Goal: Task Accomplishment & Management: Manage account settings

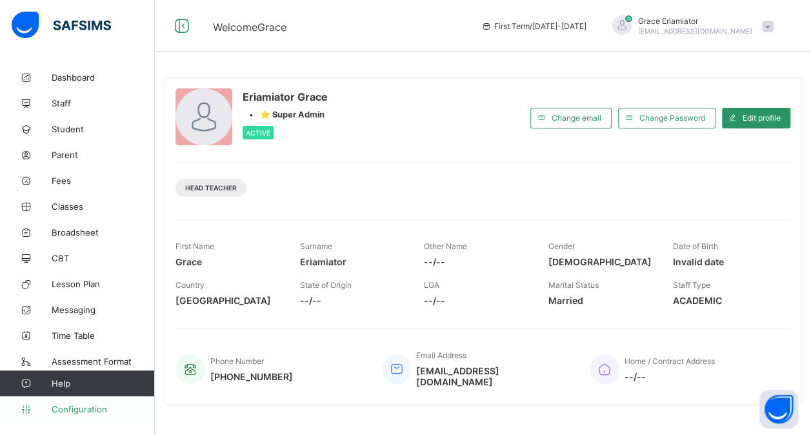
click at [97, 409] on span "Configuration" at bounding box center [103, 409] width 103 height 10
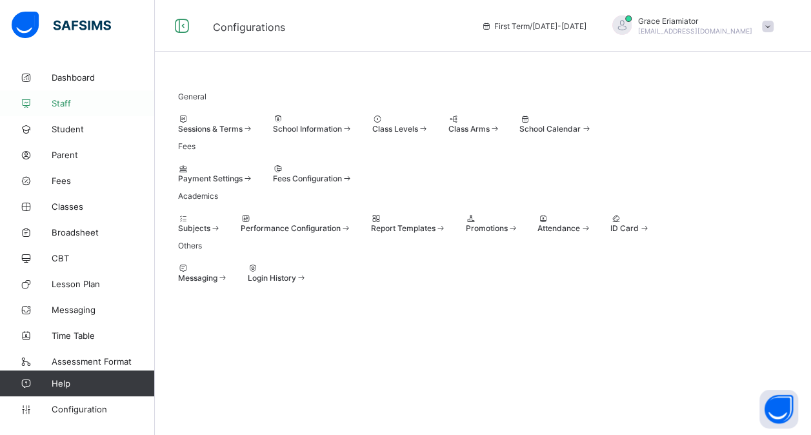
click at [86, 106] on span "Staff" at bounding box center [103, 103] width 103 height 10
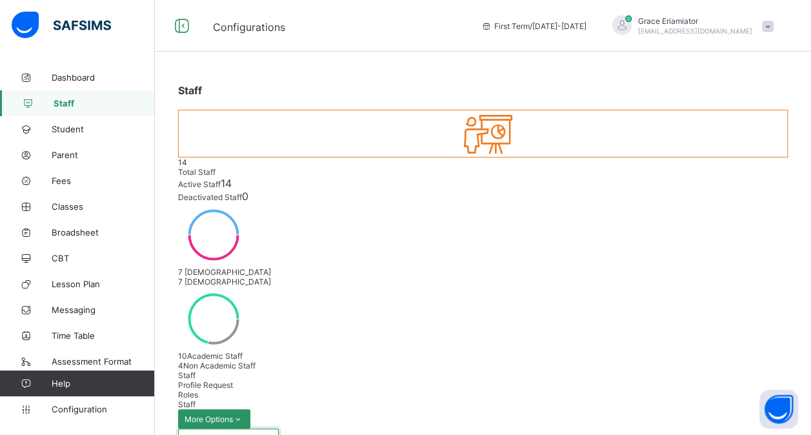
click at [208, 428] on input "text" at bounding box center [228, 440] width 101 height 25
type input "****"
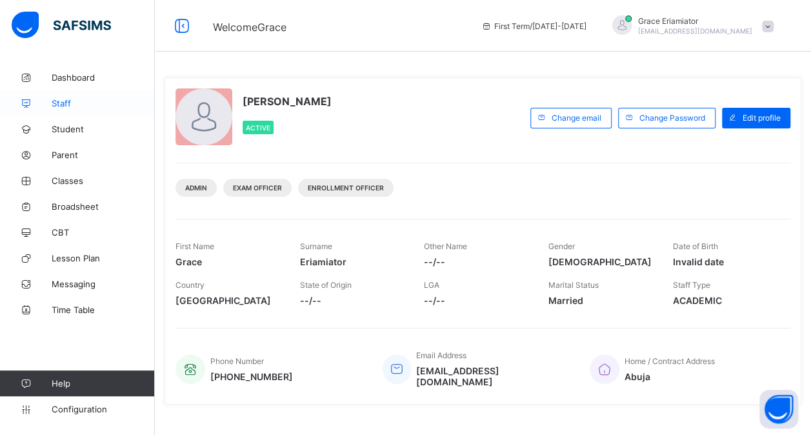
click at [83, 106] on span "Staff" at bounding box center [103, 103] width 103 height 10
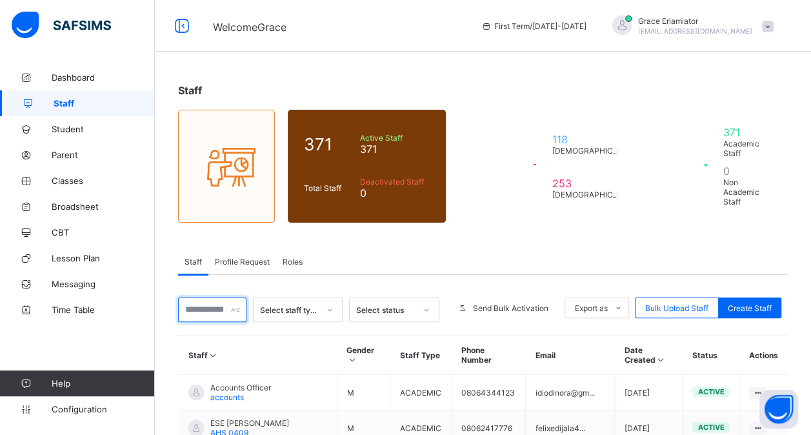
click at [210, 300] on input "text" at bounding box center [212, 309] width 68 height 25
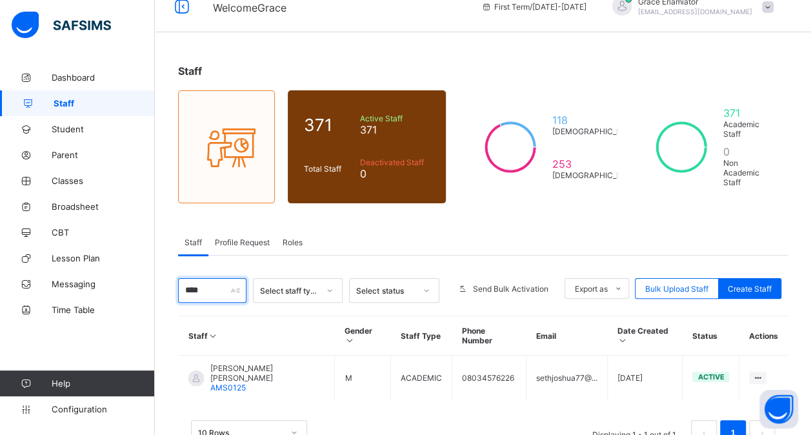
scroll to position [36, 0]
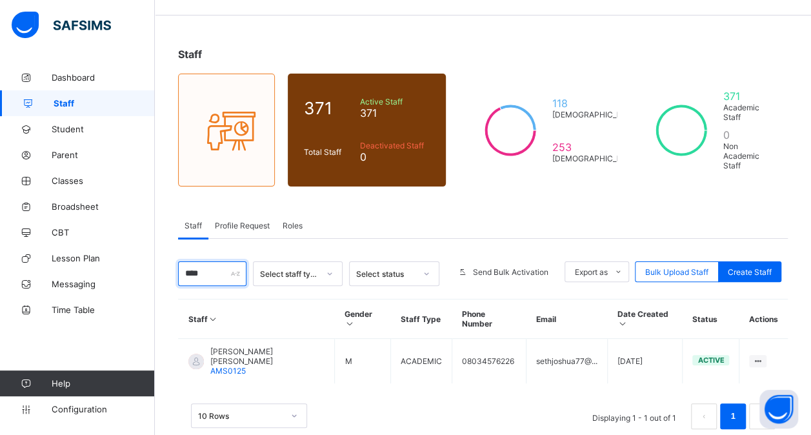
type input "****"
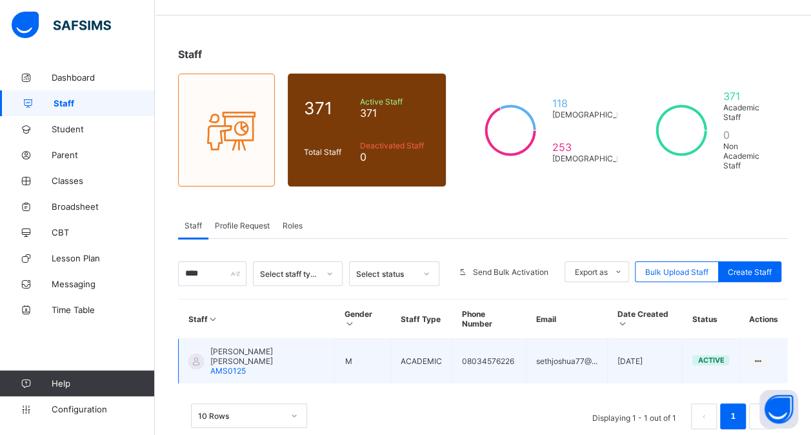
click at [279, 346] on div "[PERSON_NAME] [PERSON_NAME] AMS0125" at bounding box center [267, 360] width 114 height 29
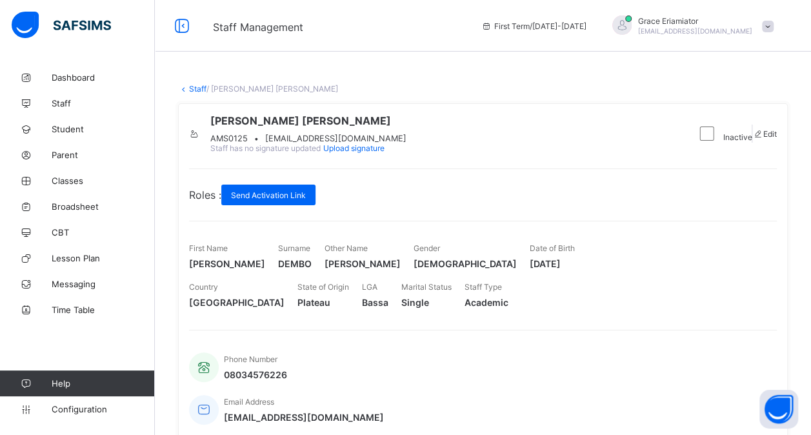
click at [193, 88] on link "Staff" at bounding box center [197, 89] width 17 height 10
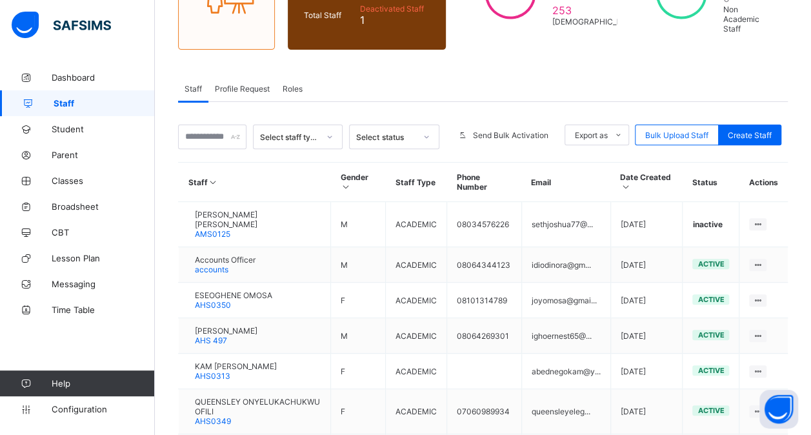
scroll to position [193, 0]
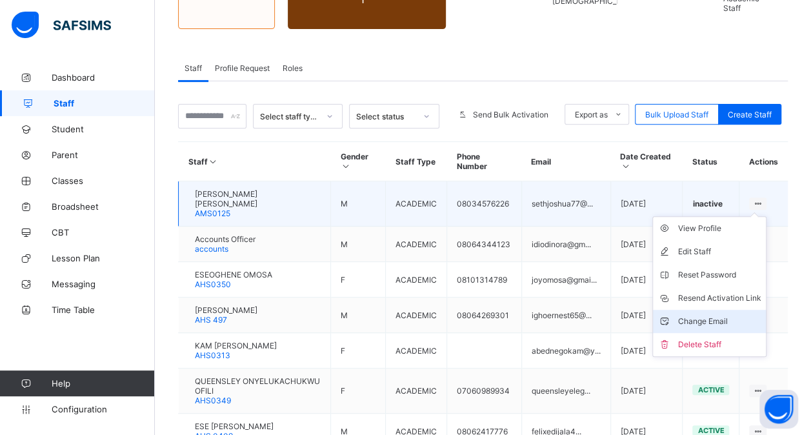
click at [738, 315] on div "Change Email" at bounding box center [718, 321] width 83 height 13
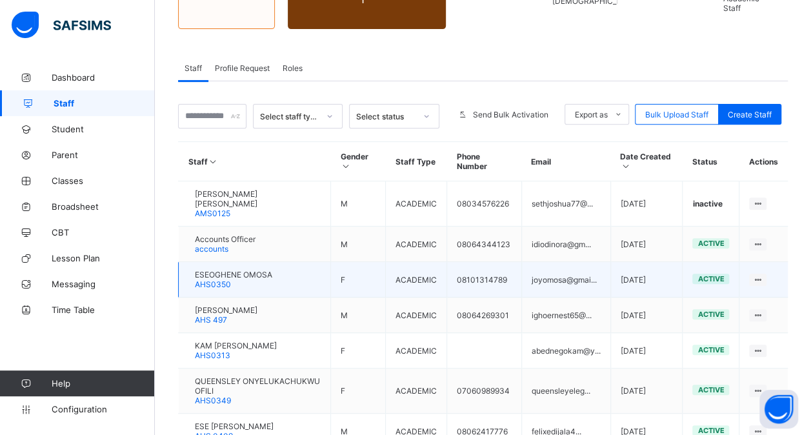
click at [262, 270] on span "ESEOGHENE OMOSA" at bounding box center [233, 275] width 77 height 10
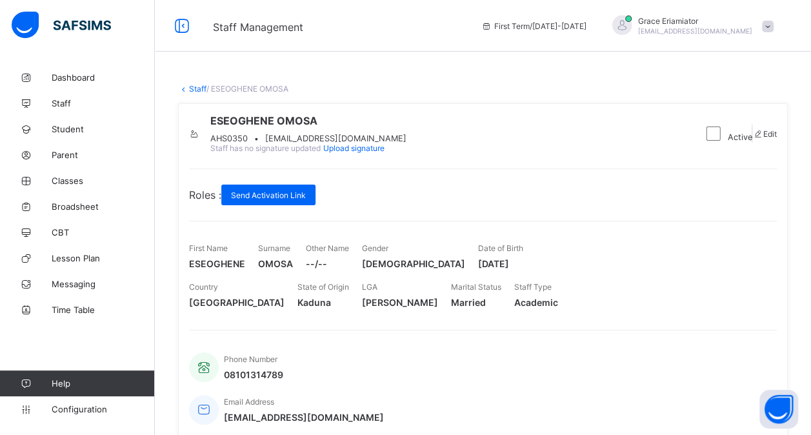
click at [198, 85] on link "Staff" at bounding box center [197, 89] width 17 height 10
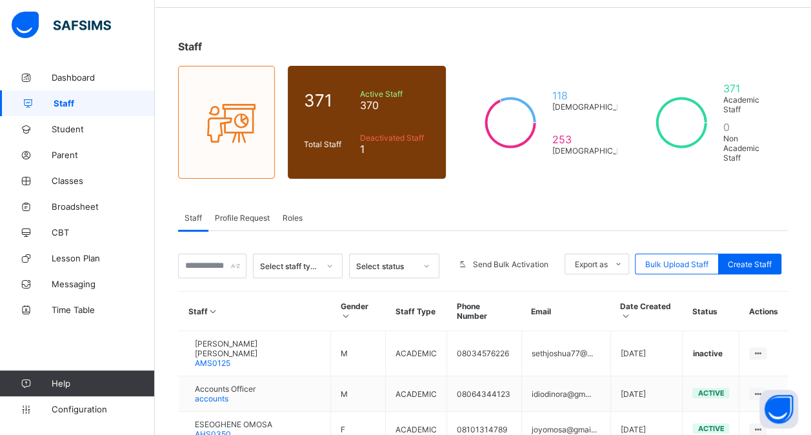
scroll to position [64, 0]
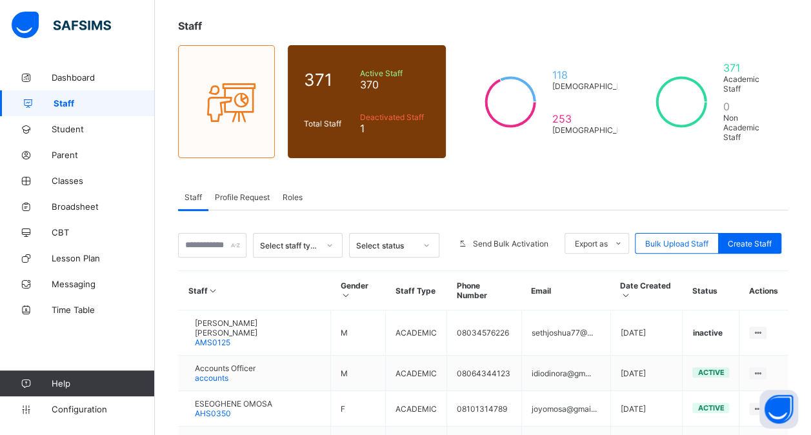
click at [295, 192] on span "Roles" at bounding box center [292, 197] width 20 height 10
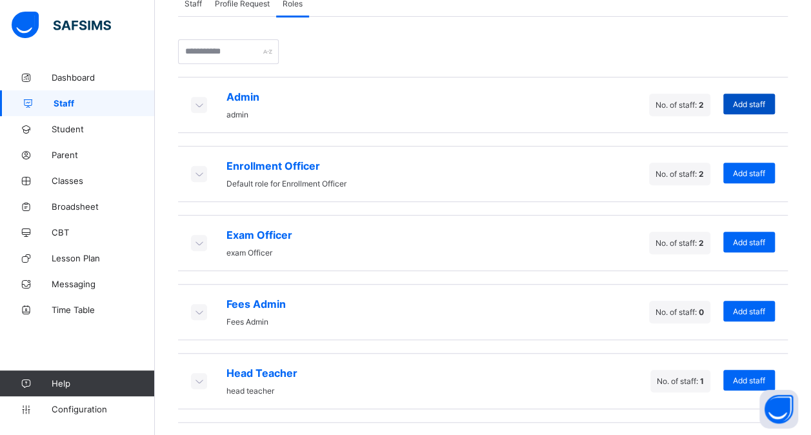
scroll to position [307, 0]
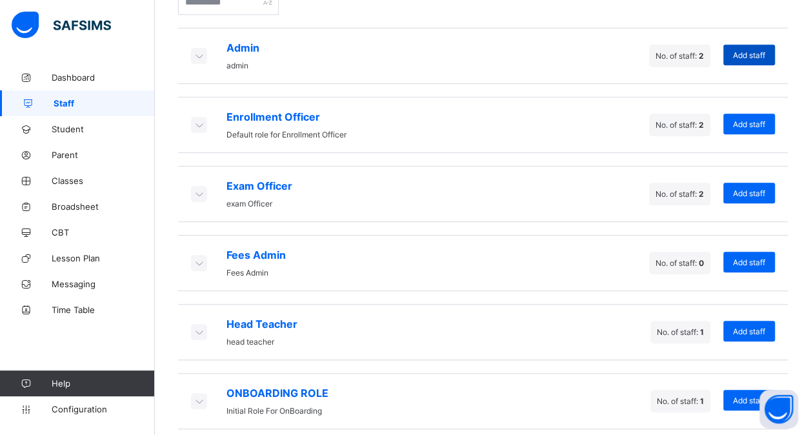
click at [748, 50] on span "Add staff" at bounding box center [749, 55] width 32 height 10
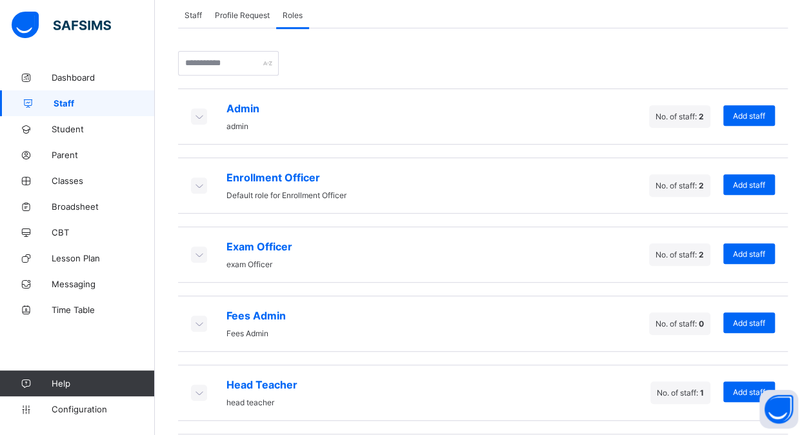
scroll to position [113, 0]
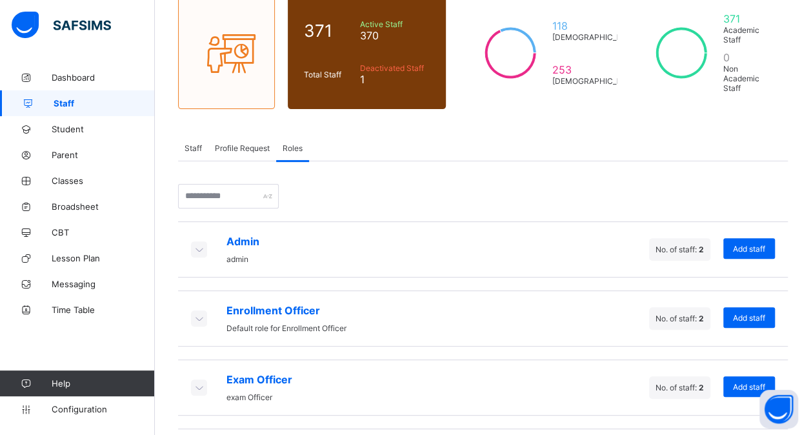
click at [195, 147] on span "Staff" at bounding box center [192, 148] width 17 height 10
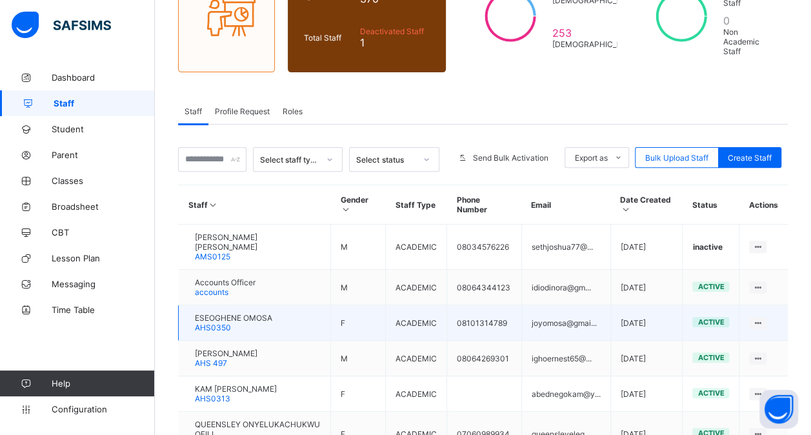
scroll to position [178, 0]
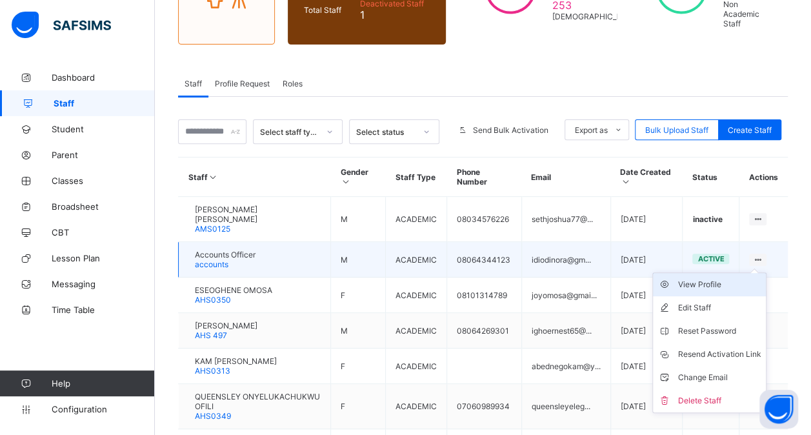
click at [733, 278] on div "View Profile" at bounding box center [718, 284] width 83 height 13
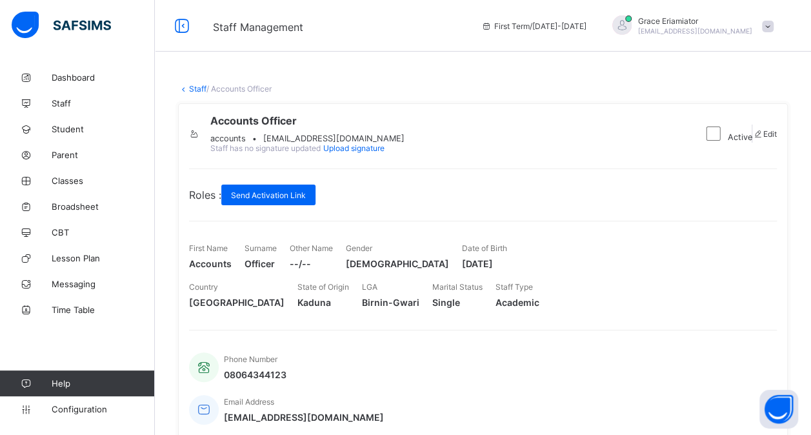
click at [190, 92] on link "Staff" at bounding box center [197, 89] width 17 height 10
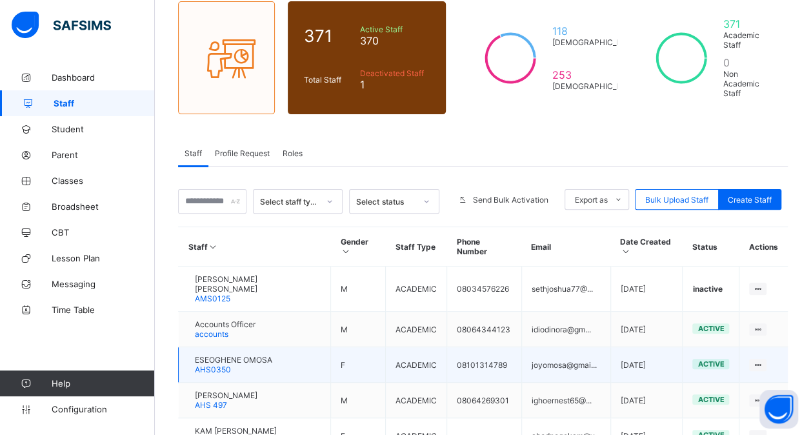
scroll to position [193, 0]
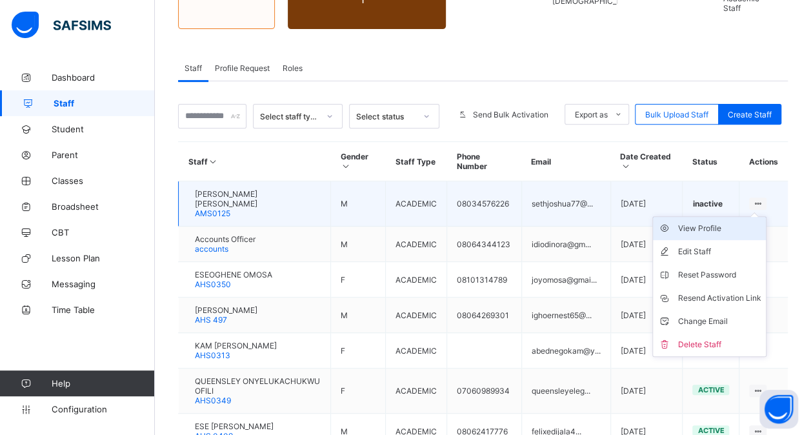
click at [719, 222] on div "View Profile" at bounding box center [718, 228] width 83 height 13
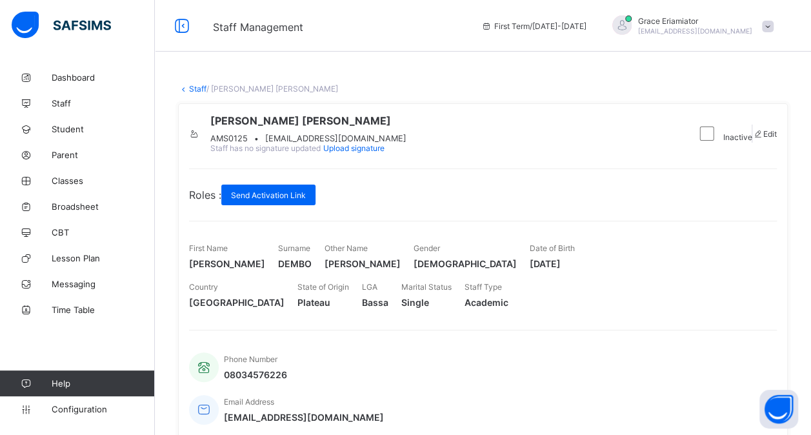
click at [197, 86] on link "Staff" at bounding box center [197, 89] width 17 height 10
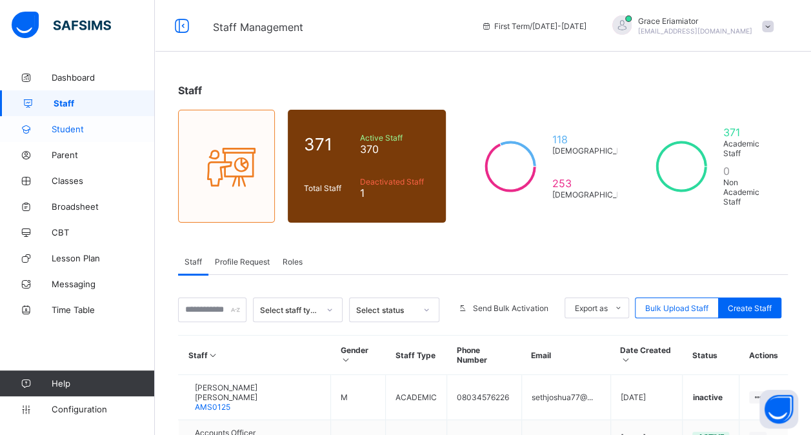
click at [61, 128] on span "Student" at bounding box center [103, 129] width 103 height 10
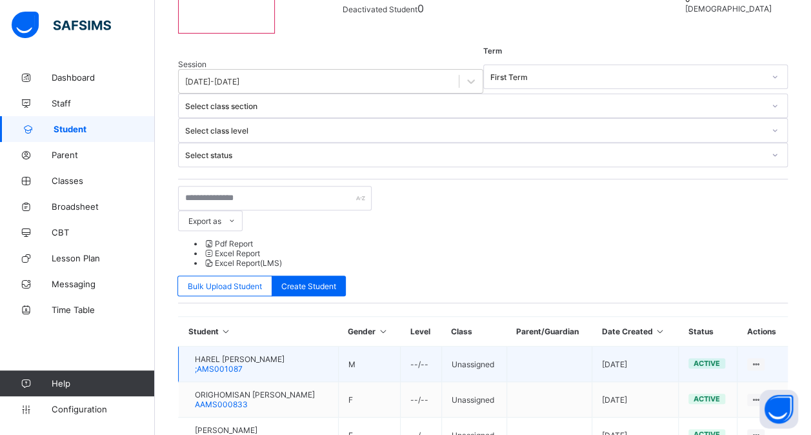
scroll to position [193, 0]
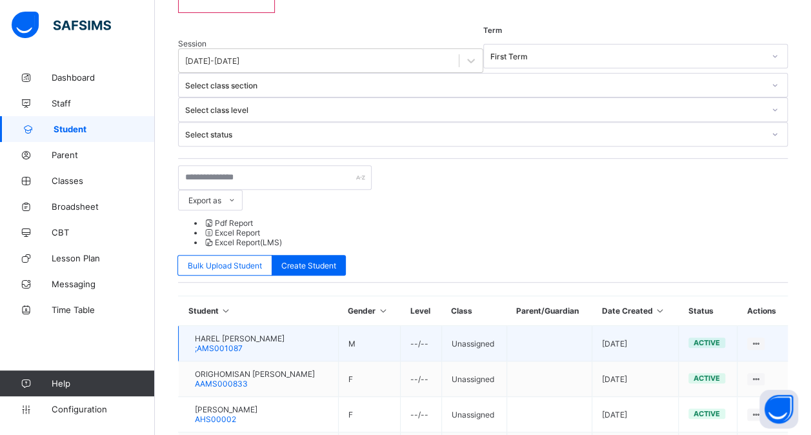
click at [253, 333] on span "HAREL ONYEKACHI OPARAH" at bounding box center [240, 338] width 90 height 10
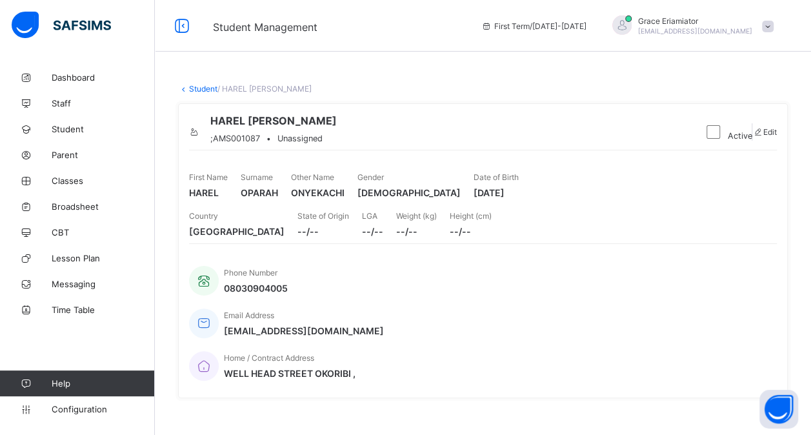
click at [201, 90] on link "Student" at bounding box center [203, 89] width 28 height 10
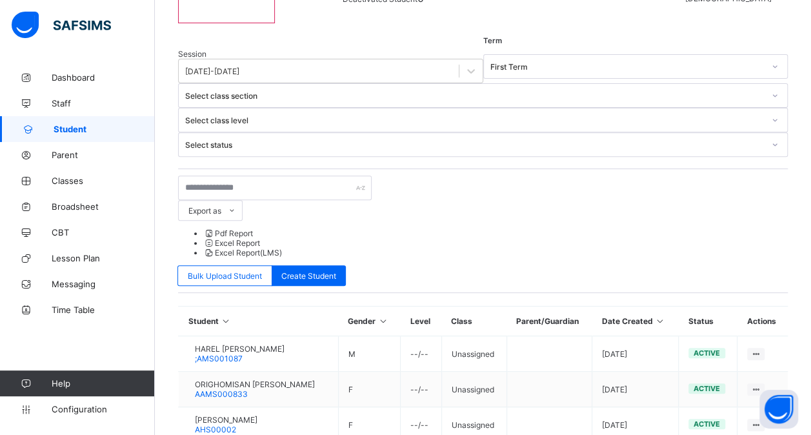
scroll to position [193, 0]
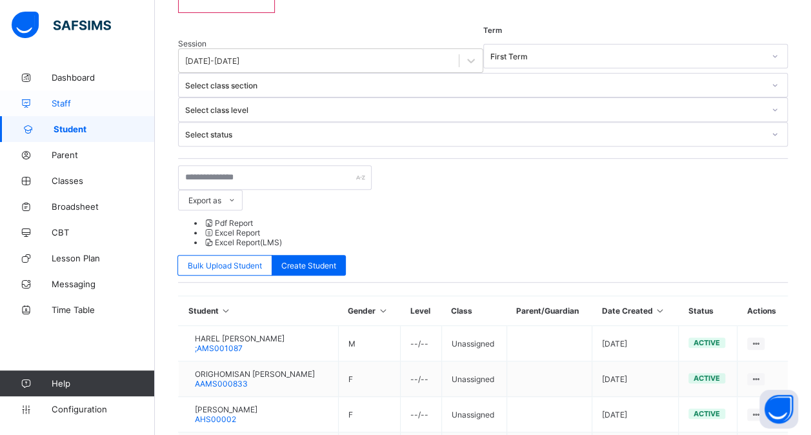
click at [68, 101] on span "Staff" at bounding box center [103, 103] width 103 height 10
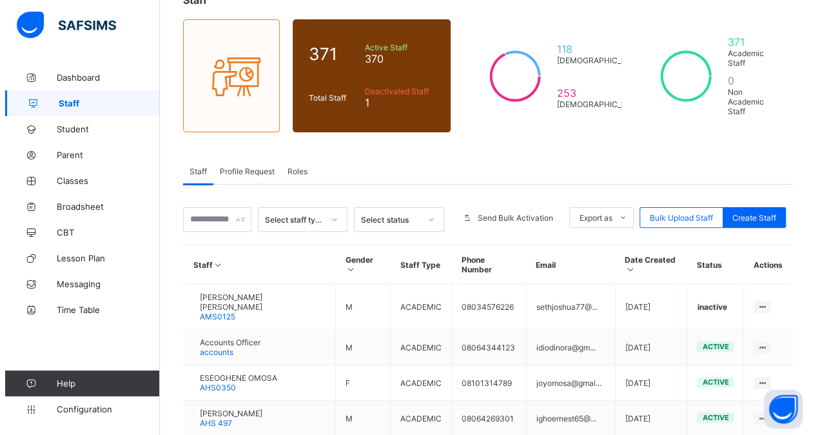
scroll to position [129, 0]
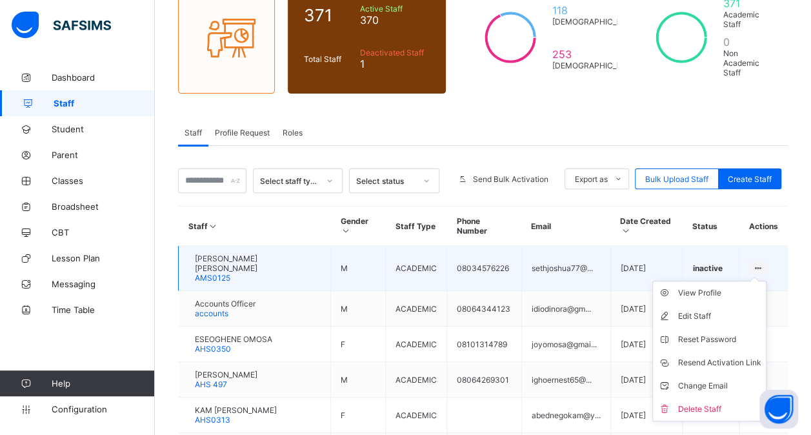
click at [763, 263] on icon at bounding box center [757, 268] width 11 height 10
click at [711, 310] on div "Edit Staff" at bounding box center [718, 316] width 83 height 13
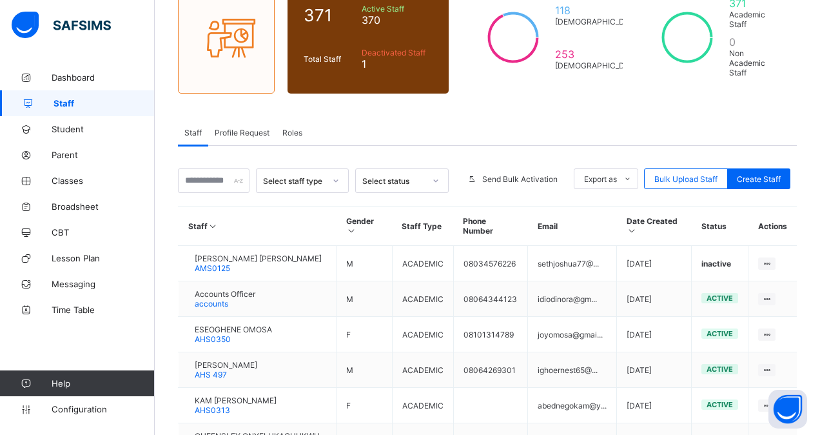
scroll to position [0, 0]
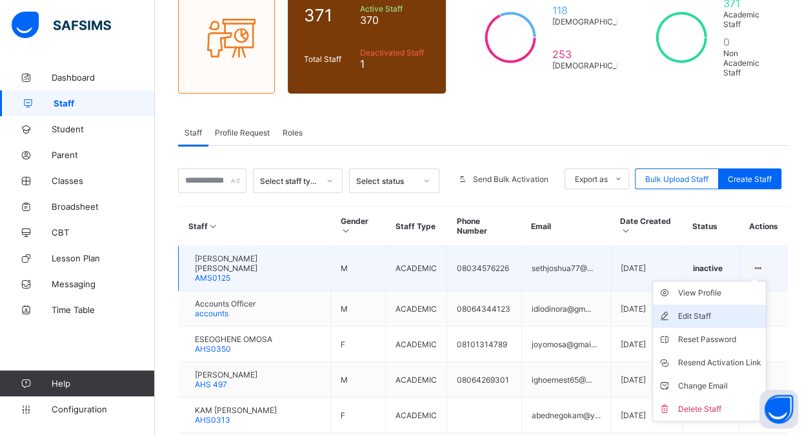
click at [720, 310] on div "Edit Staff" at bounding box center [718, 316] width 83 height 13
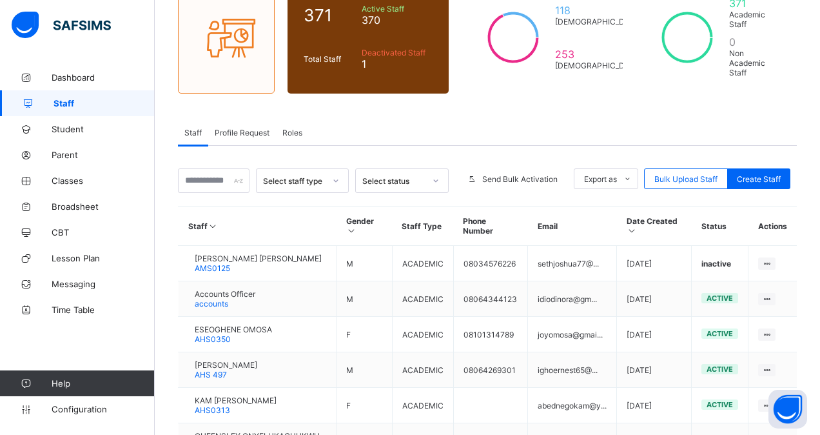
scroll to position [129, 0]
drag, startPoint x: 442, startPoint y: 99, endPoint x: 451, endPoint y: 166, distance: 67.7
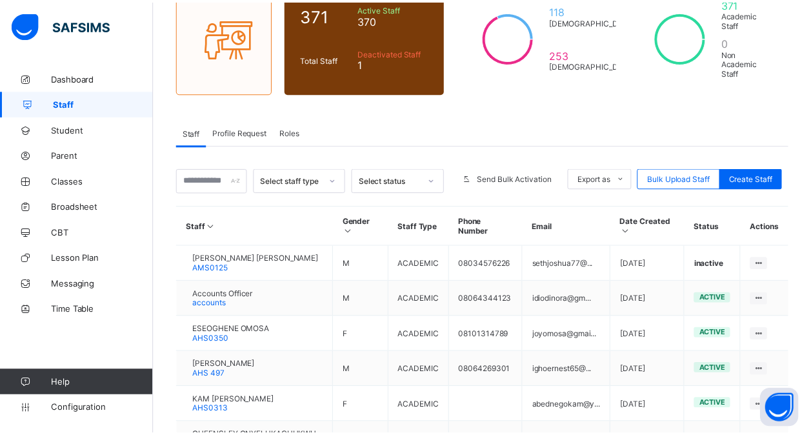
scroll to position [0, 0]
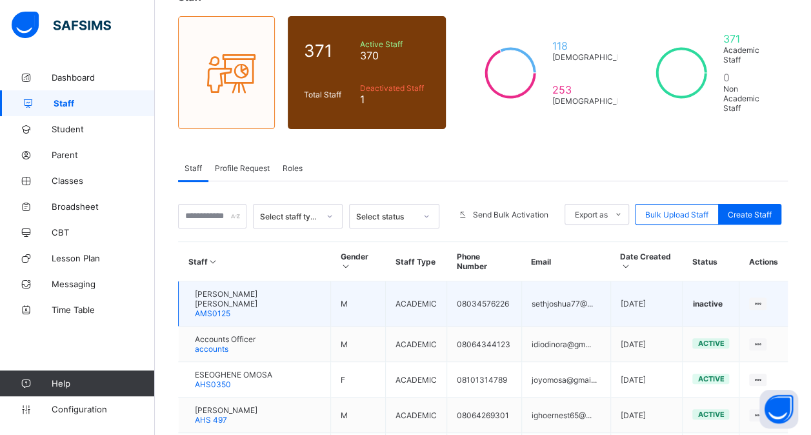
scroll to position [64, 0]
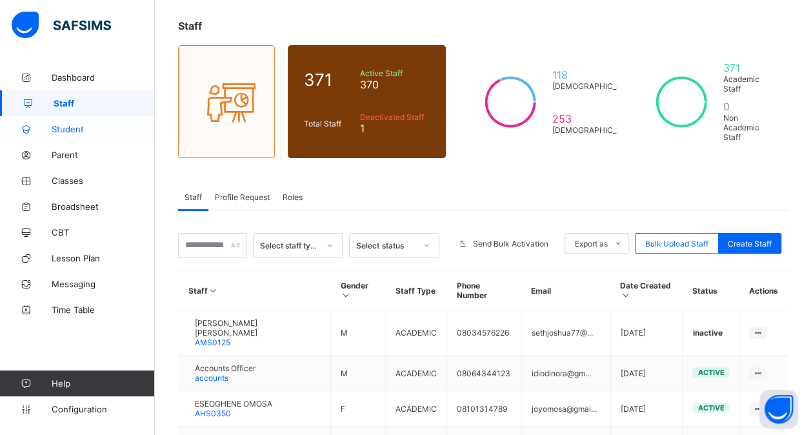
click at [72, 124] on span "Student" at bounding box center [103, 129] width 103 height 10
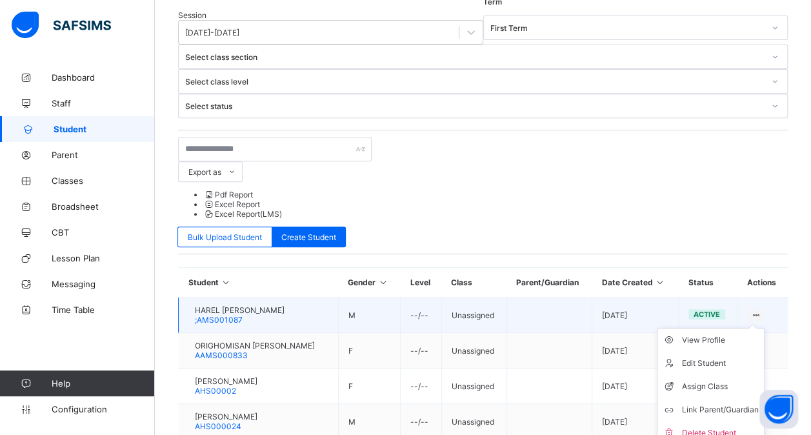
scroll to position [193, 0]
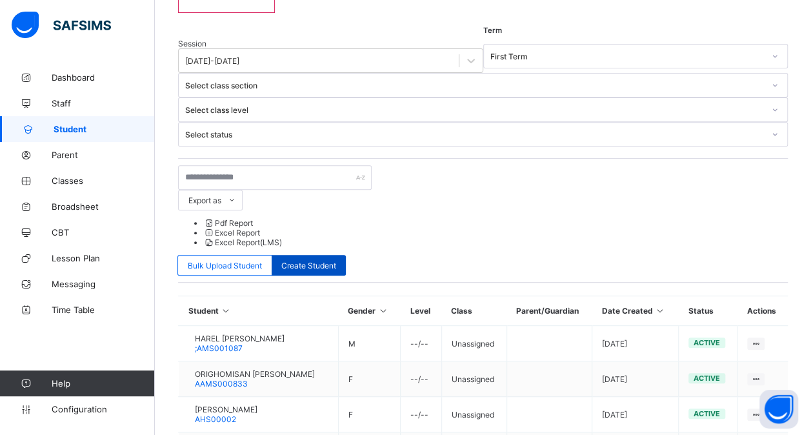
click at [336, 261] on span "Create Student" at bounding box center [308, 266] width 55 height 10
select select "**"
click at [336, 261] on span "Create Student" at bounding box center [308, 266] width 55 height 10
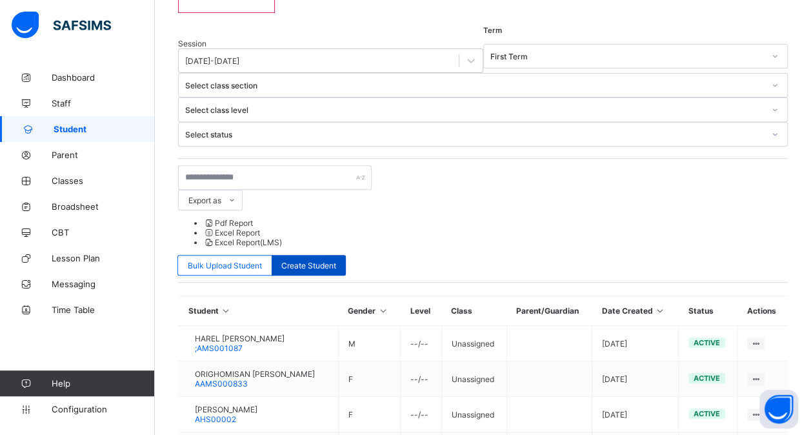
select select "**"
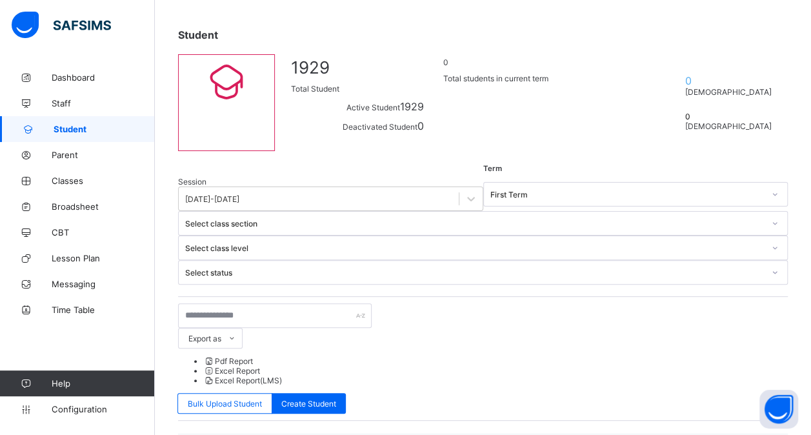
scroll to position [64, 0]
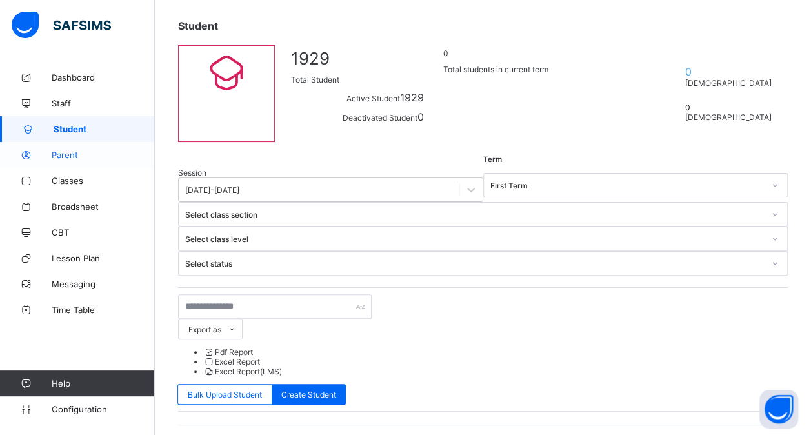
click at [61, 150] on span "Parent" at bounding box center [103, 155] width 103 height 10
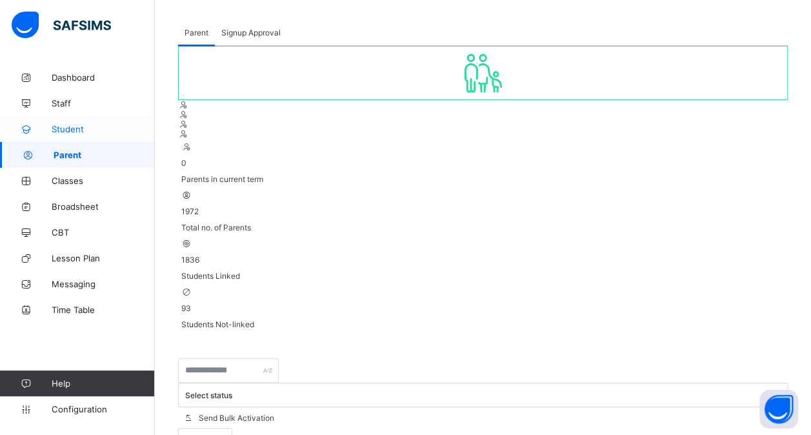
click at [92, 137] on link "Student" at bounding box center [77, 129] width 155 height 26
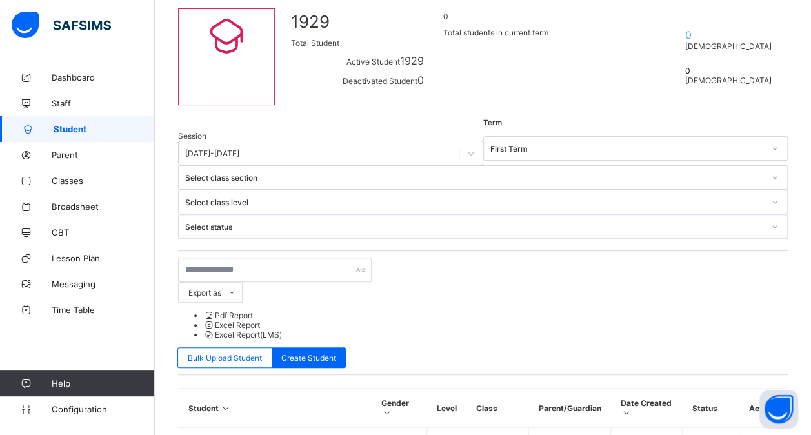
scroll to position [129, 0]
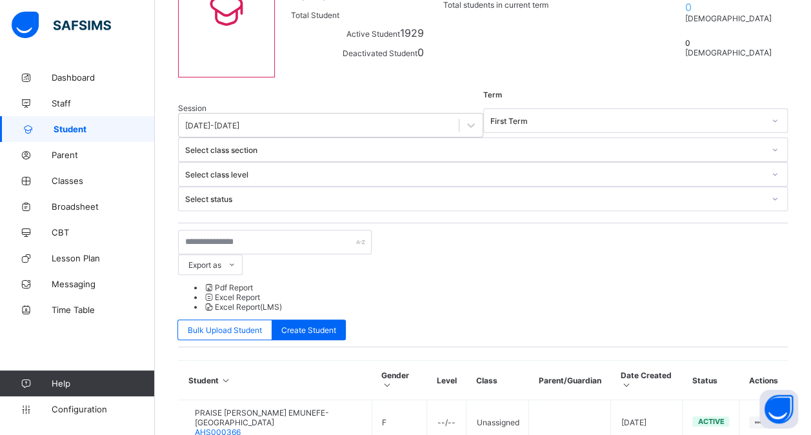
type input "*********"
click at [86, 103] on span "Staff" at bounding box center [103, 103] width 103 height 10
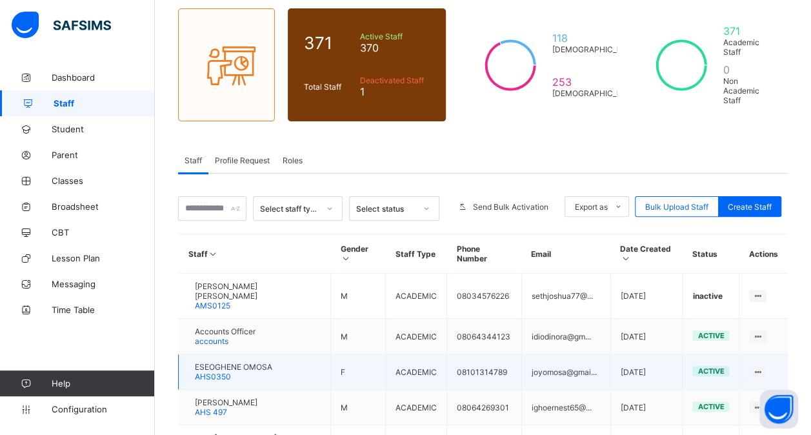
scroll to position [129, 0]
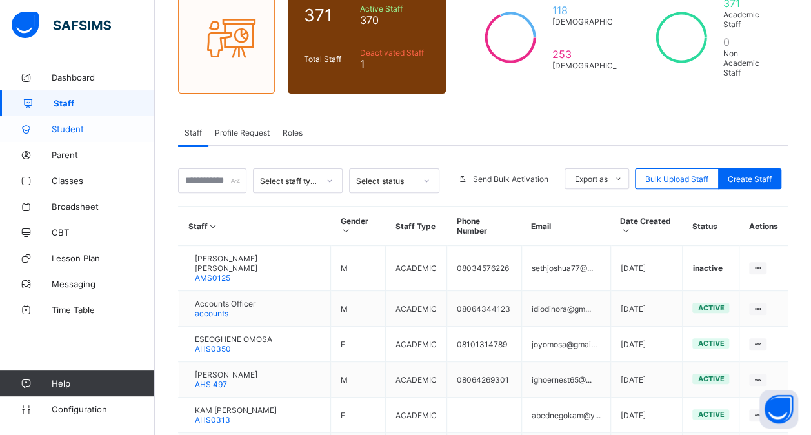
click at [79, 134] on link "Student" at bounding box center [77, 129] width 155 height 26
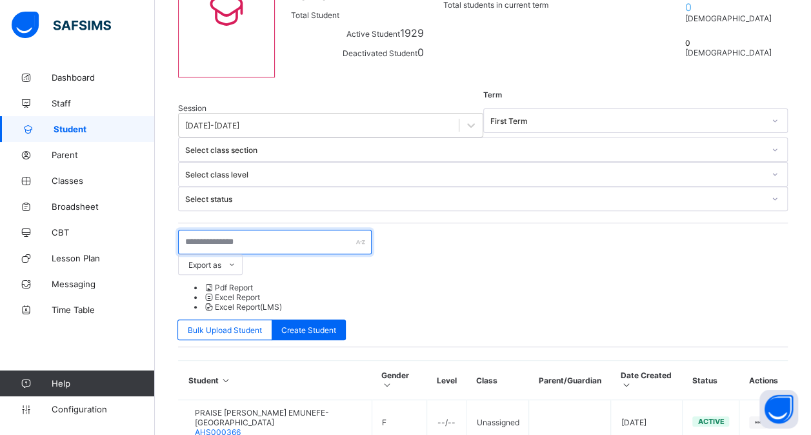
click at [235, 230] on input "text" at bounding box center [274, 242] width 193 height 25
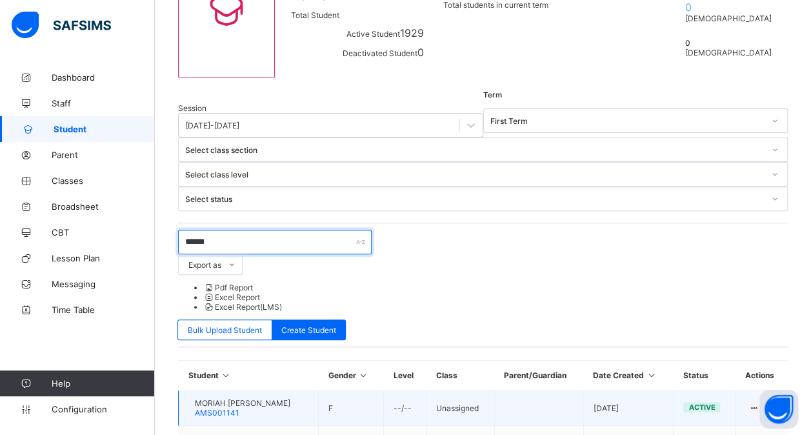
scroll to position [193, 0]
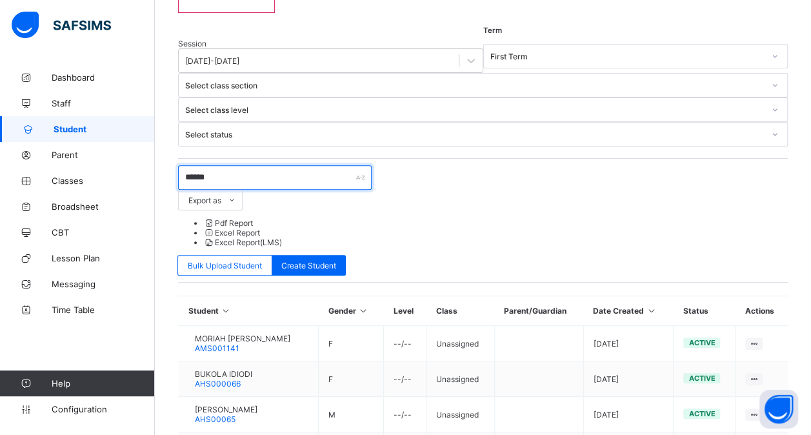
type input "******"
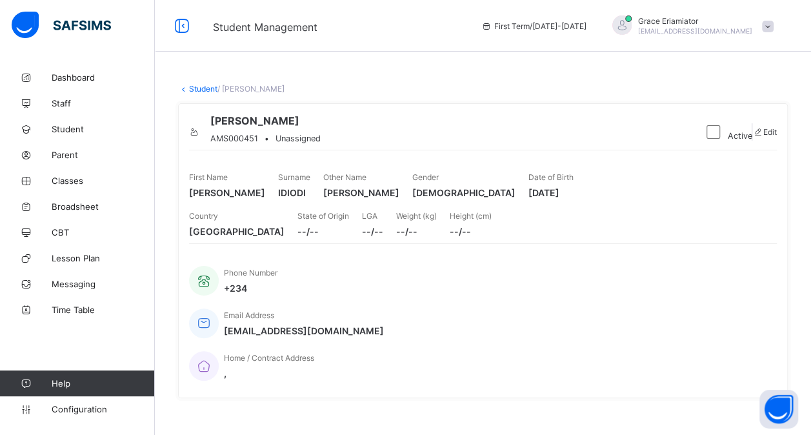
click at [763, 137] on span "Edit" at bounding box center [770, 132] width 14 height 10
select select "**"
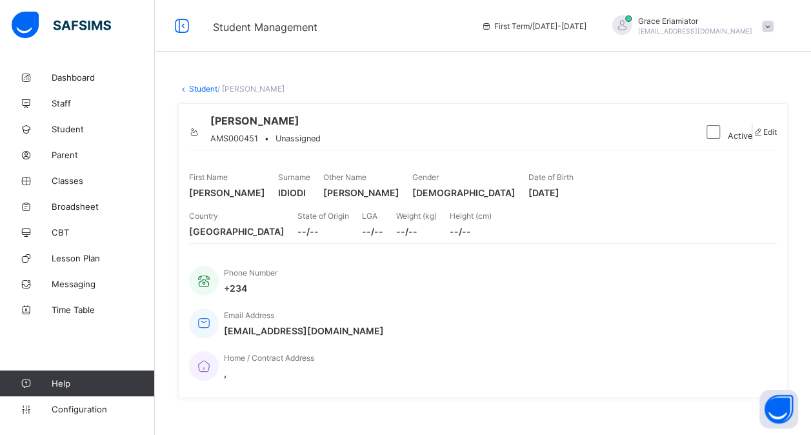
click at [197, 89] on link "Student" at bounding box center [203, 89] width 28 height 10
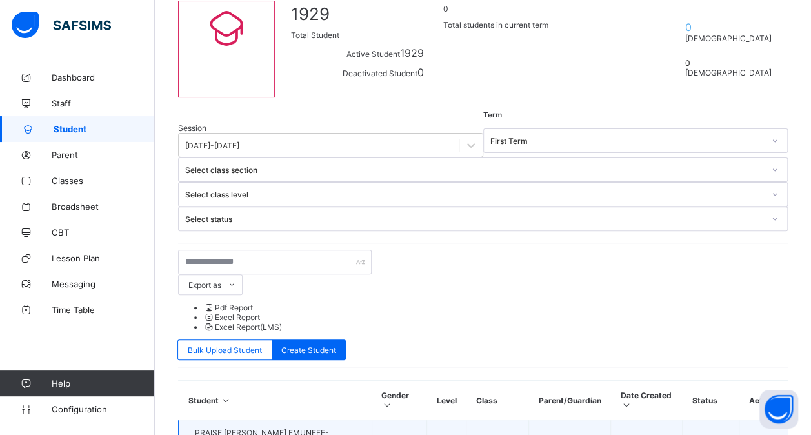
scroll to position [129, 0]
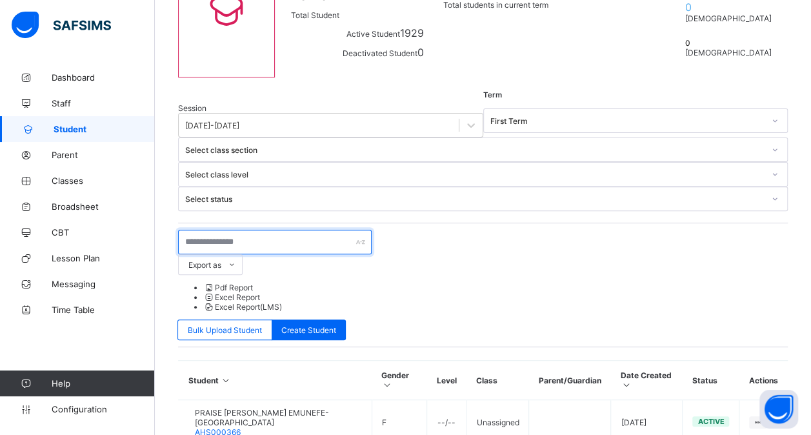
click at [212, 230] on input "text" at bounding box center [274, 242] width 193 height 25
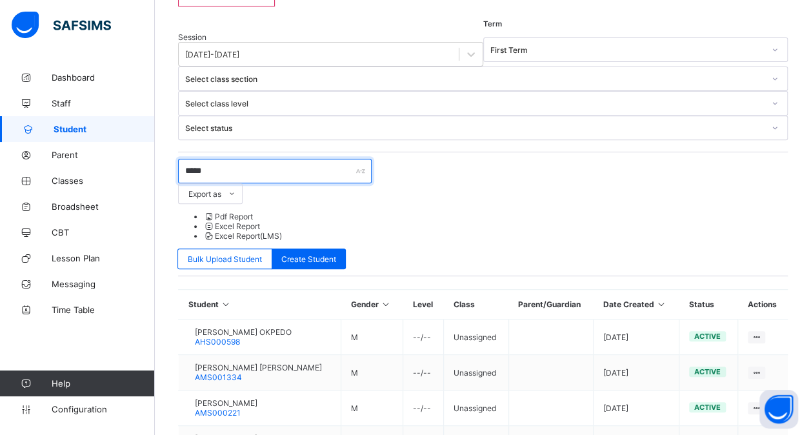
scroll to position [115, 0]
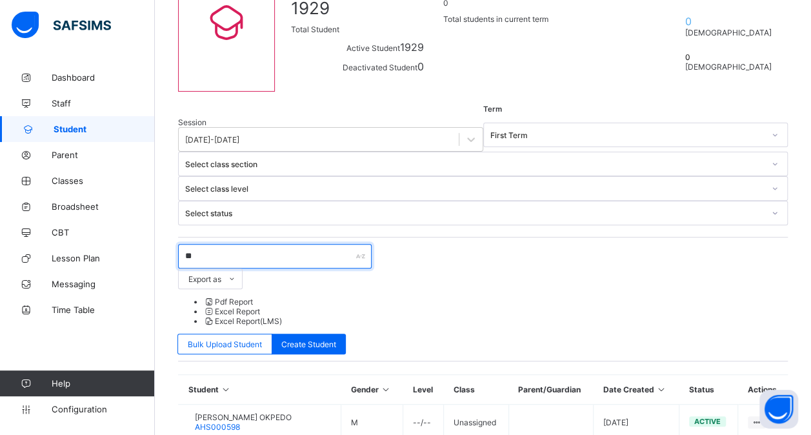
type input "*"
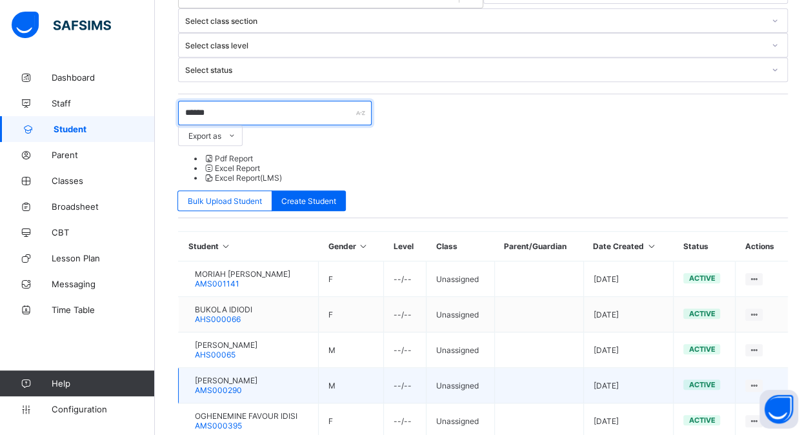
scroll to position [299, 0]
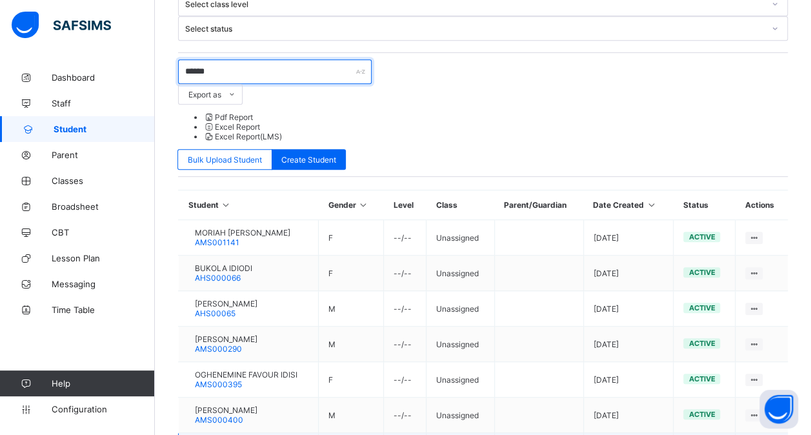
type input "******"
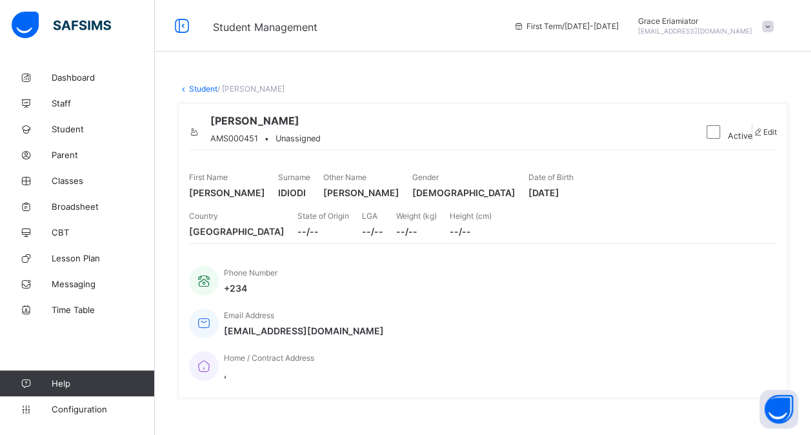
click at [761, 143] on div "Edit" at bounding box center [764, 132] width 25 height 23
click at [761, 137] on div "Edit" at bounding box center [764, 132] width 25 height 10
select select "**"
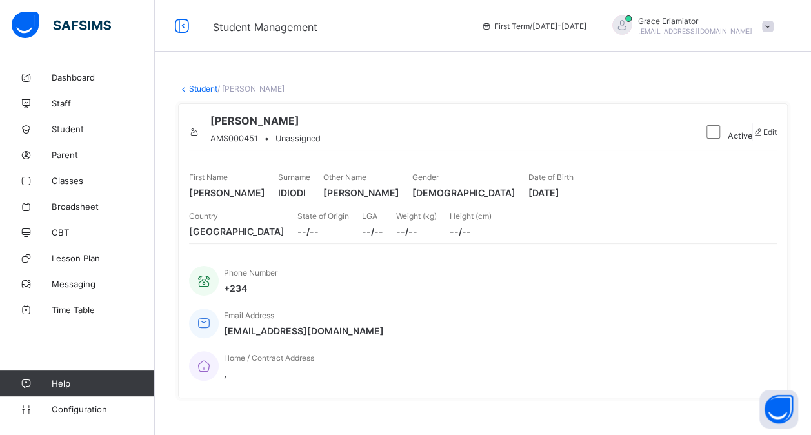
type input "*"
paste input "*********"
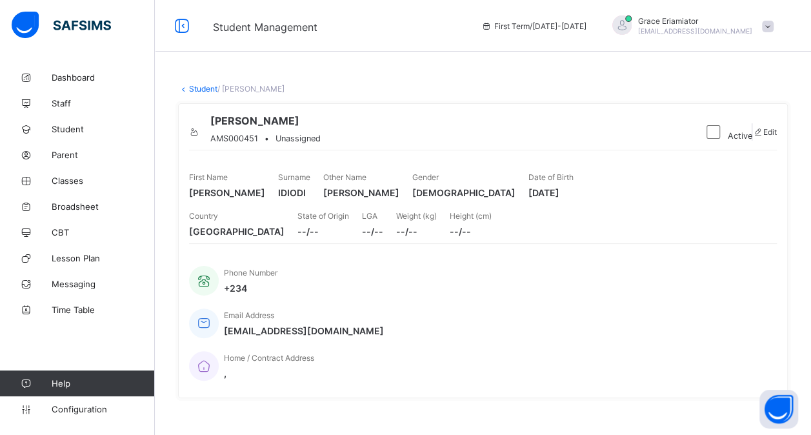
scroll to position [64, 0]
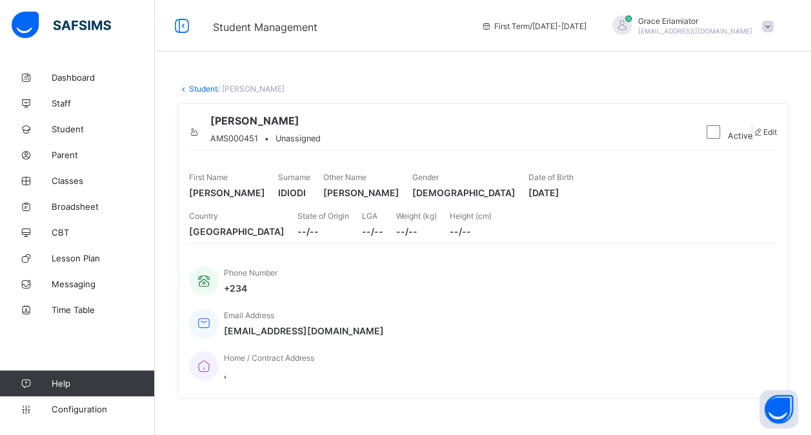
type input "*********"
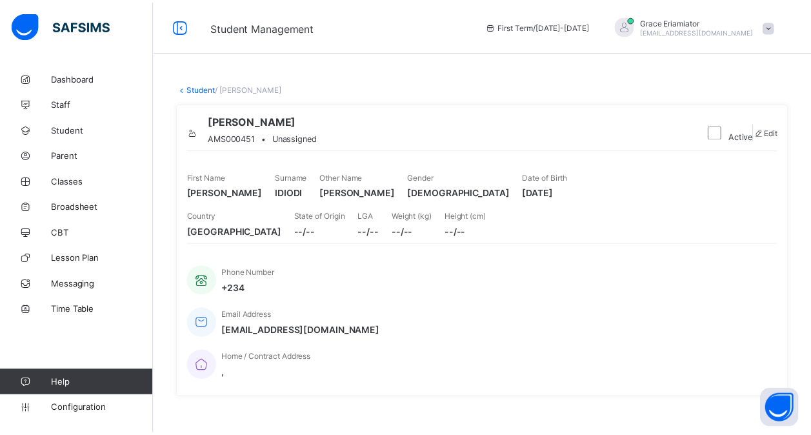
scroll to position [0, 0]
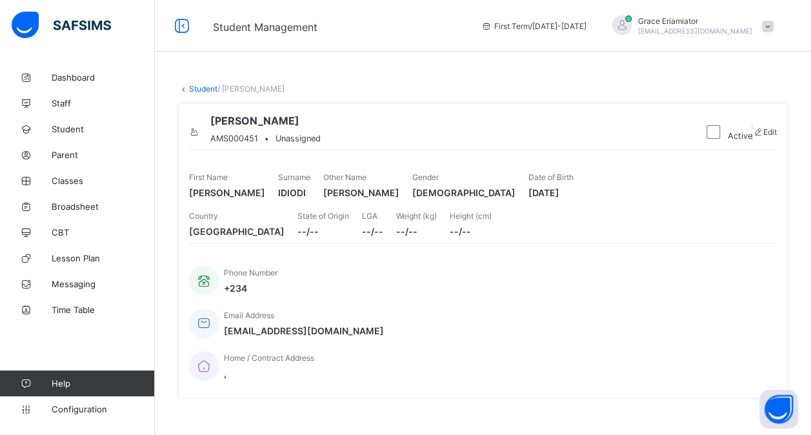
click at [201, 88] on link "Student" at bounding box center [203, 89] width 28 height 10
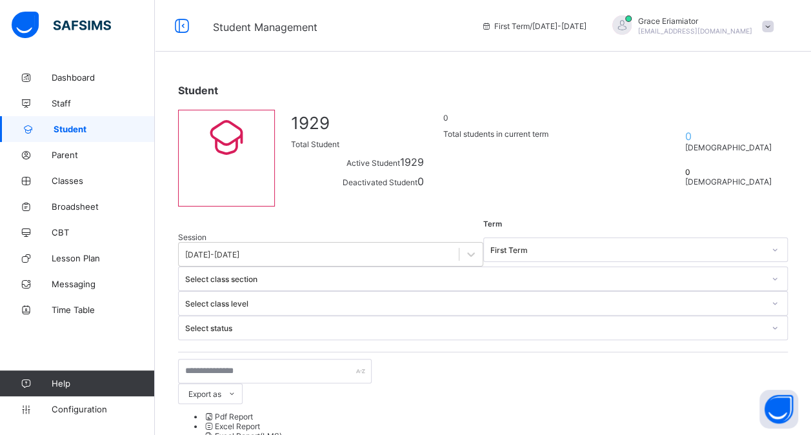
scroll to position [64, 0]
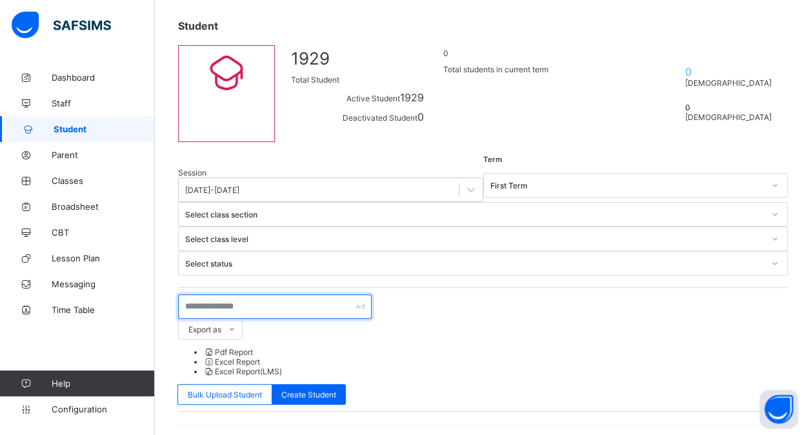
click at [255, 294] on input "text" at bounding box center [274, 306] width 193 height 25
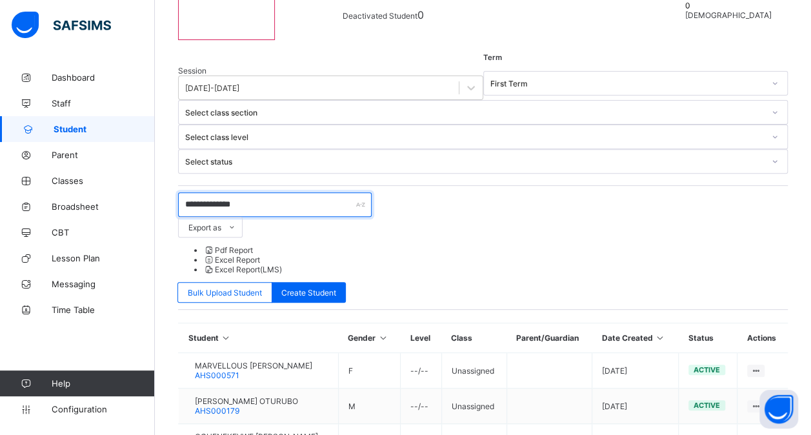
scroll to position [193, 0]
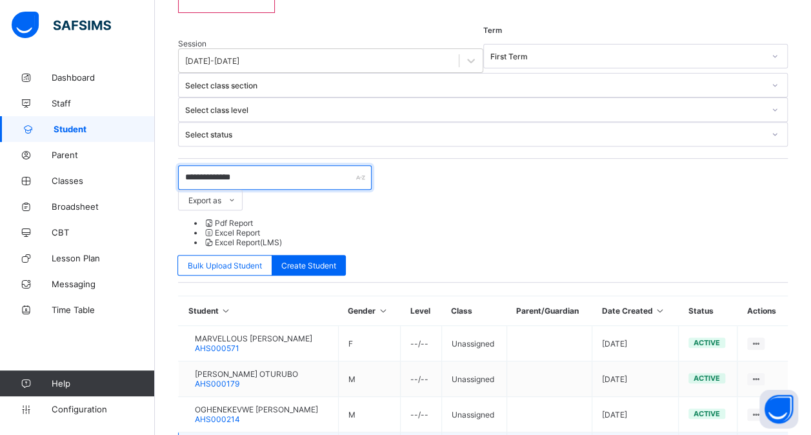
type input "**********"
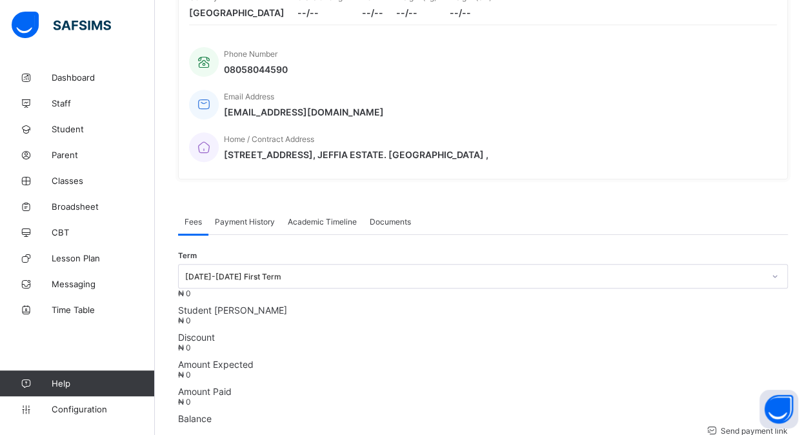
scroll to position [258, 0]
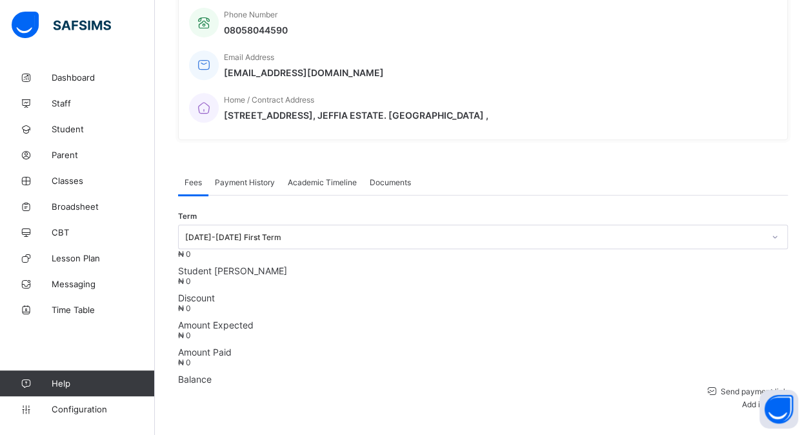
click at [331, 169] on div "Academic Timeline" at bounding box center [322, 182] width 82 height 26
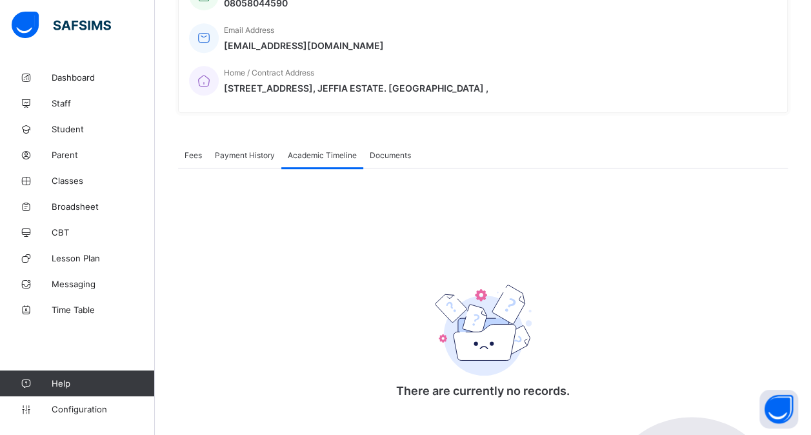
scroll to position [221, 0]
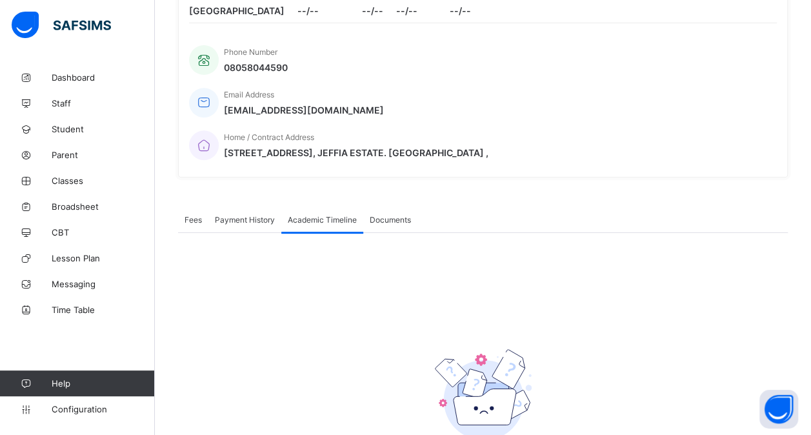
click at [246, 215] on span "Payment History" at bounding box center [245, 220] width 60 height 10
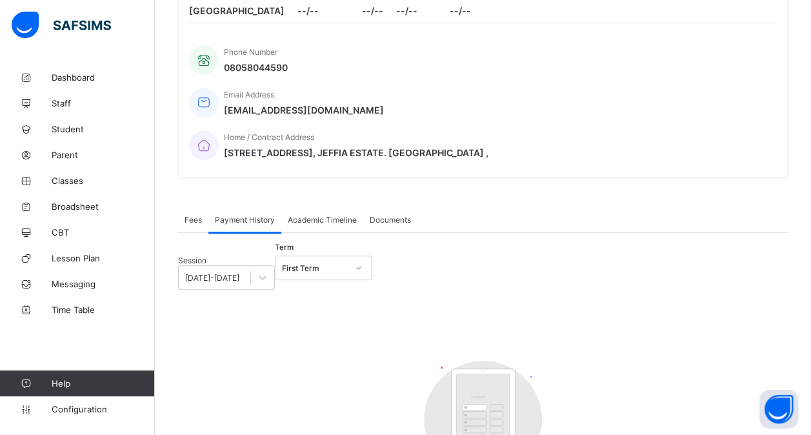
click at [313, 215] on span "Academic Timeline" at bounding box center [322, 220] width 69 height 10
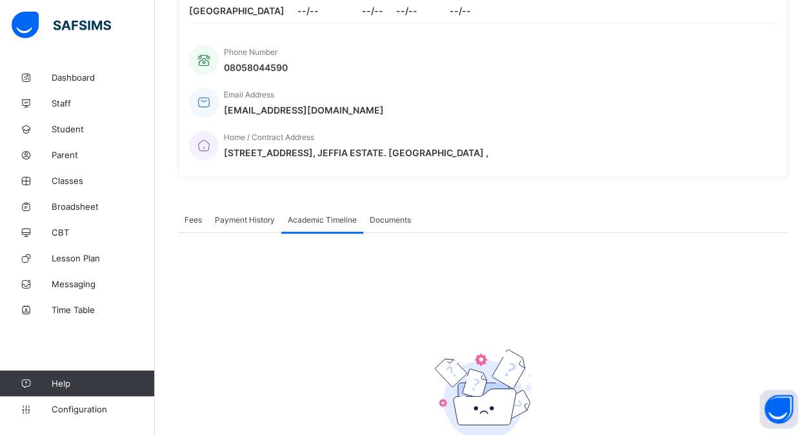
click at [240, 215] on span "Payment History" at bounding box center [245, 220] width 60 height 10
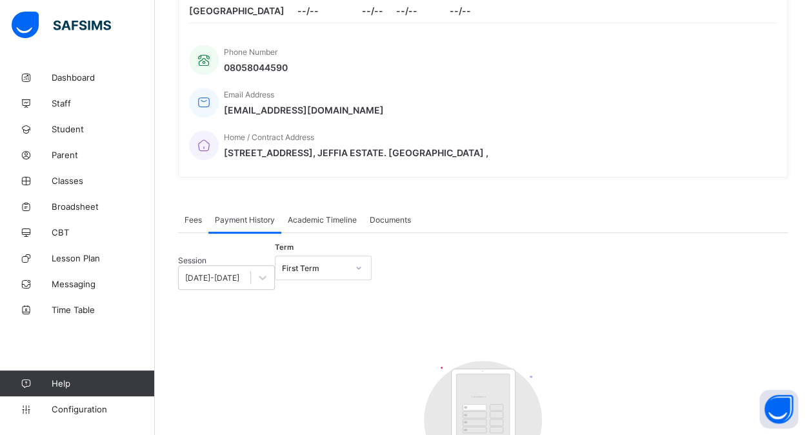
click at [309, 215] on span "Academic Timeline" at bounding box center [322, 220] width 69 height 10
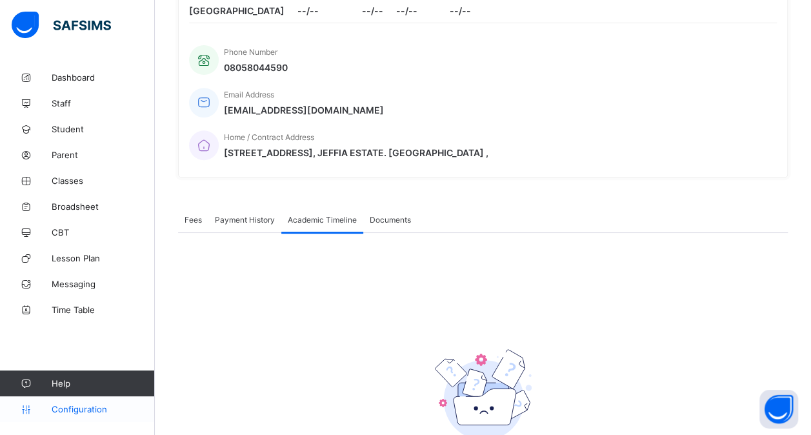
click at [74, 404] on span "Configuration" at bounding box center [103, 409] width 103 height 10
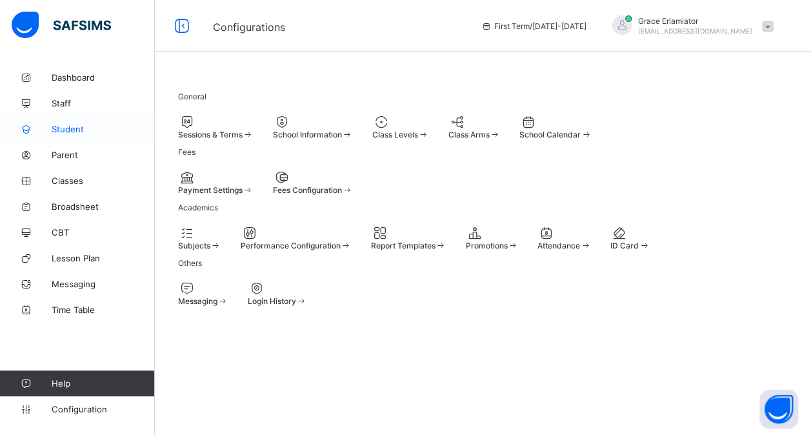
click at [77, 130] on span "Student" at bounding box center [103, 129] width 103 height 10
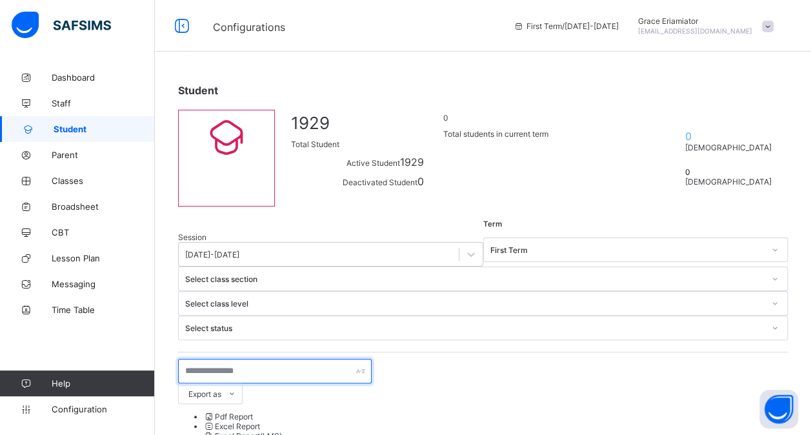
click at [238, 359] on input "text" at bounding box center [274, 371] width 193 height 25
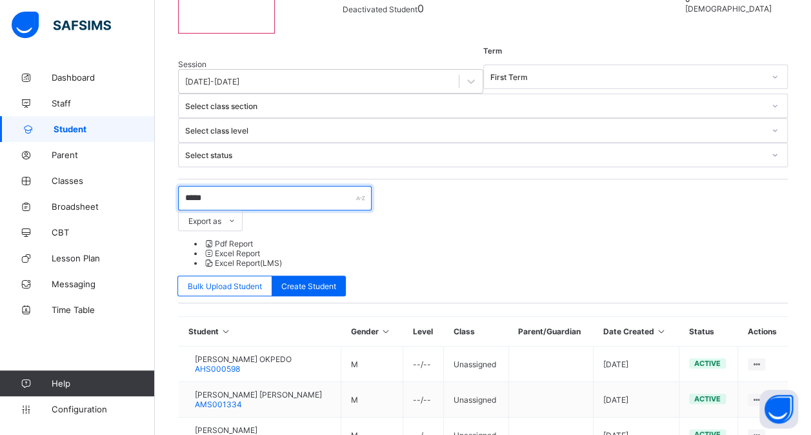
scroll to position [193, 0]
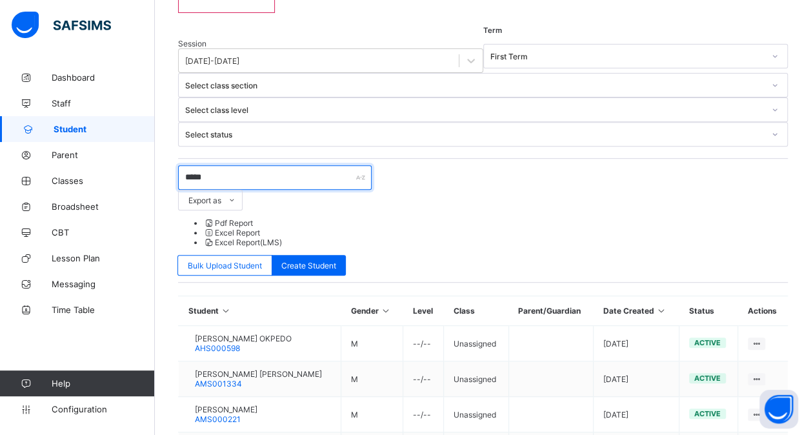
type input "*****"
select select "**"
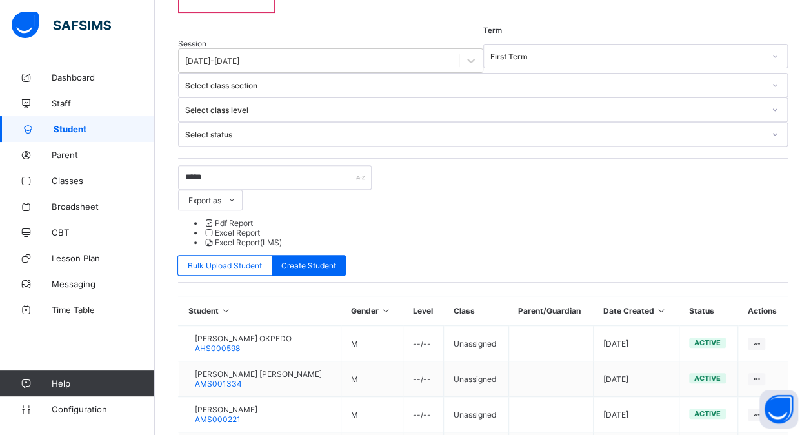
type input "*********"
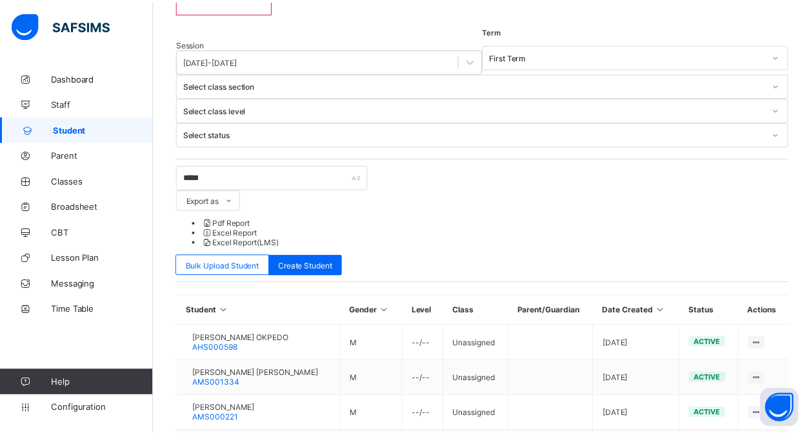
scroll to position [226, 0]
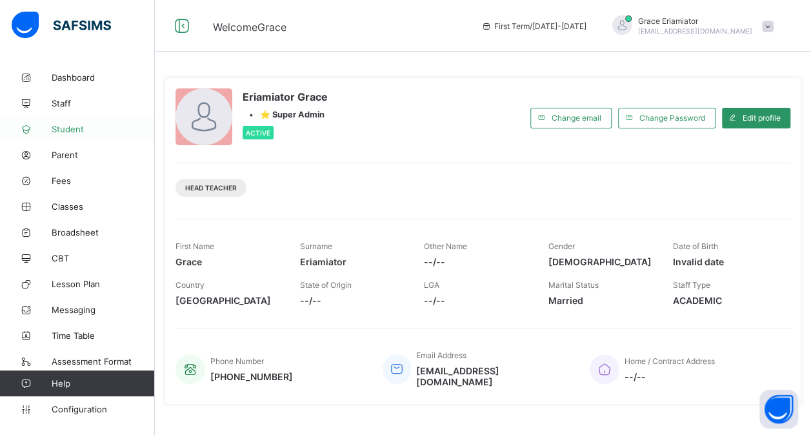
click at [70, 128] on span "Student" at bounding box center [103, 129] width 103 height 10
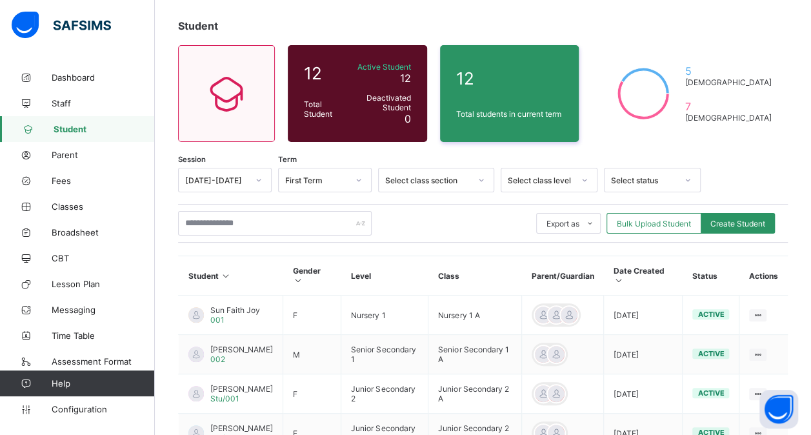
scroll to position [129, 0]
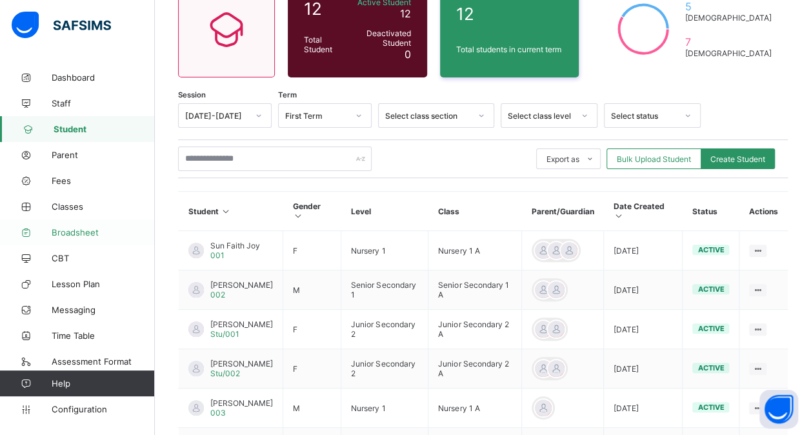
click at [81, 232] on span "Broadsheet" at bounding box center [103, 232] width 103 height 10
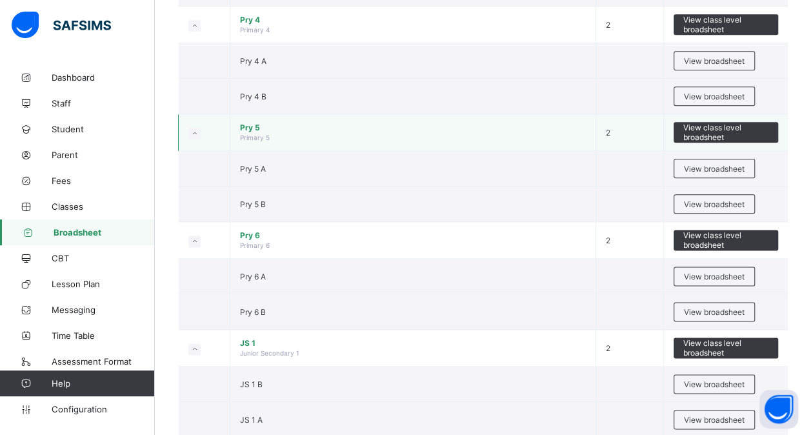
scroll to position [838, 0]
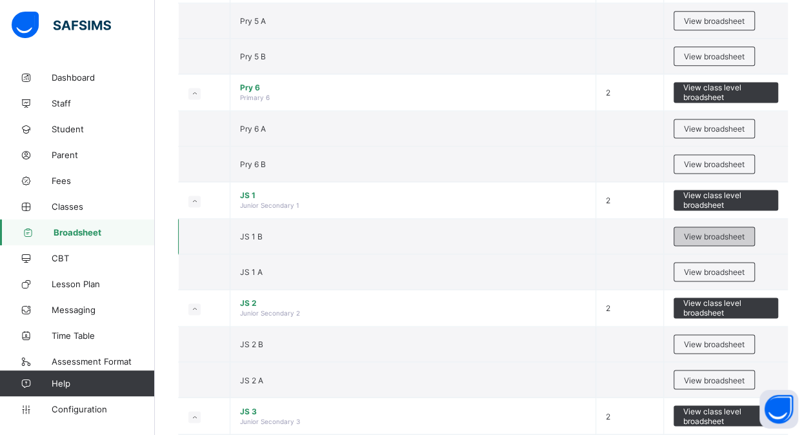
click at [733, 232] on span "View broadsheet" at bounding box center [714, 237] width 61 height 10
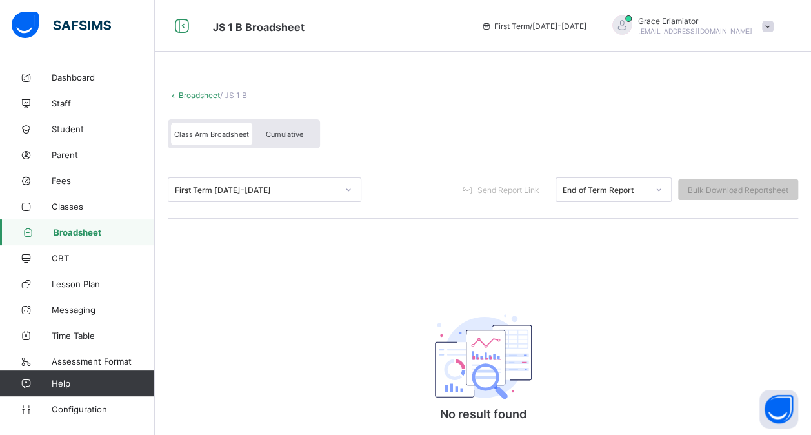
click at [75, 232] on span "Broadsheet" at bounding box center [104, 232] width 101 height 10
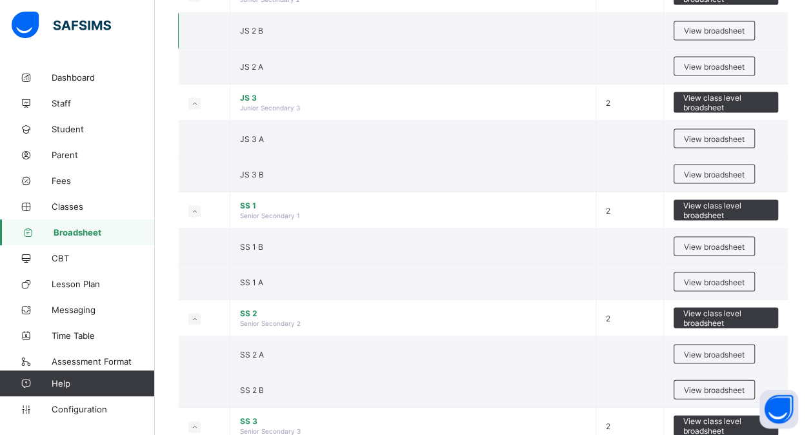
scroll to position [1161, 0]
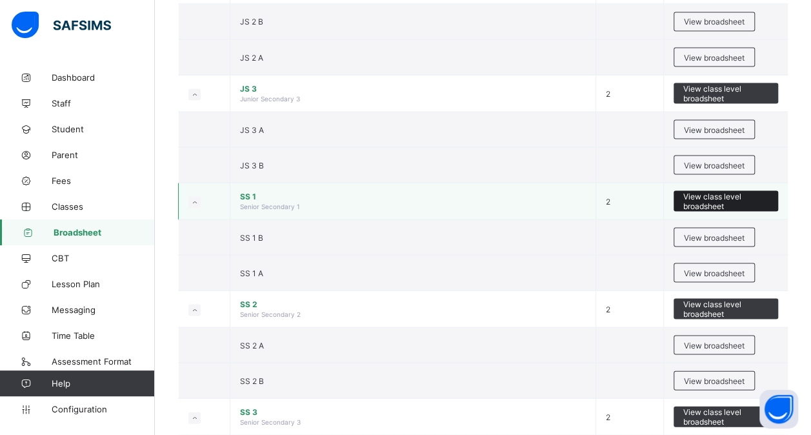
click at [694, 191] on span "View class level broadsheet" at bounding box center [725, 200] width 85 height 19
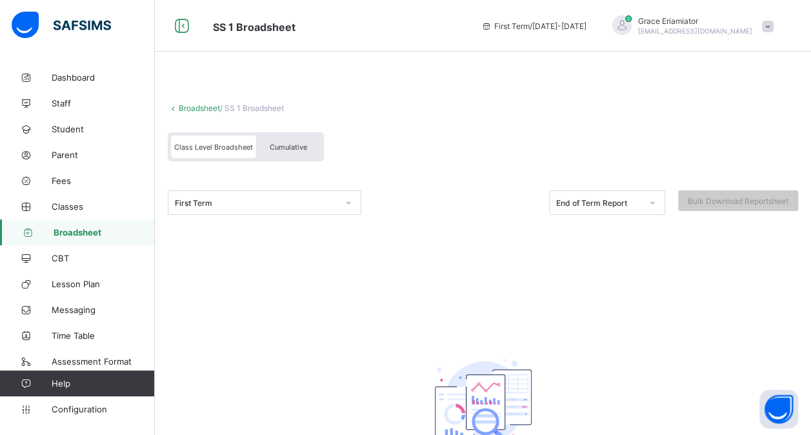
click at [99, 223] on link "Broadsheet" at bounding box center [77, 232] width 155 height 26
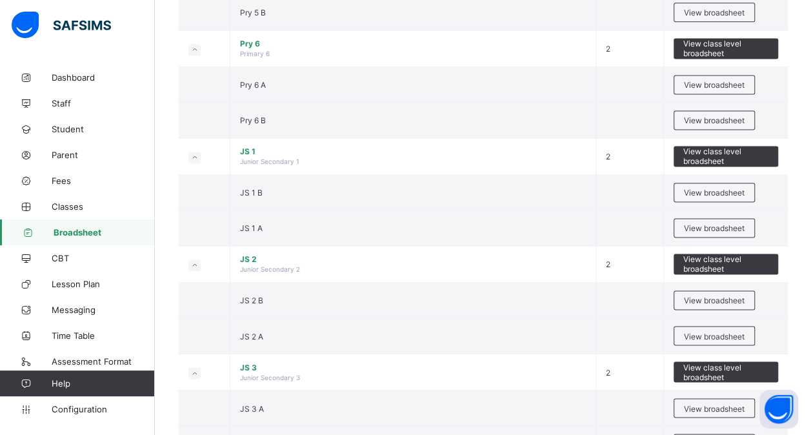
scroll to position [903, 0]
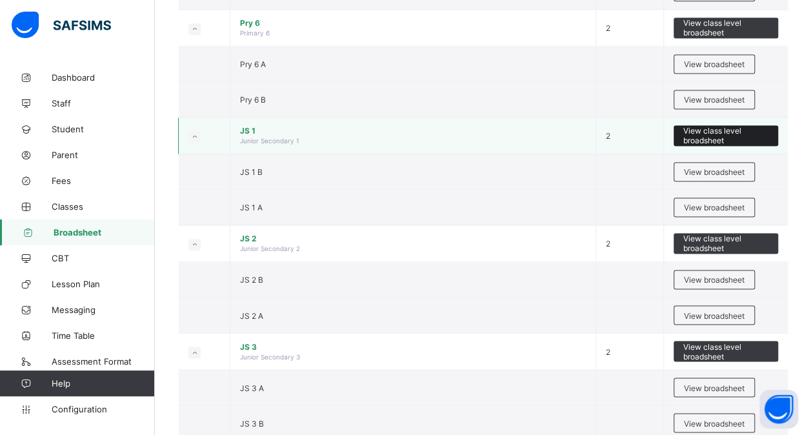
click at [720, 131] on span "View class level broadsheet" at bounding box center [725, 135] width 85 height 19
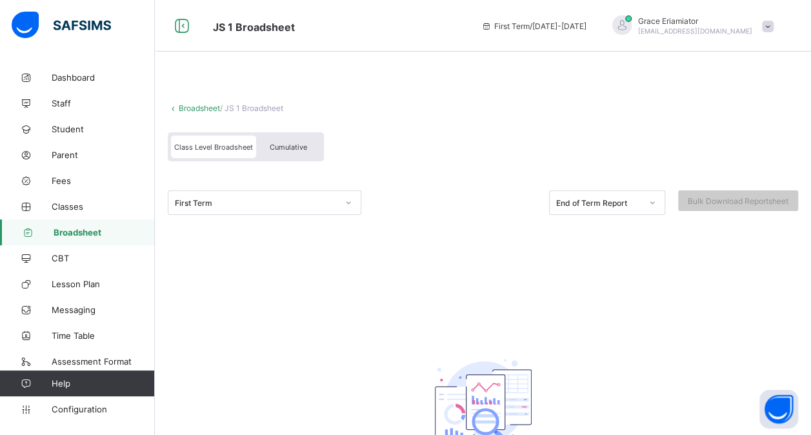
click at [94, 235] on span "Broadsheet" at bounding box center [104, 232] width 101 height 10
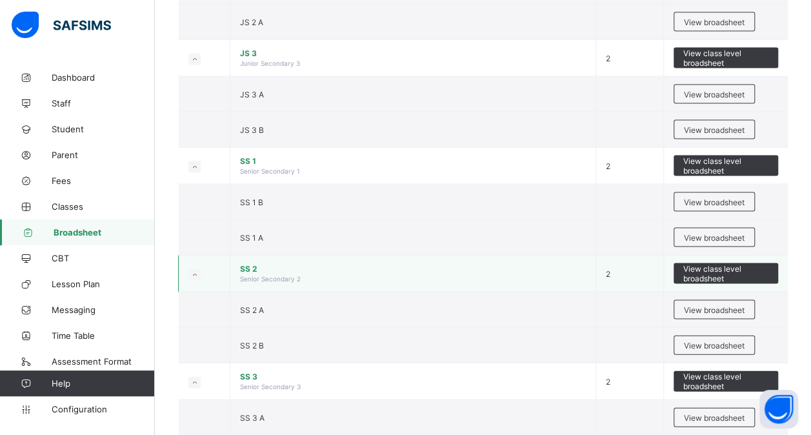
scroll to position [1250, 0]
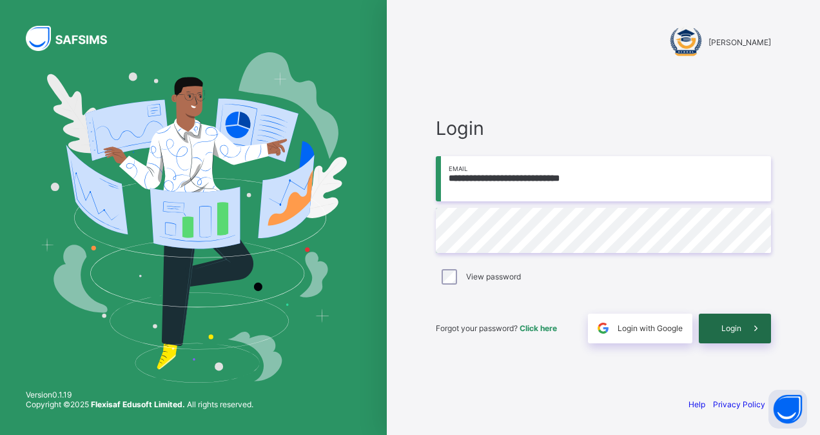
click at [739, 327] on span "Login" at bounding box center [732, 328] width 20 height 10
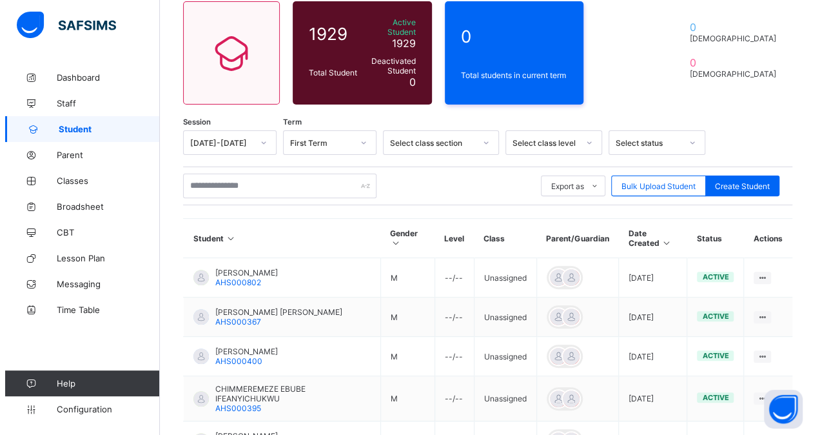
scroll to position [129, 0]
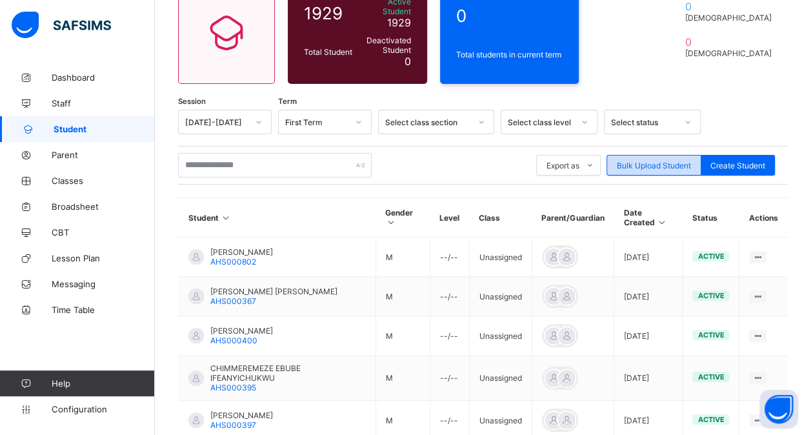
click at [653, 161] on span "Bulk Upload Student" at bounding box center [653, 166] width 74 height 10
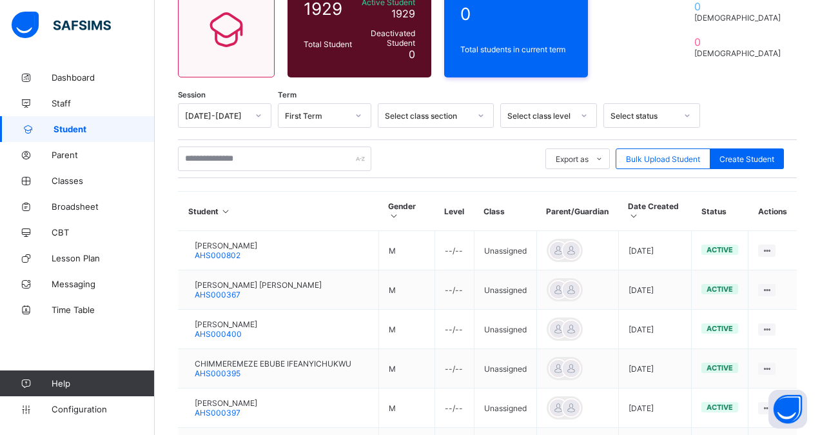
scroll to position [322, 0]
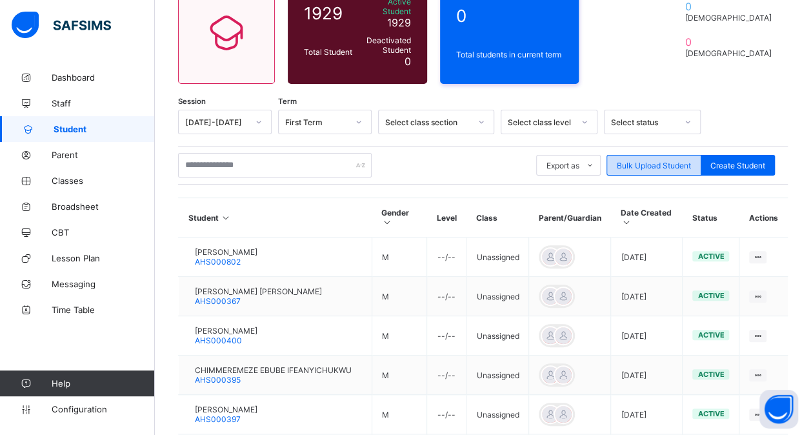
click at [649, 161] on span "Bulk Upload Student" at bounding box center [653, 166] width 74 height 10
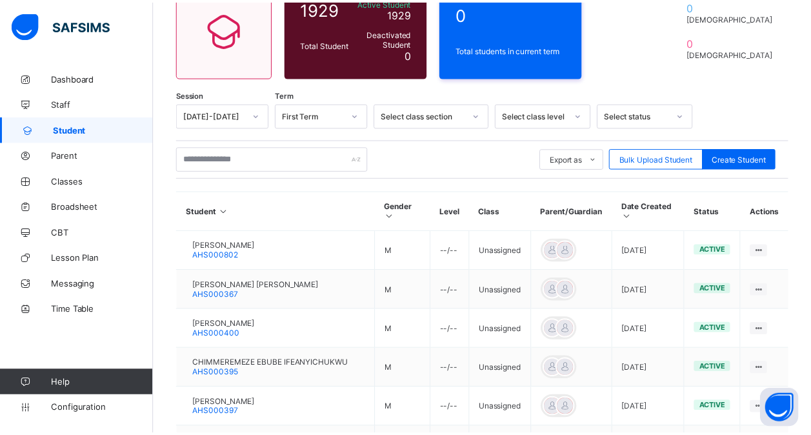
scroll to position [387, 0]
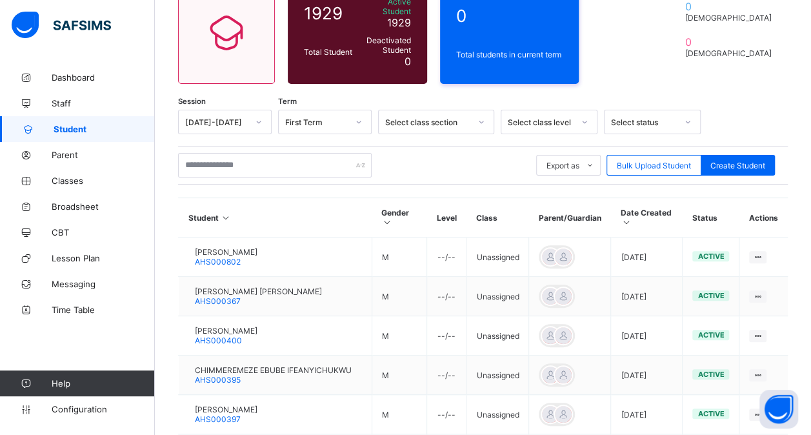
scroll to position [322, 0]
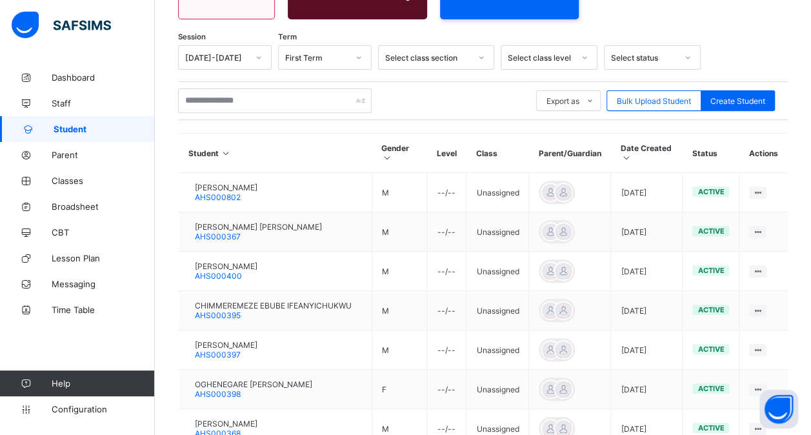
scroll to position [258, 0]
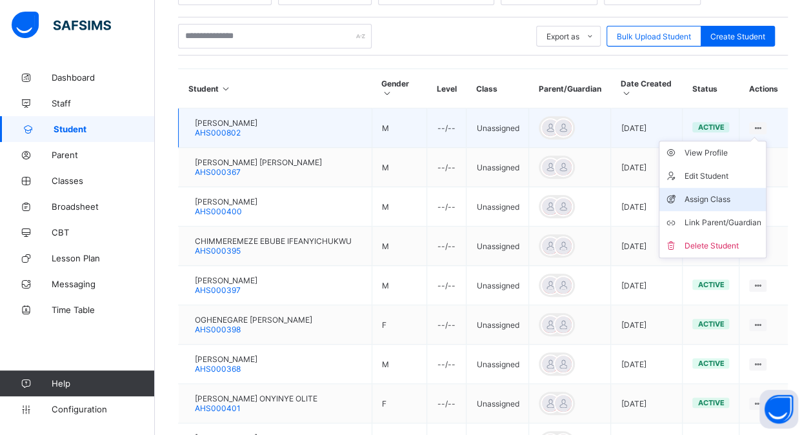
click at [705, 193] on div "Assign Class" at bounding box center [722, 199] width 77 height 13
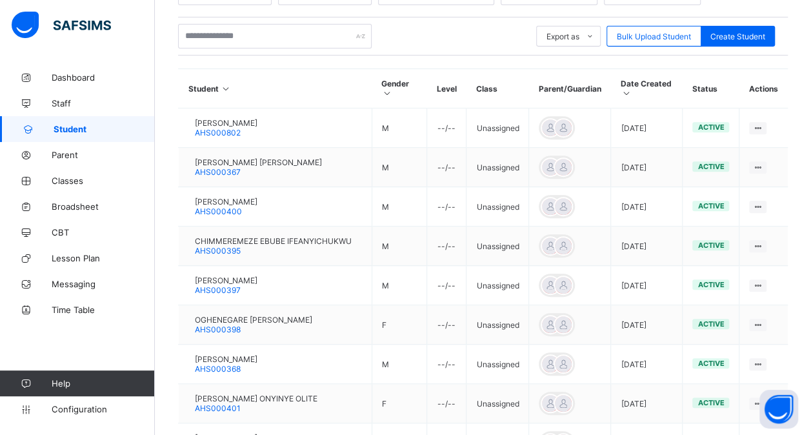
scroll to position [0, 0]
click at [97, 413] on span "Configuration" at bounding box center [103, 409] width 103 height 10
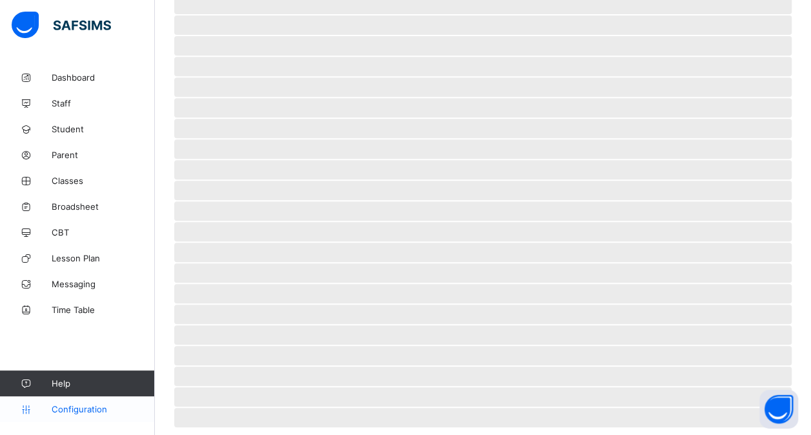
scroll to position [128, 0]
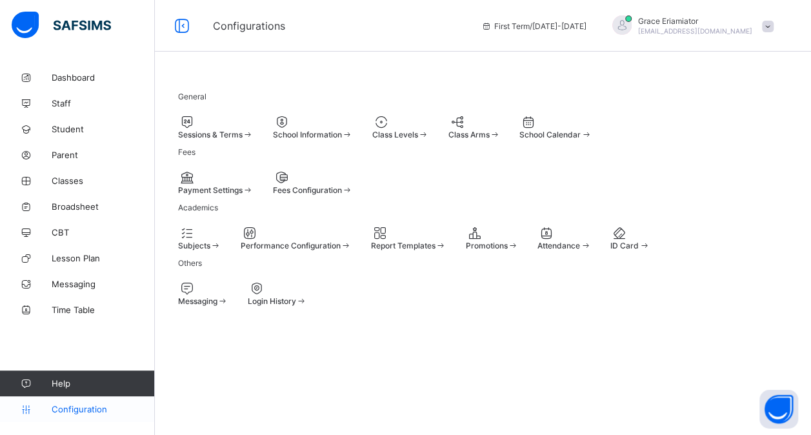
click at [84, 411] on span "Configuration" at bounding box center [103, 409] width 103 height 10
click at [518, 238] on div at bounding box center [491, 232] width 53 height 15
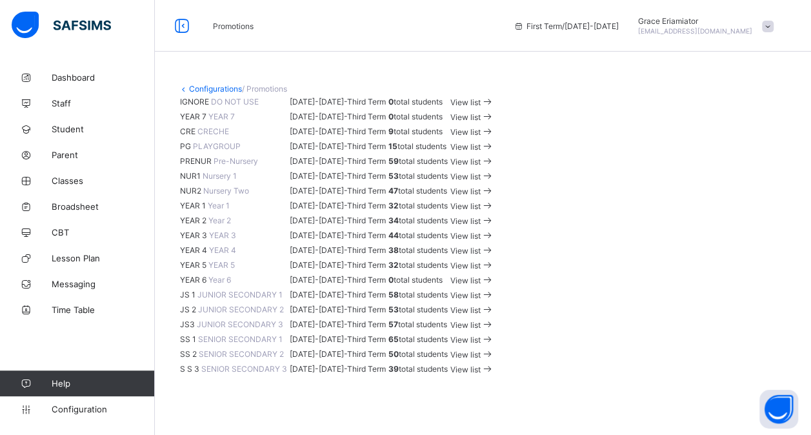
scroll to position [387, 0]
click at [480, 186] on span "View list" at bounding box center [465, 191] width 30 height 10
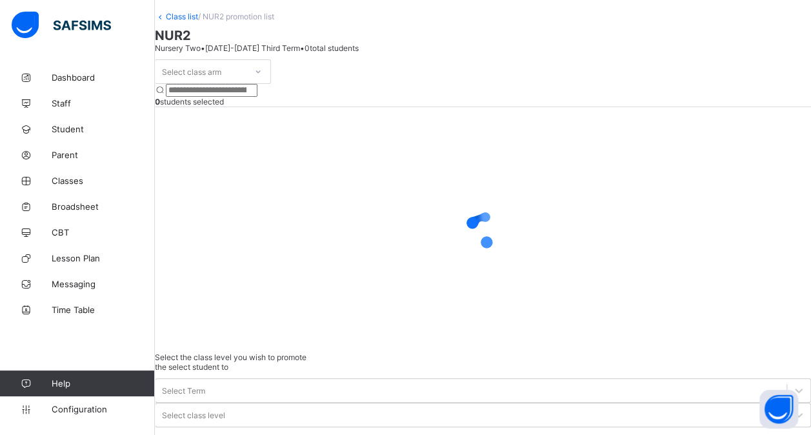
scroll to position [63, 0]
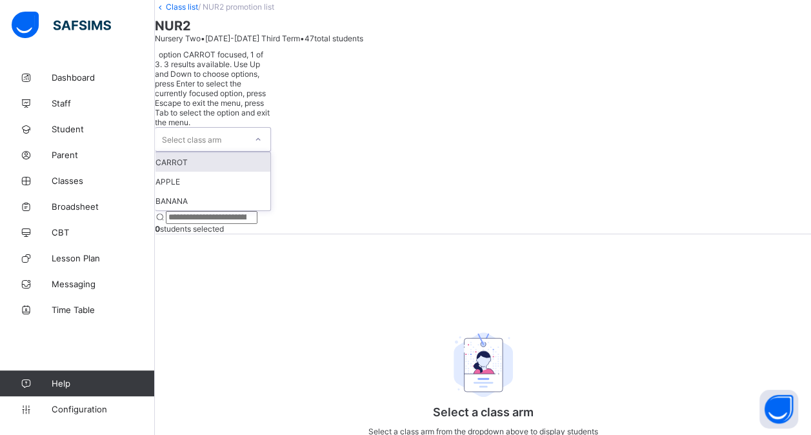
click at [269, 133] on div at bounding box center [258, 139] width 22 height 21
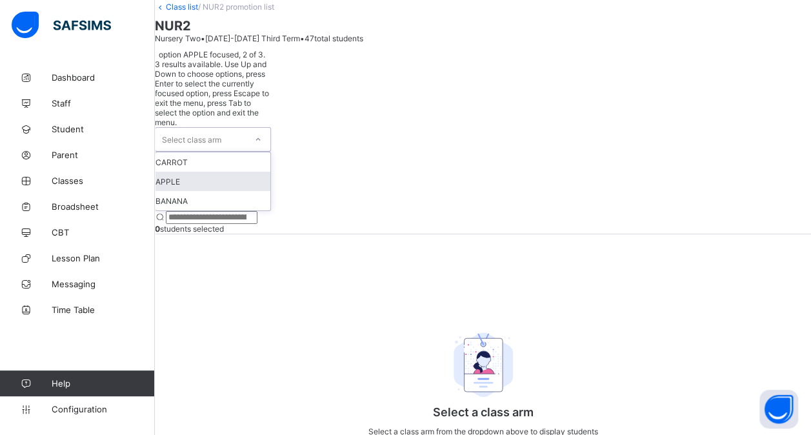
click at [248, 172] on div "APPLE" at bounding box center [212, 181] width 115 height 19
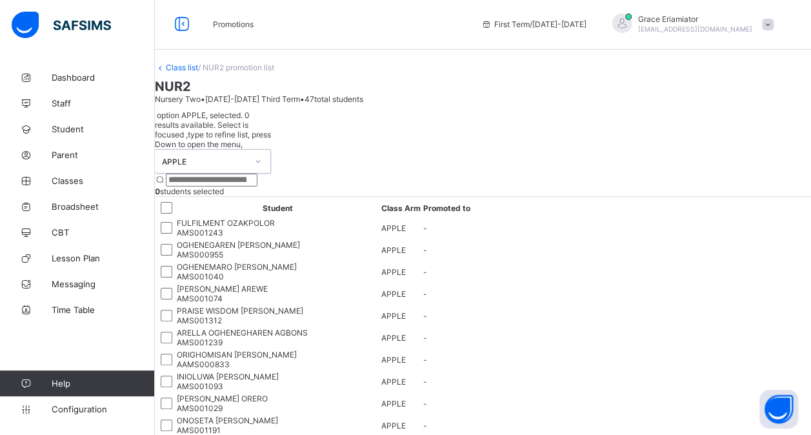
scroll to position [0, 0]
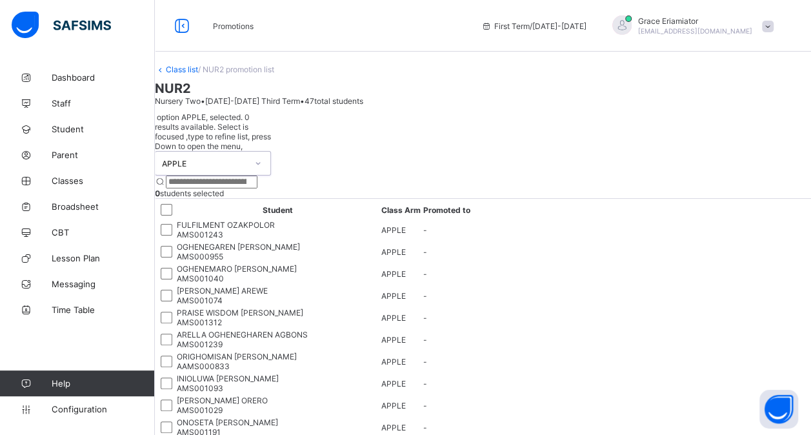
click at [196, 74] on link "Class list" at bounding box center [182, 69] width 32 height 10
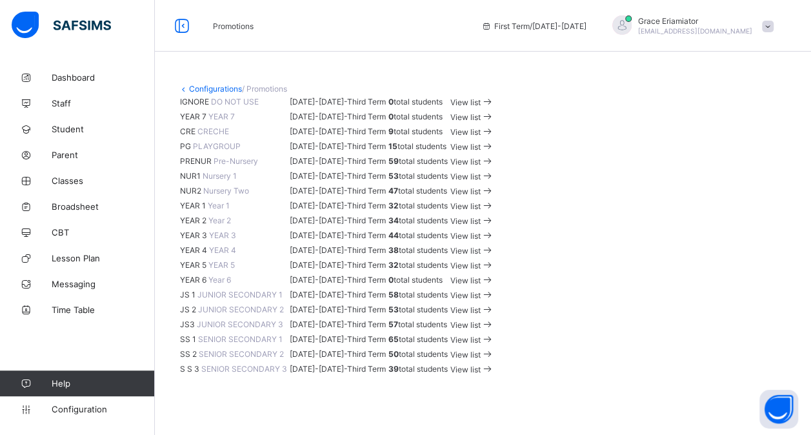
scroll to position [645, 0]
click at [494, 259] on div "View list" at bounding box center [472, 265] width 44 height 12
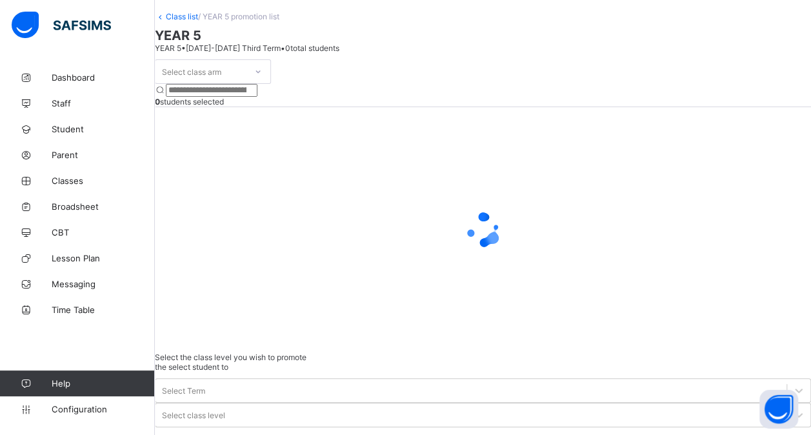
scroll to position [63, 0]
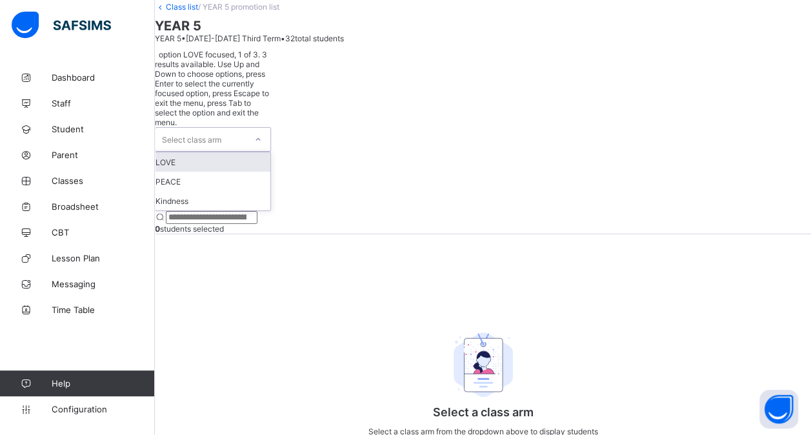
click at [262, 133] on icon at bounding box center [258, 139] width 8 height 13
click at [247, 173] on div "PEACE" at bounding box center [212, 181] width 115 height 19
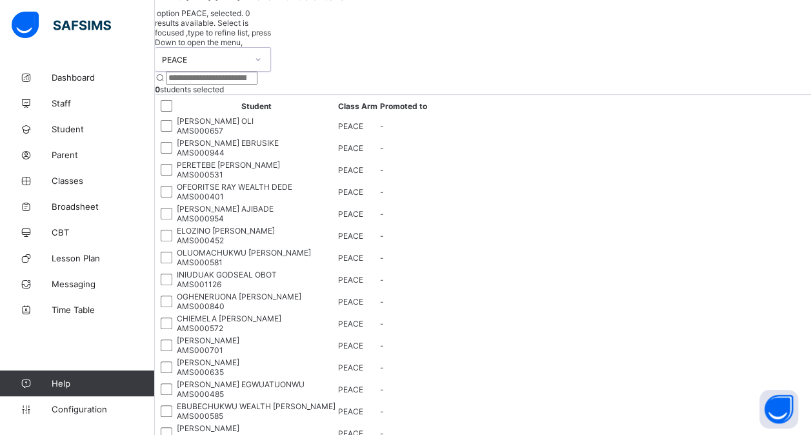
scroll to position [0, 0]
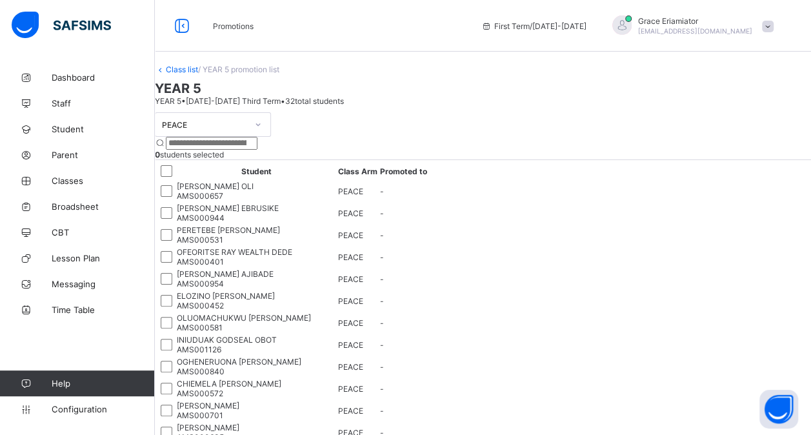
click at [193, 74] on link "Class list" at bounding box center [182, 69] width 32 height 10
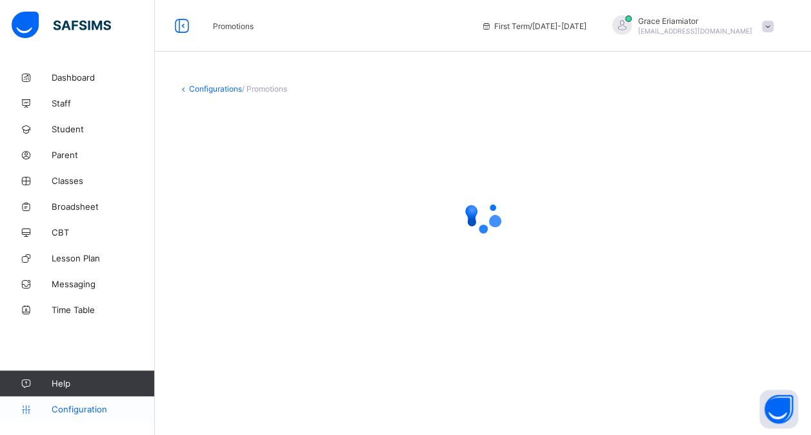
click at [85, 411] on span "Configuration" at bounding box center [103, 409] width 103 height 10
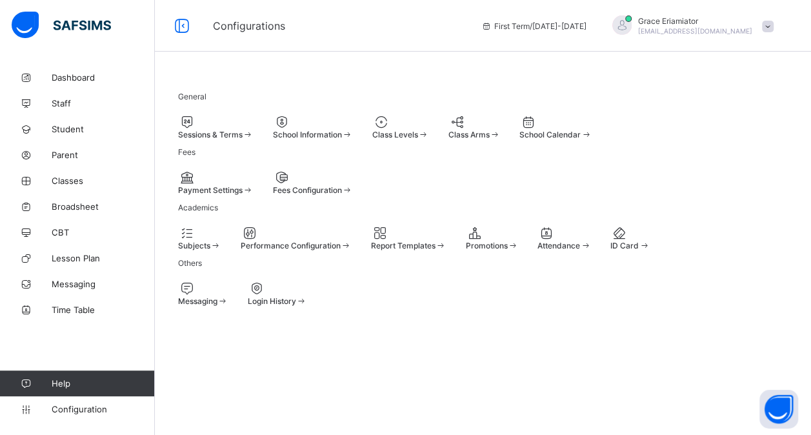
scroll to position [128, 0]
click at [518, 233] on div at bounding box center [491, 232] width 53 height 15
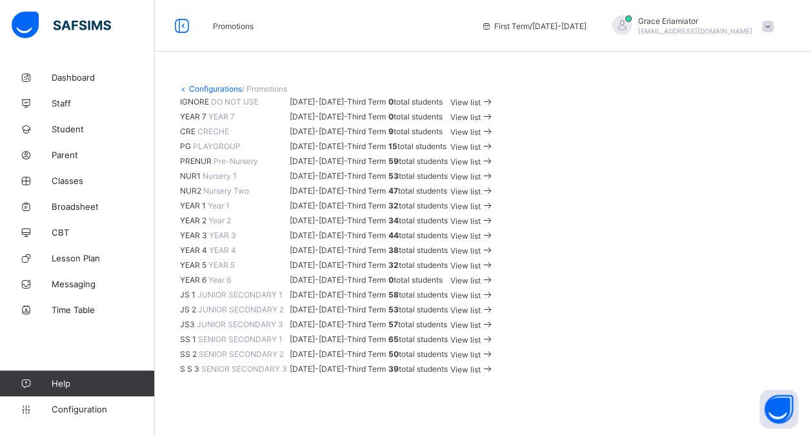
scroll to position [580, 0]
click at [480, 261] on span "View list" at bounding box center [465, 266] width 30 height 10
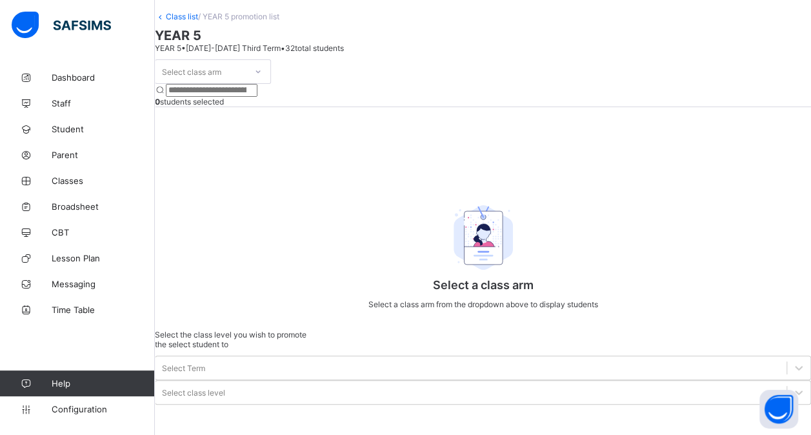
scroll to position [63, 0]
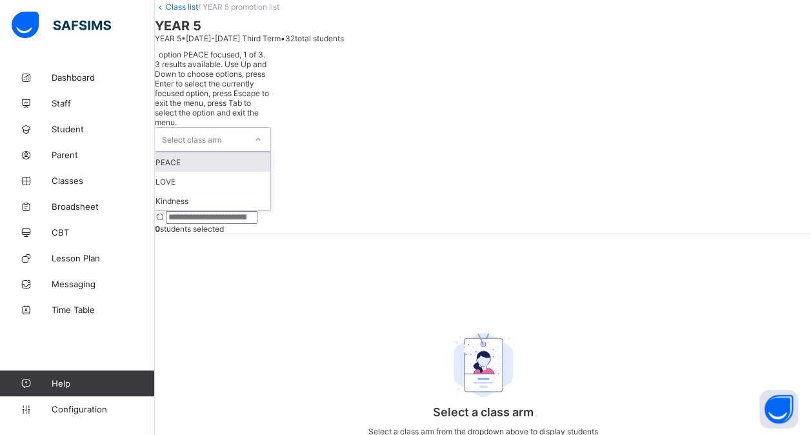
click at [269, 129] on div at bounding box center [258, 139] width 22 height 21
click at [253, 153] on div "PEACE" at bounding box center [212, 161] width 115 height 19
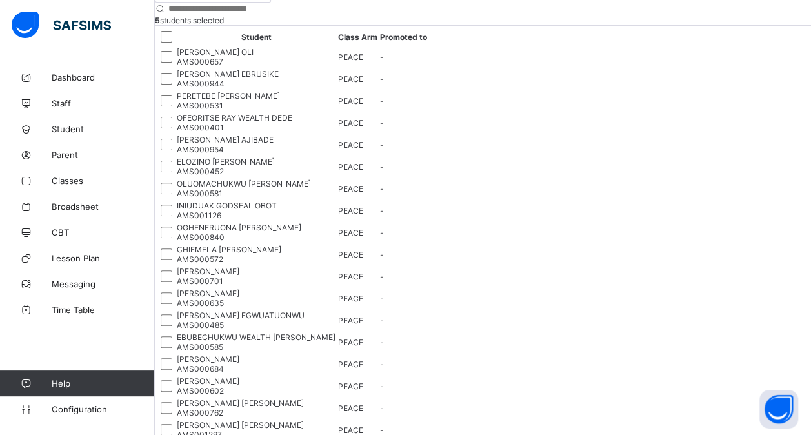
scroll to position [107, 0]
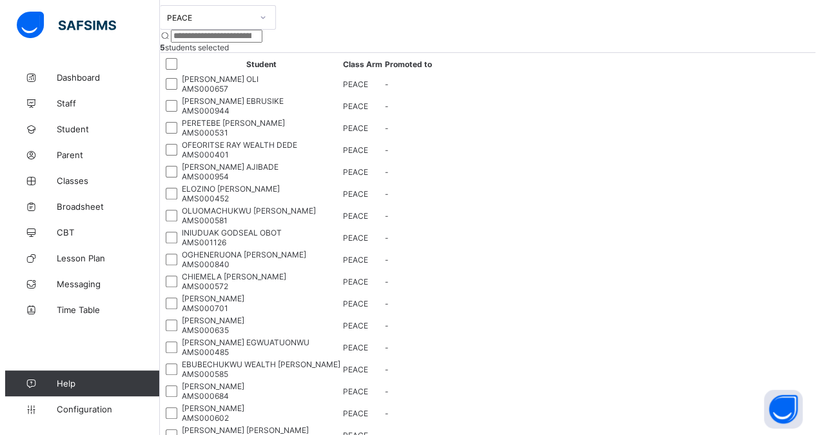
scroll to position [172, 0]
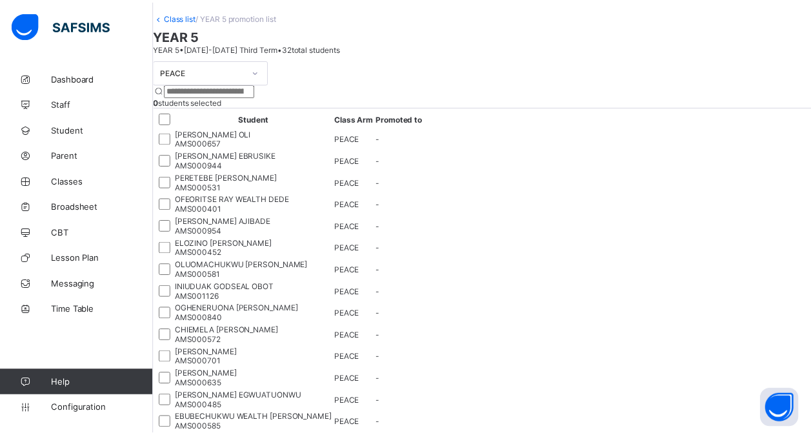
scroll to position [172, 0]
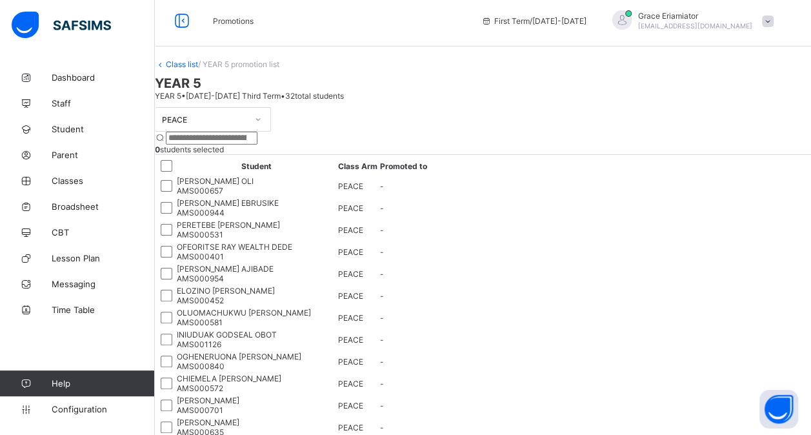
scroll to position [0, 0]
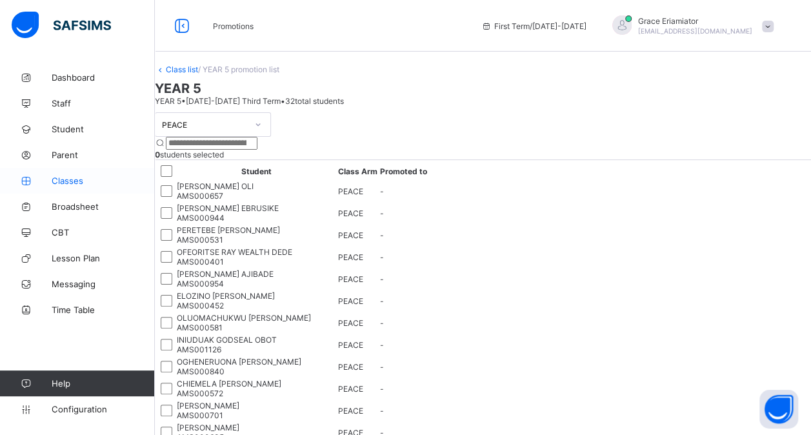
click at [66, 184] on span "Classes" at bounding box center [103, 180] width 103 height 10
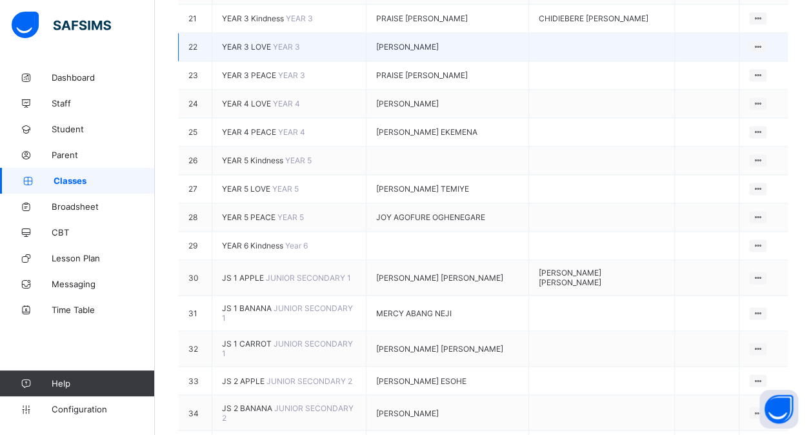
scroll to position [903, 0]
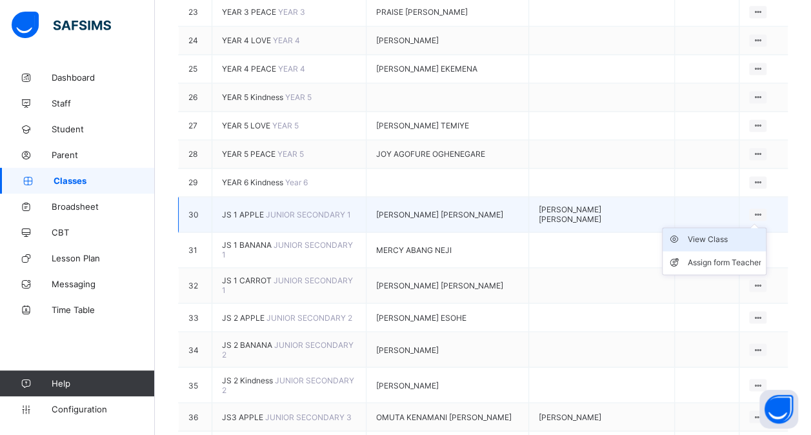
click at [728, 246] on div "View Class" at bounding box center [724, 239] width 74 height 13
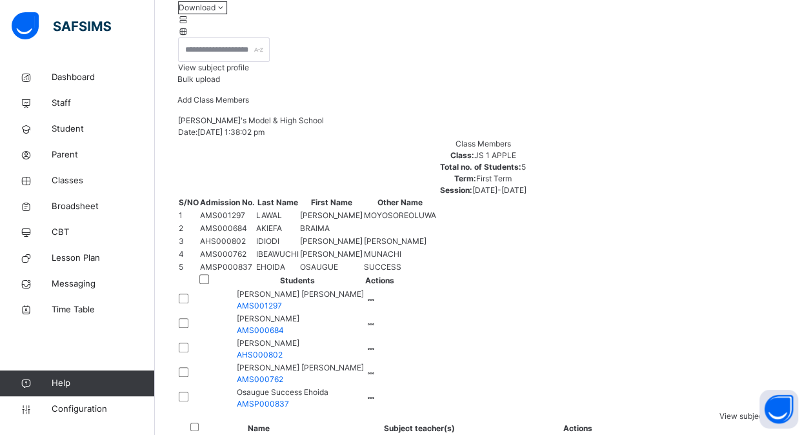
scroll to position [193, 0]
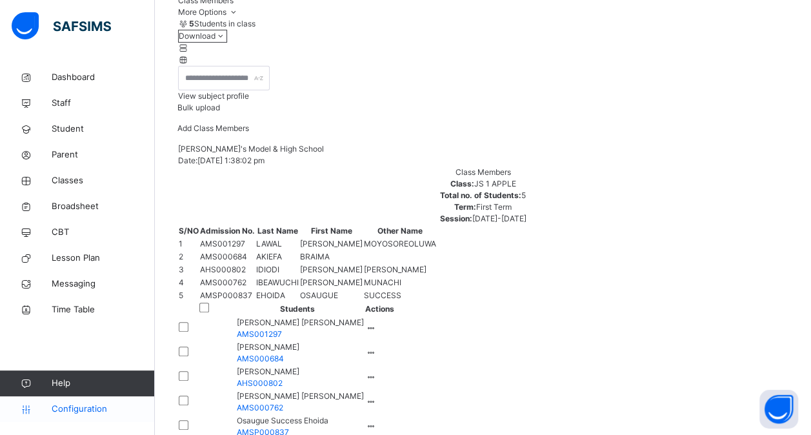
click at [81, 413] on span "Configuration" at bounding box center [103, 408] width 103 height 13
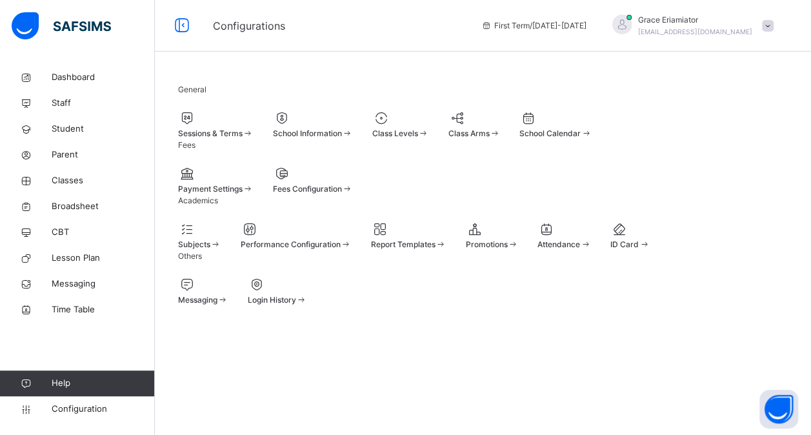
scroll to position [103, 0]
click at [70, 177] on span "Classes" at bounding box center [103, 180] width 103 height 13
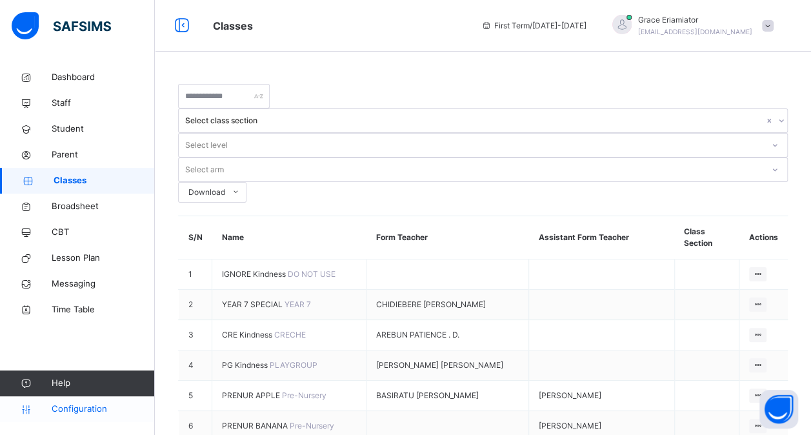
click at [88, 402] on span "Configuration" at bounding box center [103, 408] width 103 height 13
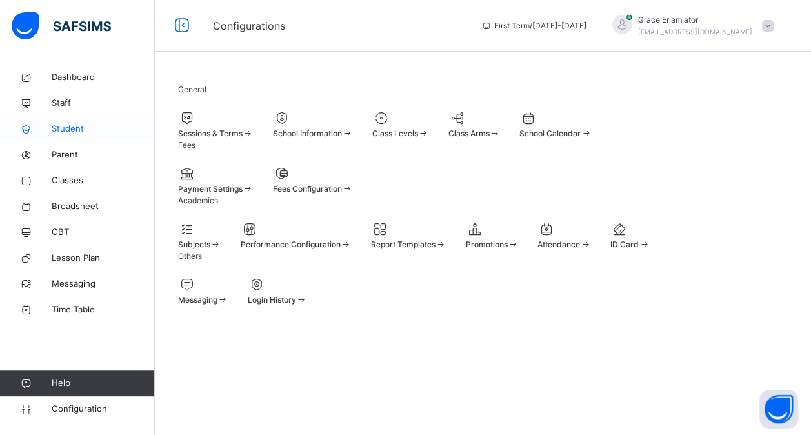
click at [79, 132] on span "Student" at bounding box center [103, 129] width 103 height 13
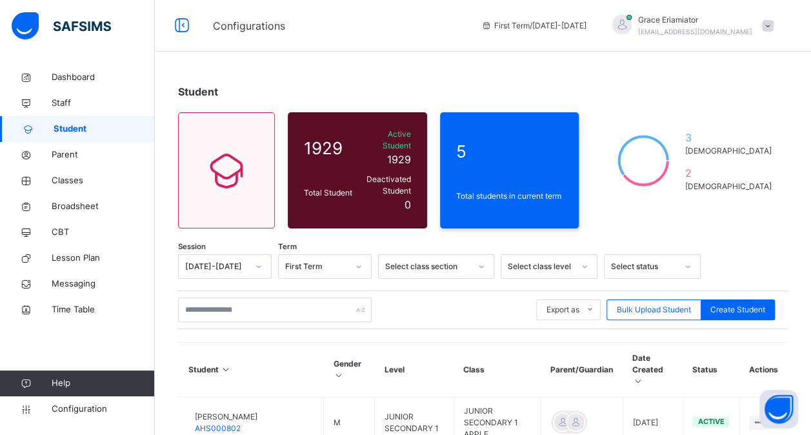
scroll to position [440, 0]
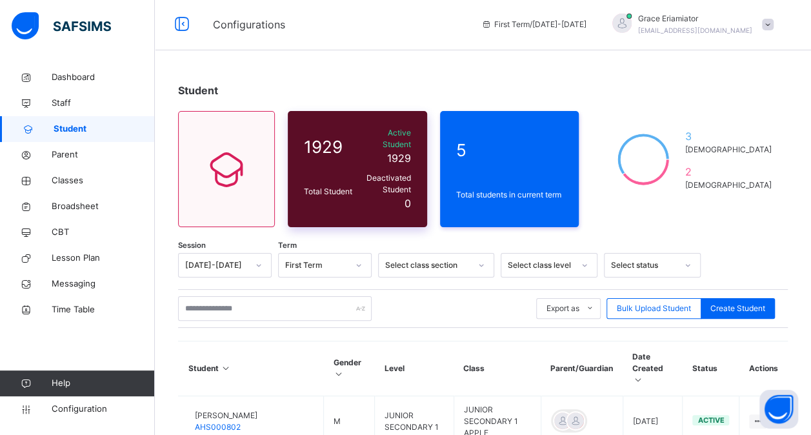
scroll to position [0, 0]
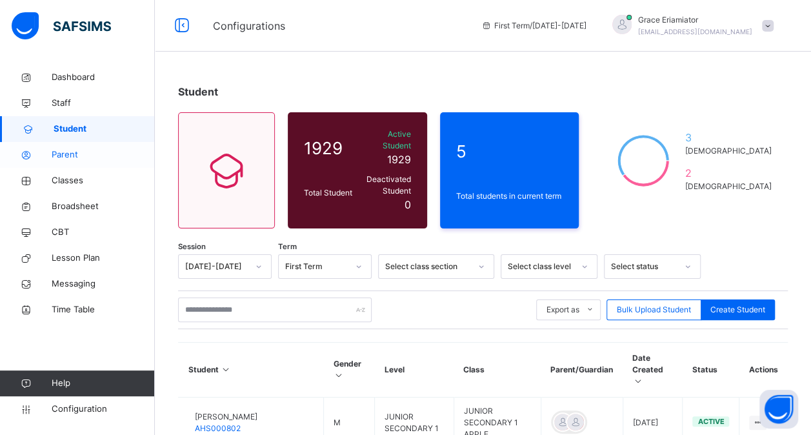
click at [62, 157] on span "Parent" at bounding box center [103, 154] width 103 height 13
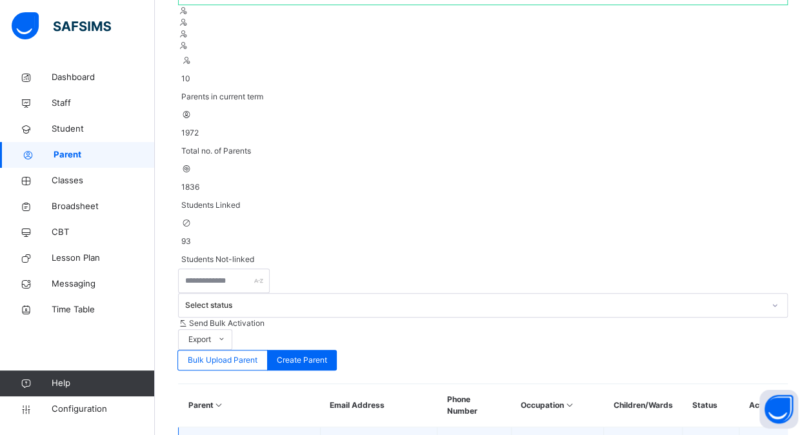
scroll to position [193, 0]
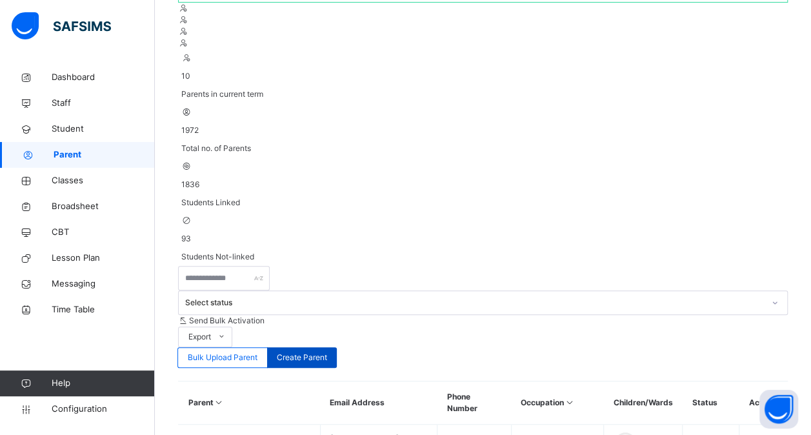
click at [327, 351] on span "Create Parent" at bounding box center [302, 357] width 50 height 12
select select "**"
click at [327, 351] on span "Create Parent" at bounding box center [302, 357] width 50 height 12
select select "**"
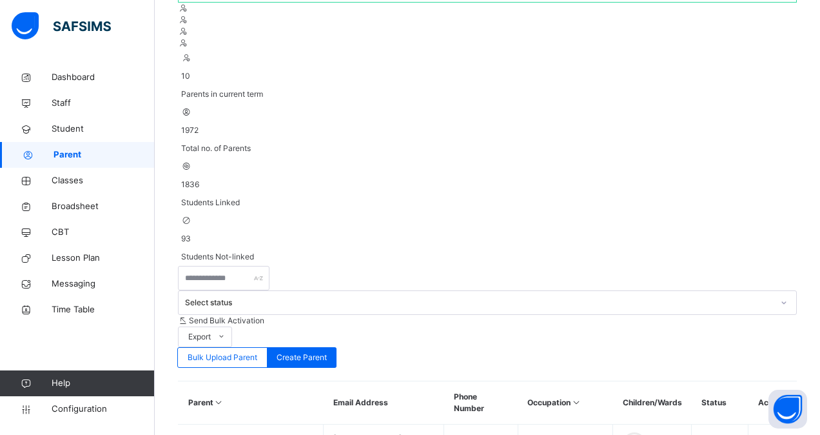
click at [257, 351] on span "Bulk Upload Parent" at bounding box center [223, 357] width 70 height 12
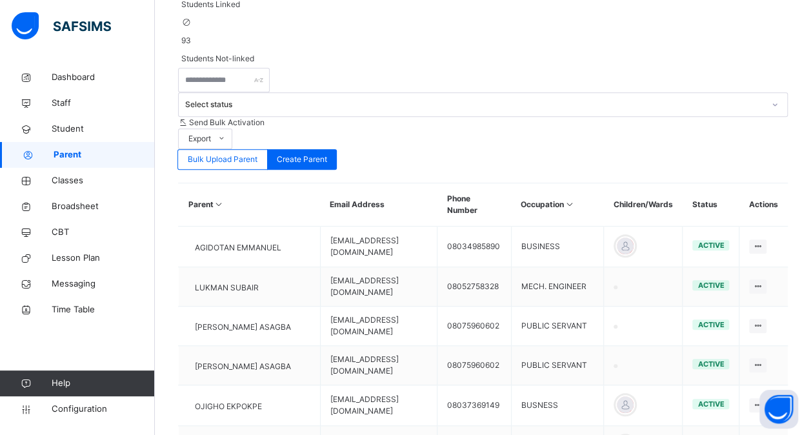
scroll to position [322, 0]
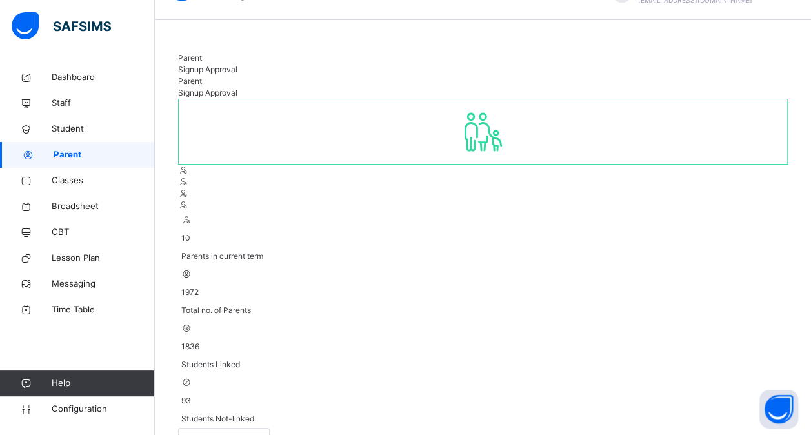
scroll to position [0, 0]
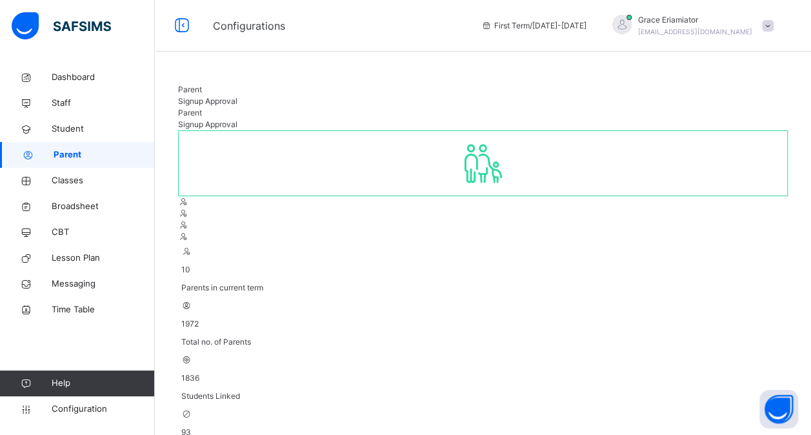
click at [237, 98] on span "Signup Approval" at bounding box center [207, 101] width 59 height 10
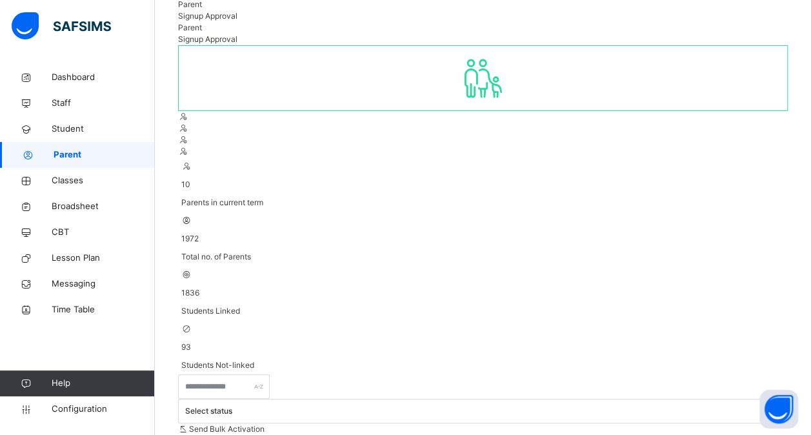
scroll to position [21, 0]
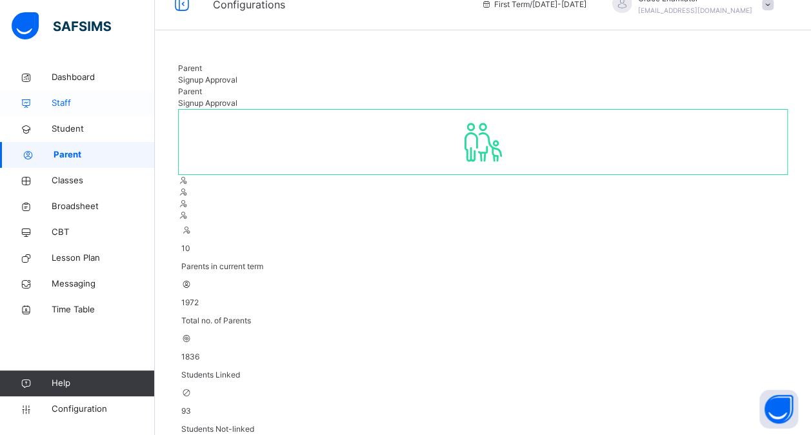
click at [72, 101] on span "Staff" at bounding box center [103, 103] width 103 height 13
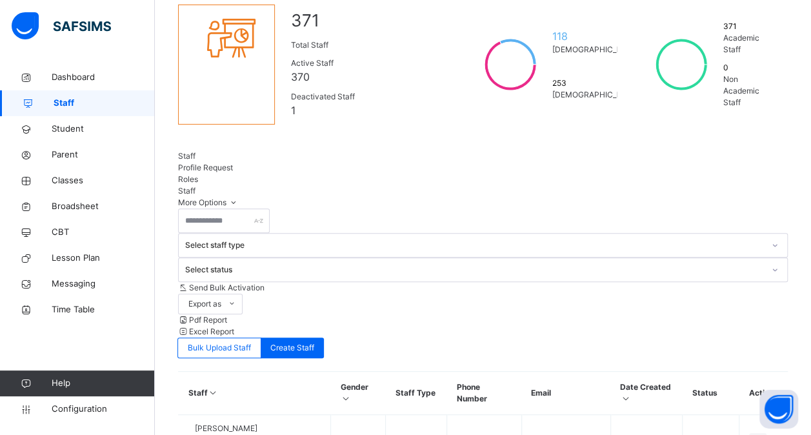
scroll to position [129, 0]
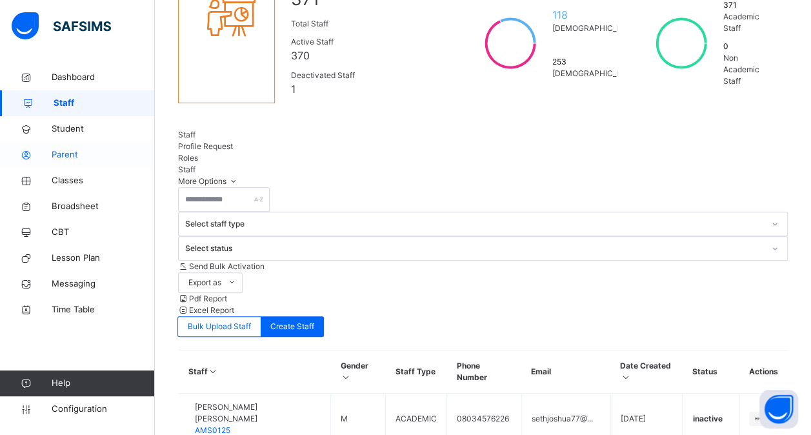
click at [74, 154] on span "Parent" at bounding box center [103, 154] width 103 height 13
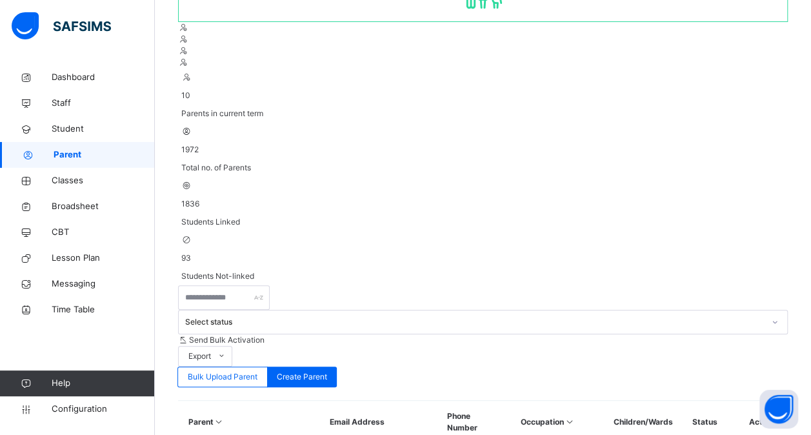
scroll to position [193, 0]
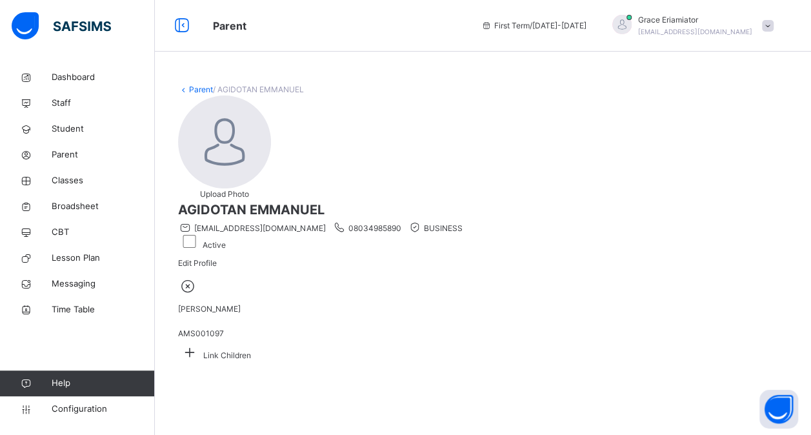
click at [192, 90] on link "Parent" at bounding box center [201, 89] width 24 height 10
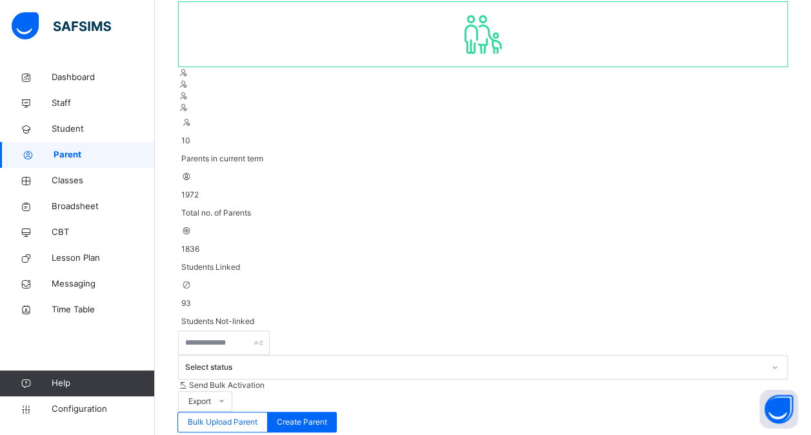
scroll to position [193, 0]
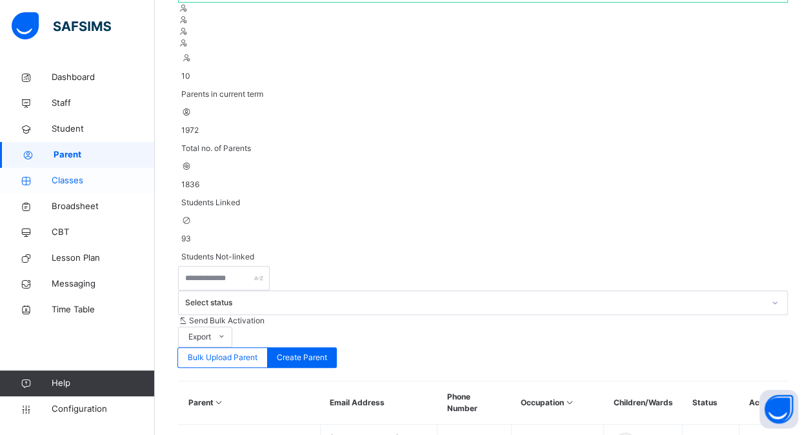
click at [62, 175] on span "Classes" at bounding box center [103, 180] width 103 height 13
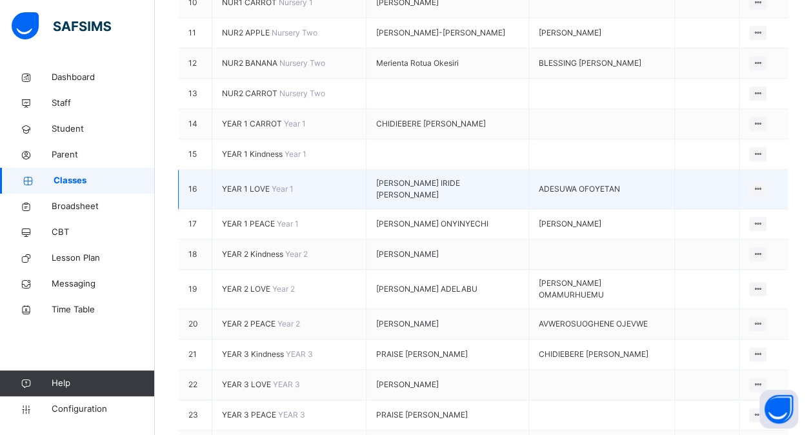
scroll to position [580, 0]
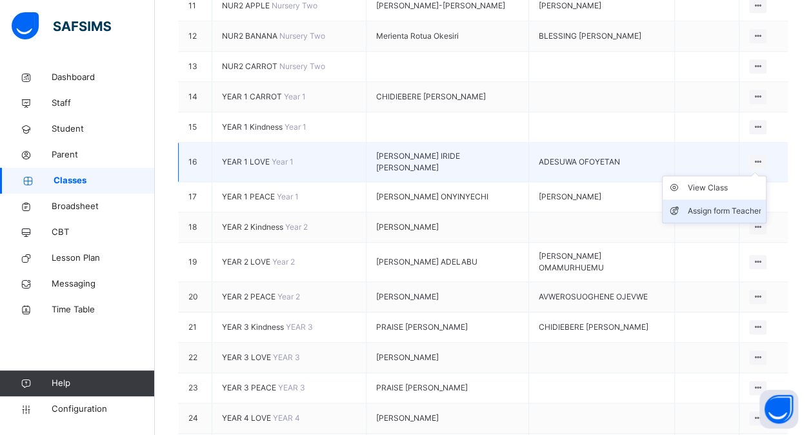
click at [736, 217] on div "Assign form Teacher" at bounding box center [724, 210] width 74 height 13
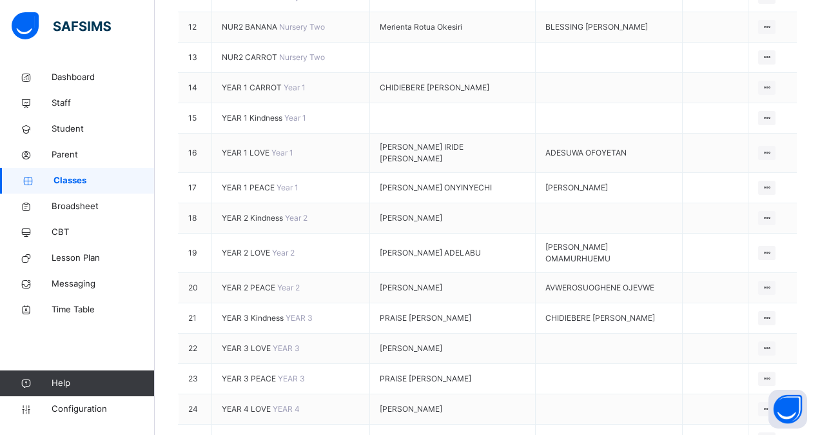
type input "*"
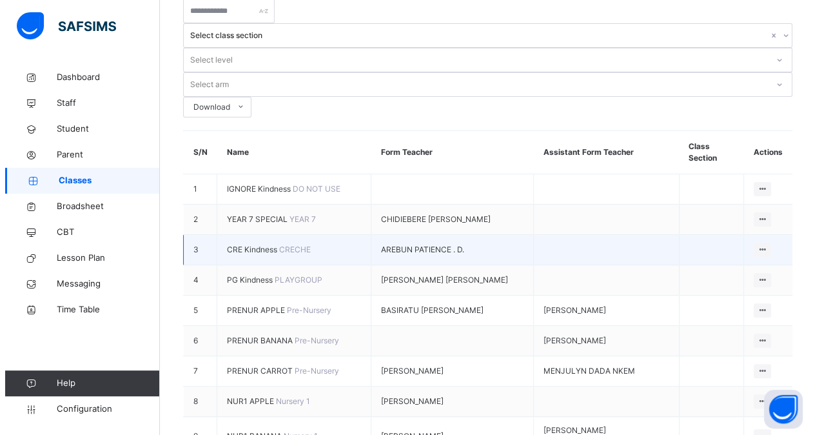
scroll to position [64, 0]
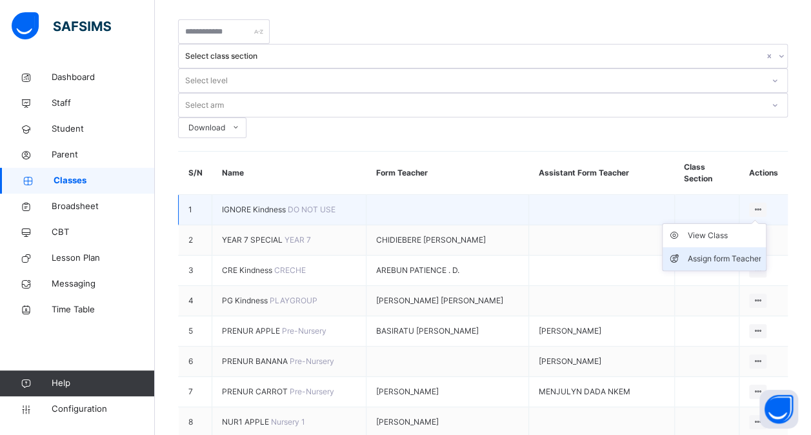
click at [754, 252] on div "Assign form Teacher" at bounding box center [724, 258] width 74 height 13
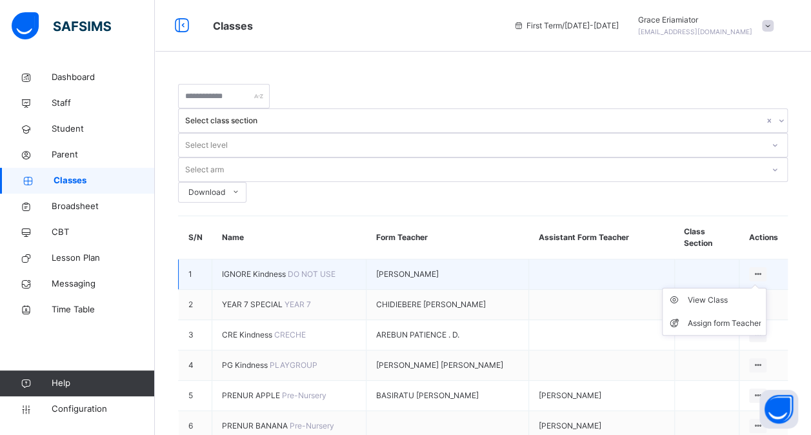
click at [766, 288] on ul "View Class Assign form Teacher" at bounding box center [714, 312] width 104 height 48
click at [728, 311] on li "Assign form Teacher" at bounding box center [713, 322] width 103 height 23
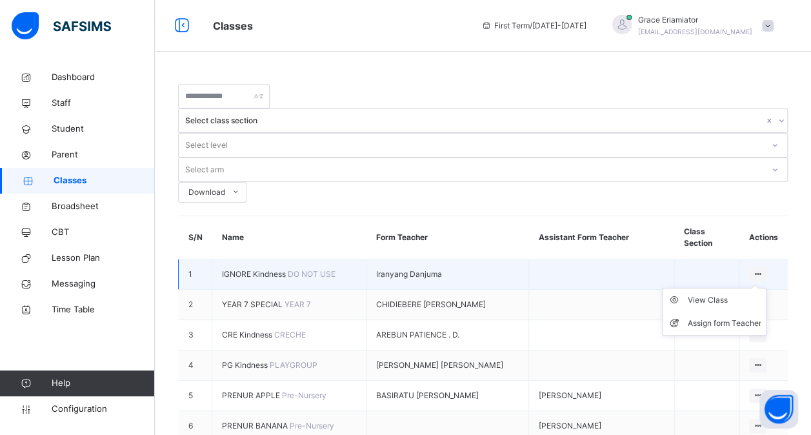
click at [758, 267] on div at bounding box center [757, 274] width 17 height 14
click at [734, 317] on div "Assign form Teacher" at bounding box center [724, 323] width 74 height 13
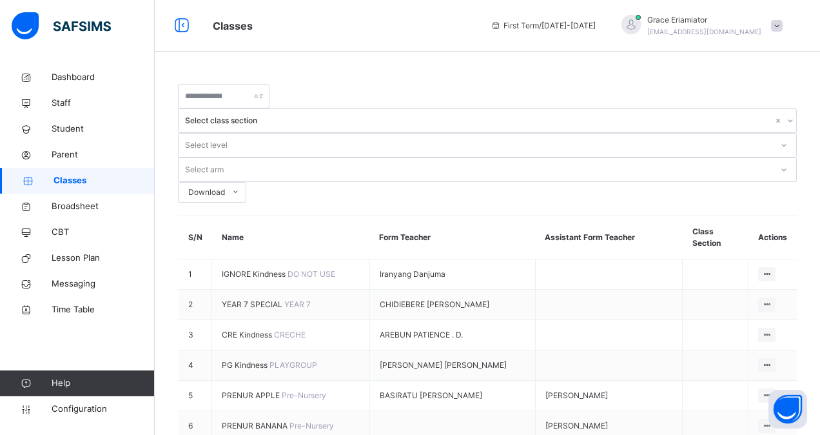
type input "*"
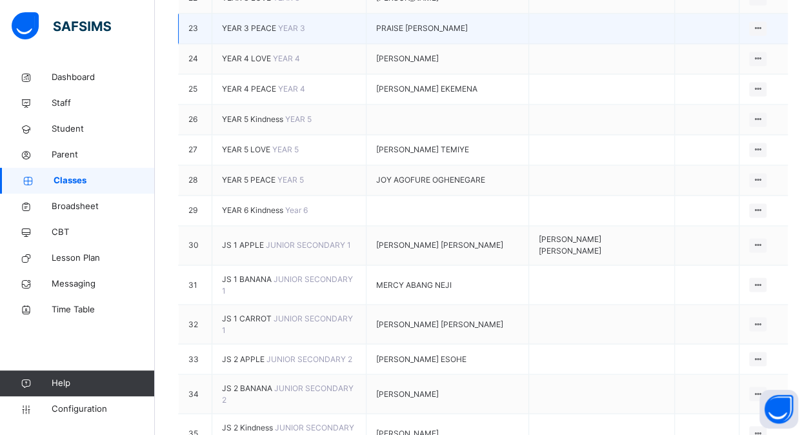
scroll to position [1096, 0]
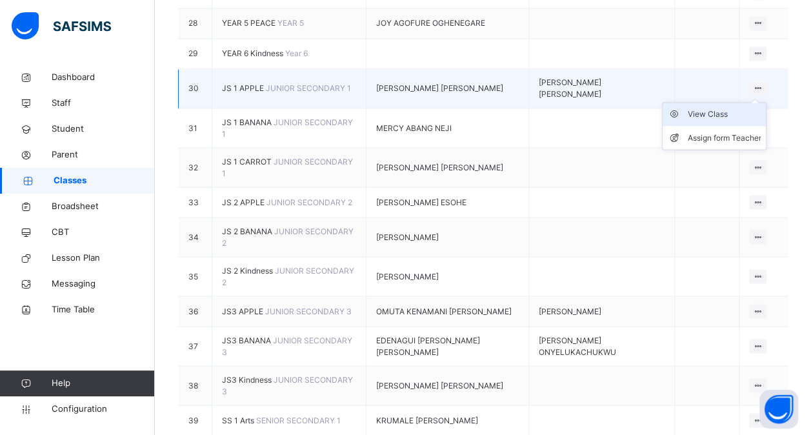
click at [722, 121] on div "View Class" at bounding box center [724, 114] width 74 height 13
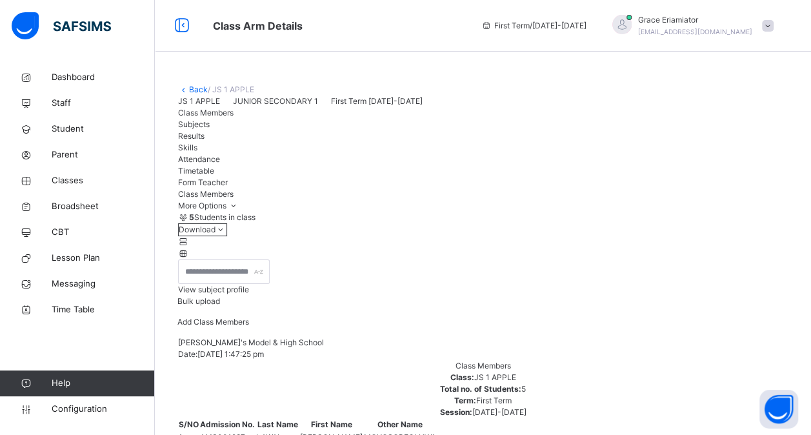
scroll to position [340, 0]
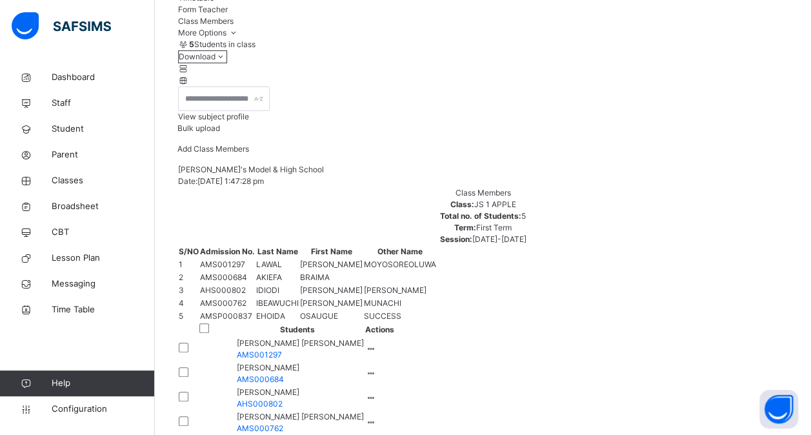
scroll to position [193, 0]
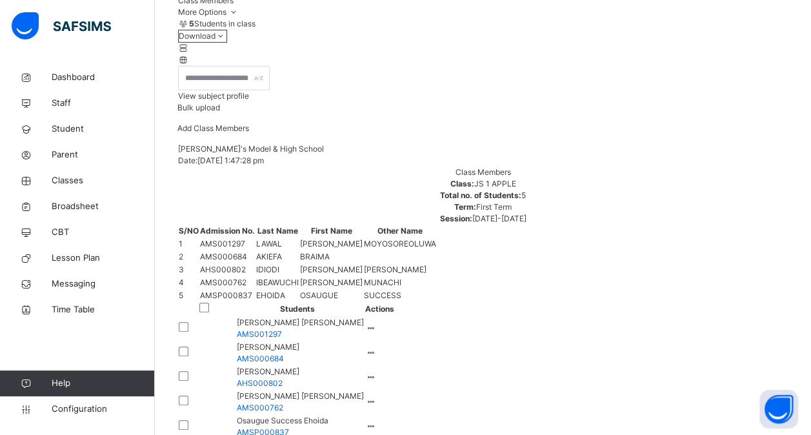
click at [249, 133] on span "Add Class Members" at bounding box center [213, 128] width 72 height 10
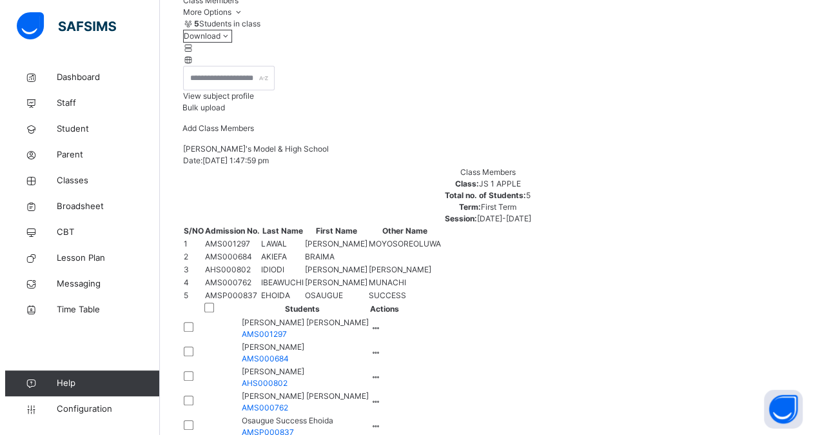
scroll to position [258, 0]
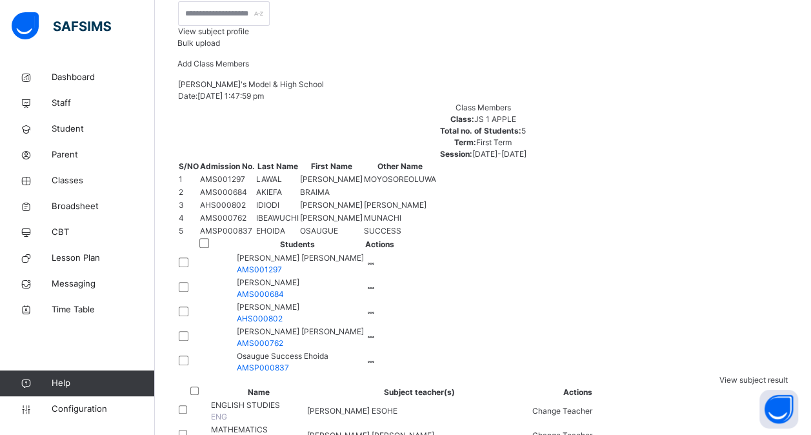
click at [220, 48] on span "Bulk upload" at bounding box center [198, 43] width 43 height 10
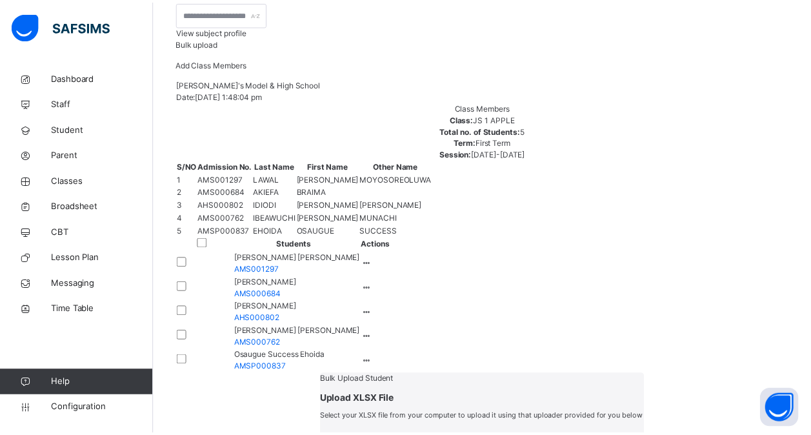
scroll to position [340, 0]
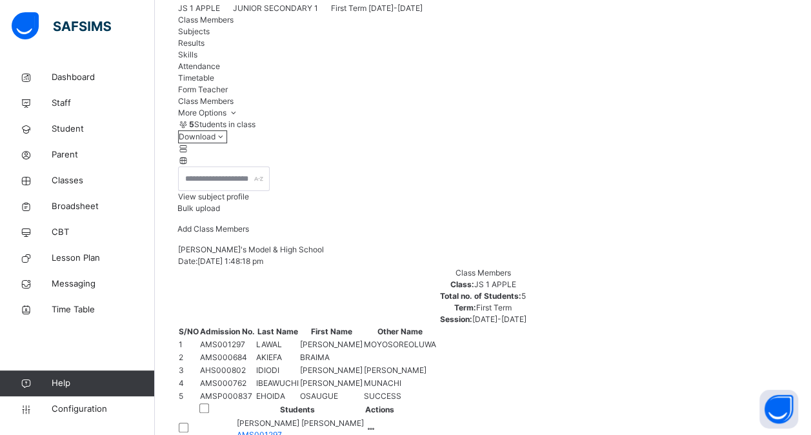
scroll to position [64, 0]
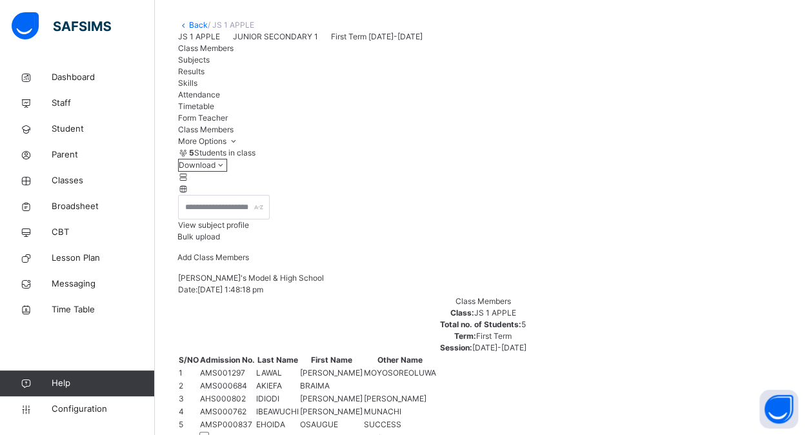
click at [191, 26] on link "Back" at bounding box center [198, 25] width 19 height 10
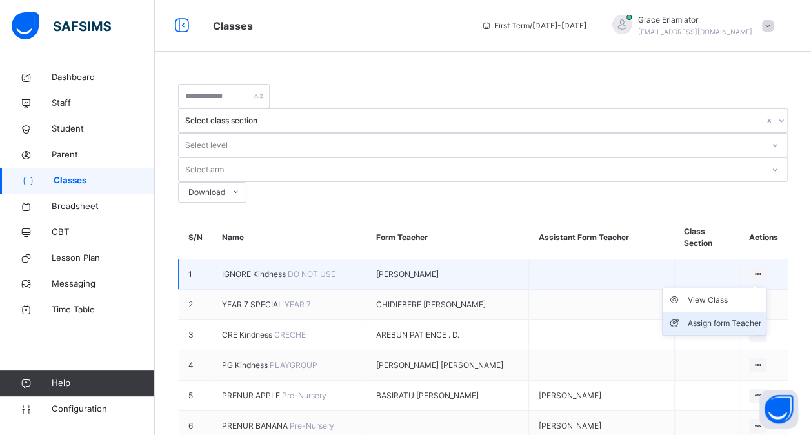
click at [740, 317] on div "Assign form Teacher" at bounding box center [724, 323] width 74 height 13
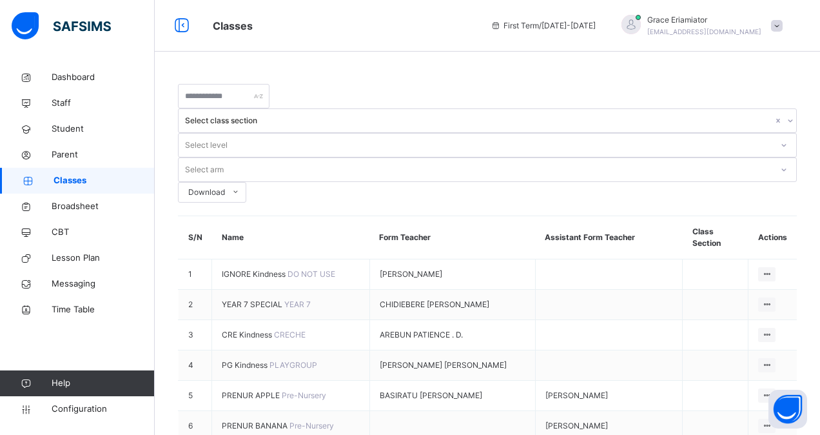
type input "*"
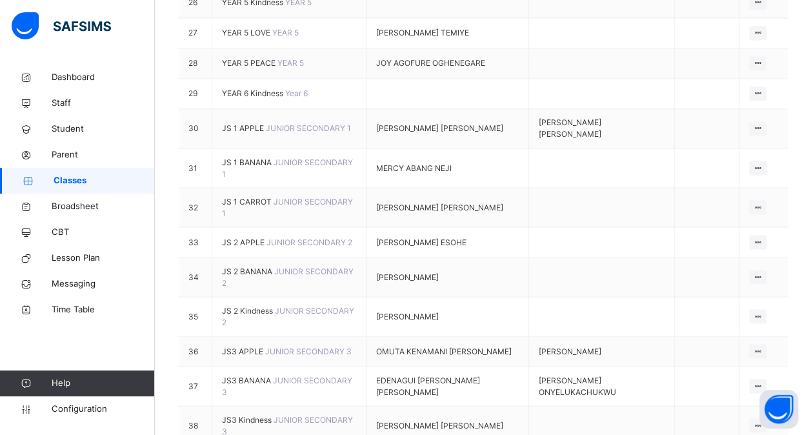
scroll to position [1096, 0]
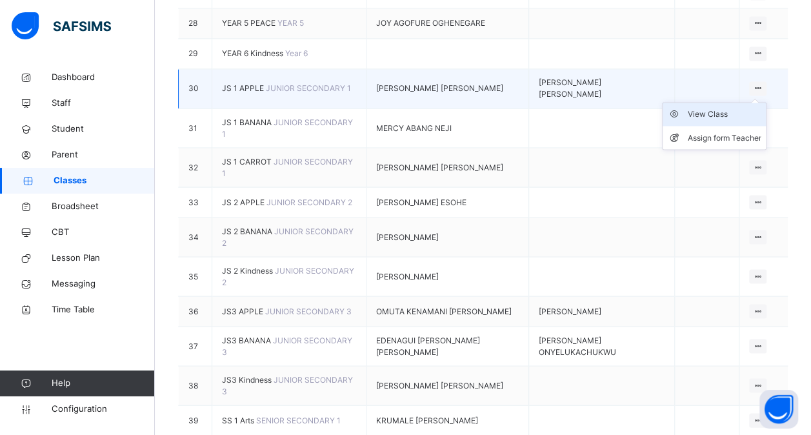
click at [749, 121] on div "View Class" at bounding box center [724, 114] width 74 height 13
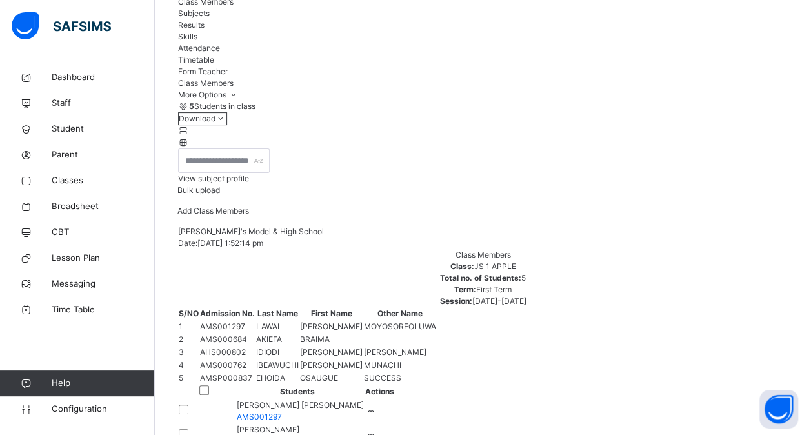
scroll to position [193, 0]
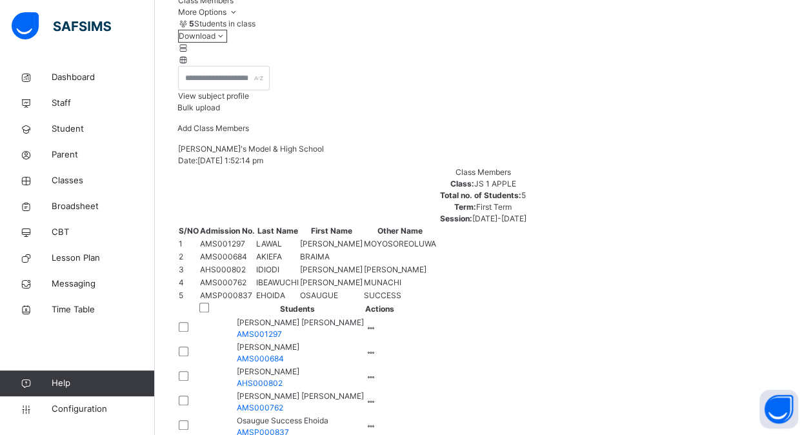
click at [249, 101] on span "View subject profile" at bounding box center [213, 96] width 71 height 10
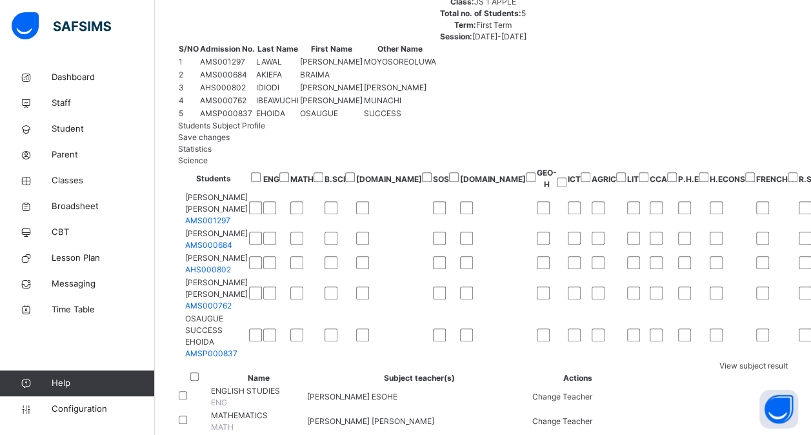
scroll to position [361, 0]
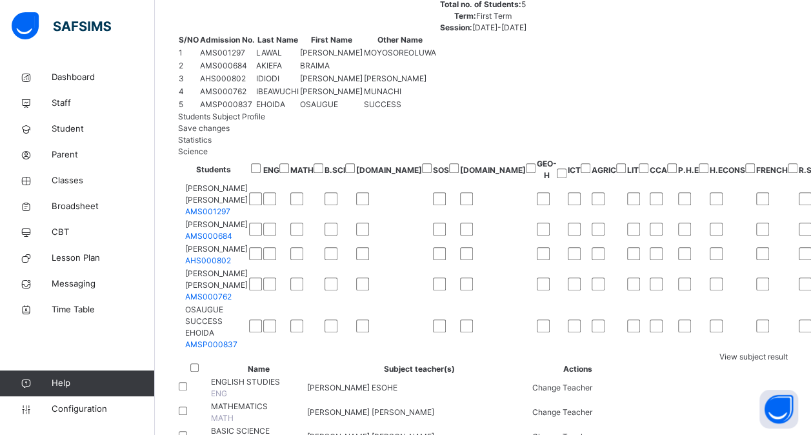
click at [262, 222] on div at bounding box center [255, 230] width 13 height 16
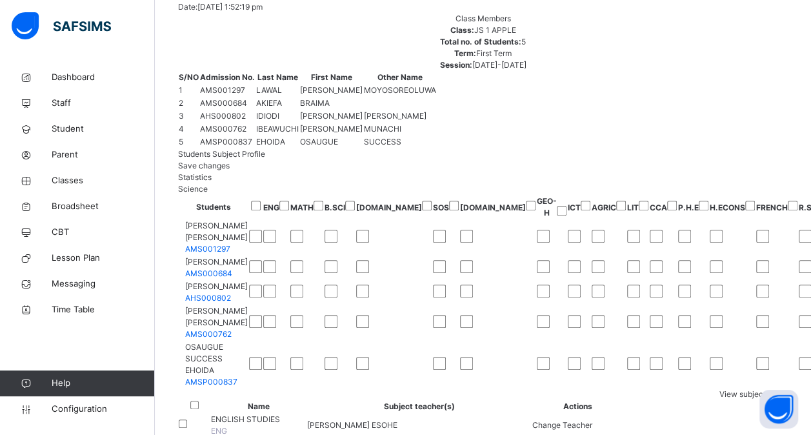
scroll to position [297, 0]
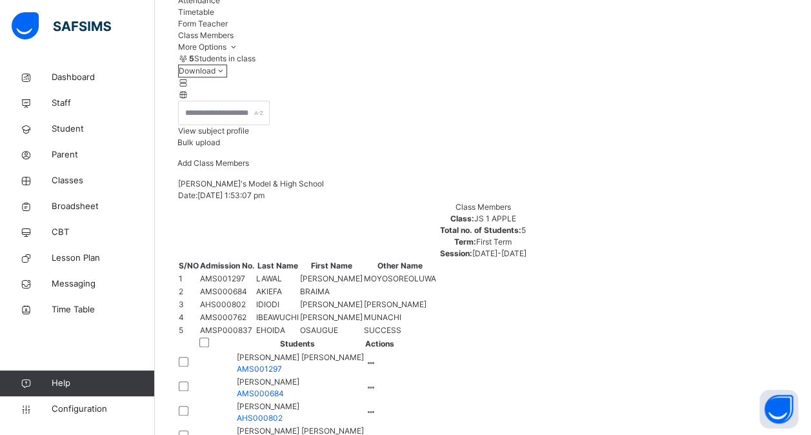
scroll to position [143, 0]
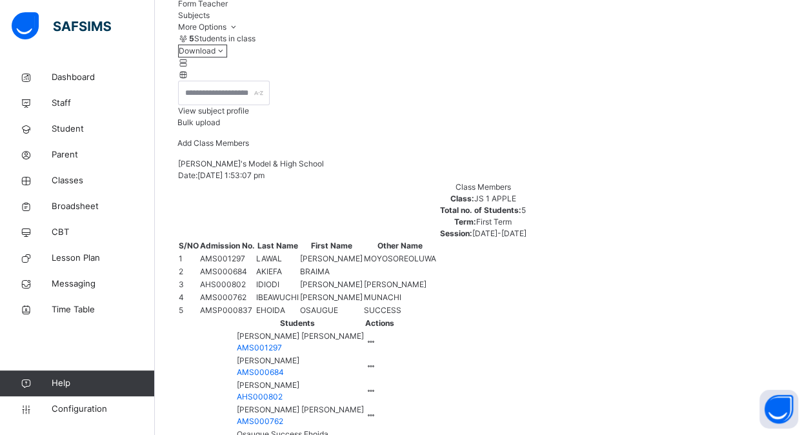
scroll to position [208, 0]
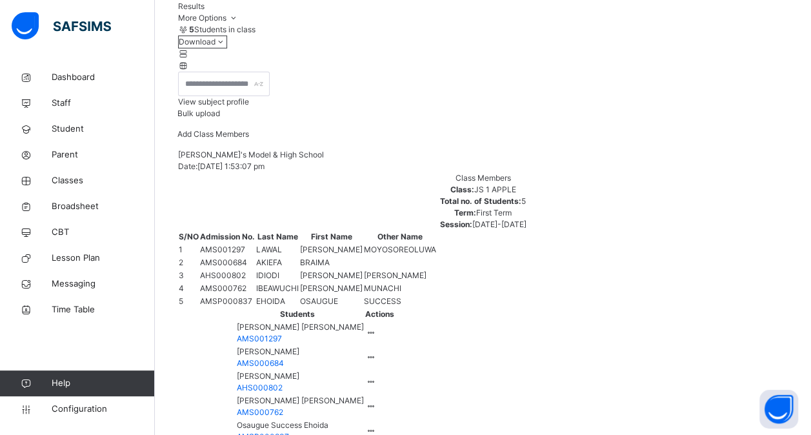
scroll to position [143, 0]
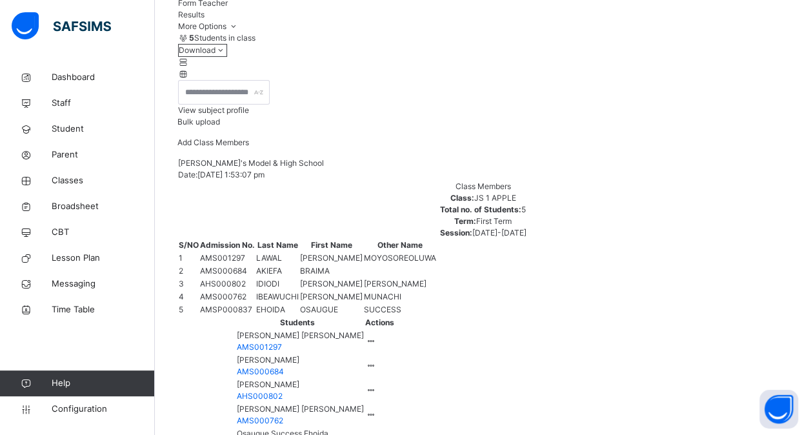
scroll to position [208, 0]
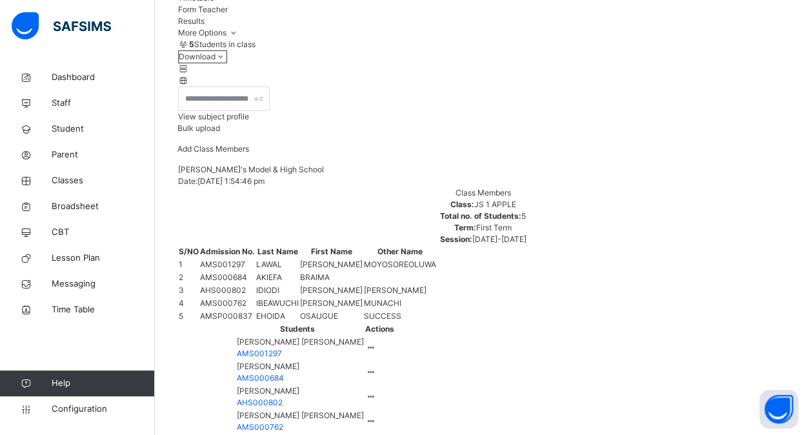
scroll to position [143, 0]
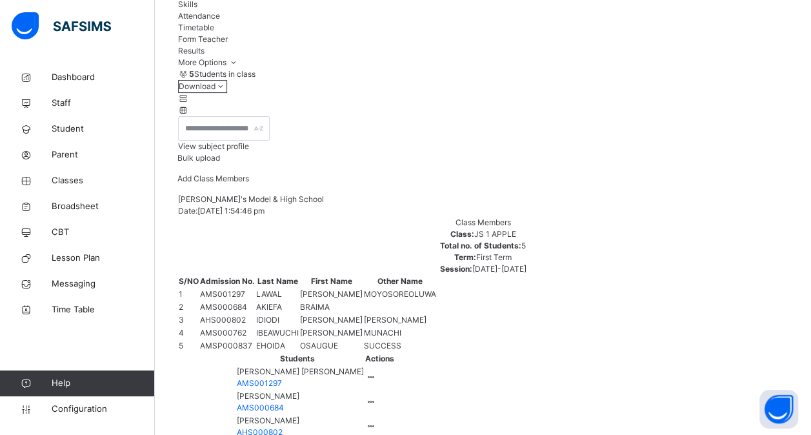
click at [197, 9] on span "Skills" at bounding box center [187, 4] width 19 height 10
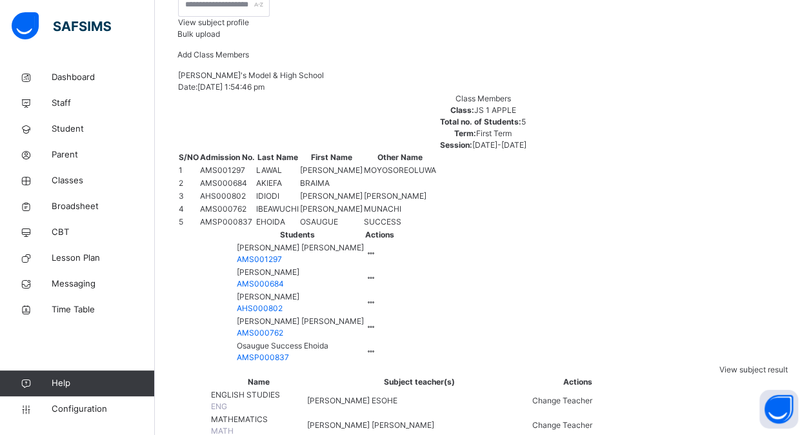
scroll to position [272, 0]
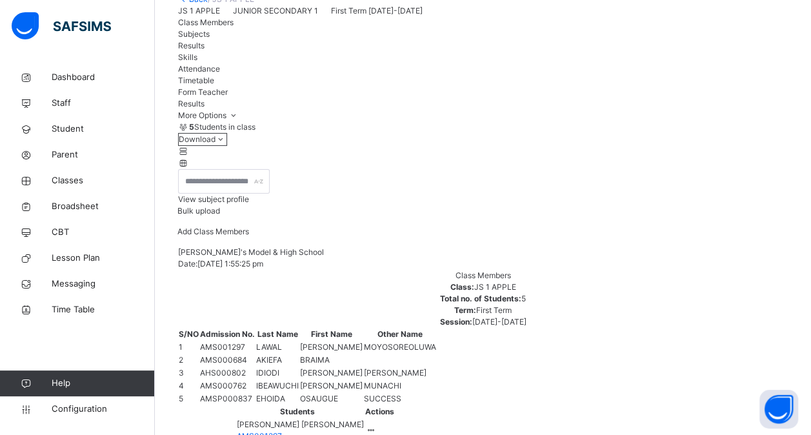
scroll to position [79, 0]
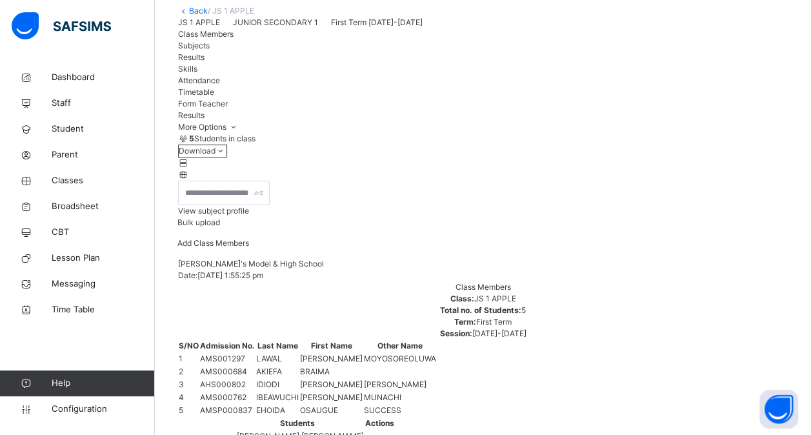
click at [197, 74] on span "Skills" at bounding box center [187, 69] width 19 height 10
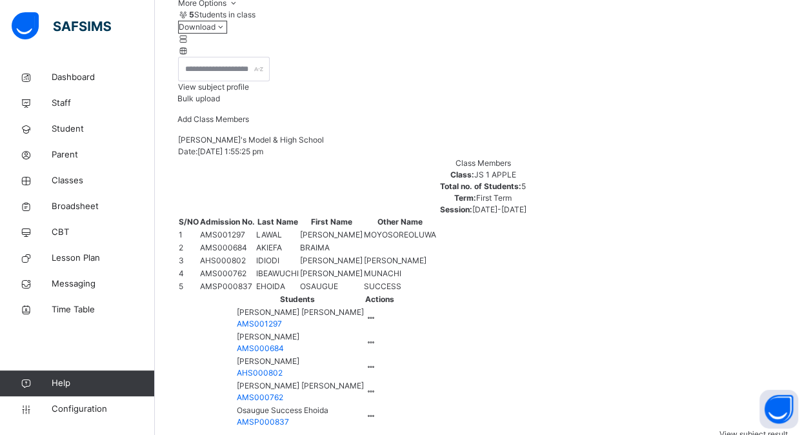
scroll to position [208, 0]
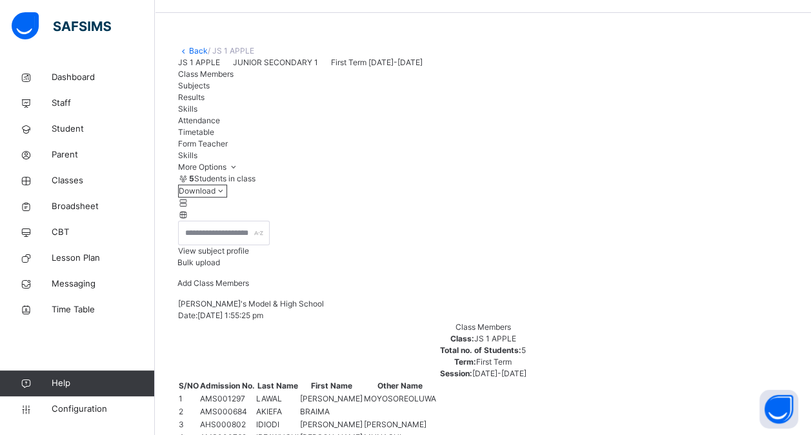
scroll to position [37, 0]
click at [220, 126] on span "Attendance" at bounding box center [199, 122] width 42 height 10
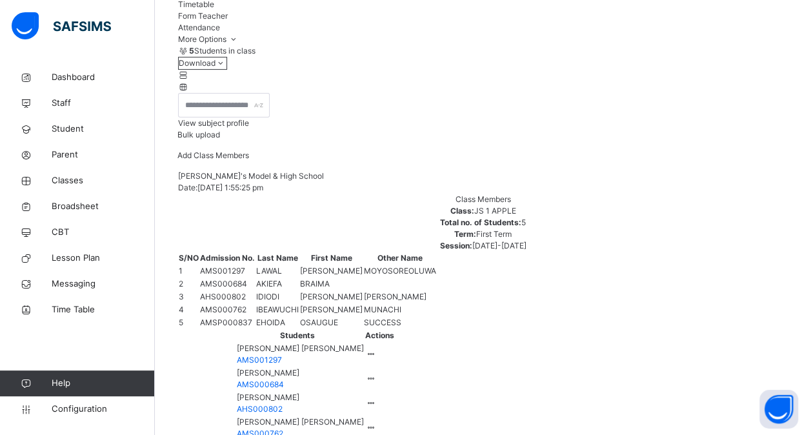
scroll to position [231, 0]
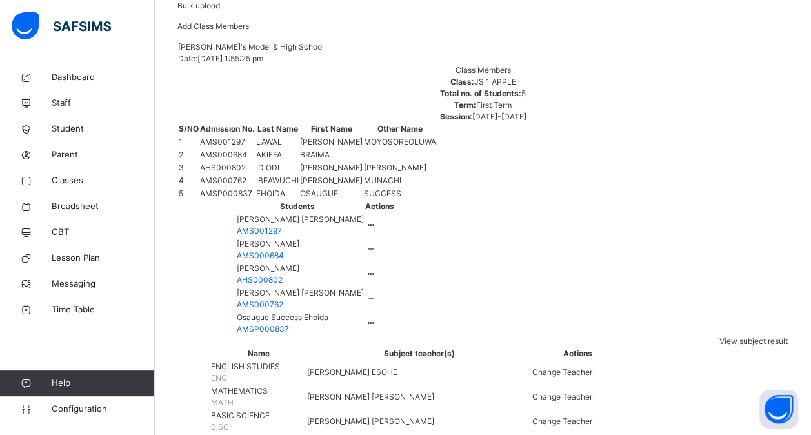
scroll to position [326, 0]
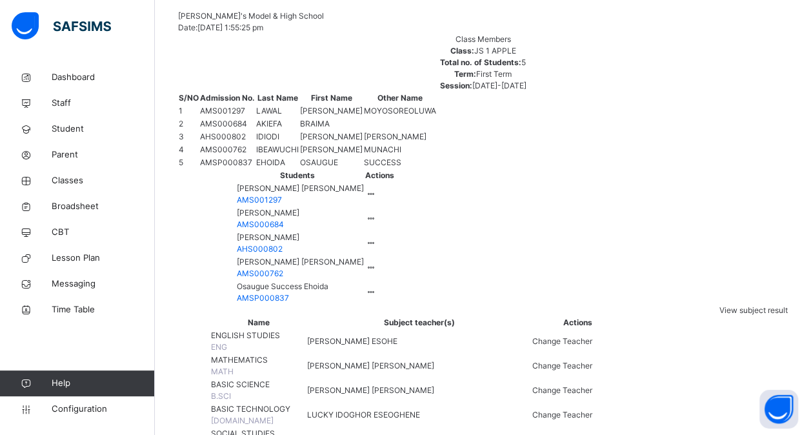
type input "**"
type input "*"
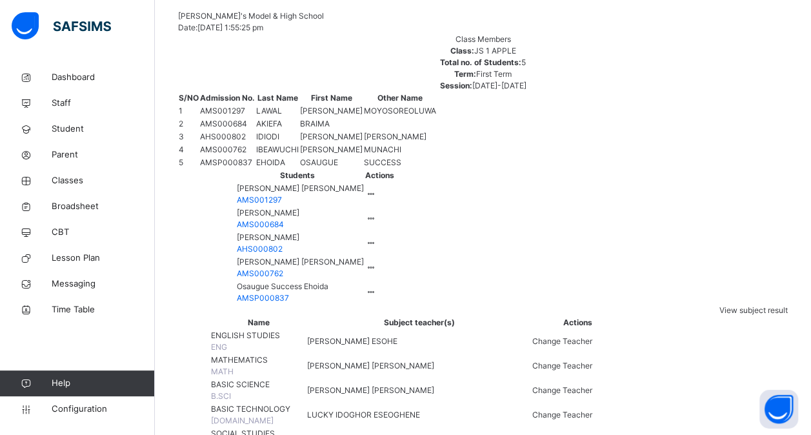
type input "*"
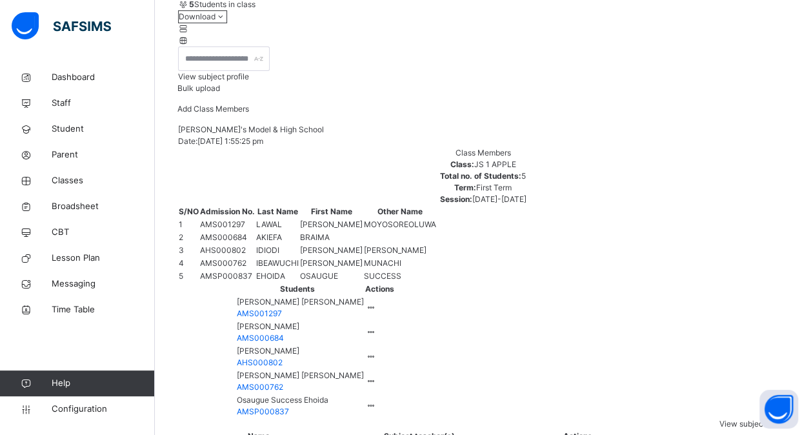
scroll to position [197, 0]
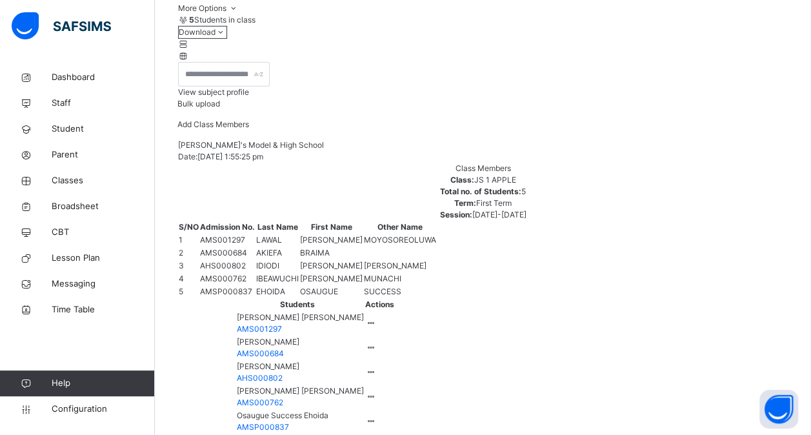
type input "*"
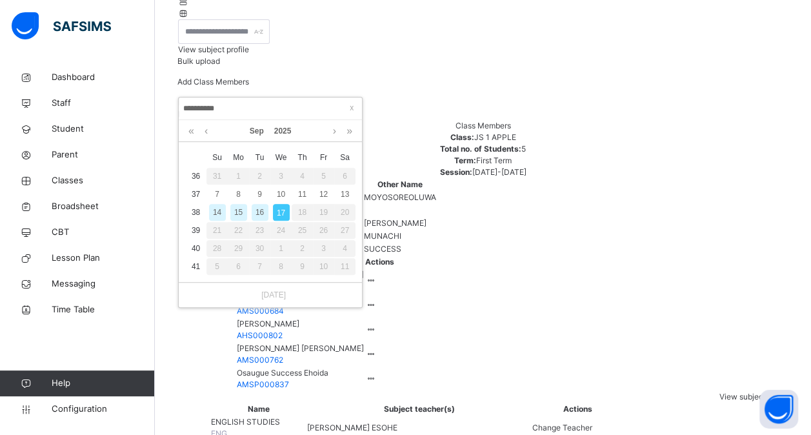
click at [277, 104] on input "**********" at bounding box center [269, 108] width 175 height 14
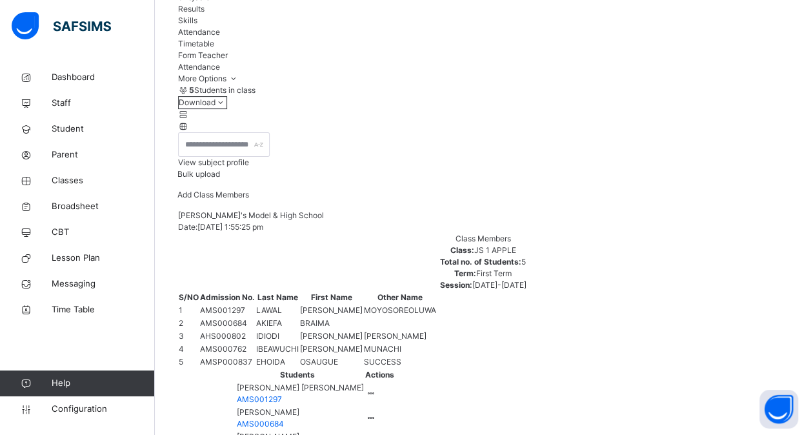
scroll to position [111, 0]
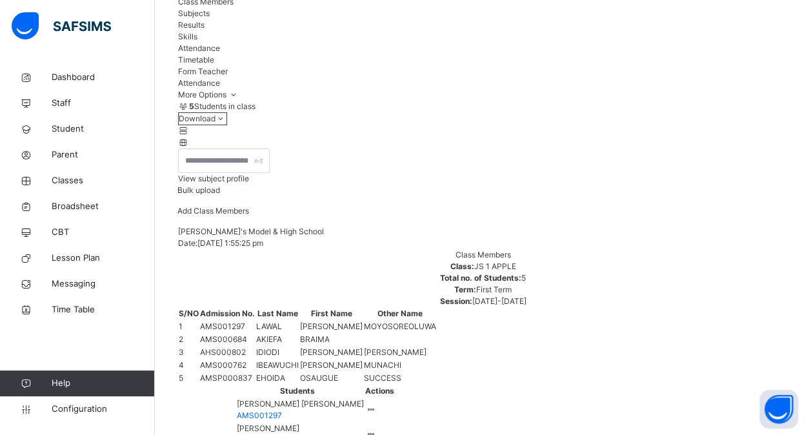
click at [214, 64] on span "Timetable" at bounding box center [196, 60] width 36 height 10
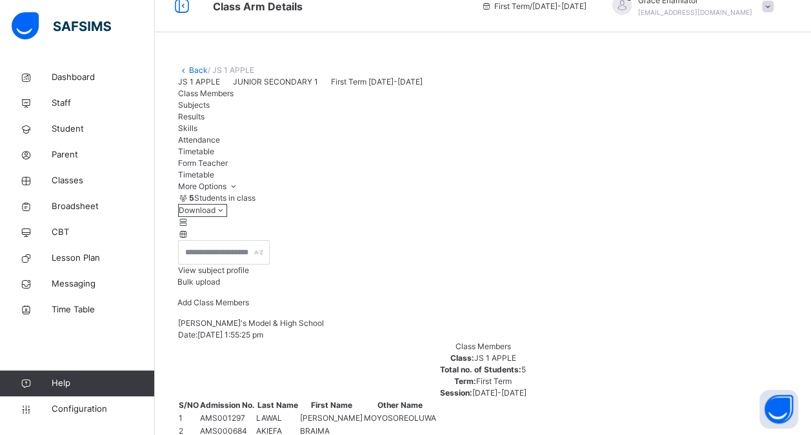
scroll to position [0, 0]
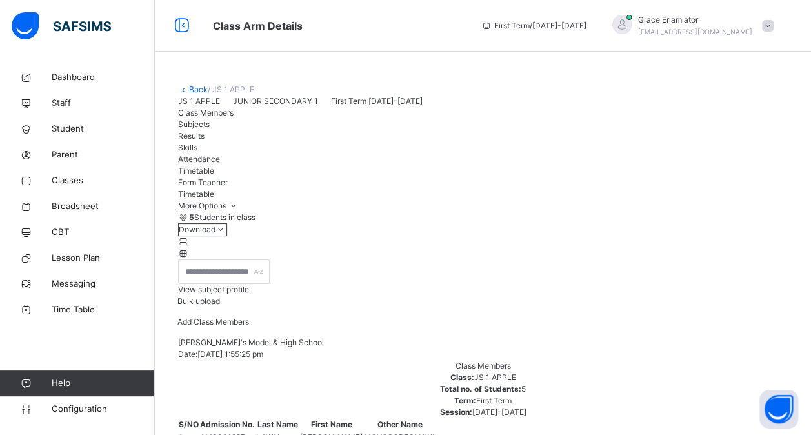
click at [228, 187] on span "Form Teacher" at bounding box center [203, 182] width 50 height 10
click at [214, 175] on span "Timetable" at bounding box center [196, 171] width 36 height 10
click at [195, 91] on link "Back" at bounding box center [198, 89] width 19 height 10
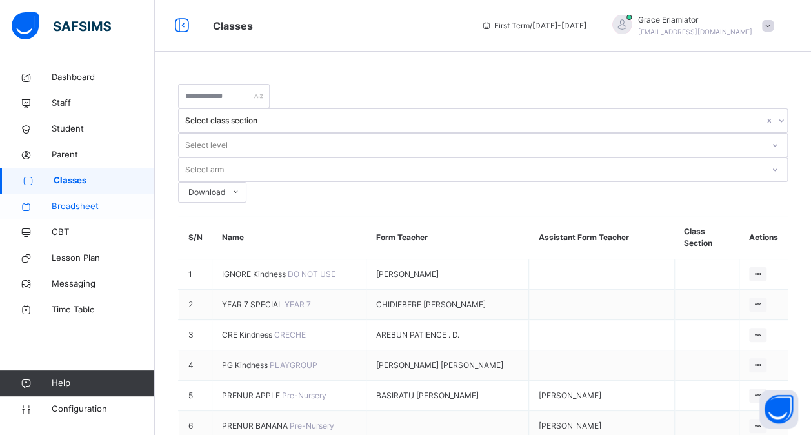
click at [116, 208] on span "Broadsheet" at bounding box center [103, 206] width 103 height 13
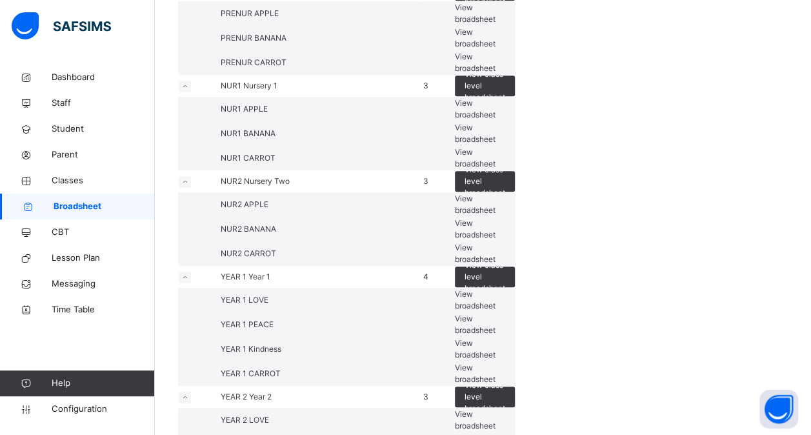
scroll to position [322, 0]
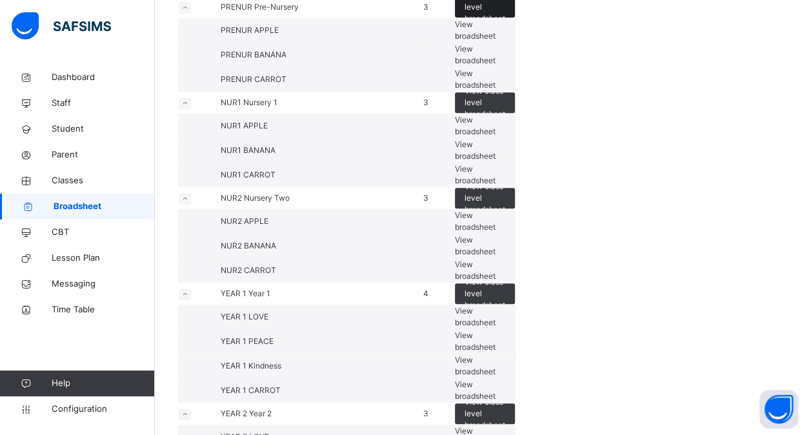
click at [505, 25] on span "View class level broadsheet" at bounding box center [484, 7] width 41 height 35
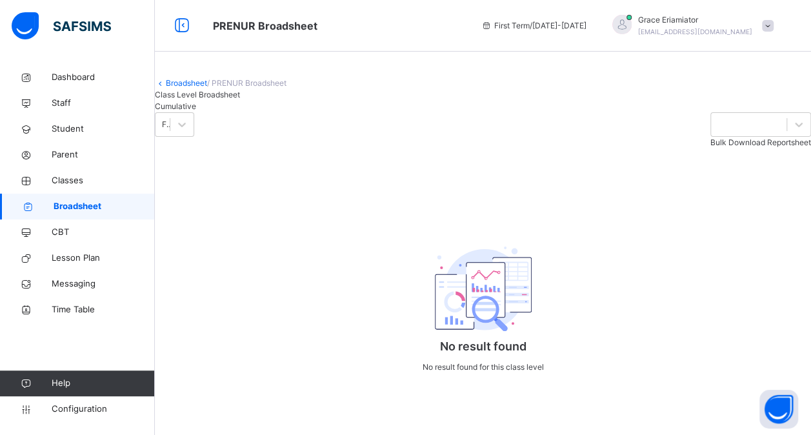
scroll to position [117, 0]
click at [188, 118] on icon at bounding box center [181, 124] width 13 height 13
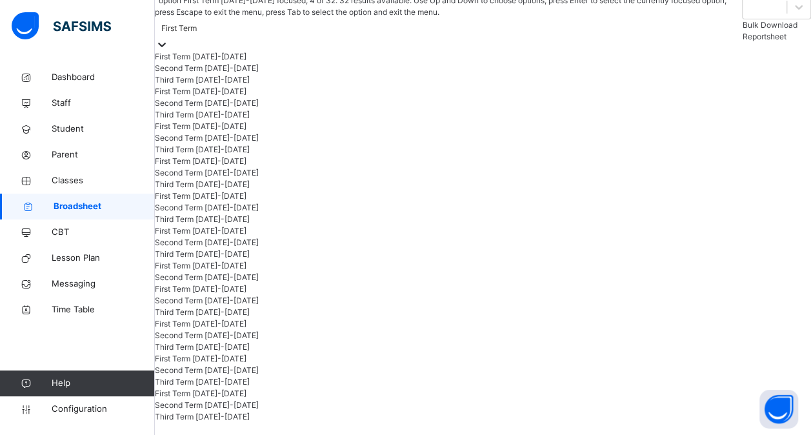
click at [286, 97] on div "First Term 2024-2025" at bounding box center [448, 92] width 587 height 12
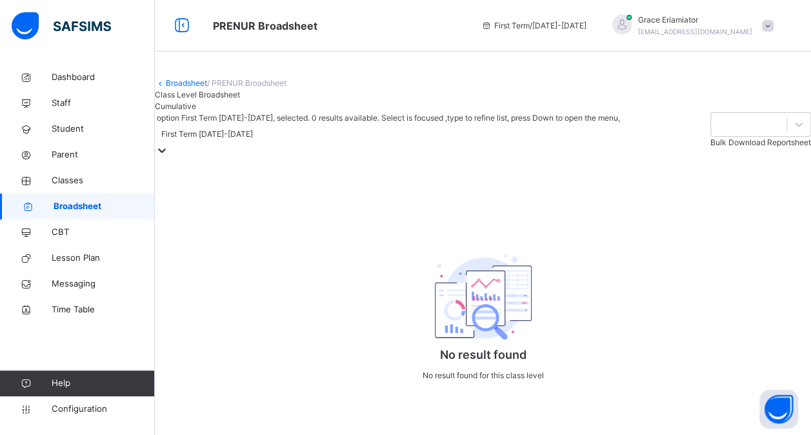
scroll to position [0, 0]
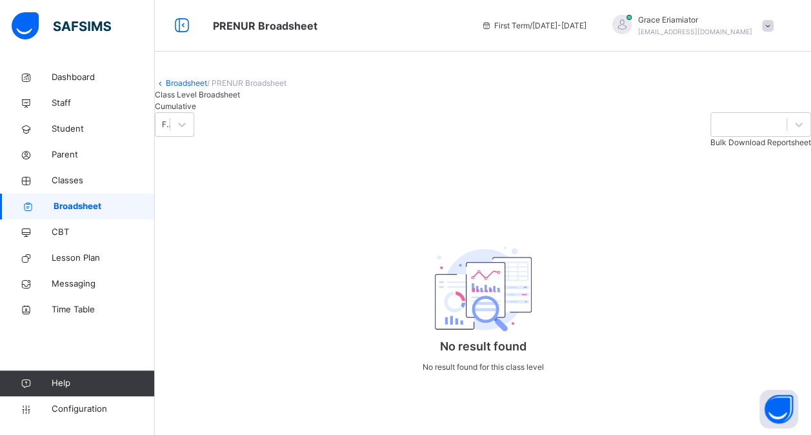
click at [184, 88] on link "Broadsheet" at bounding box center [186, 83] width 41 height 10
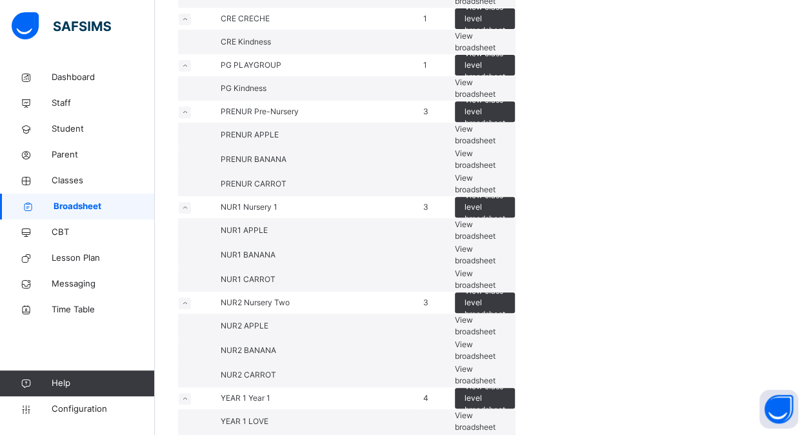
scroll to position [258, 0]
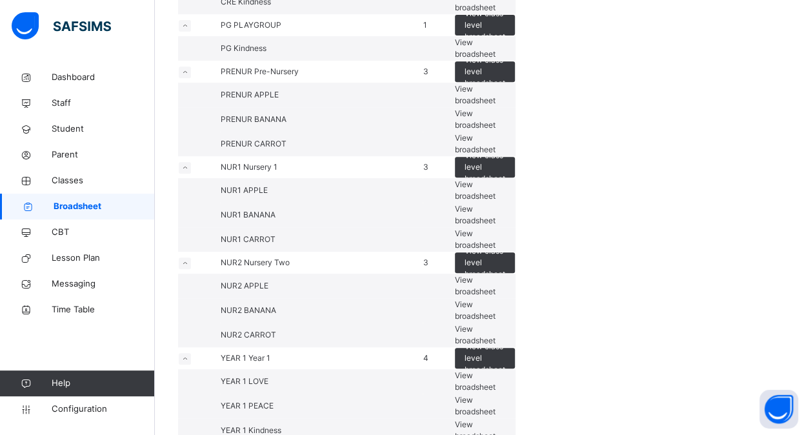
click at [495, 105] on span "View broadsheet" at bounding box center [475, 94] width 41 height 21
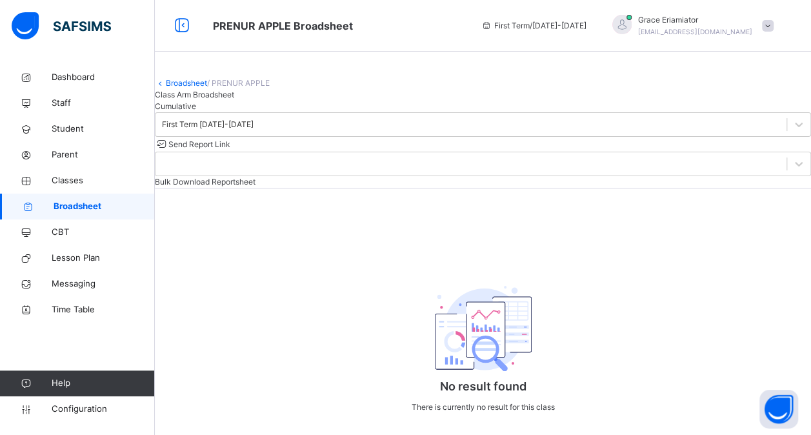
click at [200, 88] on link "Broadsheet" at bounding box center [186, 83] width 41 height 10
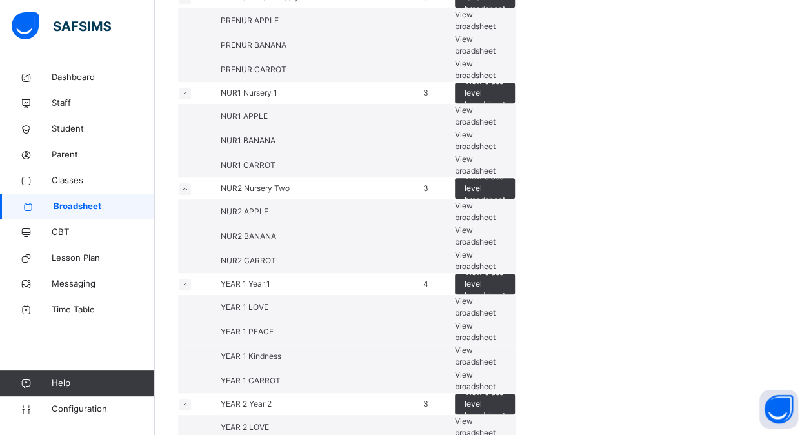
scroll to position [516, 0]
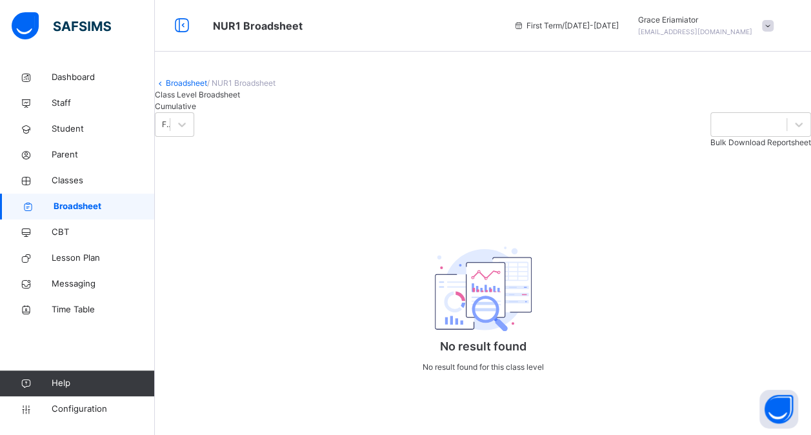
click at [196, 111] on span "Cumulative" at bounding box center [175, 106] width 41 height 10
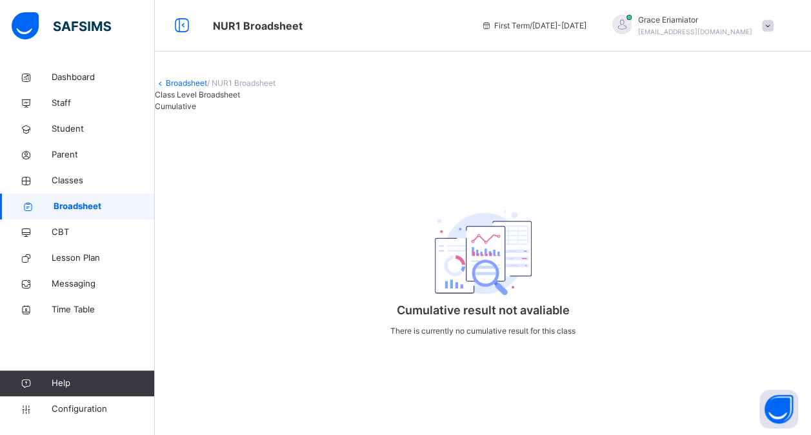
click at [191, 88] on link "Broadsheet" at bounding box center [186, 83] width 41 height 10
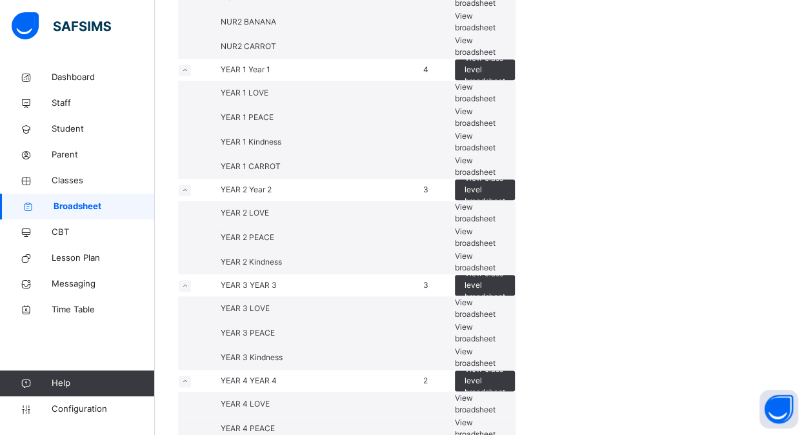
scroll to position [580, 0]
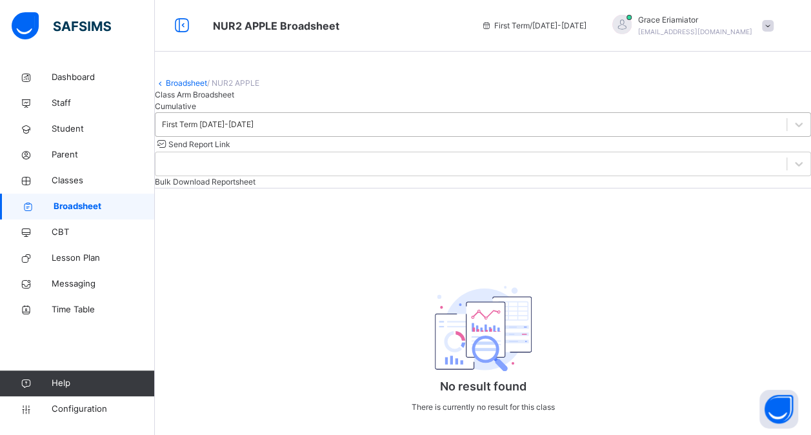
click at [295, 135] on div "First Term 2025-2026" at bounding box center [470, 125] width 631 height 20
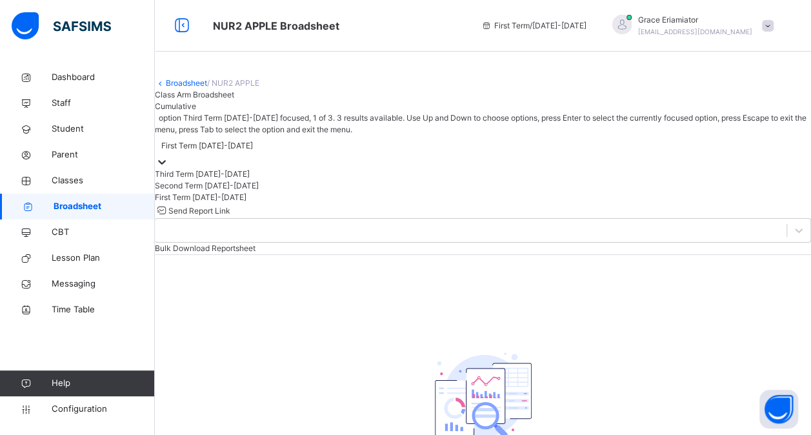
click at [253, 152] on div "First Term 2025-2026" at bounding box center [207, 146] width 92 height 12
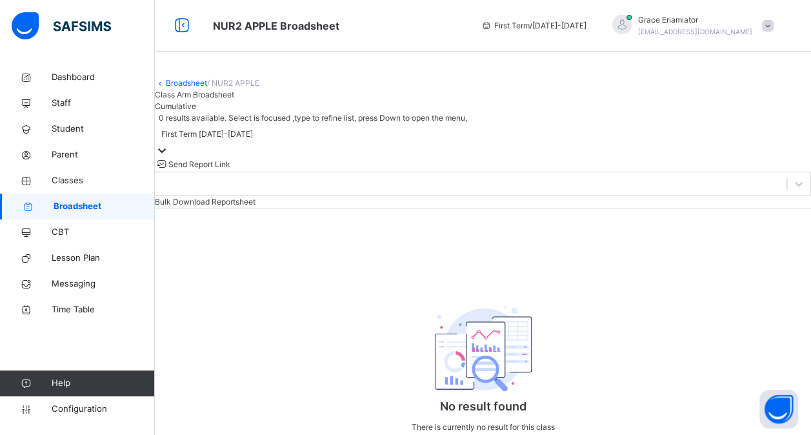
click at [202, 88] on link "Broadsheet" at bounding box center [186, 83] width 41 height 10
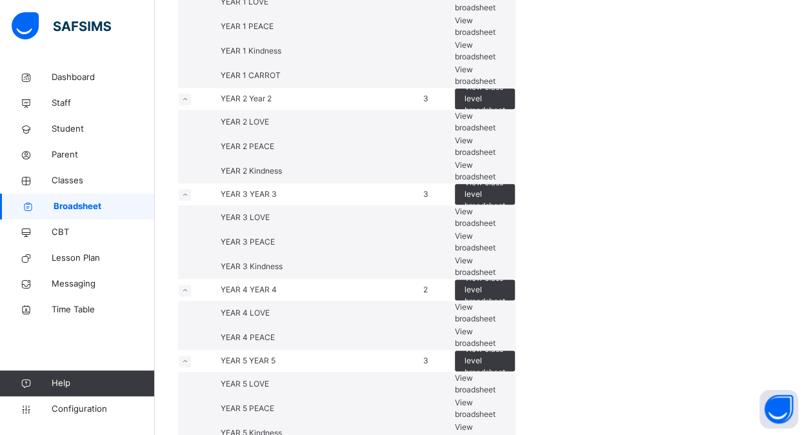
scroll to position [709, 0]
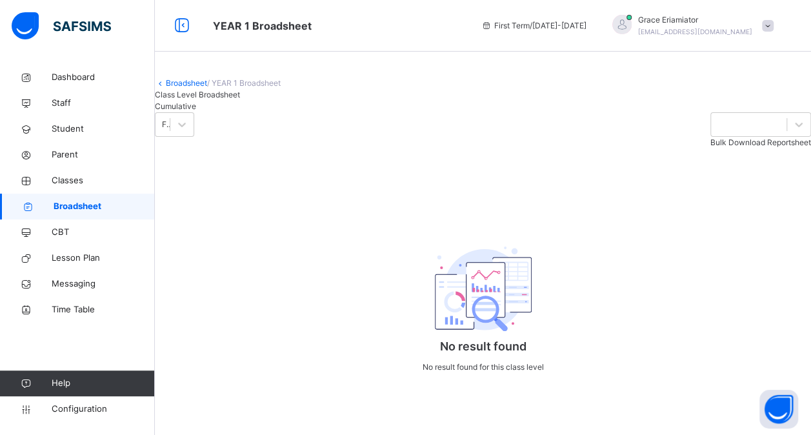
scroll to position [117, 0]
click at [171, 119] on div "First Term" at bounding box center [166, 125] width 9 height 12
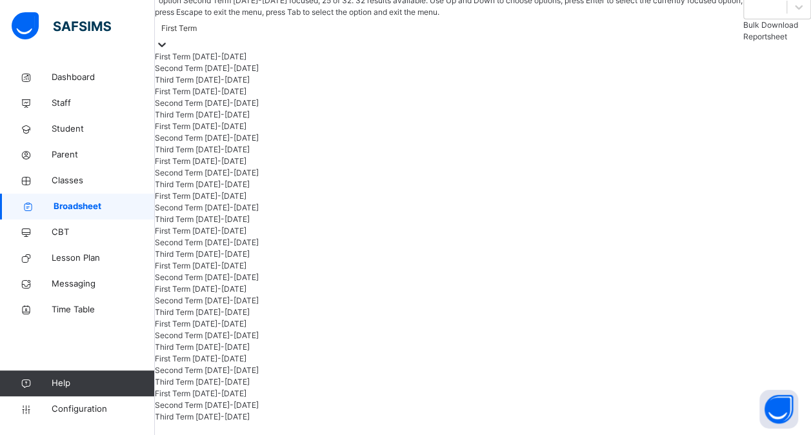
scroll to position [250, 0]
click at [128, 135] on link "Student" at bounding box center [77, 129] width 155 height 26
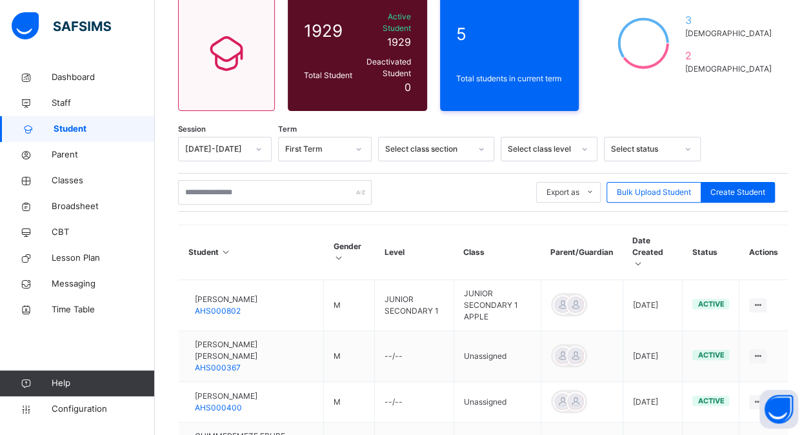
scroll to position [440, 0]
click at [72, 406] on span "Configuration" at bounding box center [103, 408] width 103 height 13
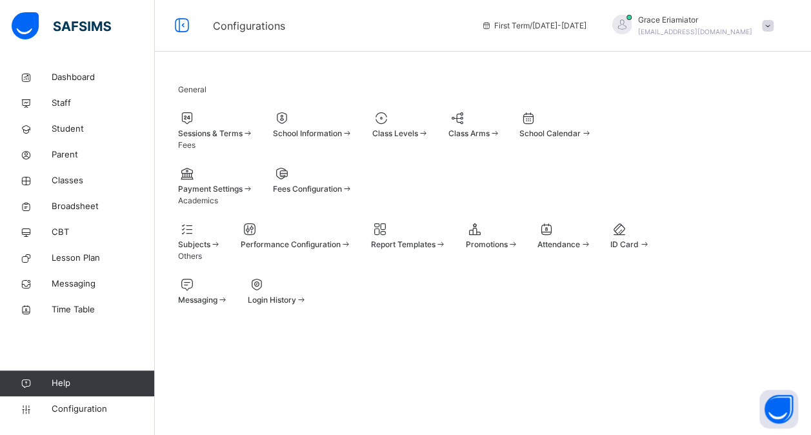
click at [253, 126] on div at bounding box center [215, 117] width 75 height 19
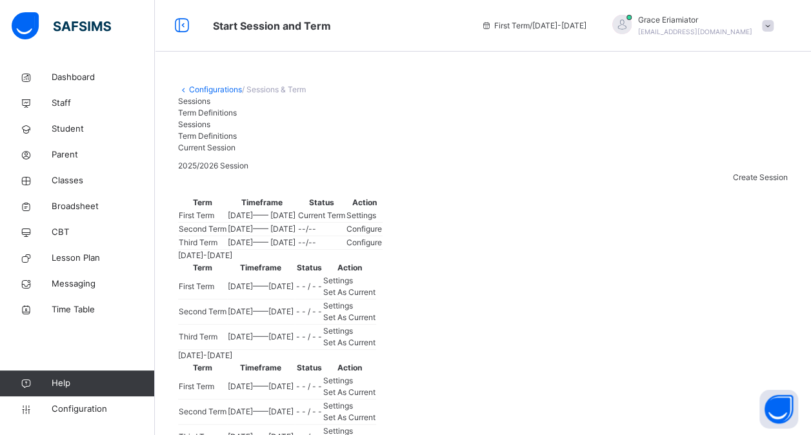
click at [215, 90] on link "Configurations" at bounding box center [215, 89] width 53 height 10
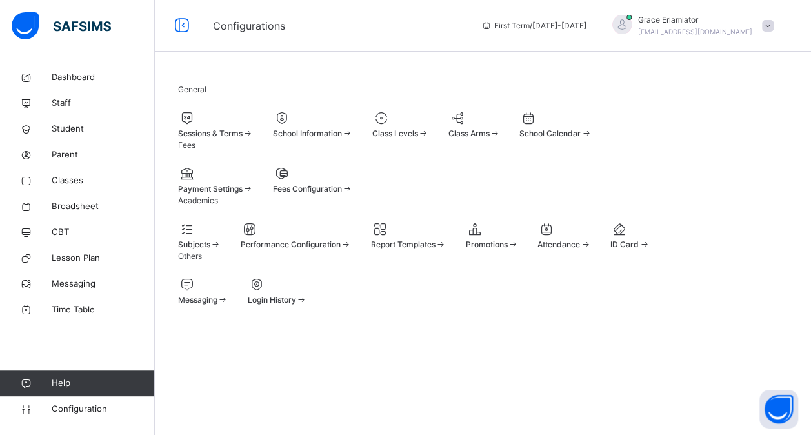
click at [353, 134] on div "School Information" at bounding box center [313, 134] width 80 height 12
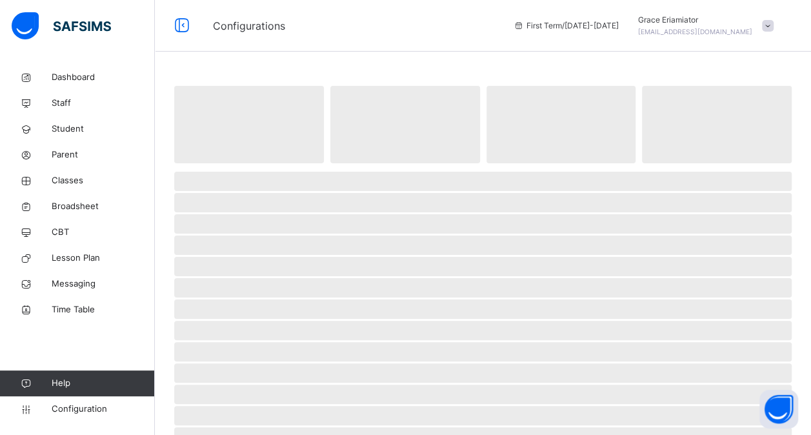
select select "**"
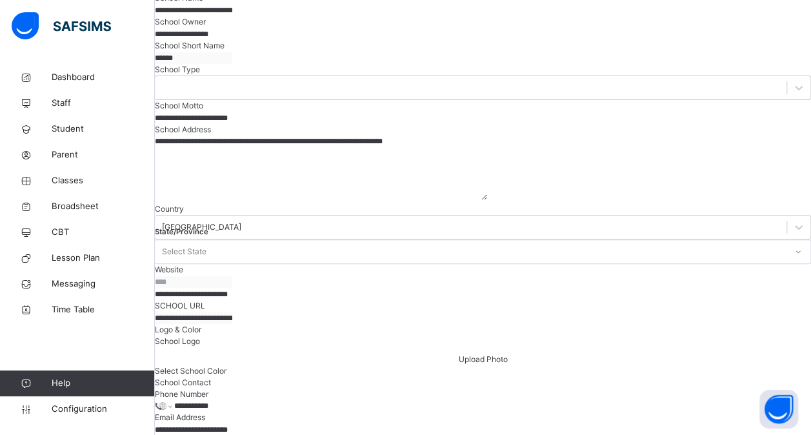
scroll to position [193, 0]
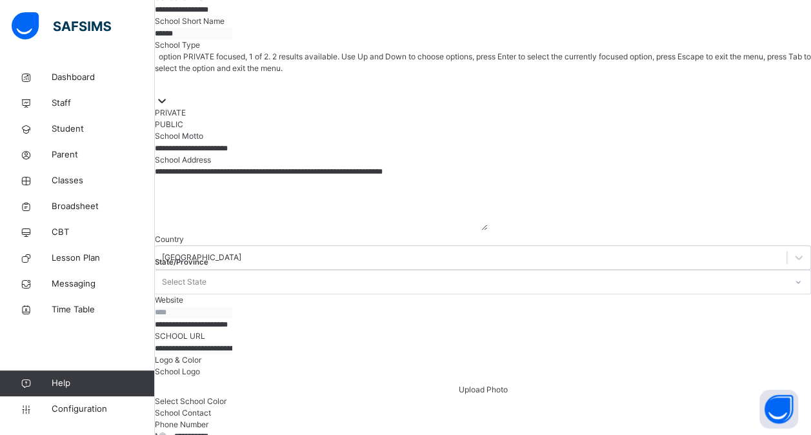
click at [168, 107] on icon at bounding box center [161, 100] width 13 height 13
click at [292, 119] on div "PRIVATE" at bounding box center [483, 113] width 656 height 12
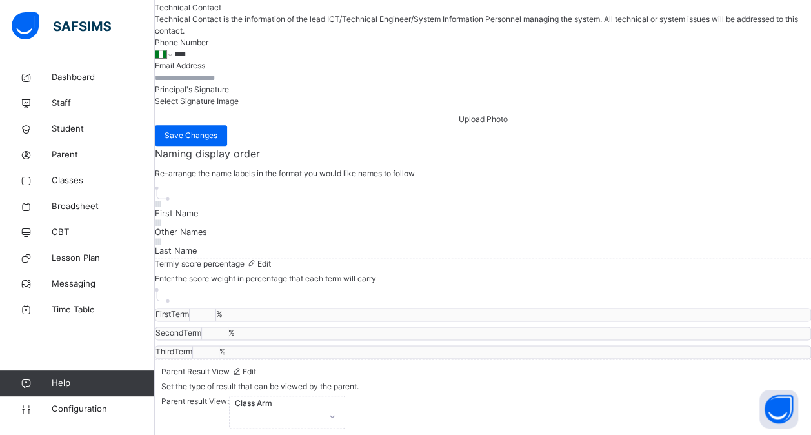
scroll to position [967, 0]
type input "**********"
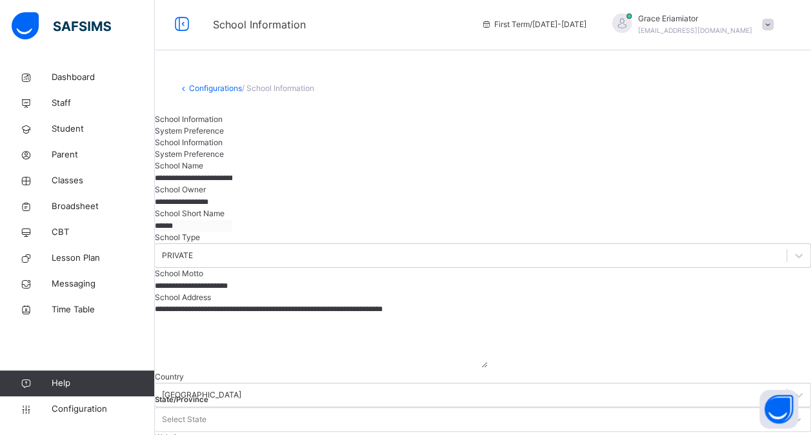
scroll to position [0, 0]
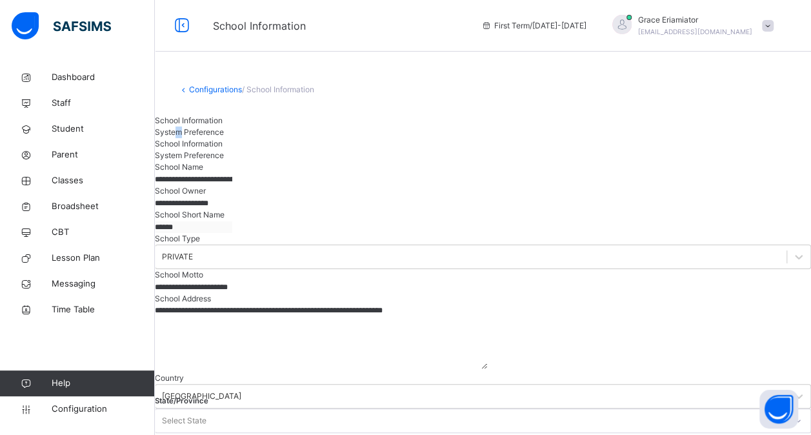
click at [224, 137] on span "System Preference" at bounding box center [189, 132] width 69 height 10
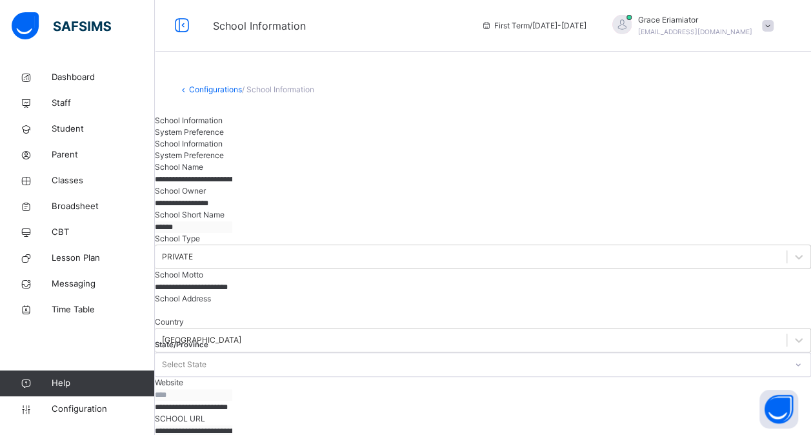
drag, startPoint x: 289, startPoint y: 141, endPoint x: 310, endPoint y: 144, distance: 21.0
click at [224, 137] on span "System Preference" at bounding box center [189, 132] width 69 height 10
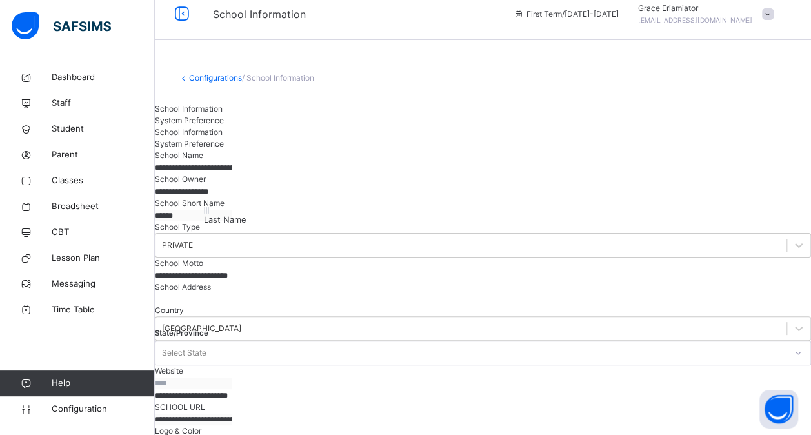
drag, startPoint x: 377, startPoint y: 217, endPoint x: 236, endPoint y: 216, distance: 141.2
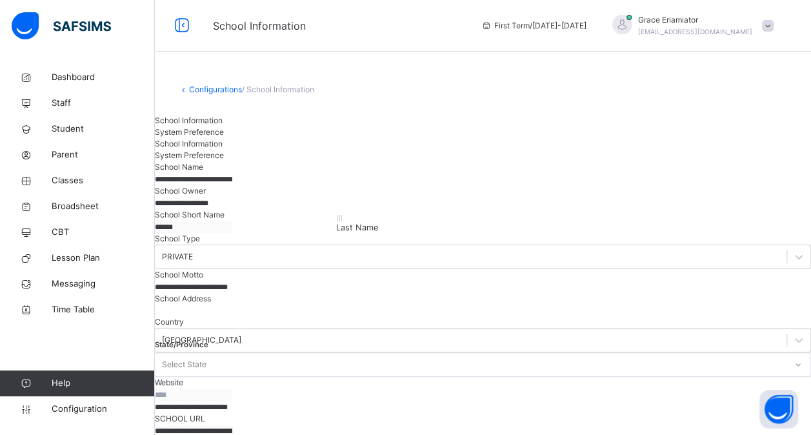
drag, startPoint x: 226, startPoint y: 232, endPoint x: 356, endPoint y: 229, distance: 129.7
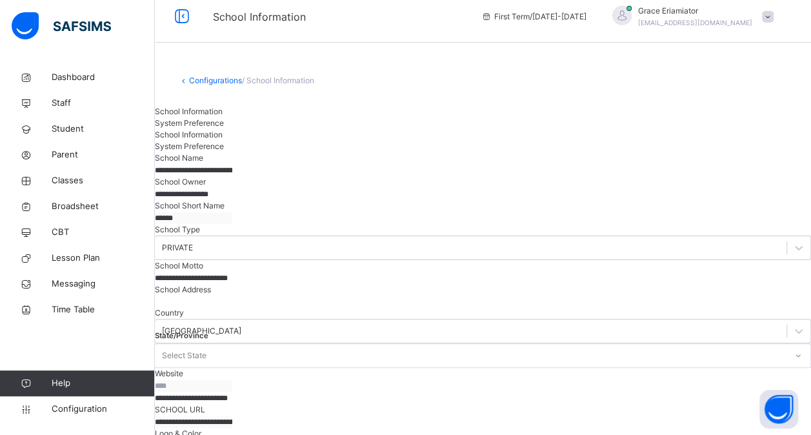
scroll to position [12, 0]
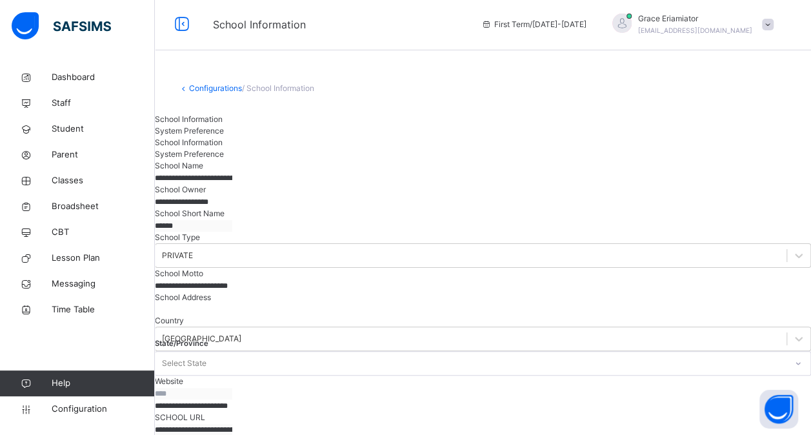
scroll to position [0, 0]
click at [196, 94] on div "Configurations / School Information" at bounding box center [482, 90] width 609 height 12
click at [197, 93] on link "Configurations" at bounding box center [215, 89] width 53 height 10
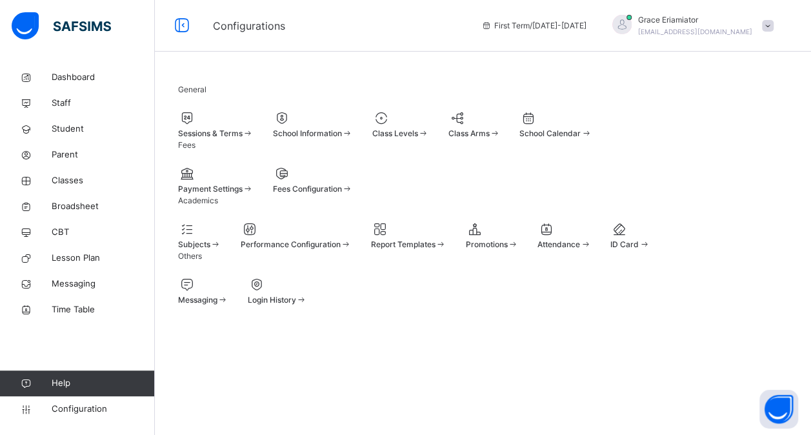
click at [418, 135] on span "Class Levels" at bounding box center [395, 133] width 46 height 10
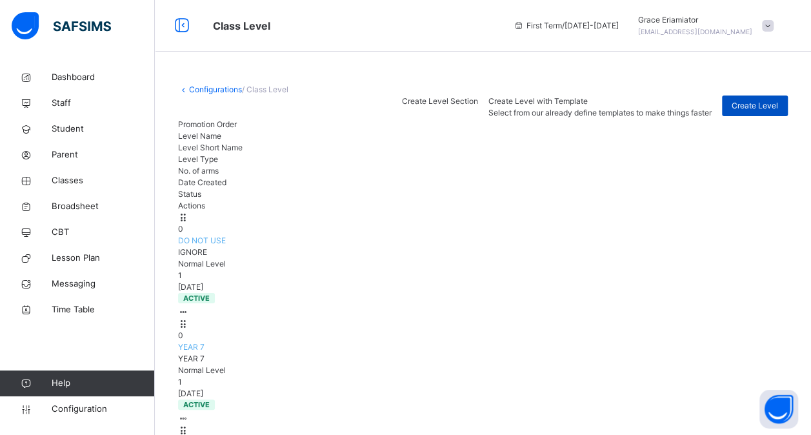
click at [763, 112] on span "Create Level" at bounding box center [754, 106] width 46 height 12
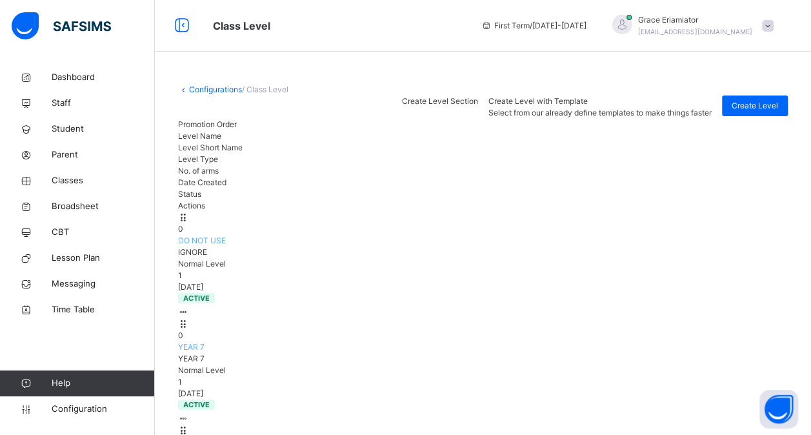
click at [478, 119] on div "Create Level Section" at bounding box center [440, 106] width 76 height 23
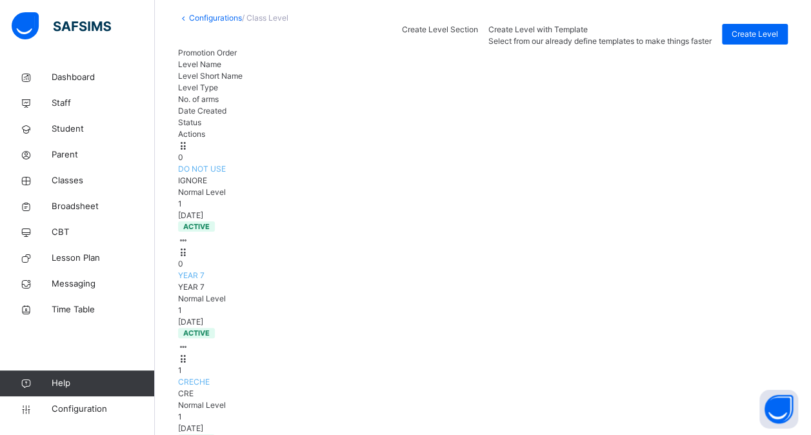
scroll to position [129, 0]
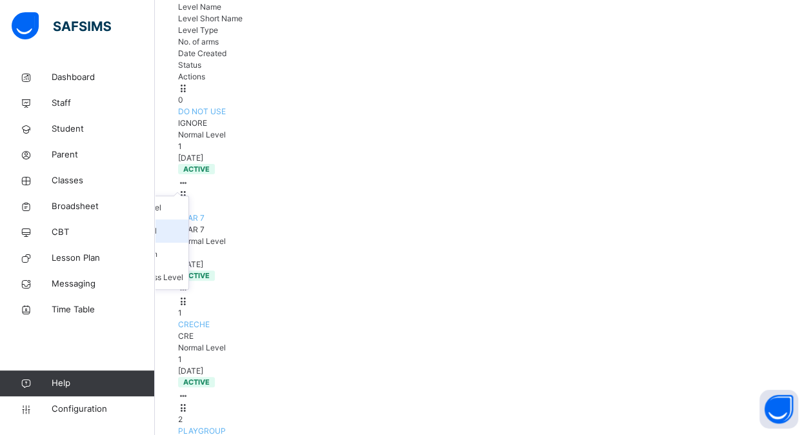
click at [183, 224] on div "Edit Class Level" at bounding box center [141, 230] width 84 height 13
type input "**********"
type input "******"
click at [183, 201] on div "View Class Level" at bounding box center [141, 207] width 84 height 13
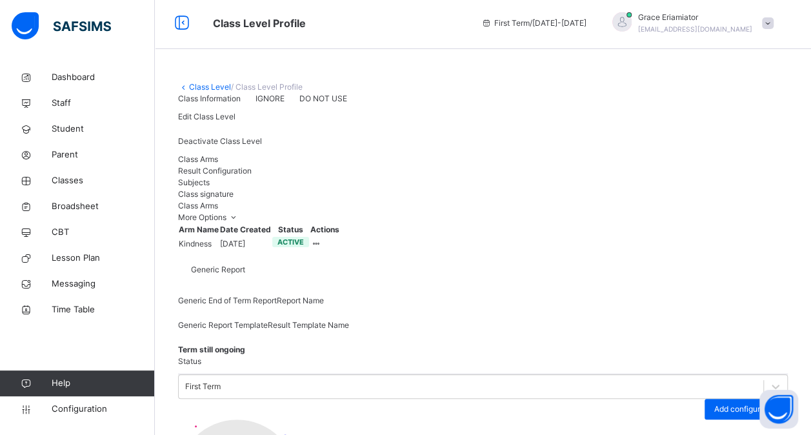
scroll to position [3, 0]
click at [251, 175] on span "Result Configuration" at bounding box center [215, 170] width 74 height 10
drag, startPoint x: 266, startPoint y: 290, endPoint x: 253, endPoint y: 283, distance: 14.7
click at [251, 175] on span "Result Configuration" at bounding box center [215, 170] width 74 height 10
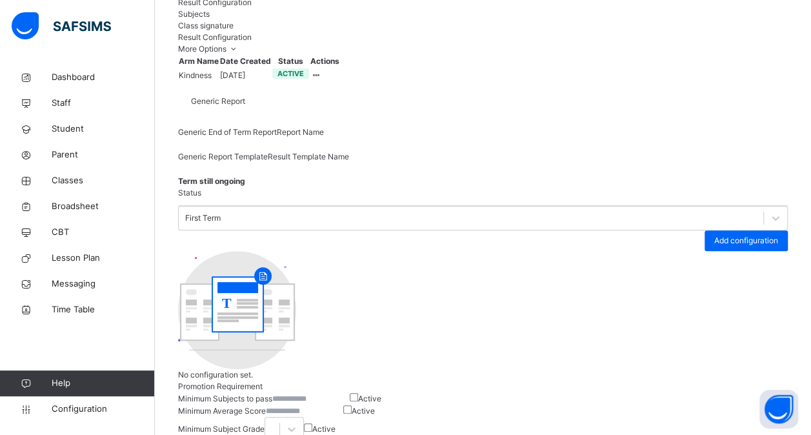
scroll to position [197, 0]
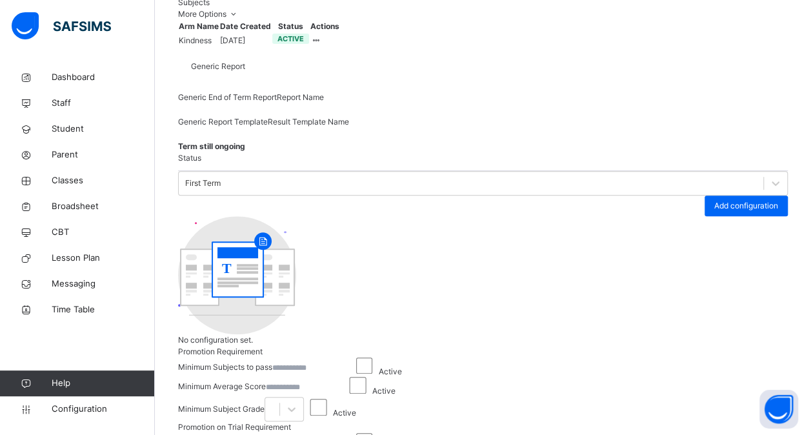
scroll to position [141, 0]
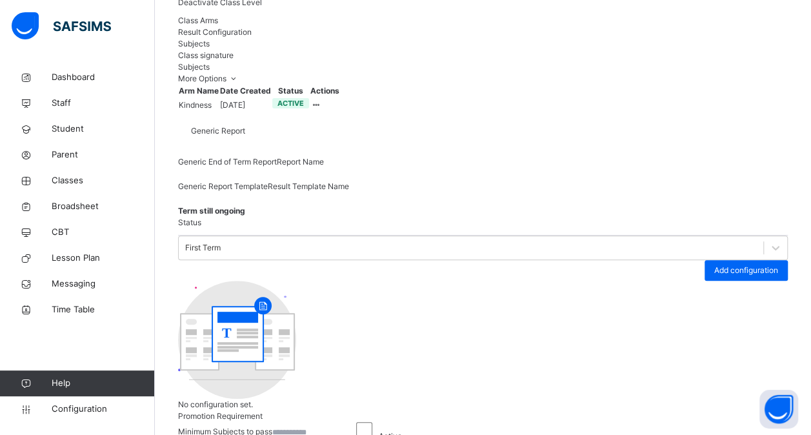
click at [204, 25] on span "Class Arms" at bounding box center [198, 20] width 40 height 10
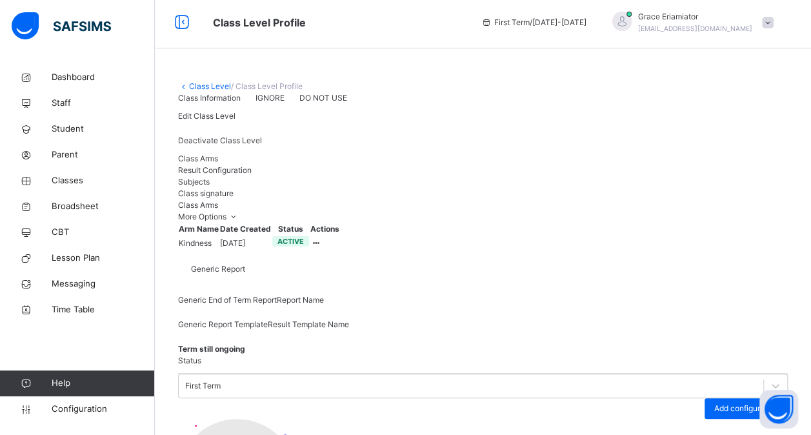
click at [251, 175] on span "Result Configuration" at bounding box center [215, 170] width 74 height 10
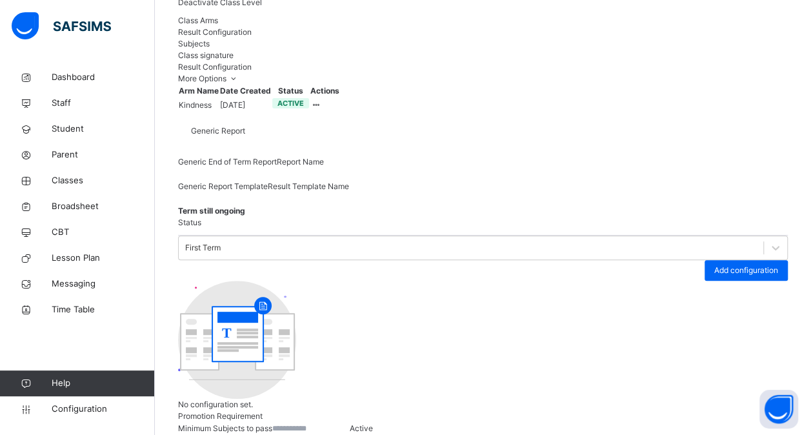
click at [210, 48] on span "Subjects" at bounding box center [194, 44] width 32 height 10
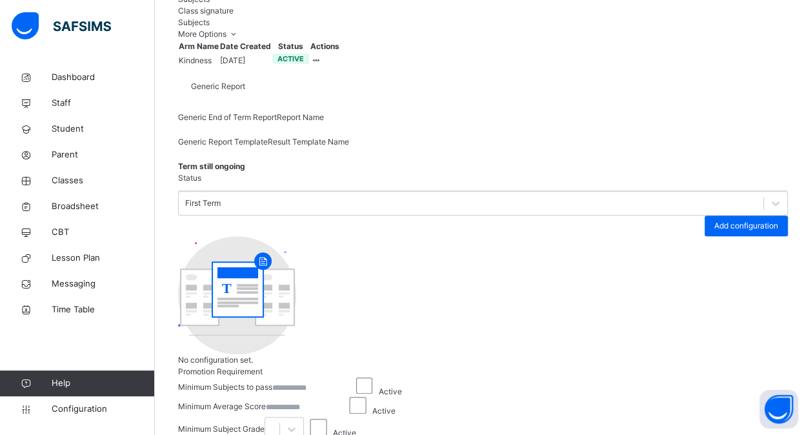
scroll to position [206, 0]
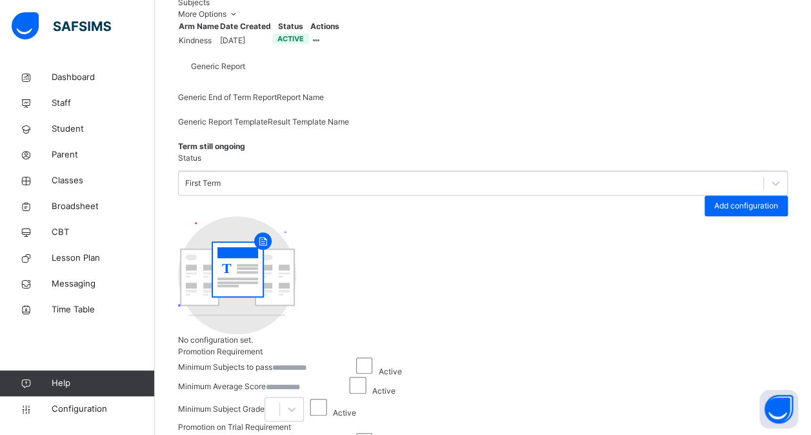
click at [350, 362] on input "number" at bounding box center [310, 368] width 77 height 12
type input "*"
click at [343, 381] on input "number" at bounding box center [304, 387] width 77 height 12
type input "*"
click at [279, 399] on div at bounding box center [272, 409] width 14 height 20
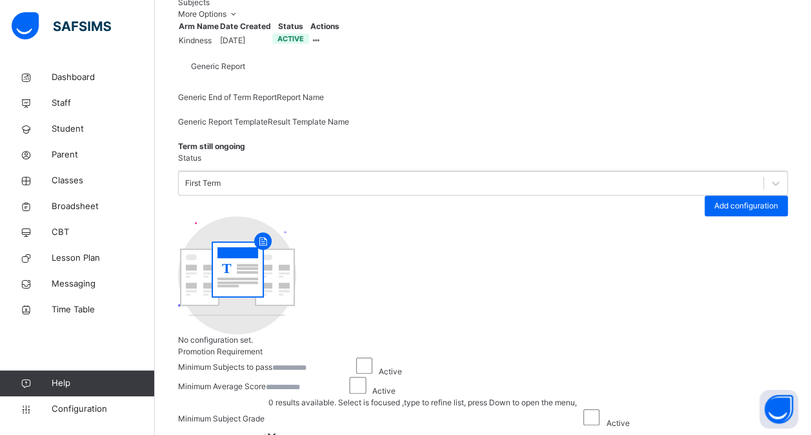
click at [387, 408] on div at bounding box center [420, 418] width 312 height 20
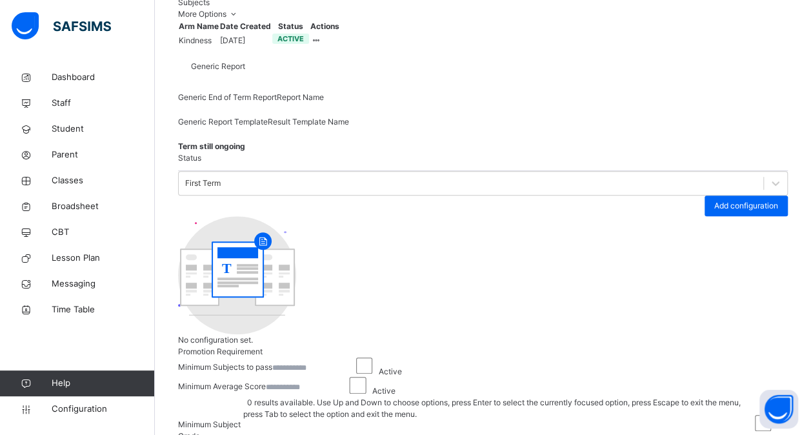
click at [432, 420] on div at bounding box center [495, 430] width 505 height 20
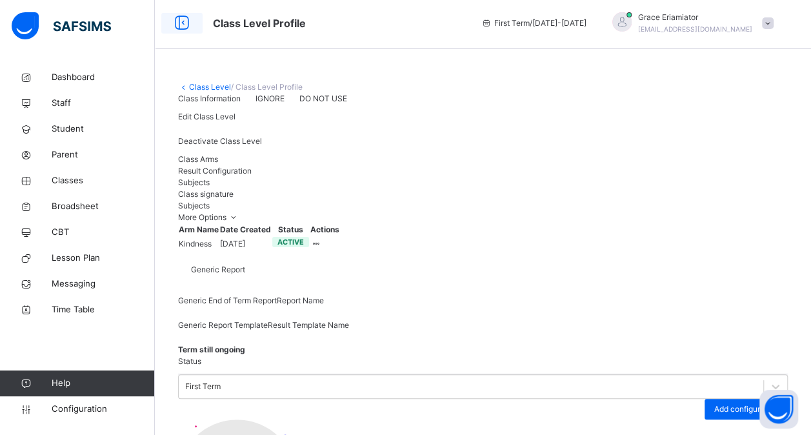
scroll to position [0, 0]
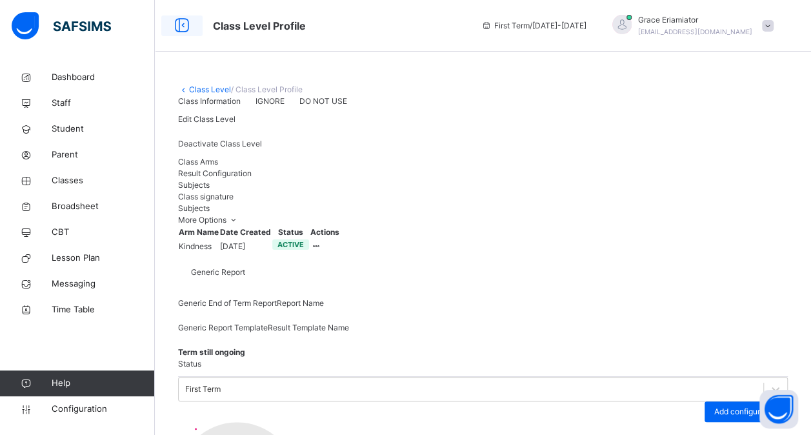
click at [186, 28] on icon at bounding box center [182, 25] width 22 height 23
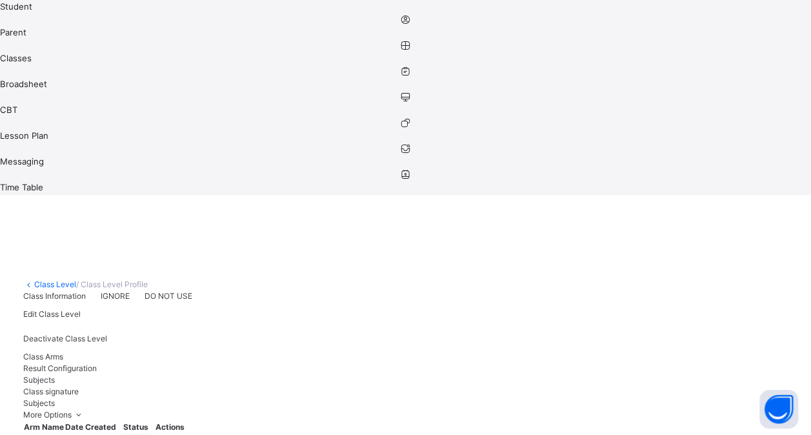
scroll to position [206, 0]
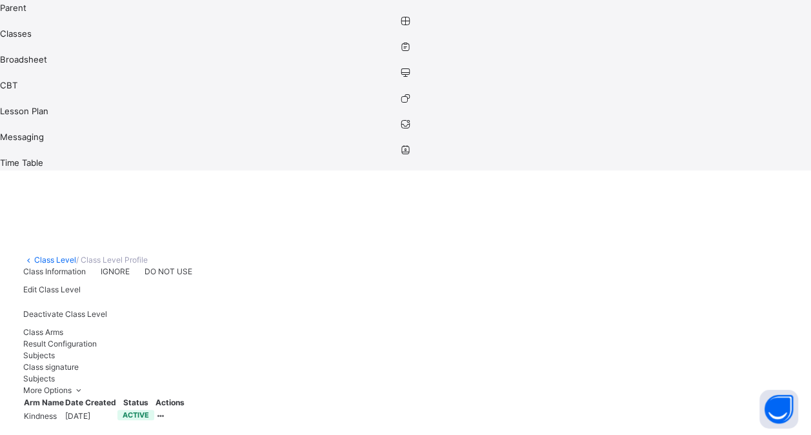
type input "**"
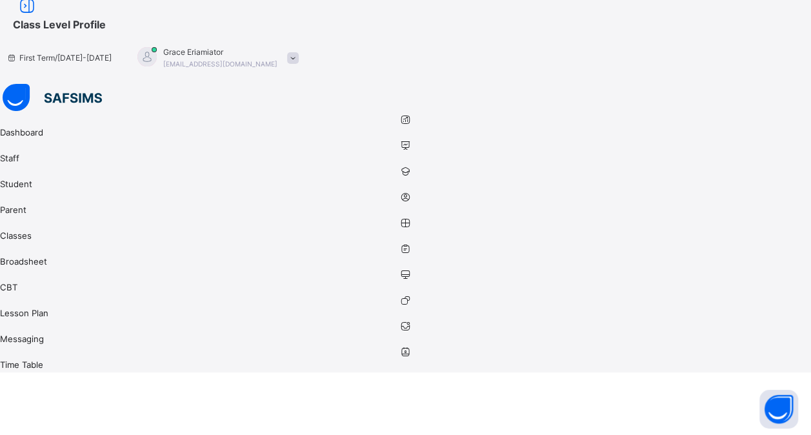
scroll to position [0, 0]
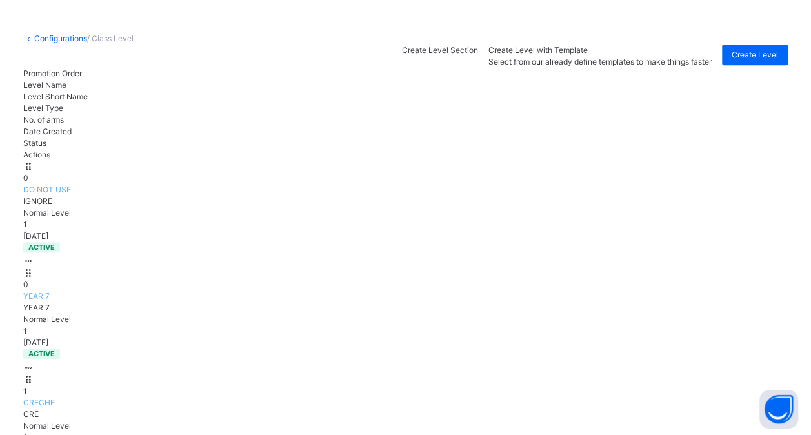
scroll to position [441, 0]
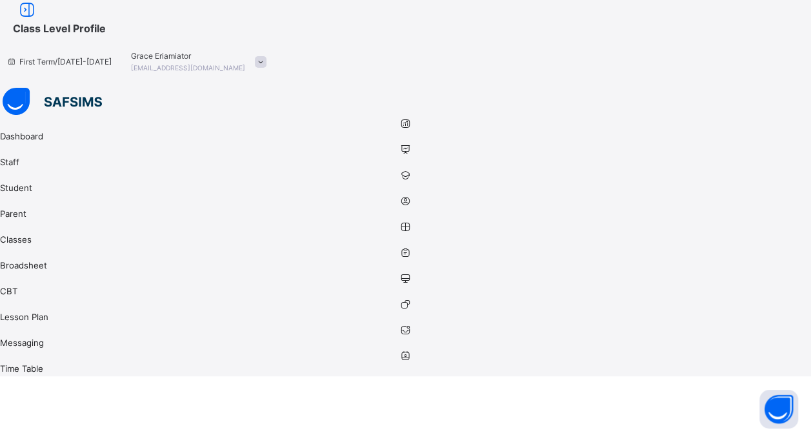
type input "*"
type input "**"
type input "*"
type input "**"
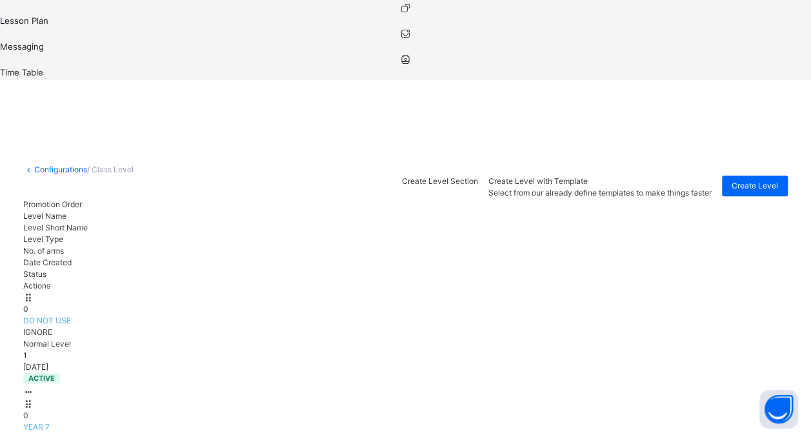
scroll to position [322, 0]
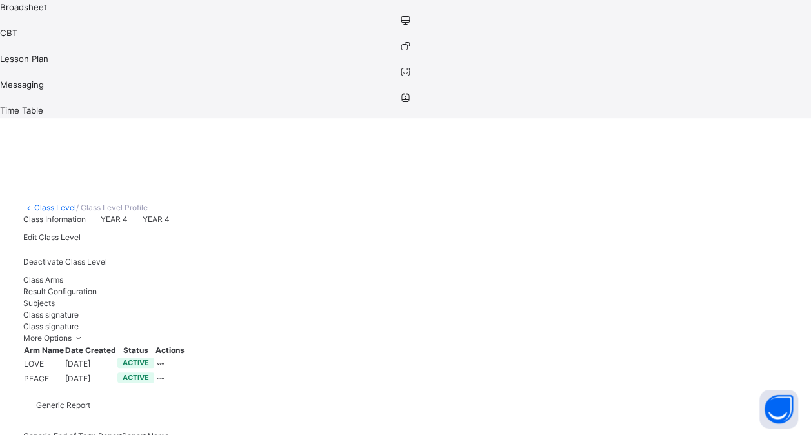
scroll to position [193, 0]
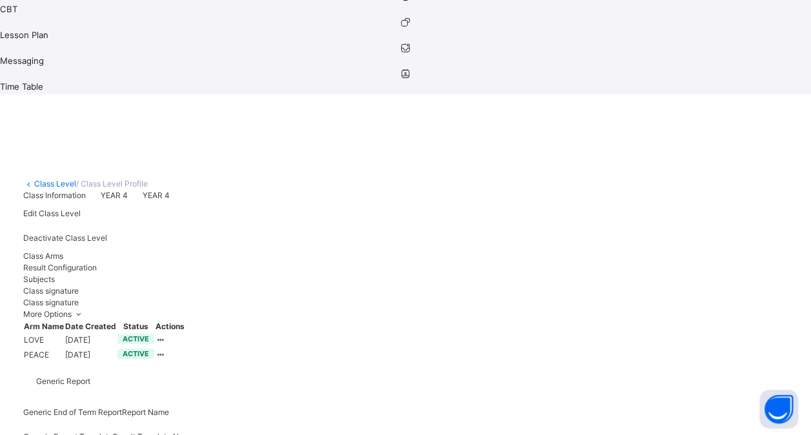
scroll to position [285, 0]
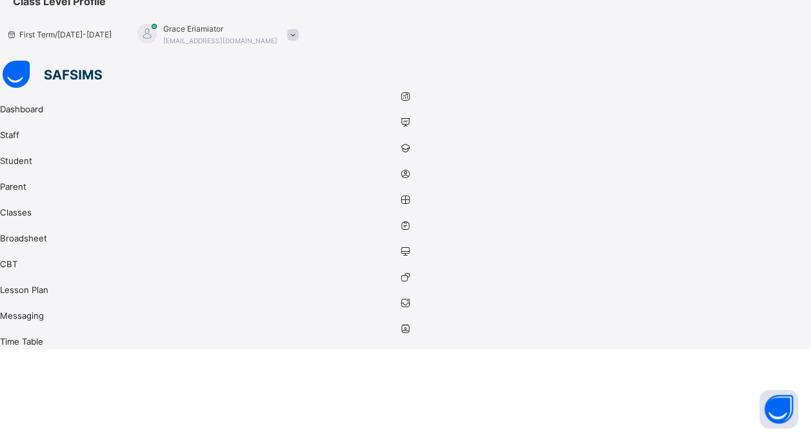
scroll to position [0, 0]
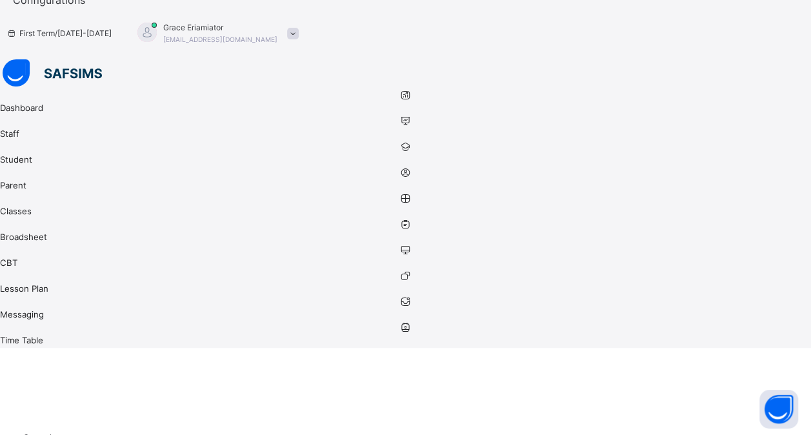
scroll to position [29, 0]
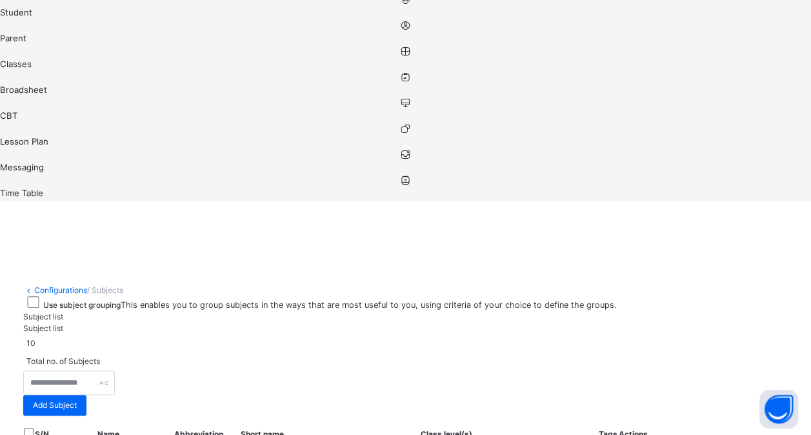
scroll to position [158, 0]
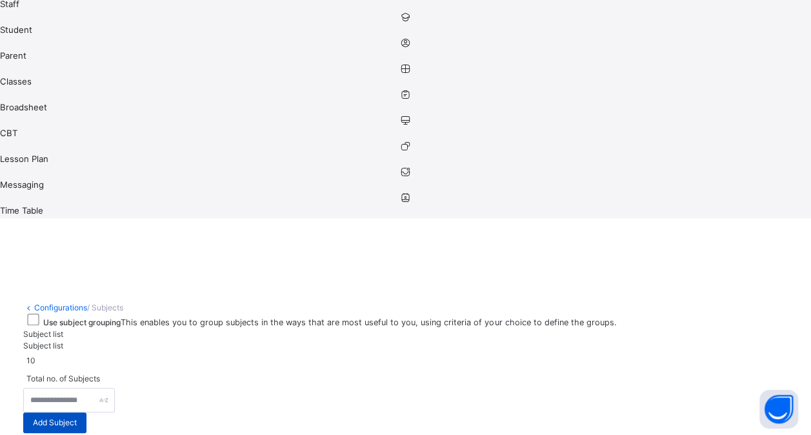
click at [77, 417] on span "Add Subject" at bounding box center [55, 423] width 44 height 12
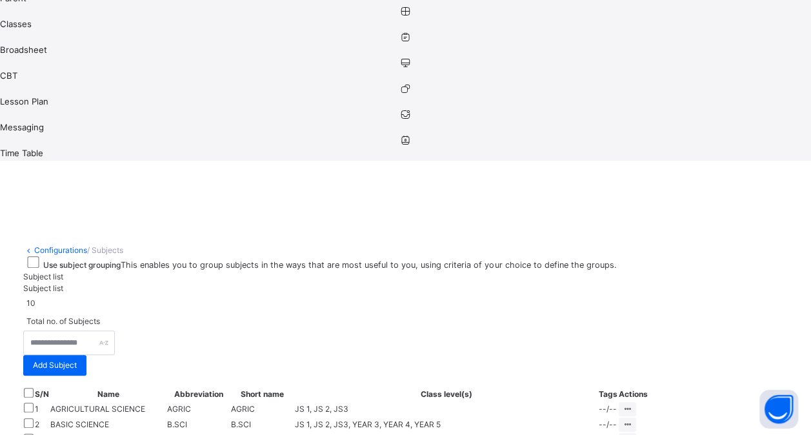
scroll to position [287, 0]
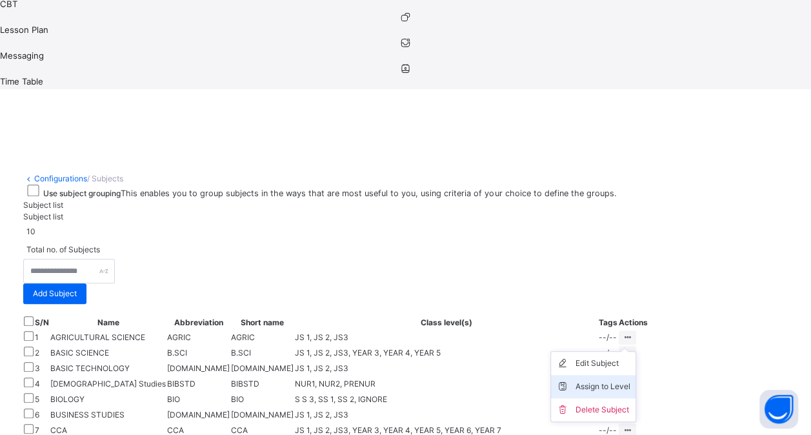
click at [630, 380] on div "Assign to Level" at bounding box center [602, 386] width 55 height 13
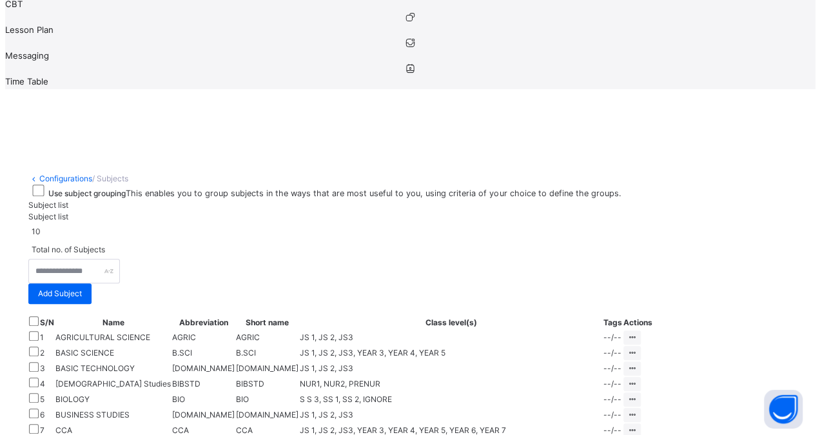
scroll to position [0, 0]
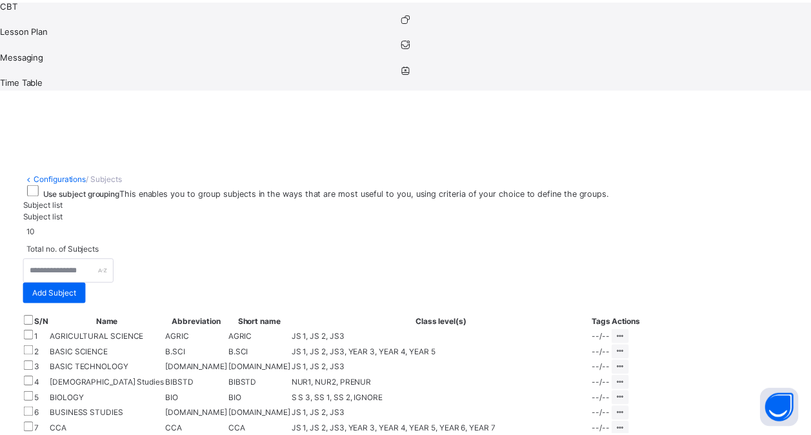
scroll to position [163, 0]
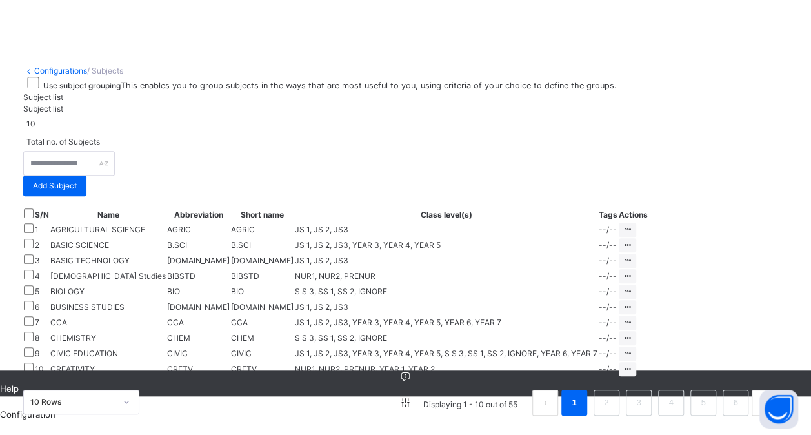
scroll to position [212, 0]
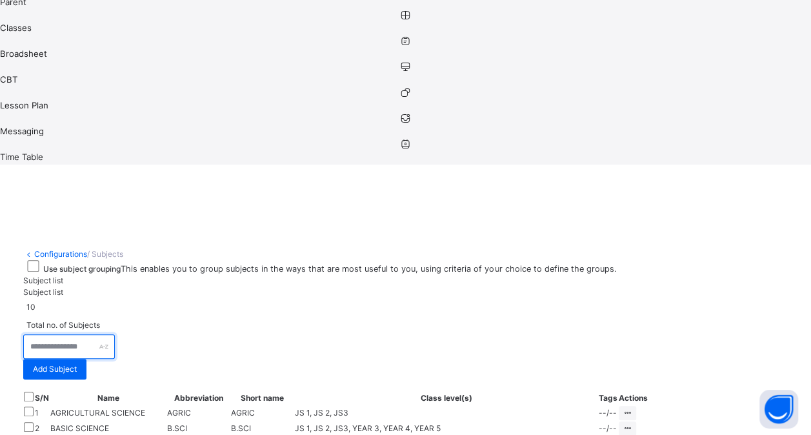
click at [115, 334] on input "text" at bounding box center [69, 346] width 92 height 25
type input "*"
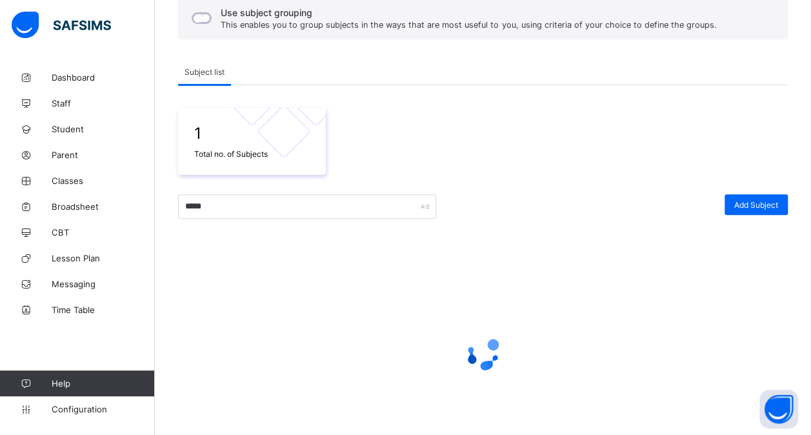
scroll to position [73, 0]
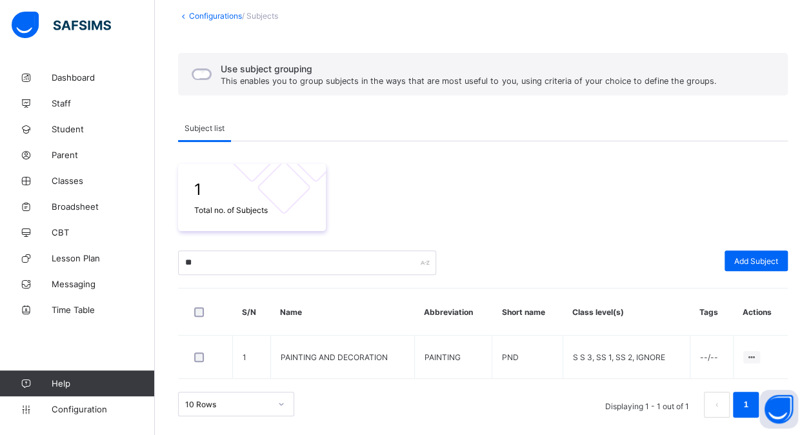
type input "*"
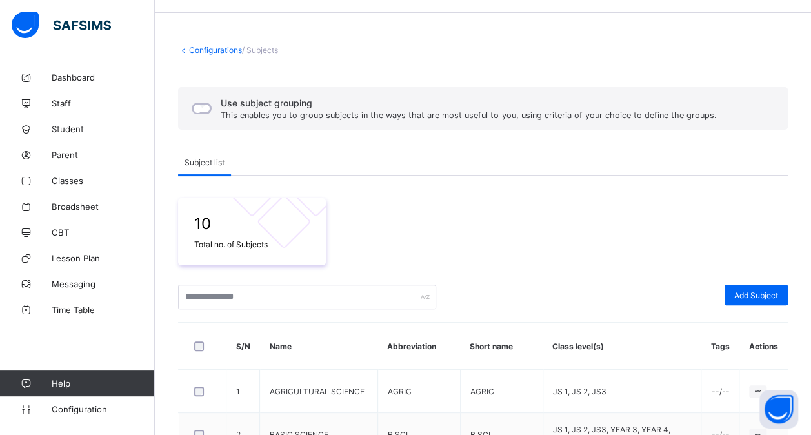
scroll to position [0, 0]
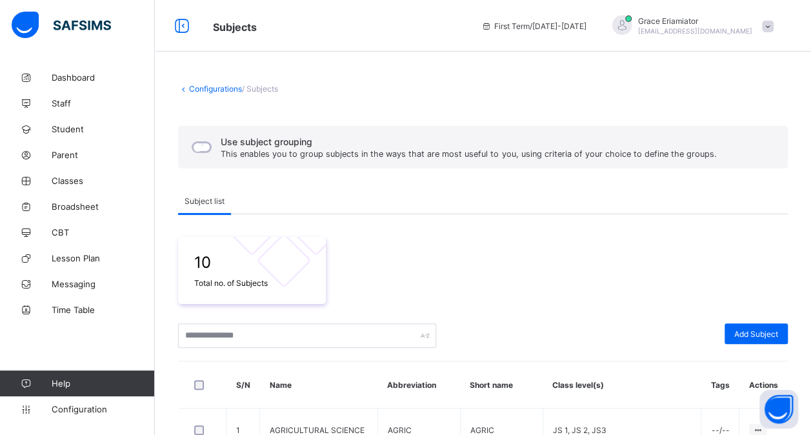
click at [213, 92] on link "Configurations" at bounding box center [215, 89] width 53 height 10
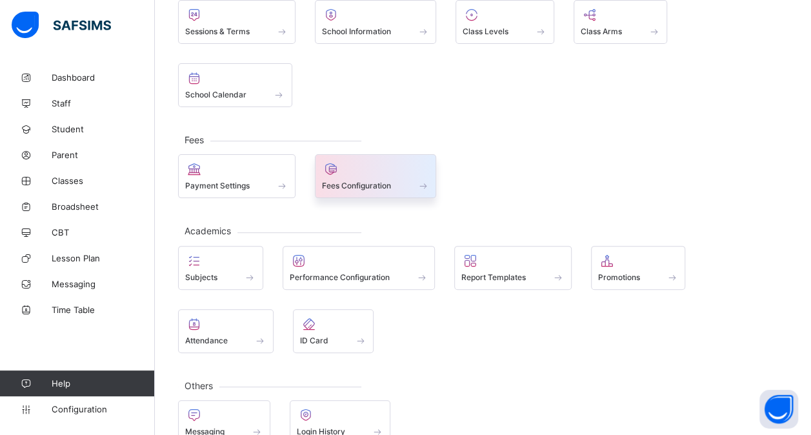
scroll to position [128, 0]
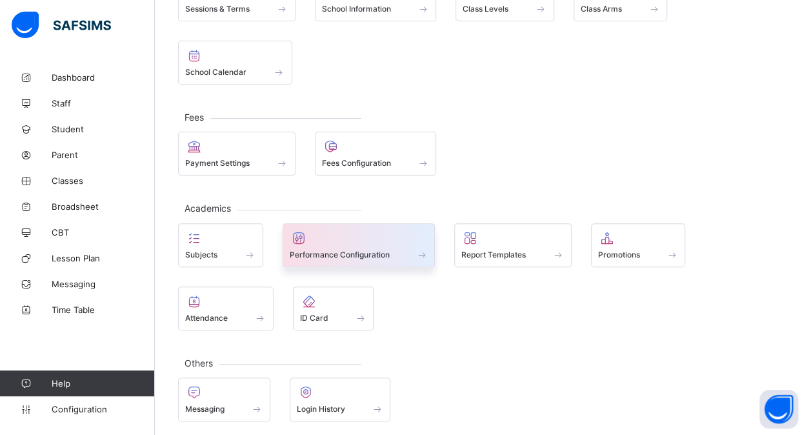
click at [391, 234] on div at bounding box center [359, 237] width 139 height 15
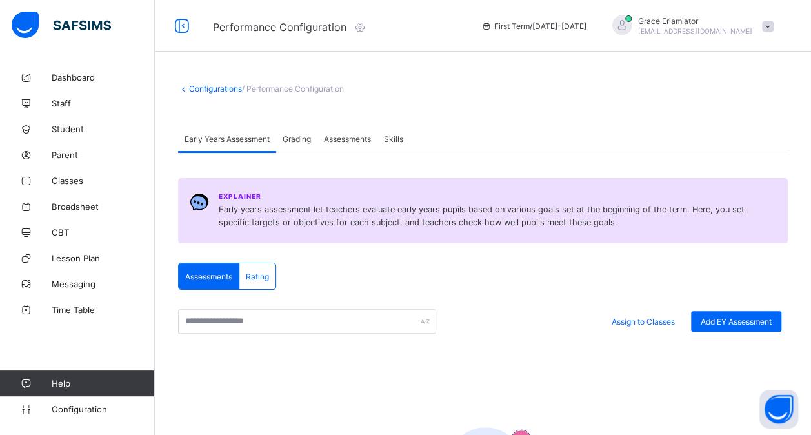
click at [214, 84] on link "Configurations" at bounding box center [215, 89] width 53 height 10
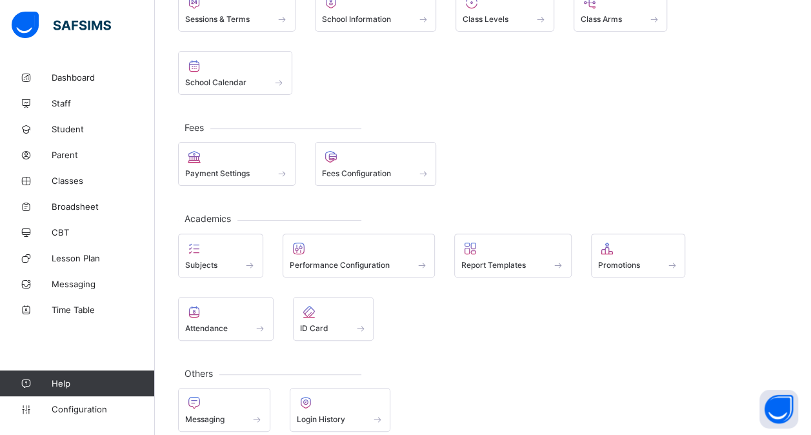
scroll to position [128, 0]
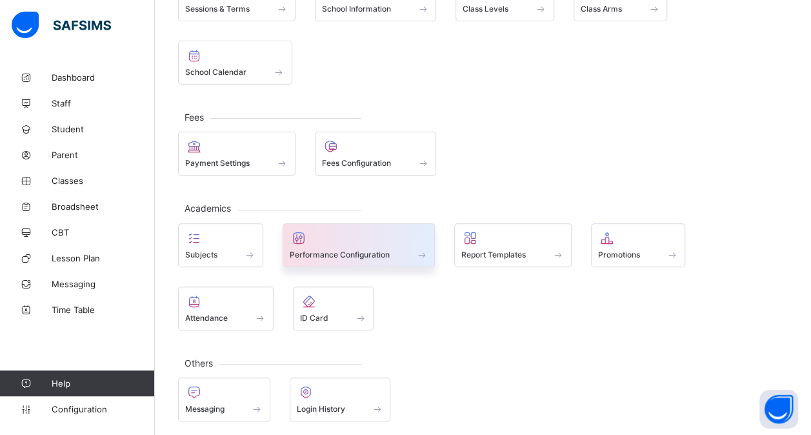
click at [388, 246] on span at bounding box center [359, 247] width 139 height 3
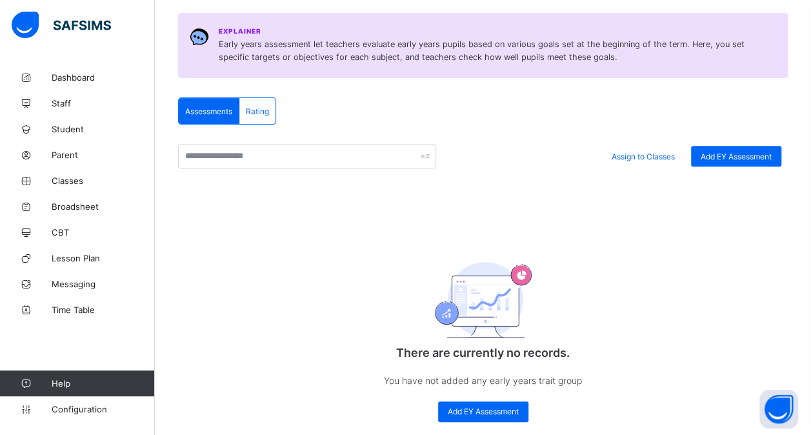
scroll to position [192, 0]
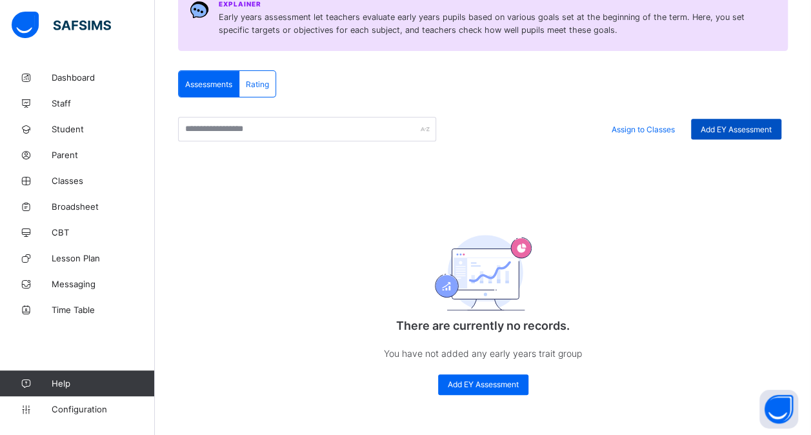
click at [731, 132] on span "Add EY Assessment" at bounding box center [735, 129] width 71 height 10
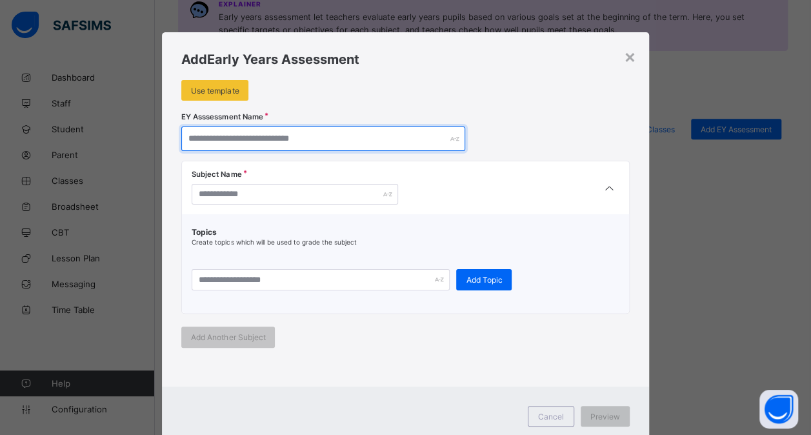
click at [202, 133] on input "text" at bounding box center [323, 138] width 284 height 25
type input "*"
type input "**********"
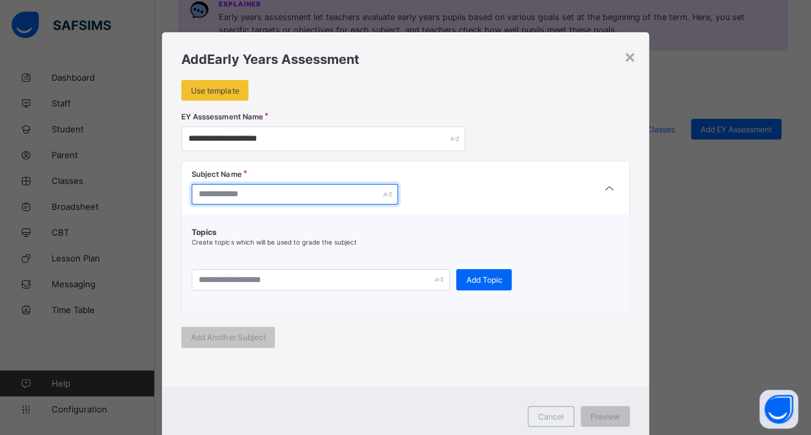
click at [247, 191] on input "text" at bounding box center [295, 194] width 206 height 21
type input "********"
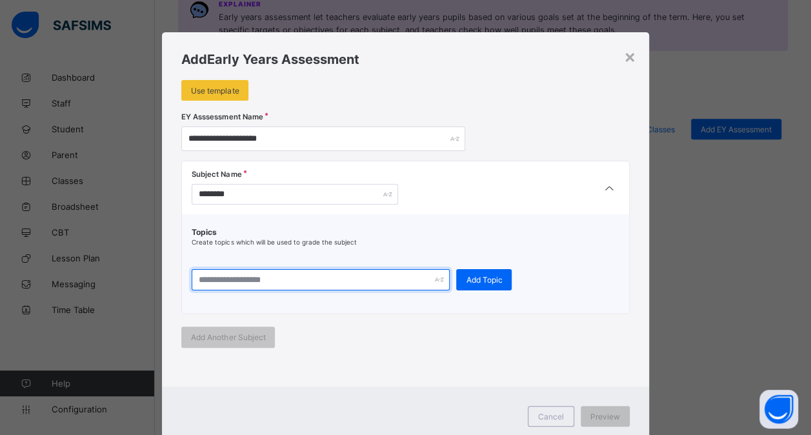
click at [279, 275] on input "text" at bounding box center [321, 279] width 258 height 21
type input "**********"
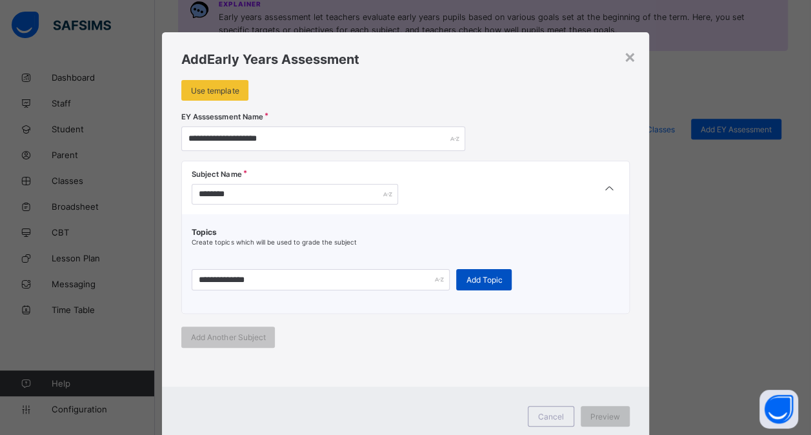
click at [497, 280] on div "Add Topic" at bounding box center [483, 279] width 55 height 21
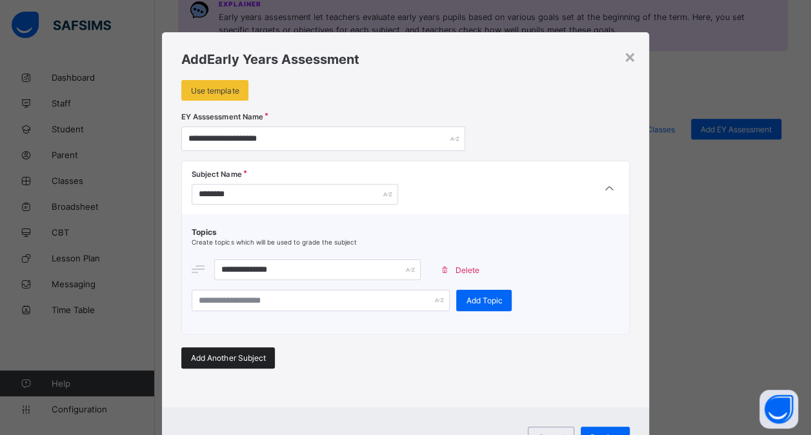
click at [214, 360] on div "Add Another Subject" at bounding box center [228, 357] width 94 height 21
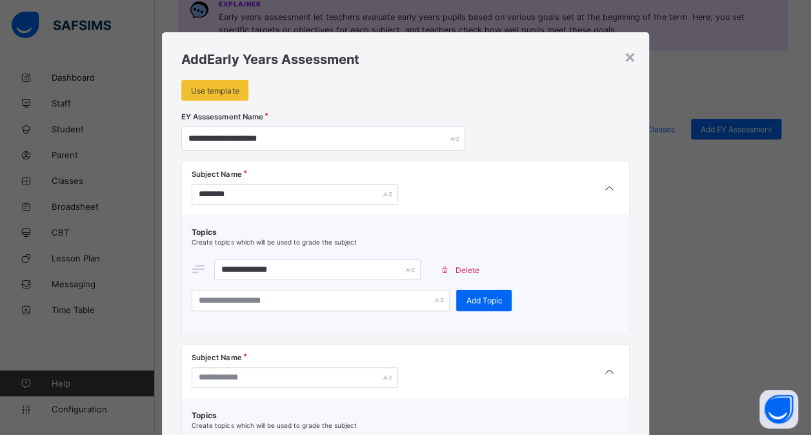
scroll to position [64, 0]
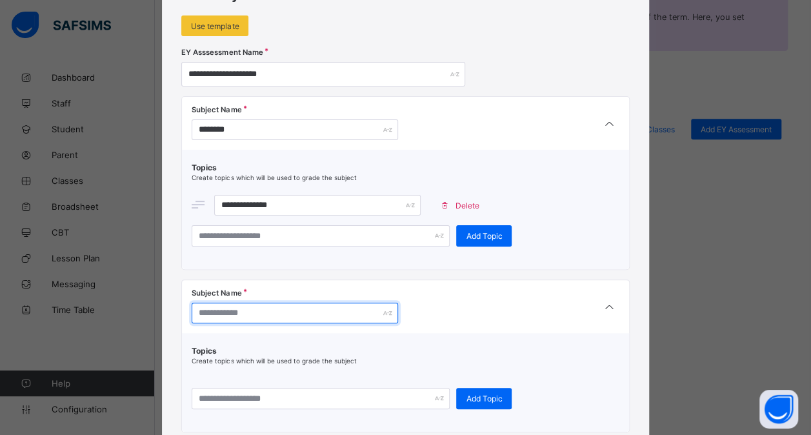
click at [288, 312] on input "text" at bounding box center [295, 312] width 206 height 21
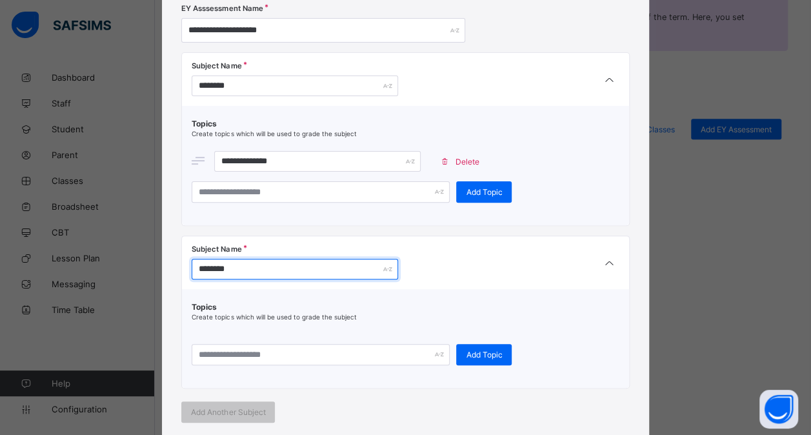
scroll to position [129, 0]
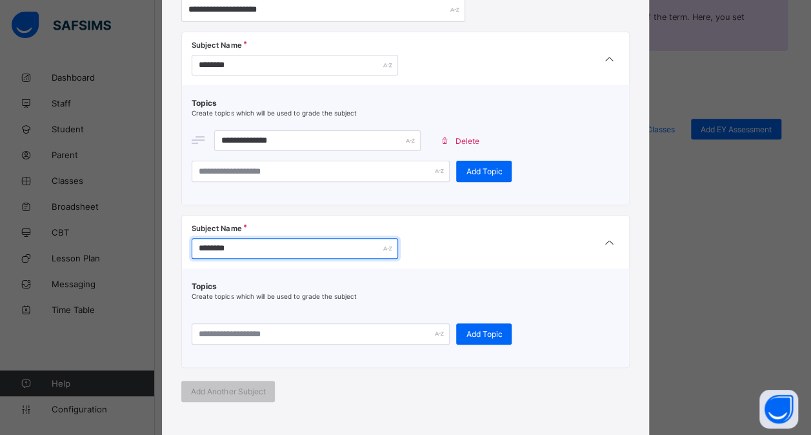
type input "********"
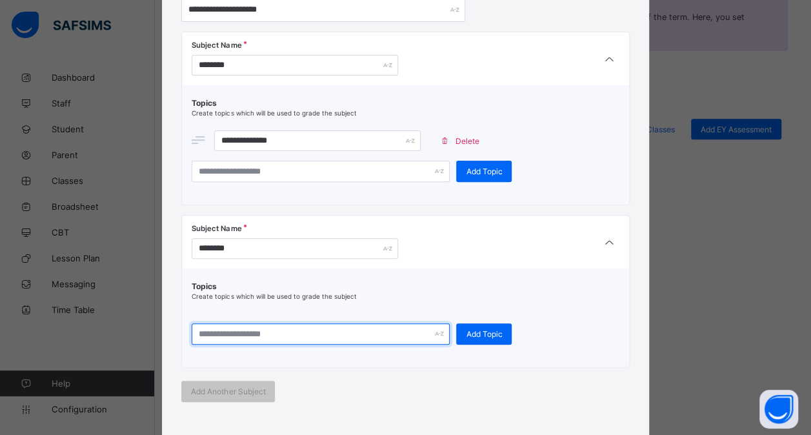
click at [273, 336] on input "text" at bounding box center [321, 333] width 258 height 21
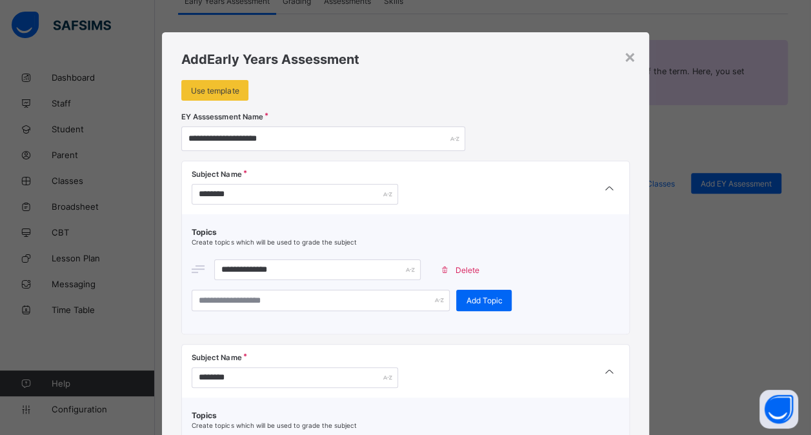
scroll to position [63, 0]
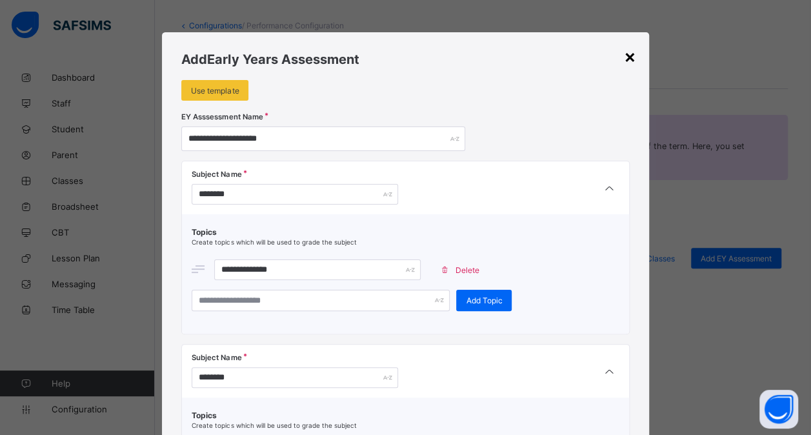
type input "***"
click at [631, 62] on div "×" at bounding box center [630, 56] width 12 height 22
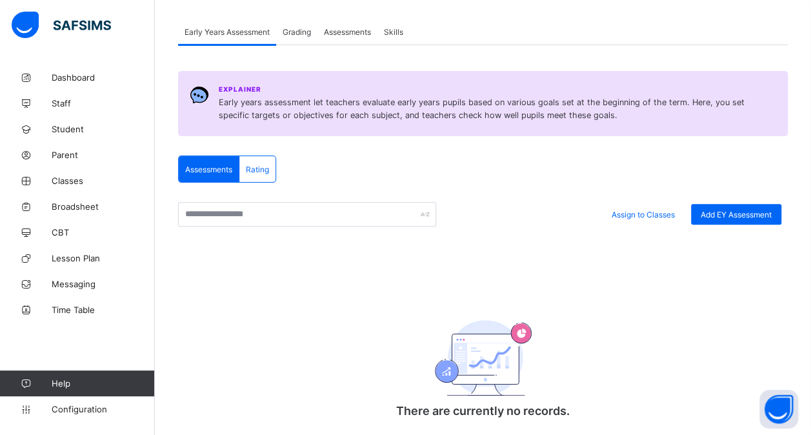
scroll to position [128, 0]
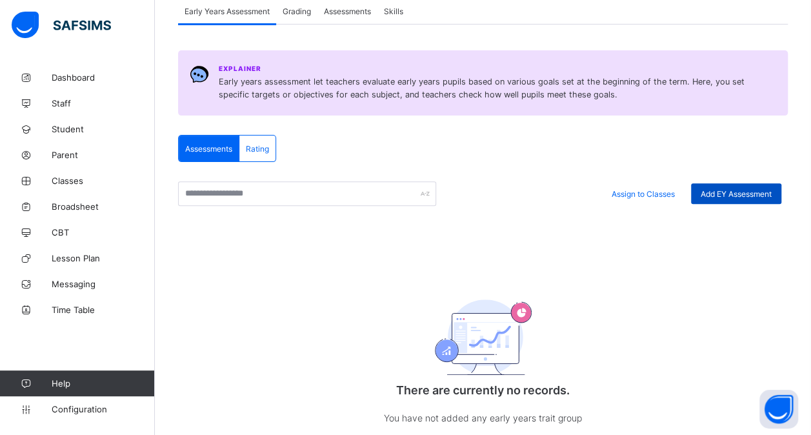
click at [749, 195] on span "Add EY Assessment" at bounding box center [735, 194] width 71 height 10
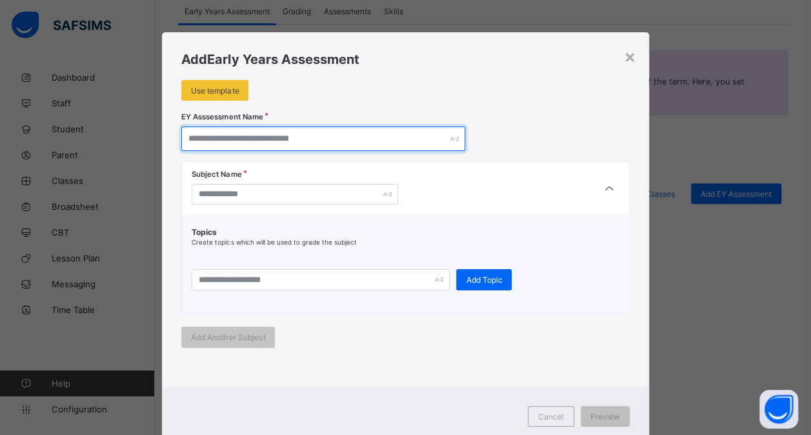
click at [237, 141] on input "text" at bounding box center [323, 138] width 284 height 25
type input "******"
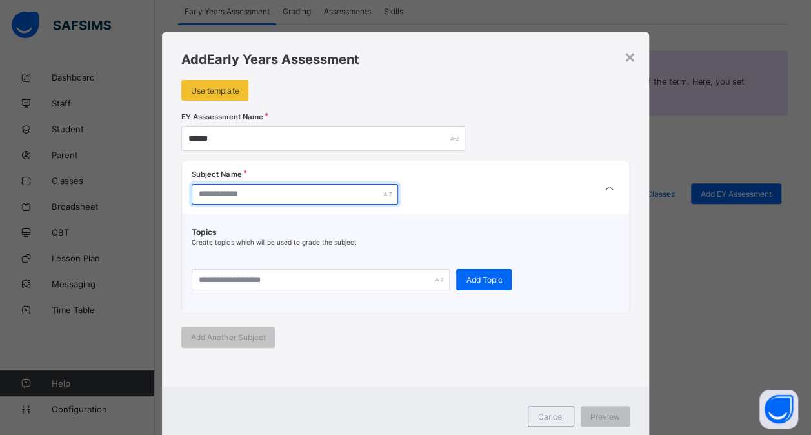
click at [235, 189] on input "text" at bounding box center [295, 194] width 206 height 21
type input "********"
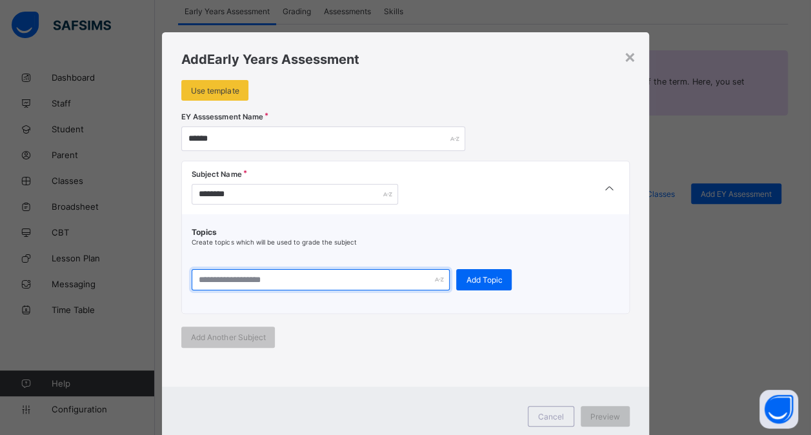
click at [223, 273] on input "text" at bounding box center [321, 279] width 258 height 21
type input "**********"
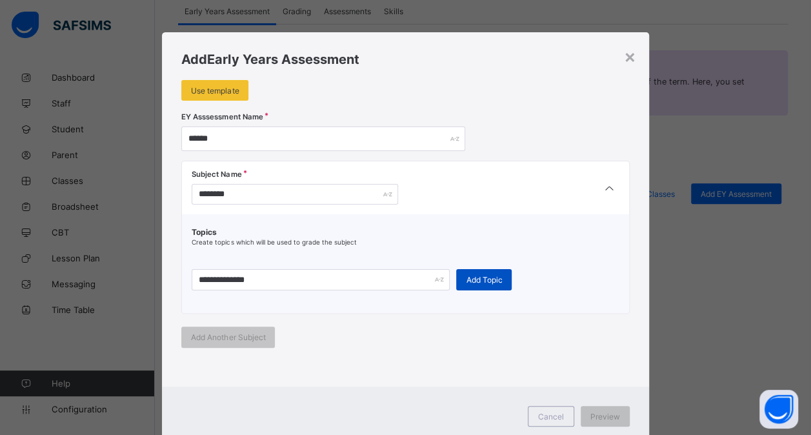
click at [466, 277] on span "Add Topic" at bounding box center [484, 280] width 36 height 10
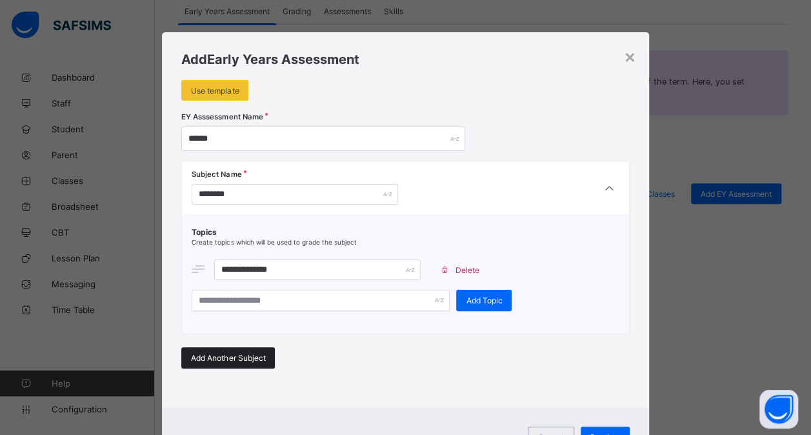
click at [255, 355] on span "Add Another Subject" at bounding box center [228, 358] width 74 height 10
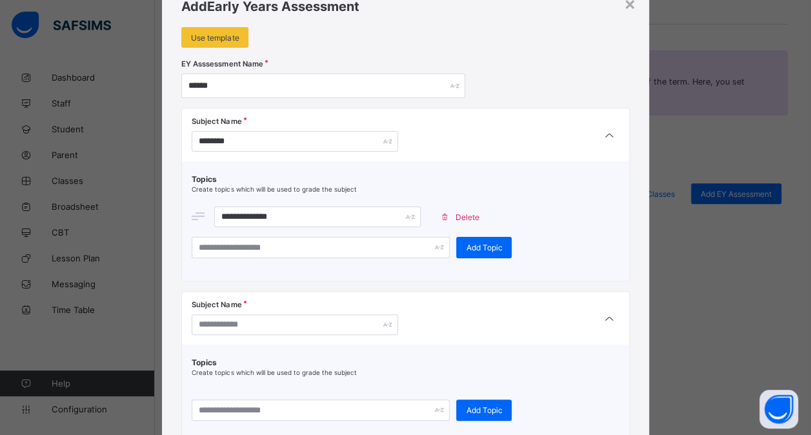
scroll to position [55, 0]
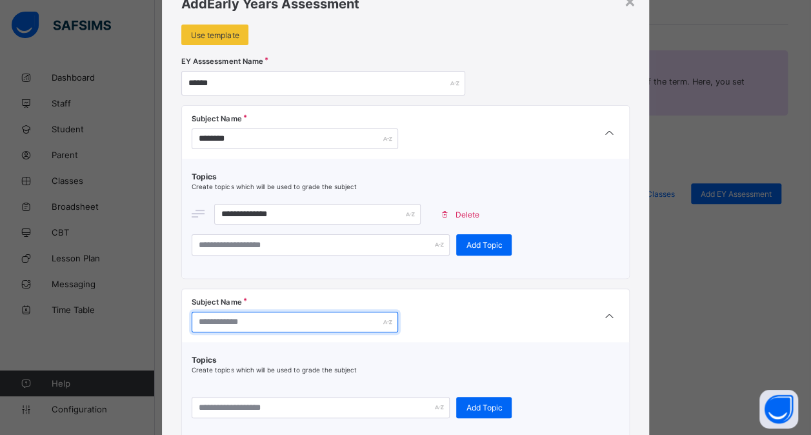
click at [284, 324] on input "text" at bounding box center [295, 321] width 206 height 21
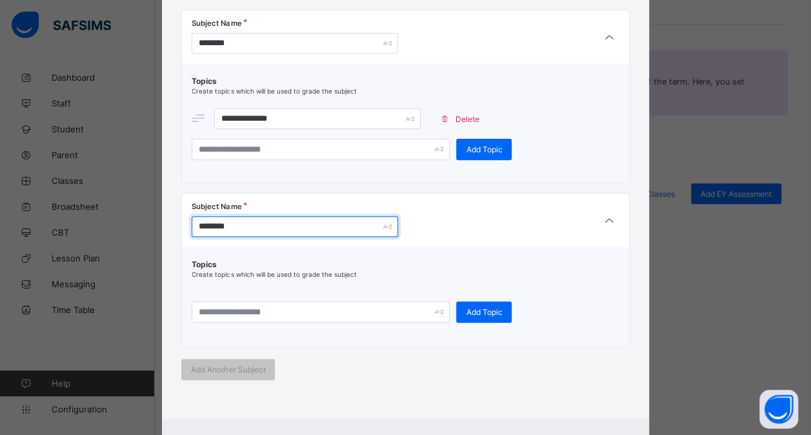
type input "********"
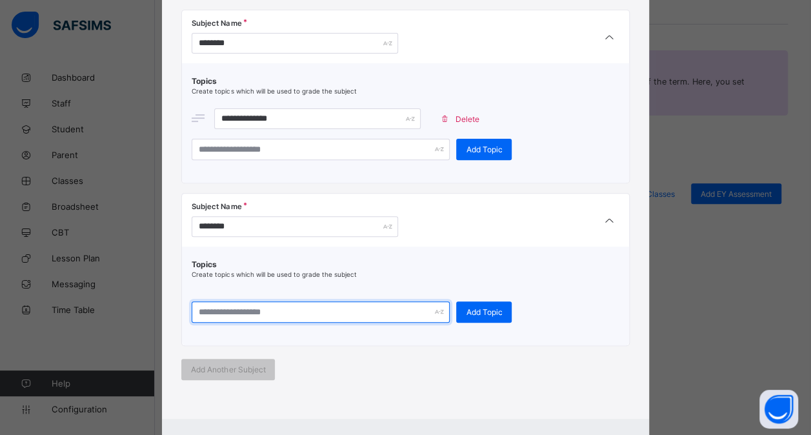
click at [302, 310] on input "text" at bounding box center [321, 311] width 258 height 21
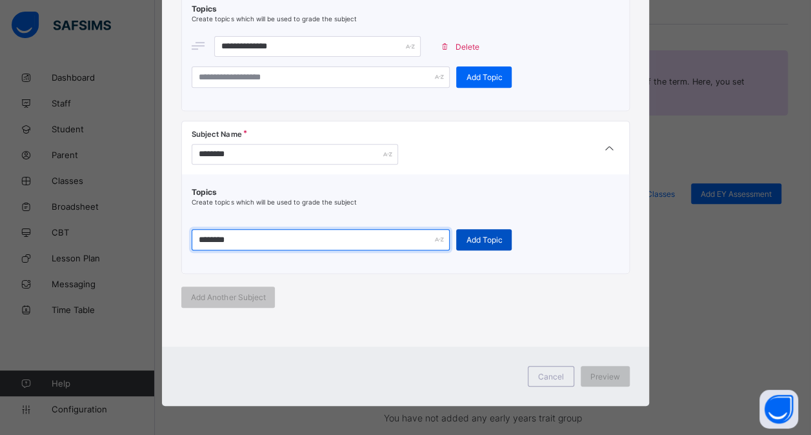
type input "********"
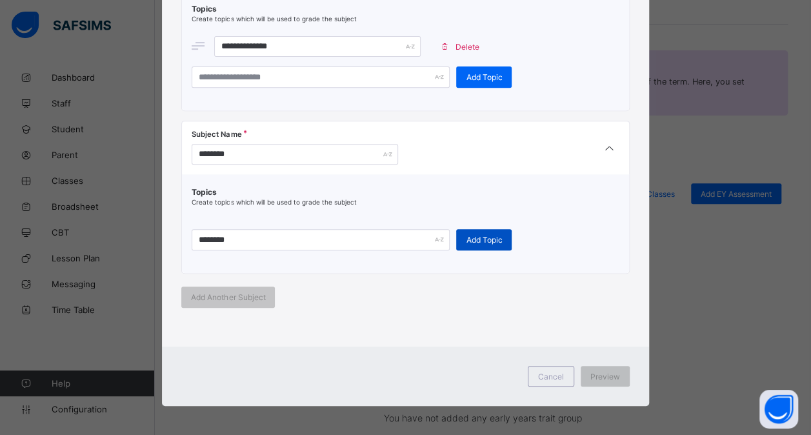
click at [469, 237] on span "Add Topic" at bounding box center [484, 240] width 36 height 10
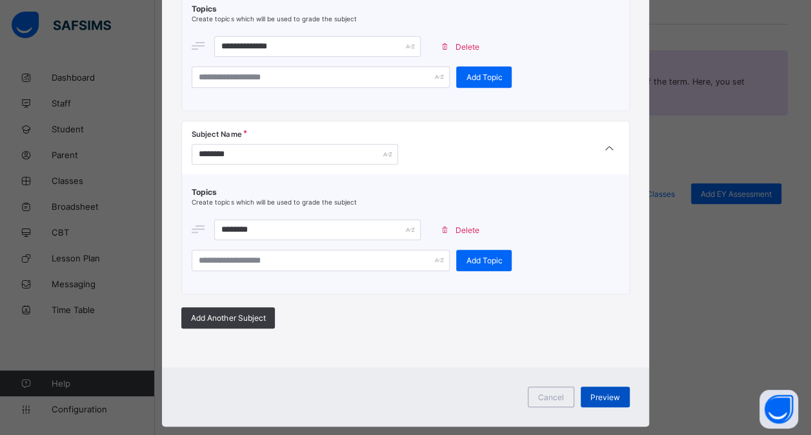
click at [596, 393] on span "Preview" at bounding box center [605, 397] width 30 height 10
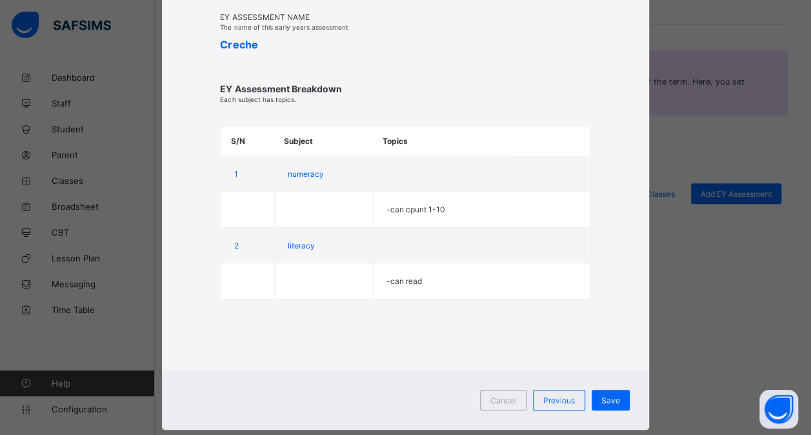
scroll to position [113, 0]
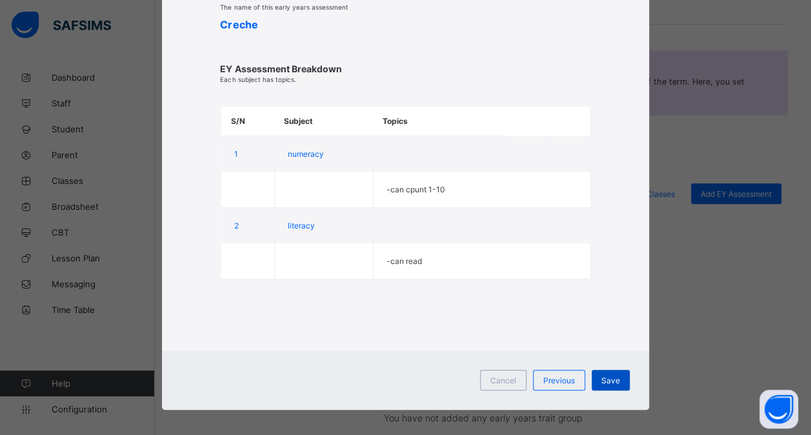
click at [614, 377] on span "Save" at bounding box center [610, 380] width 19 height 10
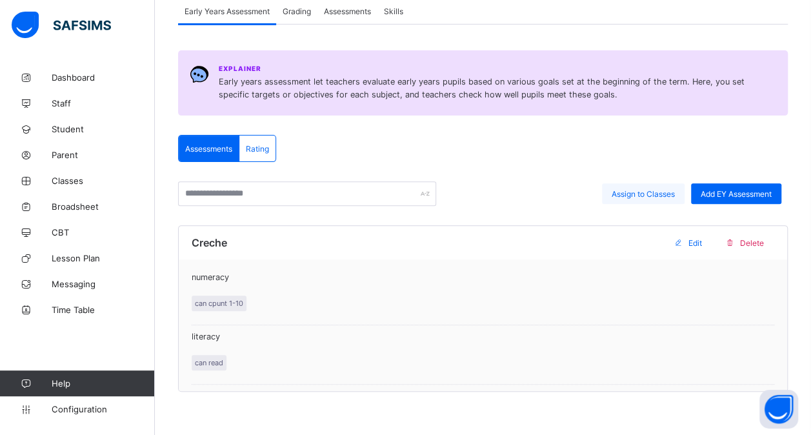
click at [632, 193] on span "Assign to Classes" at bounding box center [642, 194] width 63 height 10
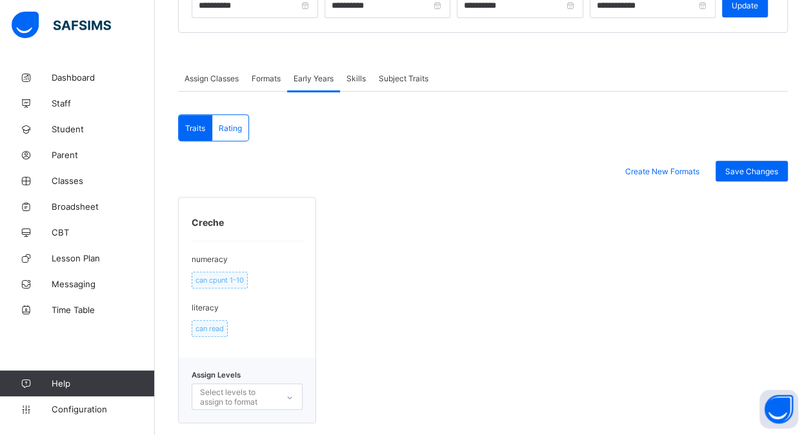
scroll to position [209, 0]
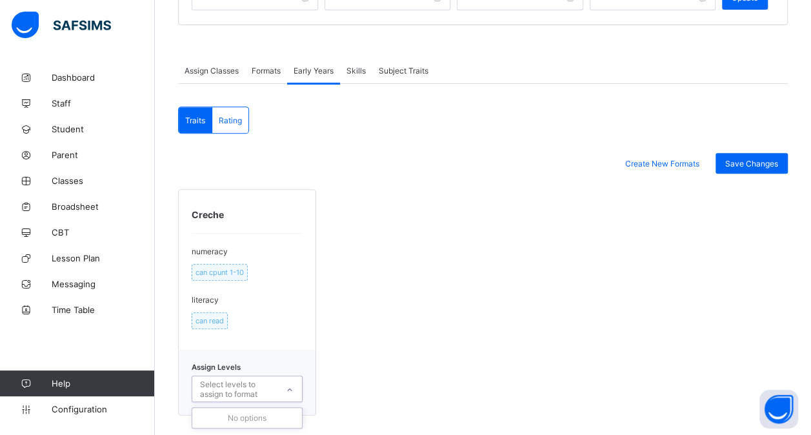
click at [240, 387] on div "Select levels to assign to format" at bounding box center [238, 389] width 76 height 25
click at [248, 380] on div "Select levels to assign to format" at bounding box center [238, 389] width 76 height 25
click at [249, 380] on div "Select levels to assign to format" at bounding box center [238, 389] width 76 height 25
click at [287, 382] on div at bounding box center [290, 389] width 22 height 21
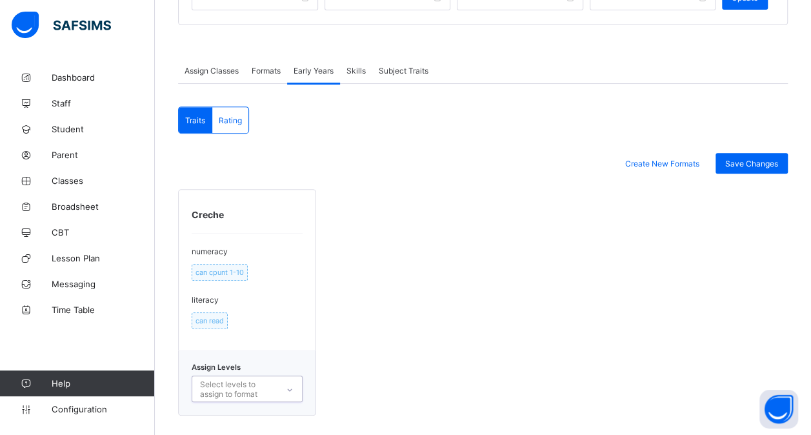
click at [287, 382] on div at bounding box center [290, 389] width 22 height 21
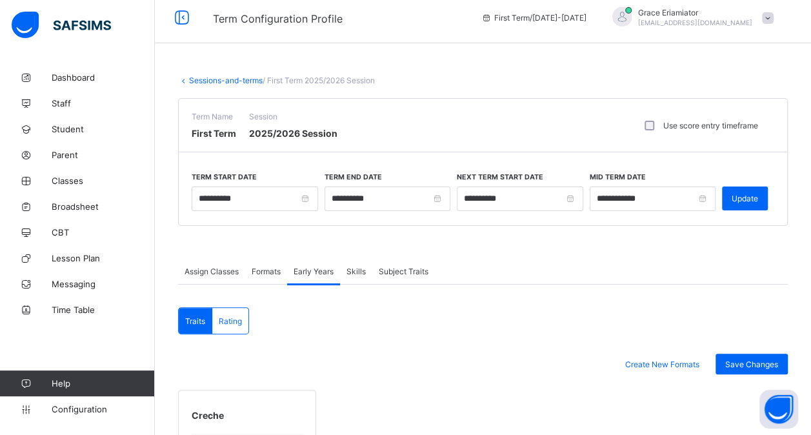
scroll to position [0, 0]
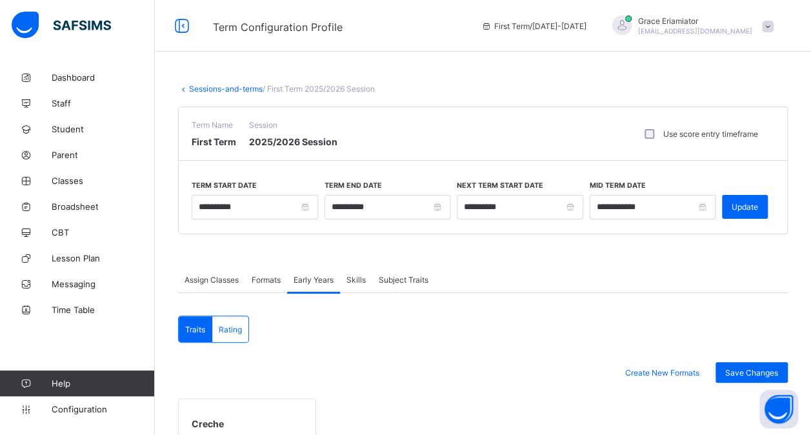
click at [206, 89] on link "Sessions-and-terms" at bounding box center [226, 89] width 74 height 10
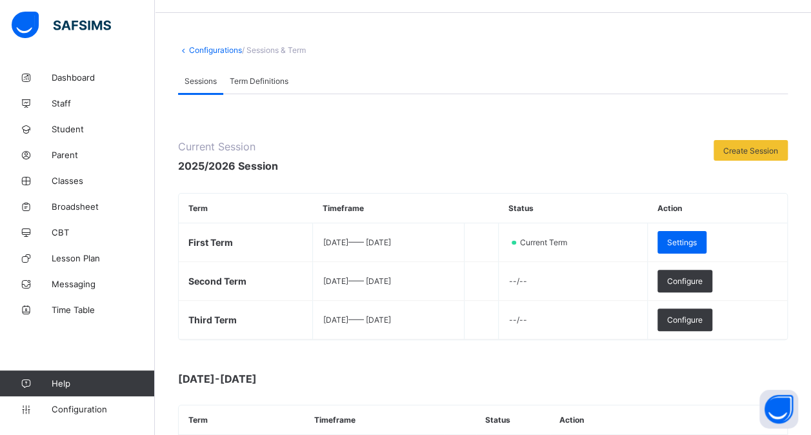
scroll to position [64, 0]
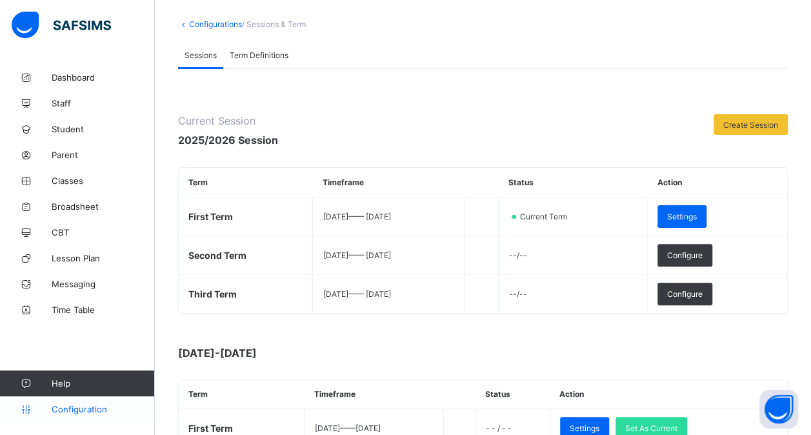
click at [92, 408] on span "Configuration" at bounding box center [103, 409] width 103 height 10
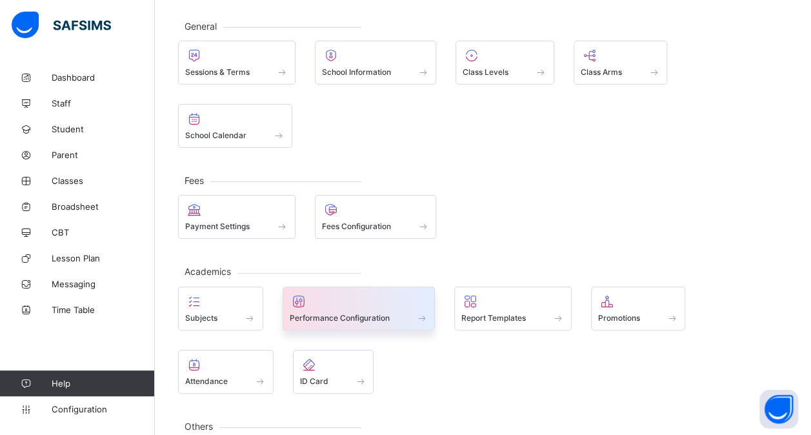
click at [334, 309] on span at bounding box center [359, 310] width 139 height 3
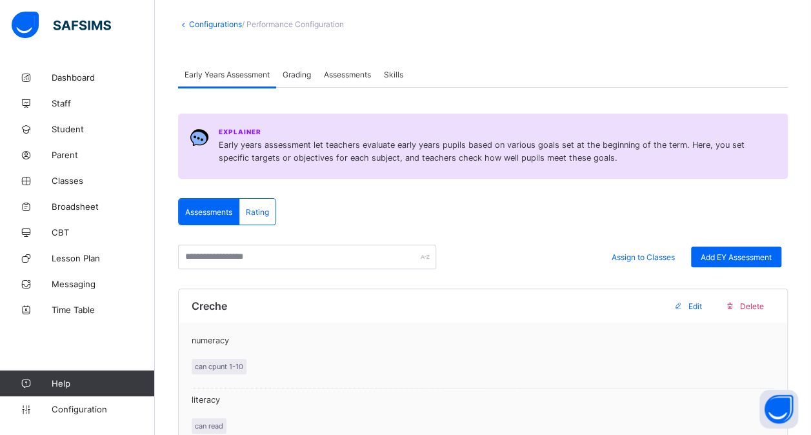
click at [264, 215] on div "Rating" at bounding box center [257, 212] width 36 height 26
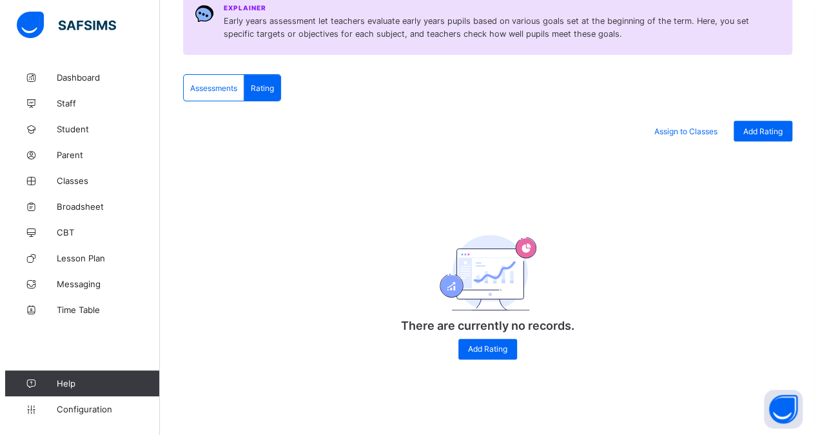
scroll to position [197, 0]
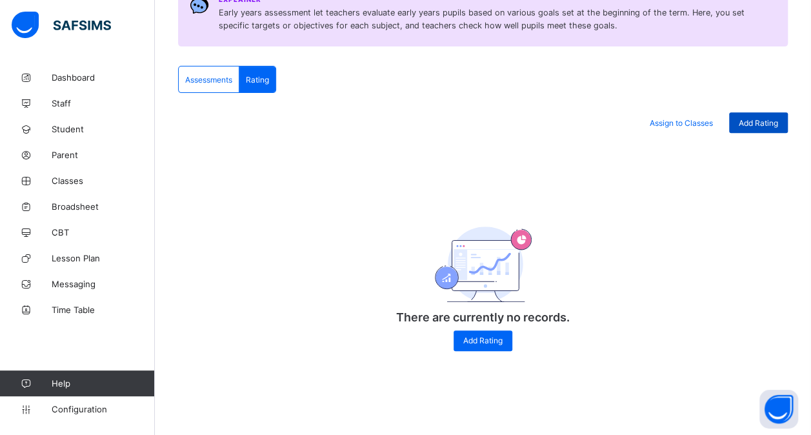
click at [759, 125] on span "Add Rating" at bounding box center [757, 123] width 39 height 10
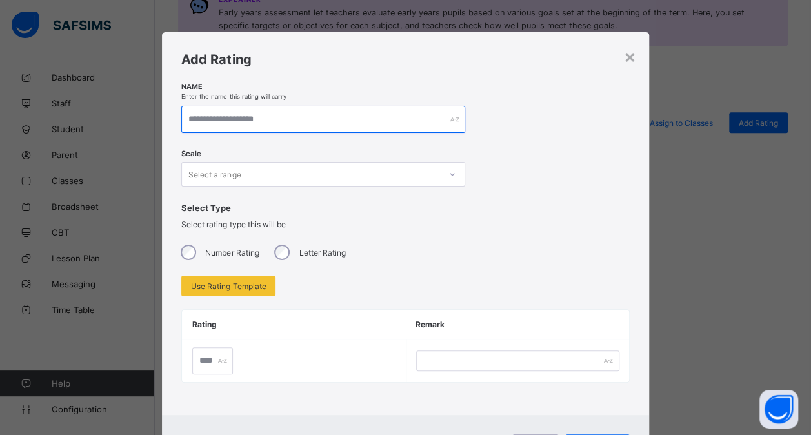
click at [237, 118] on input "text" at bounding box center [323, 119] width 284 height 27
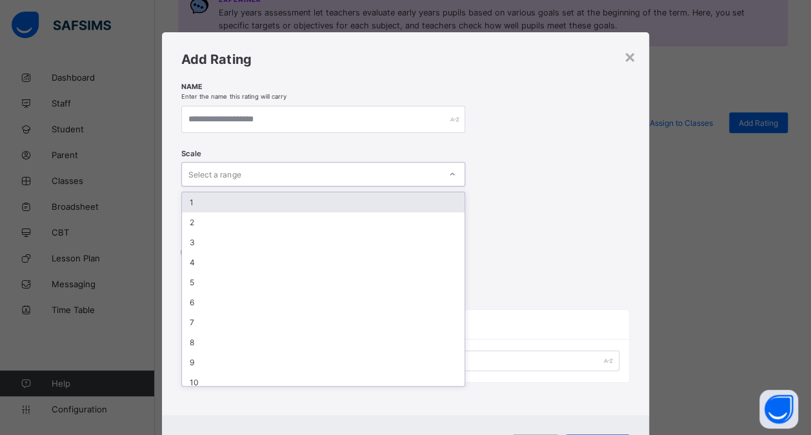
click at [248, 175] on div "Select a range" at bounding box center [311, 174] width 258 height 18
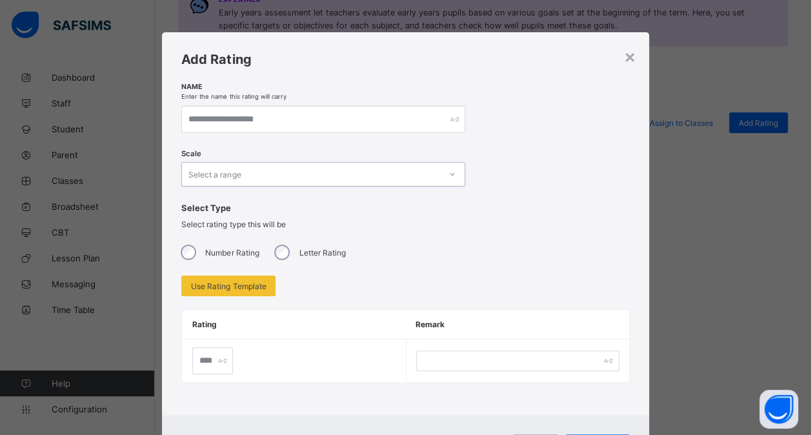
click at [248, 174] on div "Select a range" at bounding box center [311, 174] width 258 height 18
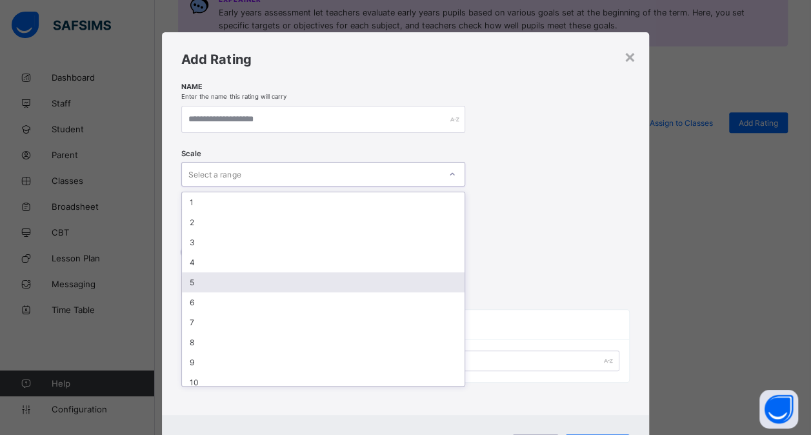
click at [202, 281] on div "5" at bounding box center [323, 282] width 282 height 20
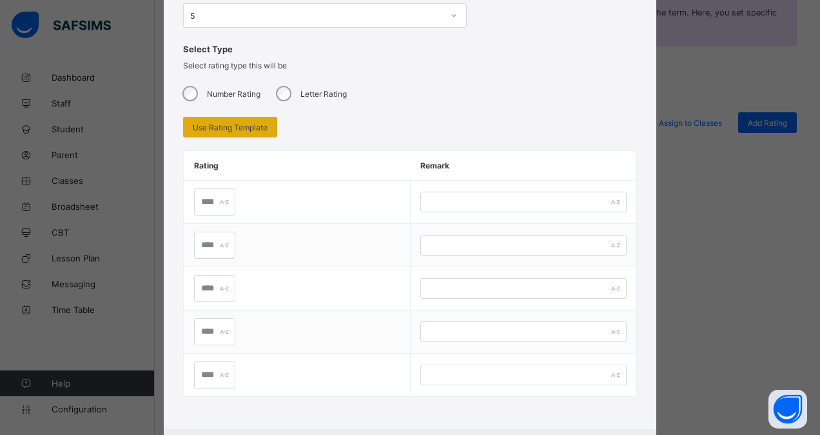
scroll to position [193, 0]
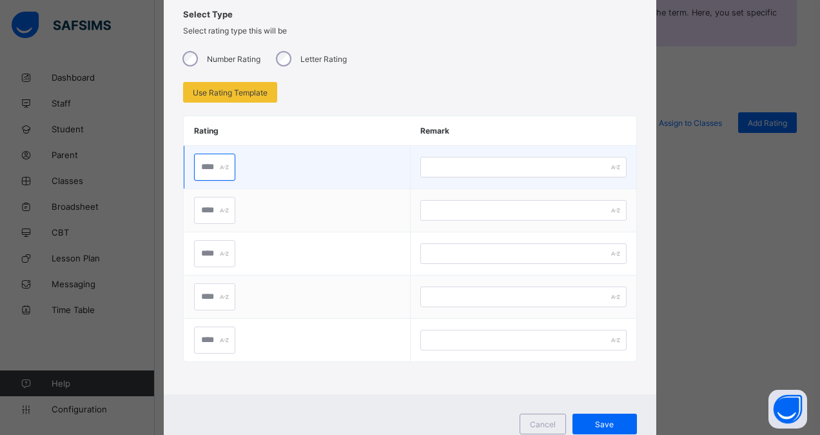
click at [205, 168] on input "text" at bounding box center [214, 166] width 41 height 27
type input "*"
click at [513, 163] on input "text" at bounding box center [523, 167] width 206 height 21
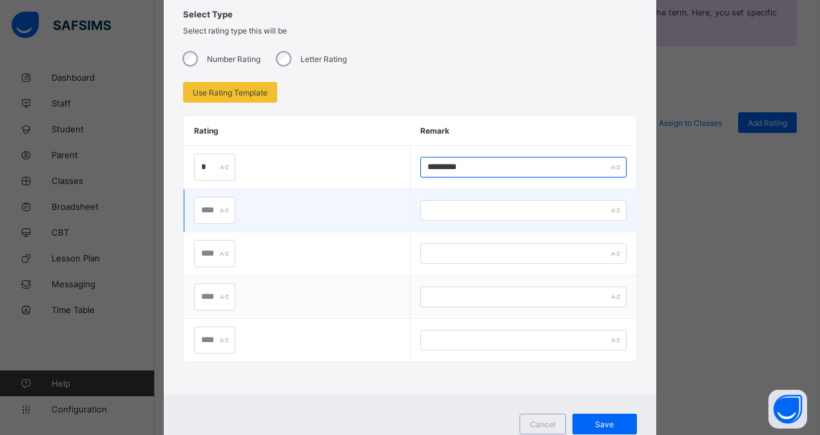
type input "*********"
click at [198, 204] on input "text" at bounding box center [214, 210] width 41 height 27
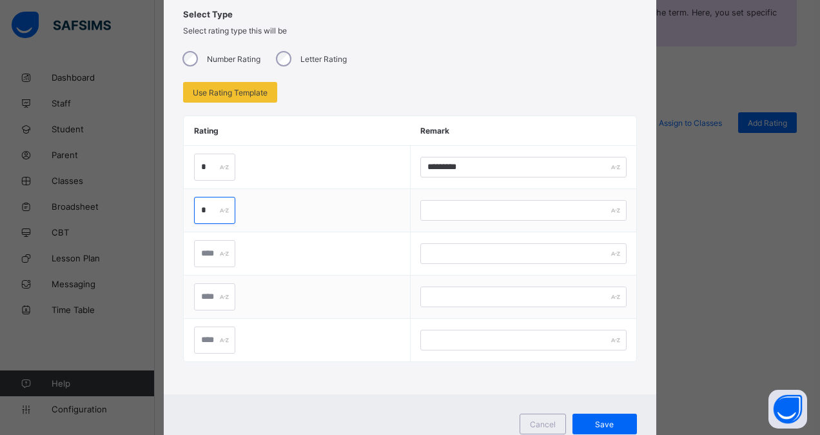
type input "*"
click at [190, 48] on div "Number Rating" at bounding box center [220, 58] width 87 height 27
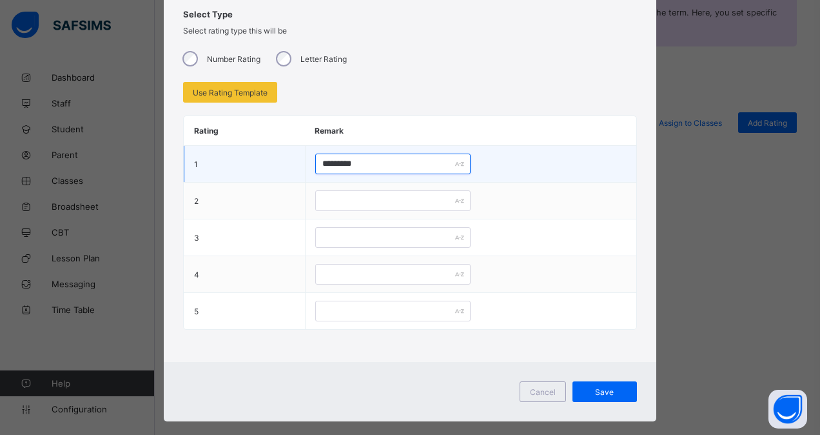
click at [365, 156] on input "*********" at bounding box center [392, 163] width 155 height 21
type input "*"
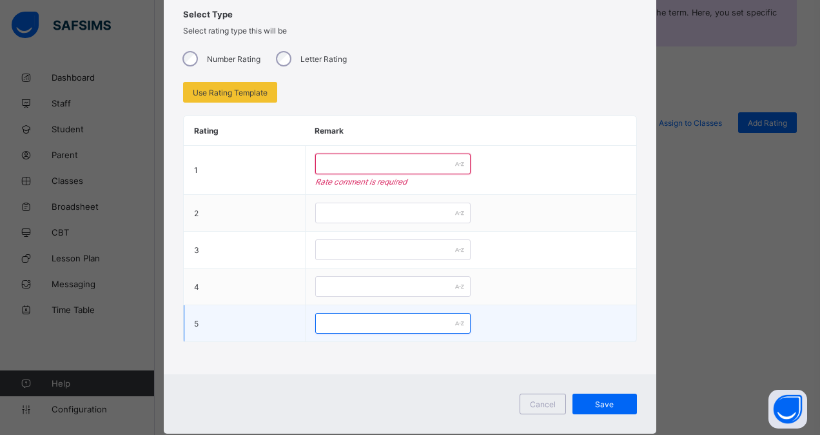
click at [337, 326] on input "text" at bounding box center [392, 323] width 155 height 21
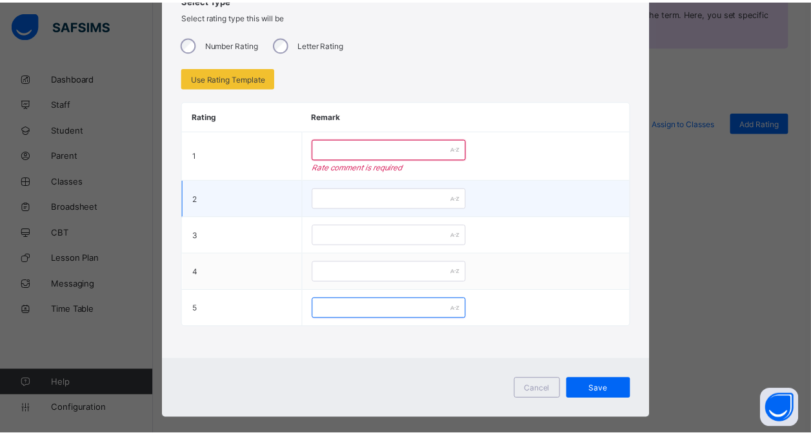
scroll to position [221, 0]
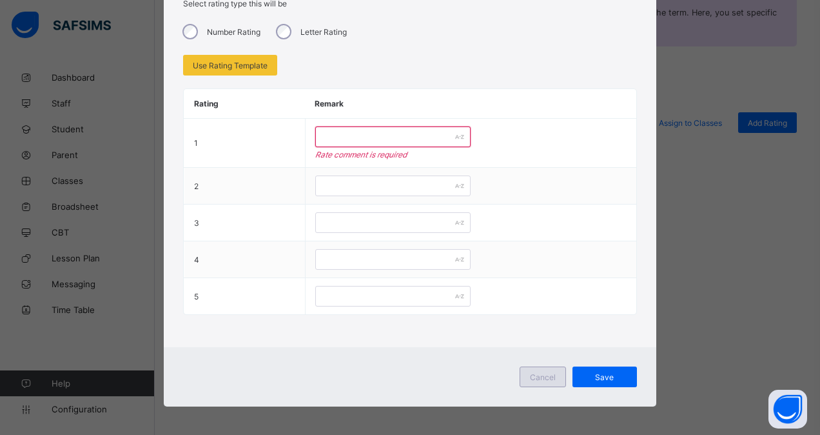
click at [544, 375] on span "Cancel" at bounding box center [543, 377] width 26 height 10
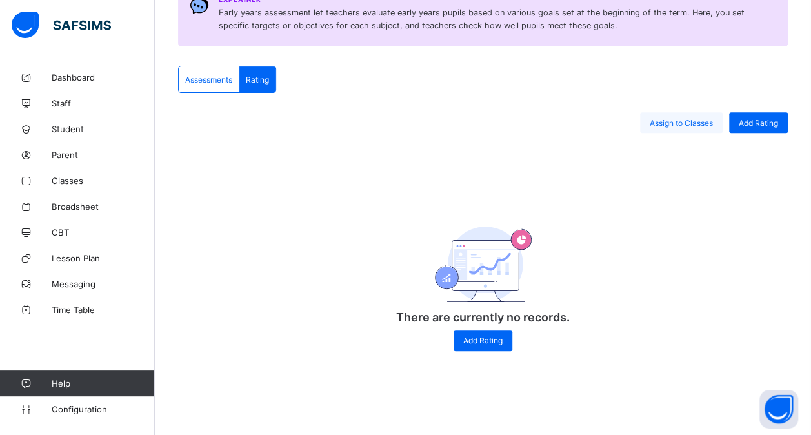
click at [670, 121] on span "Assign to Classes" at bounding box center [680, 123] width 63 height 10
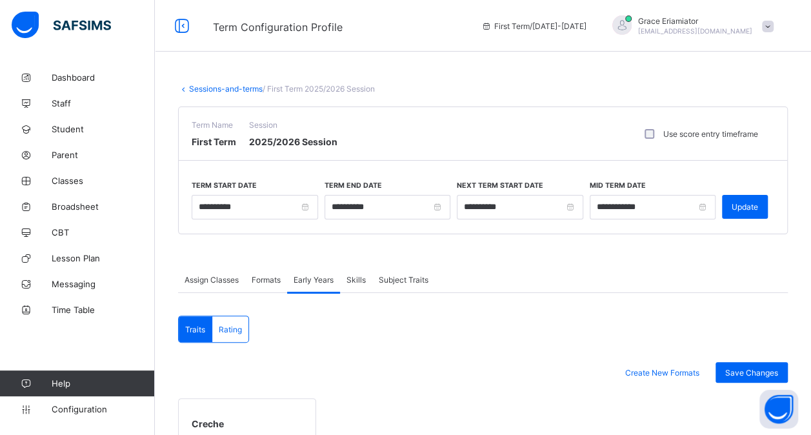
scroll to position [209, 0]
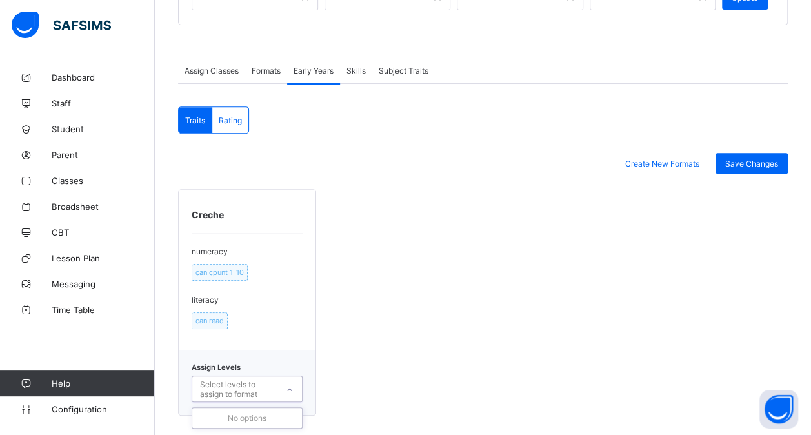
click at [290, 384] on icon at bounding box center [290, 389] width 8 height 13
click at [293, 383] on icon at bounding box center [290, 389] width 8 height 13
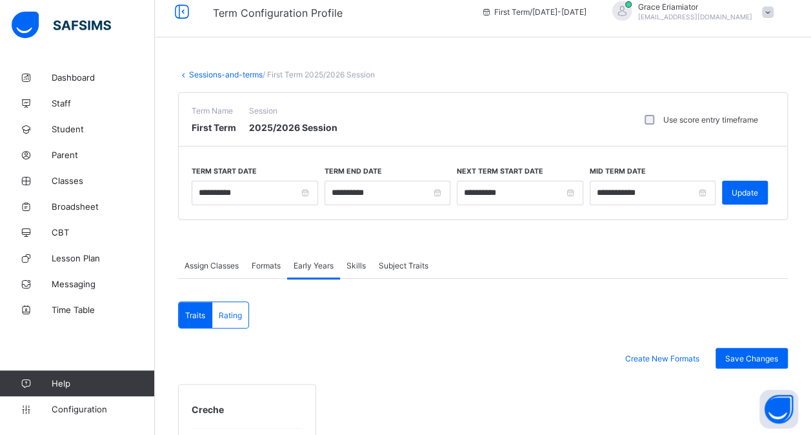
scroll to position [0, 0]
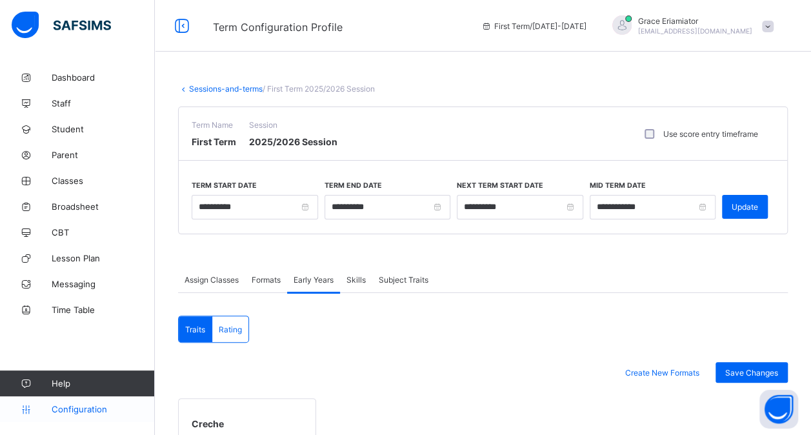
click at [105, 404] on span "Configuration" at bounding box center [103, 409] width 103 height 10
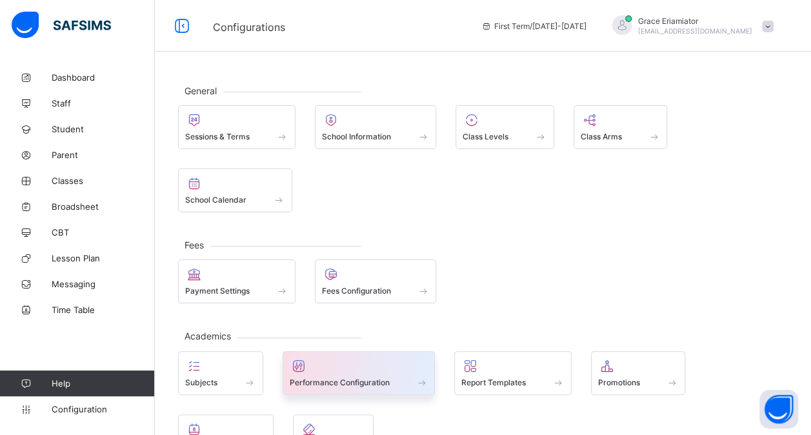
click at [382, 383] on div "Performance Configuration" at bounding box center [359, 382] width 139 height 11
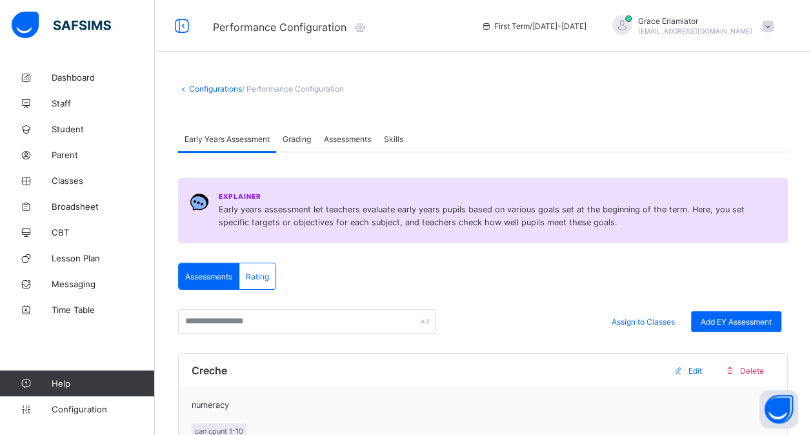
click at [298, 132] on div "Grading" at bounding box center [296, 139] width 41 height 26
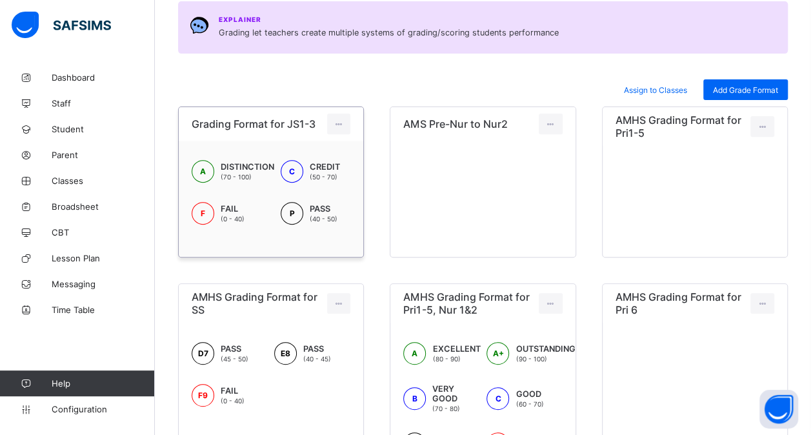
scroll to position [155, 0]
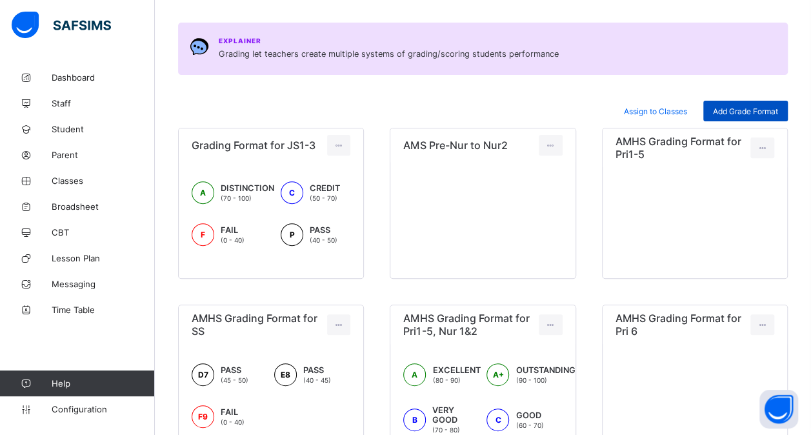
click at [753, 109] on span "Add Grade Format" at bounding box center [745, 111] width 65 height 10
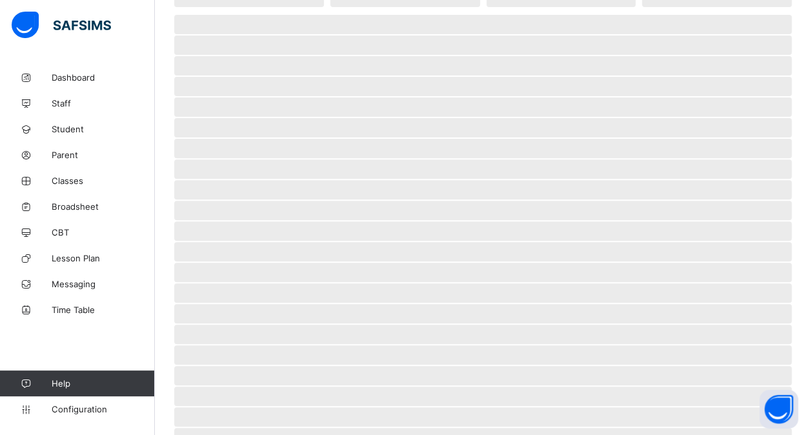
scroll to position [80, 0]
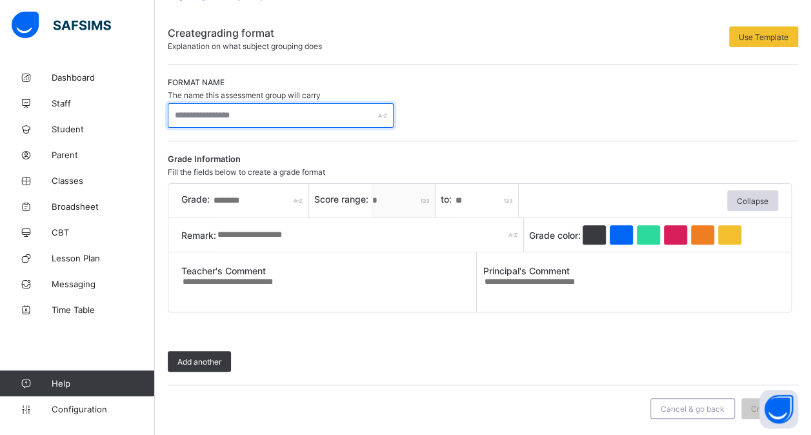
click at [302, 112] on input "text" at bounding box center [281, 115] width 226 height 25
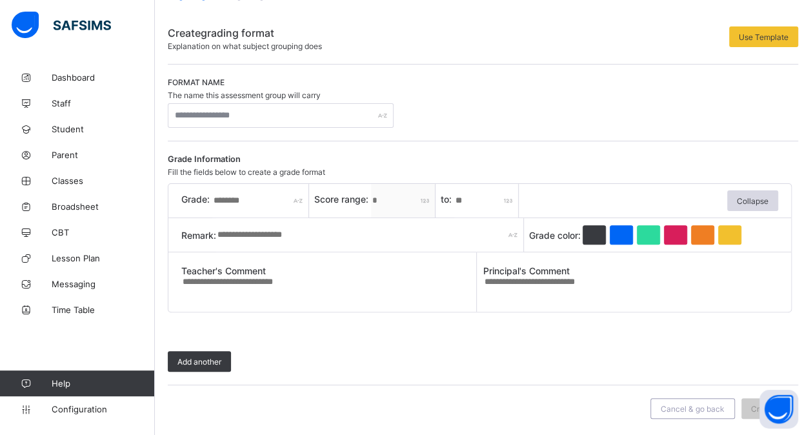
click at [451, 157] on div "Grade Information Fill the fields below to create a grade format" at bounding box center [480, 165] width 624 height 23
click at [251, 193] on input "text" at bounding box center [260, 201] width 97 height 34
type input "*"
click at [466, 201] on input "*" at bounding box center [486, 201] width 64 height 34
type input "**"
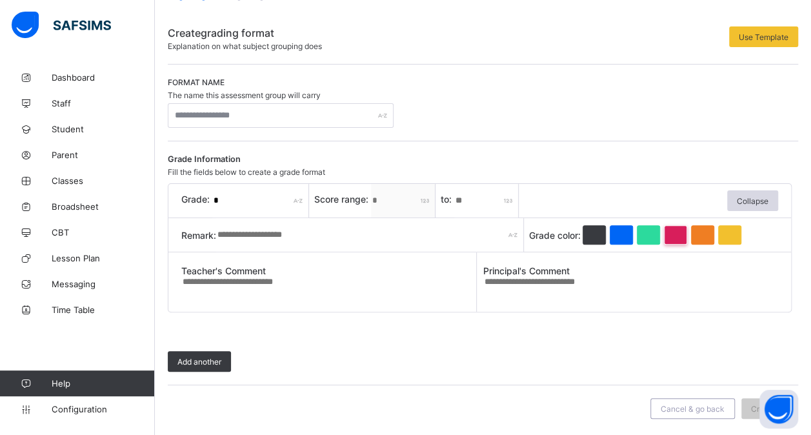
click at [681, 229] on div at bounding box center [675, 234] width 23 height 19
click at [677, 231] on div at bounding box center [675, 234] width 23 height 19
click at [605, 232] on div at bounding box center [593, 234] width 23 height 19
click at [200, 353] on div "Add another" at bounding box center [199, 361] width 63 height 21
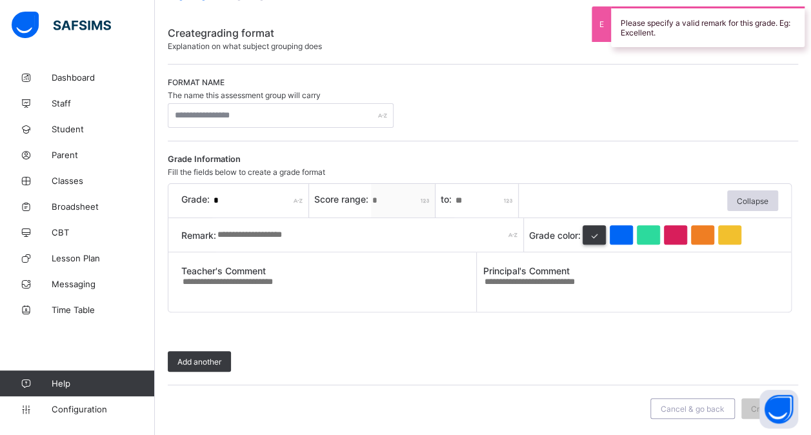
click at [282, 233] on input "text" at bounding box center [370, 235] width 308 height 34
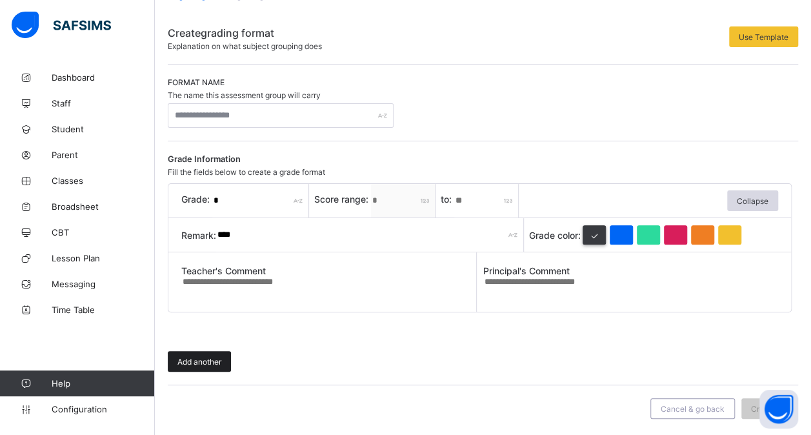
type input "****"
click at [191, 361] on span "Add another" at bounding box center [199, 362] width 44 height 10
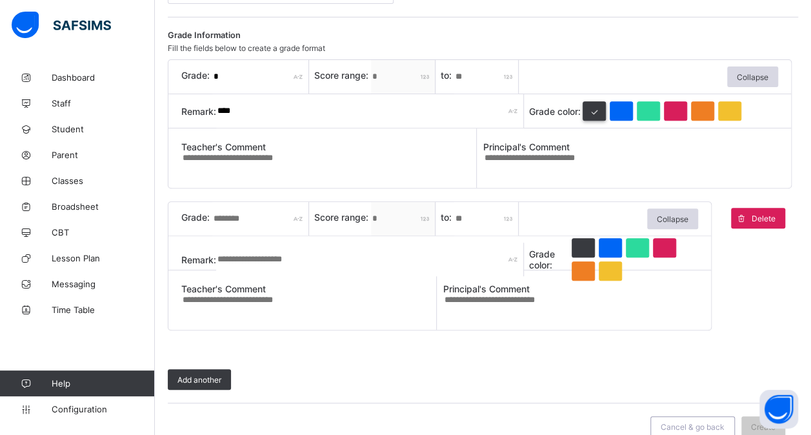
scroll to position [209, 0]
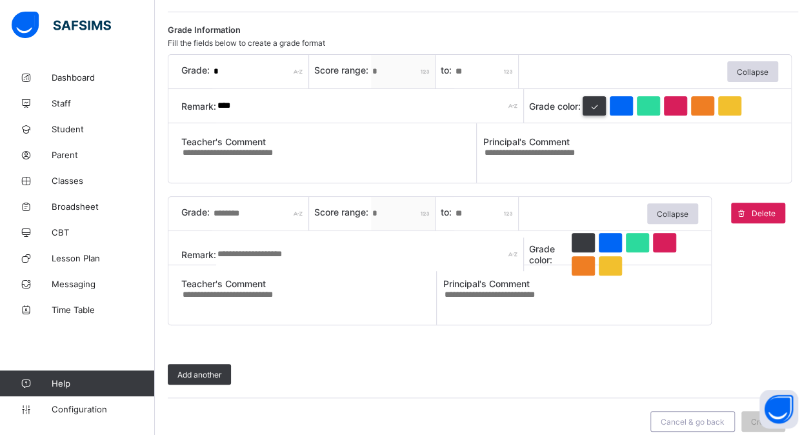
click at [232, 212] on input "text" at bounding box center [260, 214] width 97 height 34
type input "*"
click at [468, 206] on input "*" at bounding box center [486, 214] width 64 height 34
type input "**"
click at [277, 253] on input "text" at bounding box center [370, 254] width 308 height 34
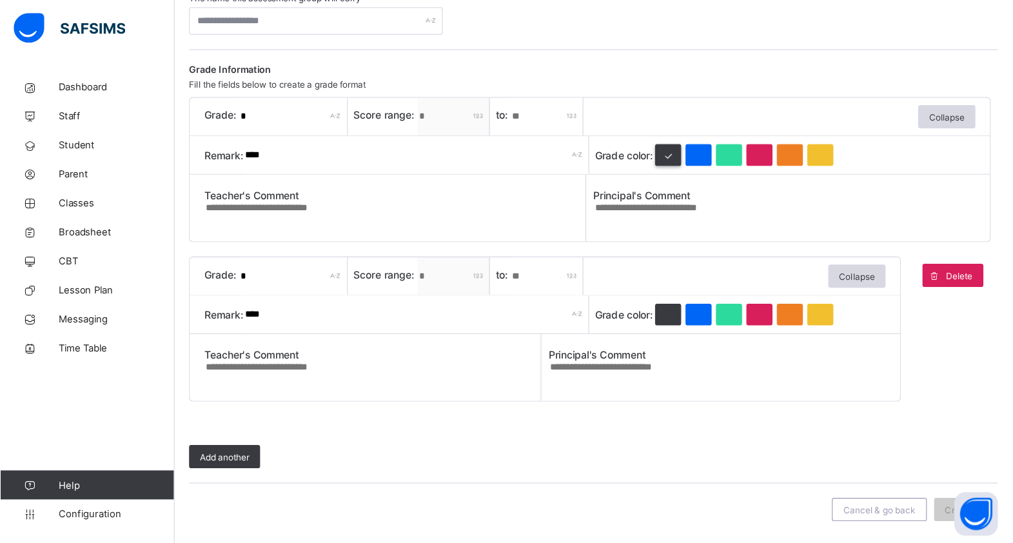
scroll to position [117, 0]
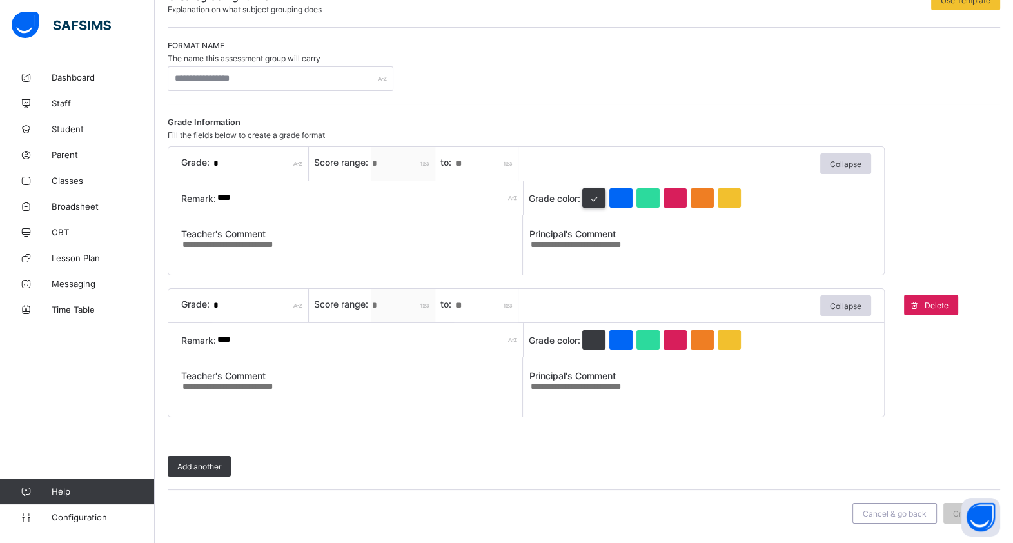
type input "****"
drag, startPoint x: 769, startPoint y: 1, endPoint x: 506, endPoint y: 464, distance: 532.0
click at [506, 434] on div "Grade Information Fill the fields below to create a grade format Grade: * Score…" at bounding box center [584, 297] width 832 height 386
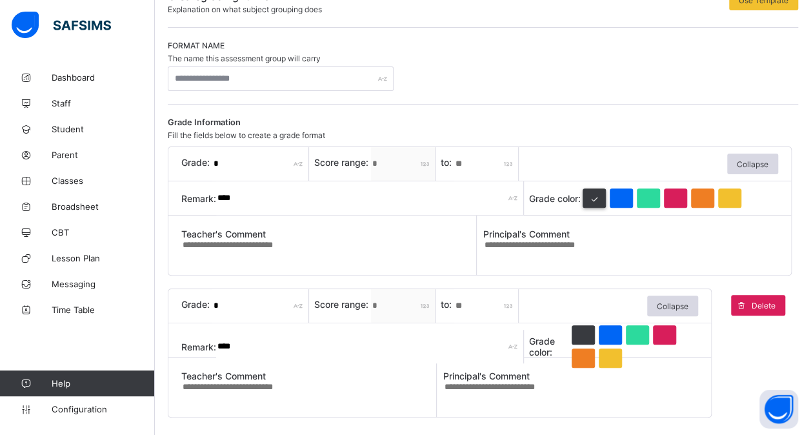
drag, startPoint x: 981, startPoint y: 0, endPoint x: 450, endPoint y: 80, distance: 536.7
click at [450, 80] on div "Format name The name this assessment group will carry" at bounding box center [483, 66] width 630 height 50
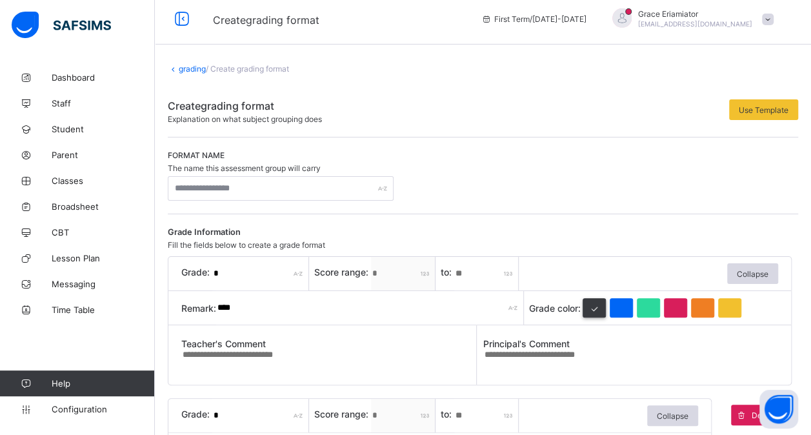
scroll to position [0, 0]
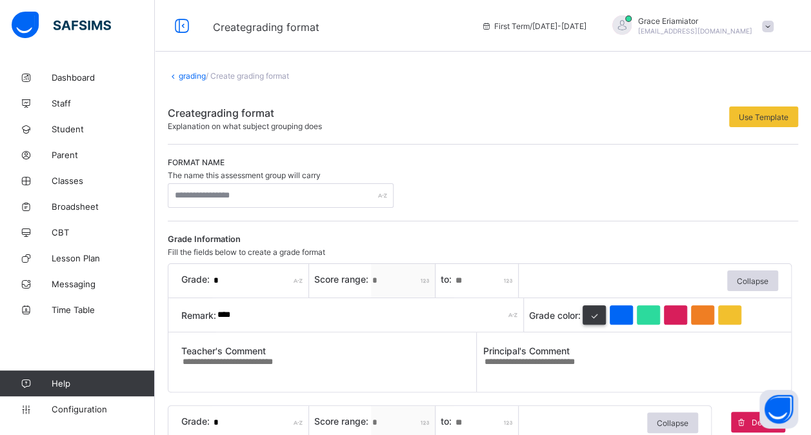
click at [188, 70] on div "grading / Create grading format Create grading format Explanation on what subje…" at bounding box center [483, 361] width 656 height 595
click at [177, 75] on icon at bounding box center [173, 76] width 11 height 10
click at [188, 77] on link "grading" at bounding box center [192, 76] width 27 height 10
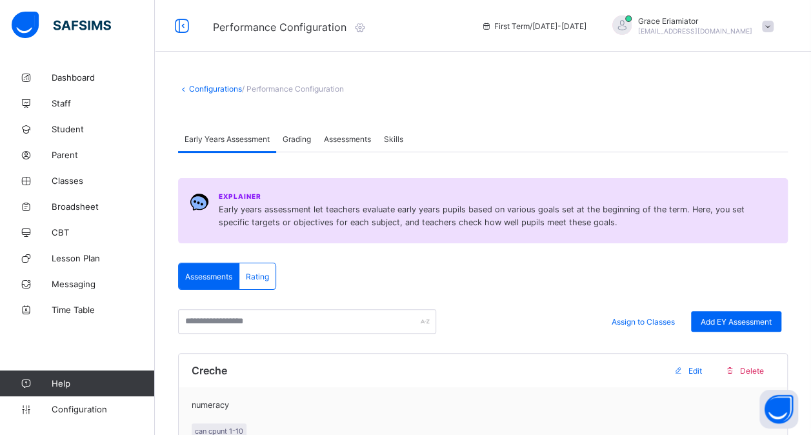
click at [293, 142] on span "Grading" at bounding box center [296, 139] width 28 height 10
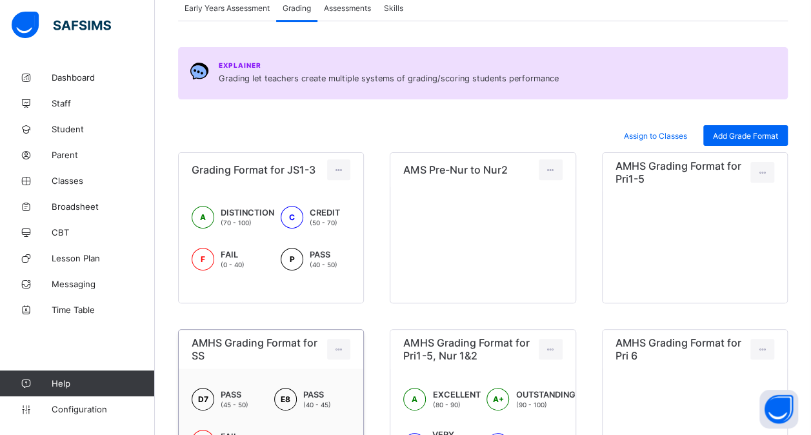
scroll to position [129, 0]
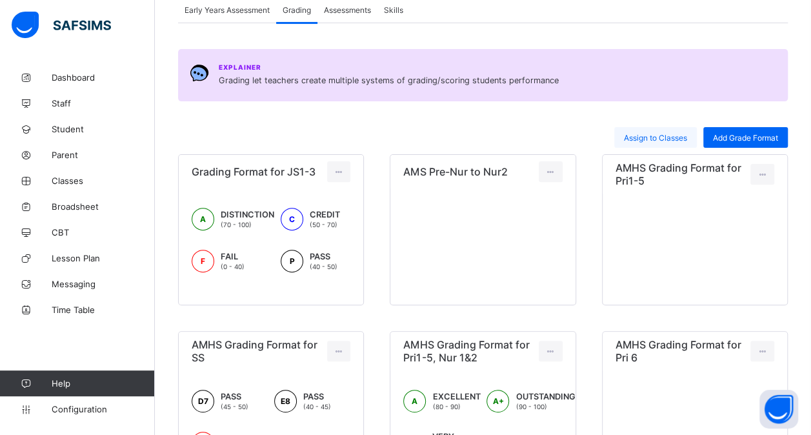
click at [643, 133] on span "Assign to Classes" at bounding box center [655, 138] width 63 height 10
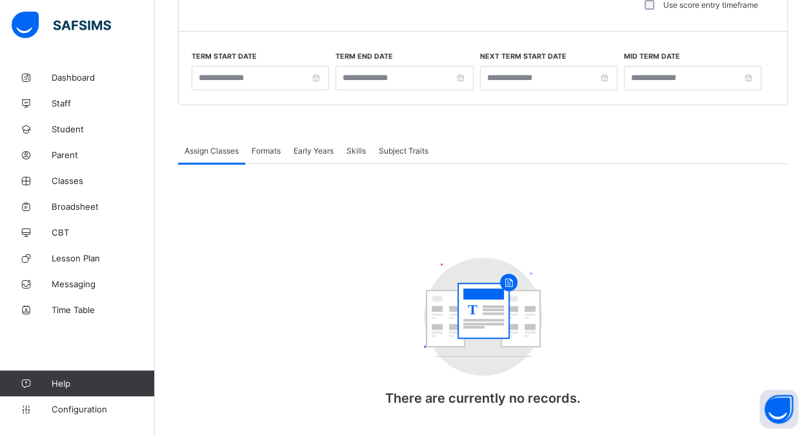
type input "**********"
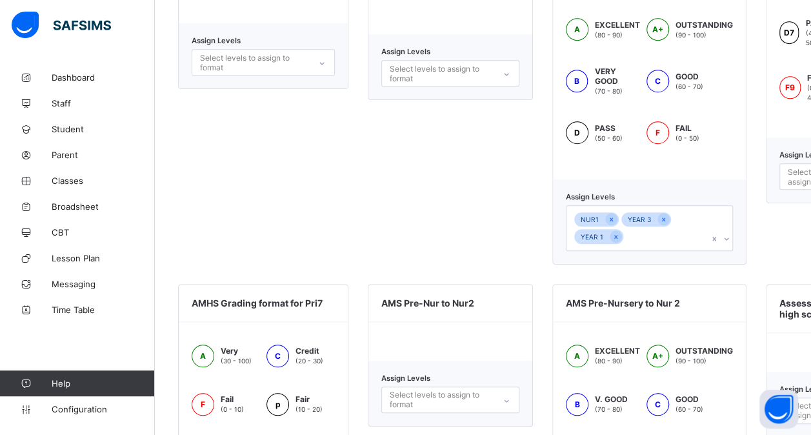
scroll to position [580, 0]
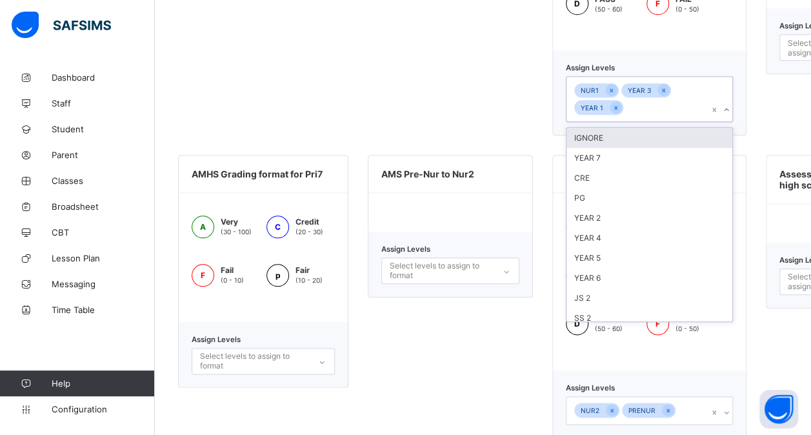
click at [724, 108] on icon at bounding box center [726, 109] width 5 height 3
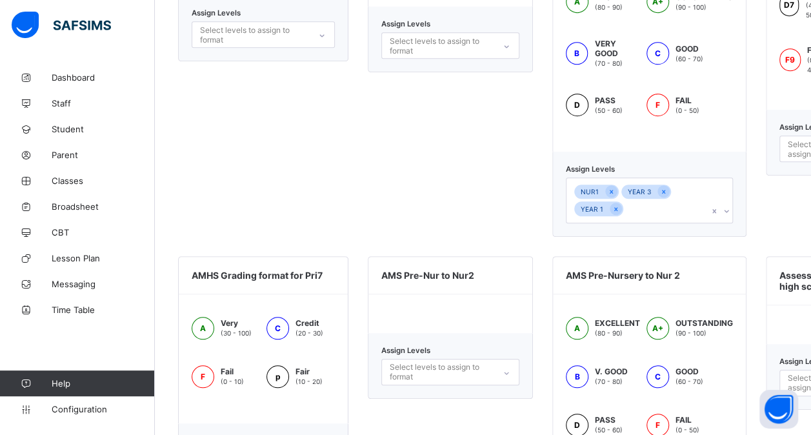
scroll to position [516, 0]
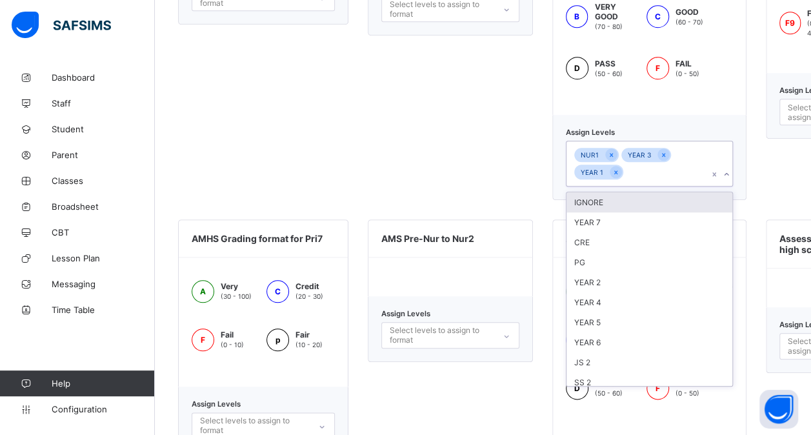
click at [690, 165] on div "NUR1 YEAR 3 YEAR 1" at bounding box center [636, 163] width 141 height 44
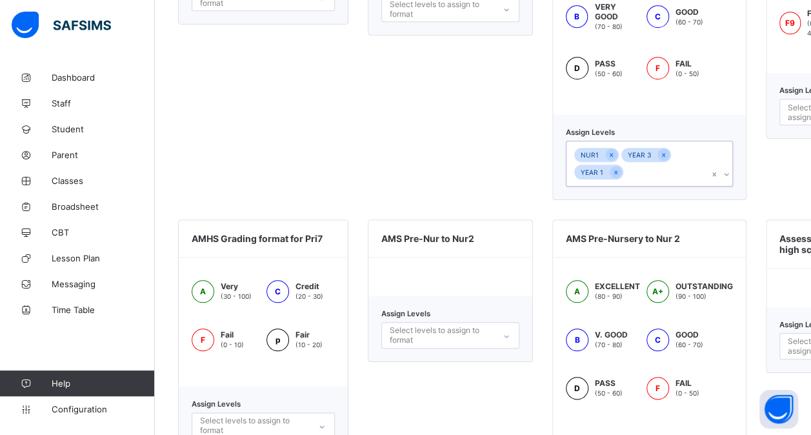
click at [630, 169] on div "NUR1 YEAR 3 YEAR 1" at bounding box center [636, 163] width 141 height 44
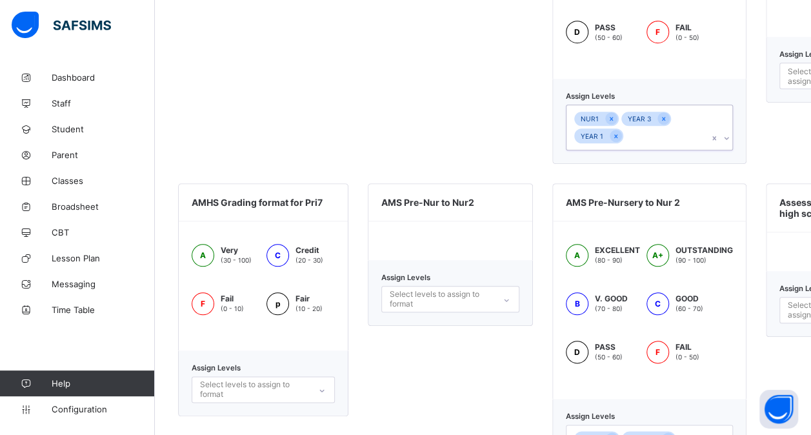
scroll to position [580, 0]
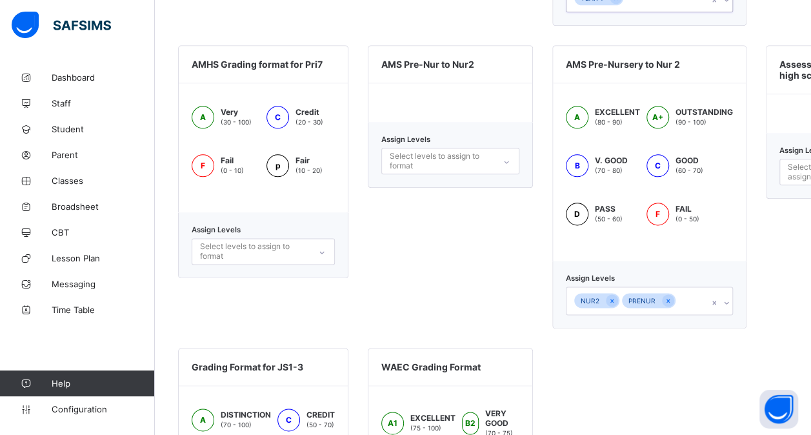
click at [255, 264] on div "Select levels to assign to format" at bounding box center [263, 251] width 143 height 26
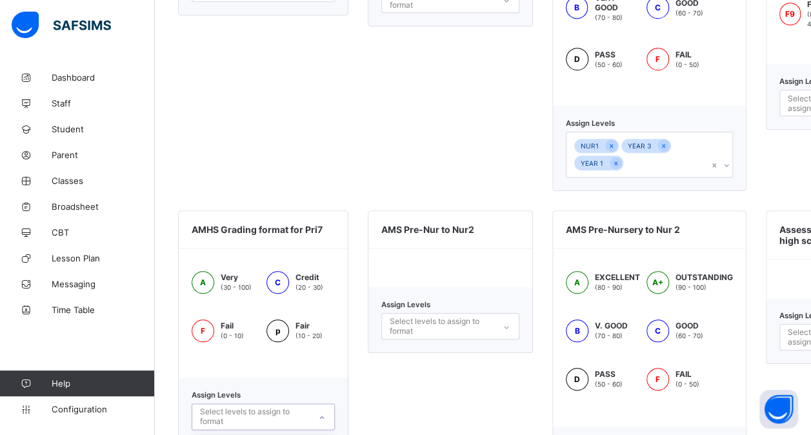
scroll to position [522, 0]
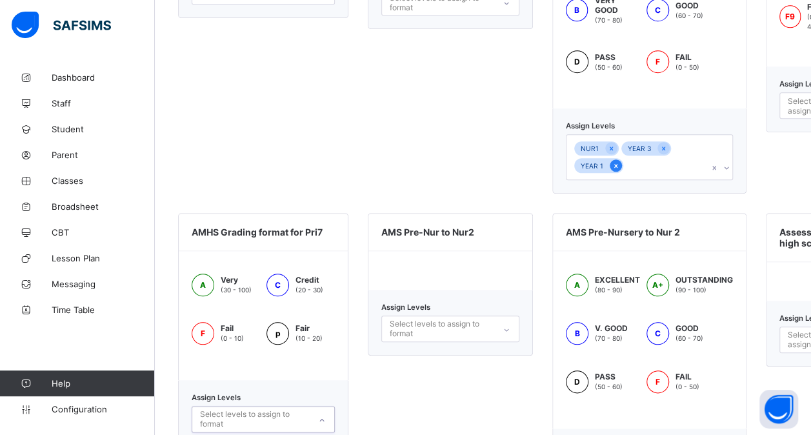
click at [616, 161] on icon at bounding box center [615, 165] width 7 height 9
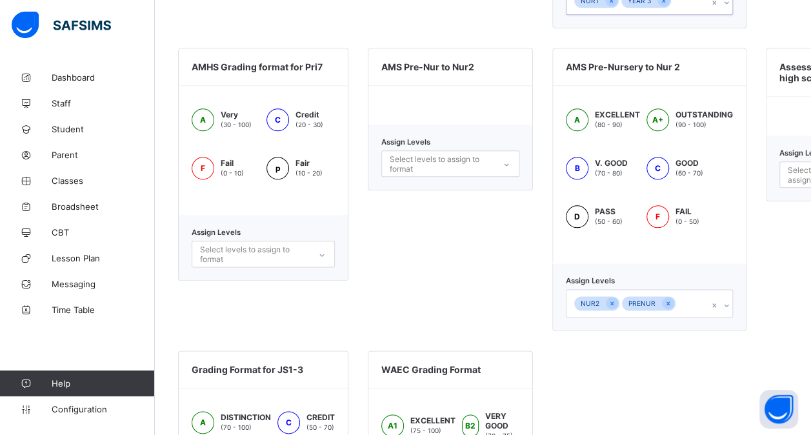
scroll to position [716, 0]
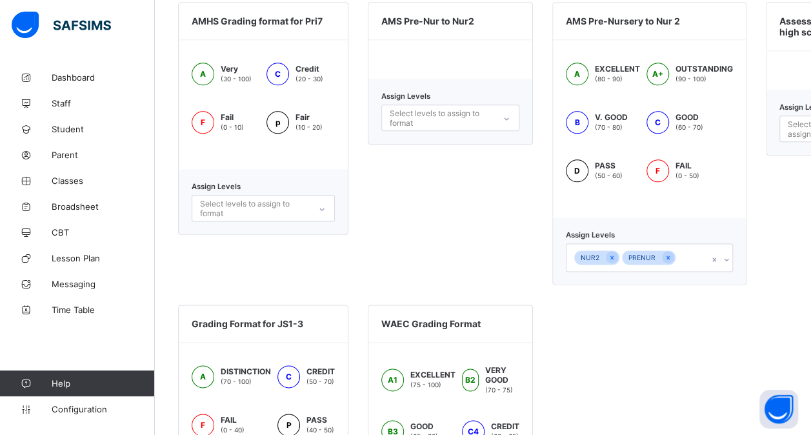
click at [299, 203] on div "Select levels to assign to format" at bounding box center [254, 208] width 108 height 25
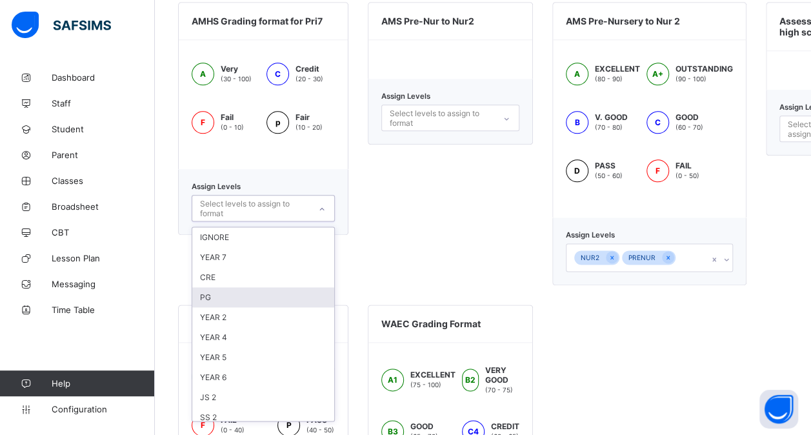
scroll to position [19, 0]
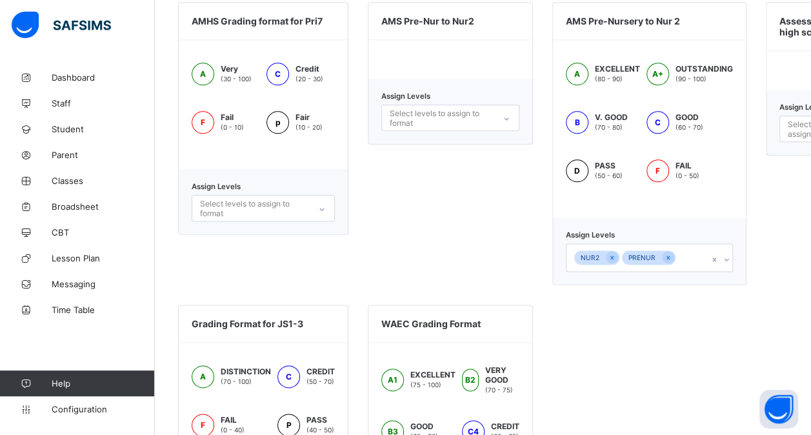
click at [435, 174] on div "AMS Pre-Nur to Nur2 Assign Levels Select levels to assign to format" at bounding box center [450, 143] width 165 height 283
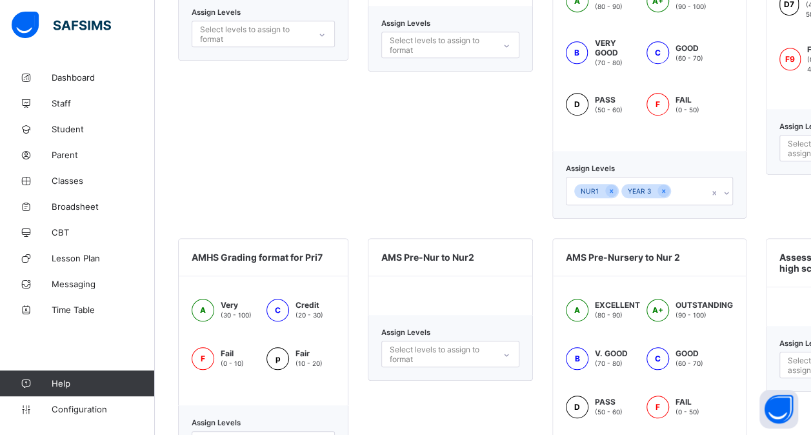
scroll to position [458, 0]
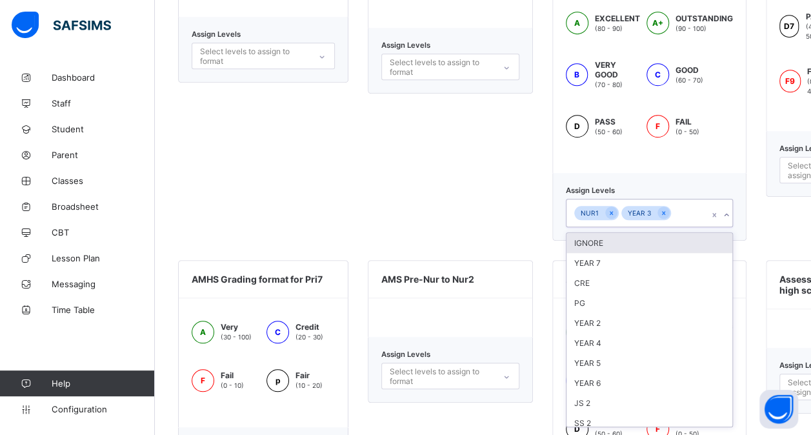
click at [678, 201] on div "NUR1 YEAR 3" at bounding box center [636, 212] width 141 height 27
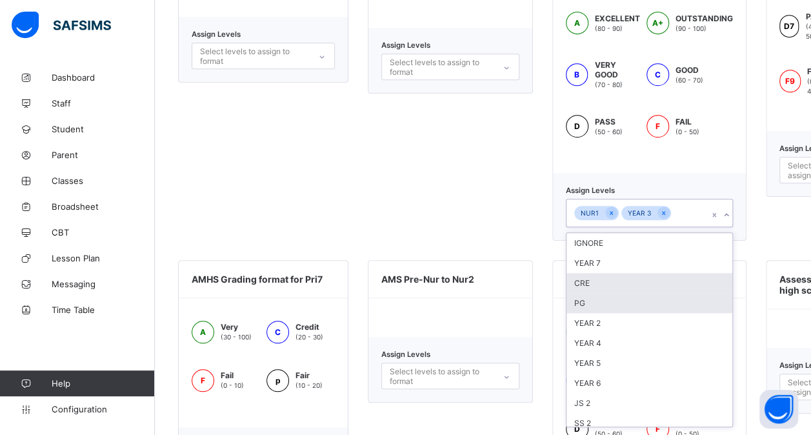
scroll to position [19, 0]
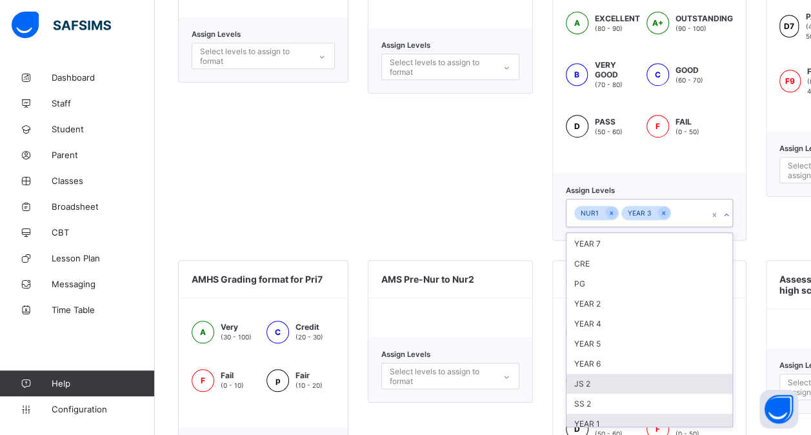
click at [627, 413] on div "YEAR 1" at bounding box center [649, 423] width 166 height 20
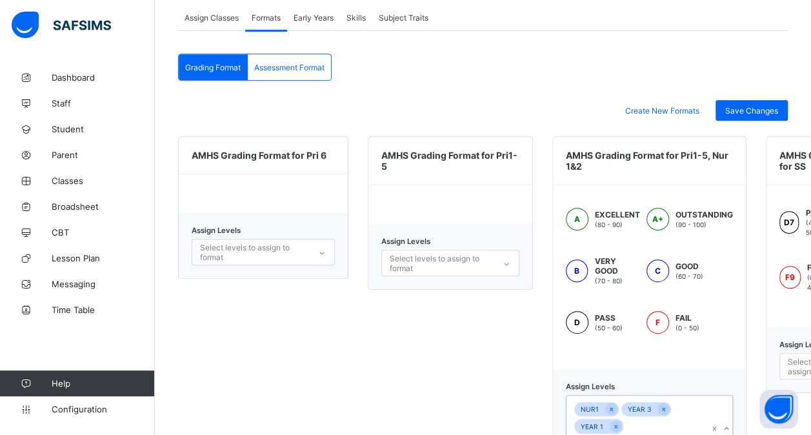
scroll to position [200, 0]
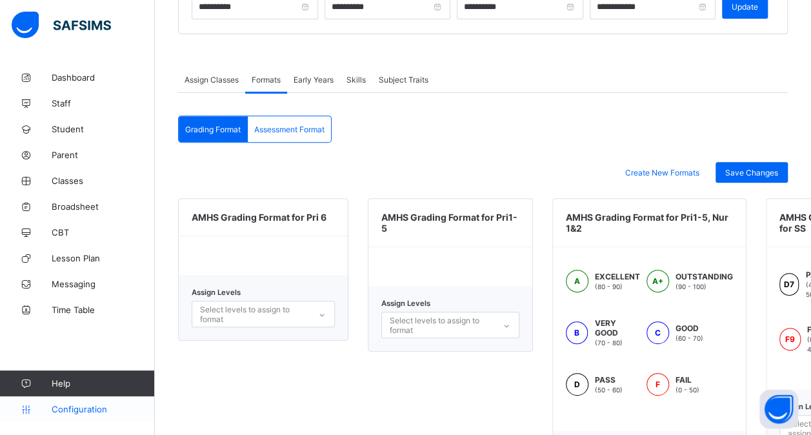
click at [94, 409] on span "Configuration" at bounding box center [103, 409] width 103 height 10
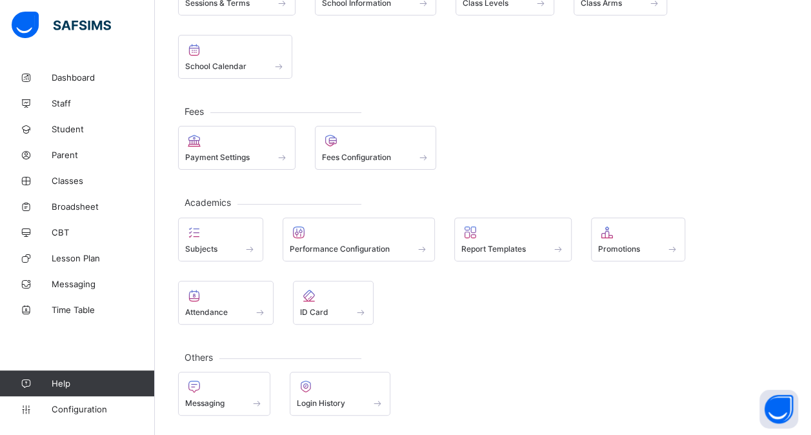
scroll to position [128, 0]
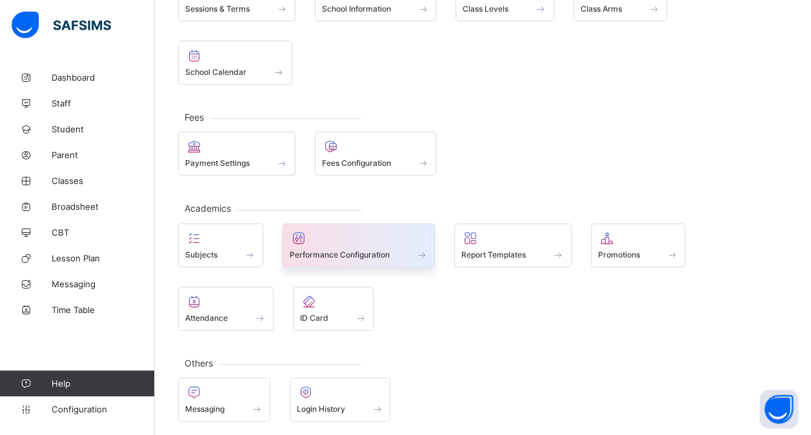
click at [310, 241] on div at bounding box center [359, 237] width 139 height 15
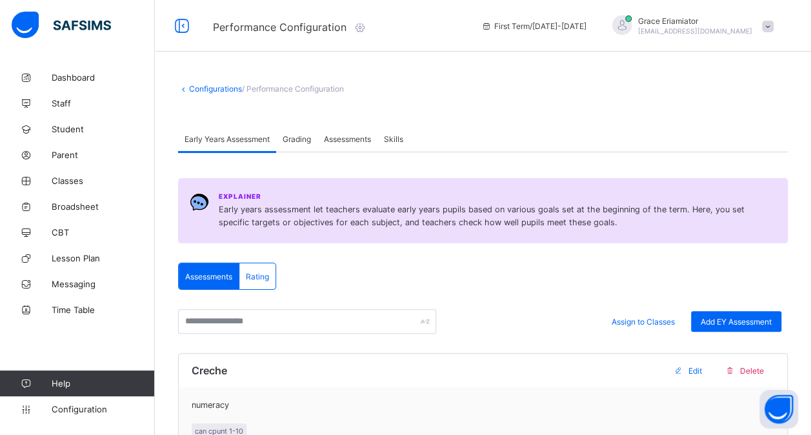
click at [302, 140] on span "Grading" at bounding box center [296, 139] width 28 height 10
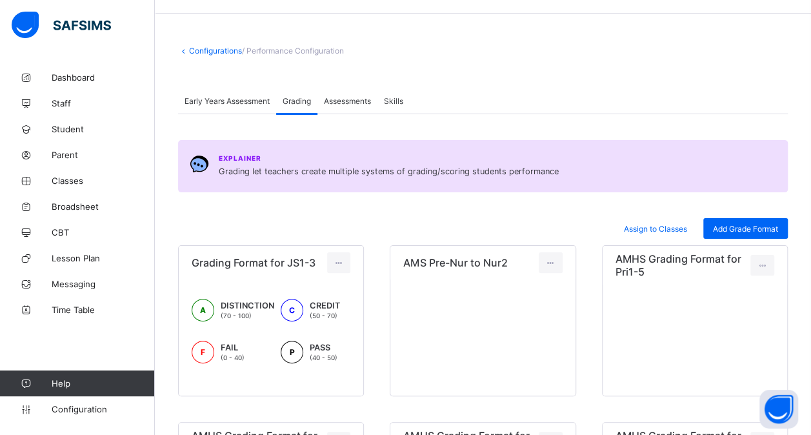
scroll to position [129, 0]
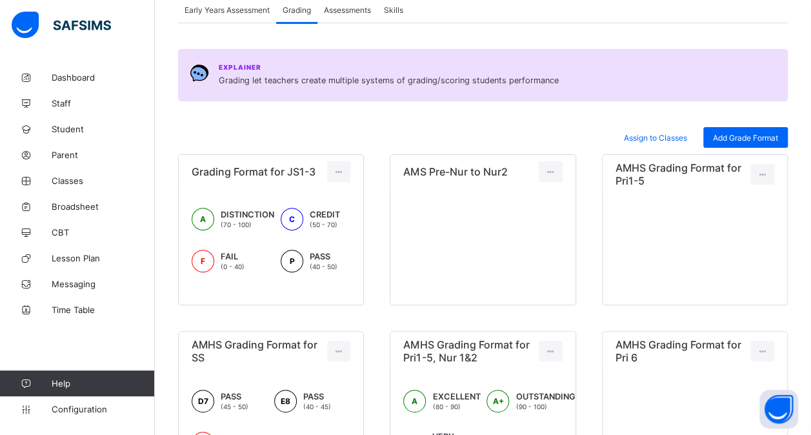
click at [351, 12] on span "Assessments" at bounding box center [347, 10] width 47 height 10
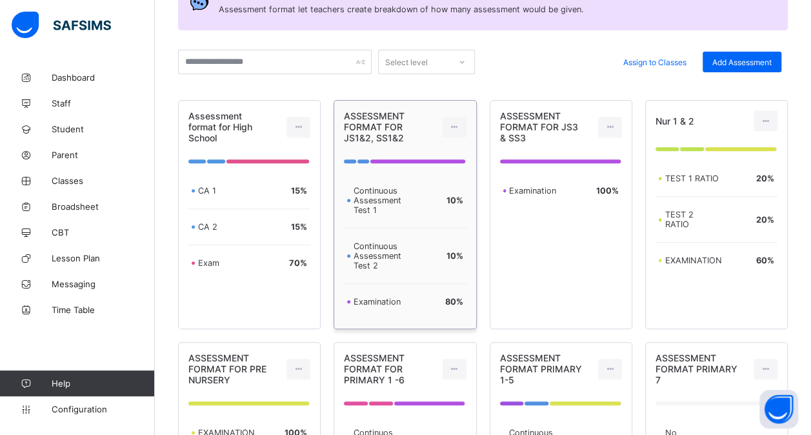
scroll to position [193, 0]
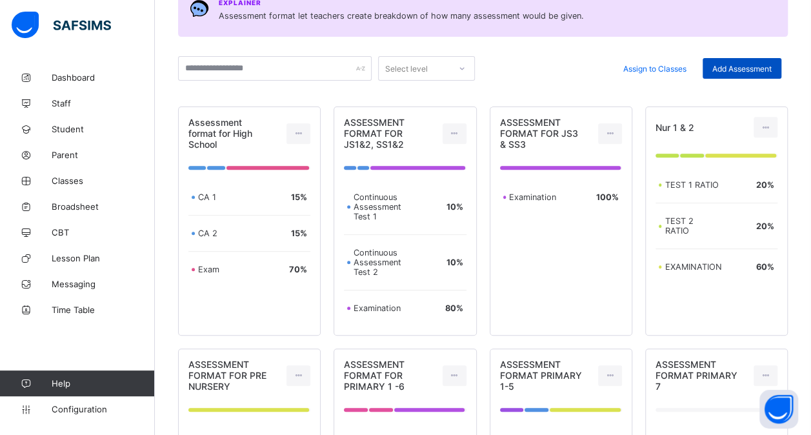
click at [747, 67] on span "Add Assessment" at bounding box center [741, 69] width 59 height 10
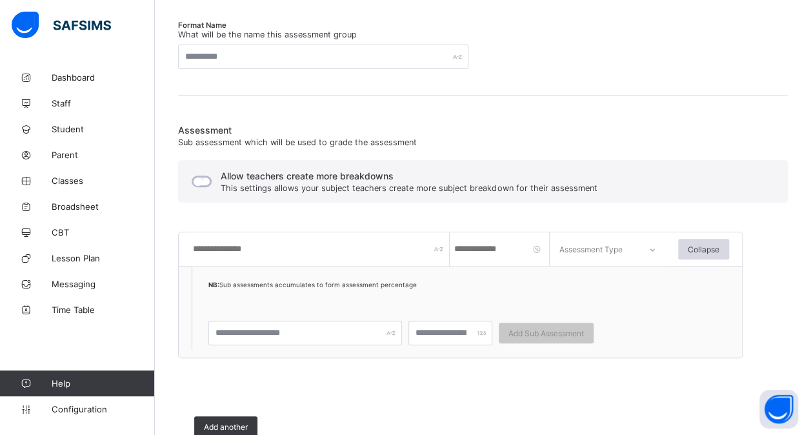
scroll to position [258, 0]
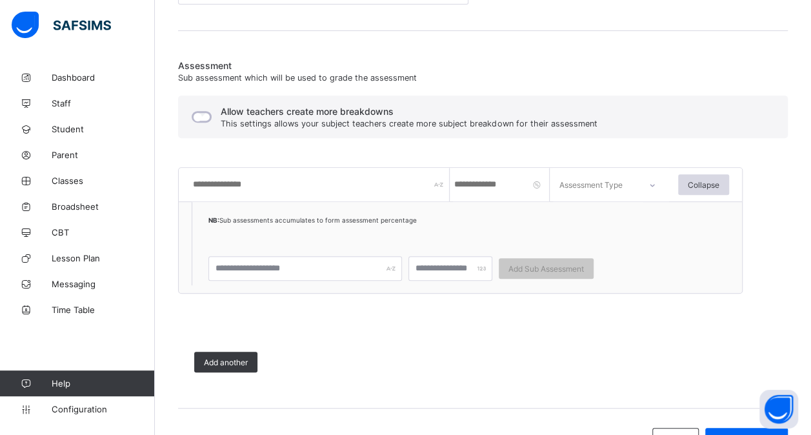
click at [249, 182] on input "text" at bounding box center [321, 185] width 258 height 34
type input "***"
click at [489, 179] on input "number" at bounding box center [501, 185] width 97 height 34
click at [593, 182] on div "Assessment Type" at bounding box center [590, 185] width 63 height 34
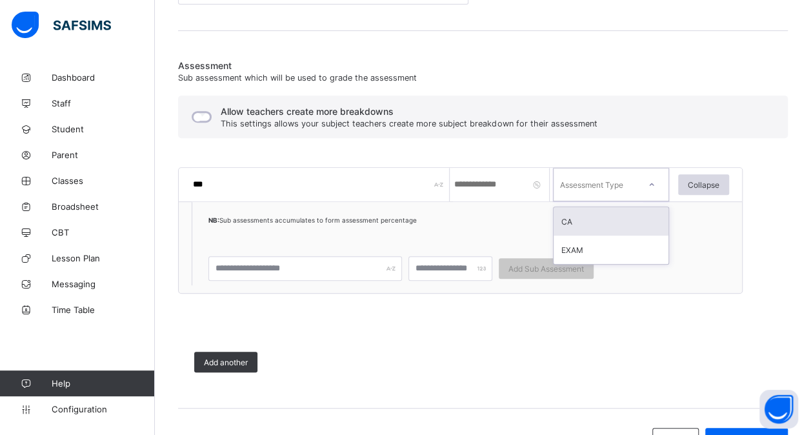
click at [596, 223] on div "CA" at bounding box center [610, 221] width 115 height 28
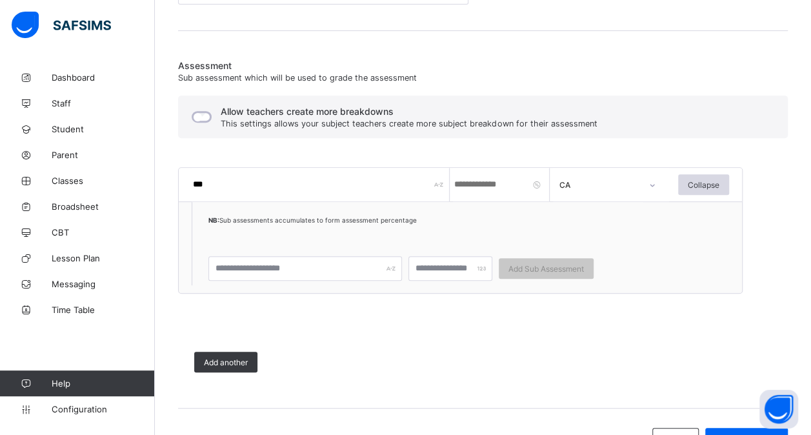
click at [467, 183] on input "number" at bounding box center [501, 185] width 97 height 34
type input "**"
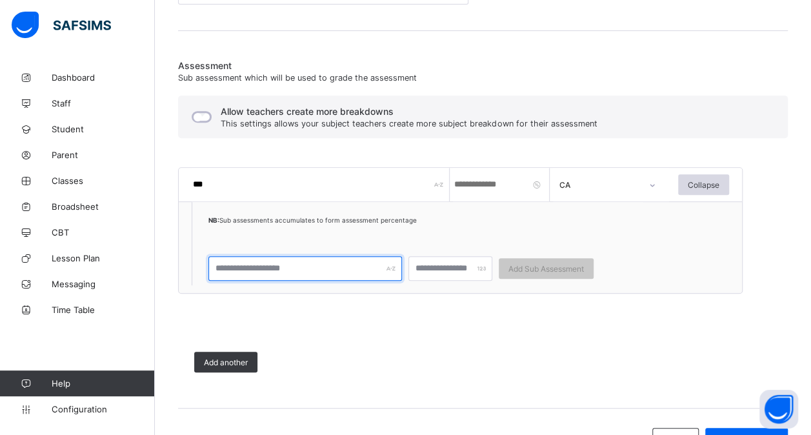
click at [300, 267] on input "text" at bounding box center [304, 268] width 193 height 25
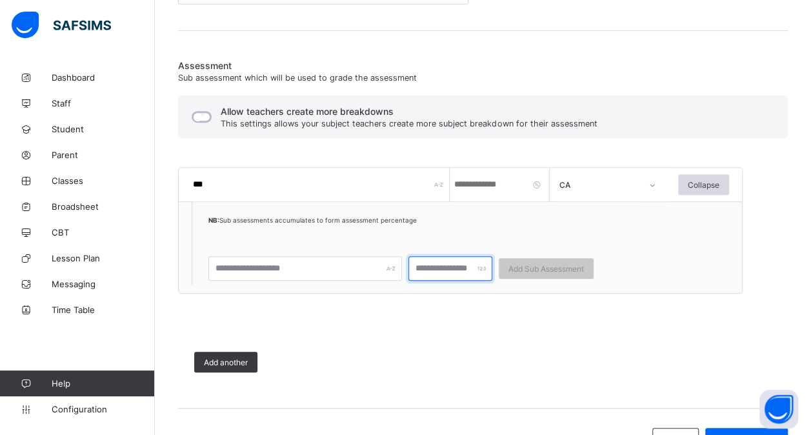
click at [433, 268] on input "number" at bounding box center [450, 268] width 84 height 25
type input "***"
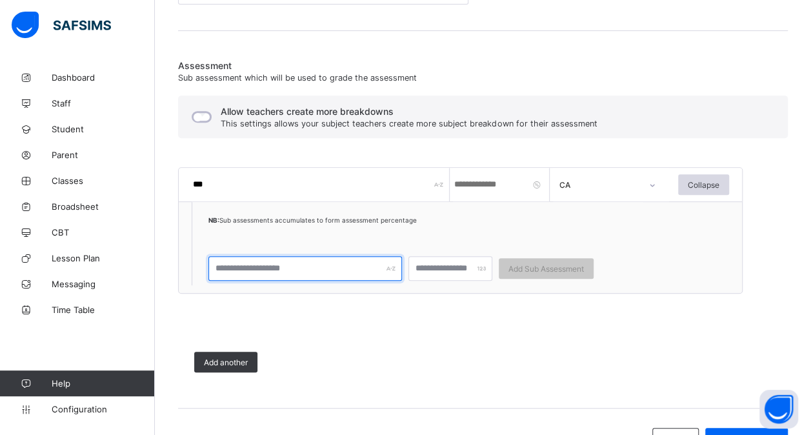
click at [344, 269] on input "text" at bounding box center [304, 268] width 193 height 25
type input "**"
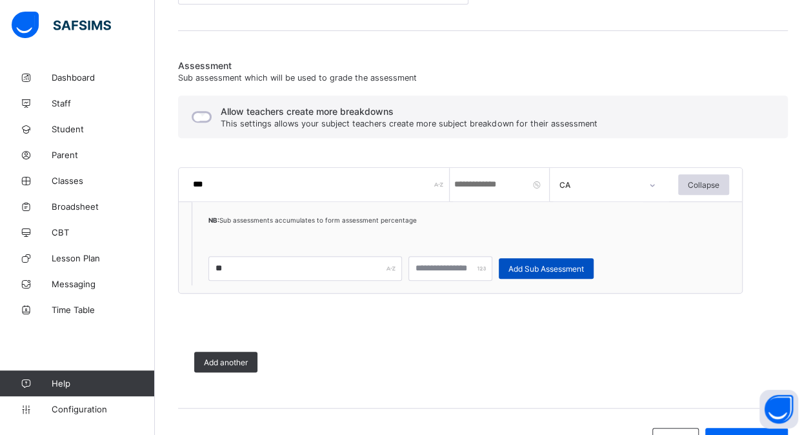
click at [550, 268] on span "Add Sub Assessment" at bounding box center [545, 269] width 75 height 10
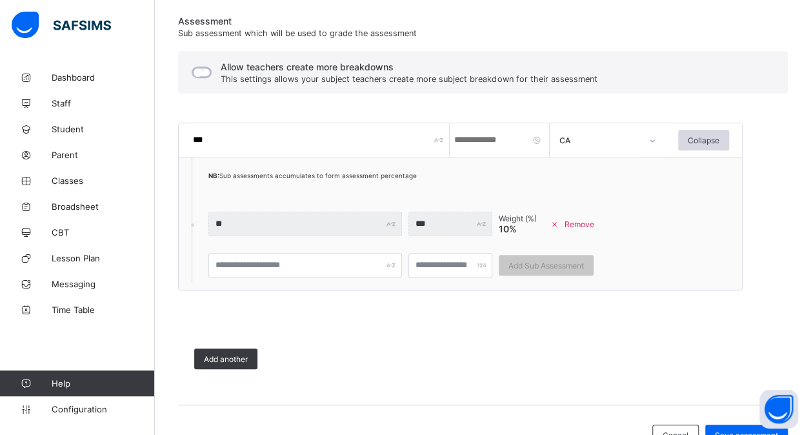
scroll to position [322, 0]
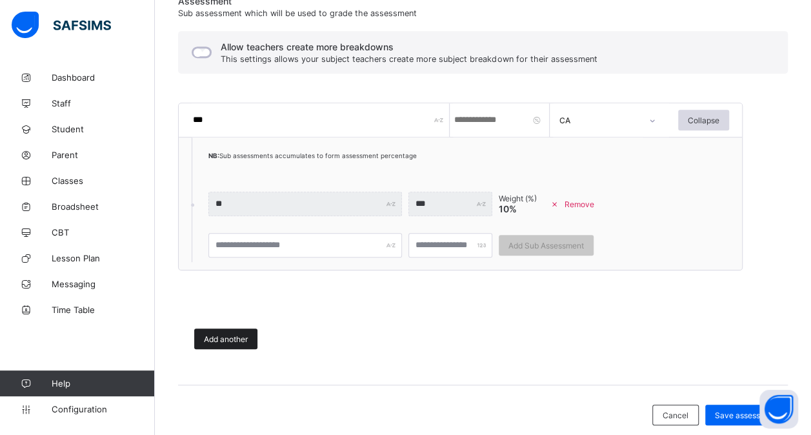
click at [218, 337] on span "Add another" at bounding box center [226, 339] width 44 height 10
click at [227, 335] on span "Add another" at bounding box center [226, 340] width 44 height 10
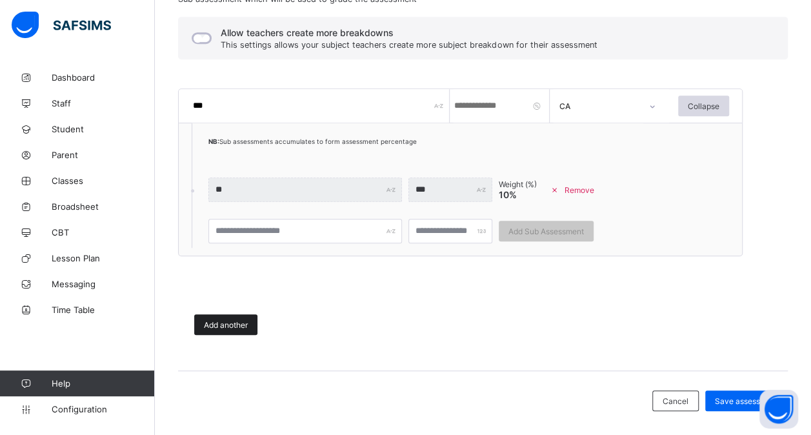
scroll to position [362, 0]
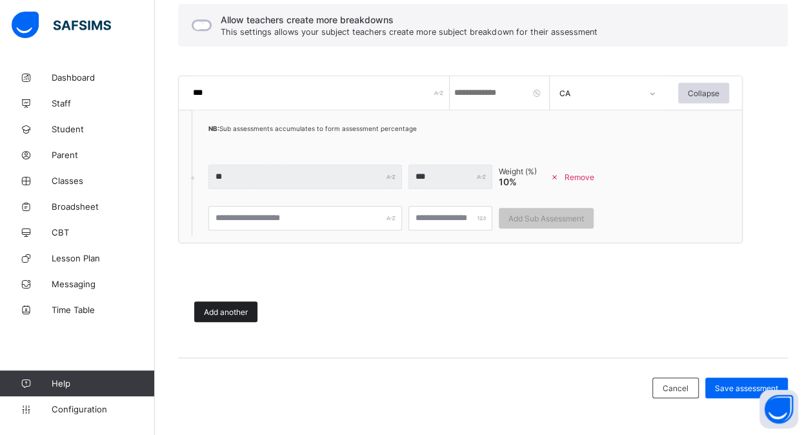
click at [231, 313] on span "Add another" at bounding box center [226, 312] width 44 height 10
click at [221, 308] on span "Add another" at bounding box center [226, 312] width 44 height 10
click at [197, 301] on div "Add another" at bounding box center [225, 311] width 63 height 21
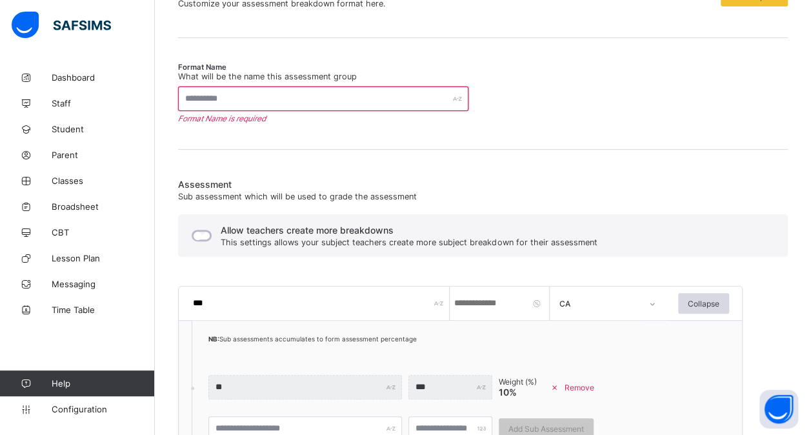
scroll to position [104, 0]
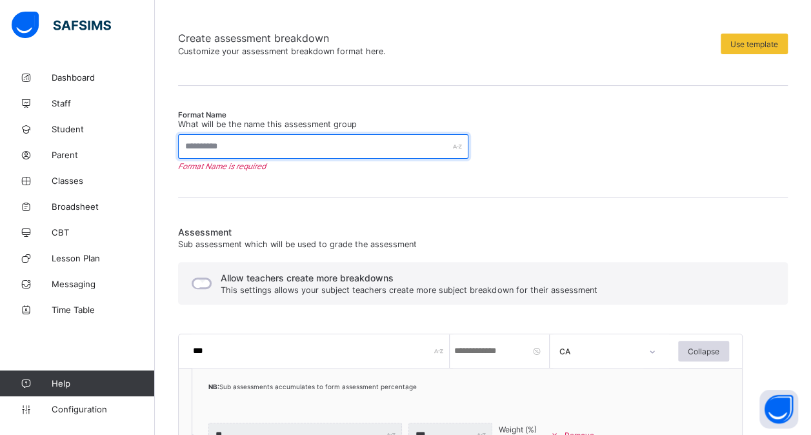
click at [247, 139] on input "text" at bounding box center [323, 146] width 290 height 25
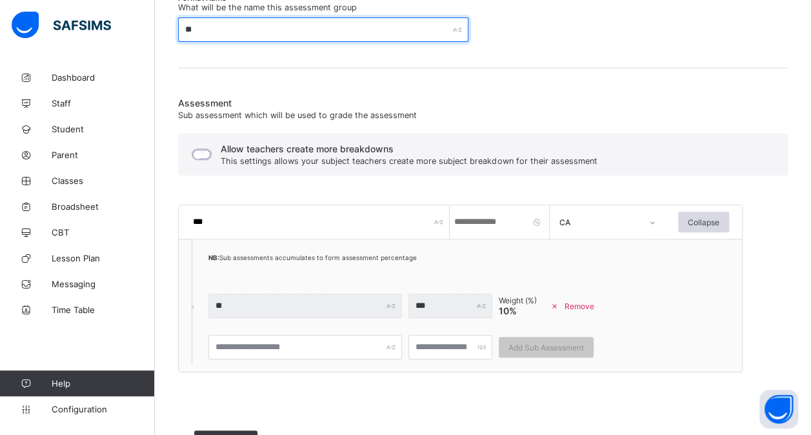
scroll to position [350, 0]
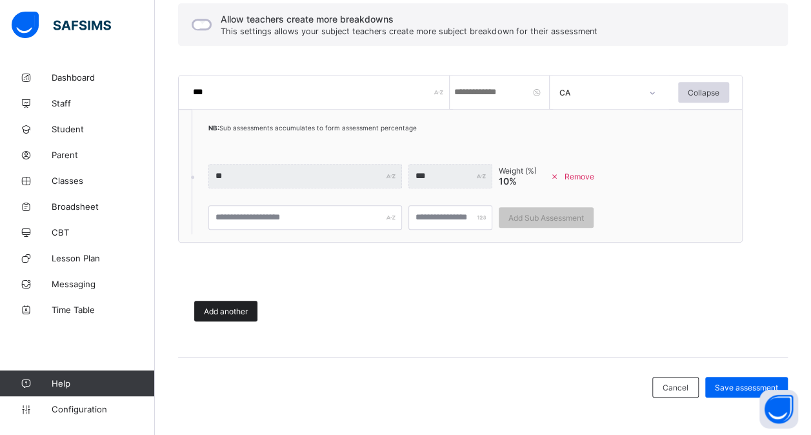
type input "**"
click at [240, 315] on div "Add another" at bounding box center [225, 310] width 63 height 21
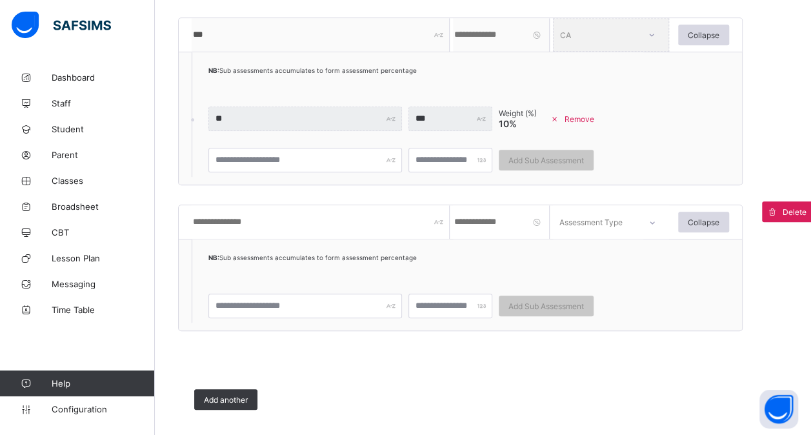
scroll to position [495, 0]
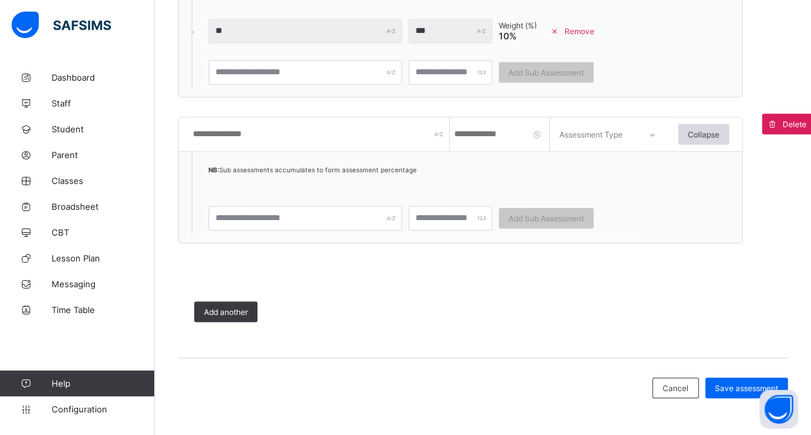
click at [244, 128] on input "text" at bounding box center [321, 134] width 258 height 34
type input "**"
click at [488, 134] on input "number" at bounding box center [501, 134] width 97 height 34
type input "**"
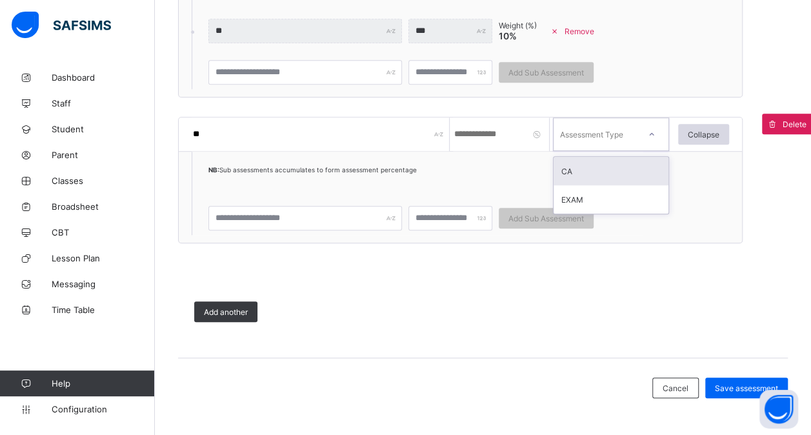
click at [586, 140] on div "Assessment Type" at bounding box center [591, 134] width 63 height 34
click at [586, 167] on div "CA" at bounding box center [610, 171] width 115 height 28
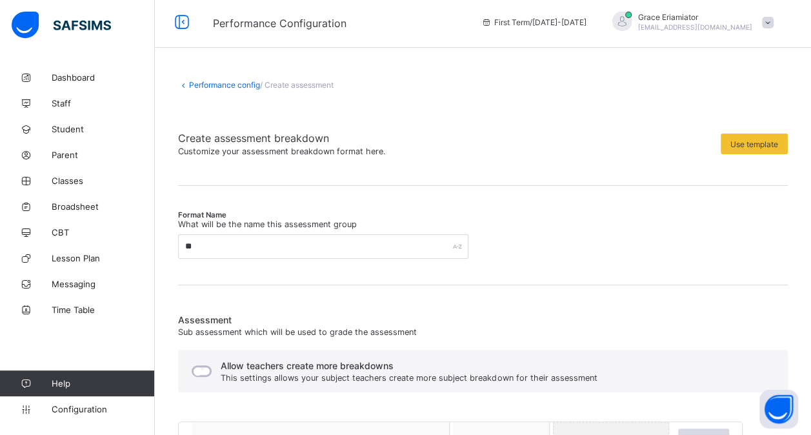
scroll to position [0, 0]
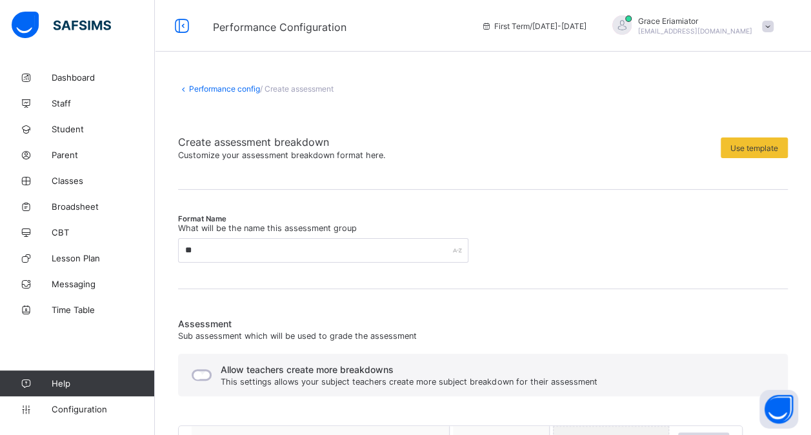
click at [211, 92] on link "Performance config" at bounding box center [224, 89] width 71 height 10
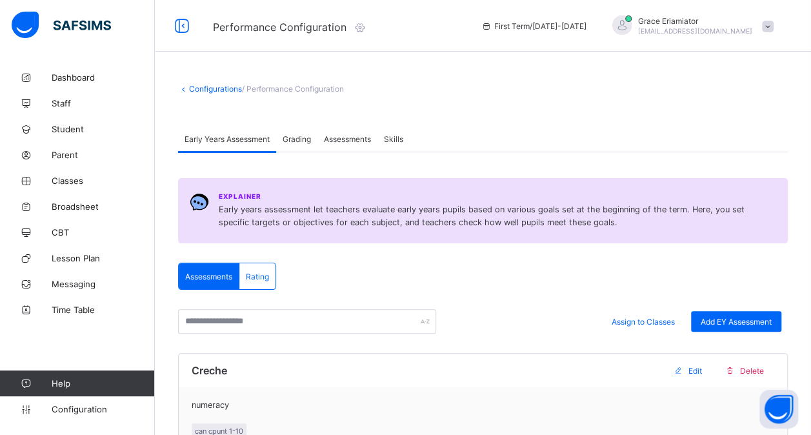
click at [342, 134] on span "Assessments" at bounding box center [347, 139] width 47 height 10
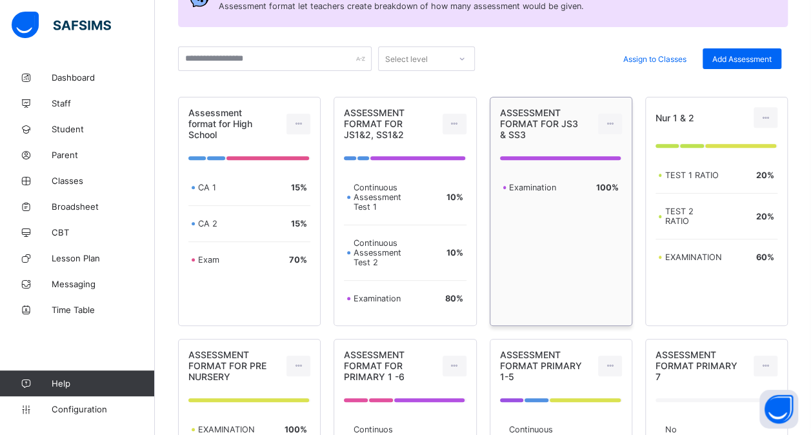
scroll to position [129, 0]
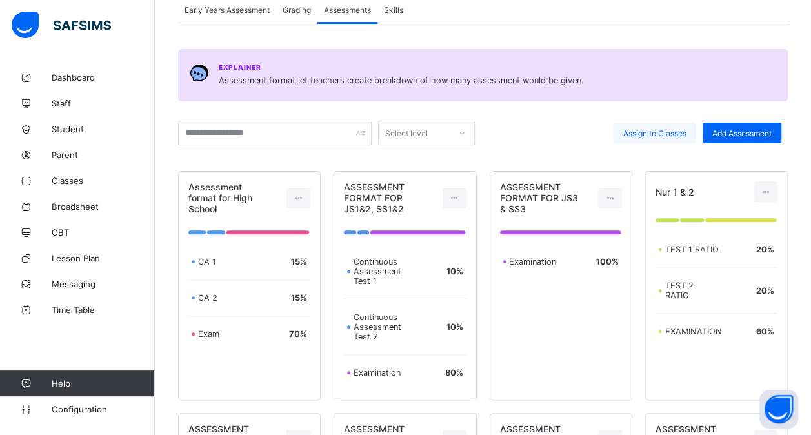
click at [658, 135] on span "Assign to Classes" at bounding box center [654, 133] width 63 height 10
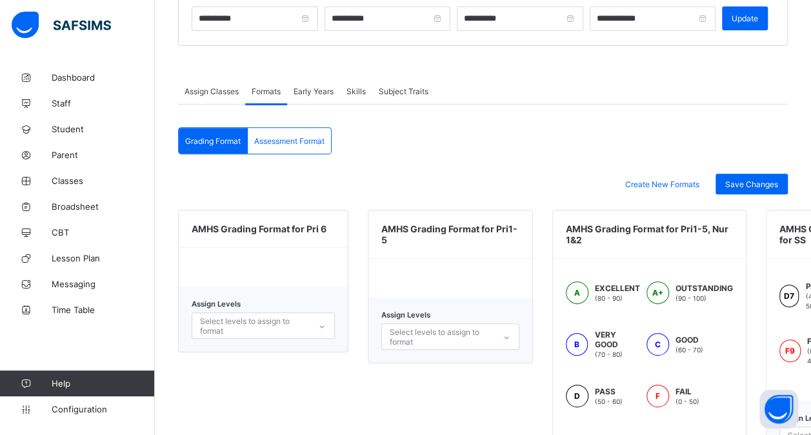
scroll to position [193, 0]
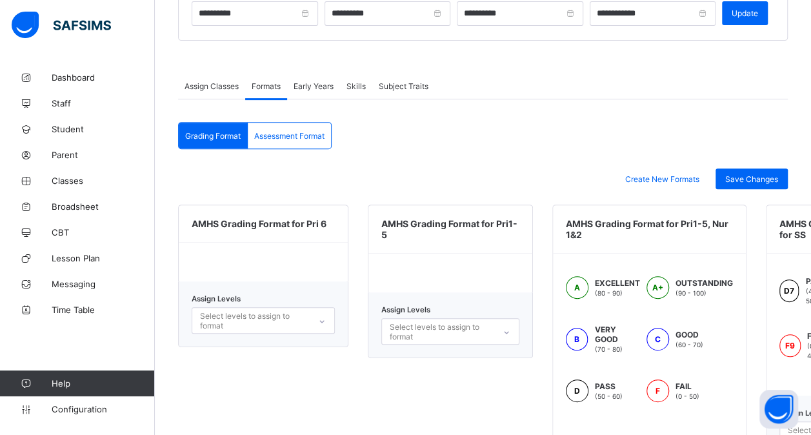
click at [308, 136] on span "Assessment Format" at bounding box center [289, 136] width 70 height 10
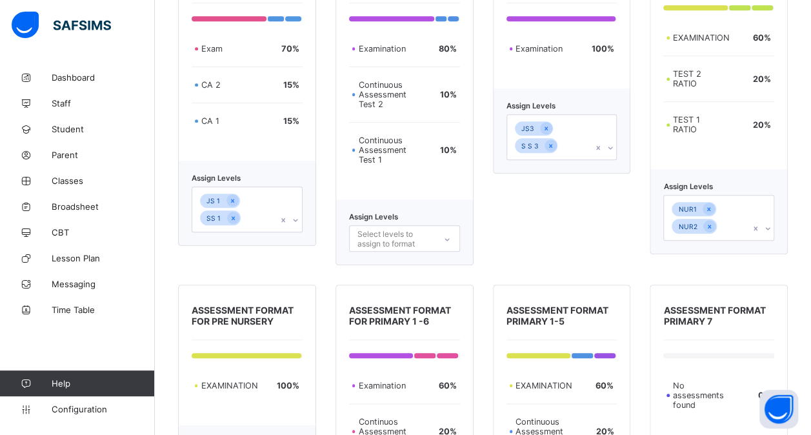
scroll to position [451, 0]
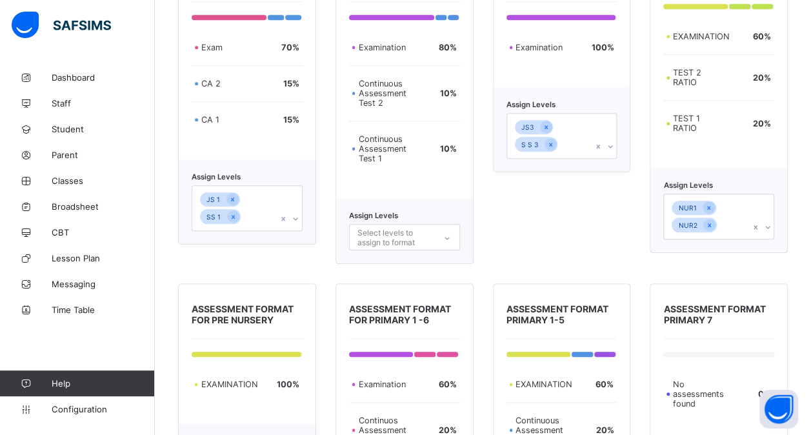
click at [584, 147] on div "JS3 S S 3" at bounding box center [549, 135] width 85 height 44
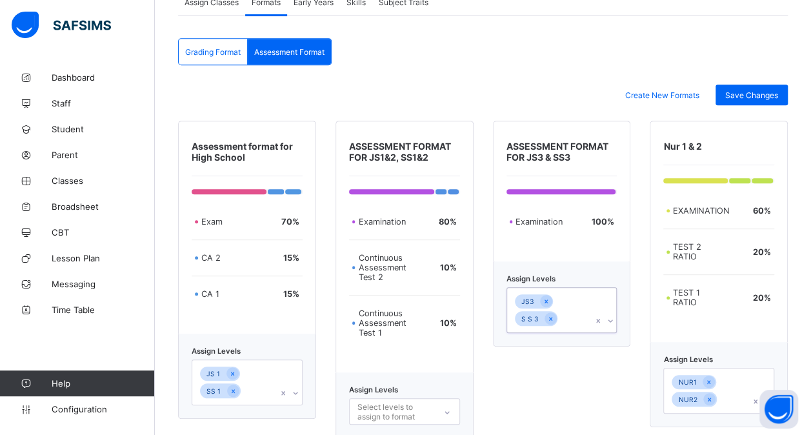
scroll to position [129, 0]
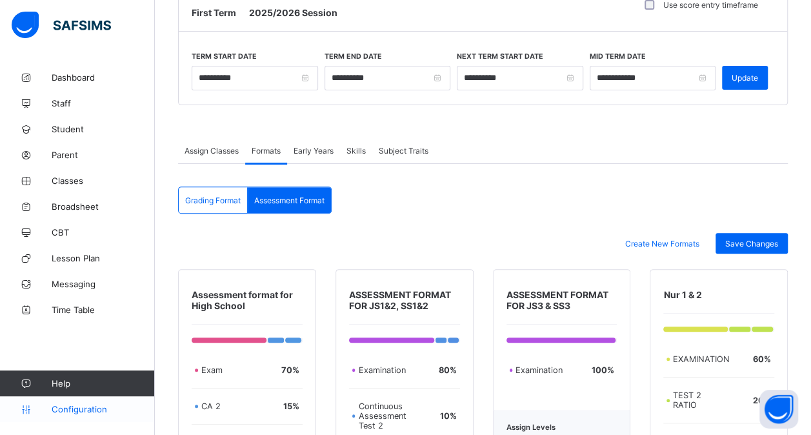
click at [83, 410] on span "Configuration" at bounding box center [103, 409] width 103 height 10
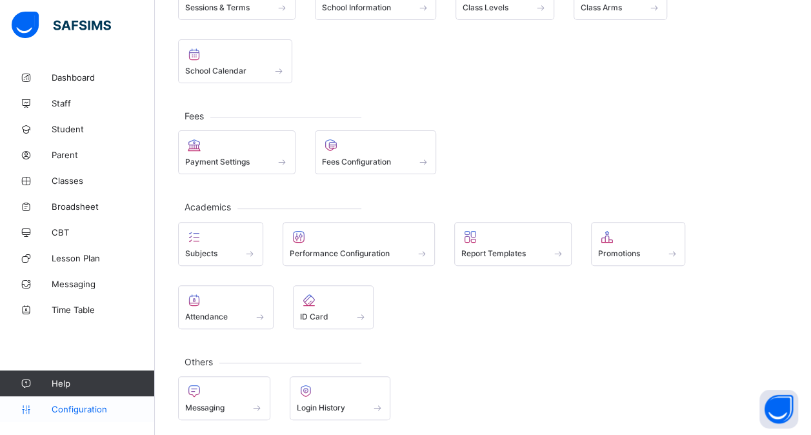
scroll to position [128, 0]
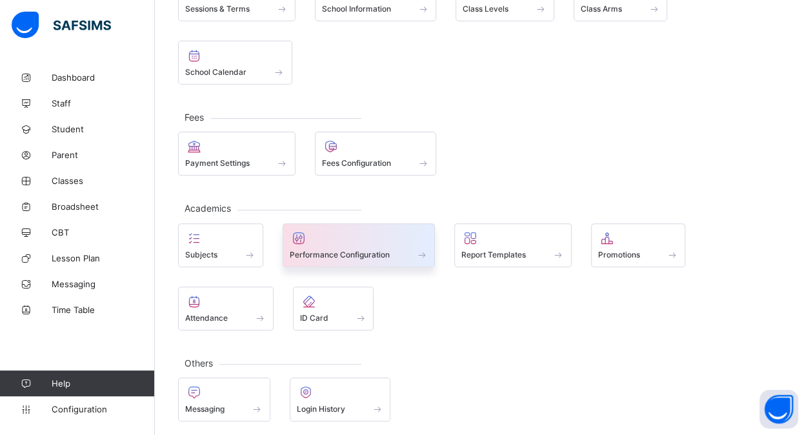
click at [353, 241] on div at bounding box center [359, 237] width 139 height 15
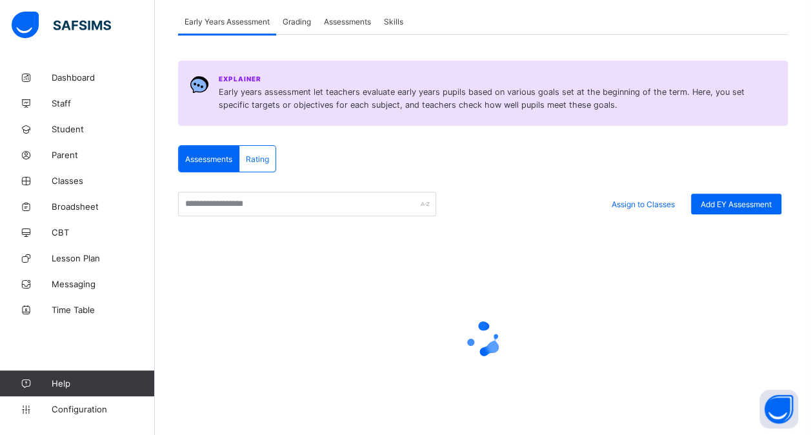
scroll to position [129, 0]
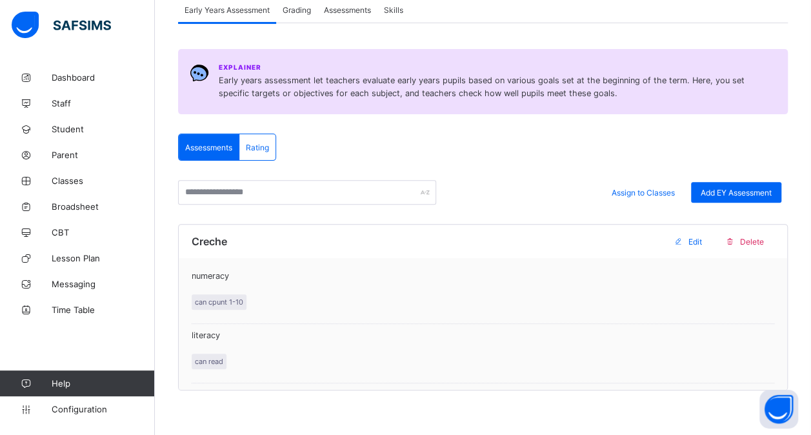
click at [351, 15] on div "Assessments" at bounding box center [347, 10] width 60 height 26
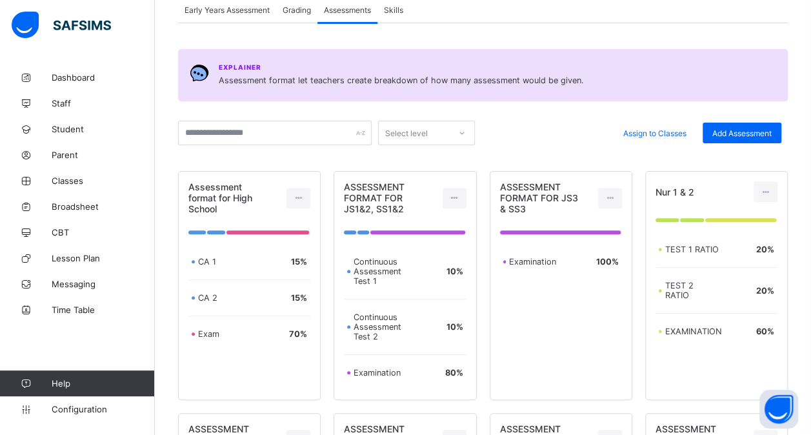
click at [392, 12] on span "Skills" at bounding box center [393, 10] width 19 height 10
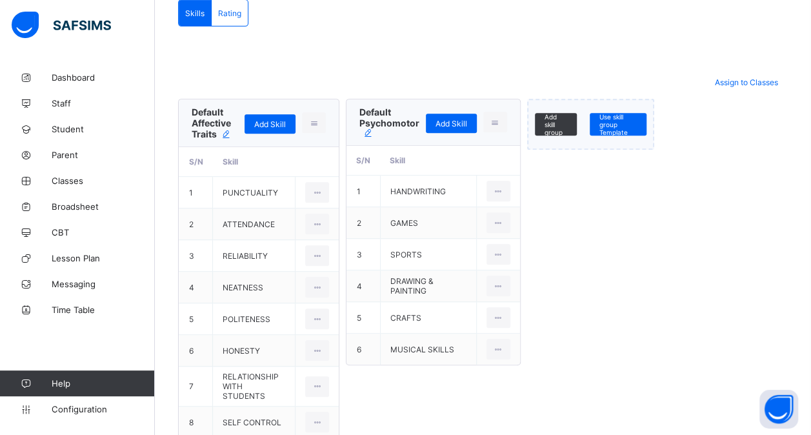
scroll to position [250, 0]
click at [224, 132] on icon at bounding box center [226, 135] width 12 height 10
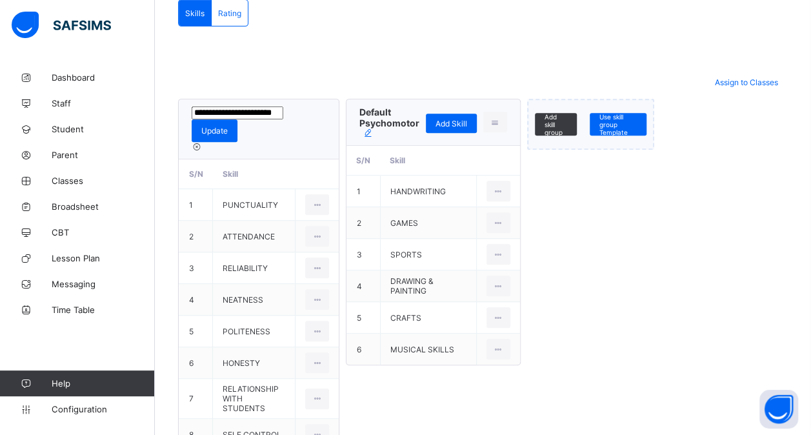
click at [202, 142] on icon at bounding box center [197, 147] width 11 height 10
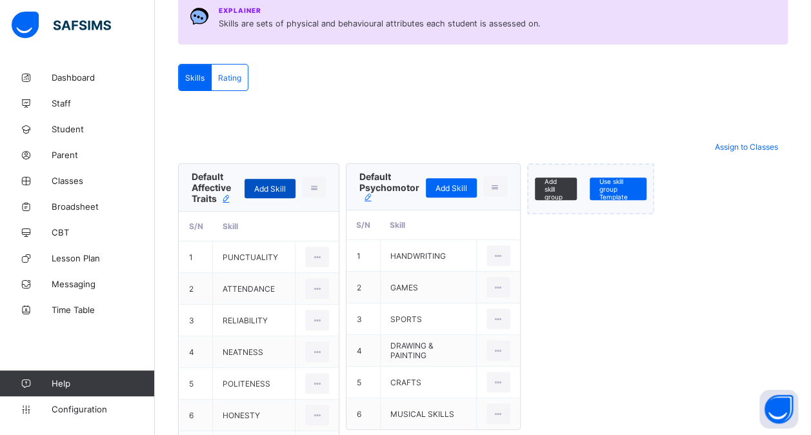
scroll to position [186, 0]
click at [270, 185] on span "Add Skill" at bounding box center [270, 189] width 32 height 10
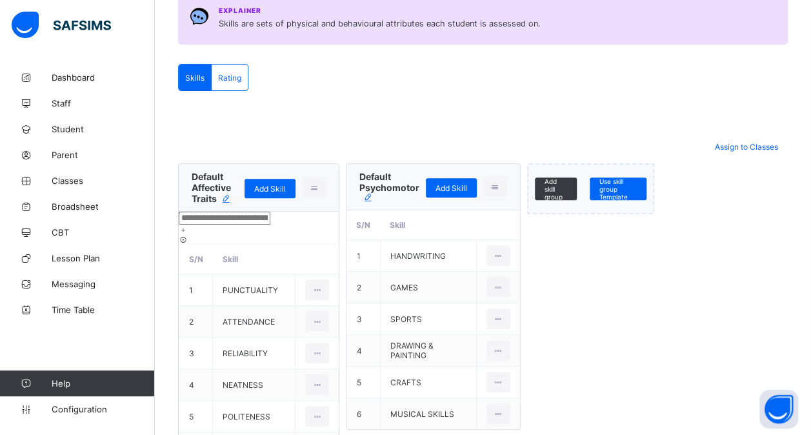
click at [188, 235] on icon at bounding box center [183, 239] width 9 height 8
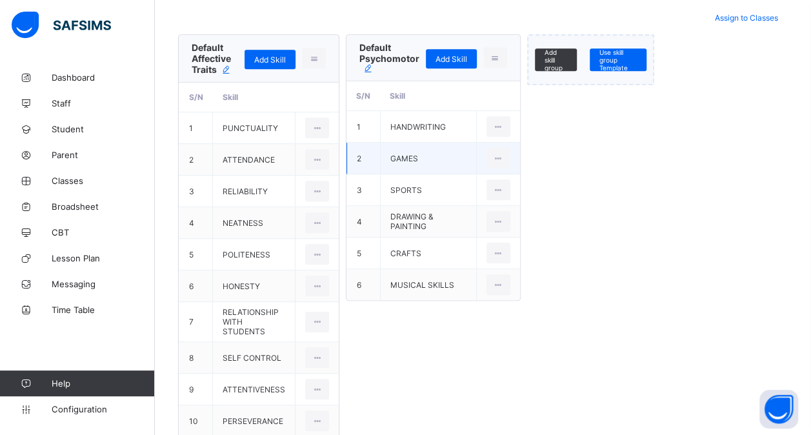
scroll to position [250, 0]
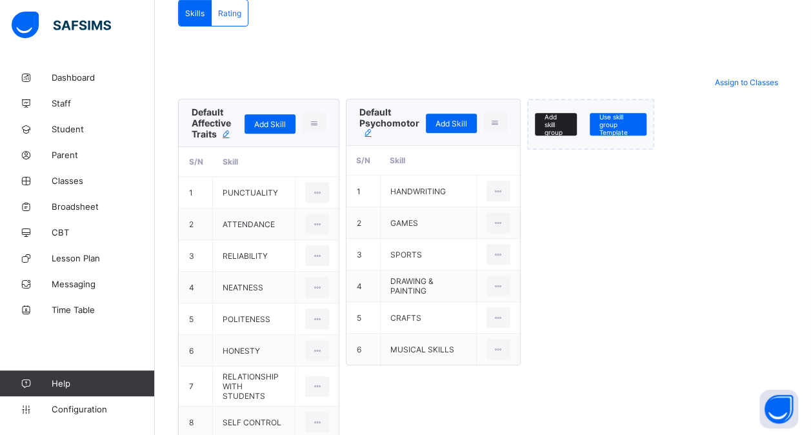
click at [552, 123] on span "Add skill group" at bounding box center [555, 124] width 23 height 23
click at [548, 126] on input "text" at bounding box center [581, 119] width 92 height 13
type input "**********"
click at [636, 122] on icon at bounding box center [631, 120] width 9 height 8
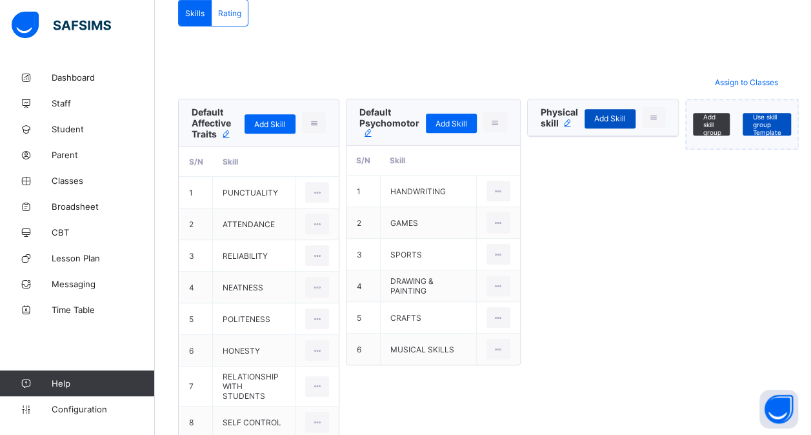
click at [607, 113] on span "Add Skill" at bounding box center [610, 118] width 32 height 10
click at [558, 149] on input "text" at bounding box center [573, 142] width 92 height 13
type input "********"
click at [620, 159] on div at bounding box center [602, 154] width 151 height 10
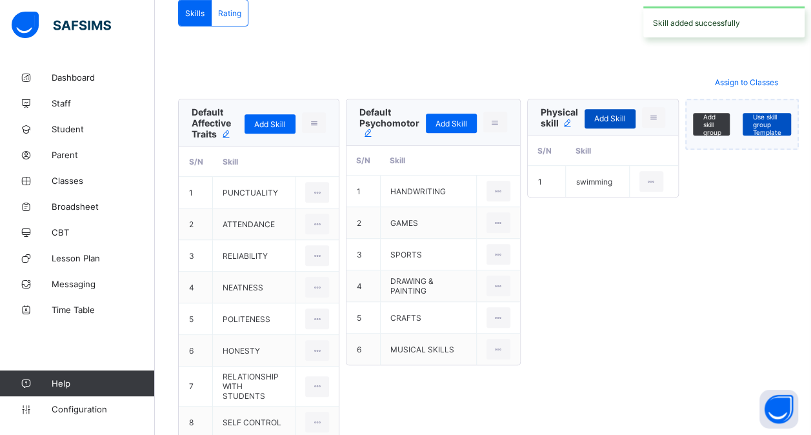
click at [608, 113] on span "Add Skill" at bounding box center [610, 118] width 32 height 10
click at [552, 149] on input "text" at bounding box center [573, 142] width 92 height 13
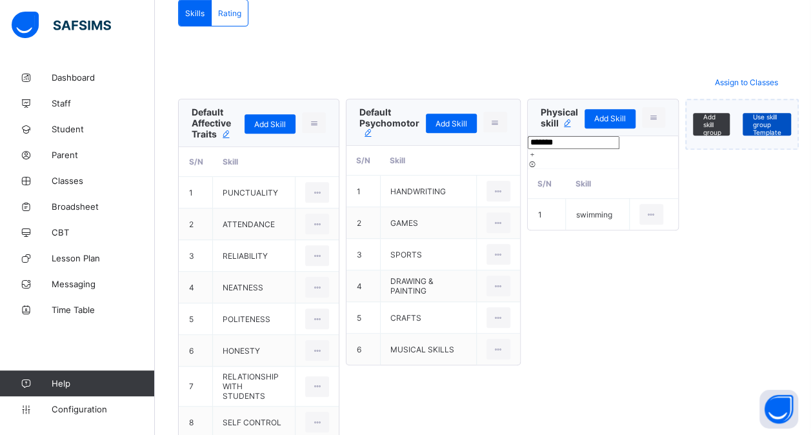
type input "*******"
click at [537, 153] on icon at bounding box center [531, 154] width 9 height 8
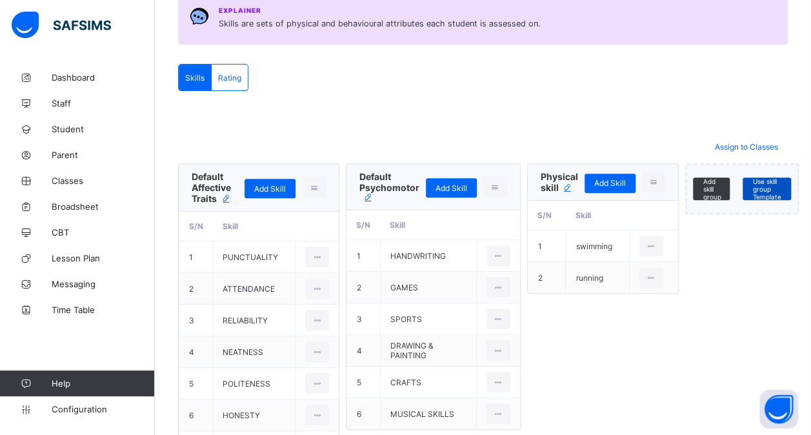
click at [240, 79] on div "Rating" at bounding box center [230, 77] width 36 height 26
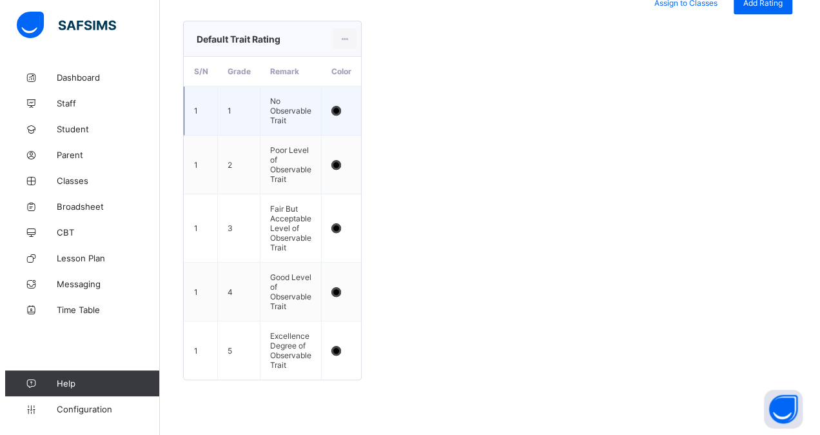
scroll to position [266, 0]
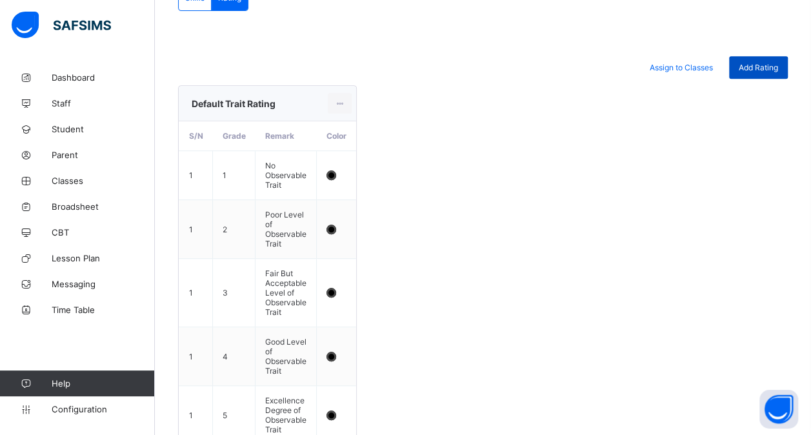
click at [758, 63] on span "Add Rating" at bounding box center [757, 68] width 39 height 10
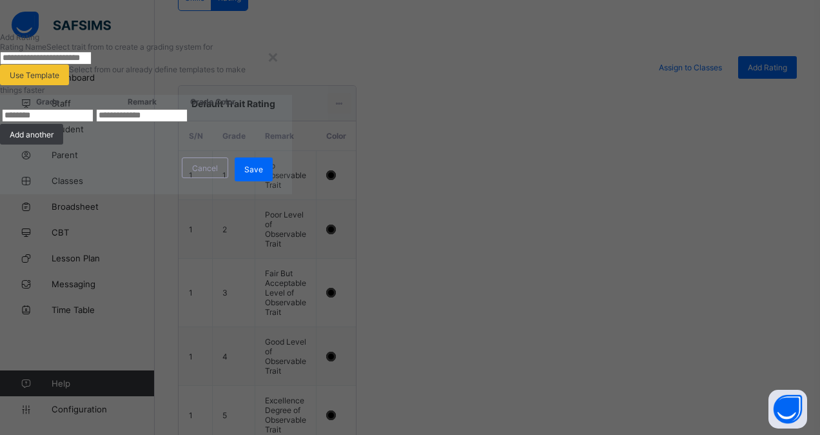
click at [292, 64] on div "Add Rating Rating Name Select trait from to create a grading system for" at bounding box center [146, 48] width 292 height 32
click at [279, 67] on div "×" at bounding box center [273, 56] width 12 height 22
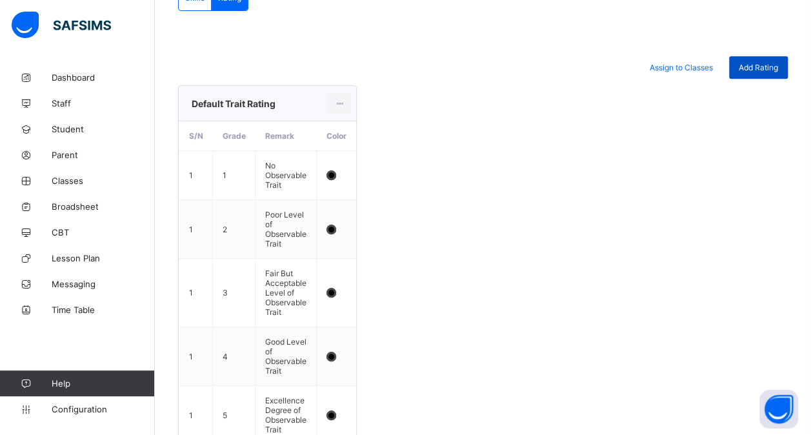
click at [778, 66] on span "Add Rating" at bounding box center [757, 68] width 39 height 10
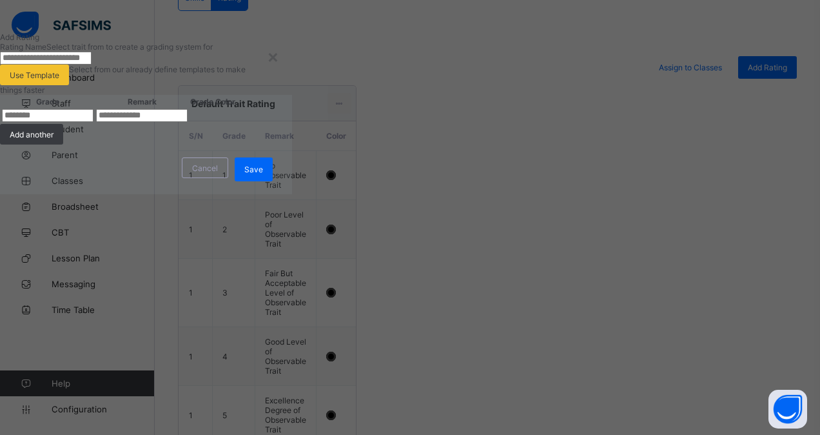
click at [92, 64] on input "text" at bounding box center [46, 58] width 92 height 13
type input "***"
click at [69, 85] on div "Use Template" at bounding box center [34, 74] width 69 height 21
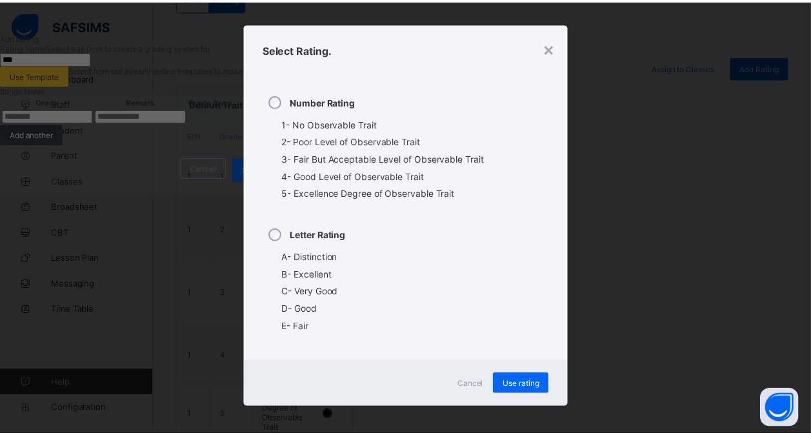
scroll to position [12, 0]
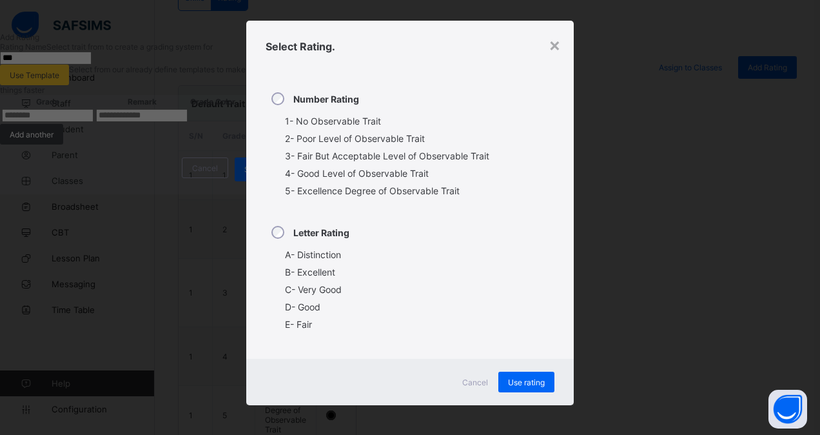
click at [473, 380] on span "Cancel" at bounding box center [475, 382] width 26 height 10
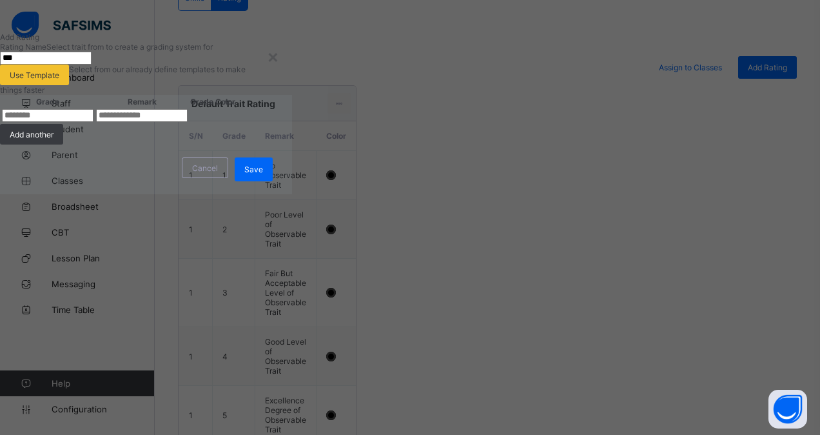
click at [94, 122] on input "text" at bounding box center [48, 115] width 92 height 13
type input "*"
click at [188, 122] on input "text" at bounding box center [142, 115] width 92 height 13
type input "*"
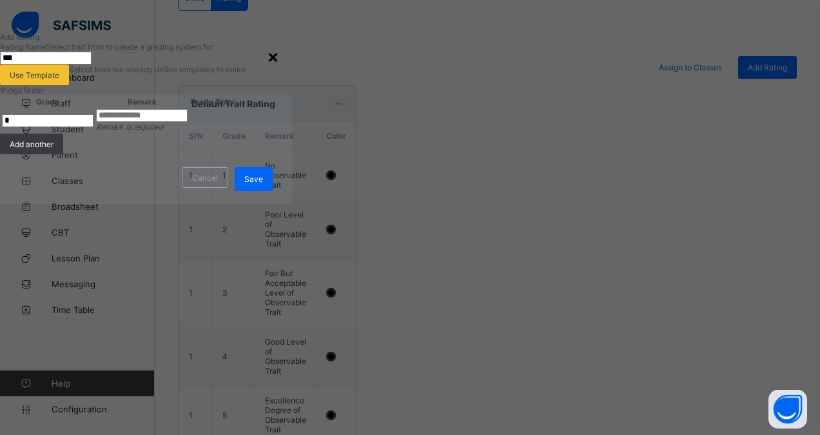
click at [279, 59] on div "×" at bounding box center [273, 56] width 12 height 22
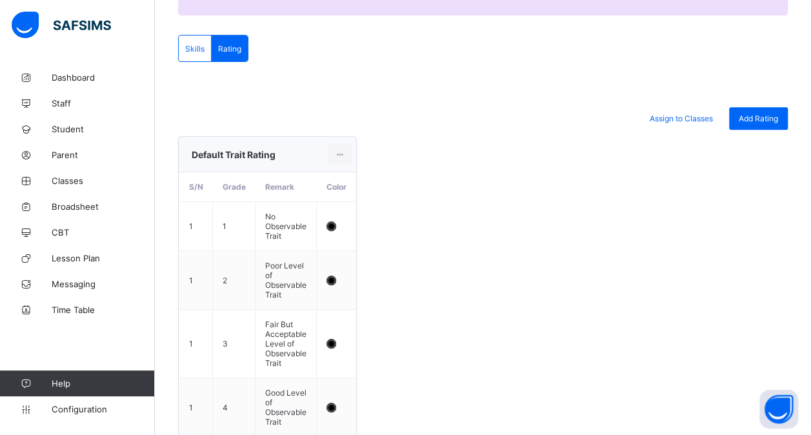
scroll to position [201, 0]
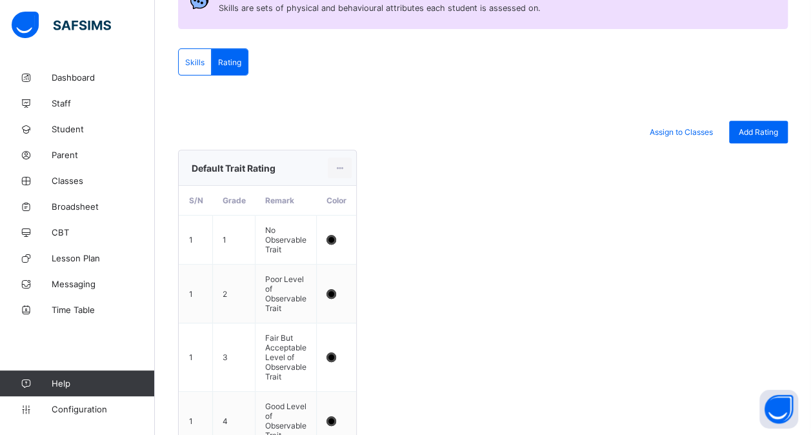
click at [188, 57] on span "Skills" at bounding box center [194, 62] width 19 height 10
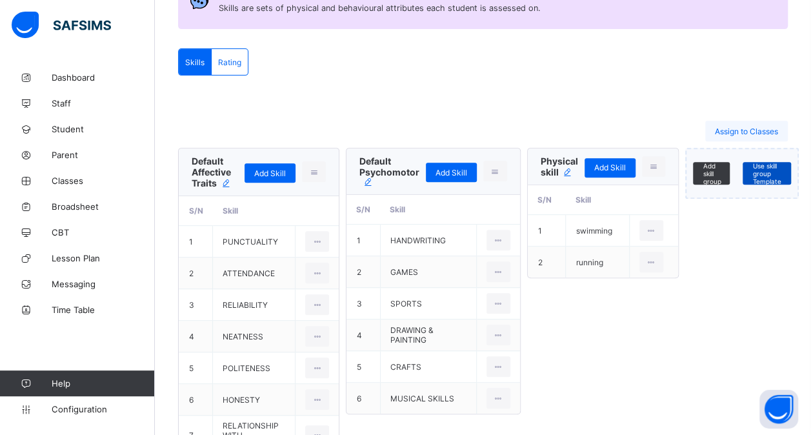
click at [739, 133] on span "Assign to Classes" at bounding box center [745, 131] width 63 height 10
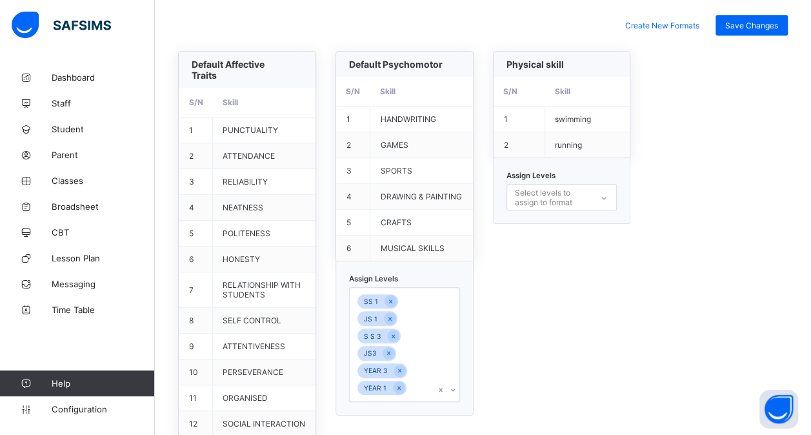
scroll to position [387, 0]
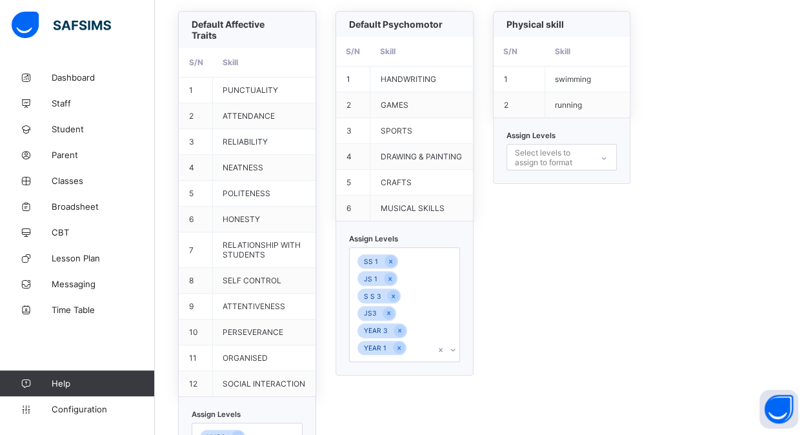
click at [543, 153] on div "Select levels to assign to format" at bounding box center [553, 157] width 76 height 25
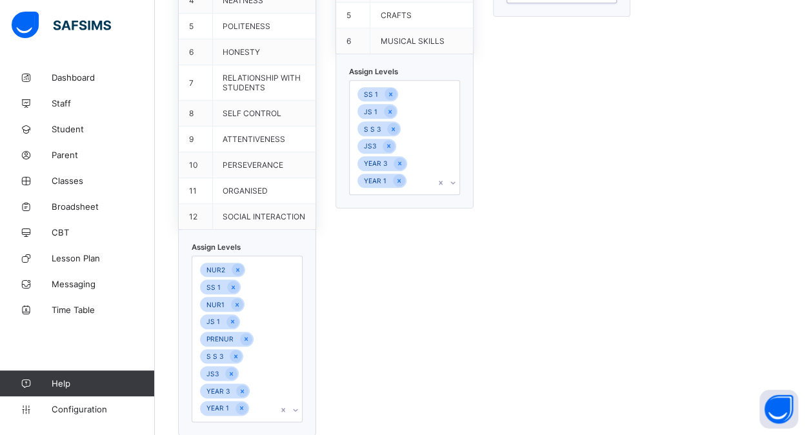
scroll to position [714, 0]
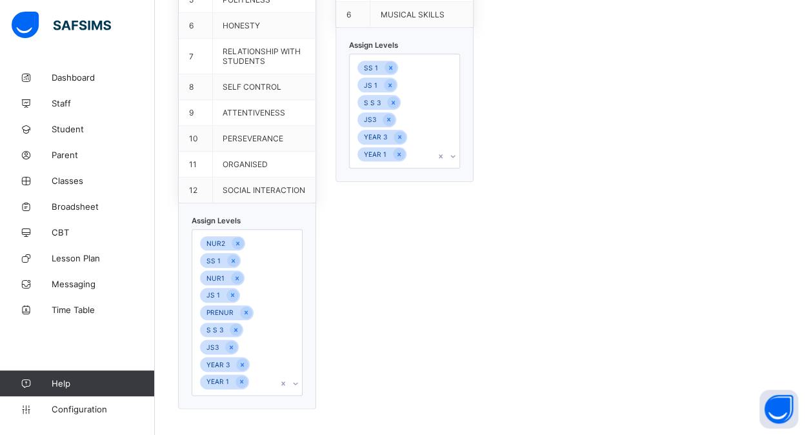
click at [262, 375] on div "NUR2 SS 1 NUR1 JS 1 PRENUR S S 3 JS3 YEAR 3 YEAR 1" at bounding box center [247, 312] width 111 height 166
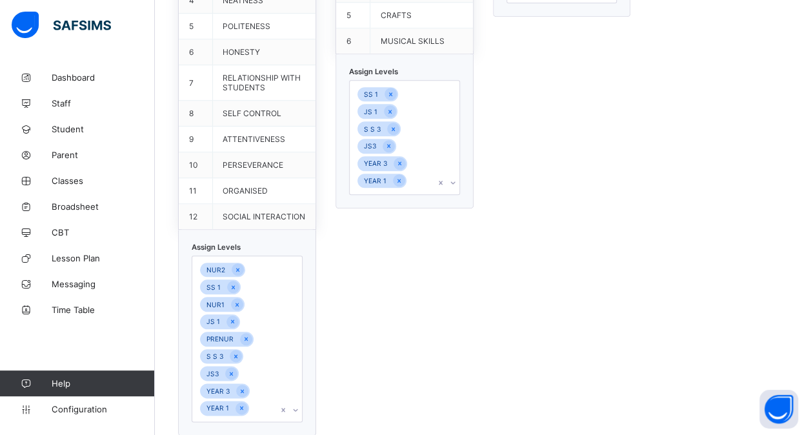
click at [401, 220] on div "Default Psychomotor S/N Skill 1 HANDWRITING 2 GAMES 3 SPORTS 4 DRAWING & PAINTI…" at bounding box center [404, 139] width 138 height 591
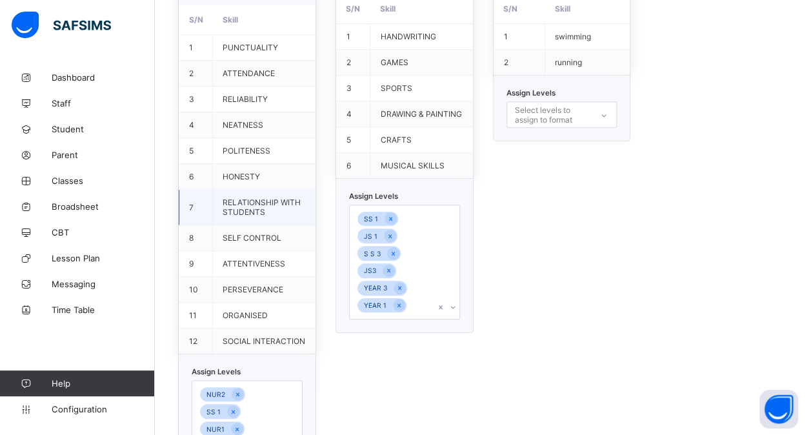
scroll to position [296, 0]
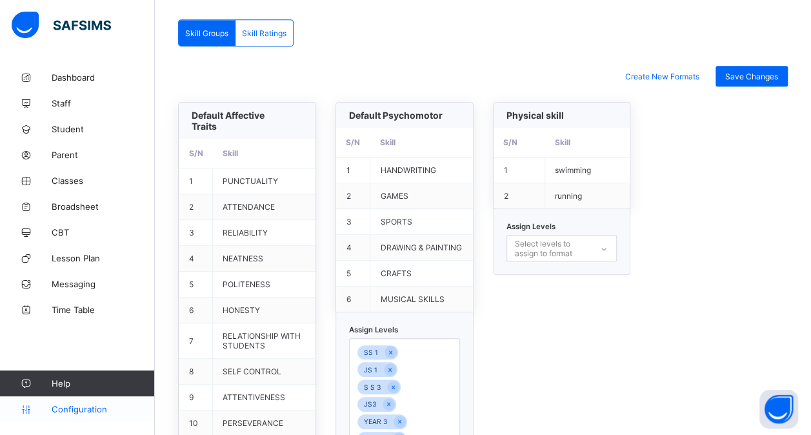
click at [95, 413] on span "Configuration" at bounding box center [103, 409] width 103 height 10
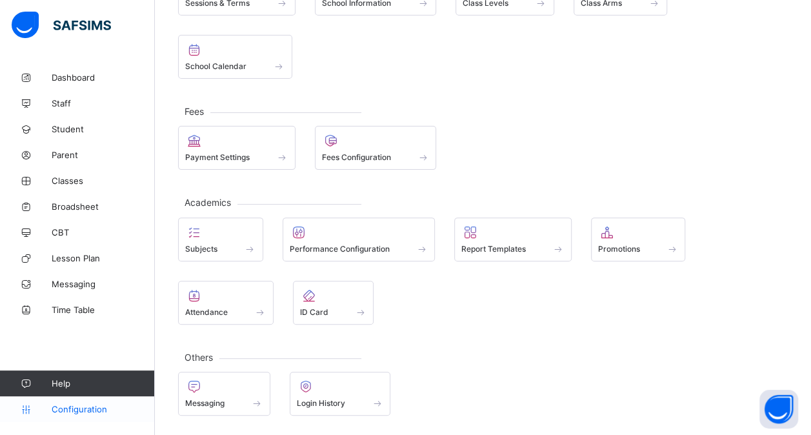
scroll to position [128, 0]
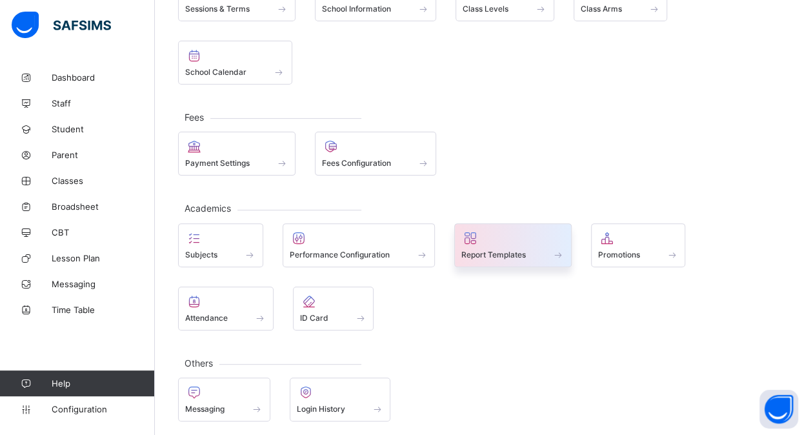
click at [509, 253] on span "Report Templates" at bounding box center [493, 255] width 64 height 10
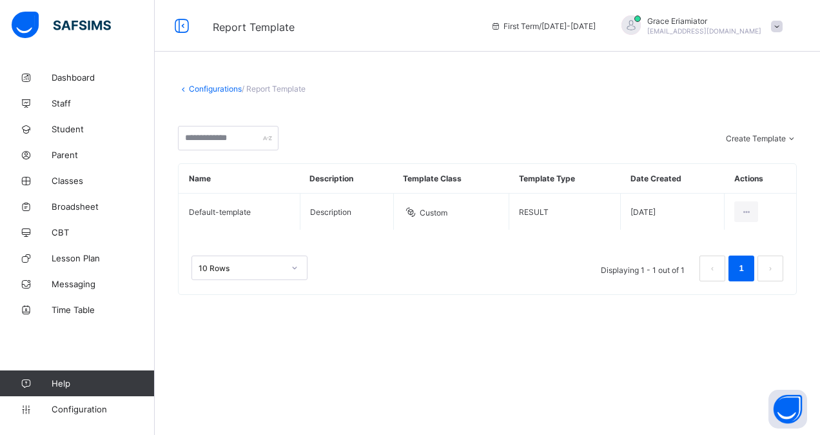
click at [214, 85] on link "Configurations" at bounding box center [215, 89] width 53 height 10
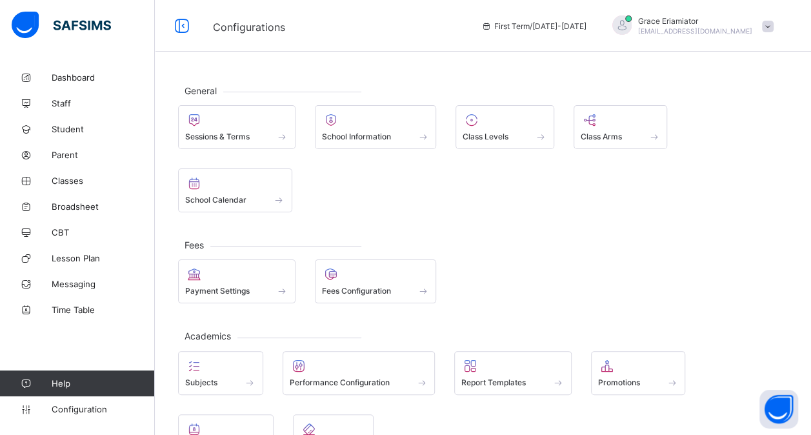
scroll to position [64, 0]
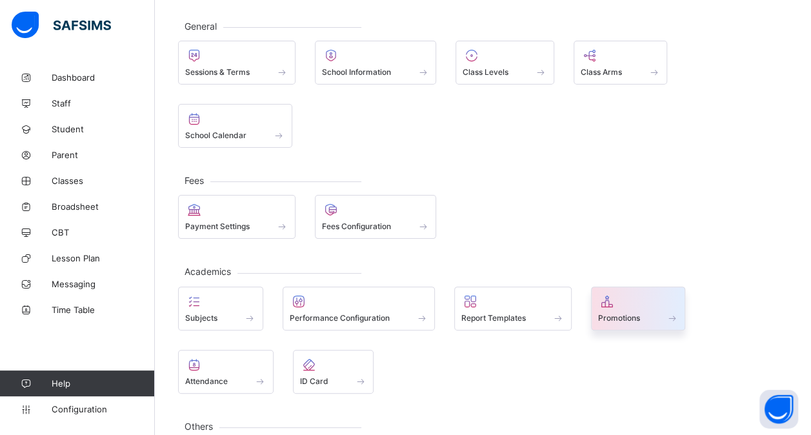
click at [663, 312] on div "Promotions" at bounding box center [638, 317] width 81 height 11
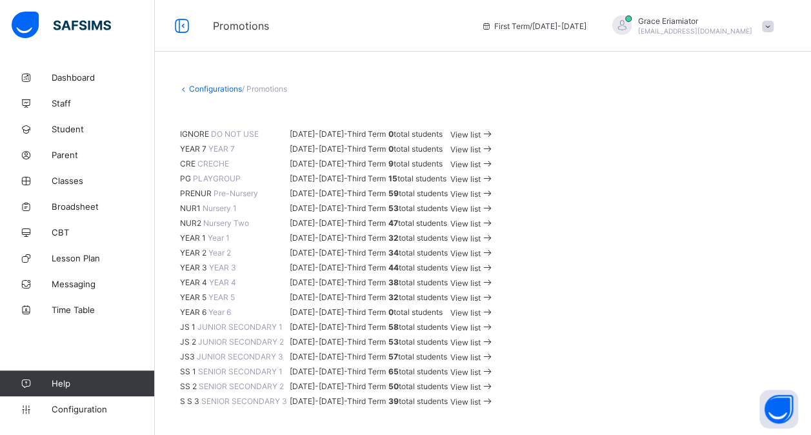
click at [198, 86] on link "Configurations" at bounding box center [215, 89] width 53 height 10
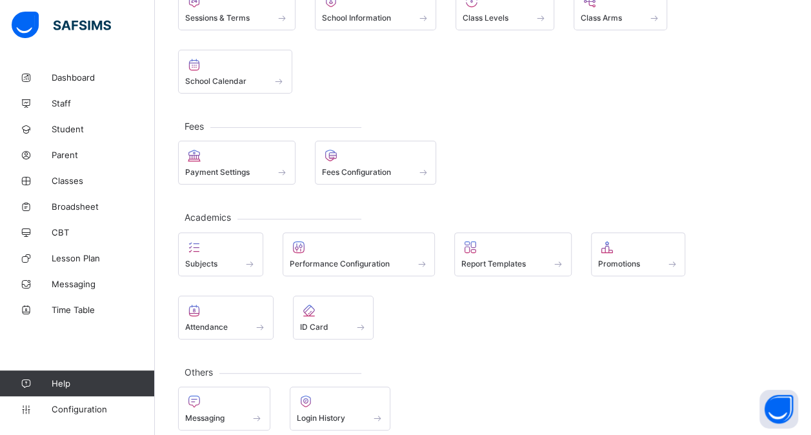
scroll to position [128, 0]
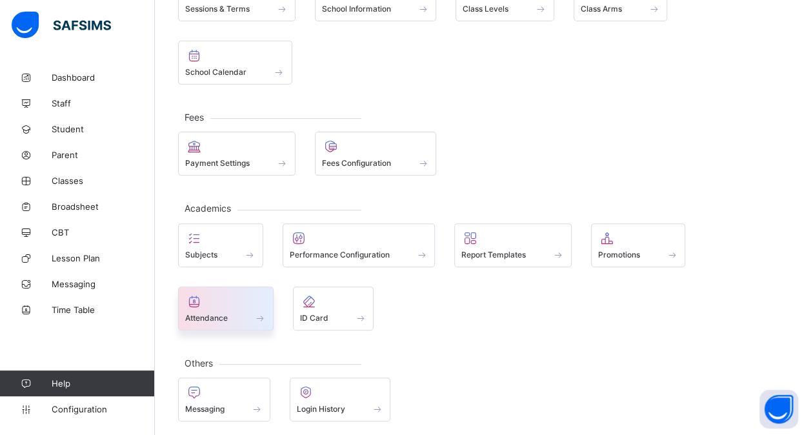
click at [230, 294] on div at bounding box center [225, 300] width 81 height 15
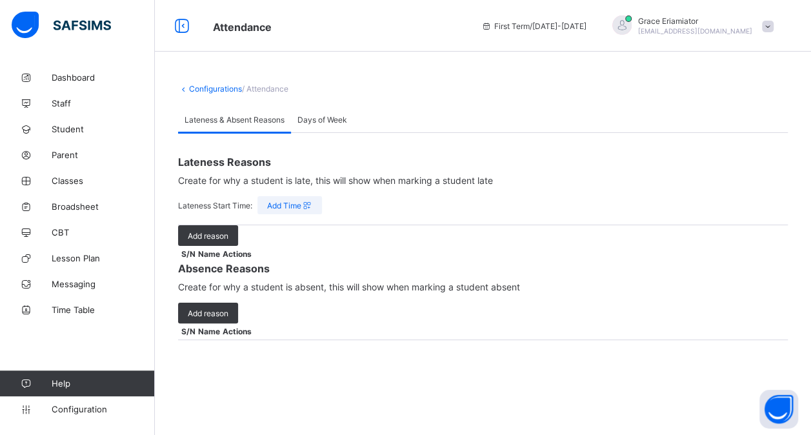
scroll to position [1, 0]
click at [299, 203] on span "Add Time" at bounding box center [289, 206] width 45 height 10
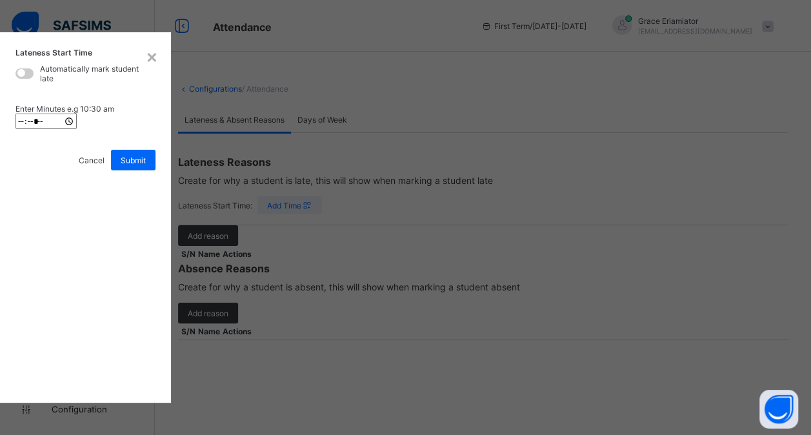
click at [104, 165] on span "Cancel" at bounding box center [92, 160] width 26 height 10
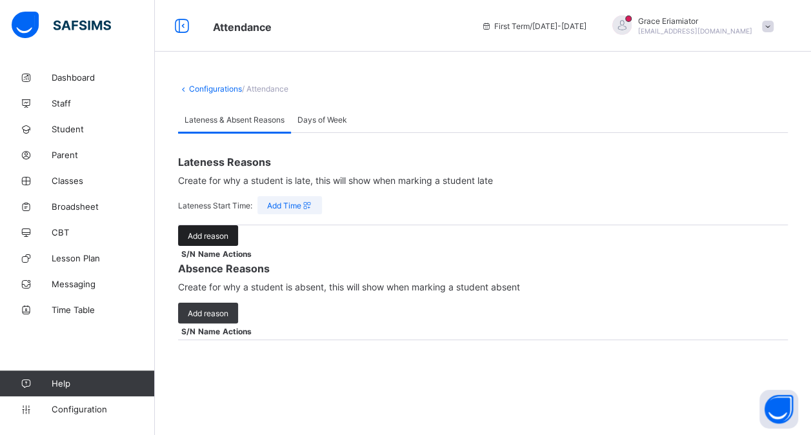
click at [213, 232] on span "Add reason" at bounding box center [208, 236] width 41 height 10
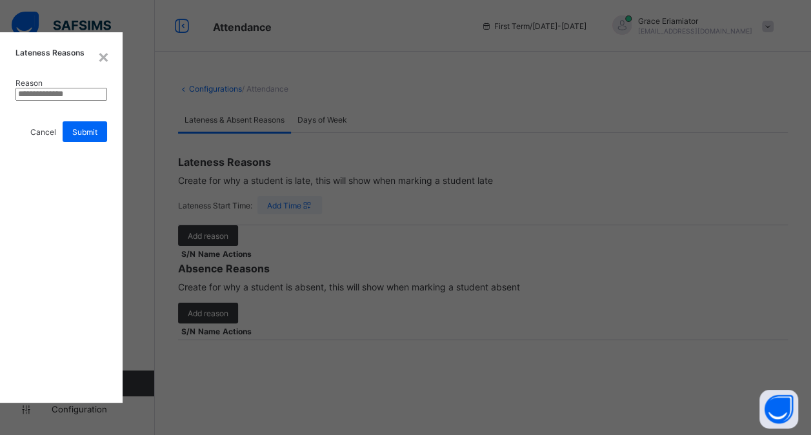
click at [56, 137] on span "Cancel" at bounding box center [43, 132] width 26 height 10
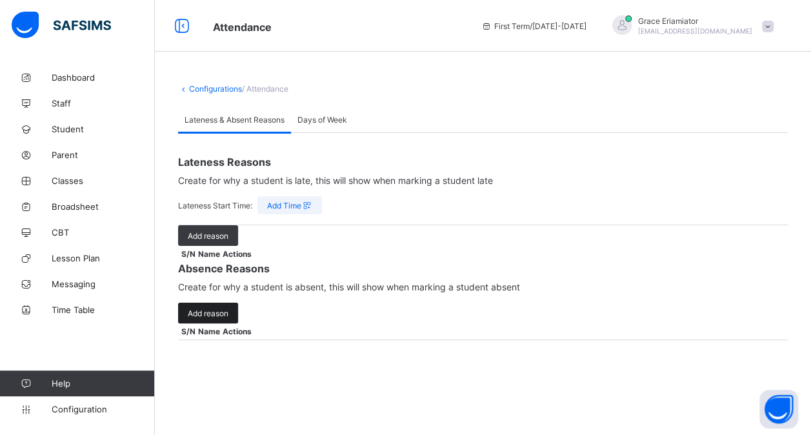
click at [216, 318] on span "Add reason" at bounding box center [208, 313] width 41 height 10
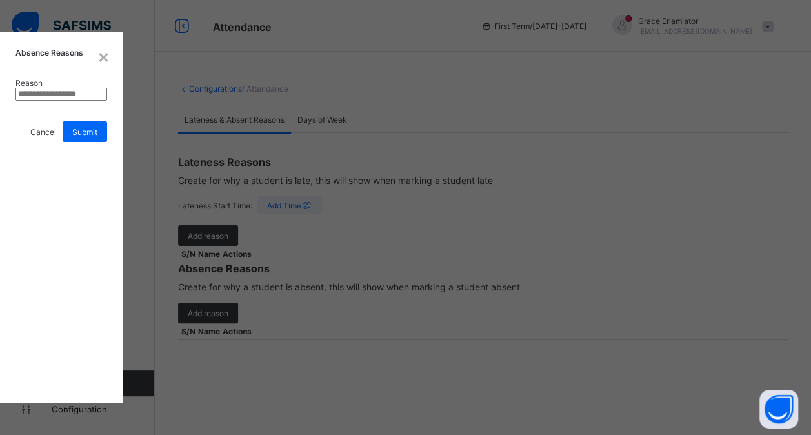
click at [56, 137] on span "Cancel" at bounding box center [43, 132] width 26 height 10
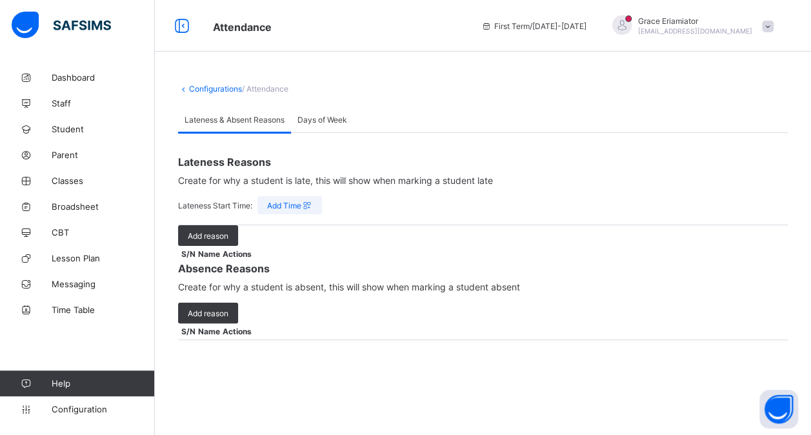
scroll to position [0, 0]
click at [322, 128] on div "Days of Week" at bounding box center [322, 119] width 63 height 26
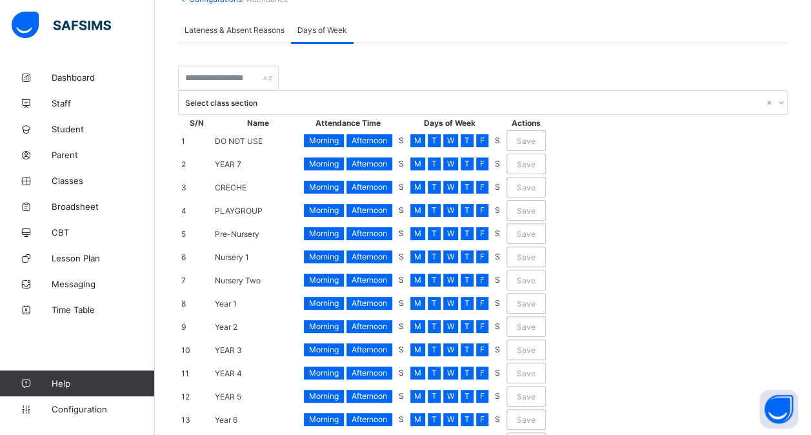
scroll to position [64, 0]
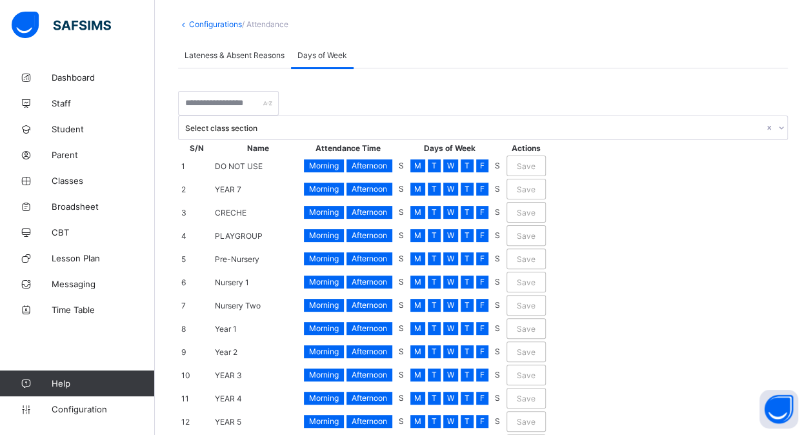
click at [387, 170] on span "Afternoon" at bounding box center [368, 166] width 35 height 10
click at [339, 170] on span "Morning" at bounding box center [324, 166] width 30 height 10
click at [437, 171] on span "T" at bounding box center [433, 166] width 5 height 10
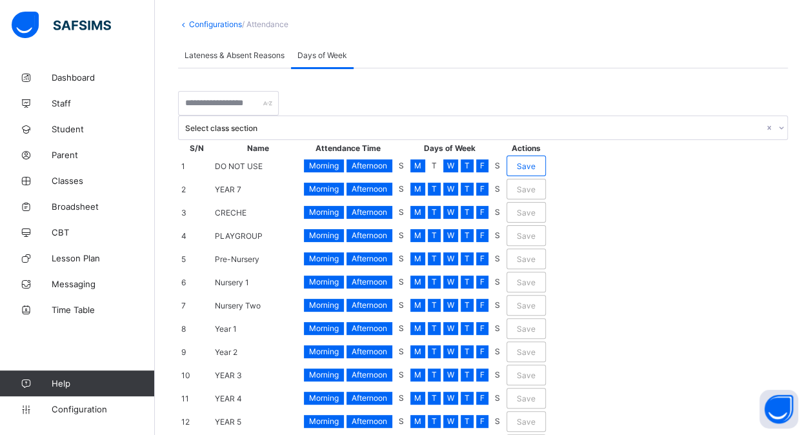
click at [469, 171] on span "T" at bounding box center [466, 166] width 5 height 10
drag, startPoint x: 616, startPoint y: 172, endPoint x: 584, endPoint y: 175, distance: 33.1
click at [437, 171] on span "T" at bounding box center [433, 166] width 5 height 10
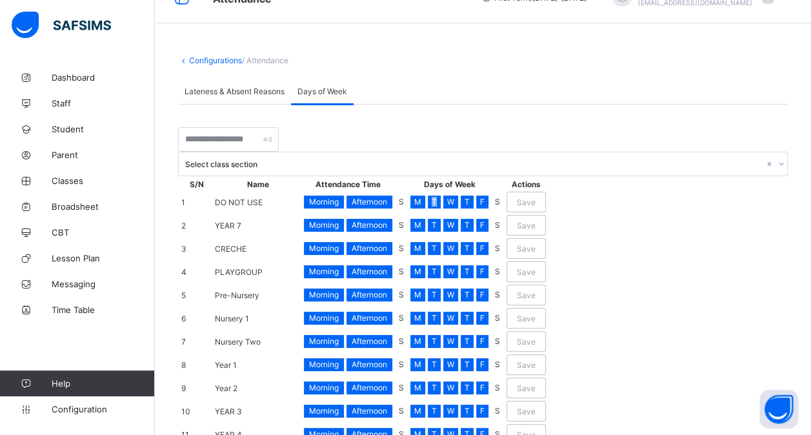
scroll to position [0, 0]
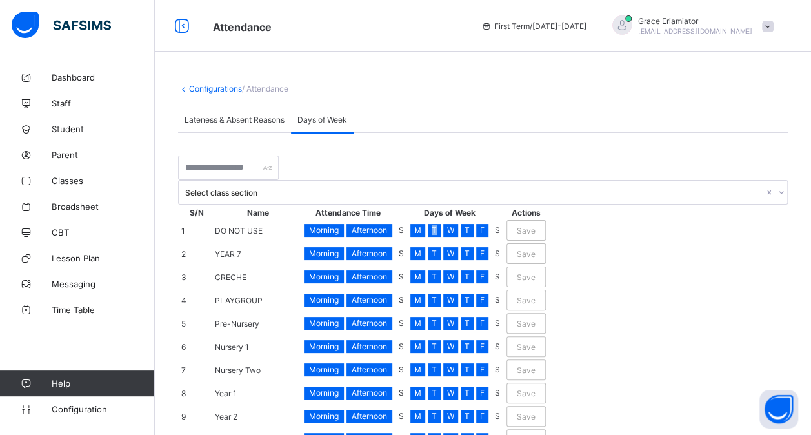
click at [203, 90] on link "Configurations" at bounding box center [215, 89] width 53 height 10
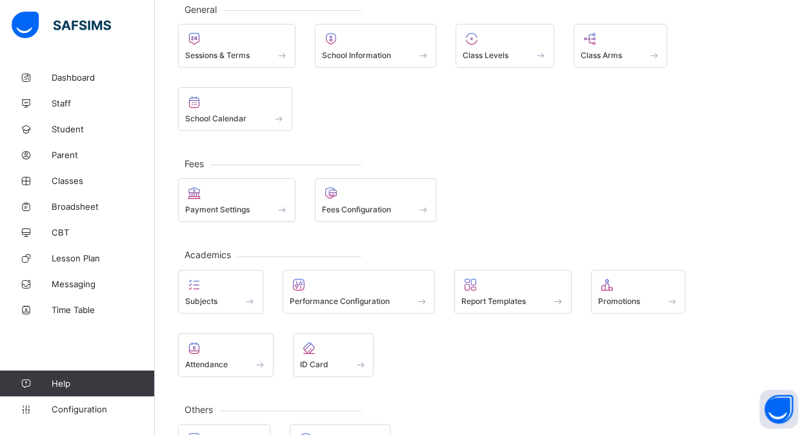
scroll to position [128, 0]
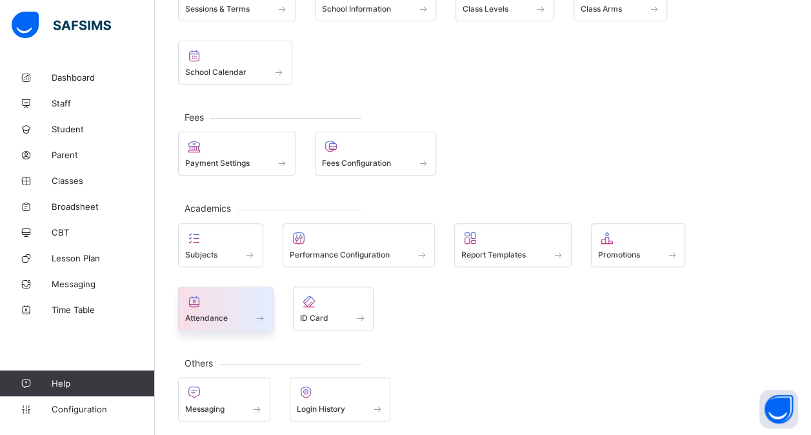
click at [249, 297] on div at bounding box center [225, 300] width 81 height 15
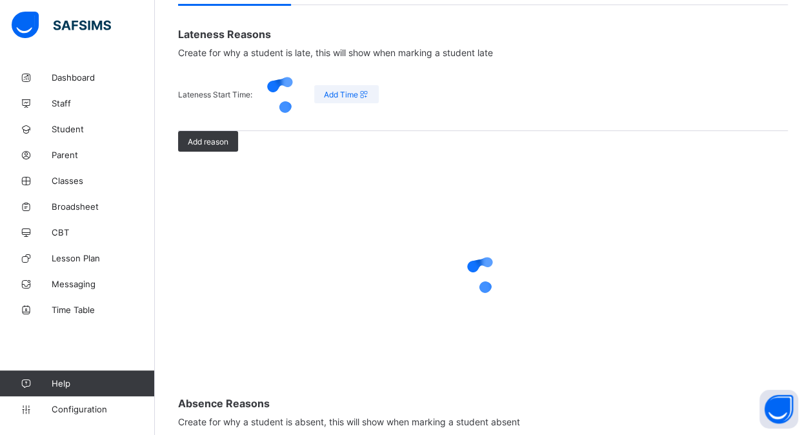
scroll to position [1, 0]
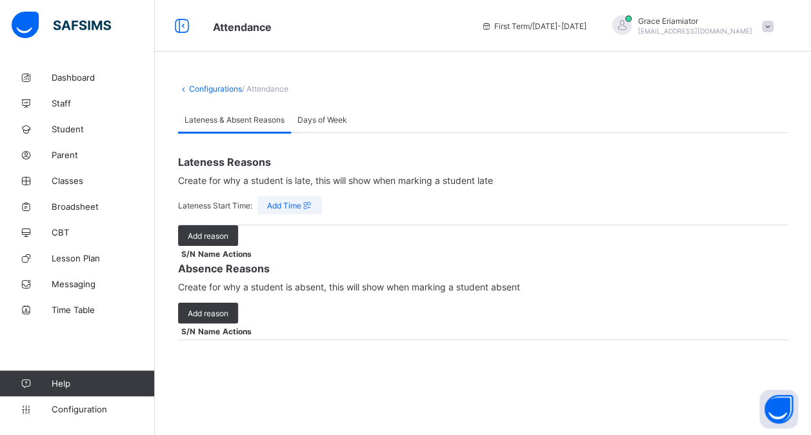
click at [282, 202] on span "Add Time" at bounding box center [289, 206] width 45 height 10
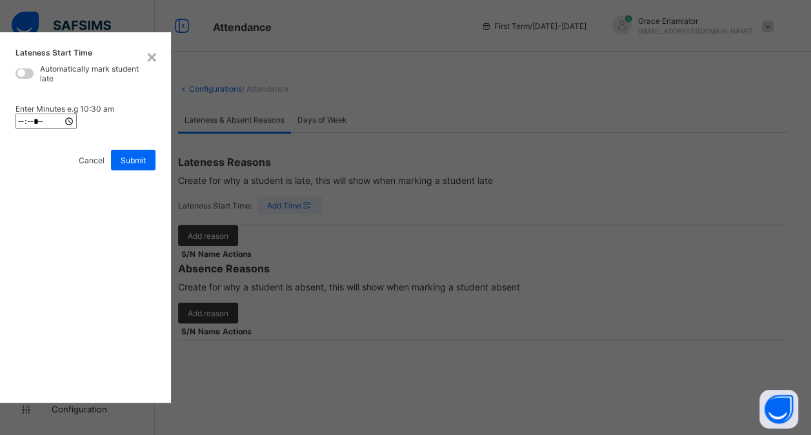
click at [25, 77] on span at bounding box center [21, 73] width 8 height 8
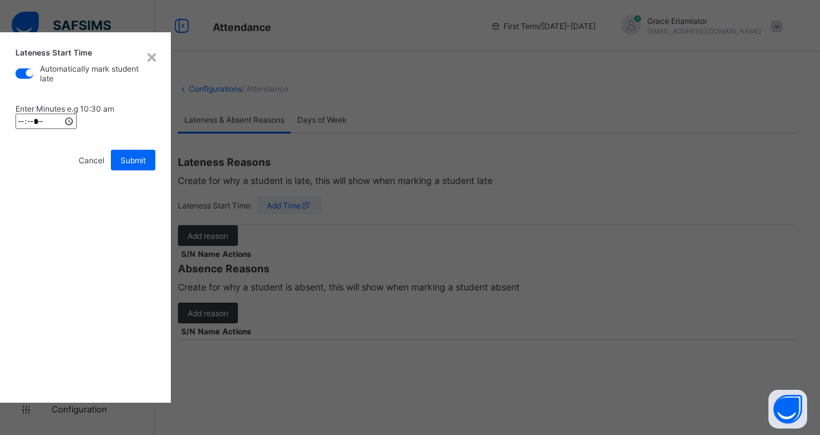
click at [34, 77] on span at bounding box center [30, 73] width 8 height 8
click at [34, 79] on span at bounding box center [24, 73] width 18 height 10
click at [34, 77] on span at bounding box center [30, 73] width 8 height 8
click at [25, 77] on span at bounding box center [21, 73] width 8 height 8
click at [34, 77] on span at bounding box center [30, 73] width 8 height 8
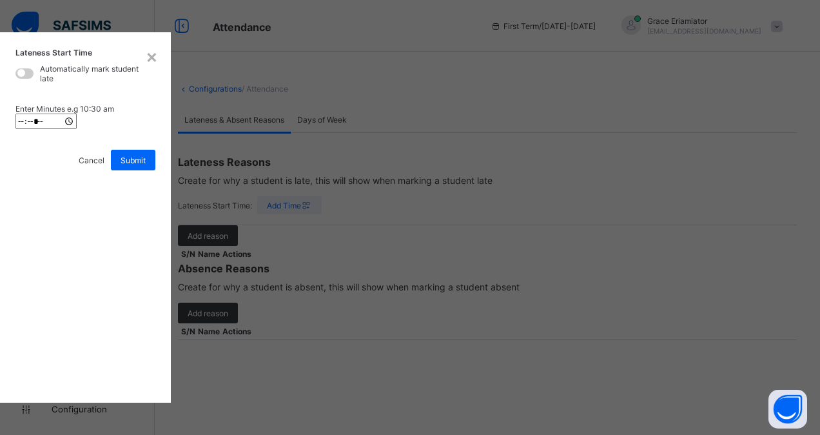
click at [104, 165] on span "Cancel" at bounding box center [92, 160] width 26 height 10
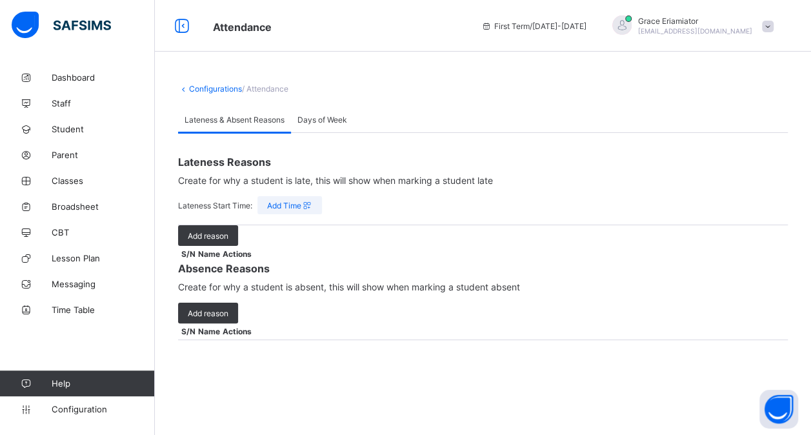
click at [230, 84] on link "Configurations" at bounding box center [215, 89] width 53 height 10
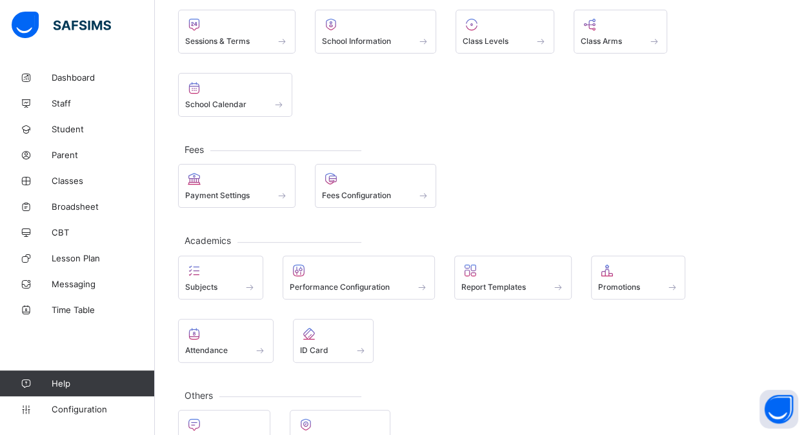
scroll to position [128, 0]
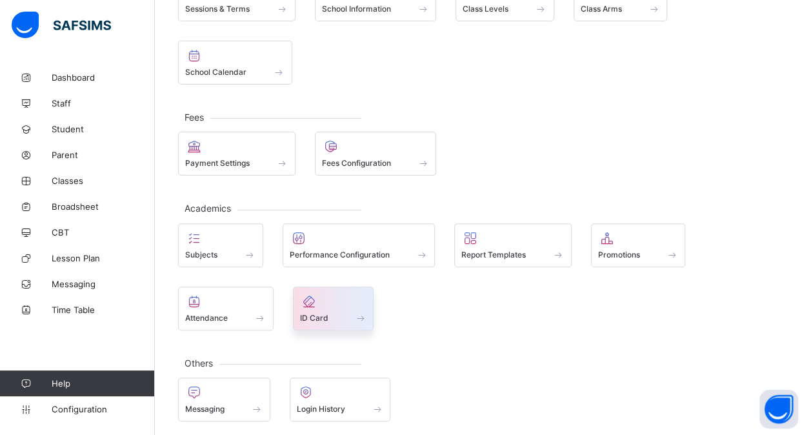
click at [330, 300] on div at bounding box center [333, 300] width 67 height 15
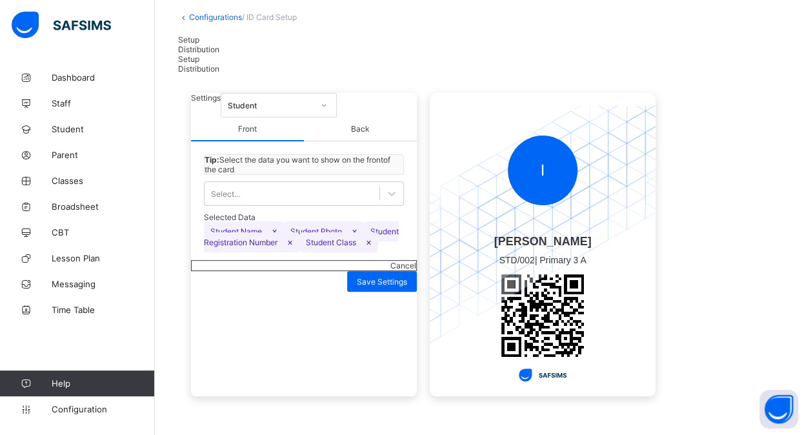
scroll to position [79, 0]
click at [313, 106] on div "Student" at bounding box center [270, 106] width 85 height 10
click at [352, 141] on span "Back" at bounding box center [360, 129] width 113 height 24
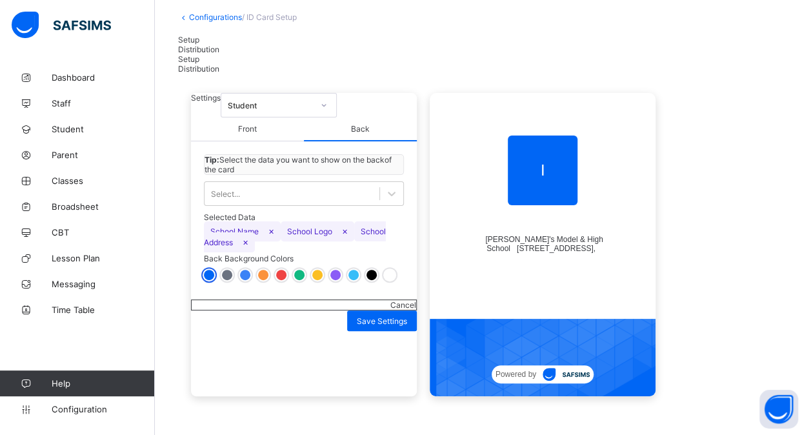
click at [250, 133] on span "Front" at bounding box center [247, 129] width 113 height 24
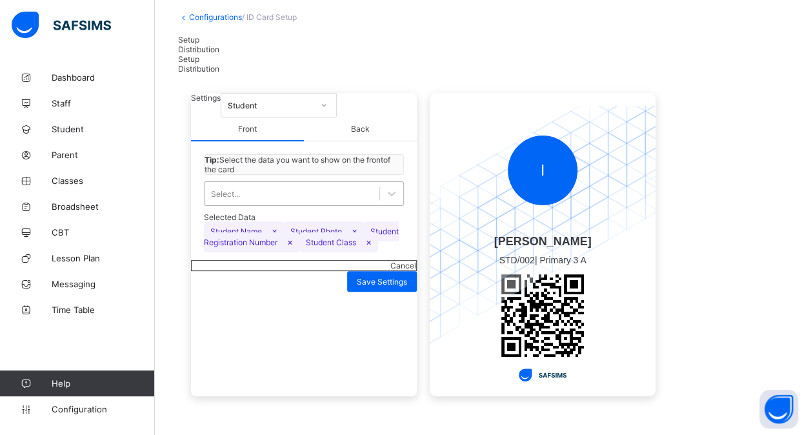
click at [311, 202] on div "Select..." at bounding box center [291, 193] width 175 height 18
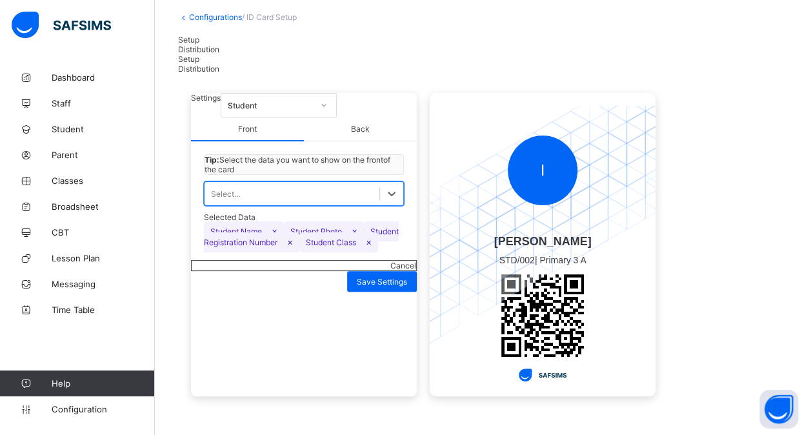
click at [311, 202] on div "Select..." at bounding box center [291, 193] width 175 height 18
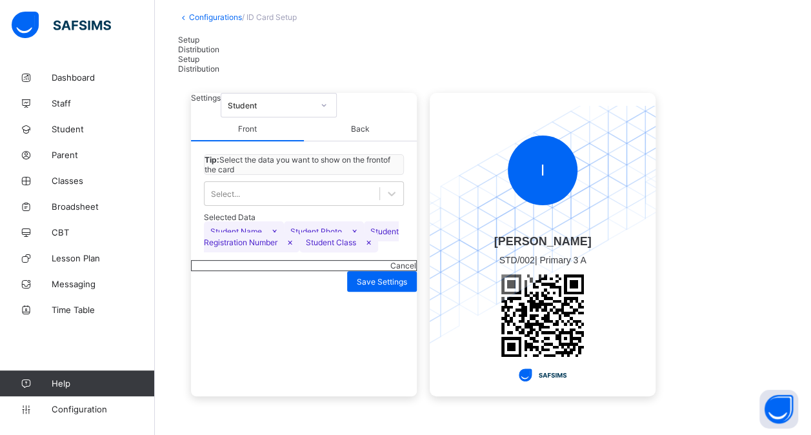
click at [366, 247] on span "×" at bounding box center [369, 241] width 6 height 11
click at [325, 202] on div "Select..." at bounding box center [291, 193] width 175 height 18
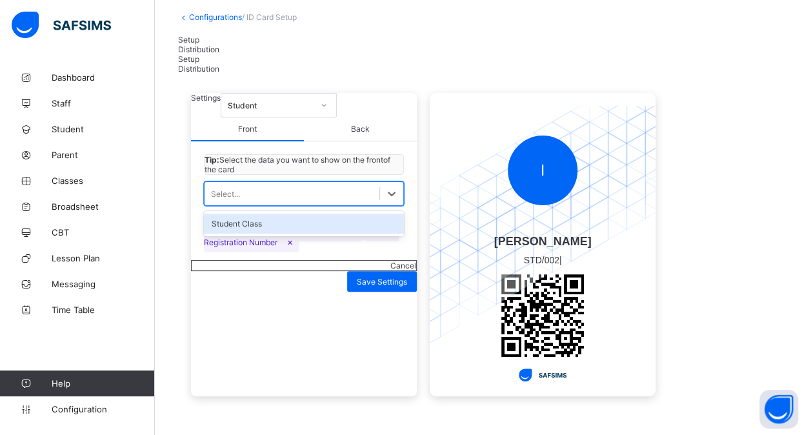
click at [301, 233] on div "Student Class" at bounding box center [304, 223] width 200 height 20
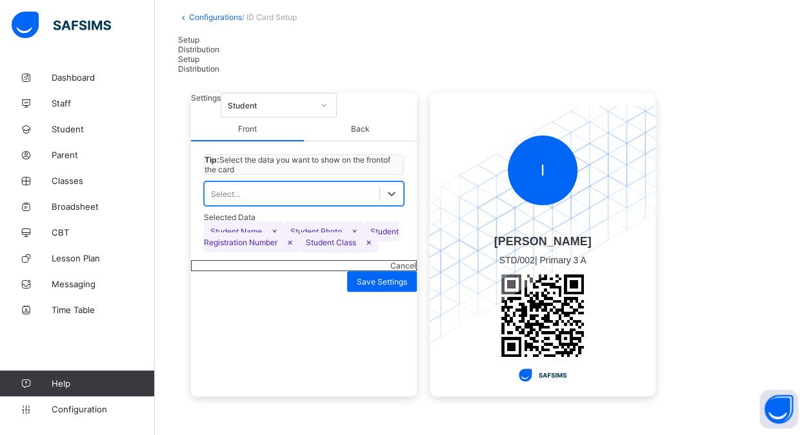
scroll to position [79, 0]
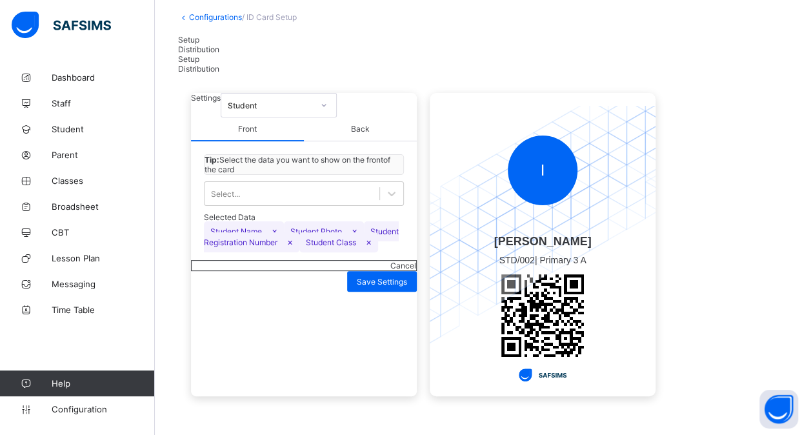
click at [293, 247] on span "×" at bounding box center [290, 241] width 6 height 11
click at [323, 202] on div "Select..." at bounding box center [291, 193] width 175 height 18
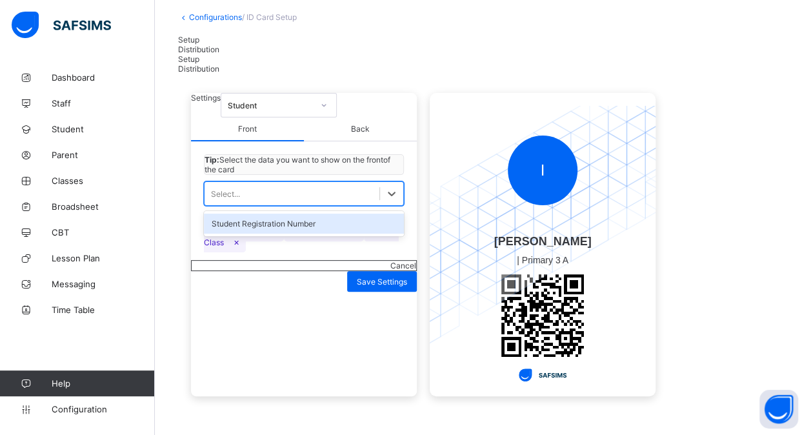
click at [304, 233] on div "Student Registration Number" at bounding box center [304, 223] width 200 height 20
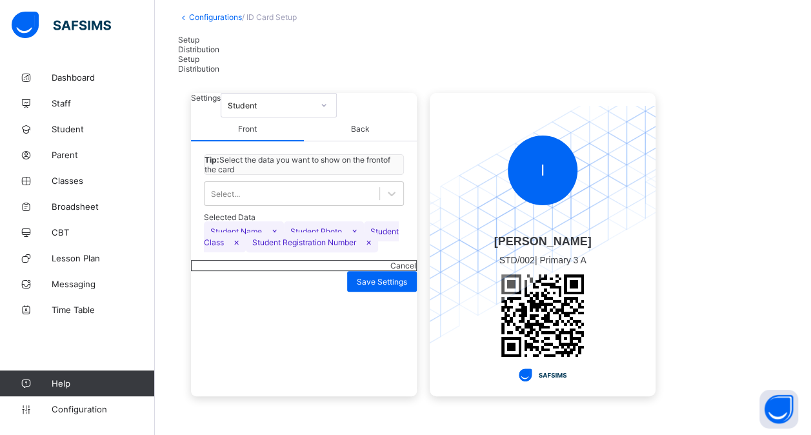
click at [357, 236] on span "×" at bounding box center [354, 230] width 6 height 11
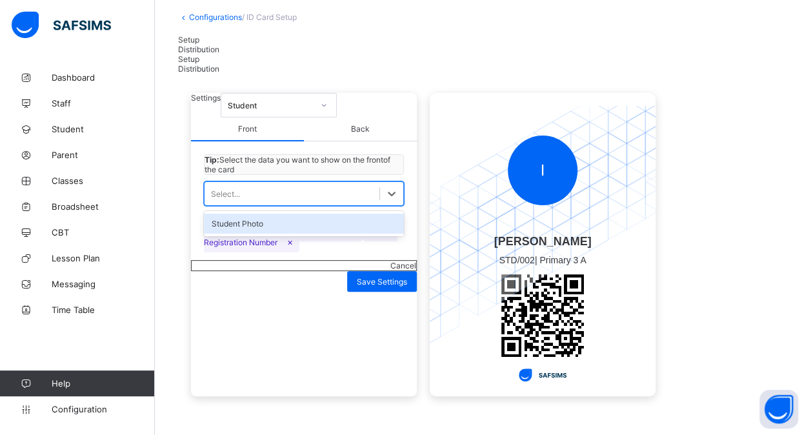
click at [348, 202] on div "Select..." at bounding box center [291, 193] width 175 height 18
click at [334, 233] on div "Student Photo" at bounding box center [304, 223] width 200 height 20
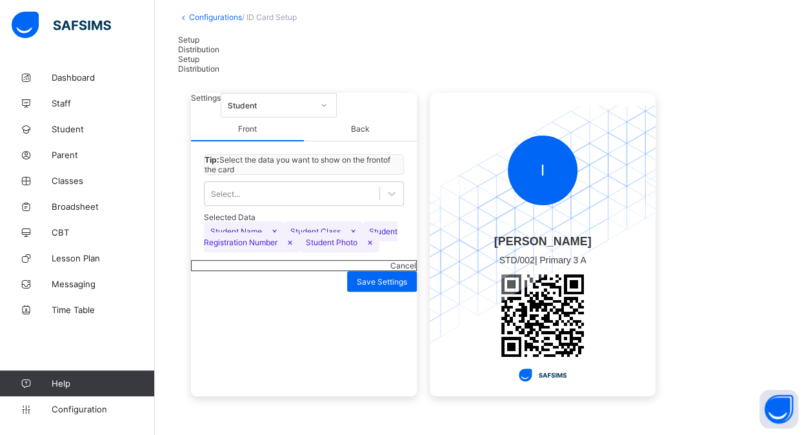
click at [362, 141] on span "Back" at bounding box center [360, 129] width 113 height 24
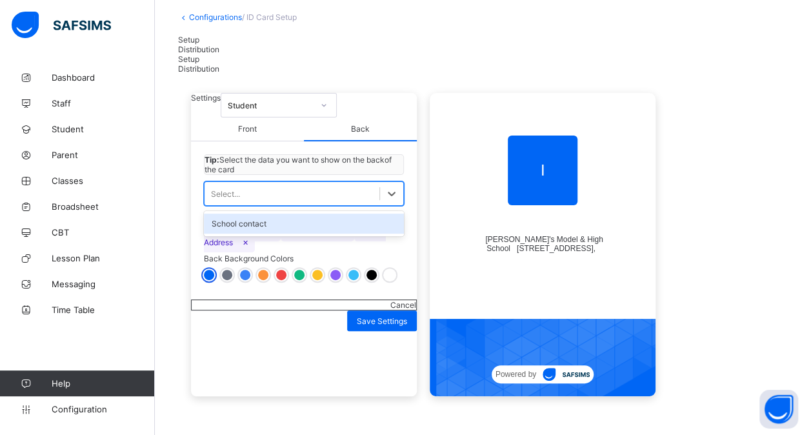
click at [320, 202] on div "Select..." at bounding box center [291, 193] width 175 height 18
click at [286, 233] on div "School contact" at bounding box center [304, 223] width 200 height 20
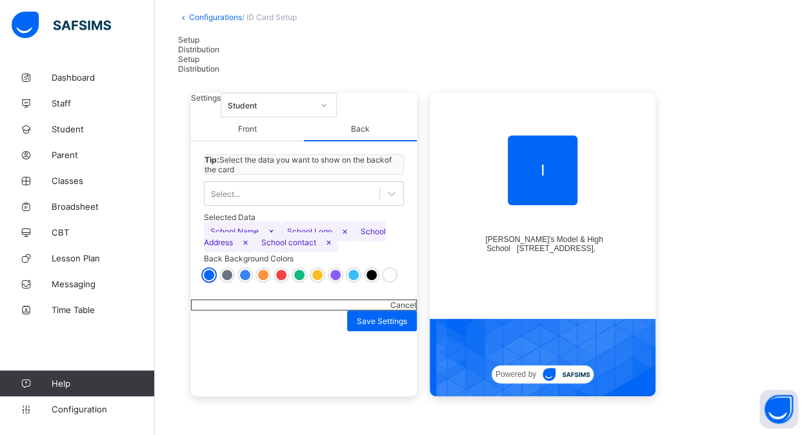
click at [331, 247] on span "×" at bounding box center [329, 241] width 6 height 11
click at [219, 46] on span "Distribution" at bounding box center [198, 49] width 41 height 10
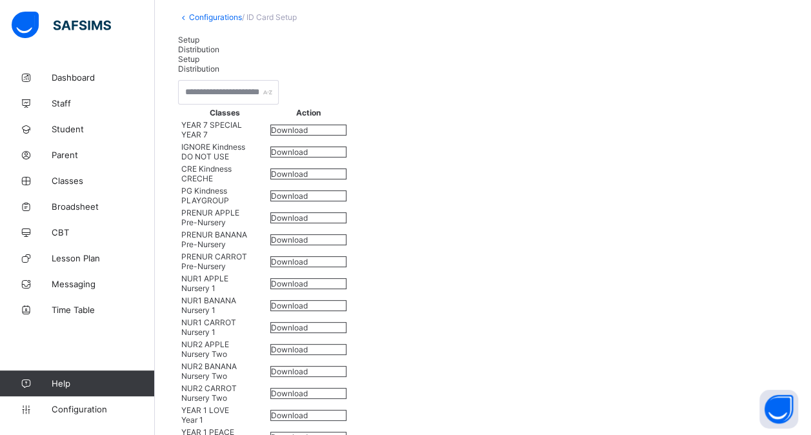
click at [308, 135] on span "Download" at bounding box center [289, 130] width 37 height 10
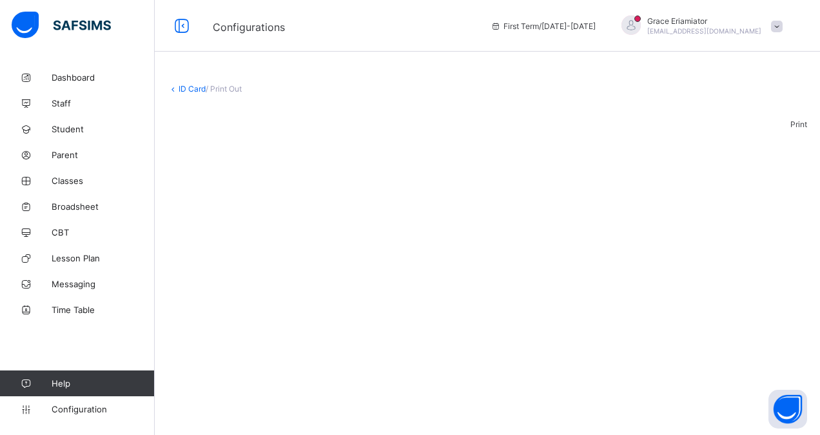
click at [182, 87] on link "ID Card" at bounding box center [192, 89] width 27 height 10
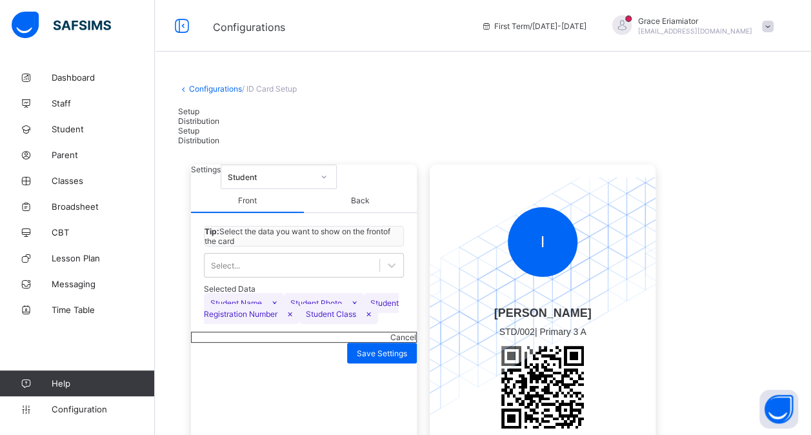
click at [219, 116] on span "Distribution" at bounding box center [198, 121] width 41 height 10
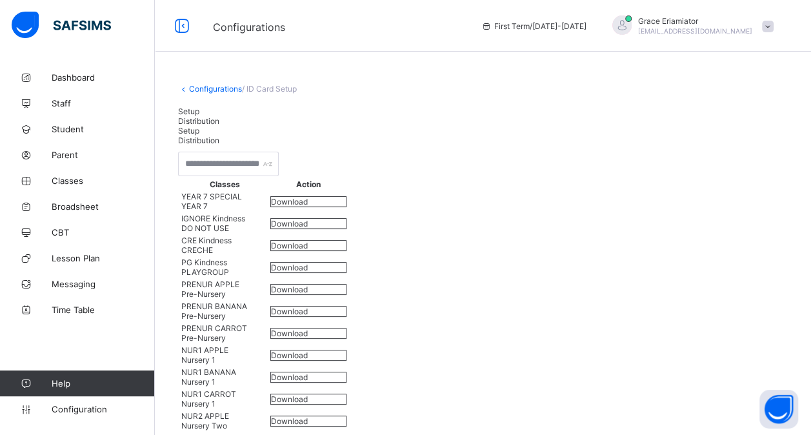
click at [197, 116] on span "Setup" at bounding box center [188, 111] width 21 height 10
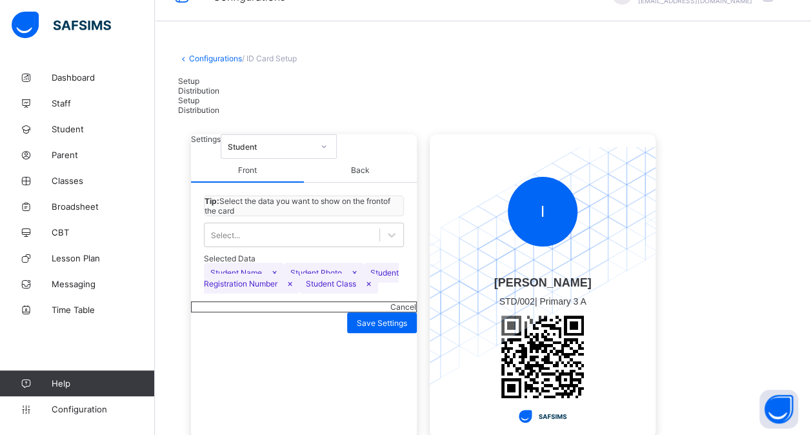
scroll to position [14, 0]
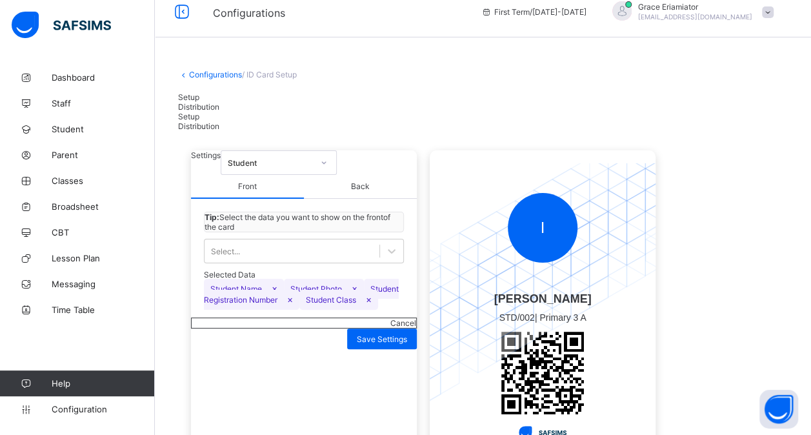
click at [205, 72] on link "Configurations" at bounding box center [215, 75] width 53 height 10
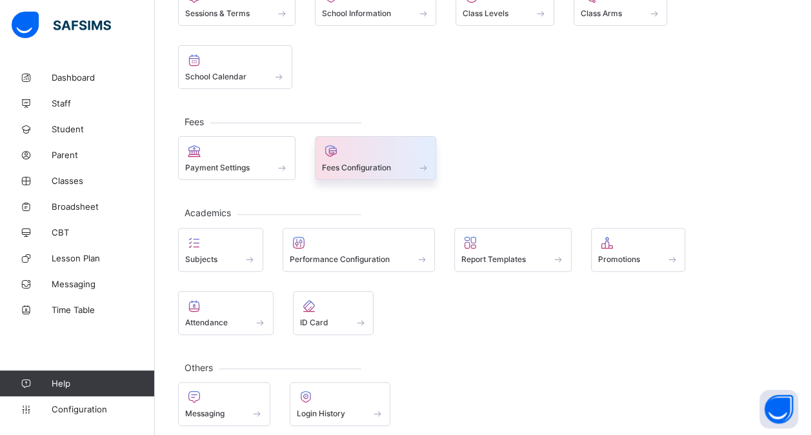
scroll to position [128, 0]
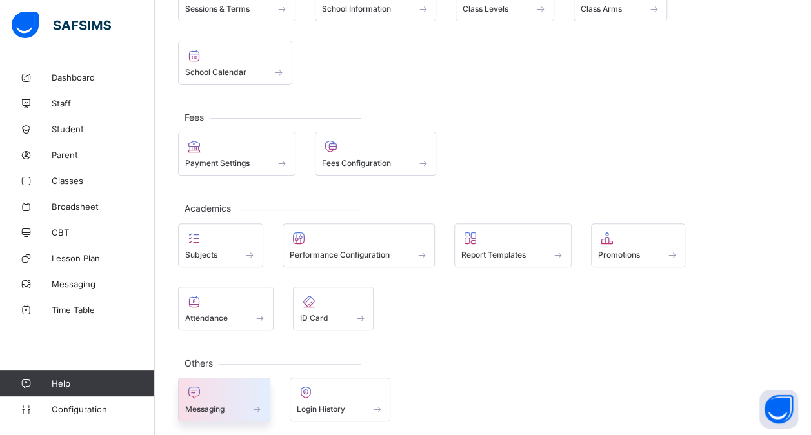
click at [237, 384] on div at bounding box center [224, 391] width 78 height 15
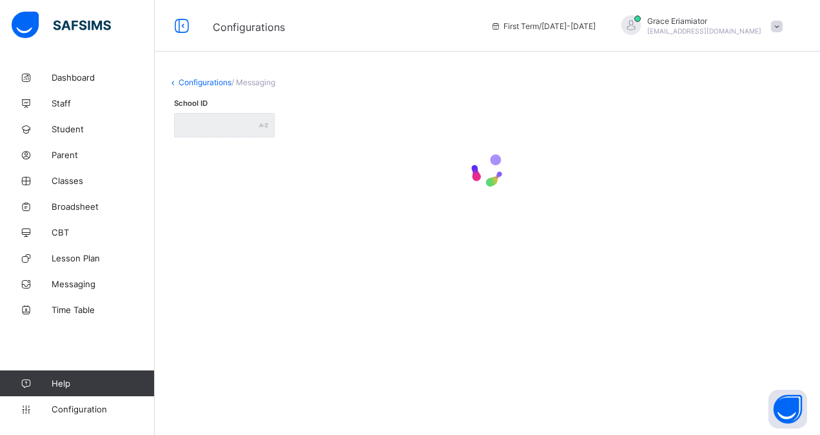
type input "**********"
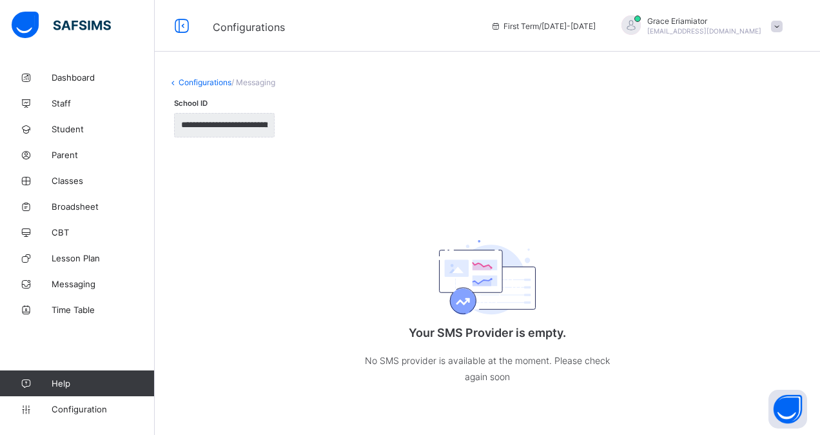
click at [195, 80] on link "Configurations" at bounding box center [205, 82] width 53 height 10
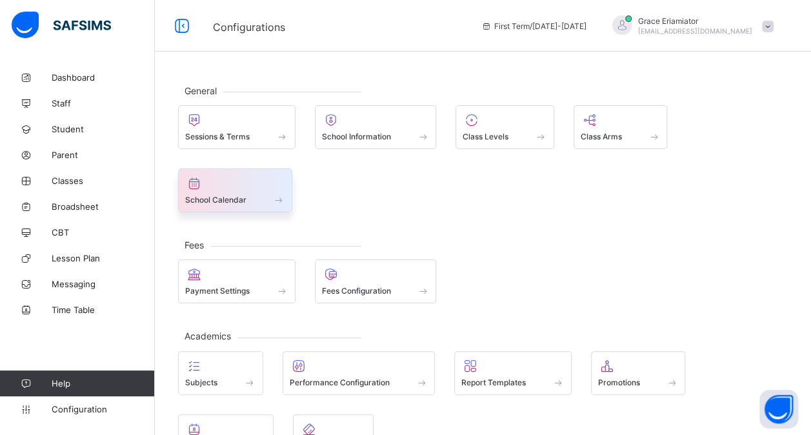
scroll to position [128, 0]
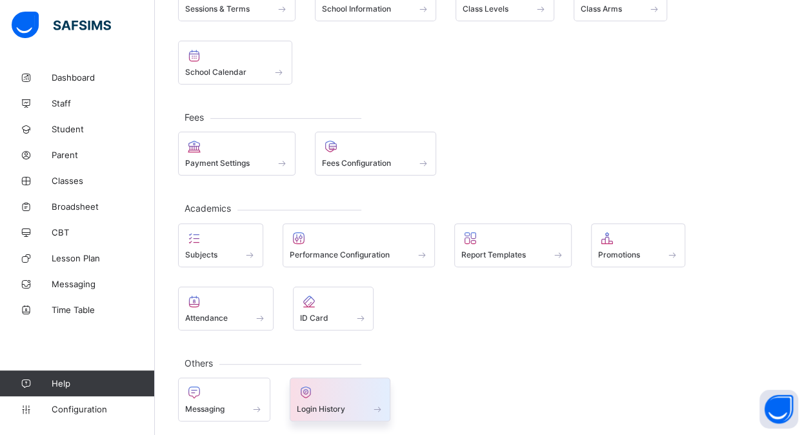
click at [345, 386] on div at bounding box center [340, 391] width 87 height 15
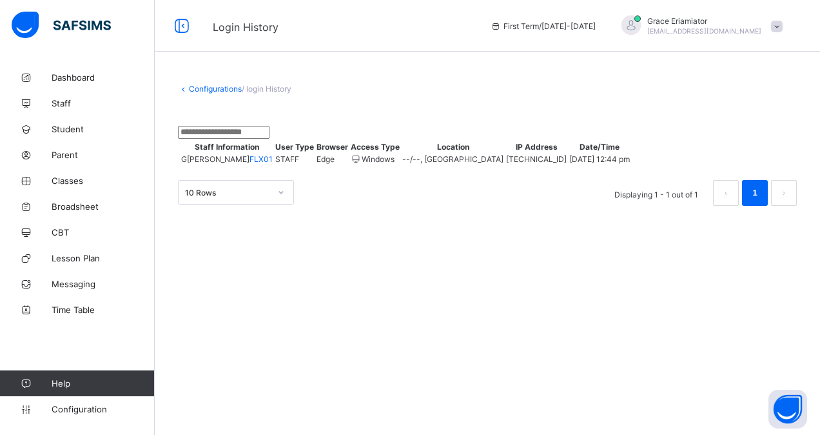
click at [206, 91] on link "Configurations" at bounding box center [215, 89] width 53 height 10
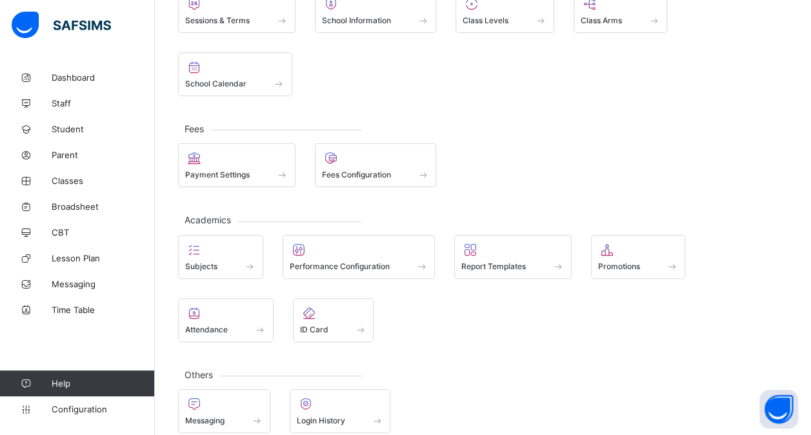
scroll to position [128, 0]
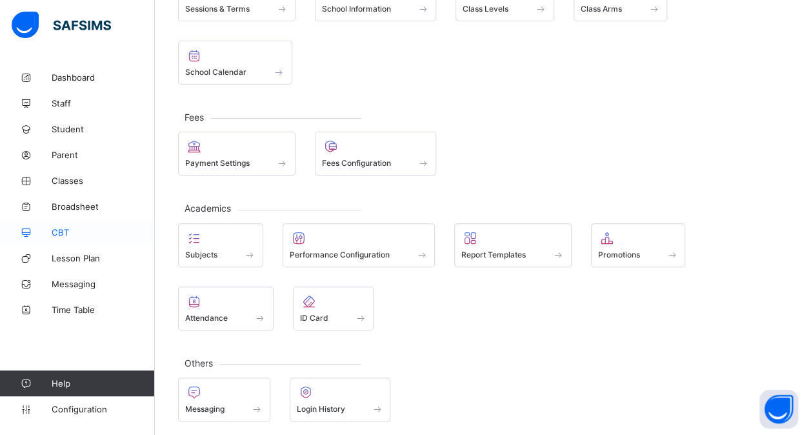
click at [74, 235] on span "CBT" at bounding box center [103, 232] width 103 height 10
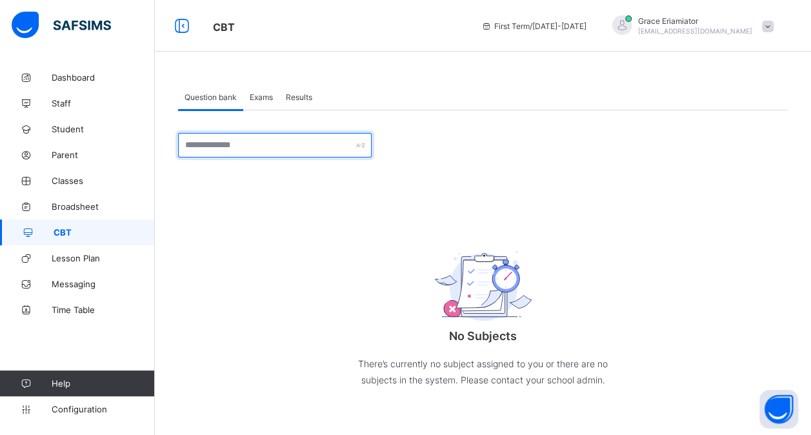
click at [240, 144] on input "text" at bounding box center [274, 145] width 193 height 25
click at [261, 97] on span "Exams" at bounding box center [261, 97] width 23 height 10
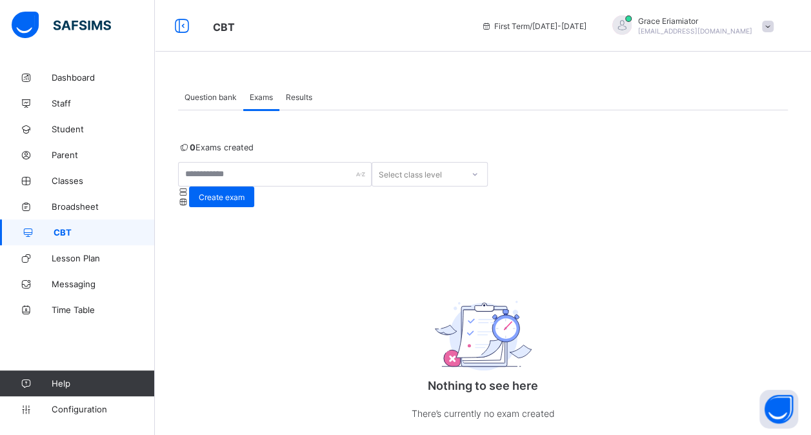
click at [219, 99] on span "Question bank" at bounding box center [210, 97] width 52 height 10
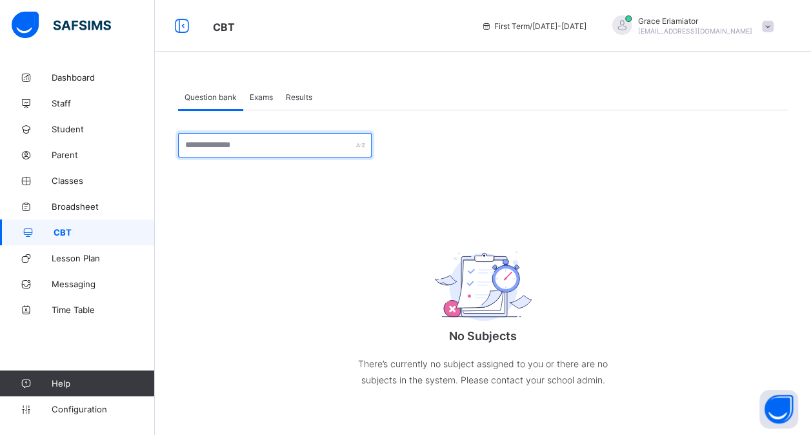
click at [221, 143] on input "text" at bounding box center [274, 145] width 193 height 25
click at [261, 97] on span "Exams" at bounding box center [261, 97] width 23 height 10
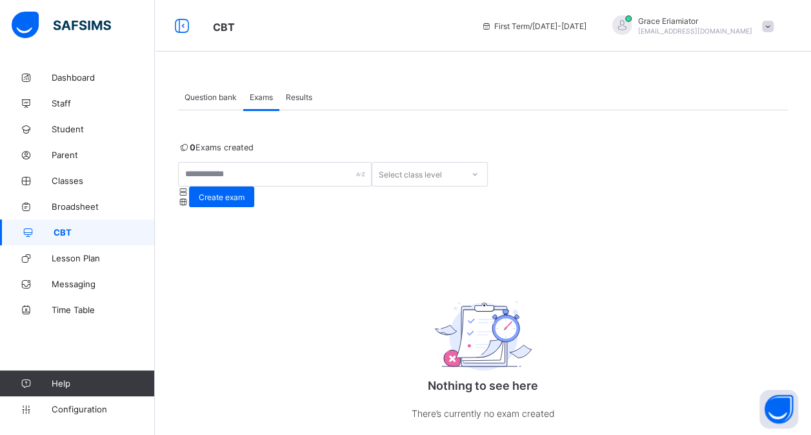
click at [224, 99] on span "Question bank" at bounding box center [210, 97] width 52 height 10
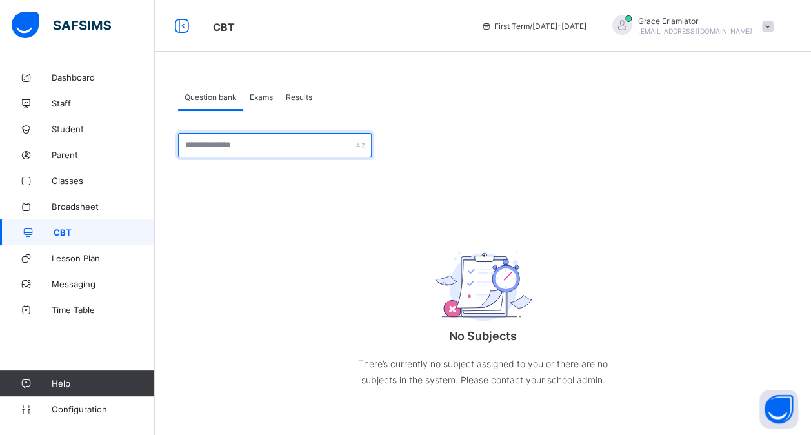
click at [227, 143] on input "text" at bounding box center [274, 145] width 193 height 25
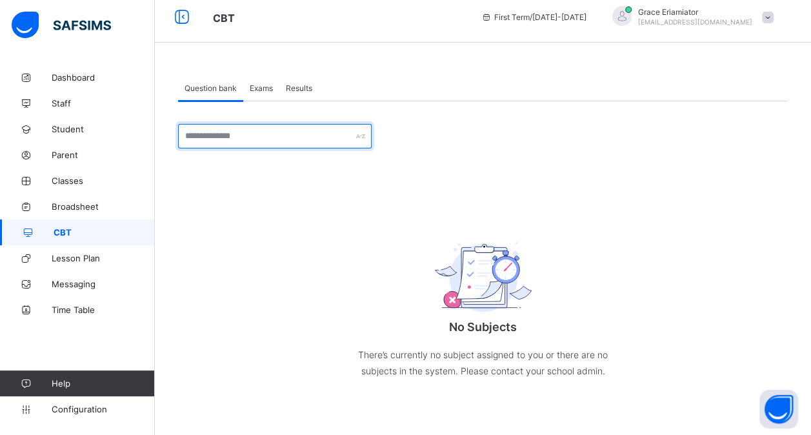
scroll to position [19, 0]
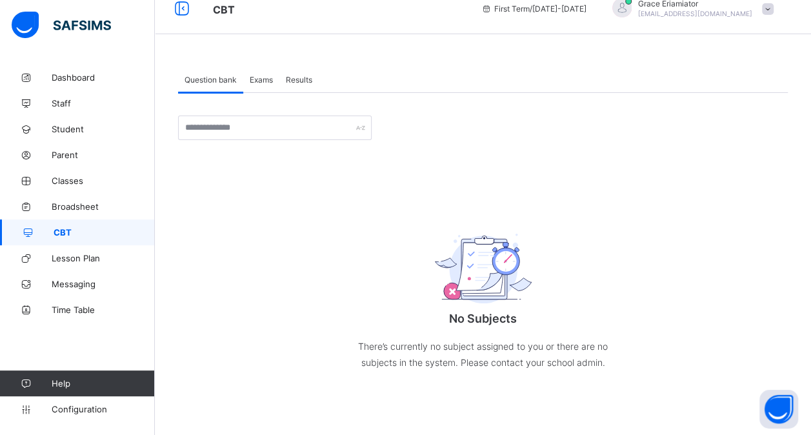
click at [264, 82] on span "Exams" at bounding box center [261, 80] width 23 height 10
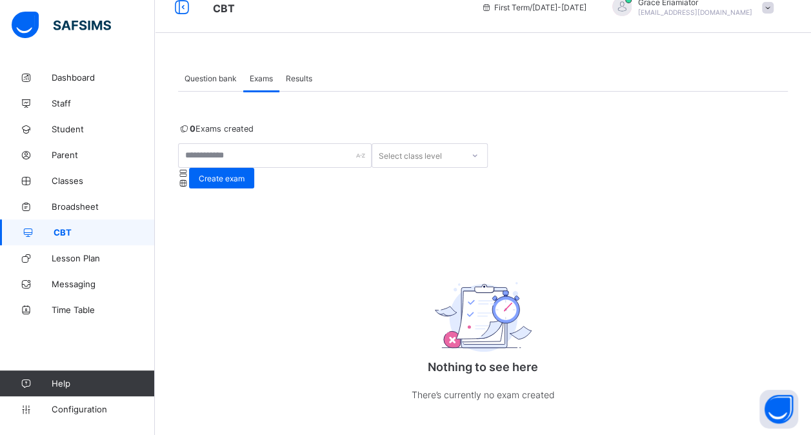
click at [224, 88] on div "Question bank" at bounding box center [210, 78] width 65 height 26
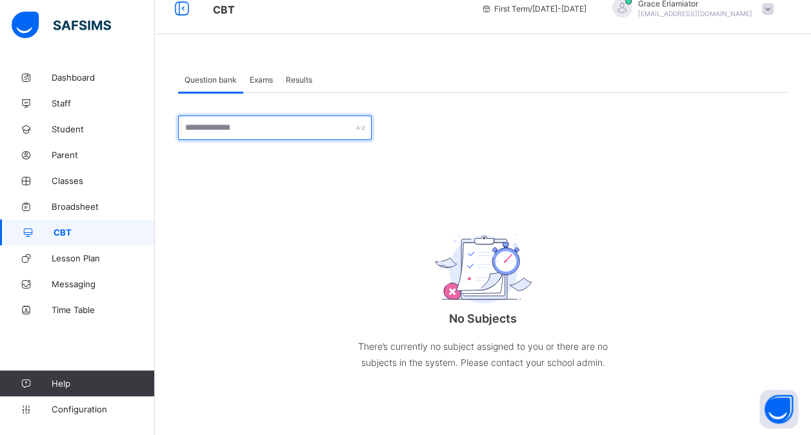
click at [198, 132] on input "text" at bounding box center [274, 127] width 193 height 25
click at [258, 75] on span "Exams" at bounding box center [261, 80] width 23 height 10
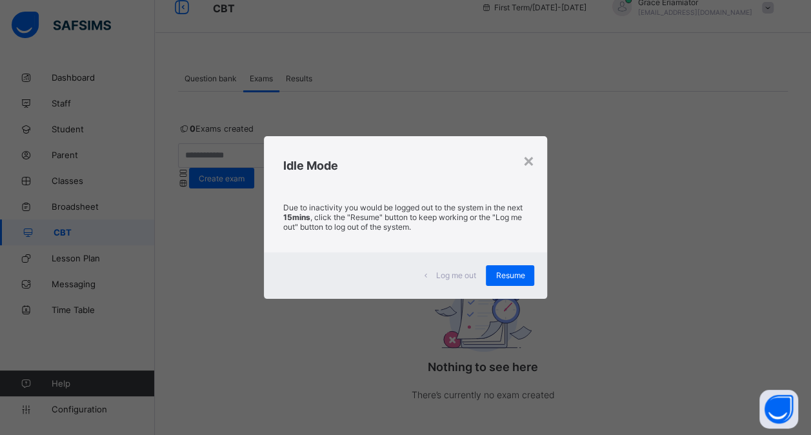
click at [520, 271] on span "Resume" at bounding box center [509, 275] width 29 height 10
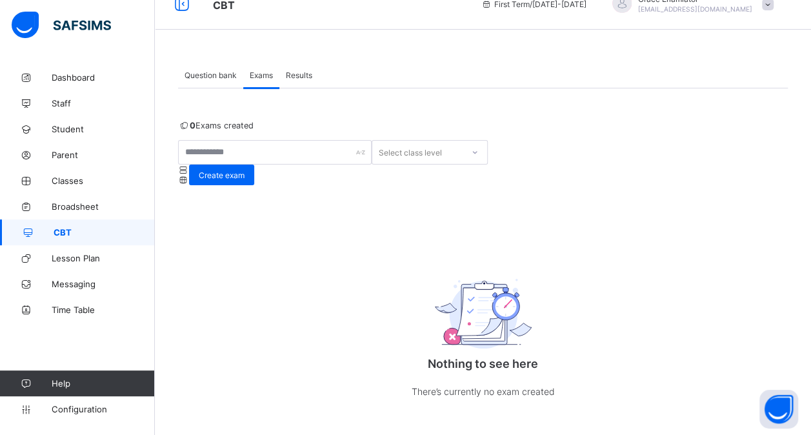
scroll to position [23, 0]
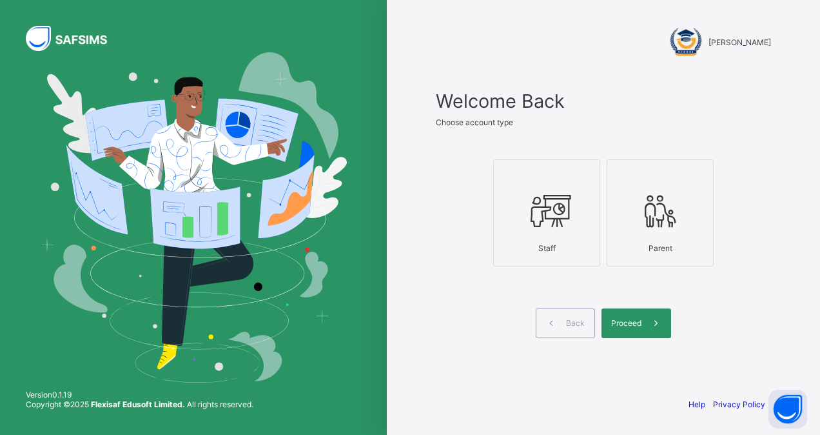
click at [563, 237] on div "Staff" at bounding box center [546, 248] width 93 height 23
click at [621, 314] on div "Proceed" at bounding box center [637, 323] width 70 height 30
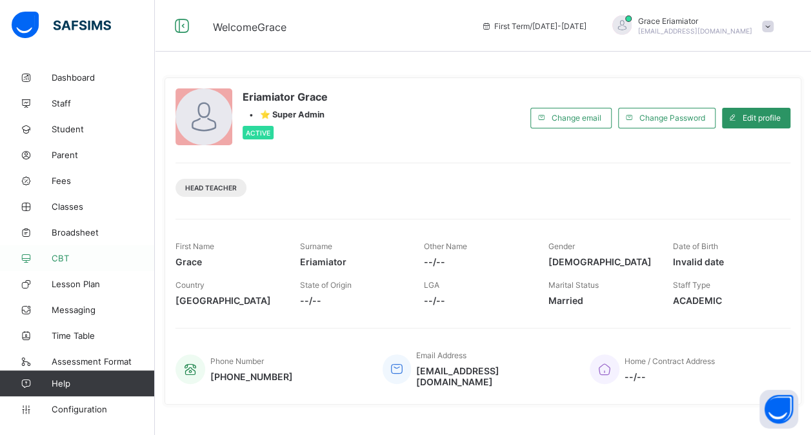
click at [86, 255] on span "CBT" at bounding box center [103, 258] width 103 height 10
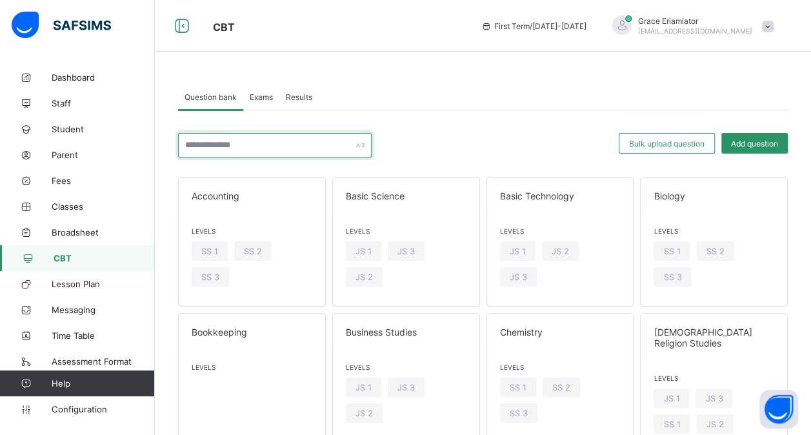
click at [280, 143] on input "text" at bounding box center [274, 145] width 193 height 25
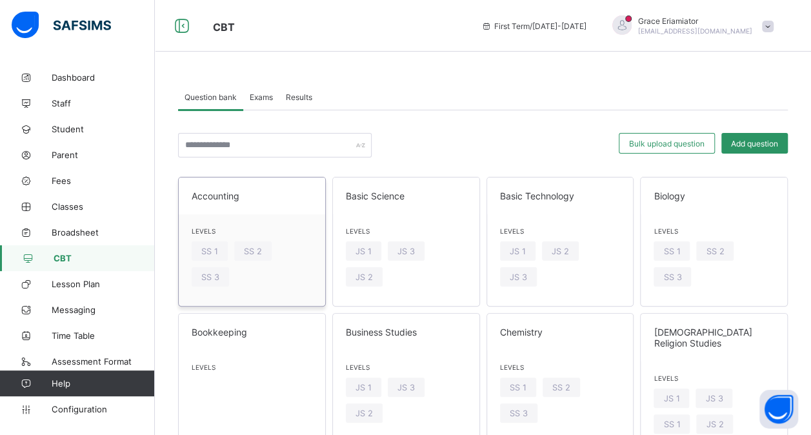
click at [305, 193] on span "Accounting" at bounding box center [252, 195] width 121 height 11
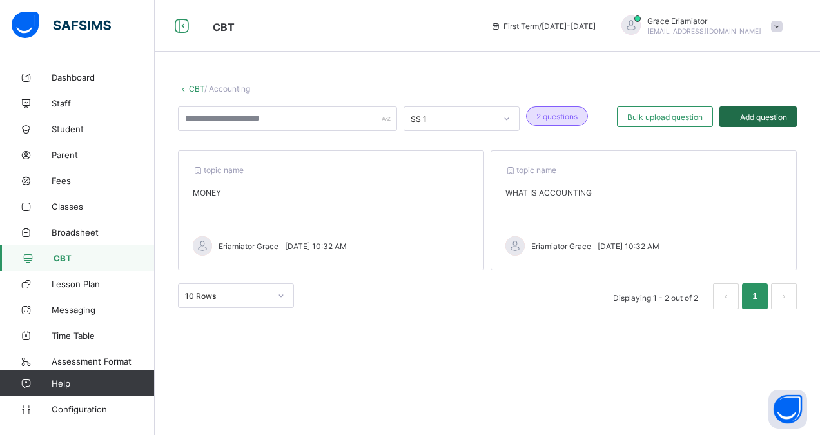
click at [751, 117] on span "Add question" at bounding box center [763, 117] width 47 height 10
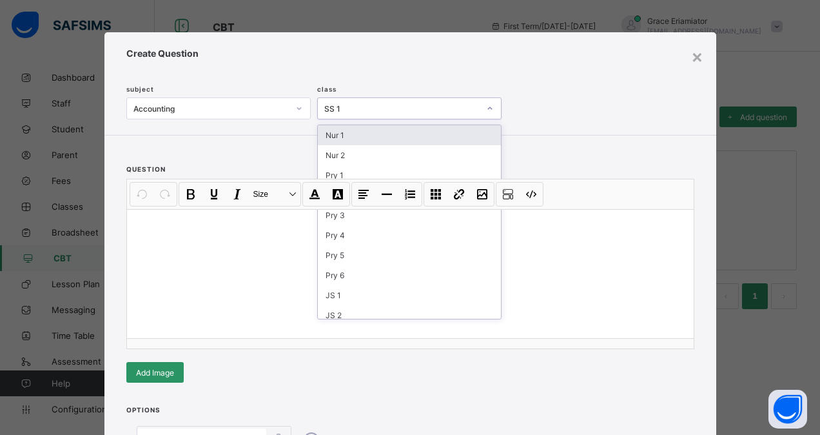
click at [356, 106] on div "SS 1" at bounding box center [402, 109] width 156 height 10
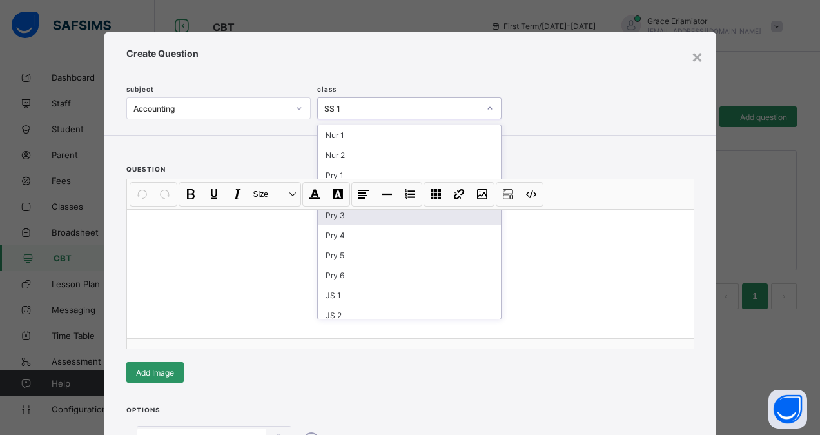
click at [351, 212] on div "Pry 3" at bounding box center [409, 215] width 183 height 20
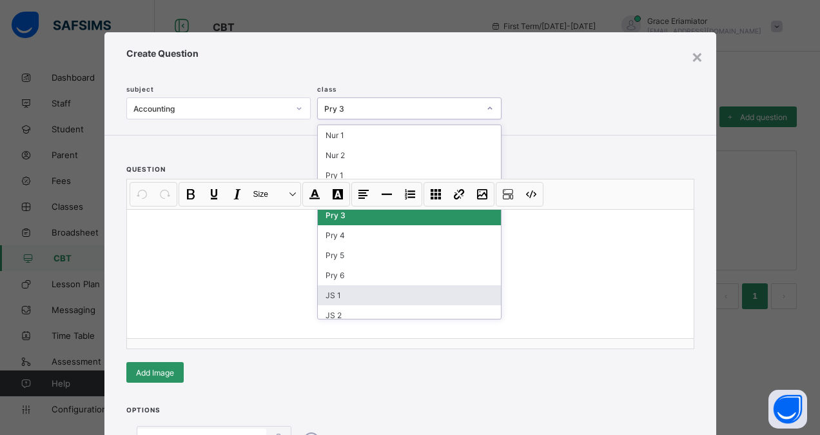
drag, startPoint x: 395, startPoint y: 105, endPoint x: 348, endPoint y: 290, distance: 190.8
click at [348, 119] on div "option Pry 3, selected. option JS 1 focused, 9 of 16. 16 results available. Use…" at bounding box center [409, 108] width 184 height 22
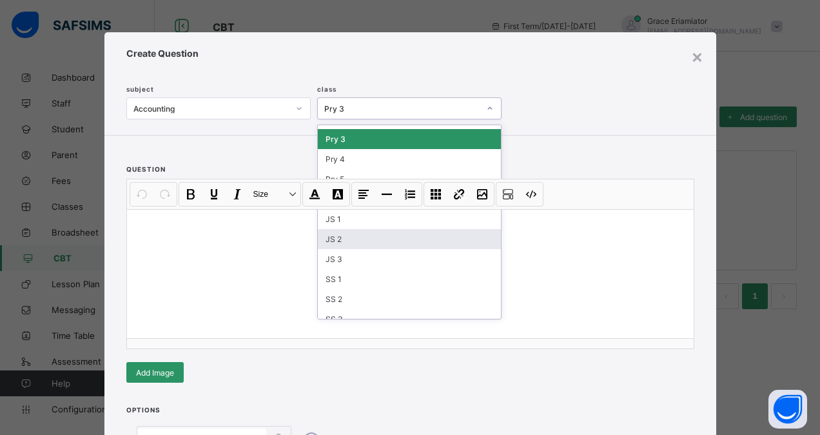
scroll to position [77, 0]
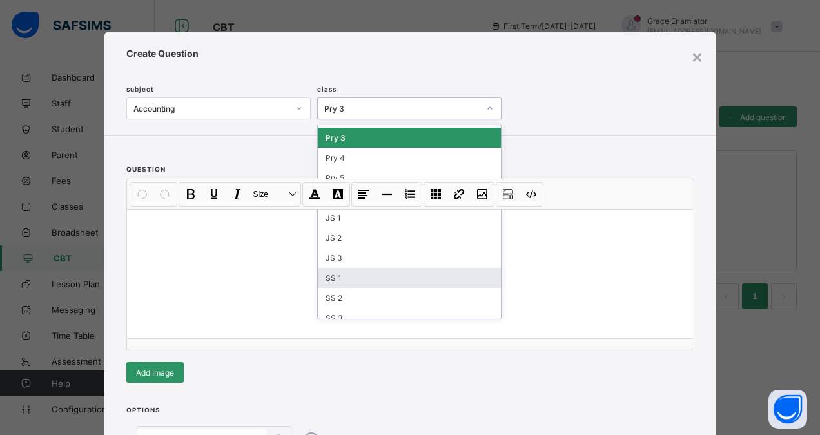
click at [450, 268] on div "SS 1" at bounding box center [409, 278] width 183 height 20
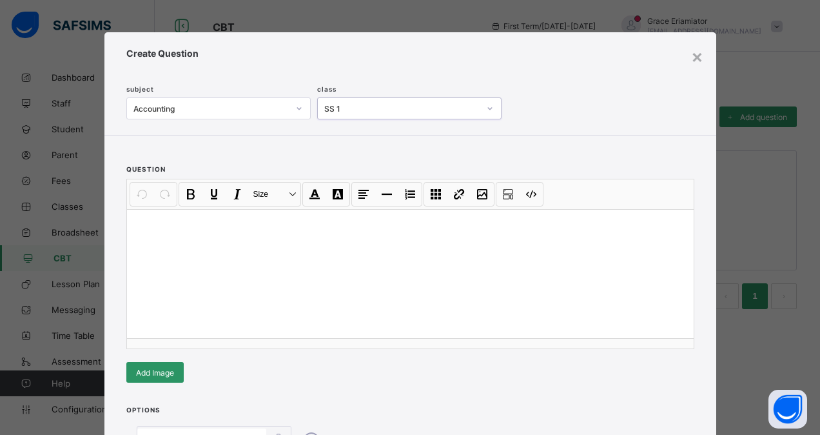
click at [159, 222] on p at bounding box center [410, 225] width 546 height 13
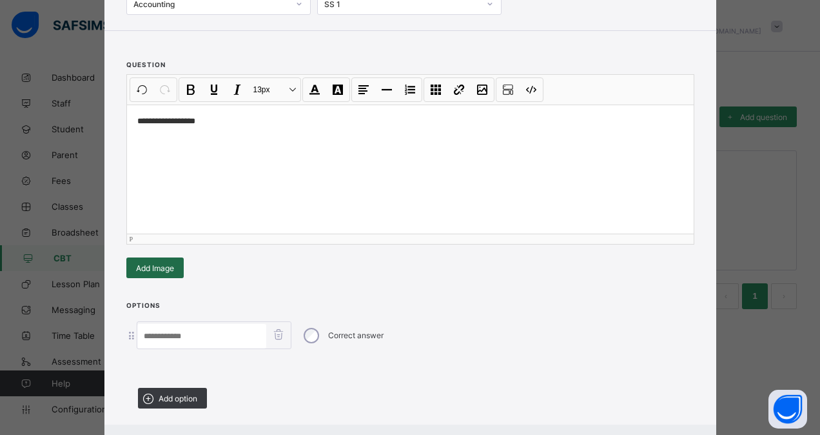
scroll to position [174, 0]
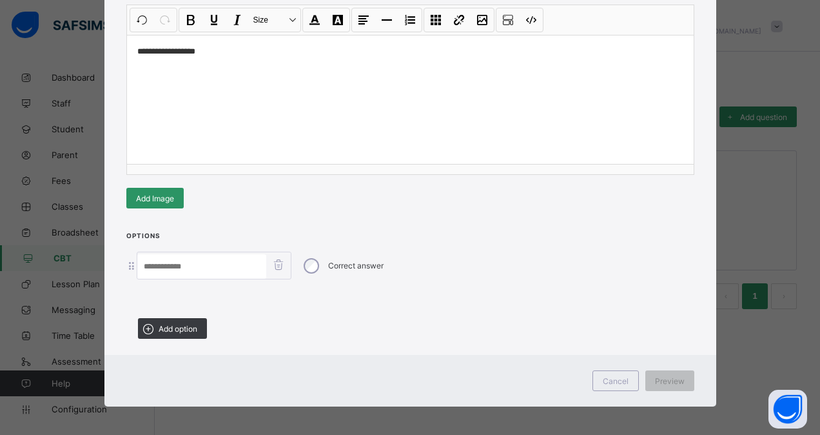
click at [157, 254] on input at bounding box center [201, 266] width 129 height 25
type input "*****"
click at [166, 333] on div "Add option" at bounding box center [172, 328] width 69 height 21
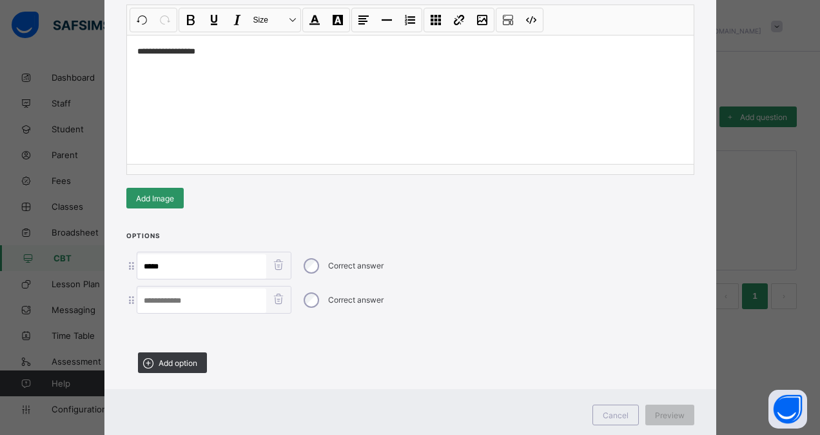
click at [179, 299] on input at bounding box center [201, 300] width 129 height 25
type input "*******"
click at [163, 358] on span "Add option" at bounding box center [178, 363] width 39 height 10
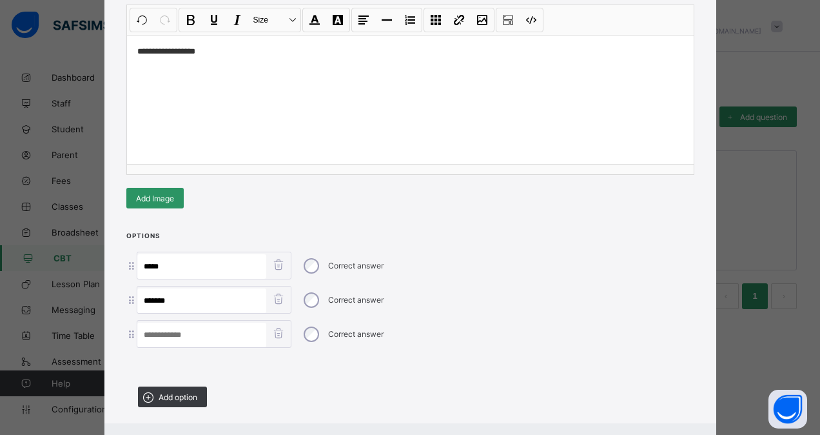
click at [164, 332] on input at bounding box center [201, 334] width 129 height 25
type input "*******"
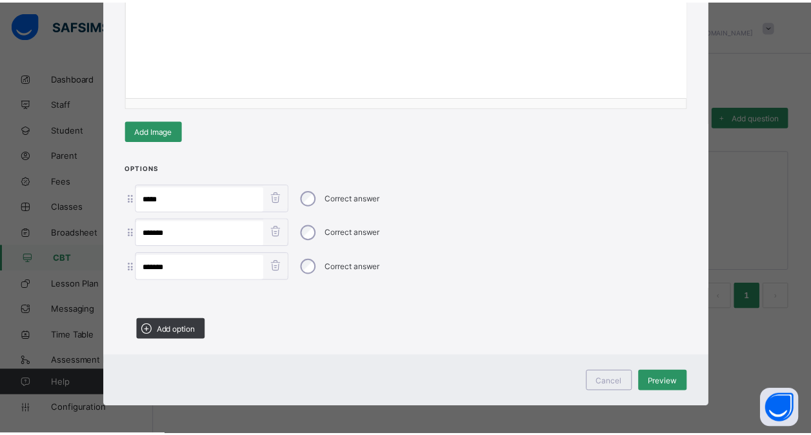
scroll to position [0, 0]
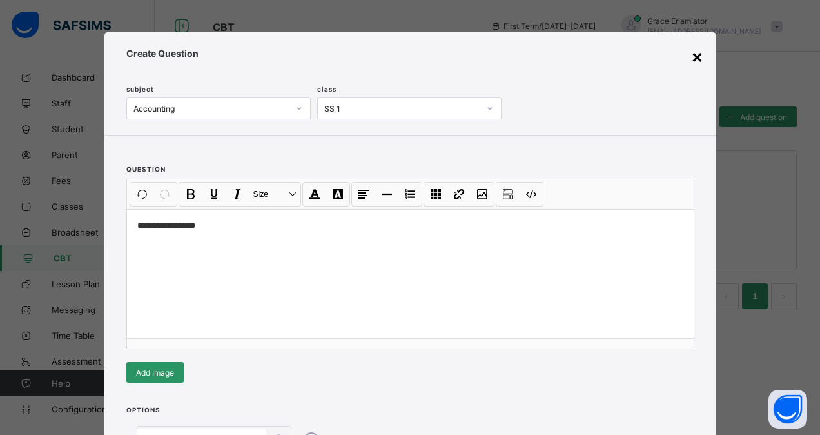
click at [694, 62] on div "×" at bounding box center [697, 56] width 12 height 22
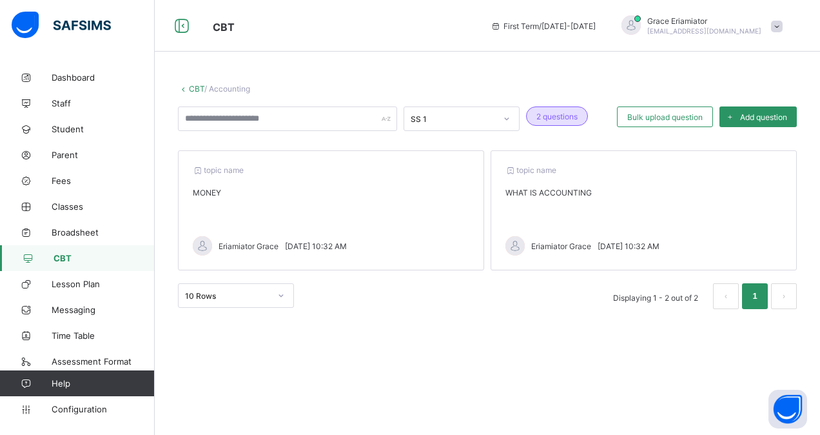
click at [636, 202] on div "topic name WHAT IS ACCOUNTING Eriamiator Grace [DATE] 10:32 AM" at bounding box center [644, 210] width 306 height 120
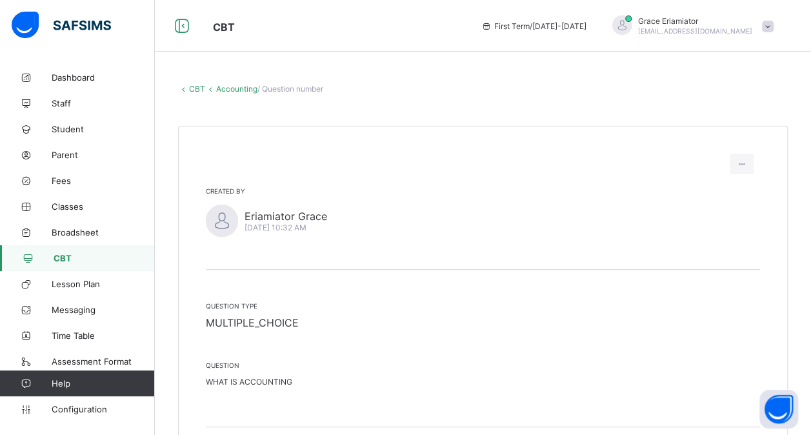
click at [213, 88] on icon at bounding box center [210, 89] width 11 height 10
click at [197, 88] on link "CBT" at bounding box center [197, 89] width 16 height 10
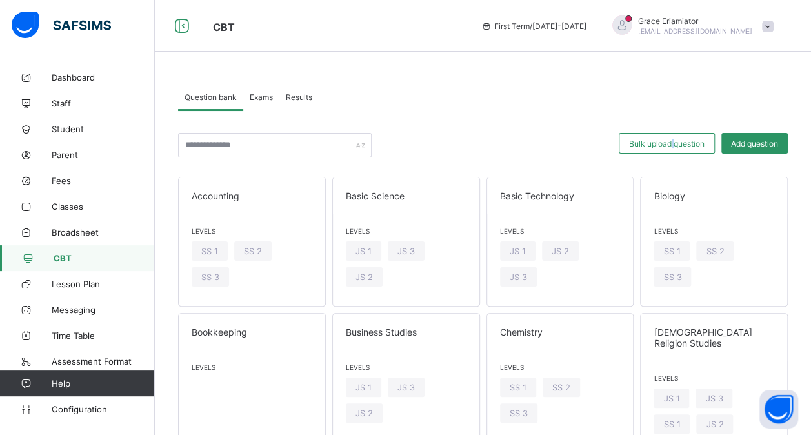
click at [683, 146] on span "Bulk upload question" at bounding box center [666, 144] width 75 height 10
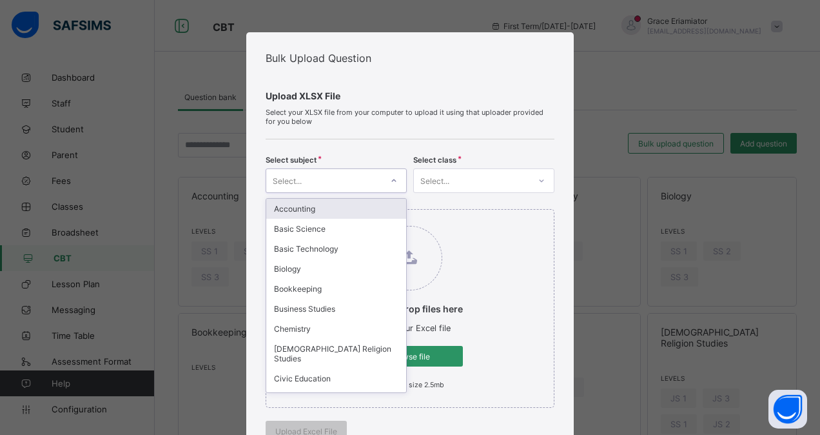
click at [369, 186] on div "Select..." at bounding box center [323, 181] width 115 height 18
click at [381, 153] on div "Select subject option Accounting focused, 1 of 63. 63 results available. Use Up…" at bounding box center [411, 171] width 290 height 44
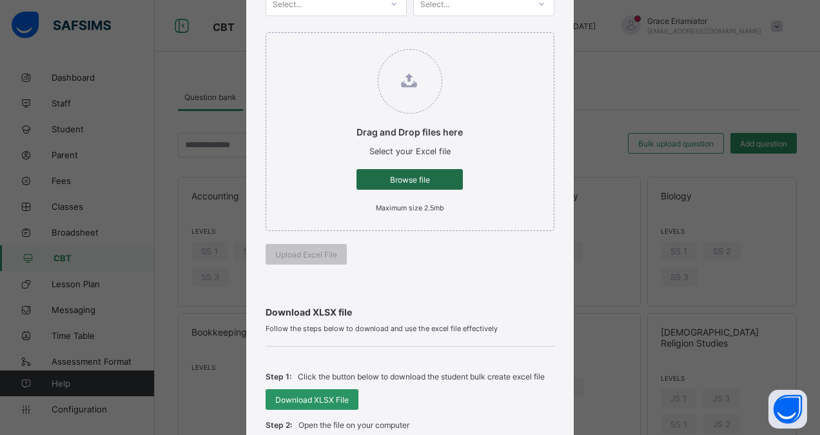
scroll to position [193, 0]
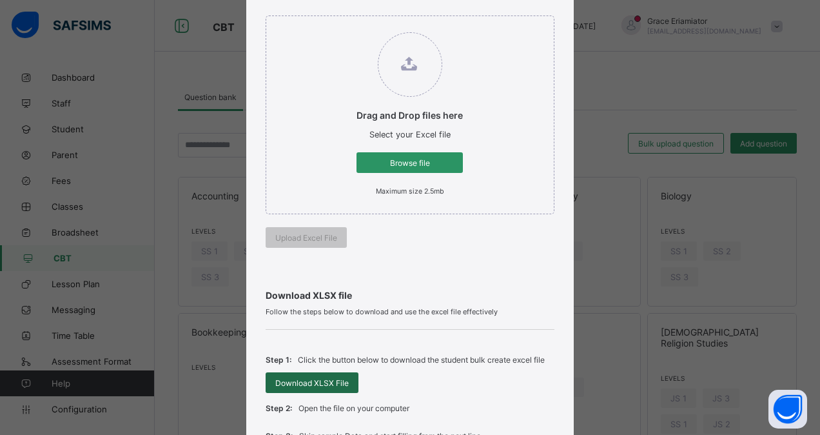
click at [310, 382] on span "Download XLSX File" at bounding box center [312, 383] width 74 height 10
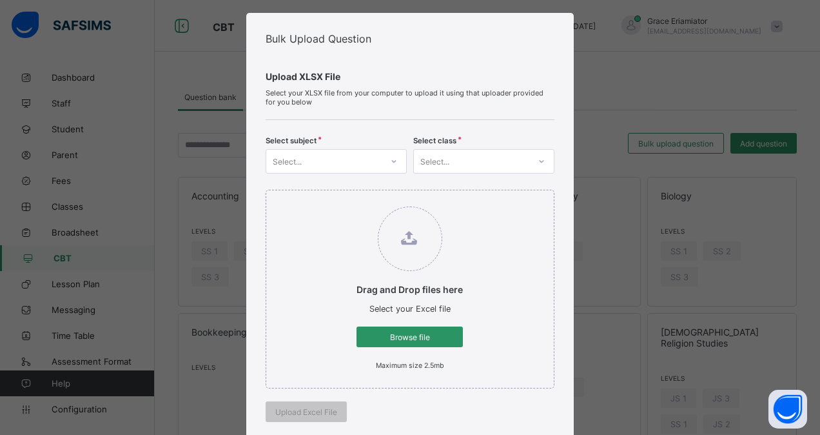
scroll to position [0, 0]
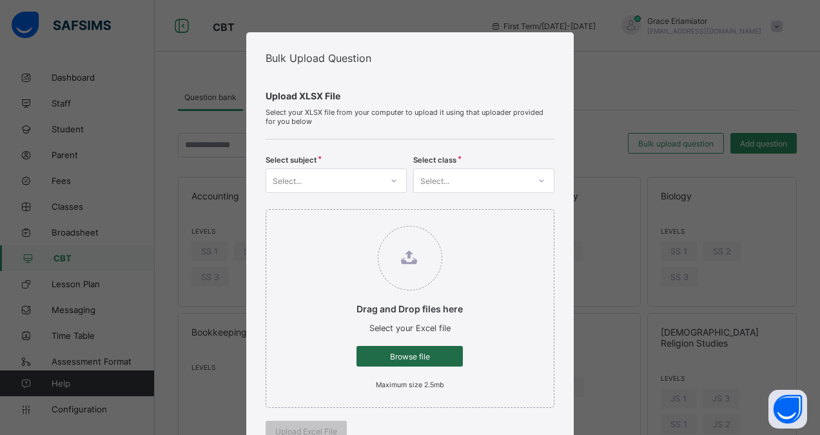
click at [404, 353] on span "Browse file" at bounding box center [409, 356] width 87 height 10
click at [344, 219] on input "Drag and Drop files here Select your Excel file Browse file Maximum size 2.5mb" at bounding box center [344, 219] width 0 height 0
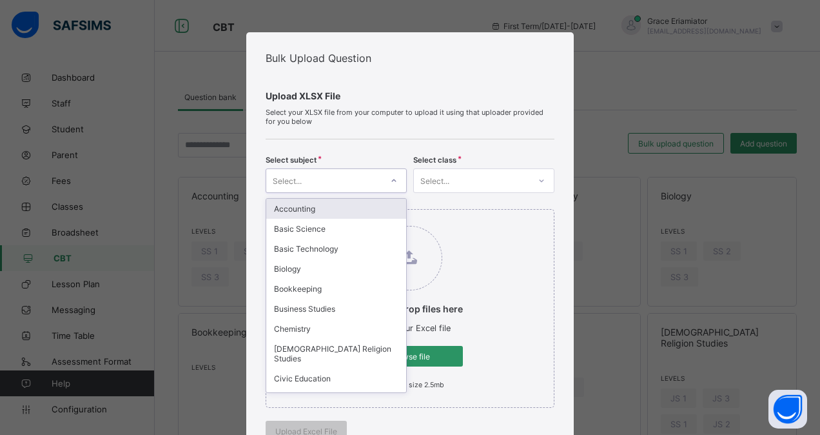
click at [348, 184] on div "Select..." at bounding box center [323, 181] width 115 height 18
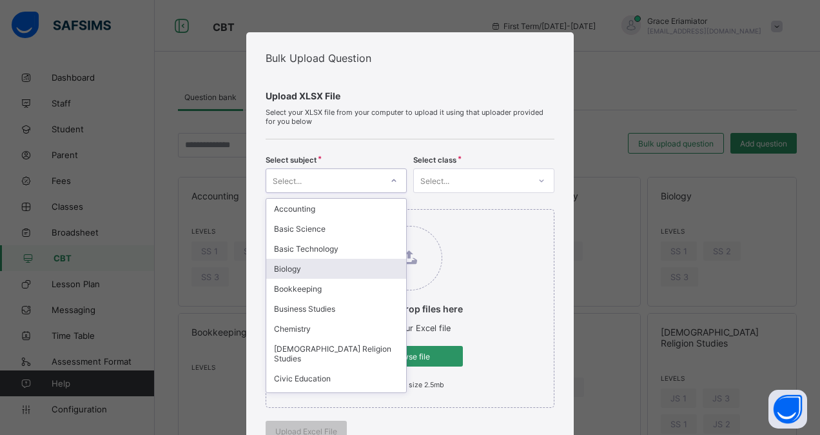
click at [357, 259] on div "Biology" at bounding box center [336, 269] width 140 height 20
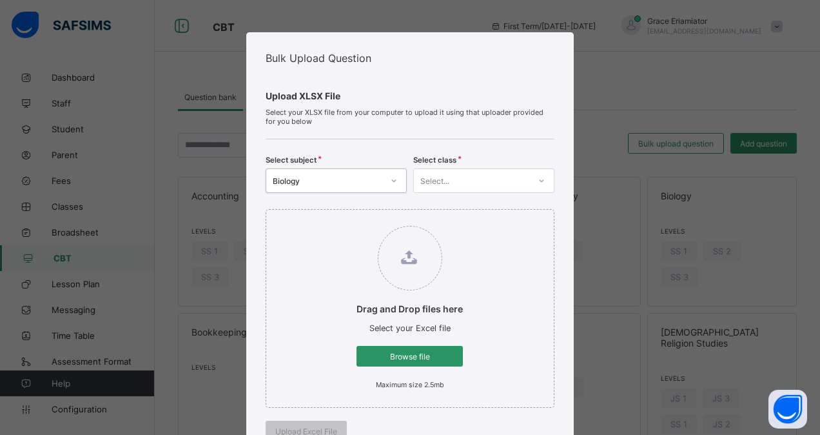
click at [440, 183] on div "Select..." at bounding box center [434, 180] width 29 height 25
click at [447, 205] on div "SS 1" at bounding box center [484, 209] width 140 height 20
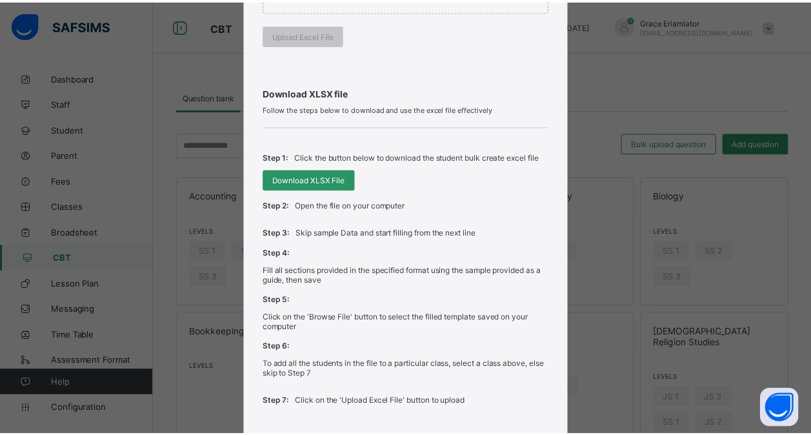
scroll to position [481, 0]
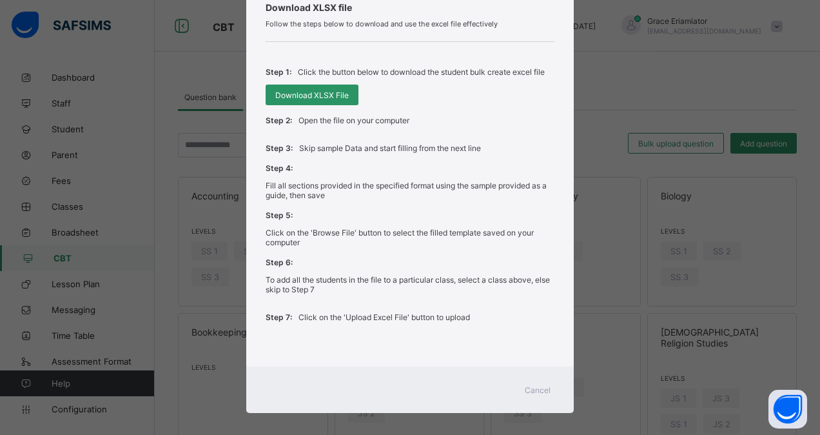
click at [541, 385] on span "Cancel" at bounding box center [538, 390] width 26 height 10
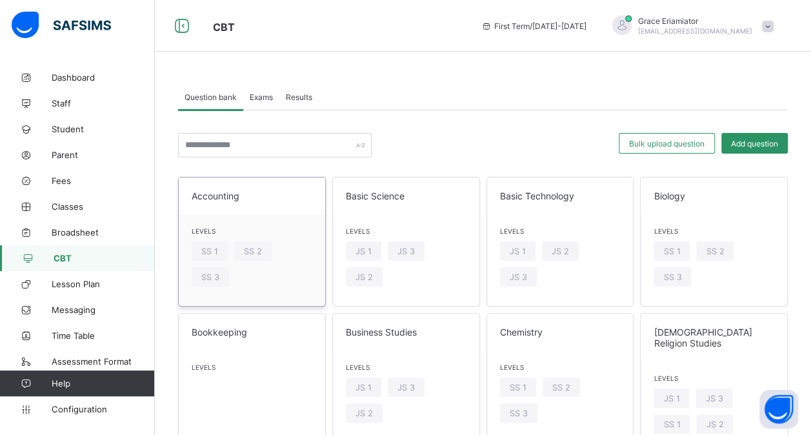
click at [269, 210] on div "Accounting" at bounding box center [252, 195] width 146 height 37
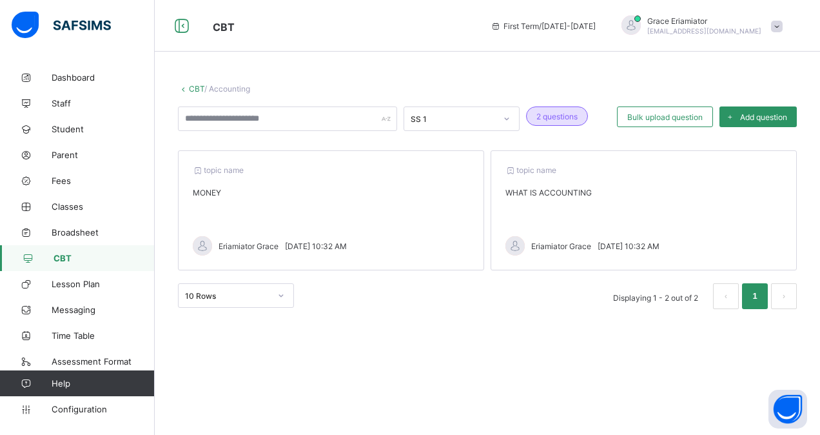
click at [441, 224] on div "topic name MONEY Eriamiator [PERSON_NAME][DATE] 10:32 AM" at bounding box center [331, 210] width 306 height 120
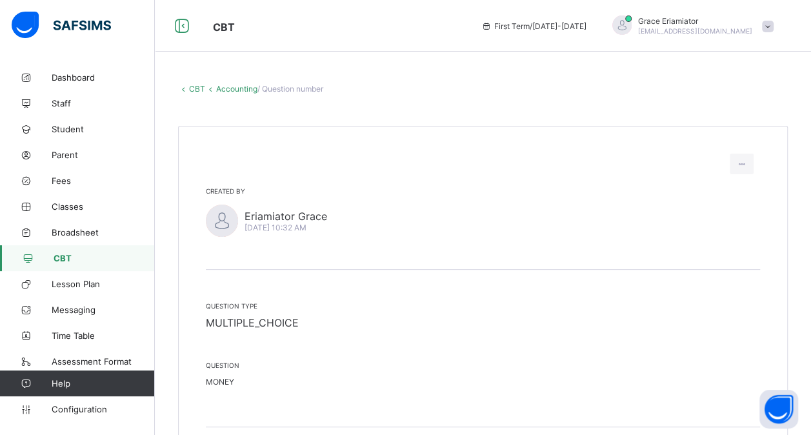
click at [216, 89] on link "Accounting" at bounding box center [236, 89] width 41 height 10
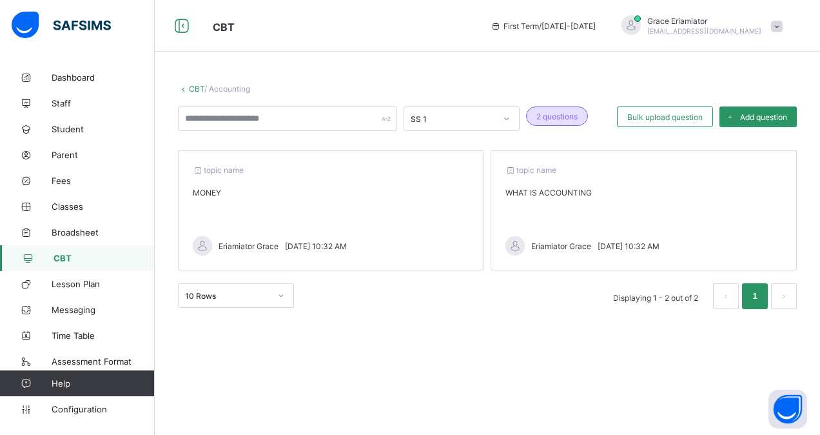
click at [195, 88] on link "CBT" at bounding box center [196, 89] width 15 height 10
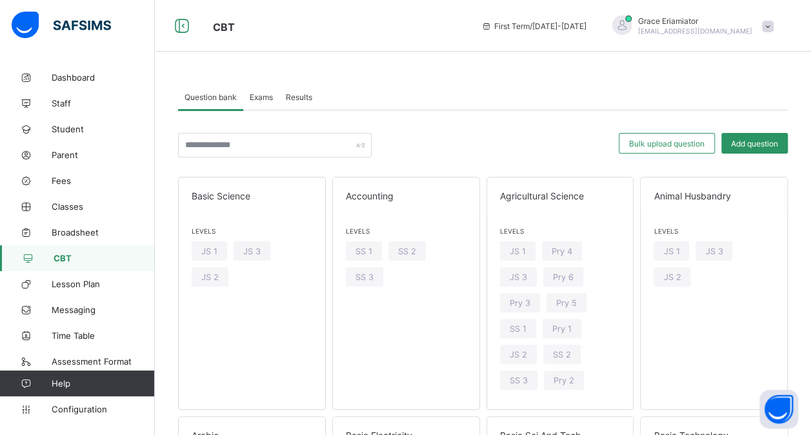
click at [304, 95] on span "Results" at bounding box center [299, 97] width 26 height 10
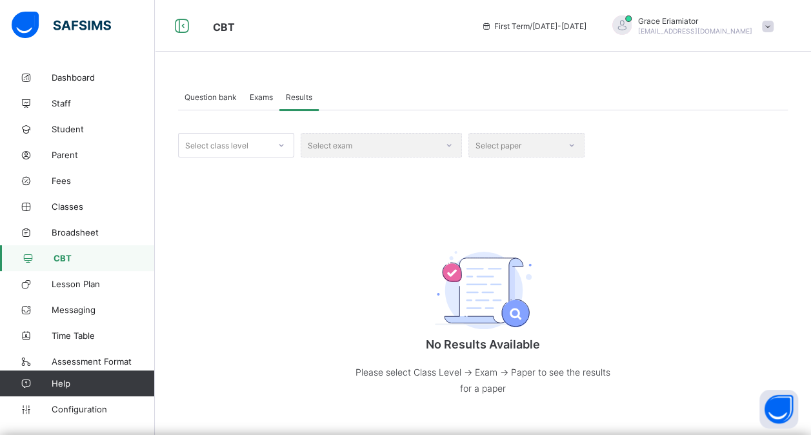
click at [224, 97] on span "Question bank" at bounding box center [210, 97] width 52 height 10
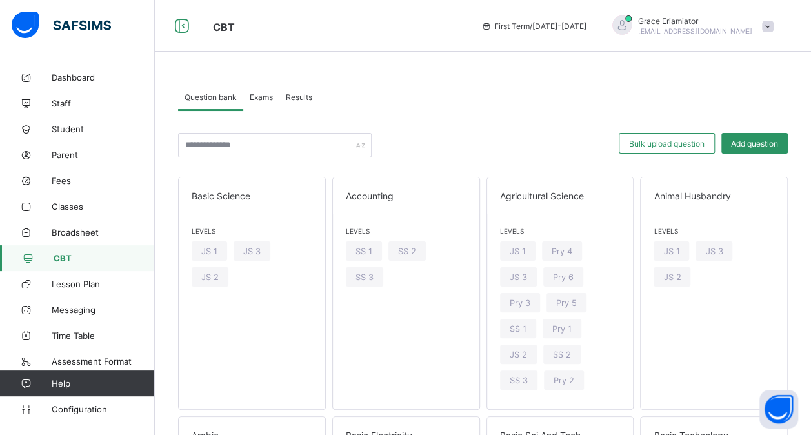
click at [268, 104] on div "Exams" at bounding box center [261, 97] width 36 height 26
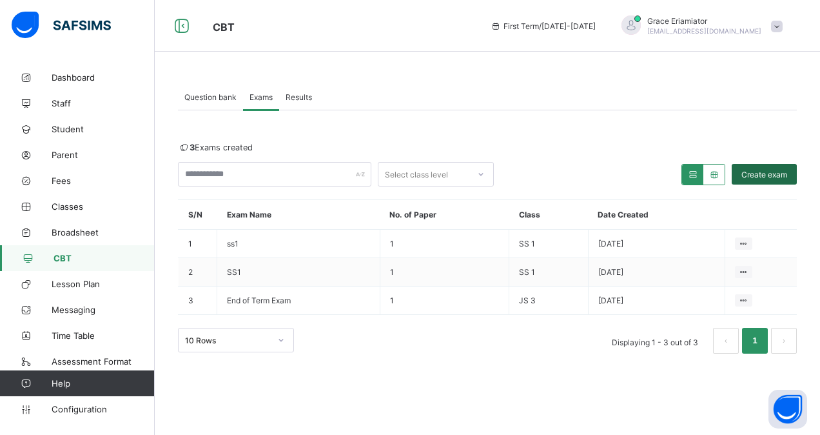
click at [758, 173] on span "Create exam" at bounding box center [765, 175] width 46 height 10
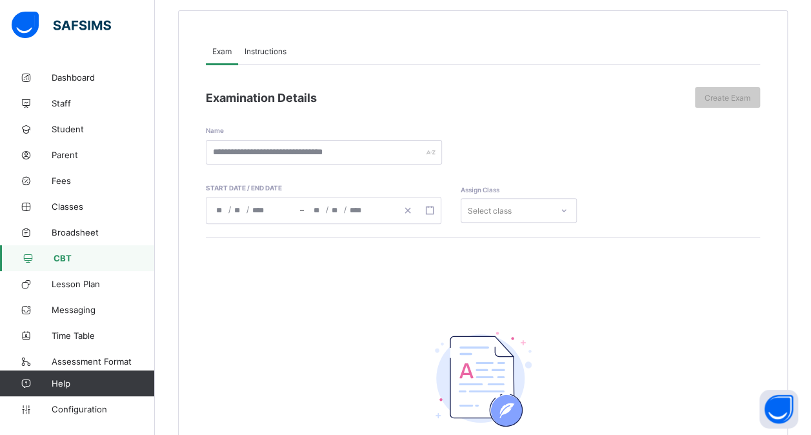
scroll to position [129, 0]
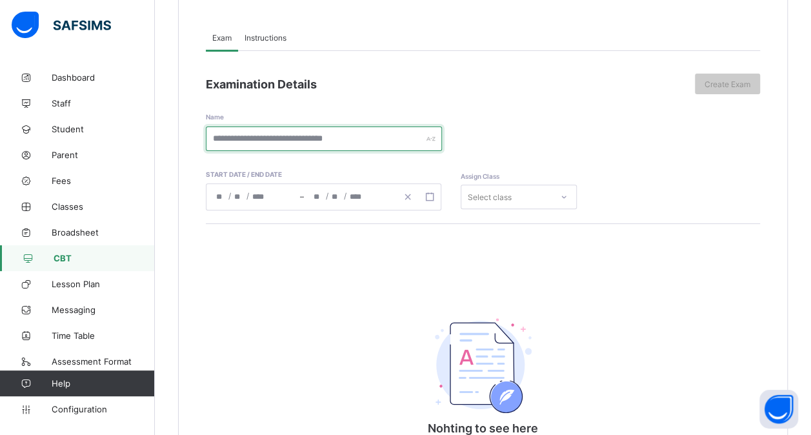
click at [291, 133] on input "text" at bounding box center [324, 138] width 236 height 25
click at [231, 197] on div "/ /" at bounding box center [253, 197] width 94 height 26
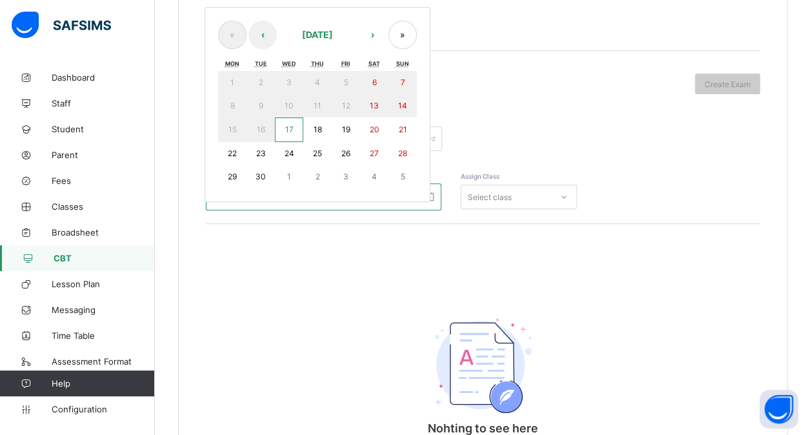
click at [282, 123] on button "17" at bounding box center [289, 129] width 28 height 25
click at [350, 129] on button "19" at bounding box center [345, 129] width 28 height 25
type input "**********"
type input "**"
type input "*"
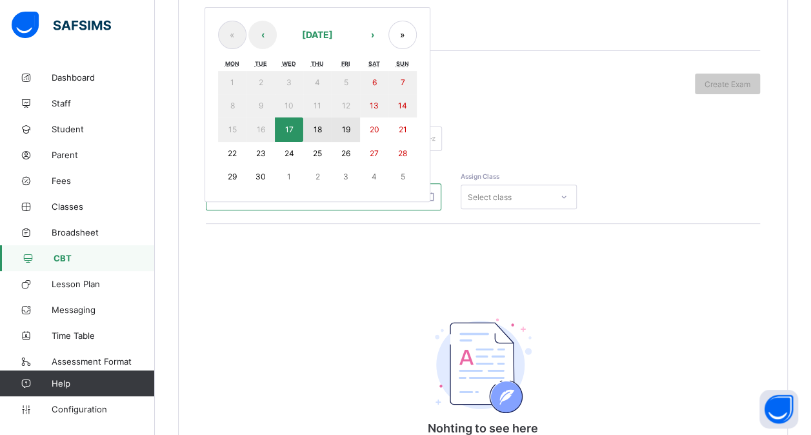
type input "****"
type input "**********"
type input "**"
type input "*"
type input "****"
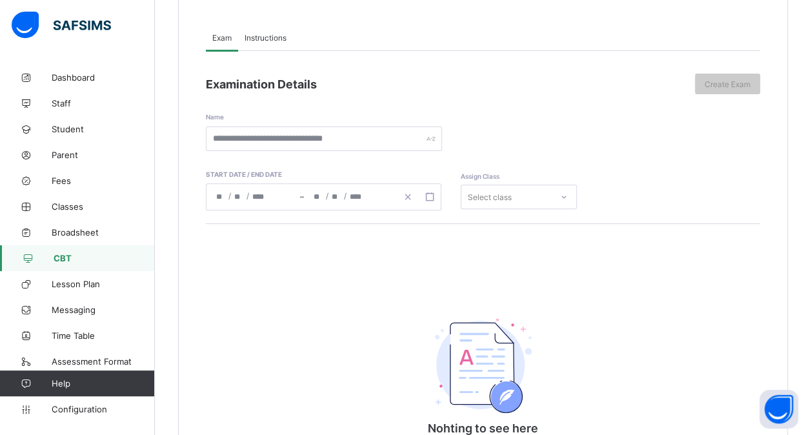
click at [535, 195] on div "Select class" at bounding box center [506, 197] width 90 height 18
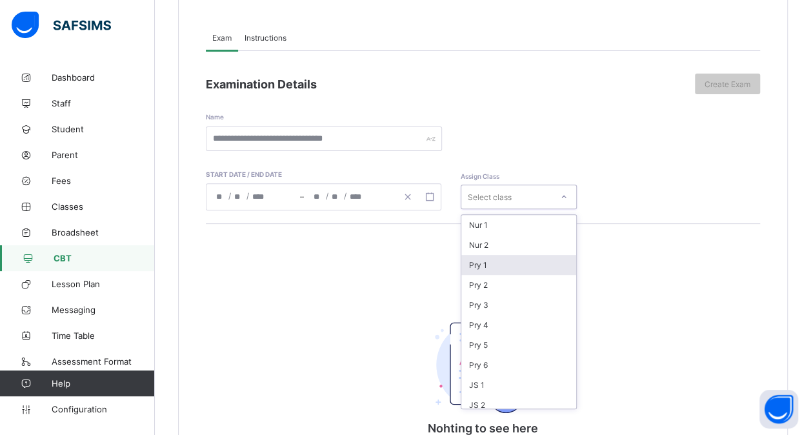
click at [491, 267] on div "Pry 1" at bounding box center [518, 265] width 115 height 20
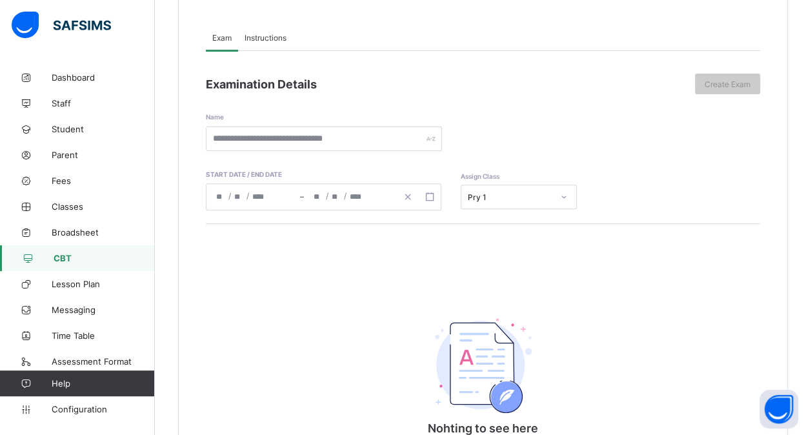
click at [270, 39] on span "Instructions" at bounding box center [265, 38] width 42 height 10
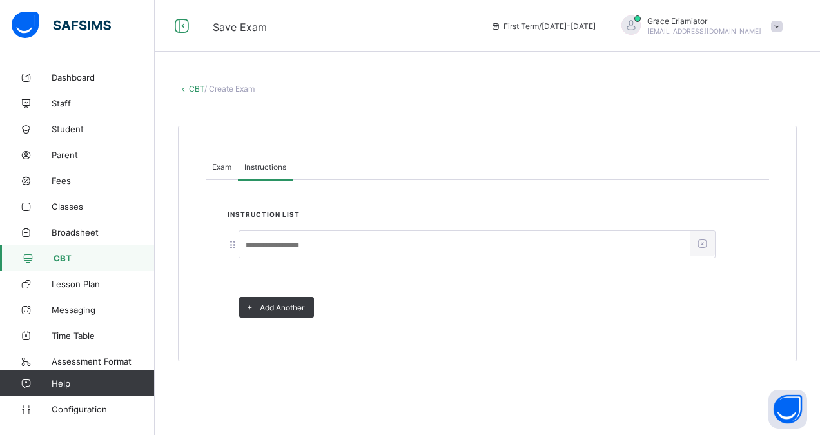
click at [300, 241] on input at bounding box center [464, 245] width 451 height 25
type input "**********"
click at [232, 170] on div "Exam" at bounding box center [222, 166] width 32 height 26
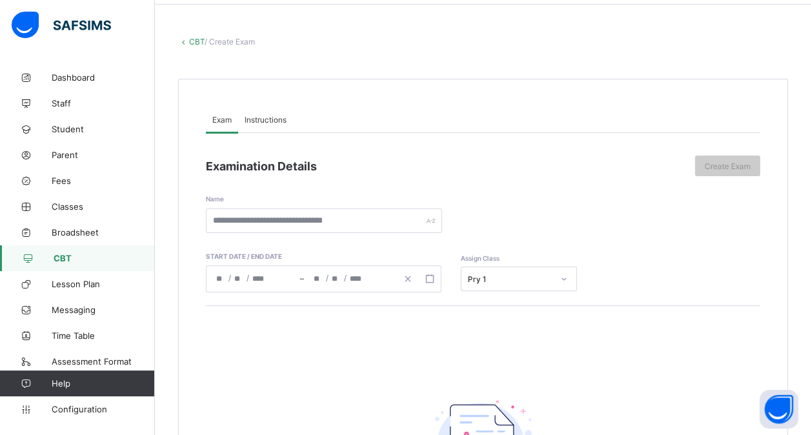
scroll to position [64, 0]
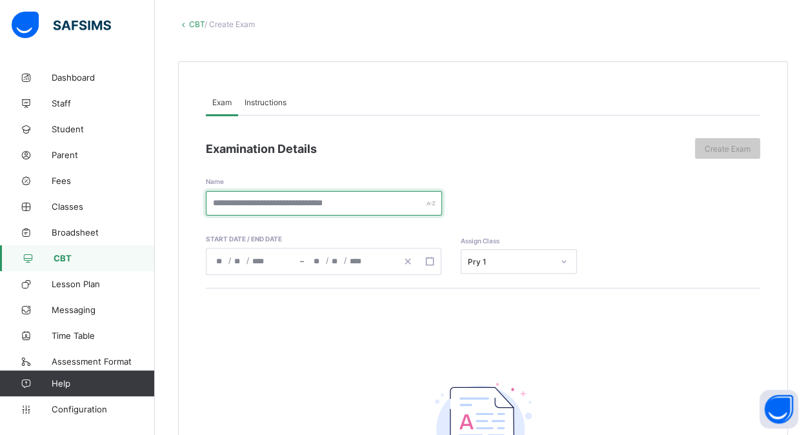
click at [297, 204] on input "text" at bounding box center [324, 203] width 236 height 25
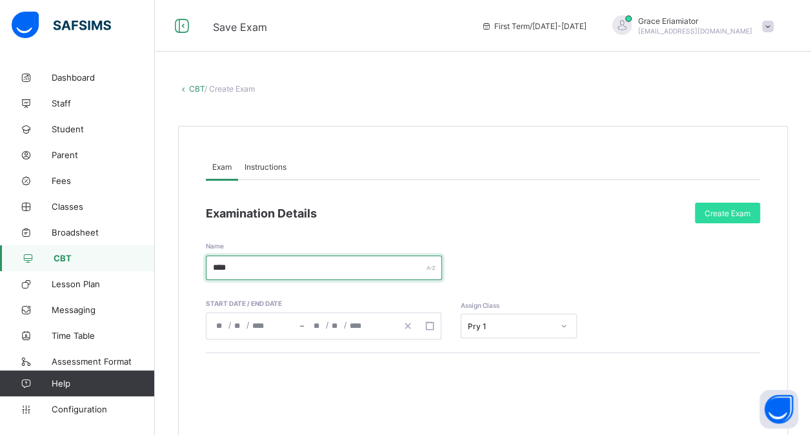
scroll to position [0, 0]
type input "****"
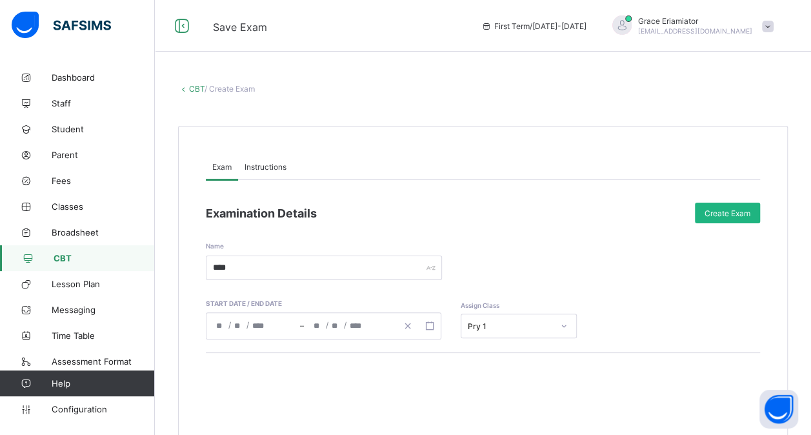
click at [738, 213] on span "Create Exam" at bounding box center [727, 213] width 46 height 10
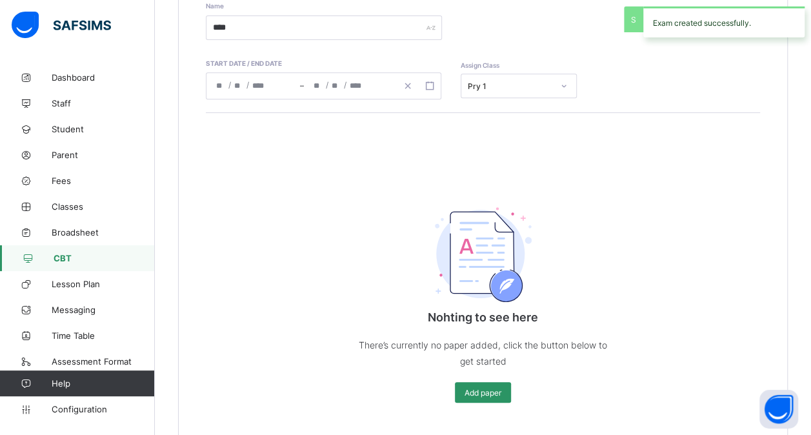
scroll to position [258, 0]
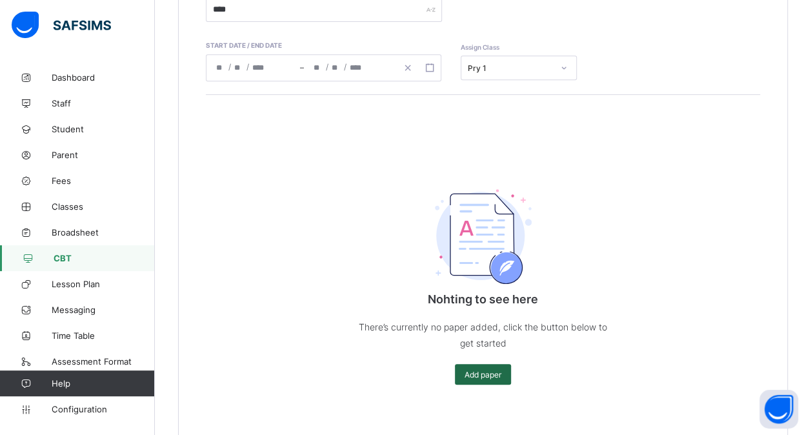
click at [486, 370] on span "Add paper" at bounding box center [482, 374] width 37 height 10
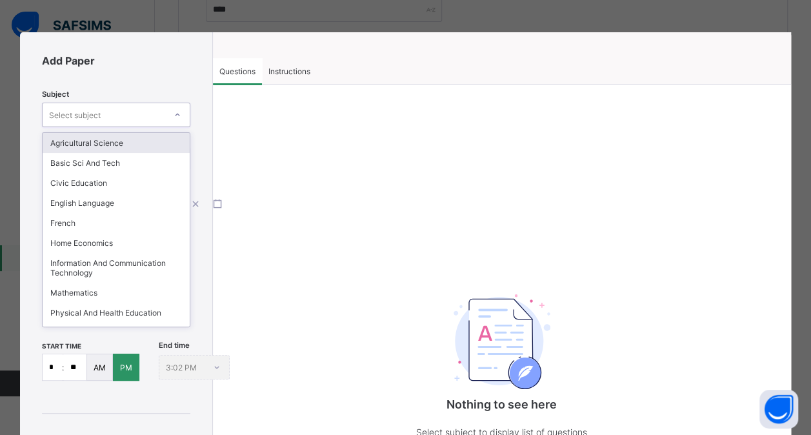
click at [133, 113] on div "Select subject" at bounding box center [104, 115] width 123 height 18
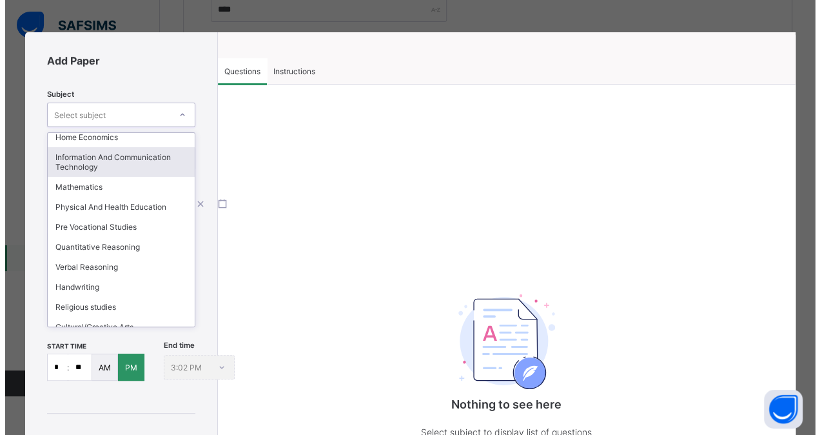
scroll to position [0, 0]
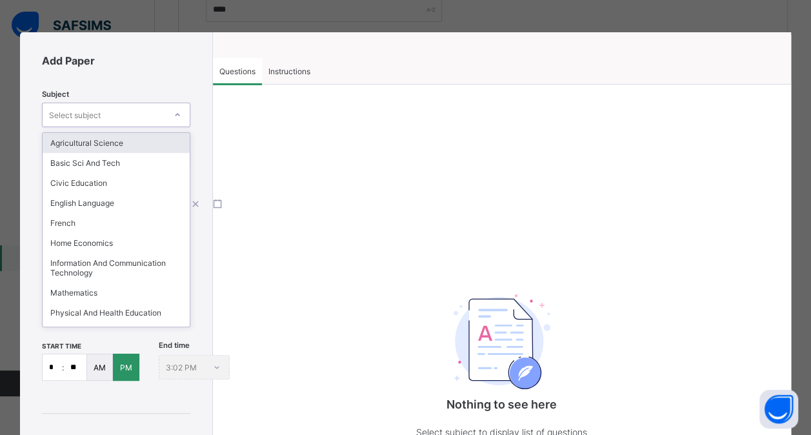
click at [126, 146] on div "Agricultural Science" at bounding box center [116, 143] width 147 height 20
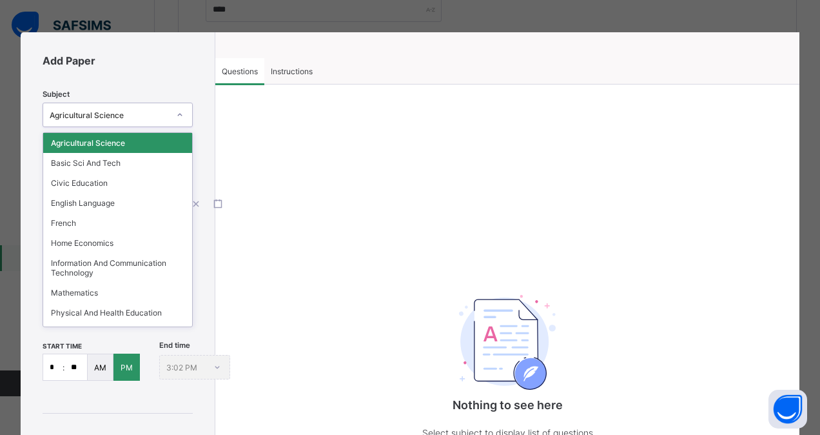
click at [148, 115] on div "Agricultural Science" at bounding box center [109, 115] width 119 height 10
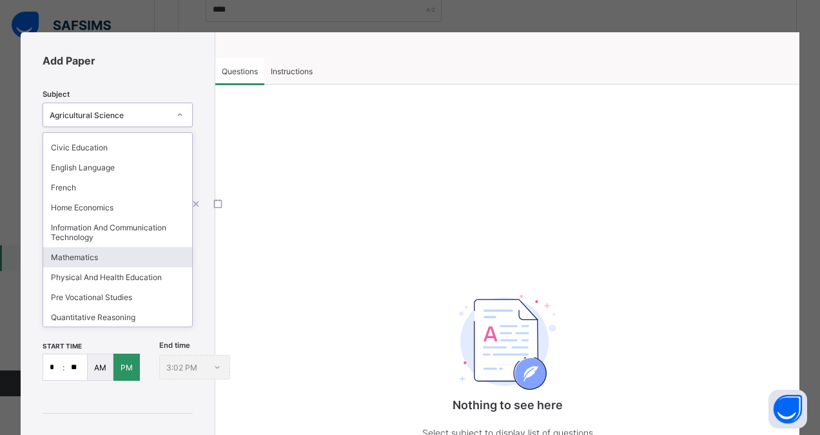
scroll to position [106, 0]
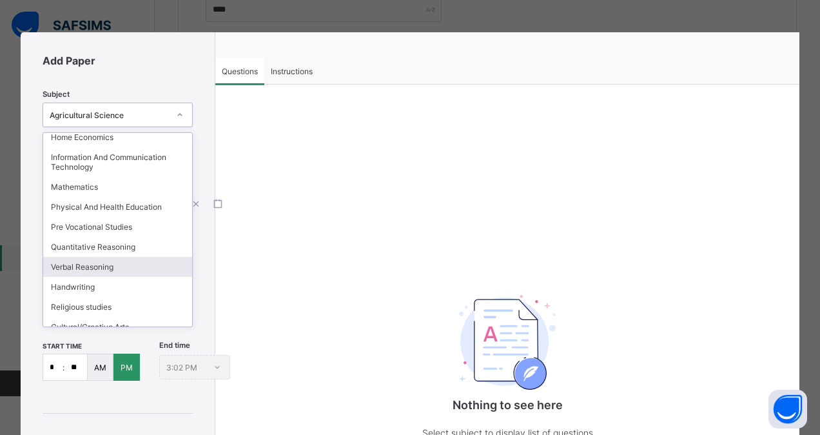
click at [135, 261] on div "Verbal Reasoning" at bounding box center [117, 267] width 149 height 20
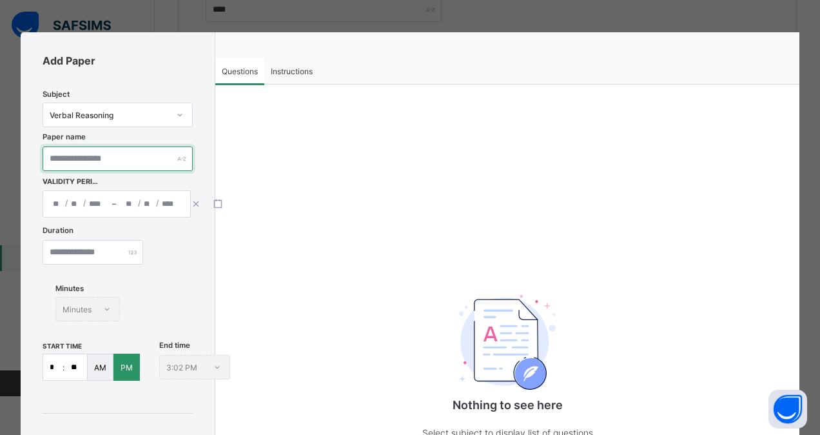
click at [132, 157] on input "text" at bounding box center [118, 158] width 150 height 25
click at [94, 205] on div "/ / – / /" at bounding box center [117, 203] width 148 height 27
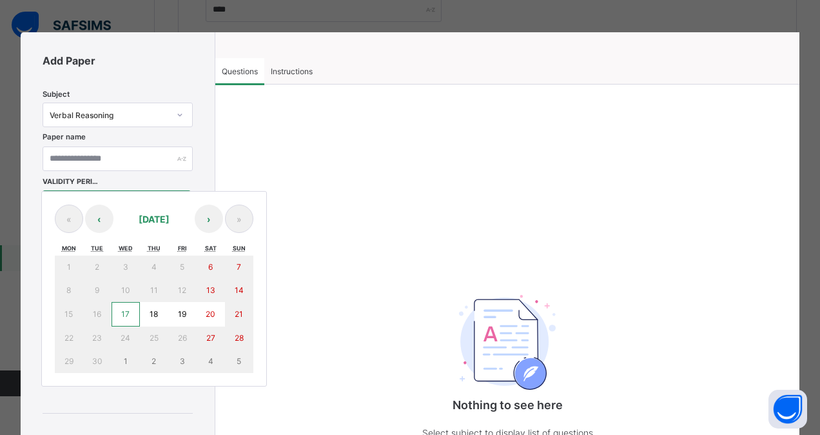
click at [124, 309] on abbr "17" at bounding box center [125, 314] width 8 height 10
click at [177, 313] on button "19" at bounding box center [182, 314] width 28 height 25
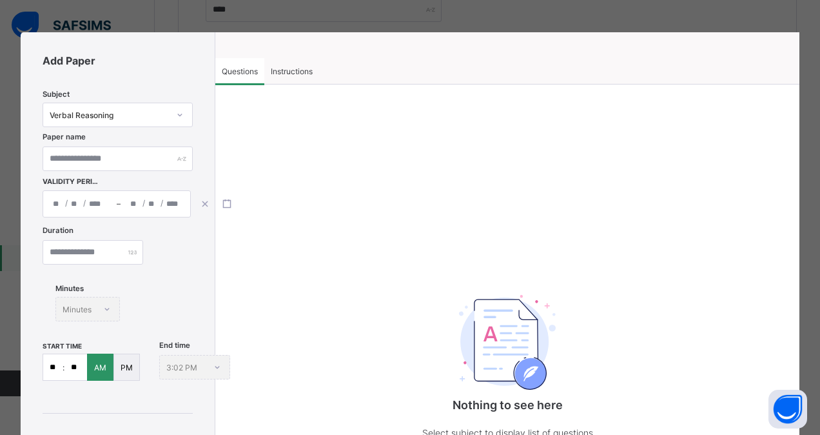
type input "**********"
type input "**"
type input "*"
type input "****"
type input "**********"
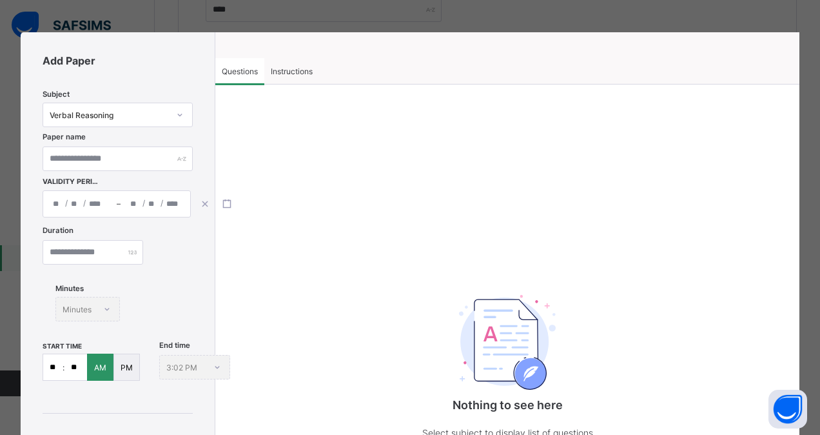
type input "**"
type input "*"
type input "****"
type input "**"
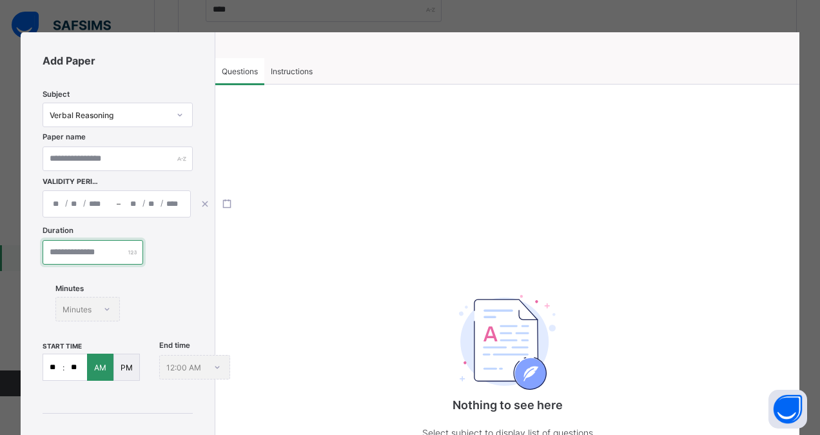
click at [88, 253] on input "number" at bounding box center [93, 252] width 101 height 25
click at [117, 313] on div "Minutes Minutes" at bounding box center [87, 309] width 64 height 25
click at [108, 255] on input "**" at bounding box center [93, 252] width 101 height 25
type input "*"
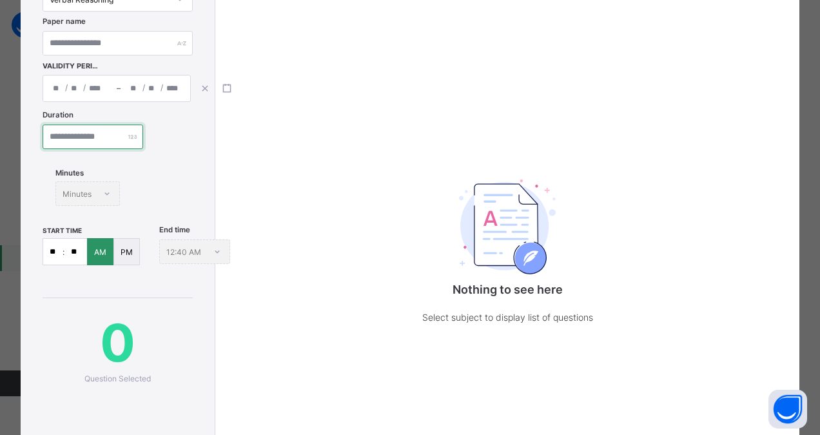
scroll to position [129, 0]
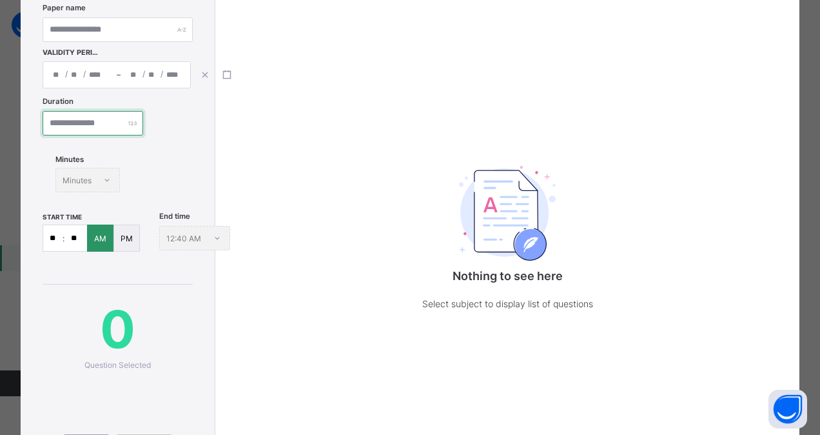
type input "**"
click at [130, 237] on p "PM" at bounding box center [127, 238] width 12 height 10
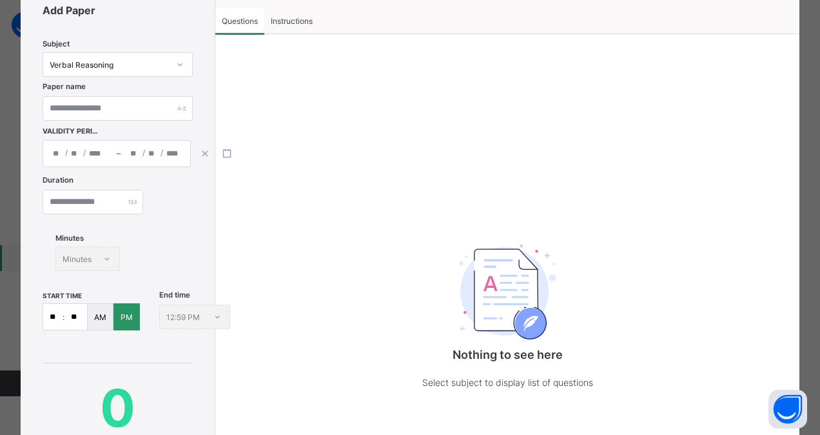
scroll to position [0, 0]
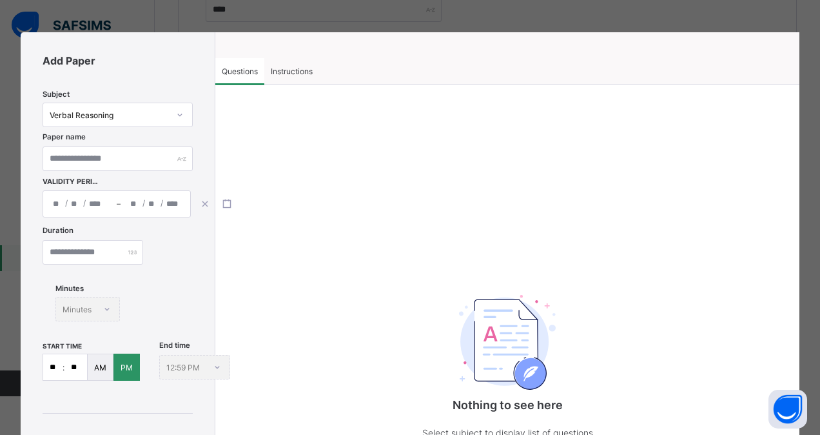
click at [292, 77] on div "Instructions" at bounding box center [291, 71] width 55 height 26
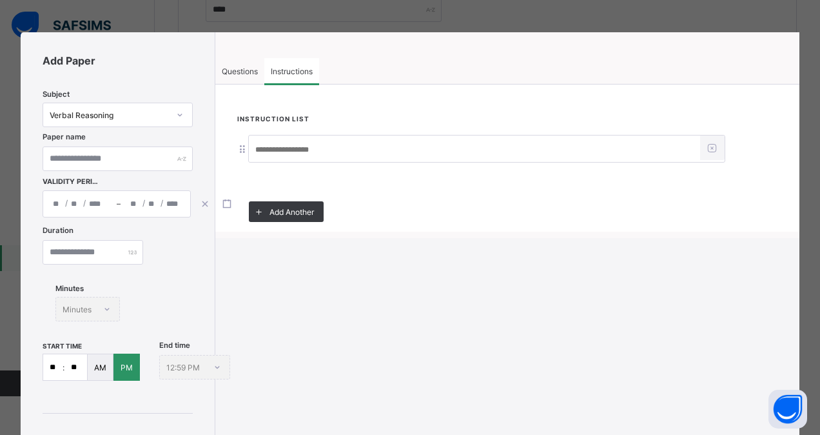
click at [255, 67] on span "Questions" at bounding box center [240, 71] width 36 height 10
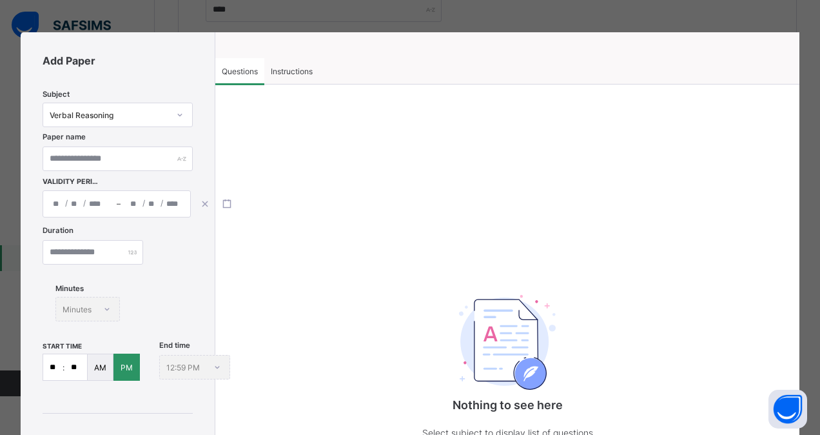
click at [695, 19] on div "**********" at bounding box center [410, 217] width 820 height 435
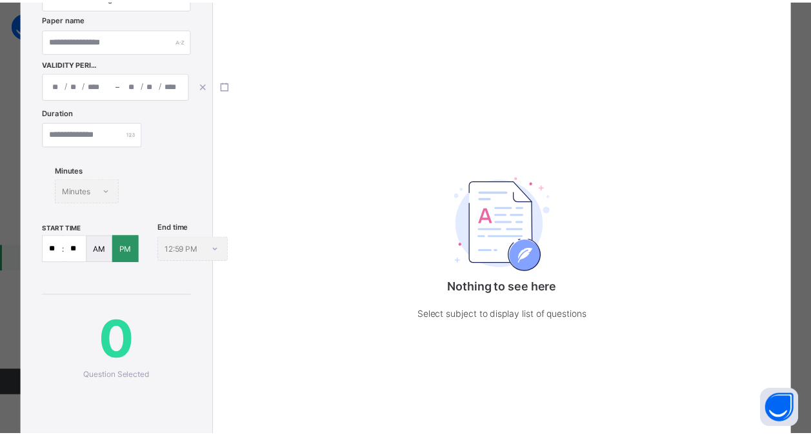
scroll to position [250, 0]
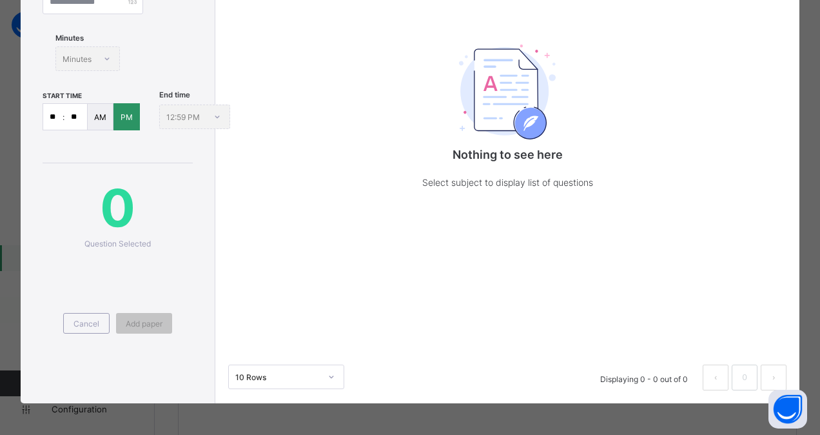
click at [89, 319] on span "Cancel" at bounding box center [87, 324] width 26 height 10
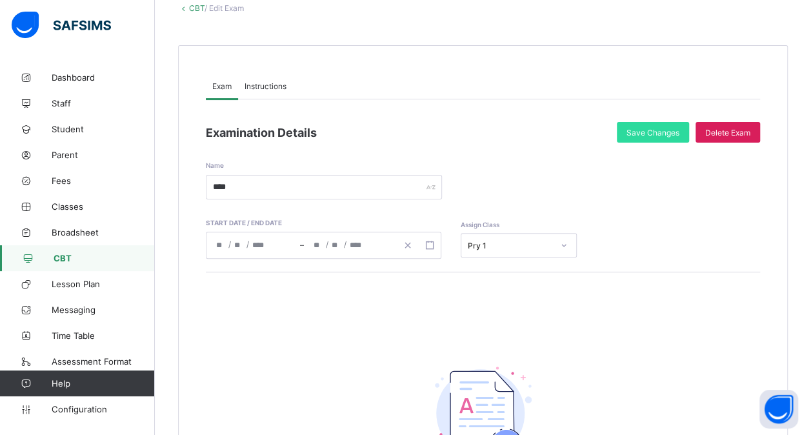
scroll to position [0, 0]
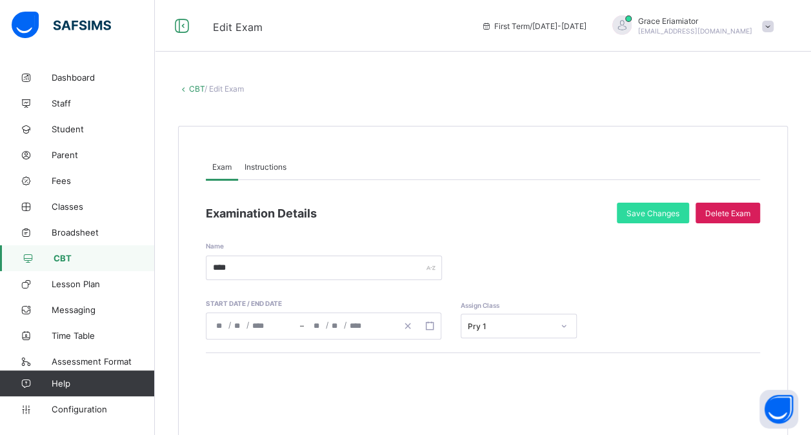
click at [198, 89] on link "CBT" at bounding box center [196, 89] width 15 height 10
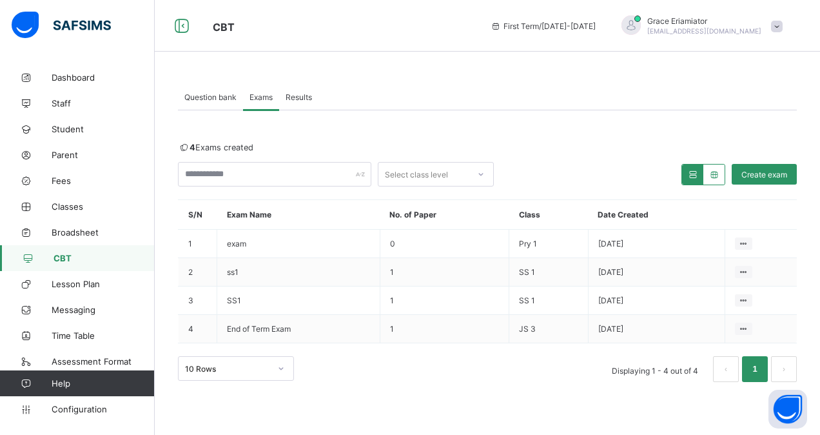
click at [300, 95] on span "Results" at bounding box center [299, 97] width 26 height 10
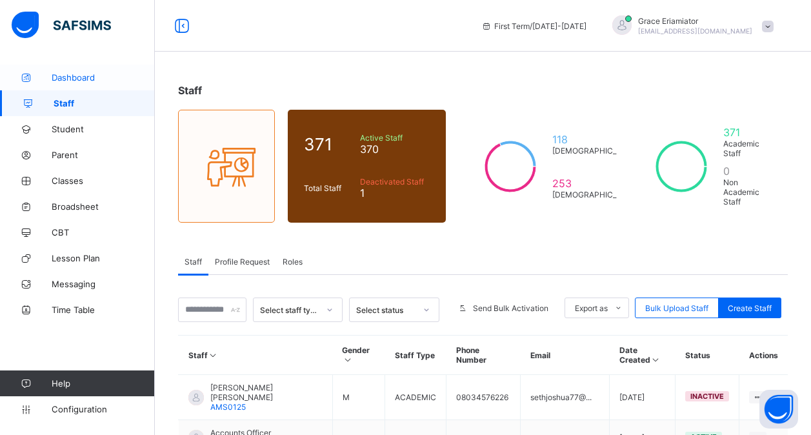
scroll to position [64, 0]
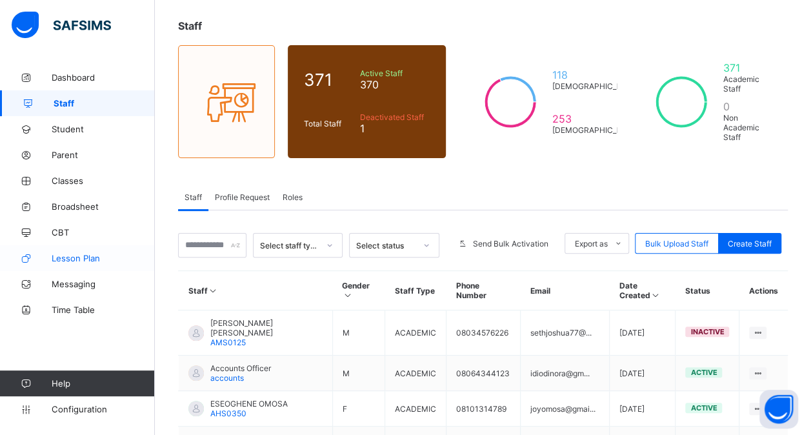
click at [88, 250] on link "Lesson Plan" at bounding box center [77, 258] width 155 height 26
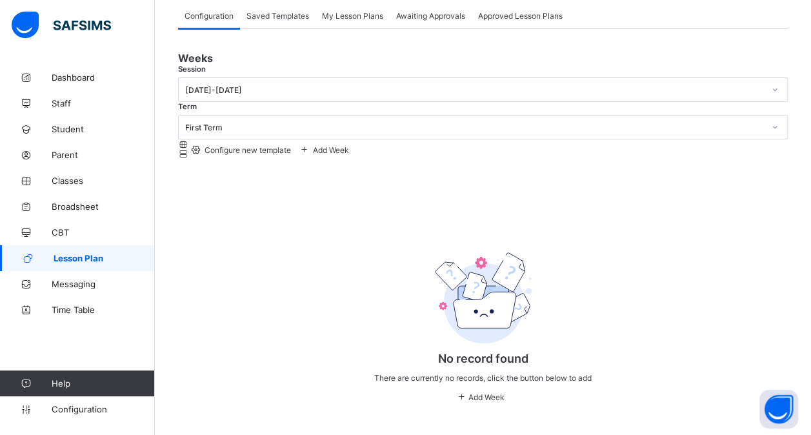
scroll to position [49, 0]
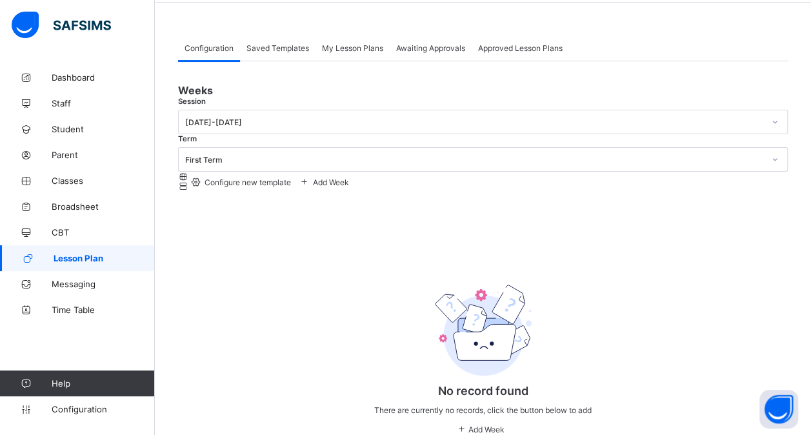
click at [349, 177] on span "Add Week" at bounding box center [330, 182] width 38 height 10
type input "******"
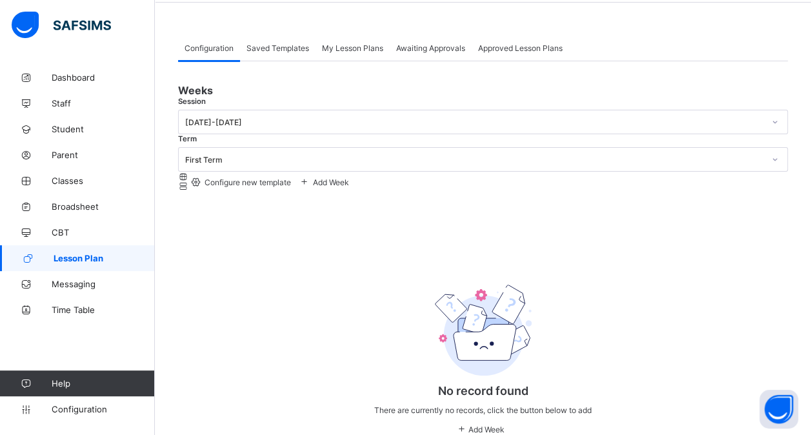
type input "**********"
type input "**"
type input "*"
type input "****"
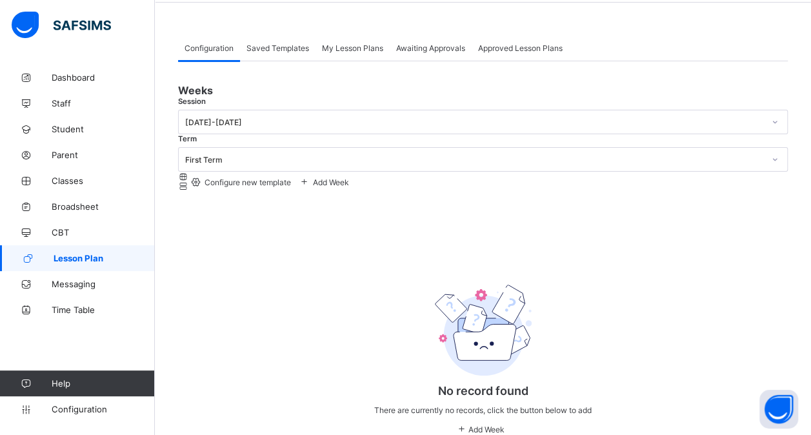
type input "**********"
type input "**"
type input "*"
type input "****"
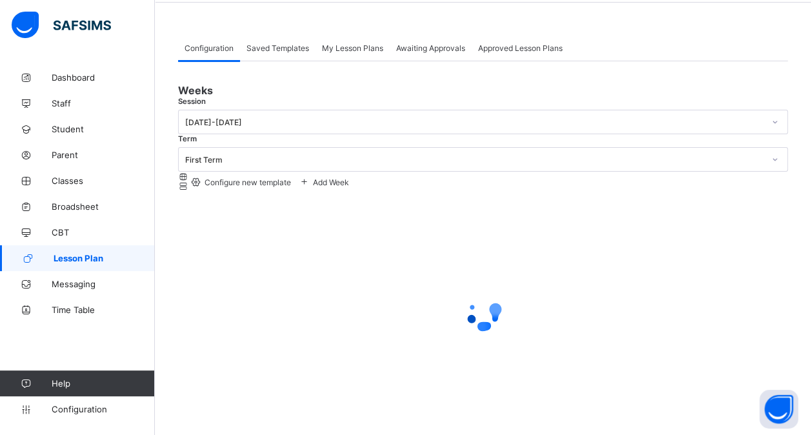
scroll to position [0, 0]
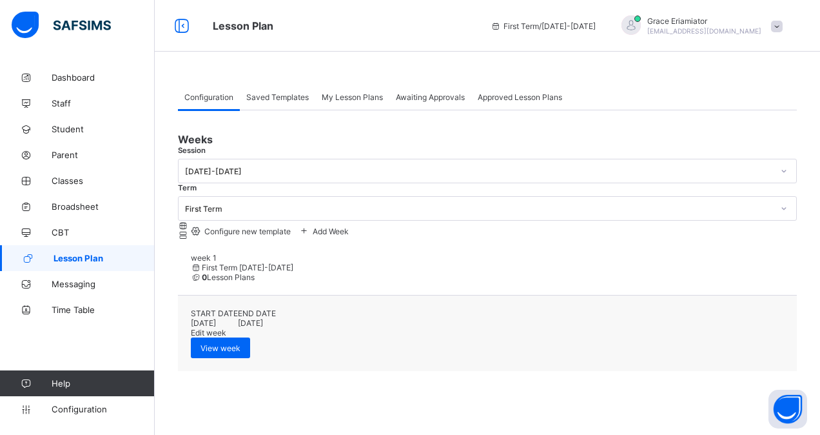
click at [291, 226] on span "Configure new template" at bounding box center [246, 231] width 88 height 10
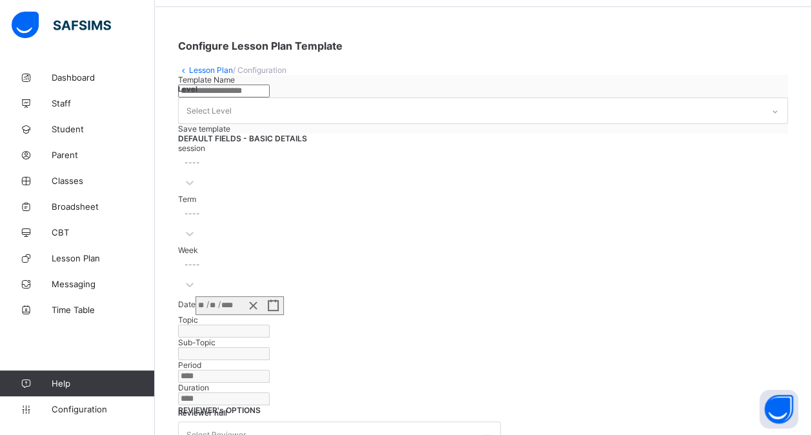
scroll to position [64, 0]
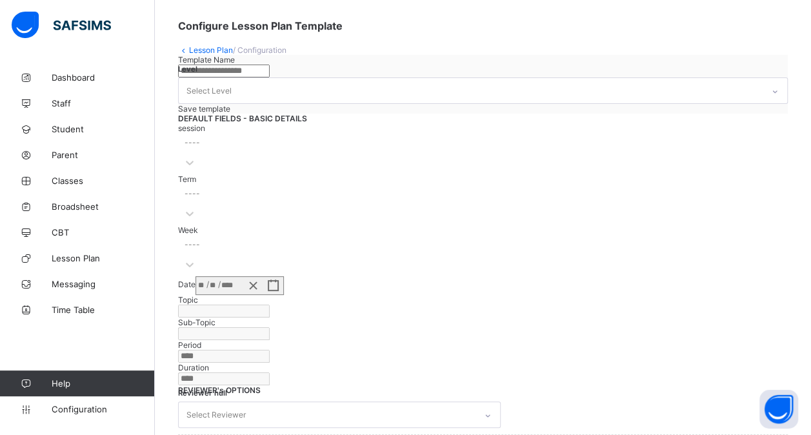
click at [270, 77] on input "text" at bounding box center [224, 70] width 92 height 13
type input "**********"
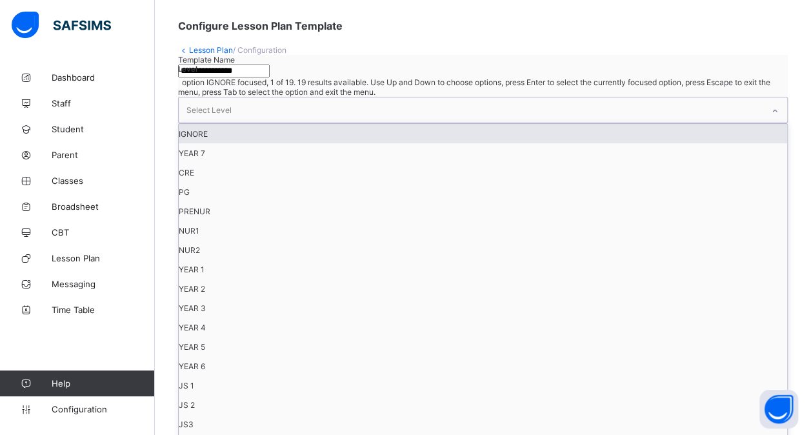
click at [232, 110] on div "Select Level" at bounding box center [208, 110] width 45 height 25
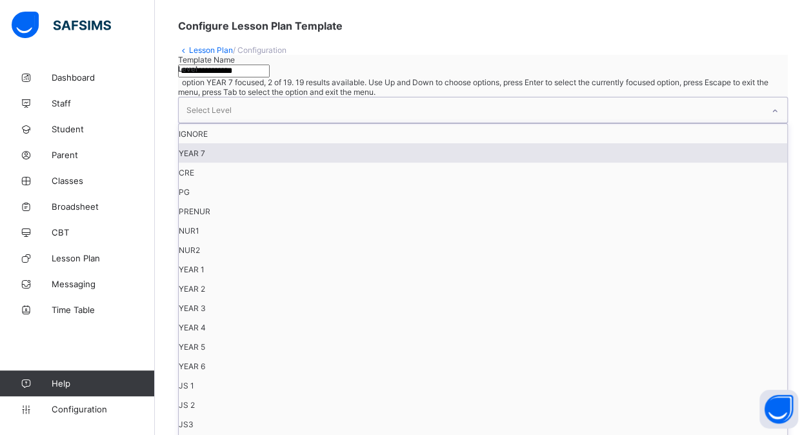
click at [455, 159] on div "YEAR 7" at bounding box center [483, 152] width 608 height 19
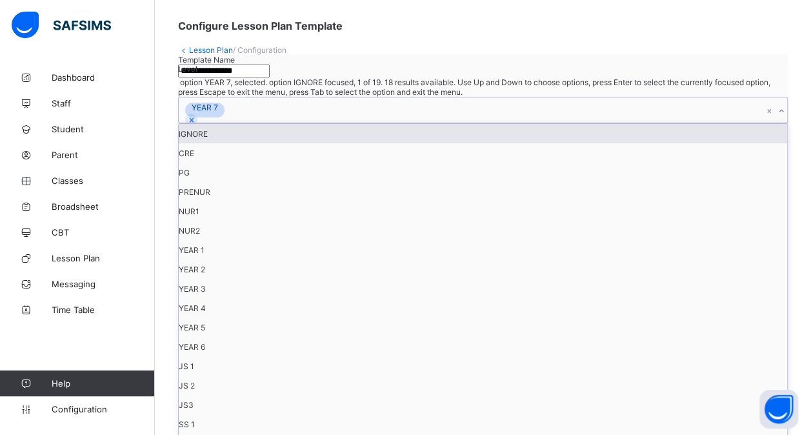
click at [481, 113] on div "YEAR 7" at bounding box center [471, 109] width 584 height 25
click at [197, 114] on div at bounding box center [191, 119] width 12 height 12
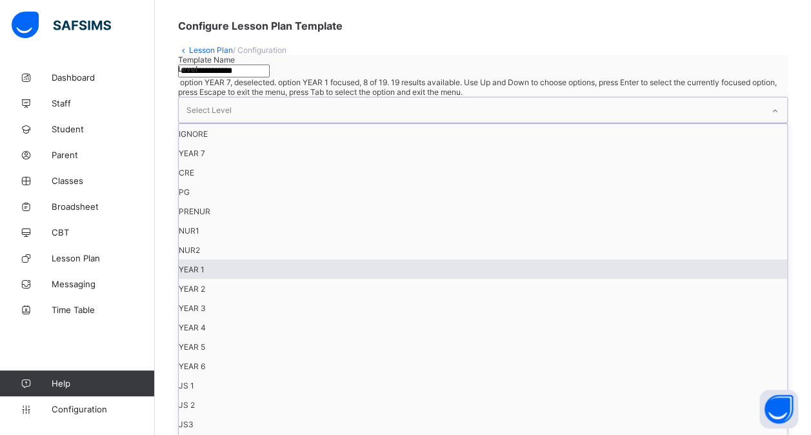
scroll to position [174, 0]
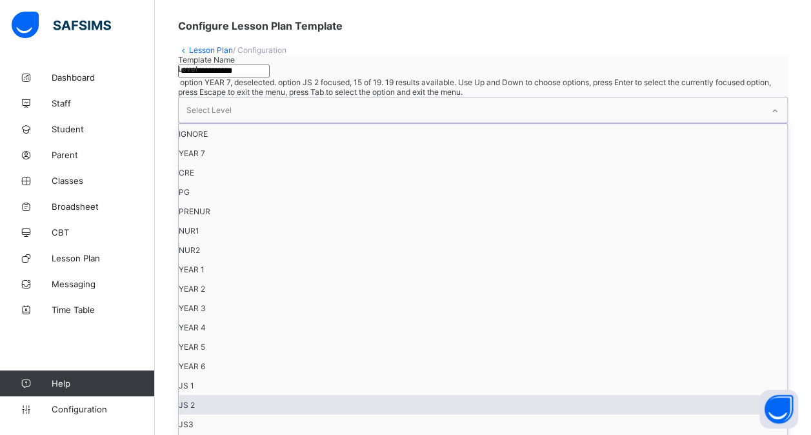
click at [493, 395] on div "JS 2" at bounding box center [483, 404] width 608 height 19
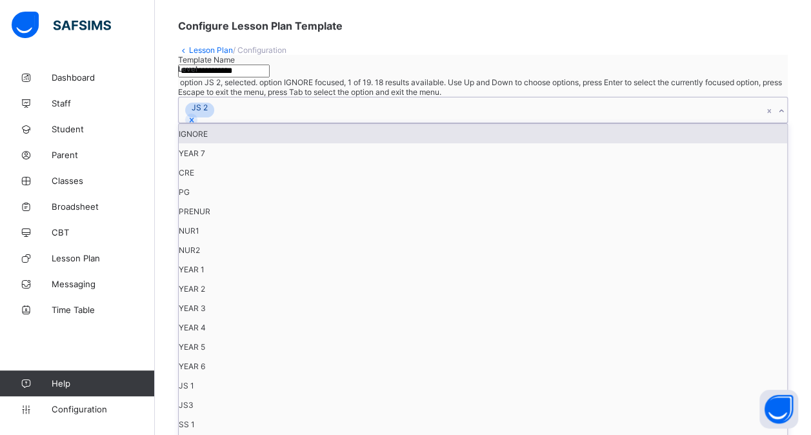
click at [485, 115] on div "JS 2" at bounding box center [471, 109] width 584 height 25
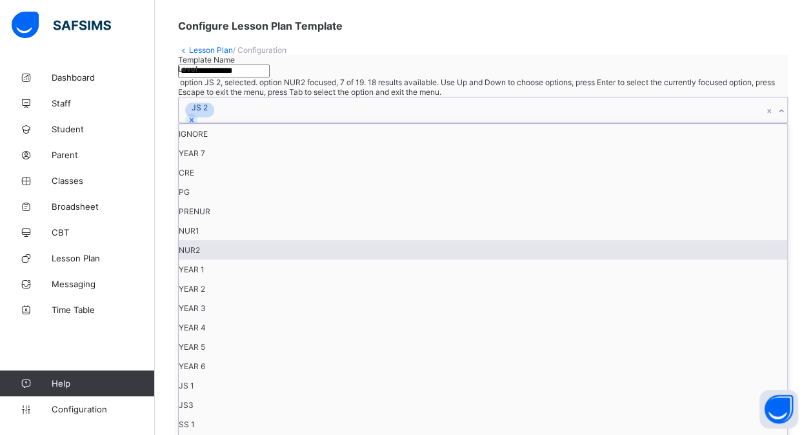
scroll to position [155, 0]
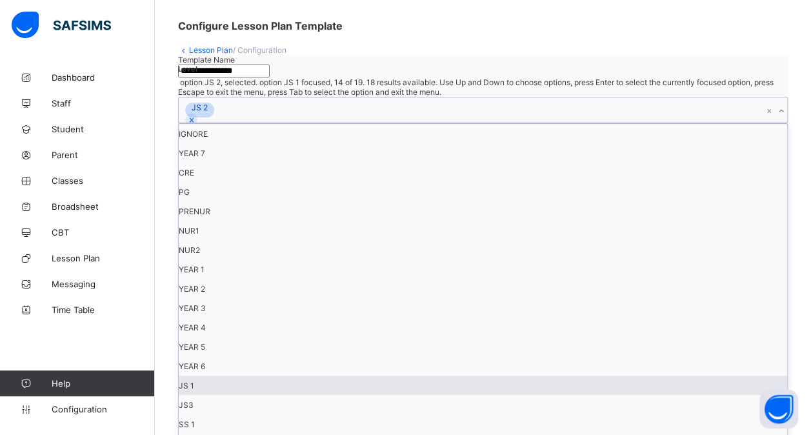
click at [464, 375] on div "JS 1" at bounding box center [483, 384] width 608 height 19
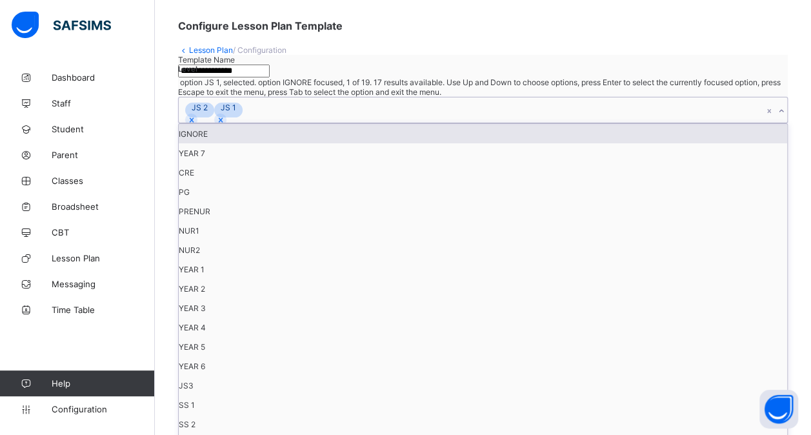
click at [502, 114] on div "JS 2 JS 1" at bounding box center [471, 109] width 584 height 25
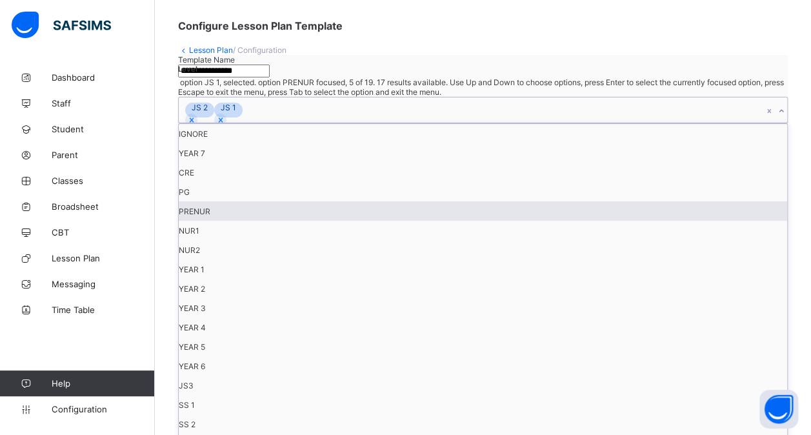
scroll to position [135, 0]
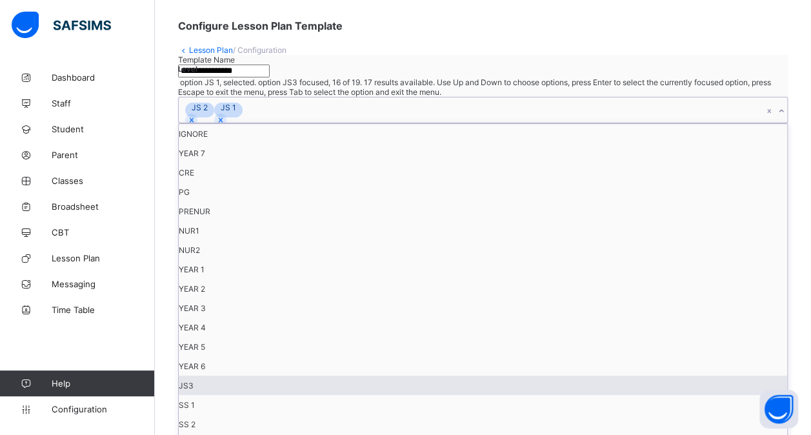
click at [461, 375] on div "JS3" at bounding box center [483, 384] width 608 height 19
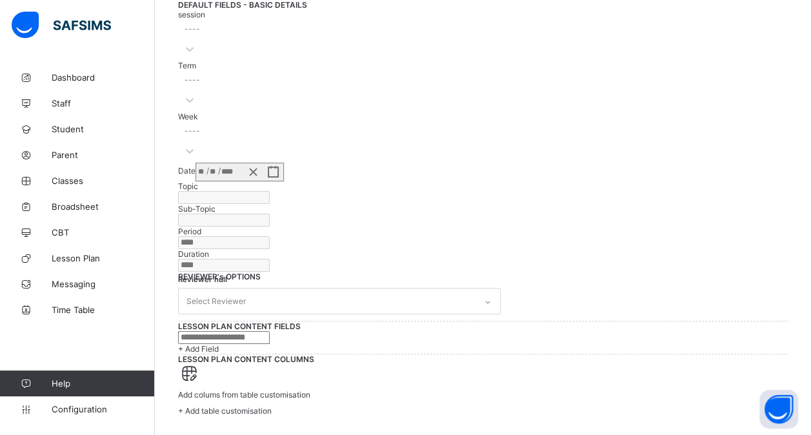
scroll to position [451, 0]
click at [286, 288] on div "Select Reviewer" at bounding box center [327, 300] width 297 height 25
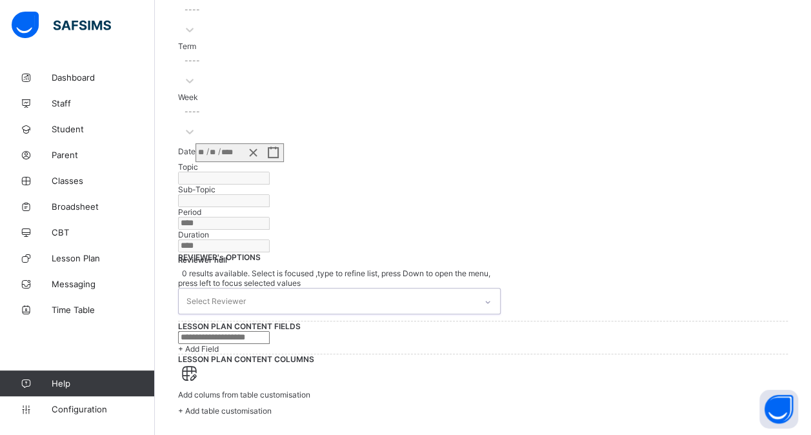
click at [286, 288] on div "Select Reviewer" at bounding box center [327, 300] width 297 height 25
click at [279, 288] on div "Select Reviewer" at bounding box center [327, 300] width 297 height 25
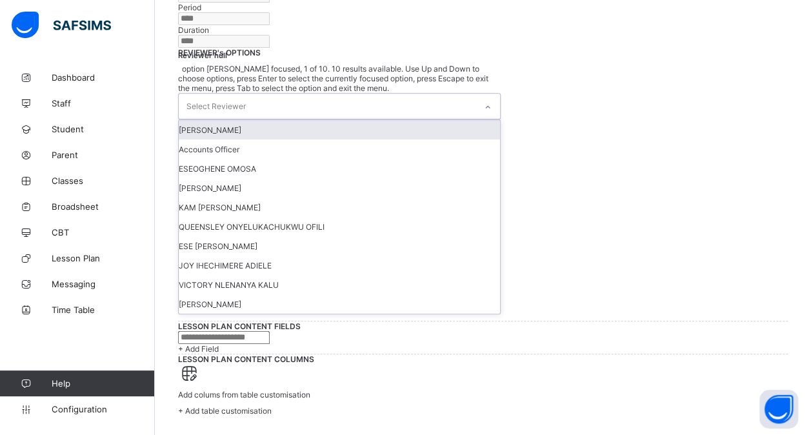
click at [279, 119] on div "Select Reviewer" at bounding box center [327, 106] width 297 height 25
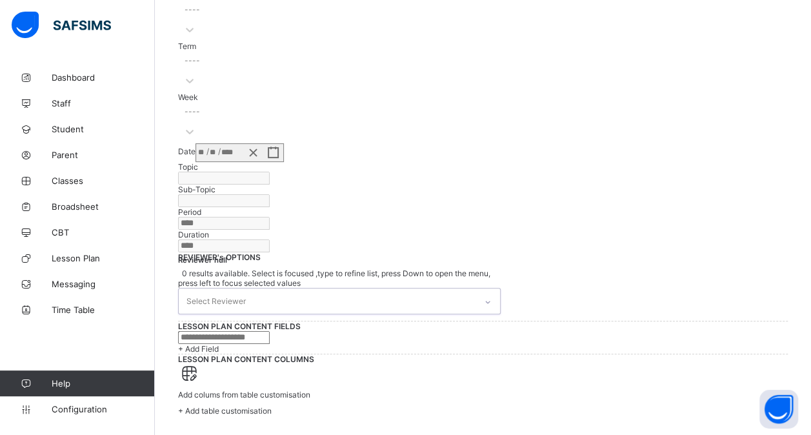
click at [279, 288] on div "Select Reviewer" at bounding box center [327, 300] width 297 height 25
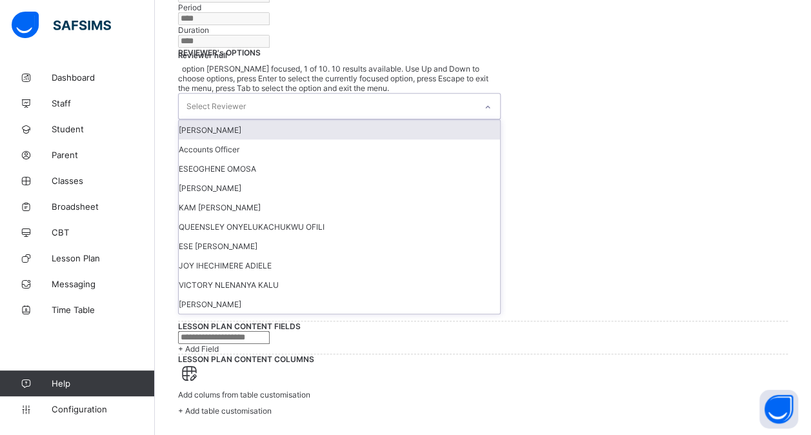
click at [294, 119] on div "Select Reviewer" at bounding box center [327, 106] width 297 height 25
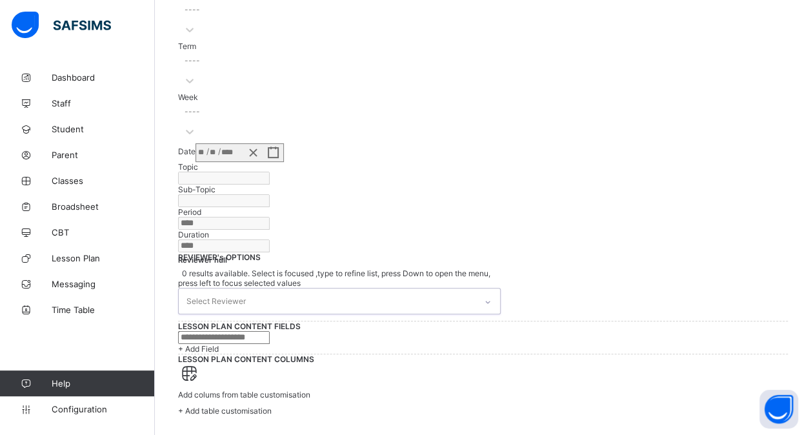
click at [325, 288] on div "Select Reviewer" at bounding box center [327, 300] width 297 height 25
click at [270, 331] on input "text" at bounding box center [224, 337] width 92 height 13
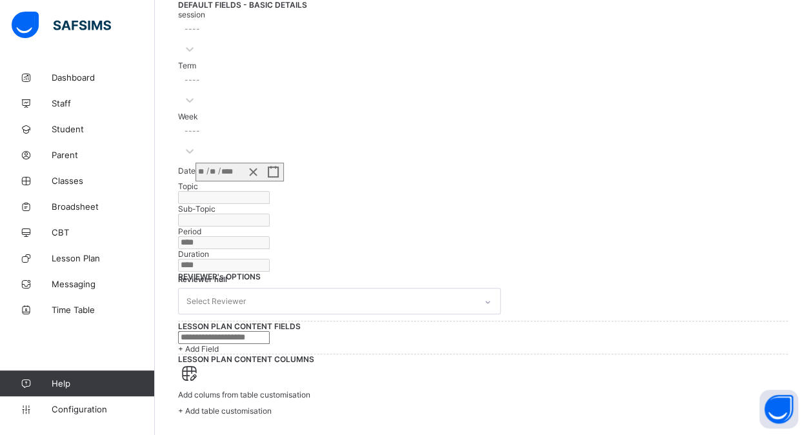
click at [270, 331] on input "text" at bounding box center [224, 337] width 92 height 13
click at [458, 331] on div "+ Add Field" at bounding box center [482, 342] width 609 height 23
click at [253, 331] on input "text" at bounding box center [224, 337] width 92 height 13
type input "**********"
click at [227, 344] on div "+ Add Field" at bounding box center [482, 349] width 609 height 10
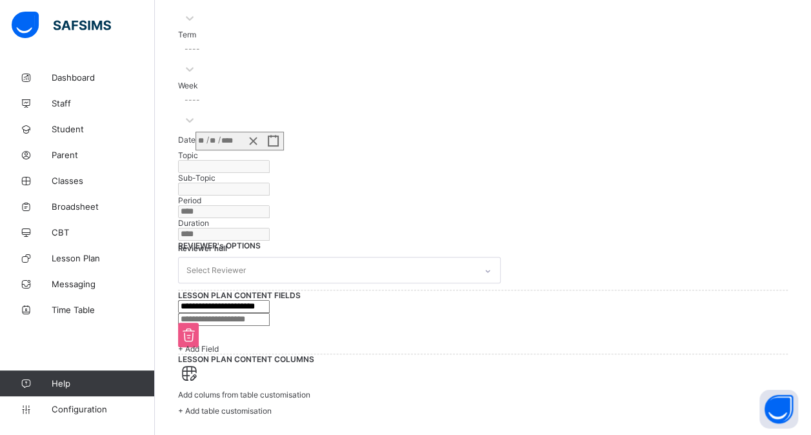
click at [270, 300] on input "**********" at bounding box center [224, 306] width 92 height 13
click at [271, 406] on span "+ Add table customisation" at bounding box center [225, 411] width 94 height 10
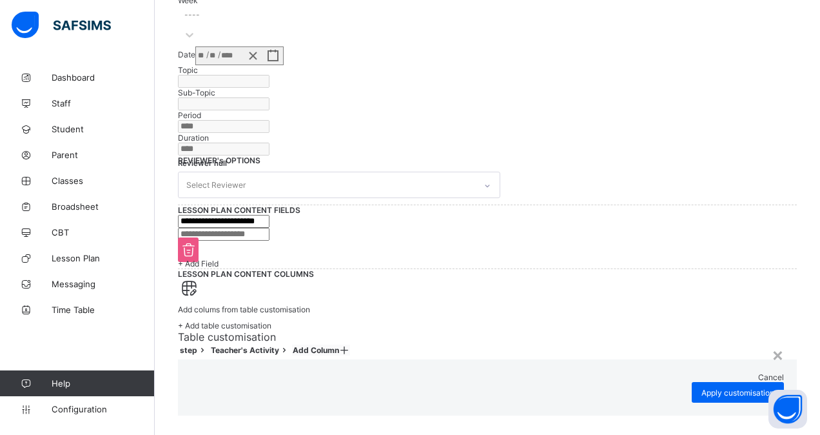
click at [350, 345] on icon at bounding box center [344, 350] width 11 height 10
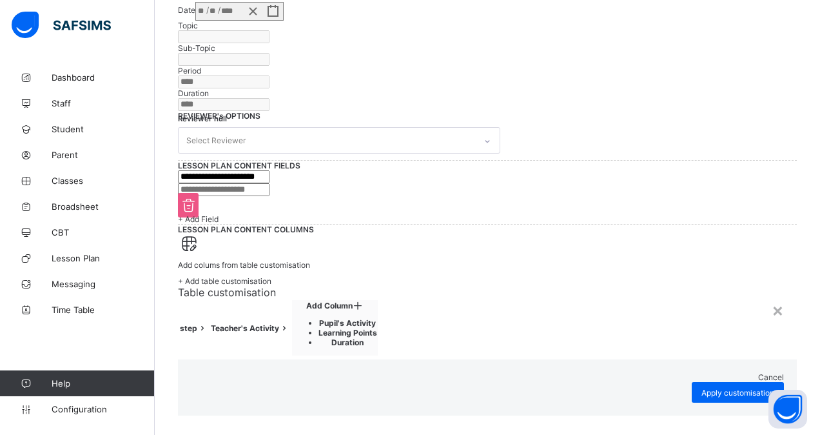
click at [377, 318] on li "Pupil's Activity" at bounding box center [348, 323] width 59 height 10
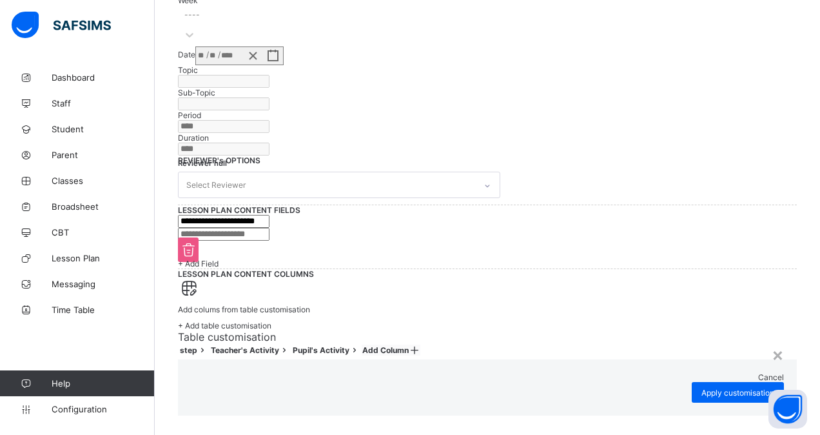
click at [420, 345] on icon at bounding box center [414, 350] width 11 height 10
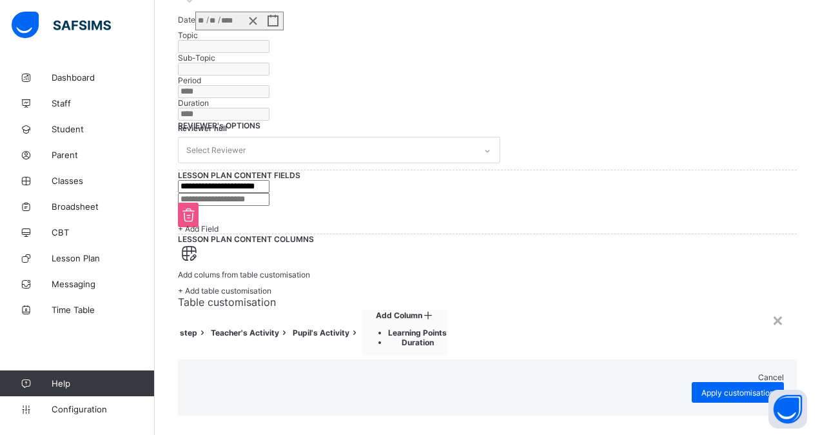
click at [447, 328] on li "Learning Points" at bounding box center [417, 333] width 59 height 10
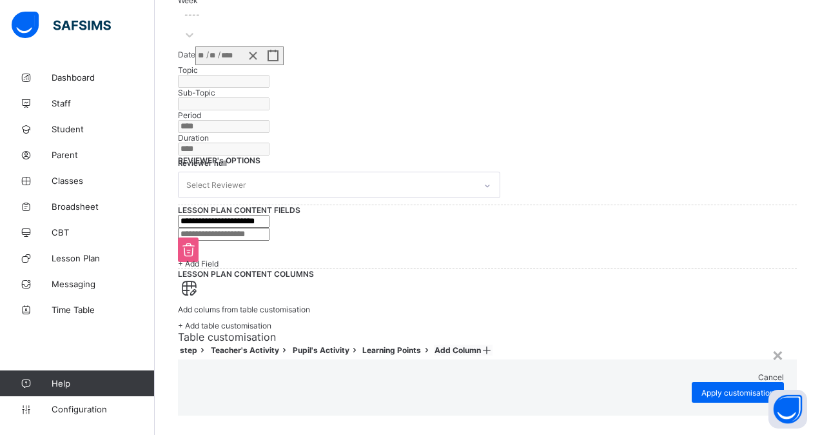
click at [492, 345] on span at bounding box center [486, 350] width 11 height 10
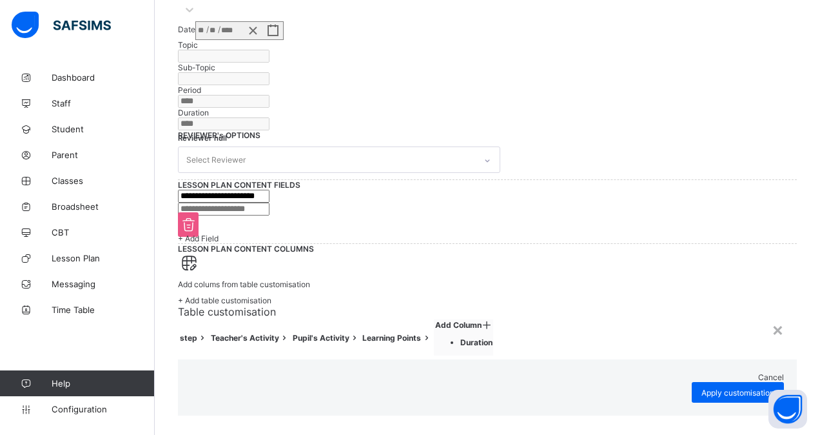
click at [493, 337] on li "Duration" at bounding box center [476, 342] width 32 height 10
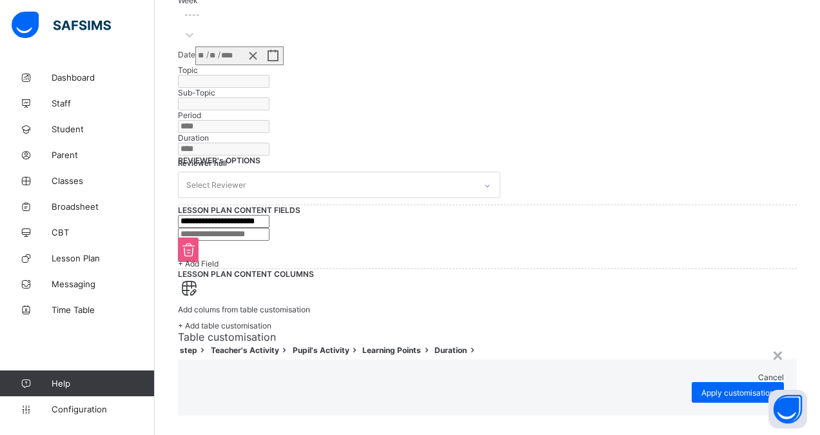
click at [758, 372] on span "Cancel" at bounding box center [771, 377] width 26 height 10
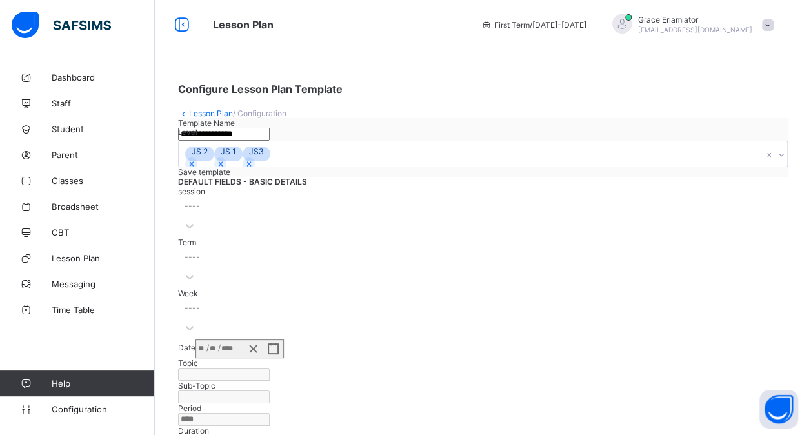
scroll to position [0, 0]
click at [202, 119] on div "**********" at bounding box center [483, 353] width 656 height 579
click at [203, 115] on link "Lesson Plan" at bounding box center [211, 115] width 44 height 10
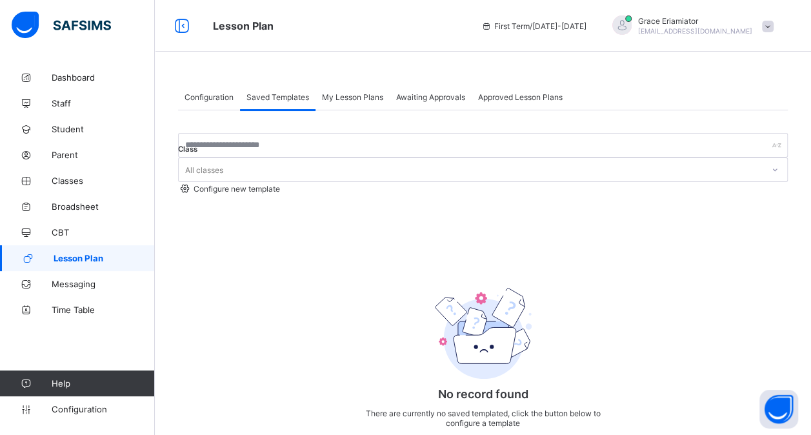
click at [347, 102] on div "My Lesson Plans" at bounding box center [352, 97] width 74 height 26
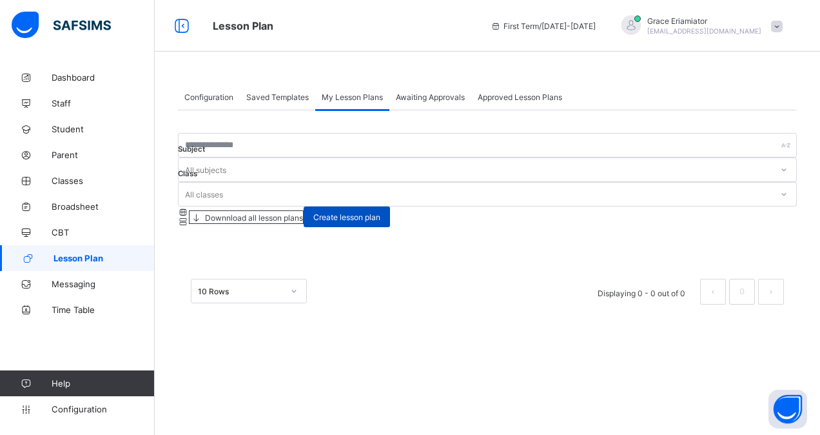
click at [380, 212] on span "Create lesson plan" at bounding box center [346, 217] width 67 height 10
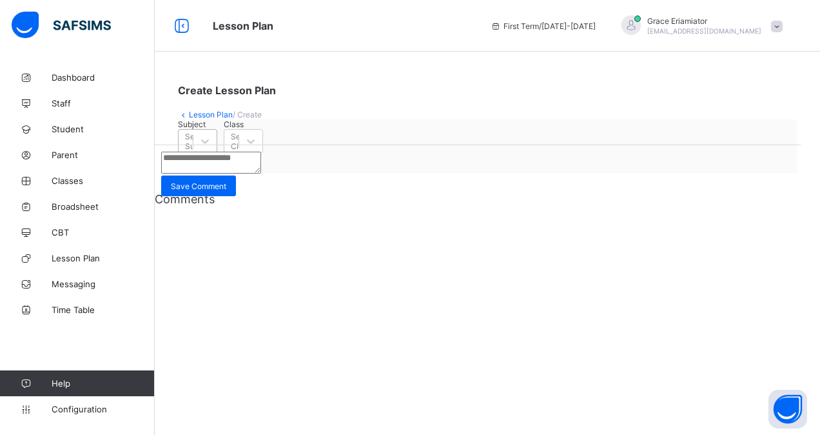
click at [213, 151] on div "Select Subject" at bounding box center [199, 141] width 28 height 19
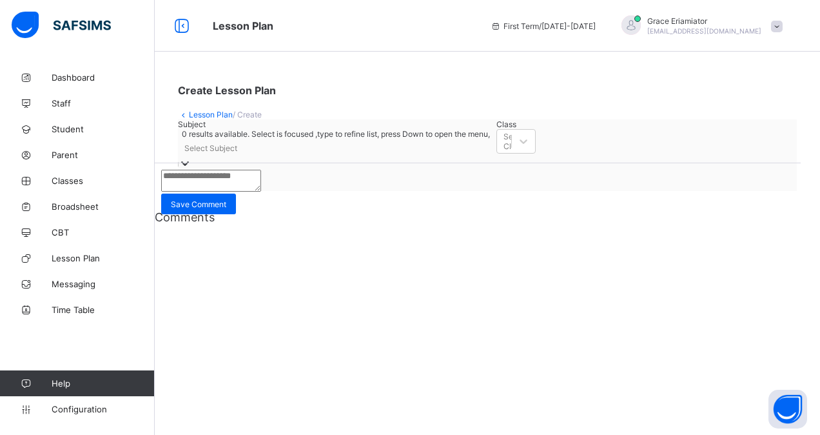
click at [218, 153] on div "Select Subject" at bounding box center [210, 148] width 53 height 10
click at [200, 117] on link "Lesson Plan" at bounding box center [211, 115] width 44 height 10
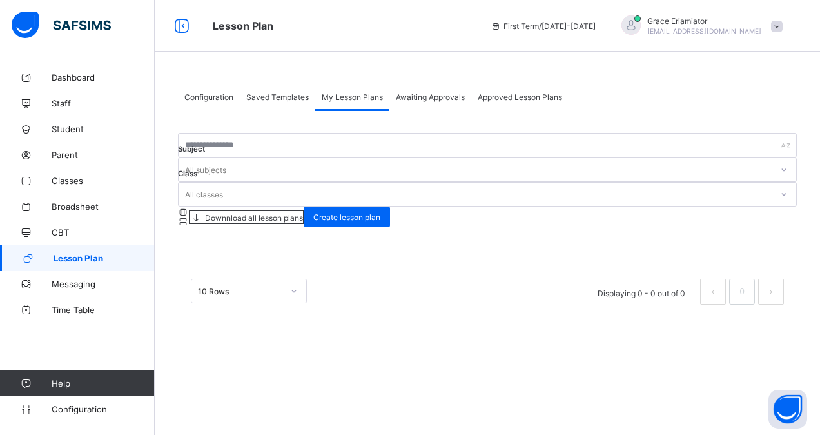
click at [448, 101] on div "Awaiting Approvals" at bounding box center [430, 97] width 82 height 26
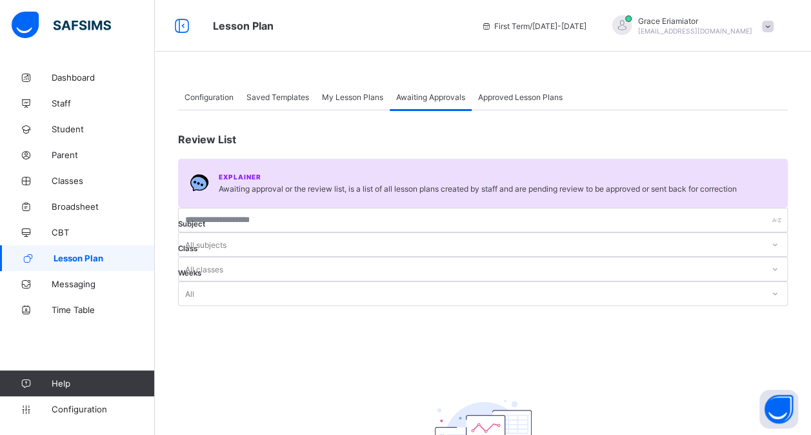
click at [529, 97] on span "Approved Lesson Plans" at bounding box center [520, 97] width 84 height 10
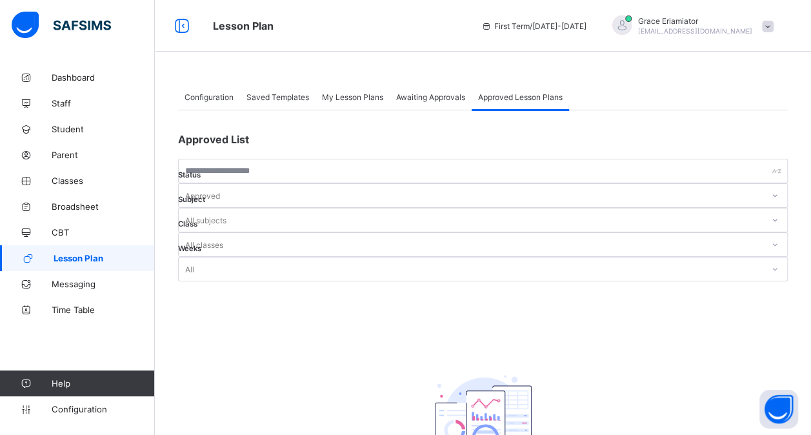
click at [422, 98] on span "Awaiting Approvals" at bounding box center [430, 97] width 69 height 10
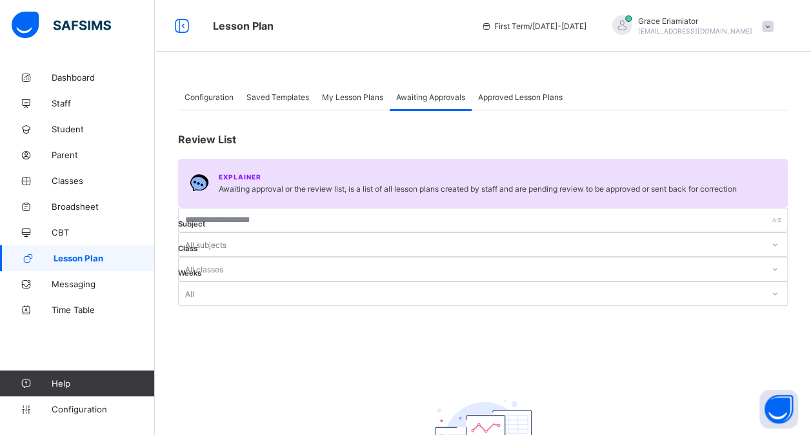
click at [497, 102] on div "Approved Lesson Plans" at bounding box center [519, 97] width 97 height 26
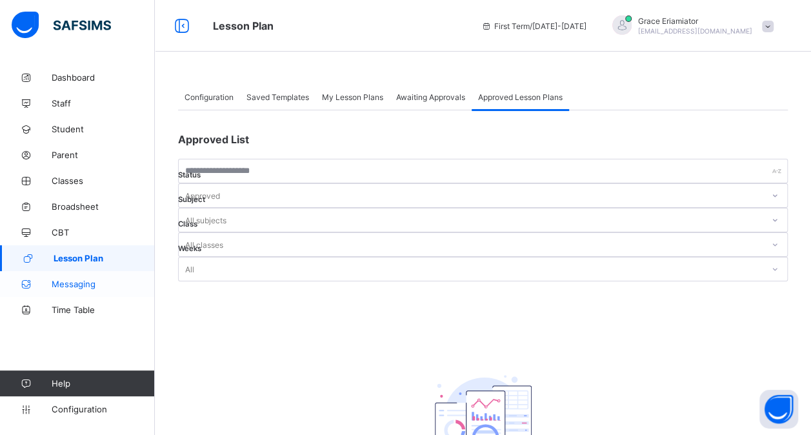
click at [82, 290] on link "Messaging" at bounding box center [77, 284] width 155 height 26
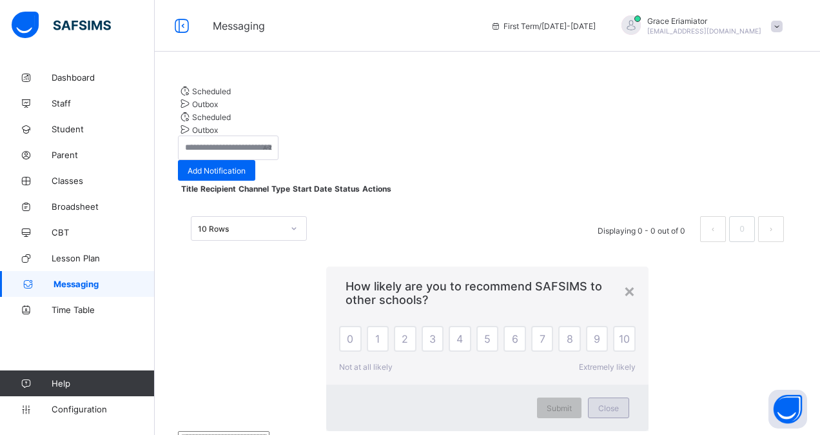
click at [598, 403] on span "Close" at bounding box center [608, 408] width 21 height 10
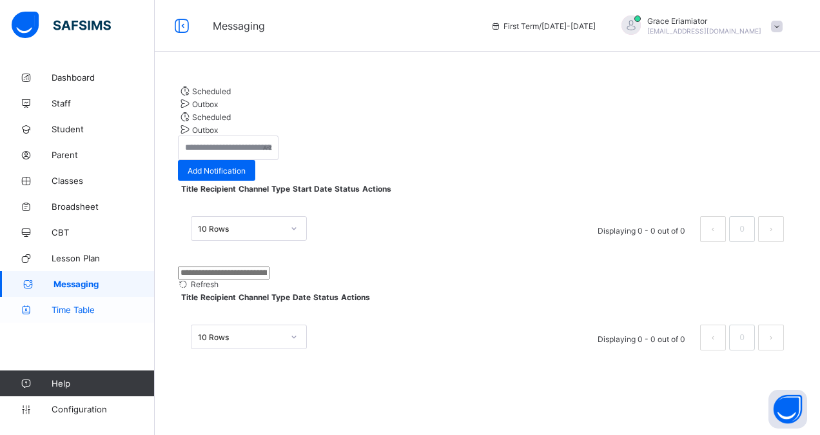
click at [81, 317] on link "Time Table" at bounding box center [77, 310] width 155 height 26
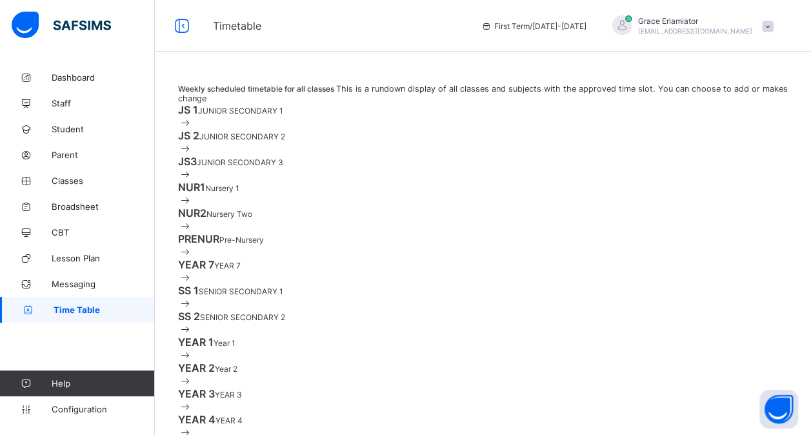
click at [198, 115] on span at bounding box center [198, 111] width 0 height 10
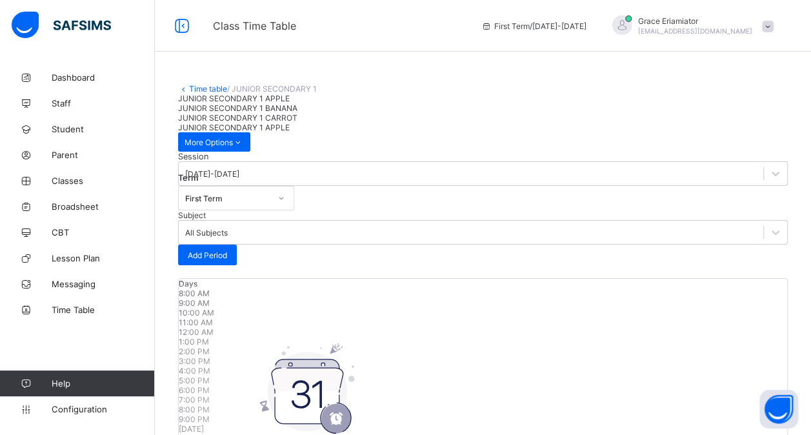
click at [297, 113] on span "JUNIOR SECONDARY 1 BANANA" at bounding box center [237, 108] width 119 height 10
click at [480, 123] on div "JUNIOR SECONDARY 1 CARROT" at bounding box center [482, 118] width 609 height 10
click at [261, 103] on div "JUNIOR SECONDARY 1 APPLE" at bounding box center [482, 99] width 609 height 10
click at [297, 113] on span "JUNIOR SECONDARY 1 BANANA" at bounding box center [237, 108] width 119 height 10
click at [297, 123] on span "JUNIOR SECONDARY 1 CARROT" at bounding box center [237, 118] width 119 height 10
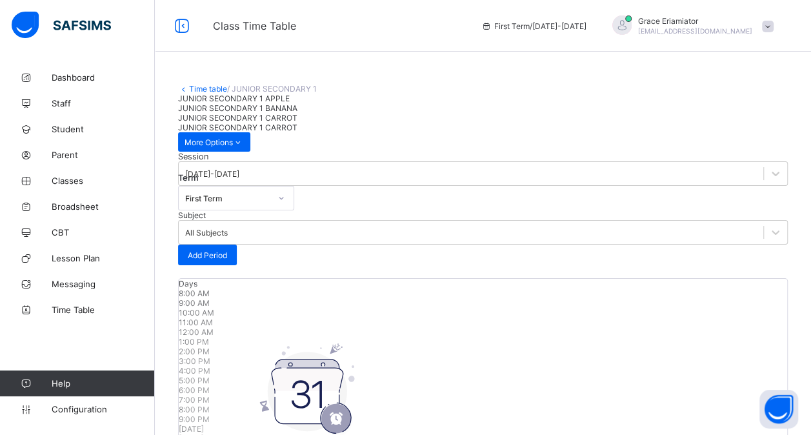
click at [228, 103] on span "JUNIOR SECONDARY 1 APPLE" at bounding box center [234, 99] width 112 height 10
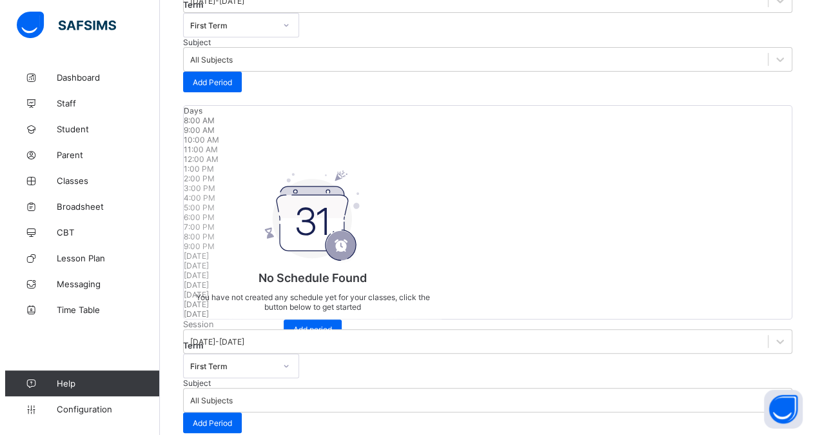
scroll to position [193, 0]
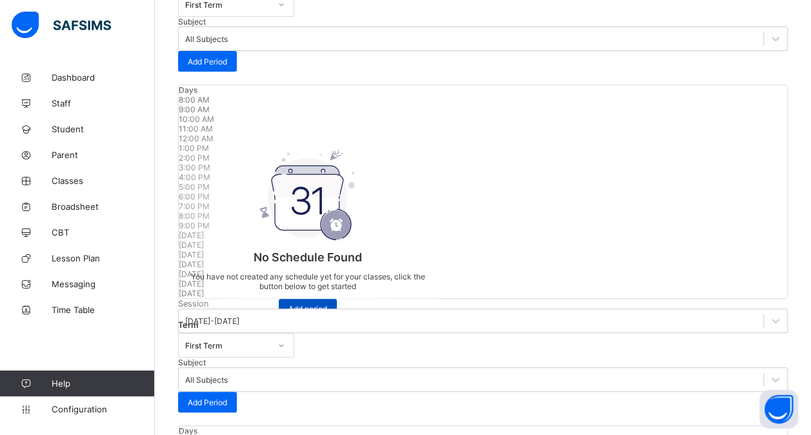
click at [327, 313] on span "Add period" at bounding box center [307, 309] width 39 height 10
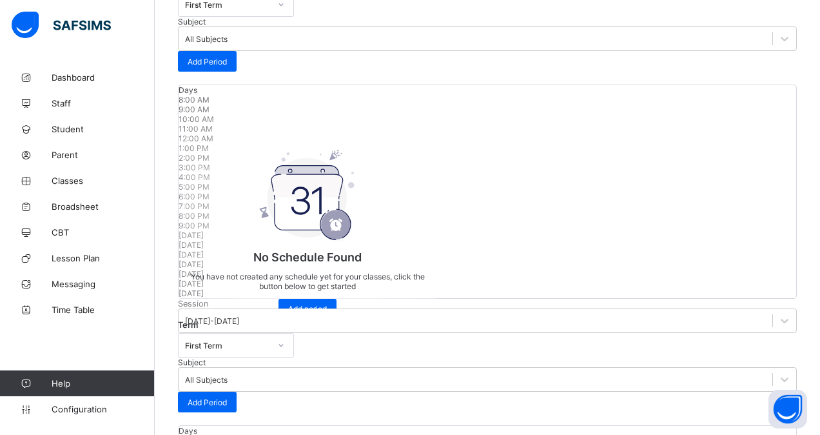
scroll to position [64, 0]
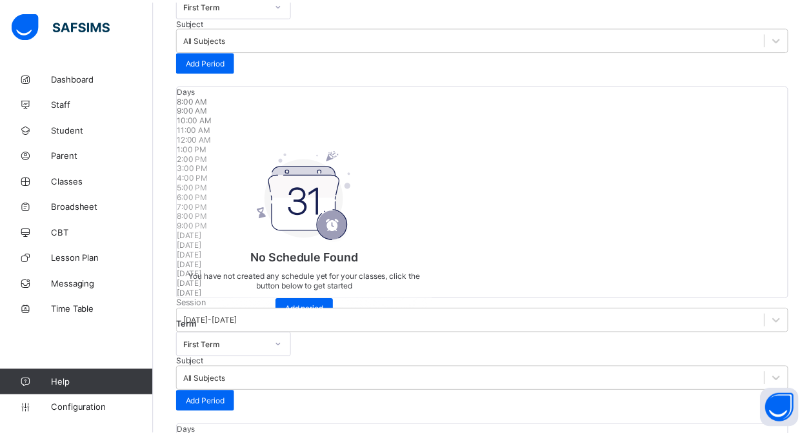
scroll to position [215, 0]
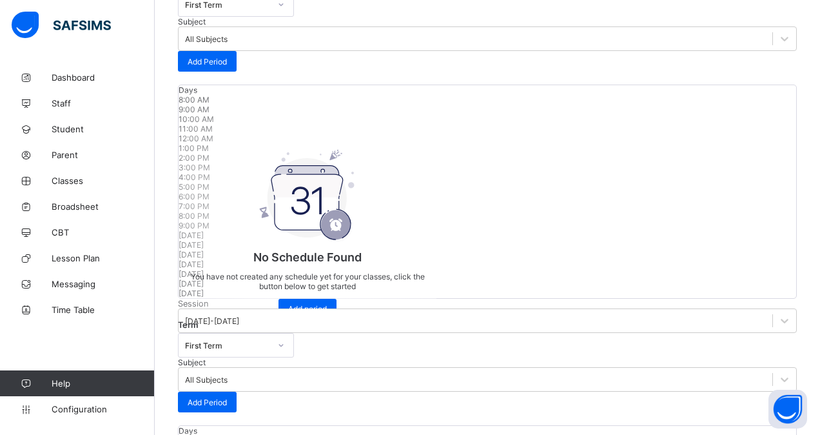
type input "**"
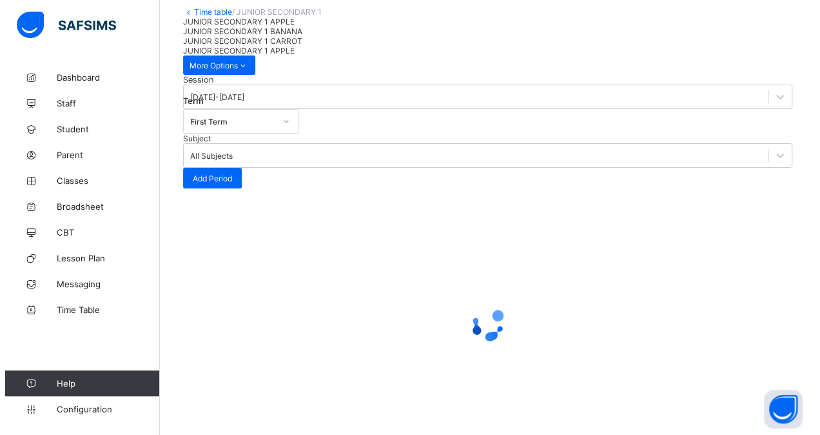
scroll to position [193, 0]
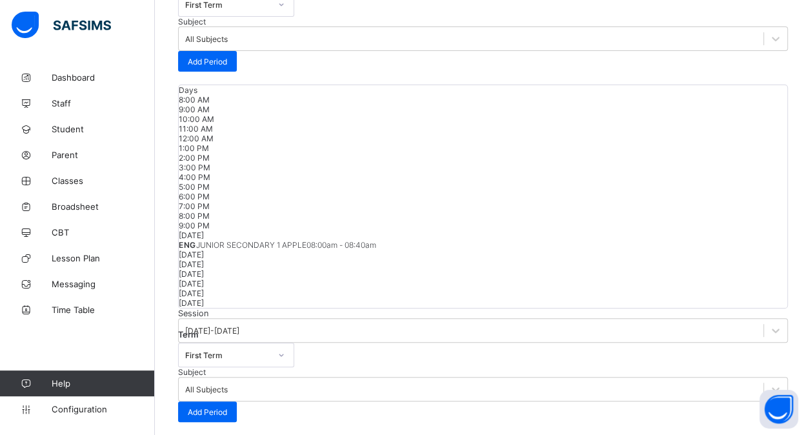
click at [372, 250] on div at bounding box center [483, 250] width 608 height 0
click at [237, 51] on div "Add Period" at bounding box center [207, 61] width 59 height 21
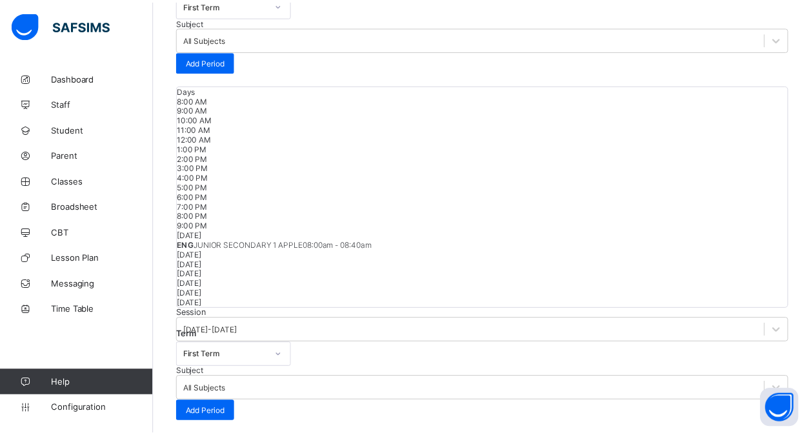
scroll to position [126, 0]
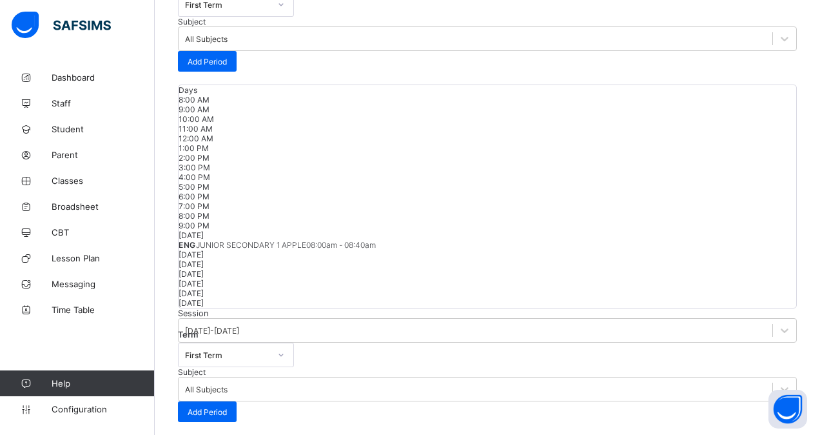
type input "**"
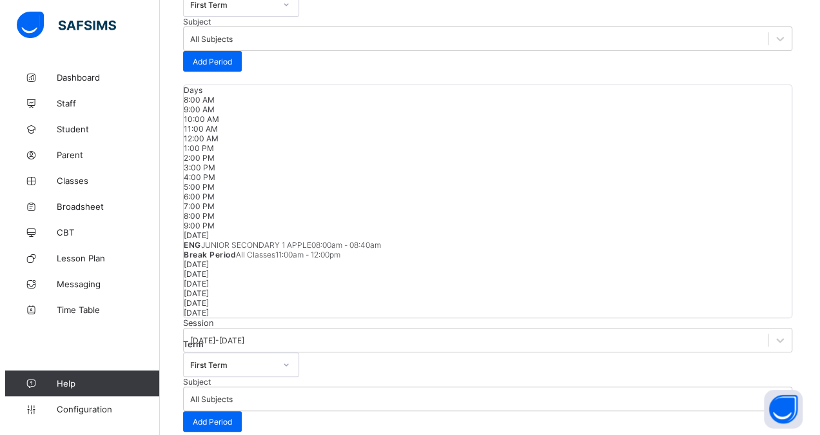
scroll to position [129, 0]
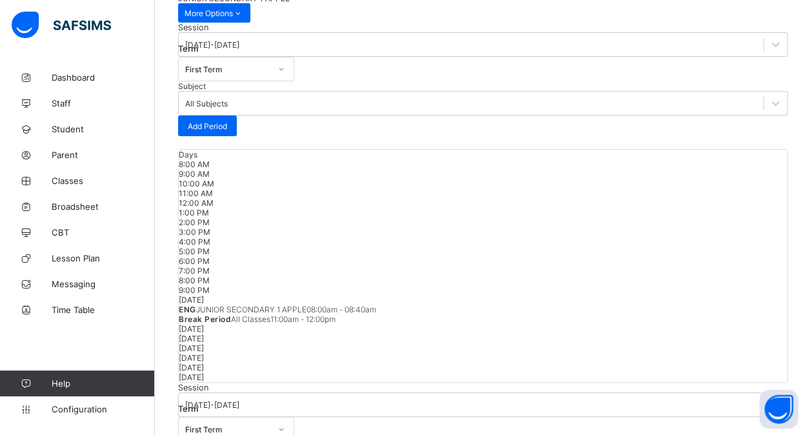
click at [231, 314] on span at bounding box center [231, 319] width 0 height 10
click at [232, 304] on span "ENG JUNIOR SECONDARY 1 APPLE 08:00am - 08:40am" at bounding box center [277, 309] width 197 height 10
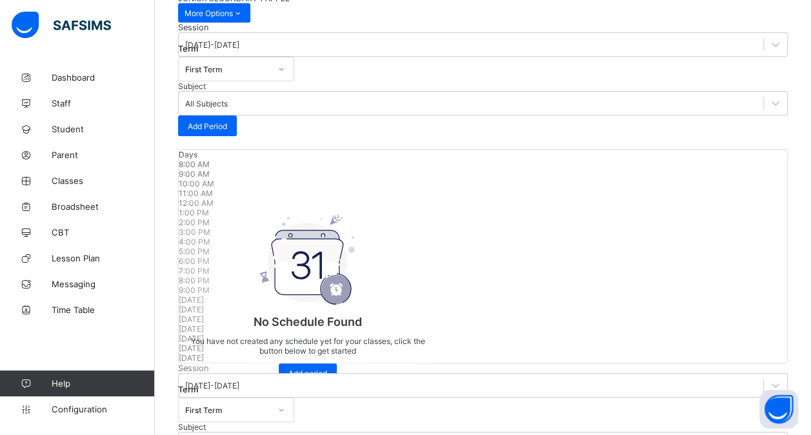
scroll to position [0, 0]
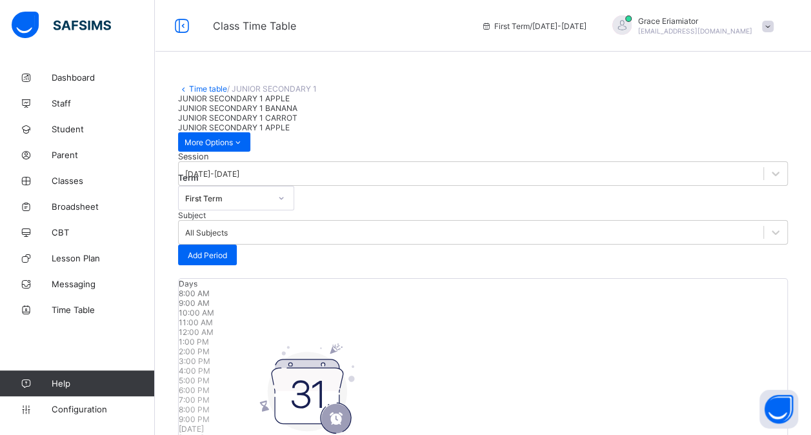
click at [201, 86] on link "Time table" at bounding box center [208, 89] width 38 height 10
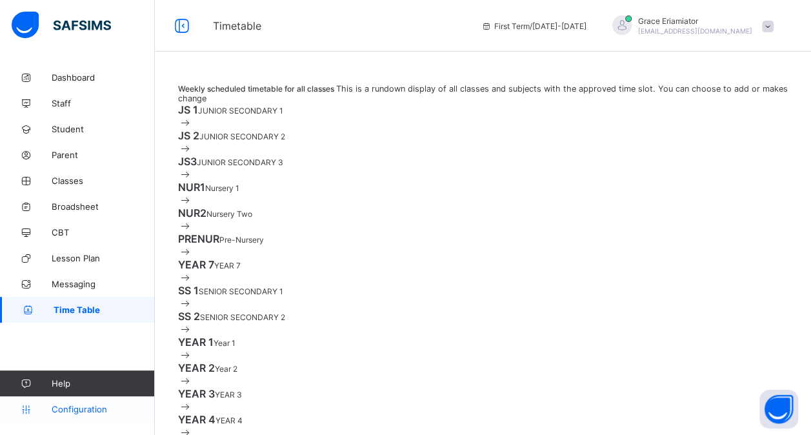
click at [81, 408] on span "Configuration" at bounding box center [103, 409] width 103 height 10
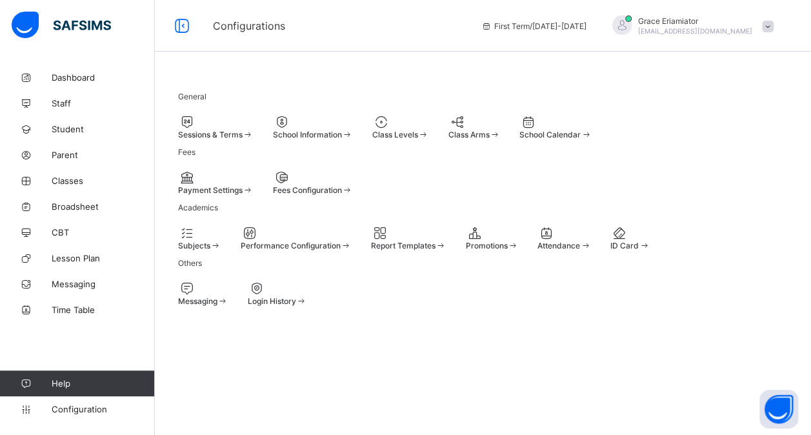
scroll to position [64, 0]
click at [239, 195] on span "Payment Settings" at bounding box center [210, 190] width 64 height 10
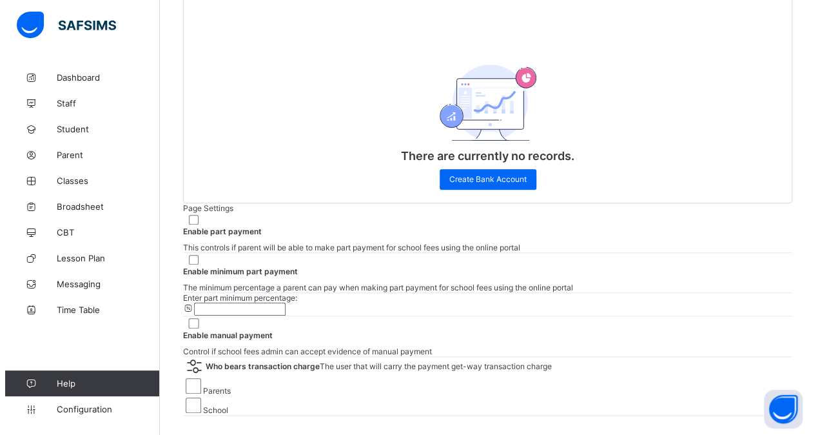
scroll to position [582, 0]
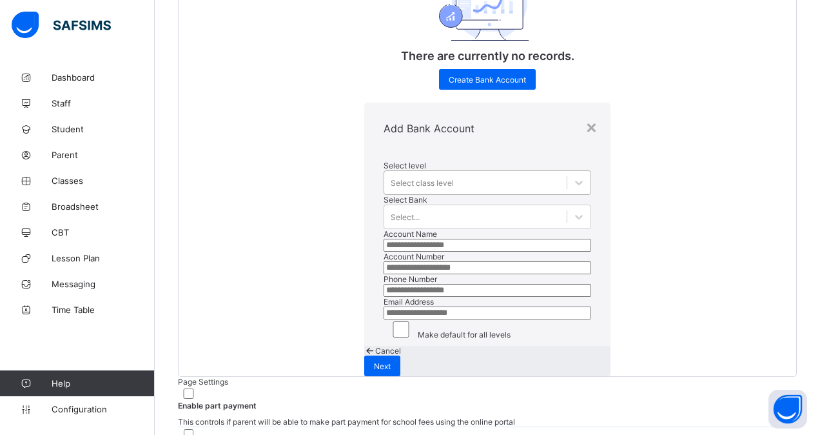
scroll to position [64, 0]
click at [438, 173] on div "Select class level" at bounding box center [475, 182] width 182 height 18
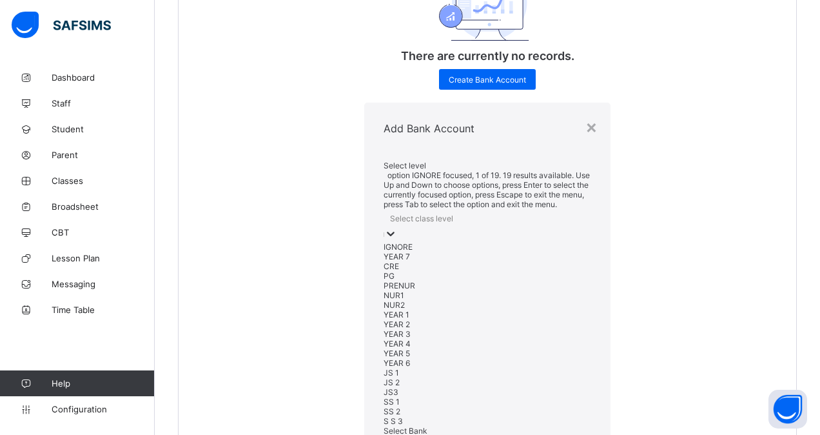
click at [438, 209] on div "Select class level" at bounding box center [488, 218] width 208 height 18
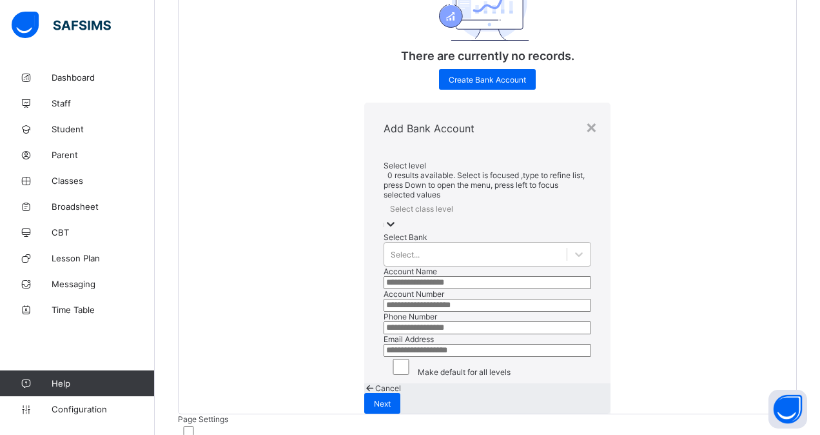
click at [409, 245] on div "Select..." at bounding box center [475, 254] width 182 height 18
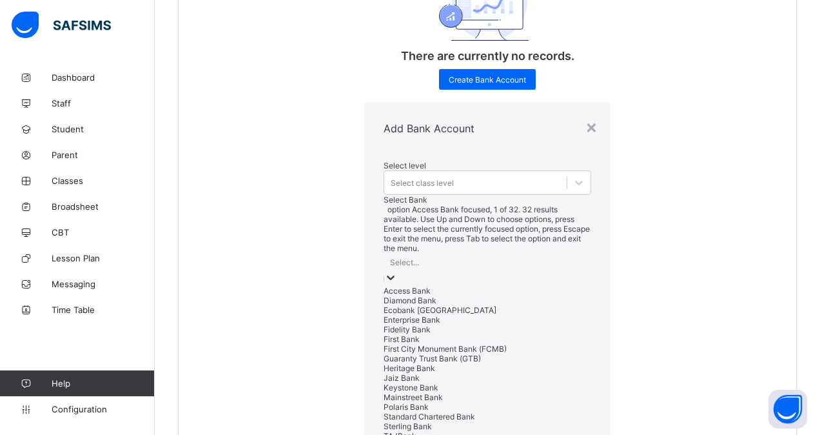
click at [409, 253] on div "Select..." at bounding box center [488, 262] width 208 height 18
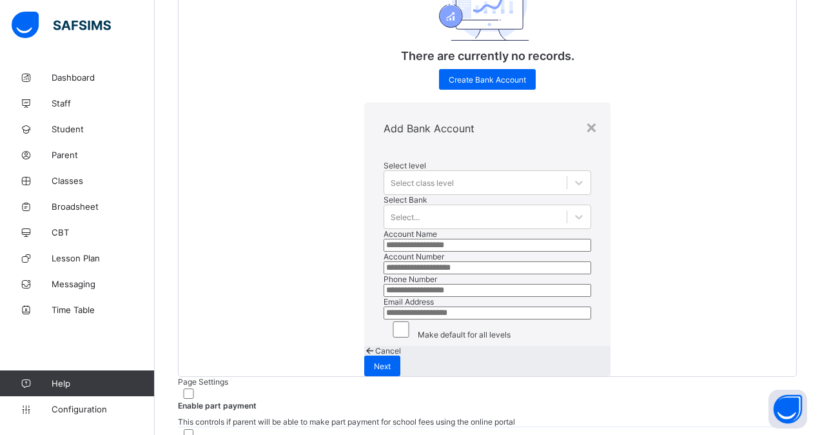
click at [386, 239] on input "text" at bounding box center [488, 245] width 208 height 13
click at [384, 261] on input "number" at bounding box center [488, 267] width 208 height 13
type input "**"
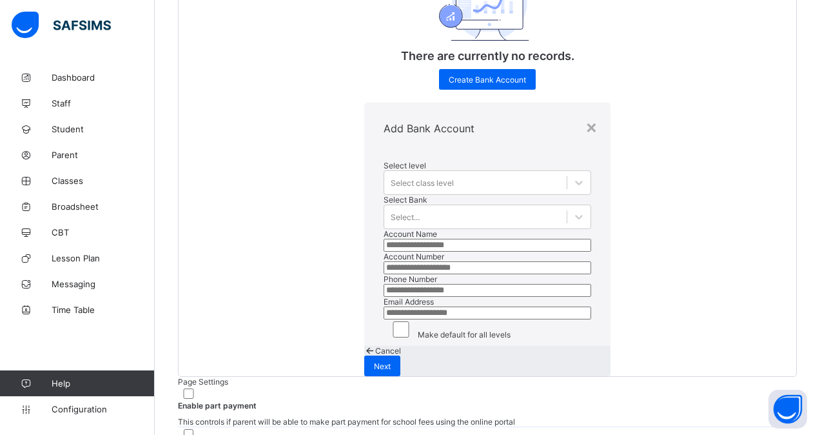
click at [384, 284] on input "number" at bounding box center [488, 290] width 208 height 13
type input "**"
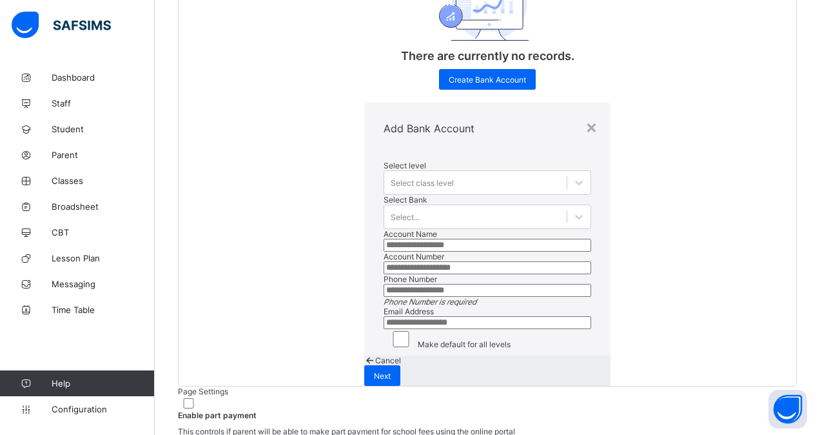
click at [384, 261] on input "**" at bounding box center [488, 267] width 208 height 13
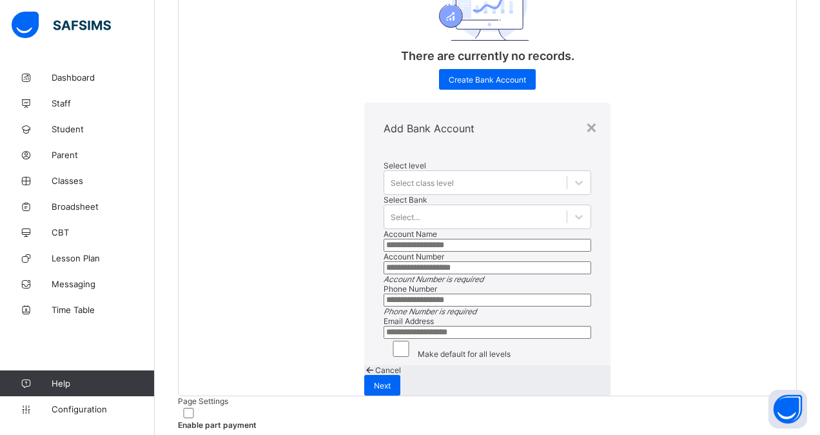
scroll to position [0, 0]
click at [405, 173] on div "Select class level" at bounding box center [475, 182] width 182 height 18
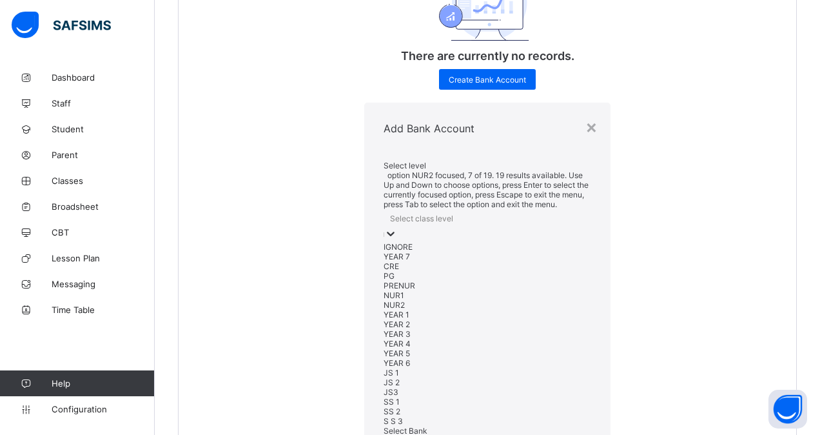
click at [411, 300] on div "NUR2" at bounding box center [488, 305] width 208 height 10
click at [392, 305] on div "NUR1" at bounding box center [488, 310] width 208 height 10
click at [391, 295] on div "PRENUR" at bounding box center [488, 300] width 208 height 10
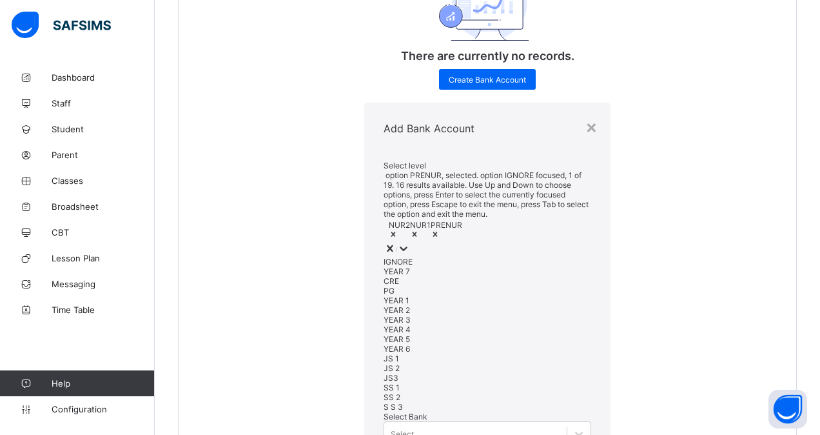
click at [457, 103] on div "Add Bank Account" at bounding box center [487, 129] width 246 height 52
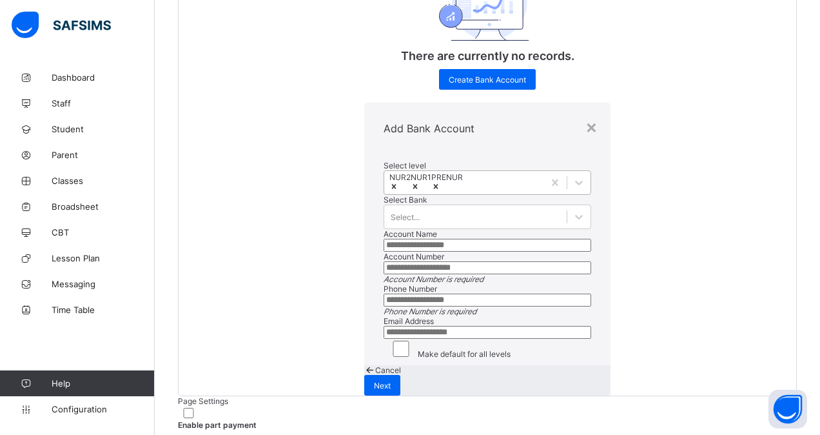
click at [438, 184] on icon at bounding box center [436, 186] width 5 height 5
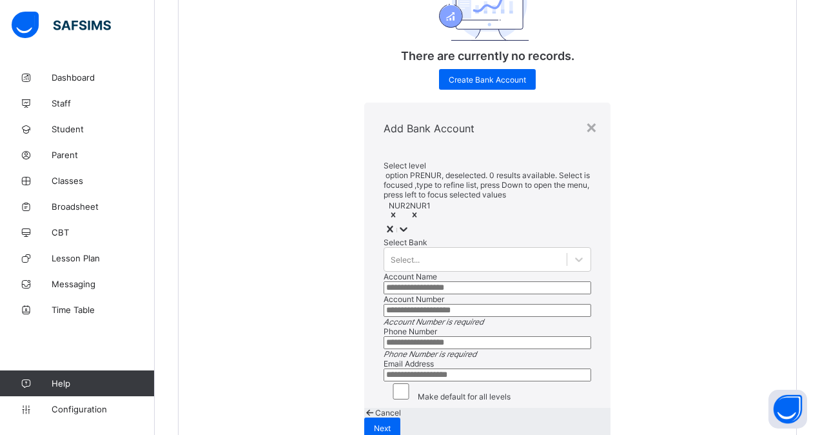
click at [410, 210] on div at bounding box center [420, 215] width 21 height 11
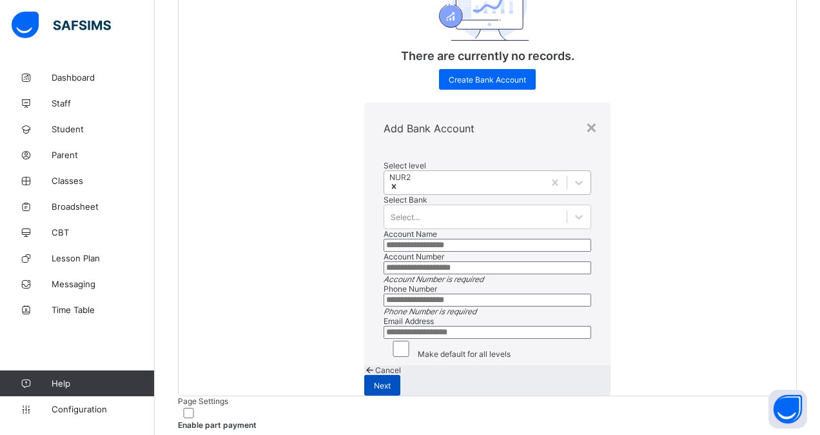
click at [391, 380] on span "Next" at bounding box center [382, 385] width 17 height 10
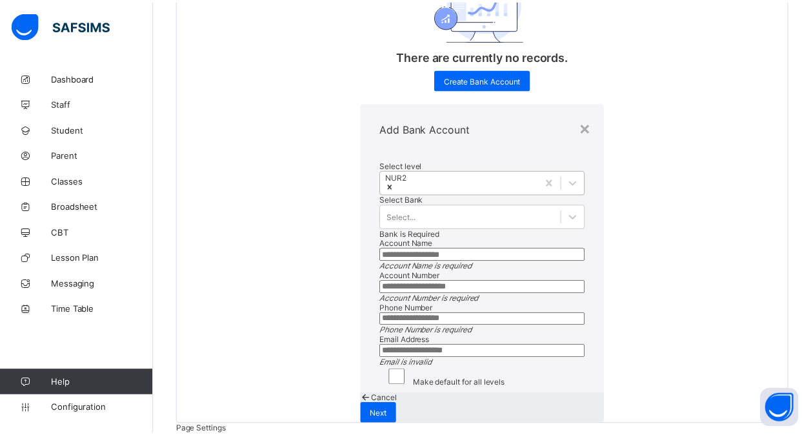
scroll to position [142, 0]
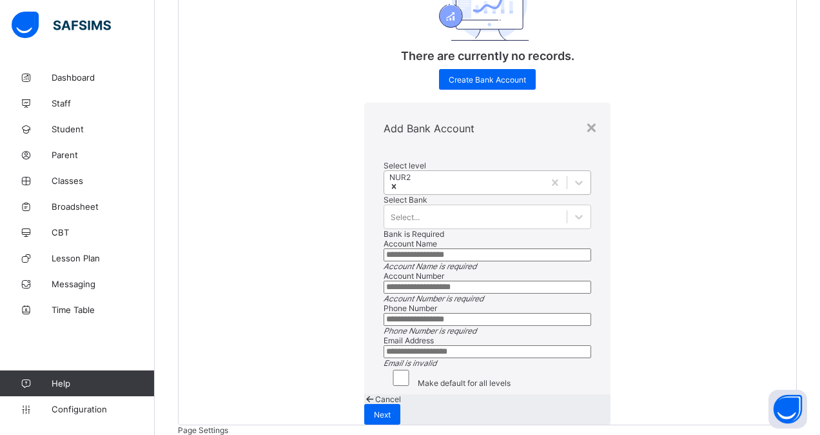
click at [401, 394] on span "Cancel" at bounding box center [388, 399] width 26 height 10
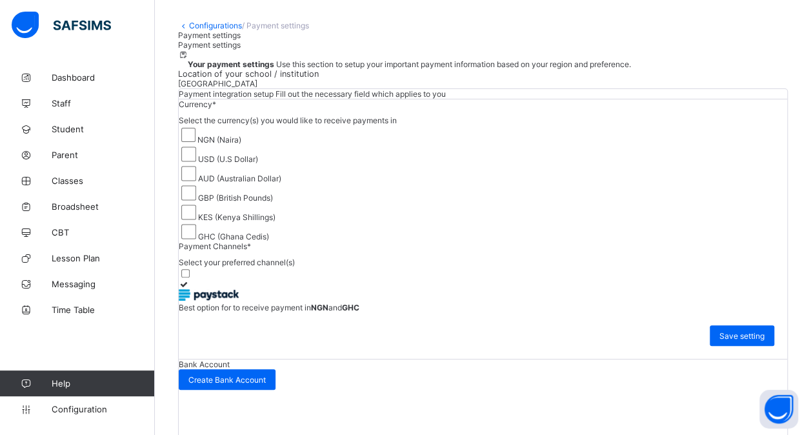
scroll to position [1, 0]
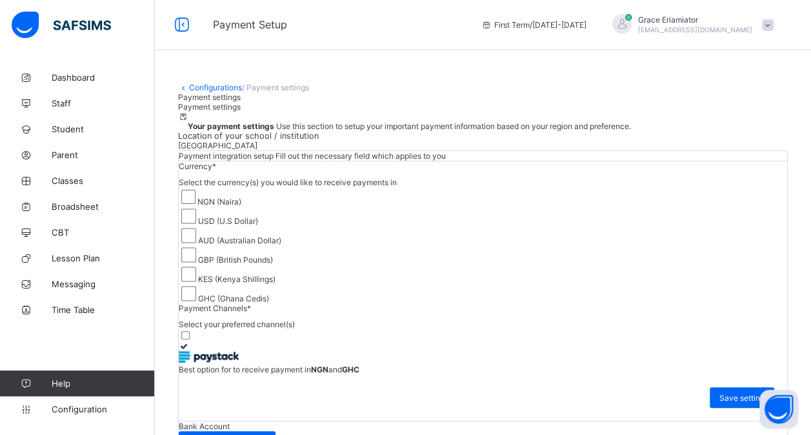
click at [212, 85] on link "Configurations" at bounding box center [215, 88] width 53 height 10
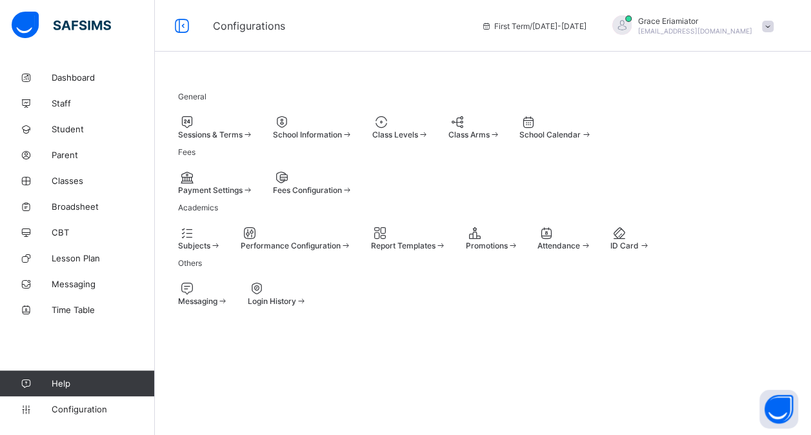
click at [352, 185] on div at bounding box center [313, 177] width 80 height 15
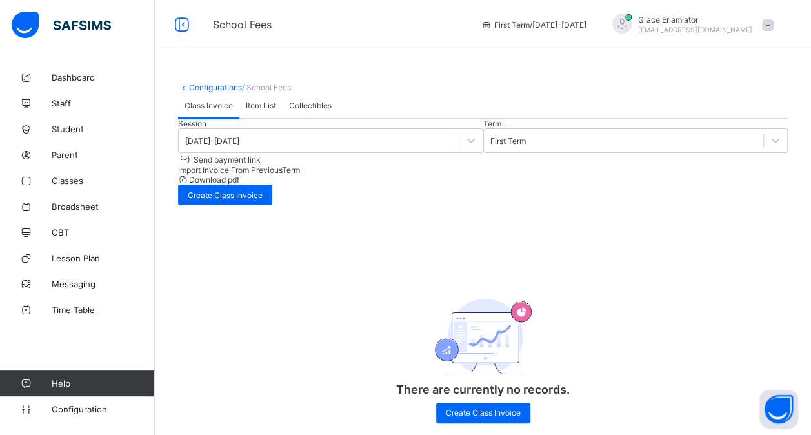
scroll to position [55, 0]
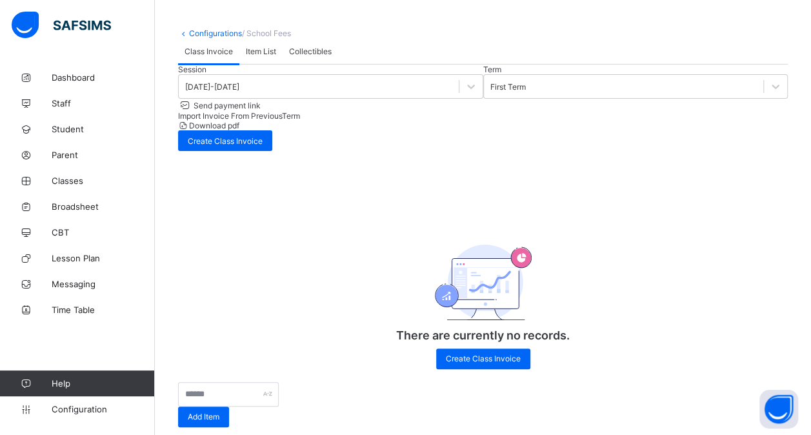
click at [257, 56] on span "Item List" at bounding box center [261, 51] width 30 height 10
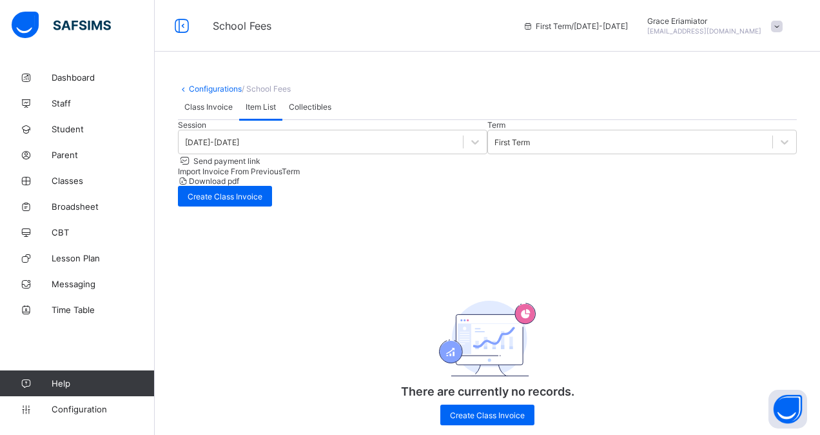
click at [305, 119] on div "Collectibles" at bounding box center [309, 107] width 55 height 26
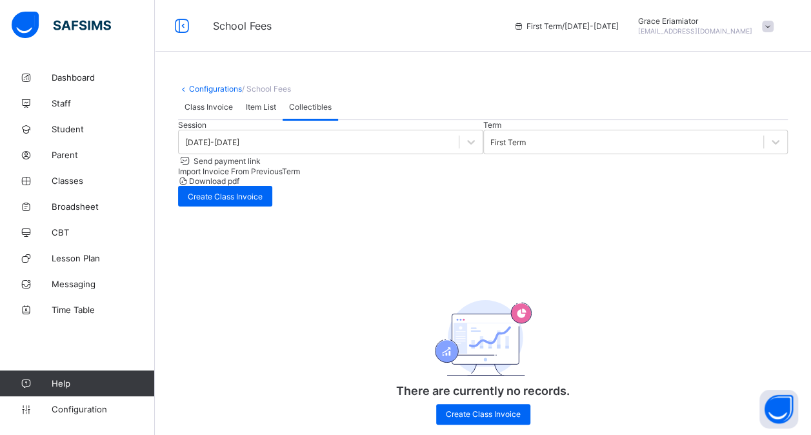
click at [249, 112] on span "Item List" at bounding box center [261, 107] width 30 height 10
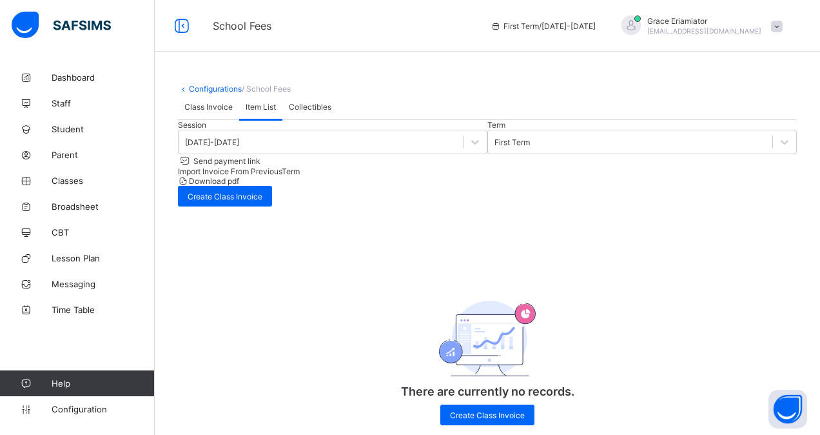
click at [317, 112] on span "Collectibles" at bounding box center [310, 107] width 43 height 10
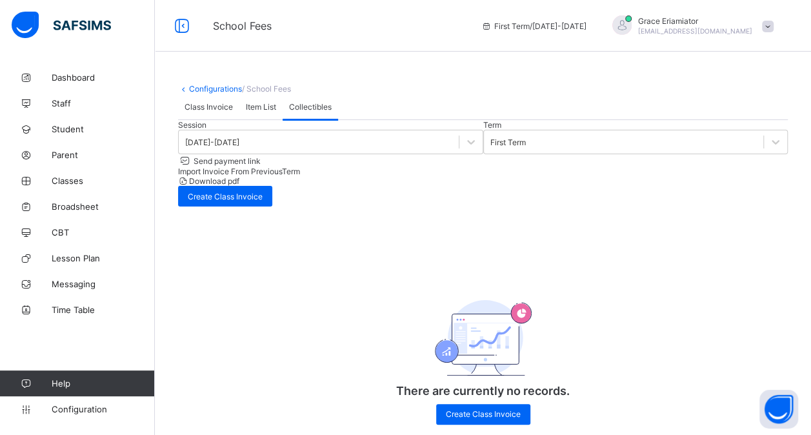
click at [271, 112] on span "Item List" at bounding box center [261, 107] width 30 height 10
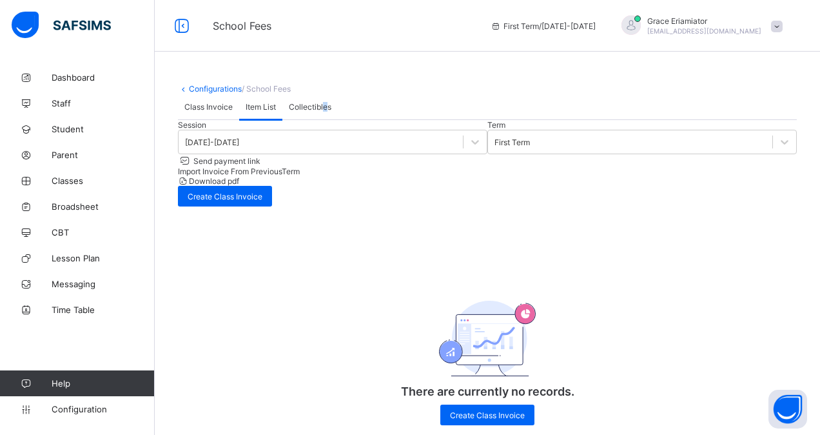
click at [328, 112] on span "Collectibles" at bounding box center [310, 107] width 43 height 10
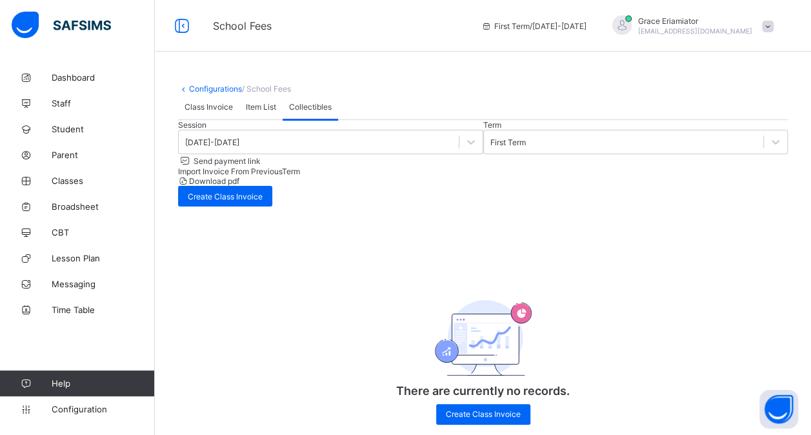
drag, startPoint x: 328, startPoint y: 139, endPoint x: 251, endPoint y: 136, distance: 76.8
click at [251, 112] on span "Item List" at bounding box center [261, 107] width 30 height 10
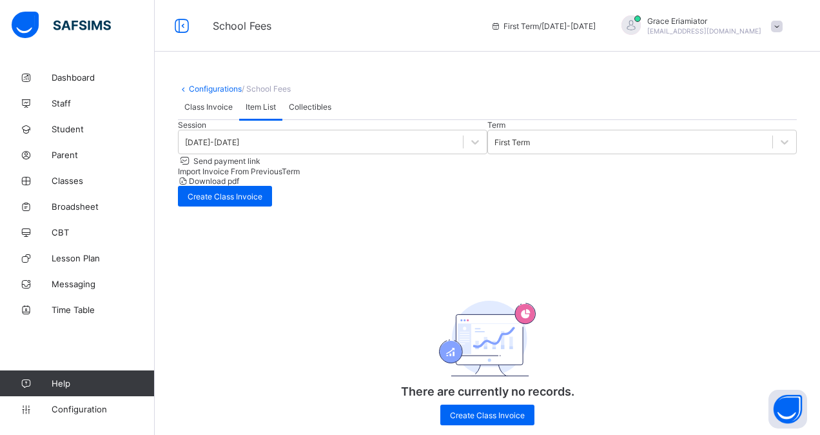
type input "**********"
type textarea "**********"
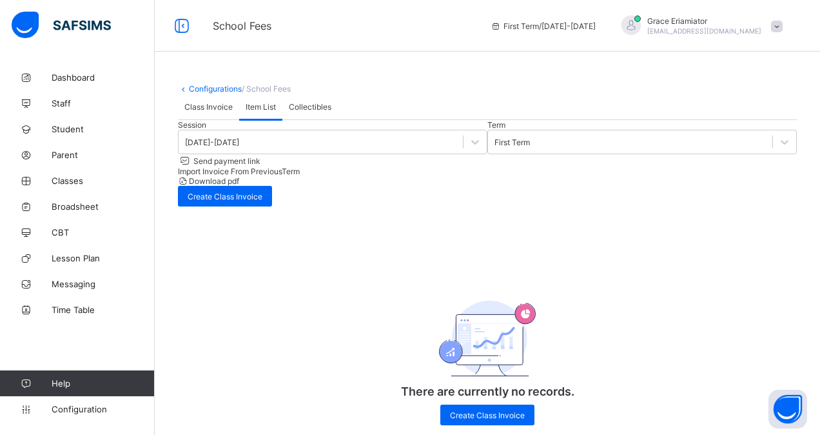
click at [316, 112] on span "Collectibles" at bounding box center [310, 107] width 43 height 10
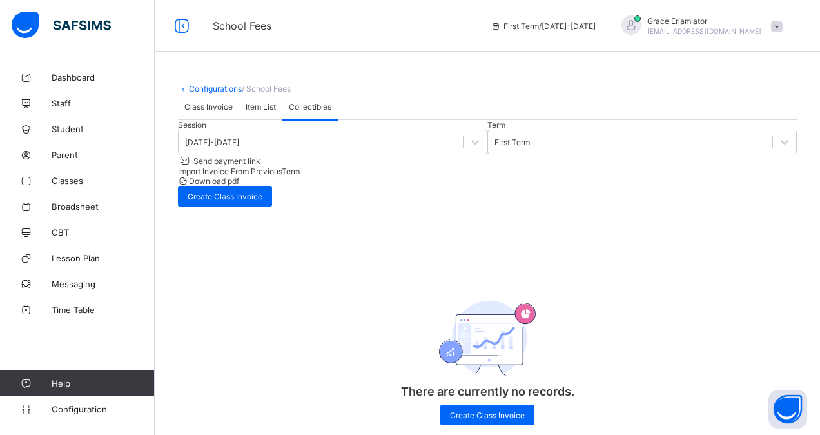
type input "**********"
click at [250, 112] on span "Item List" at bounding box center [261, 107] width 30 height 10
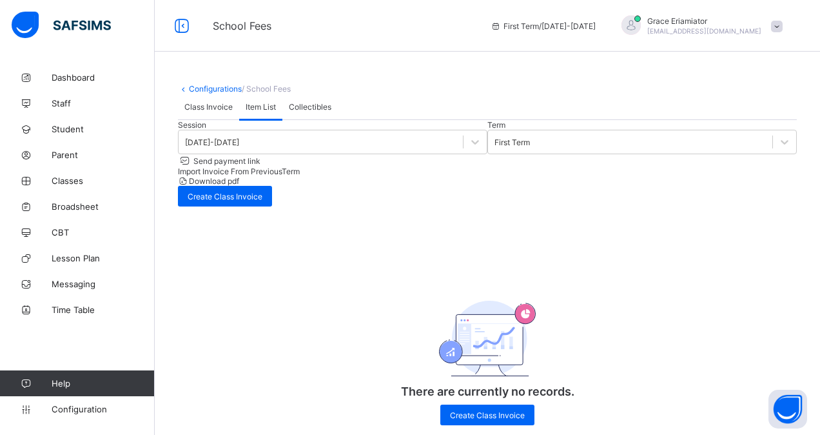
type input "**********"
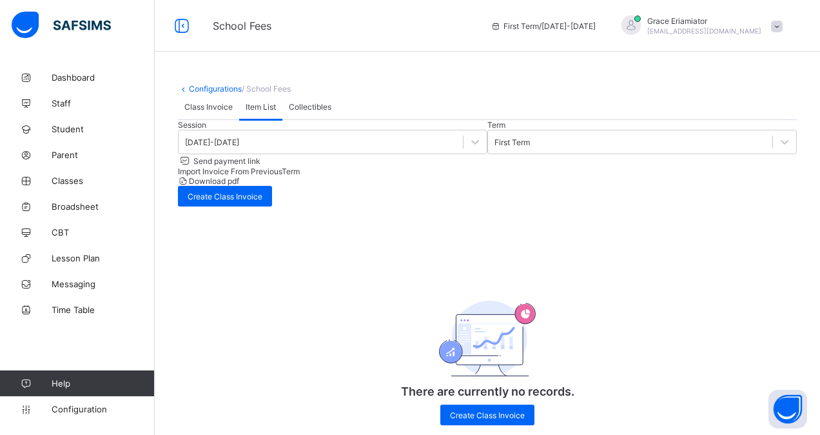
type textarea "**********"
click at [197, 112] on span "Class Invoice" at bounding box center [208, 107] width 48 height 10
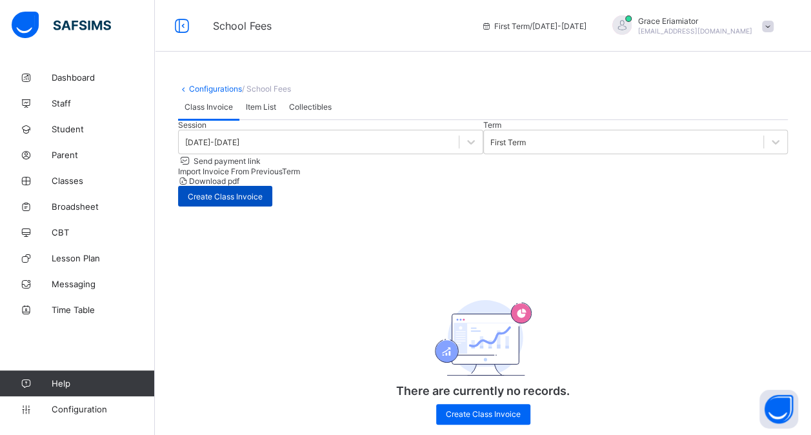
click at [262, 201] on span "Create Class Invoice" at bounding box center [225, 197] width 75 height 10
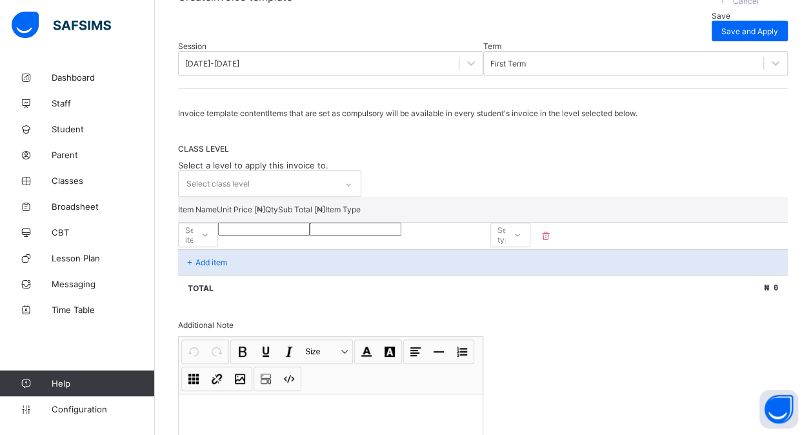
scroll to position [129, 0]
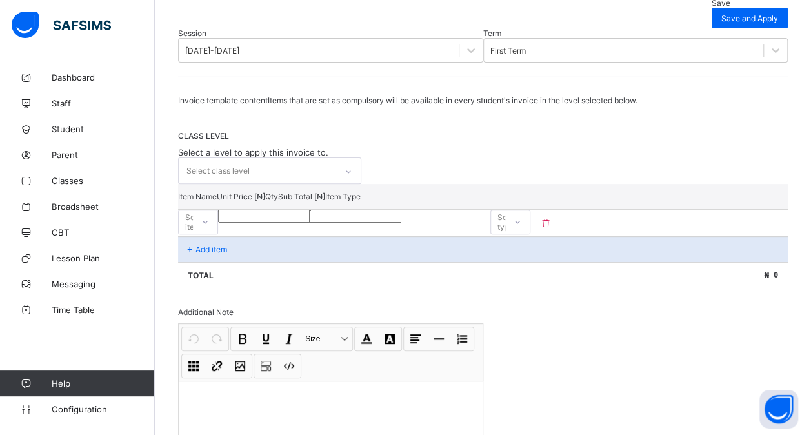
click at [352, 178] on icon at bounding box center [348, 171] width 8 height 13
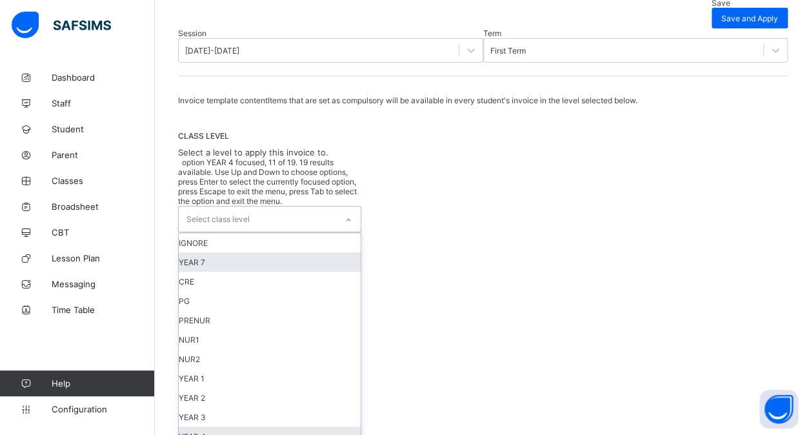
scroll to position [174, 0]
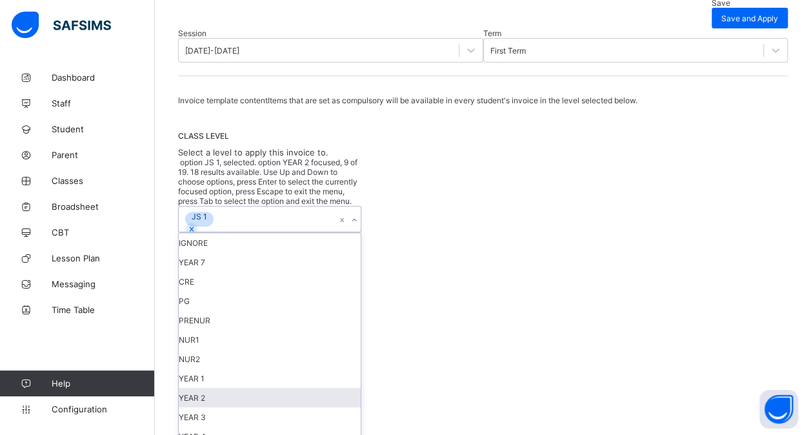
click at [281, 206] on div "JS 1" at bounding box center [257, 218] width 157 height 25
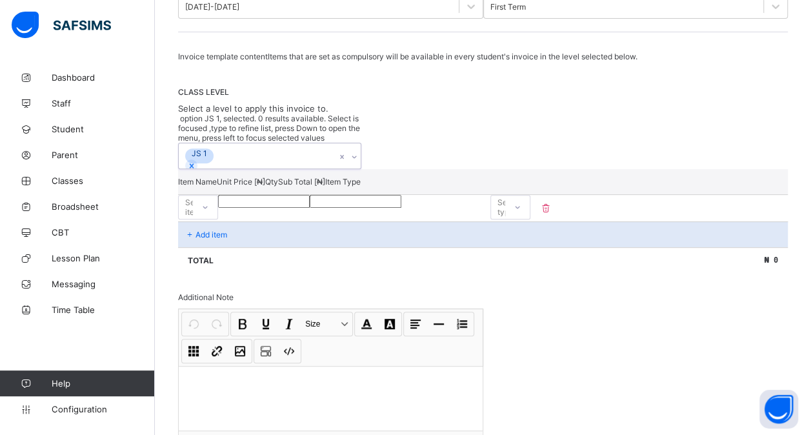
scroll to position [193, 0]
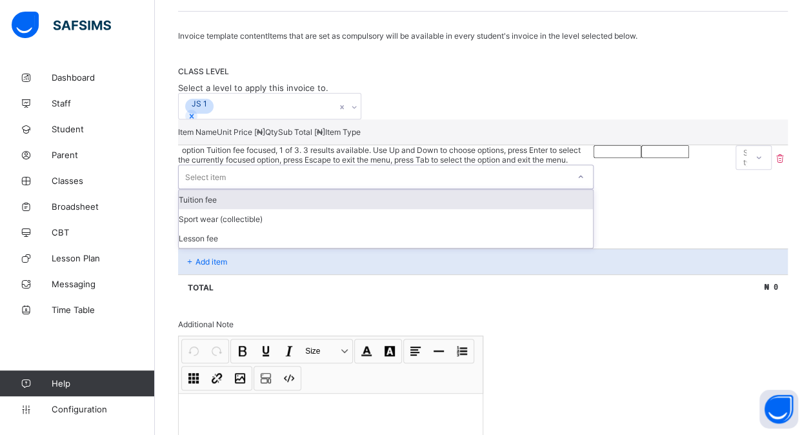
click at [576, 183] on icon at bounding box center [580, 176] width 8 height 13
click at [242, 209] on div "Tuition fee" at bounding box center [386, 199] width 414 height 19
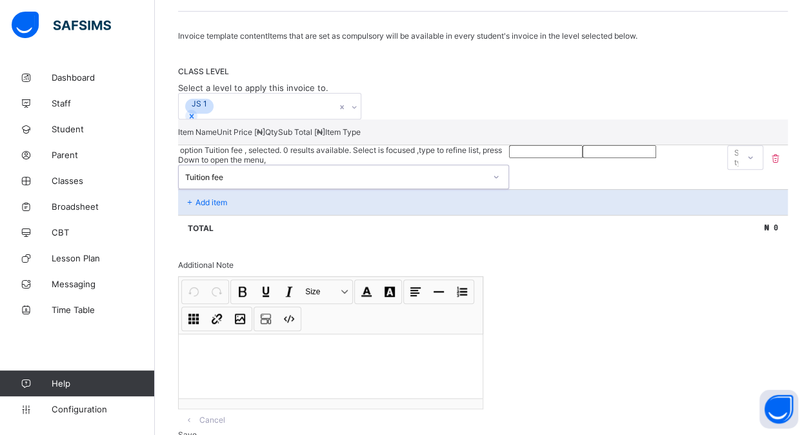
click at [509, 158] on input "number" at bounding box center [546, 151] width 74 height 13
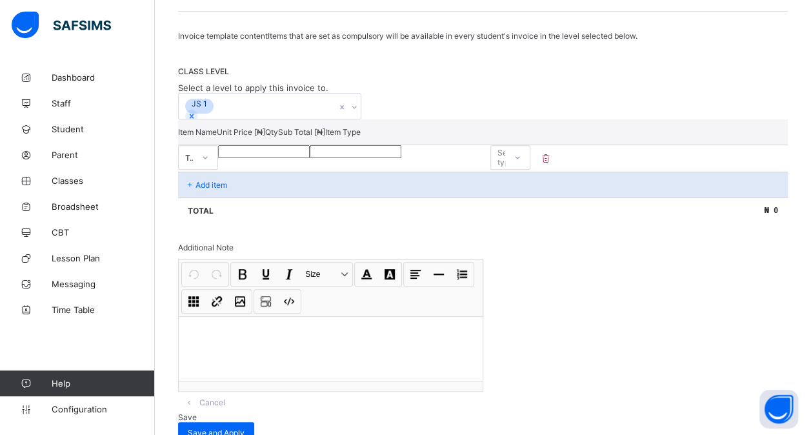
type input "*"
type input "**"
type input "***"
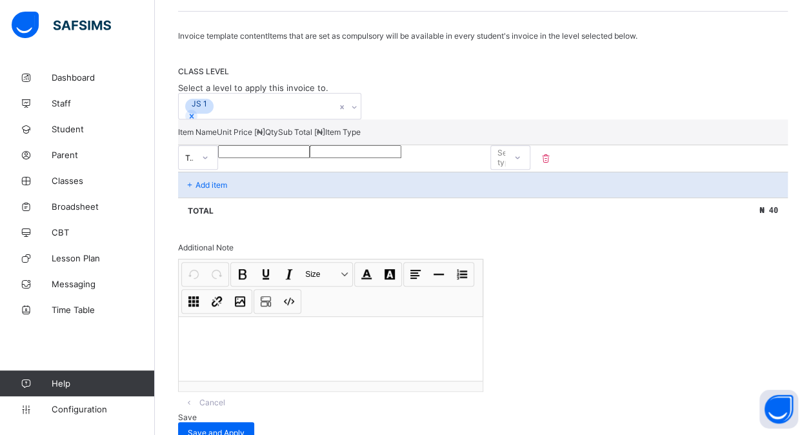
type input "***"
type input "****"
type input "*****"
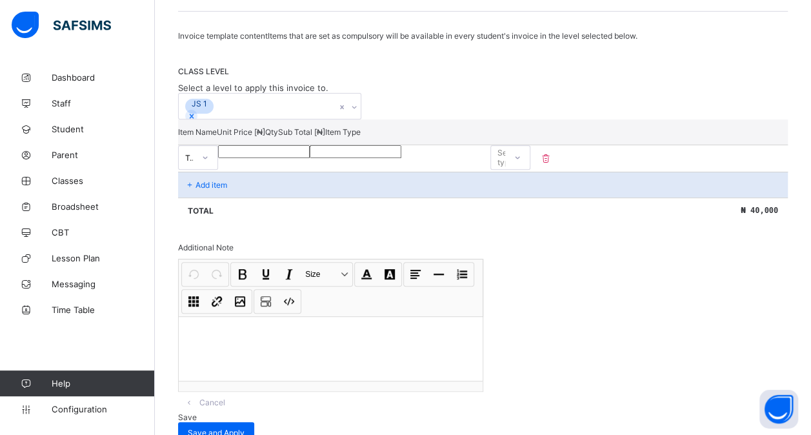
type input "*****"
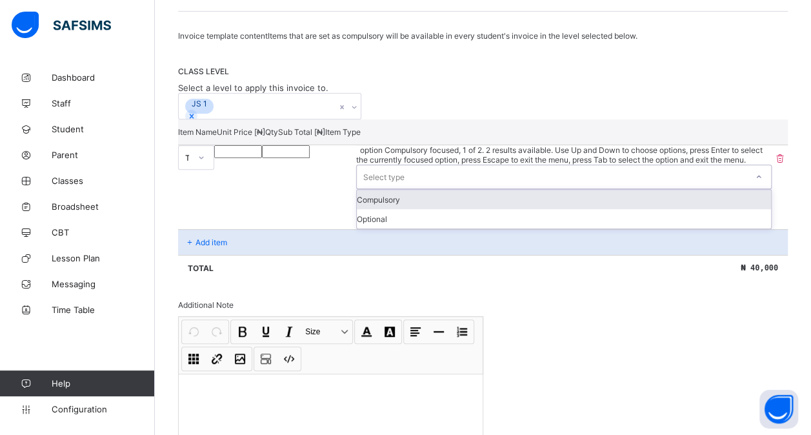
click at [728, 188] on div "Select type" at bounding box center [552, 176] width 390 height 23
click at [725, 209] on div "Compulsory" at bounding box center [564, 199] width 415 height 19
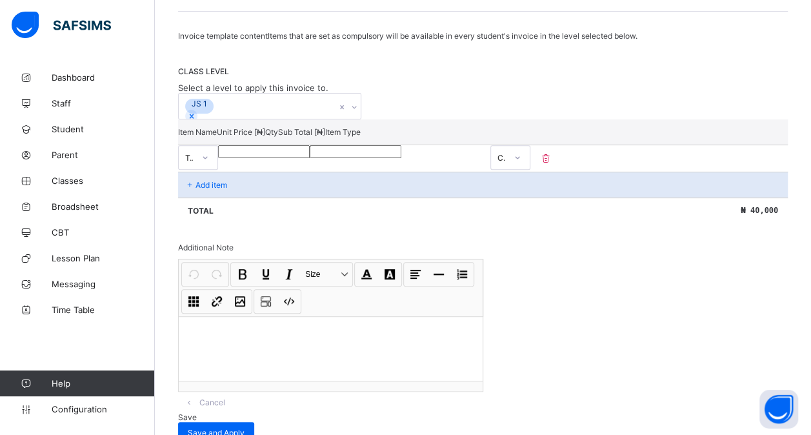
click at [208, 190] on p "Add item" at bounding box center [211, 185] width 32 height 10
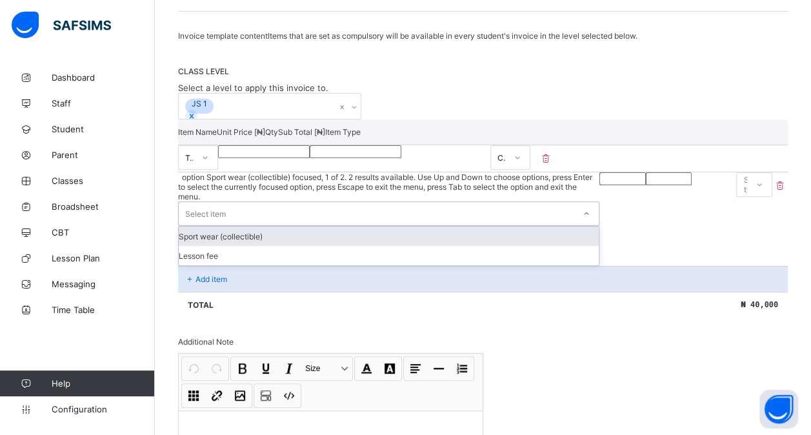
click at [208, 226] on div "Select item" at bounding box center [205, 213] width 41 height 25
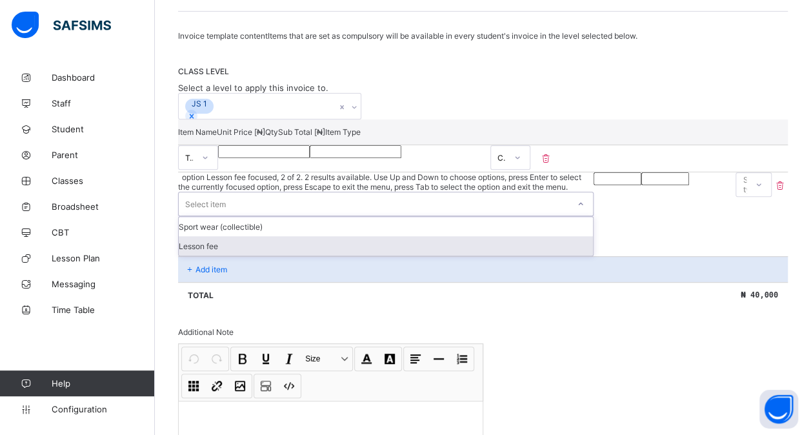
click at [209, 255] on div "Lesson fee" at bounding box center [386, 245] width 414 height 19
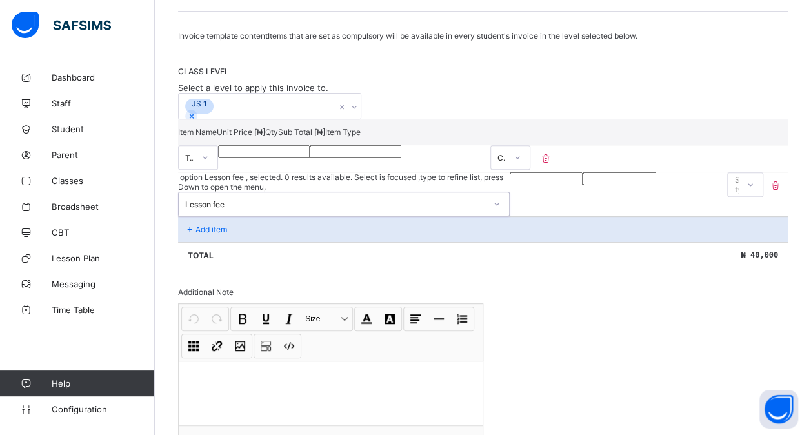
click at [509, 185] on input "number" at bounding box center [546, 178] width 74 height 13
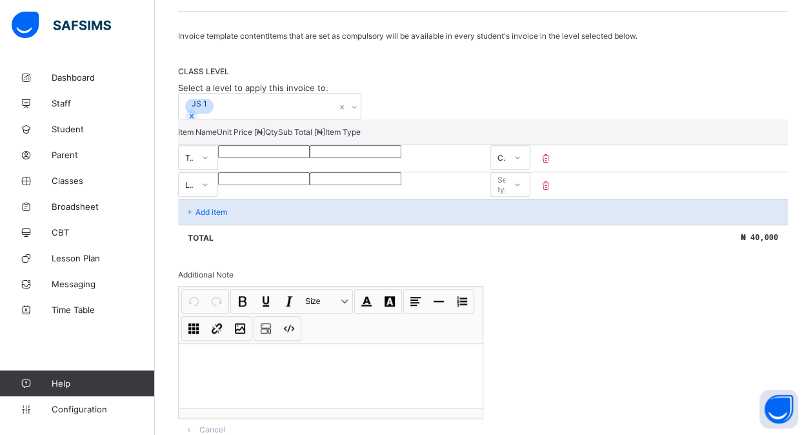
type input "*"
type input "**"
type input "***"
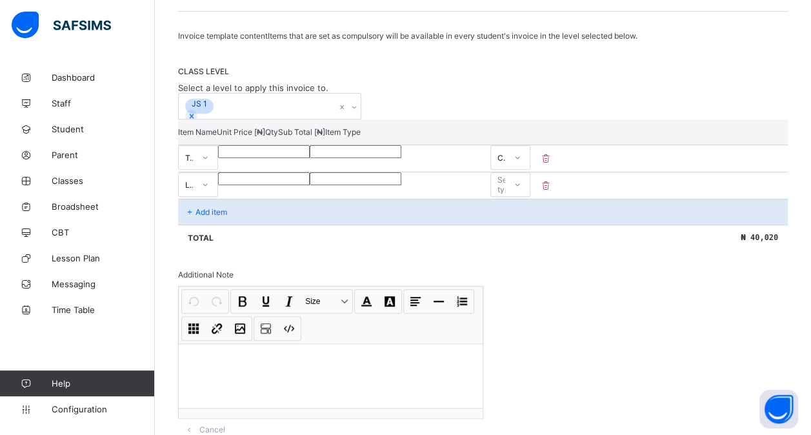
type input "***"
type input "****"
type input "*****"
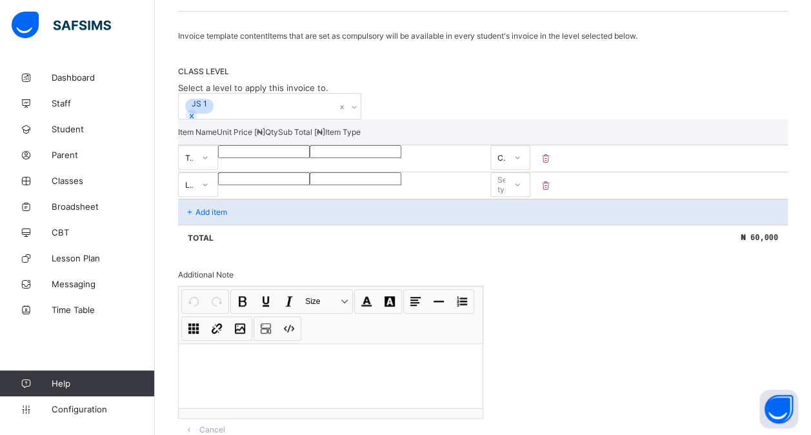
type input "*****"
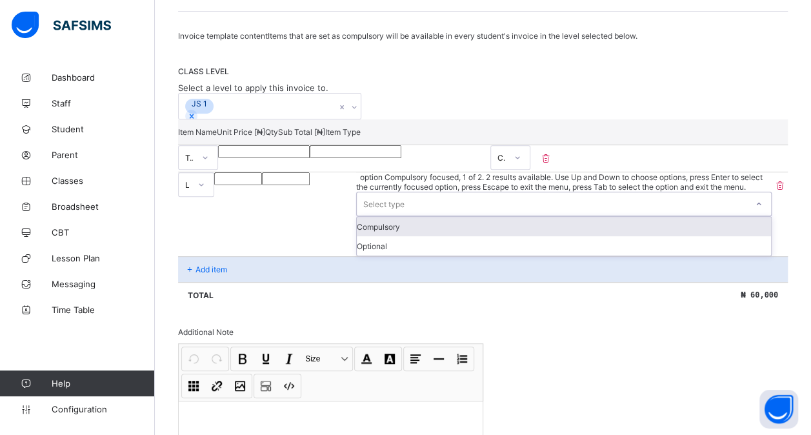
click at [746, 215] on div at bounding box center [758, 203] width 25 height 23
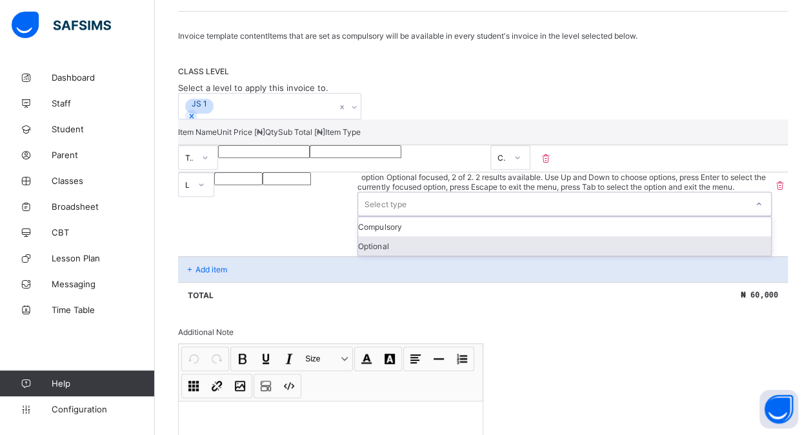
click at [729, 255] on div "Optional" at bounding box center [564, 245] width 413 height 19
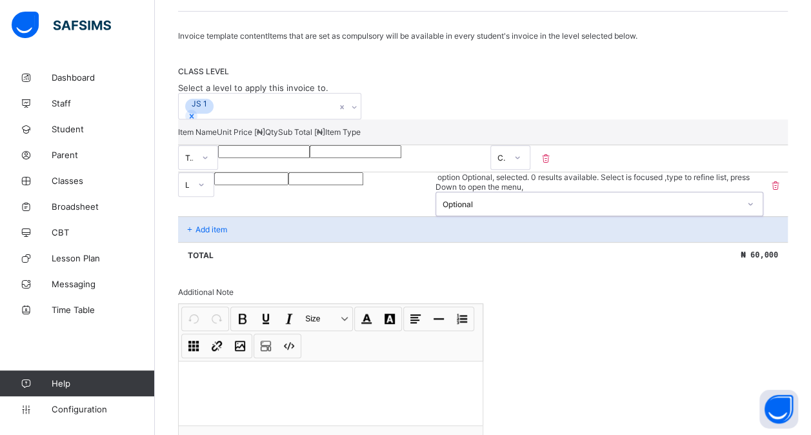
click at [781, 191] on icon at bounding box center [775, 185] width 13 height 11
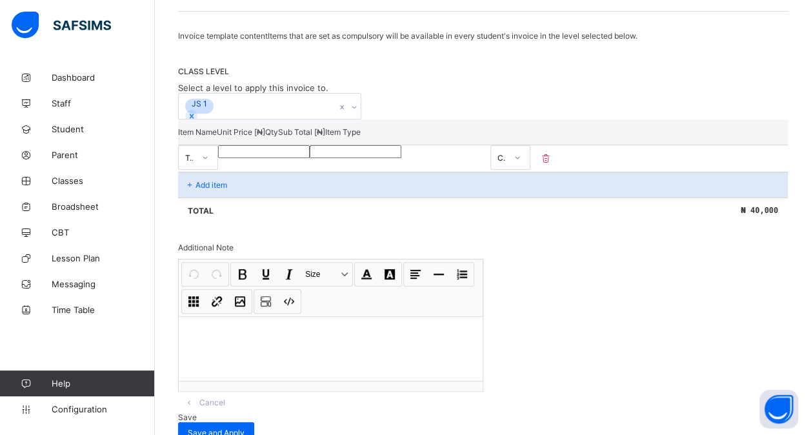
click at [221, 190] on p "Add item" at bounding box center [211, 185] width 32 height 10
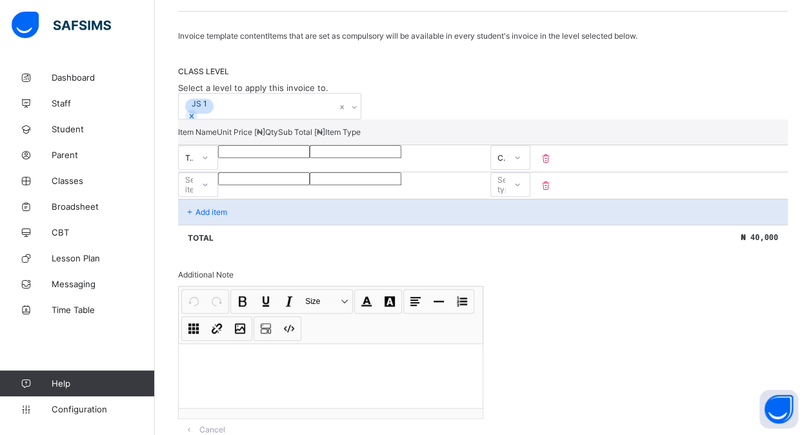
click at [193, 193] on div "Select item" at bounding box center [186, 184] width 14 height 18
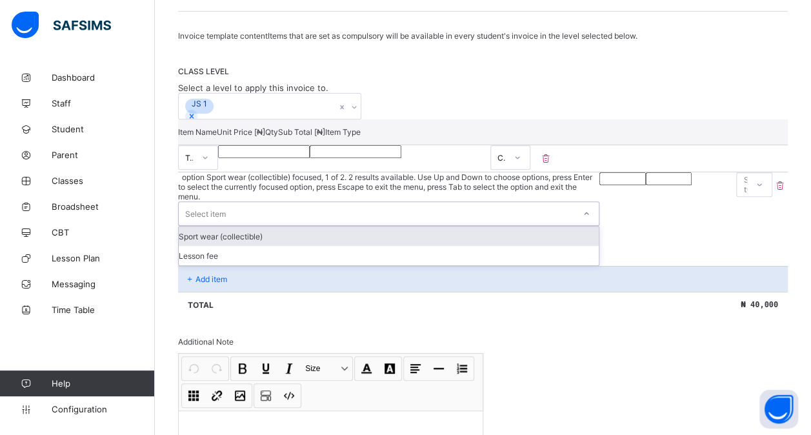
click at [280, 246] on div "Sport wear (collectible)" at bounding box center [389, 235] width 420 height 19
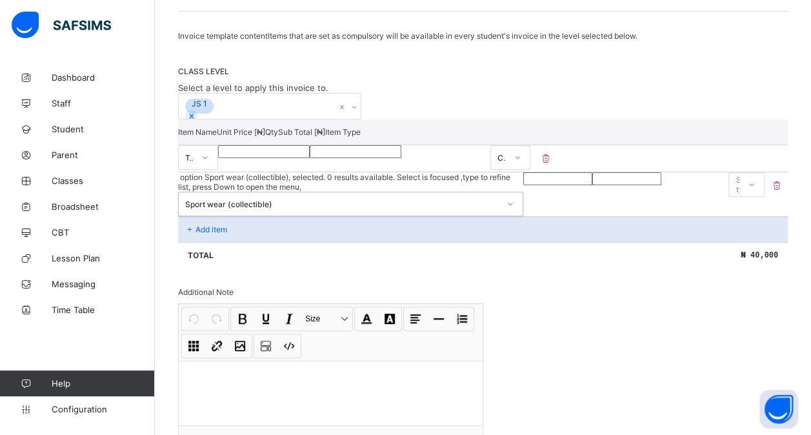
click at [523, 185] on input "number" at bounding box center [557, 178] width 69 height 13
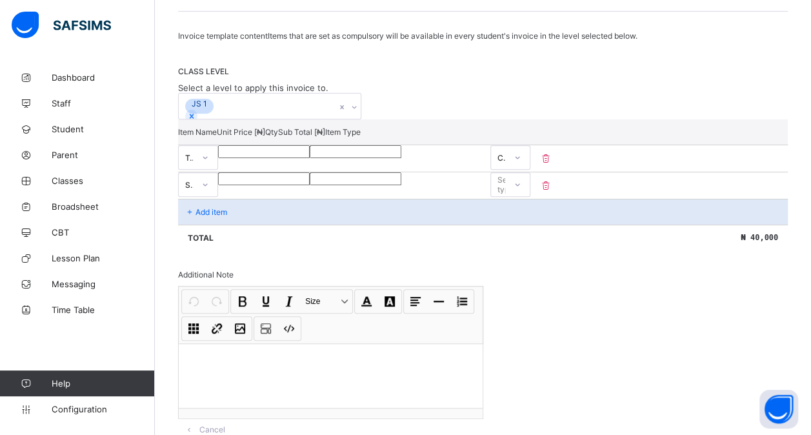
type input "*"
type input "**"
type input "***"
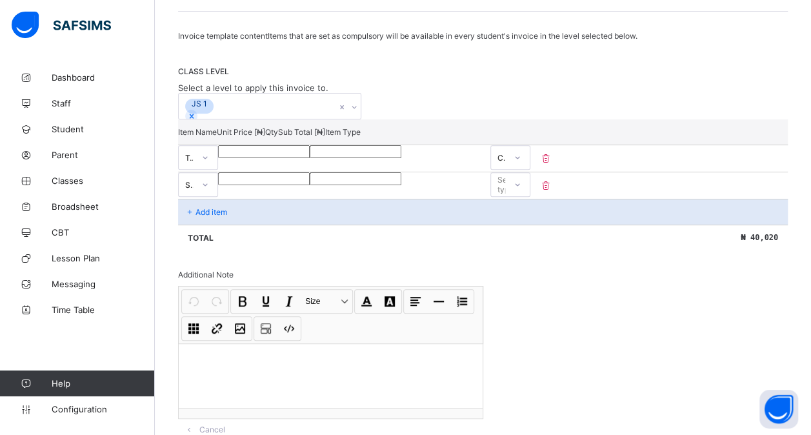
type input "***"
type input "****"
type input "*****"
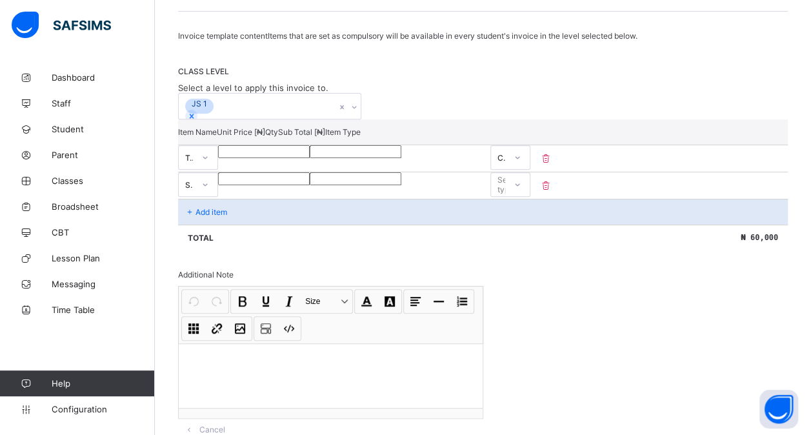
type input "*****"
click at [520, 197] on div "Select type" at bounding box center [508, 184] width 23 height 25
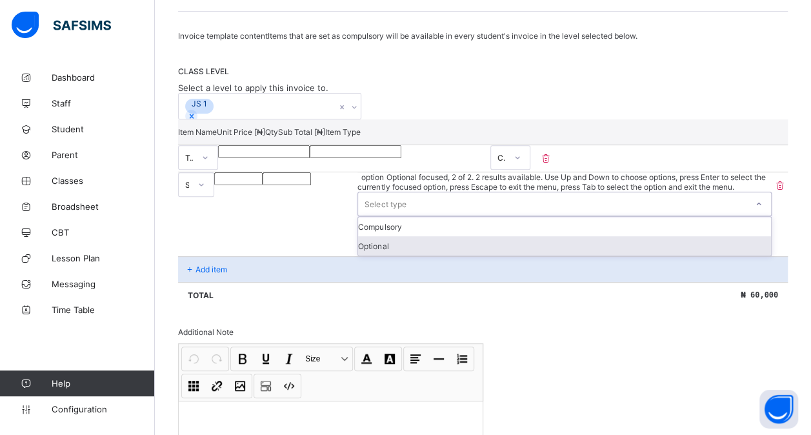
click at [715, 255] on div "Optional" at bounding box center [564, 245] width 413 height 19
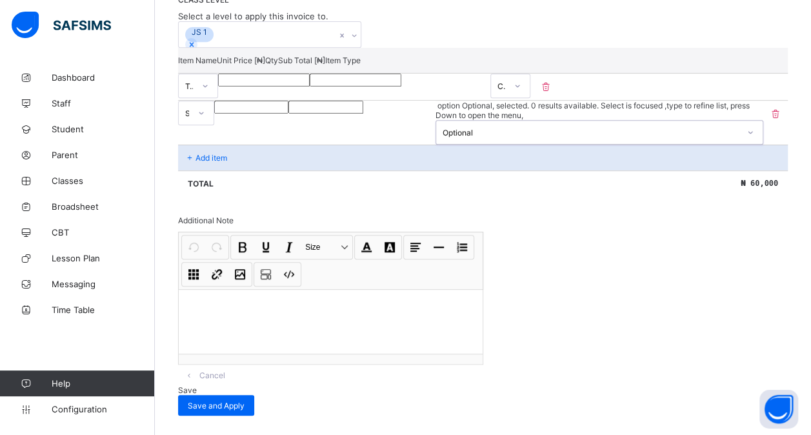
scroll to position [294, 0]
click at [235, 299] on p at bounding box center [330, 305] width 283 height 13
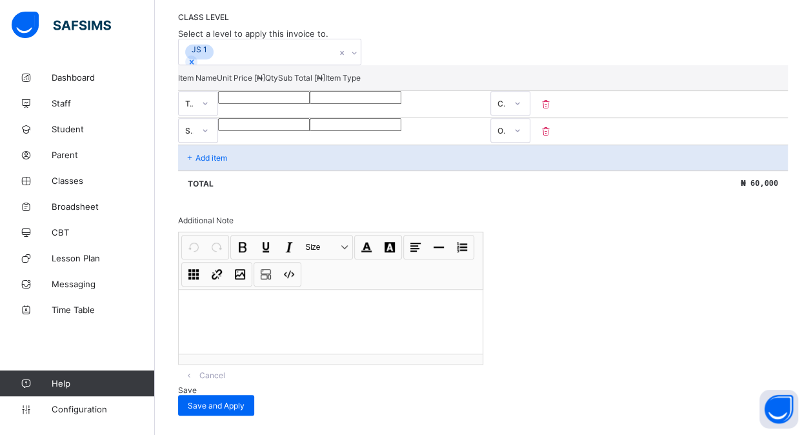
click at [700, 385] on div "Save" at bounding box center [482, 390] width 609 height 10
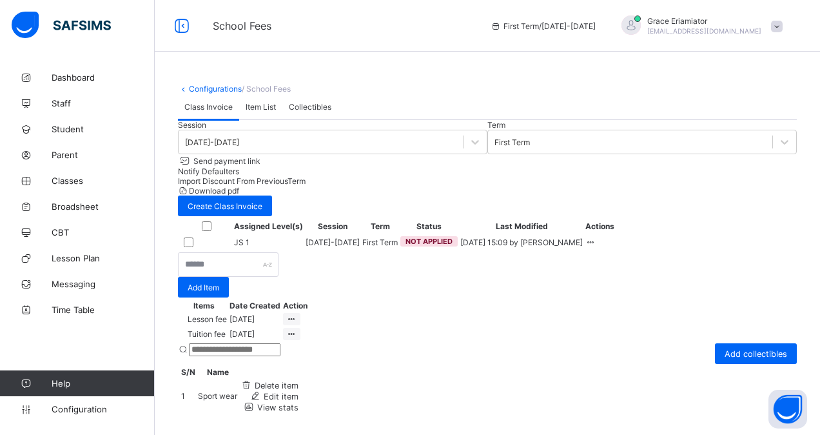
click at [300, 112] on span "Collectibles" at bounding box center [310, 107] width 43 height 10
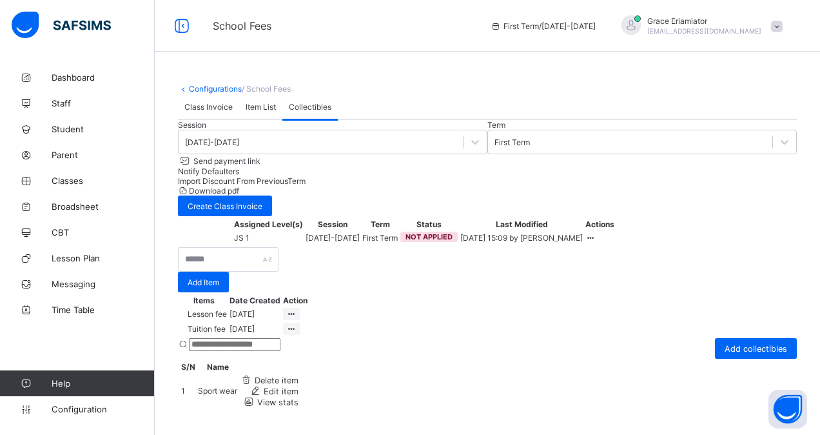
click at [299, 397] on span "View stats" at bounding box center [277, 402] width 41 height 10
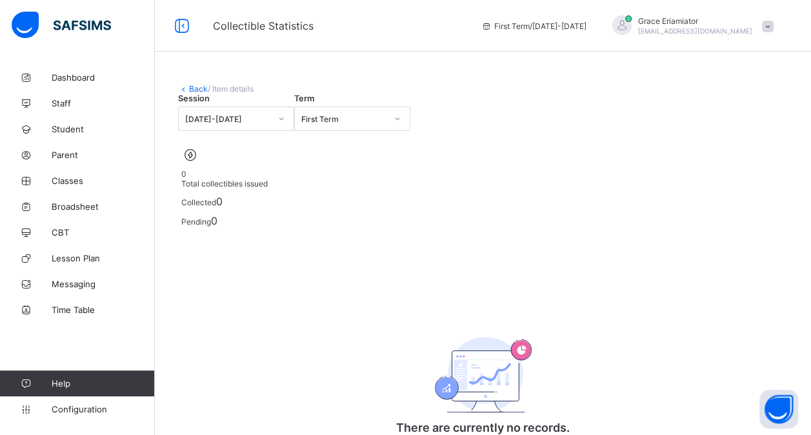
click at [192, 86] on link "Back" at bounding box center [198, 89] width 19 height 10
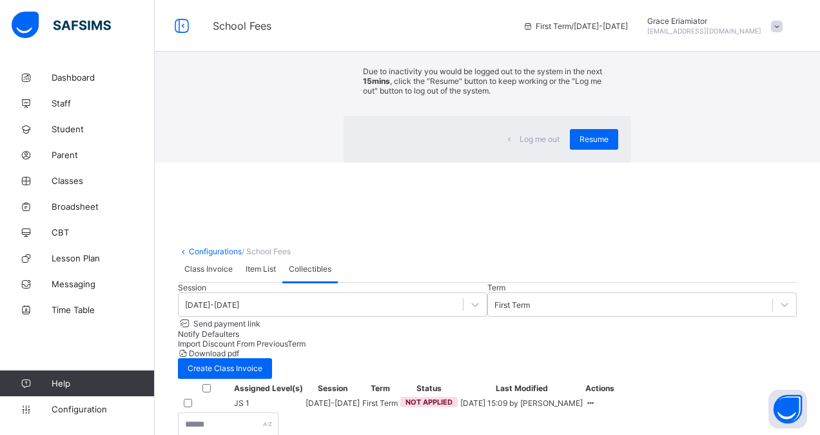
click at [570, 150] on div "Resume" at bounding box center [594, 139] width 48 height 21
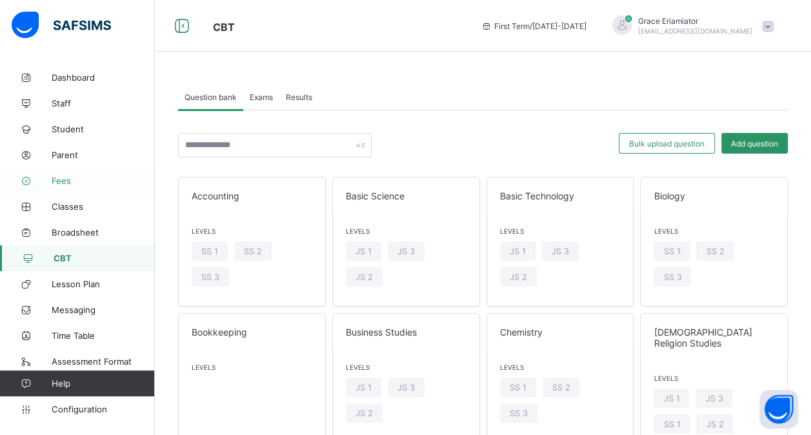
click at [65, 184] on span "Fees" at bounding box center [103, 180] width 103 height 10
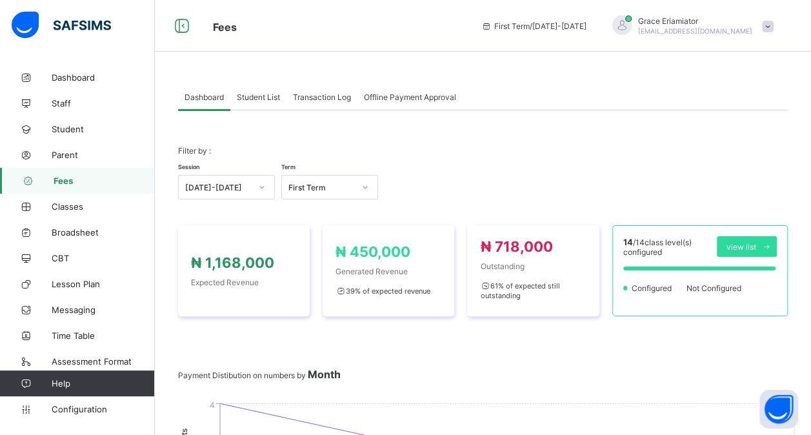
click at [261, 94] on span "Student List" at bounding box center [258, 97] width 43 height 10
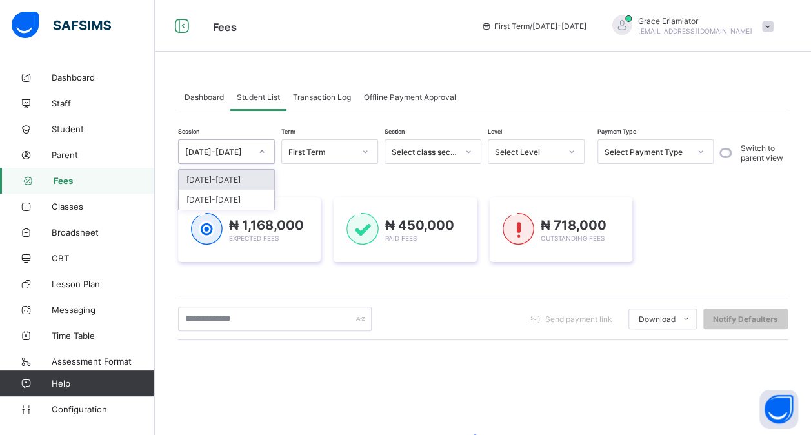
click at [242, 150] on div "[DATE]-[DATE]" at bounding box center [218, 152] width 66 height 10
click at [251, 193] on div "[DATE]-[DATE]" at bounding box center [226, 200] width 95 height 20
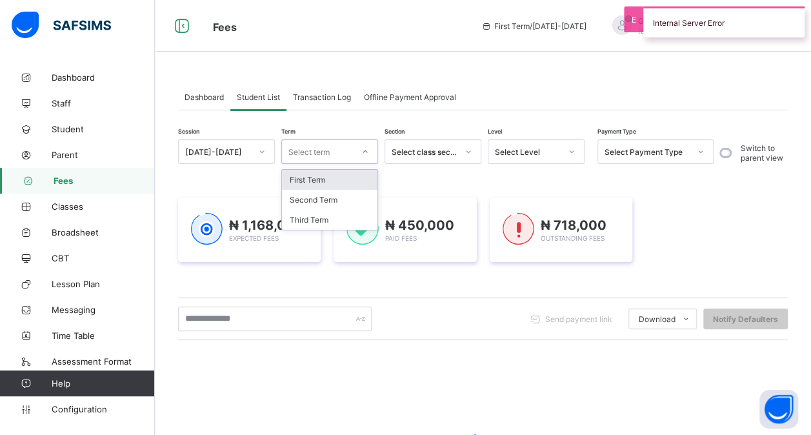
click at [331, 153] on div "Select term" at bounding box center [317, 152] width 71 height 18
click at [329, 199] on div "Second Term" at bounding box center [329, 200] width 95 height 20
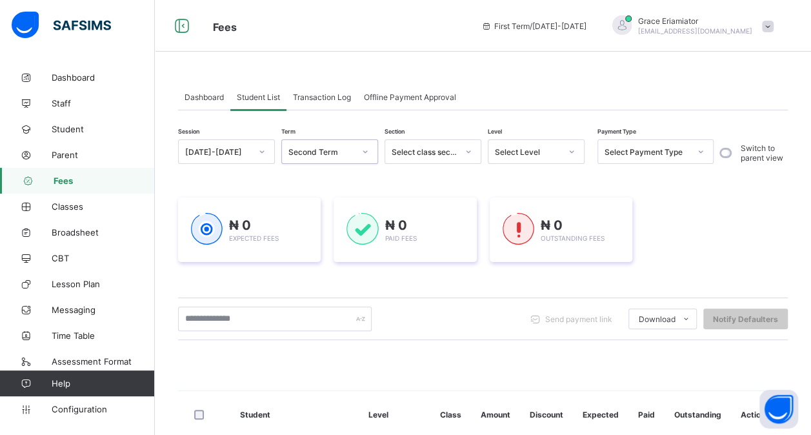
click at [338, 153] on div "Second Term" at bounding box center [321, 152] width 66 height 10
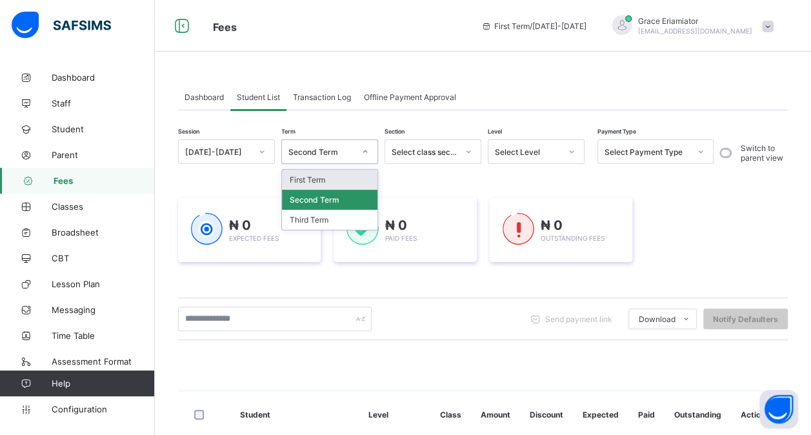
click at [324, 182] on div "First Term" at bounding box center [329, 180] width 95 height 20
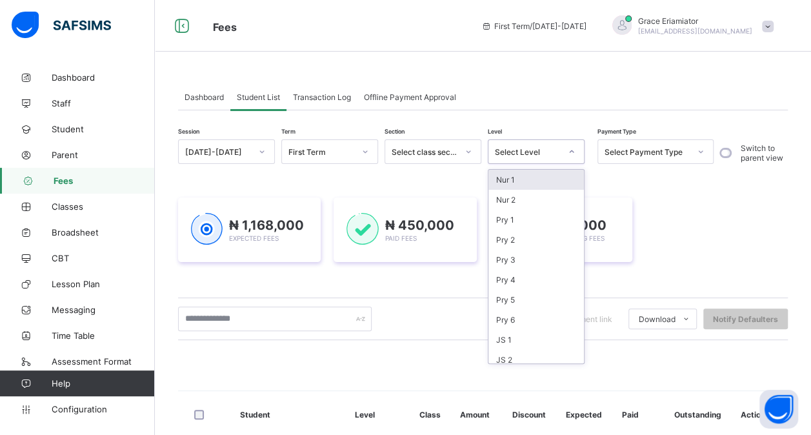
click at [521, 153] on div "Select Level" at bounding box center [528, 152] width 66 height 10
click at [518, 223] on div "JS 1" at bounding box center [535, 223] width 95 height 20
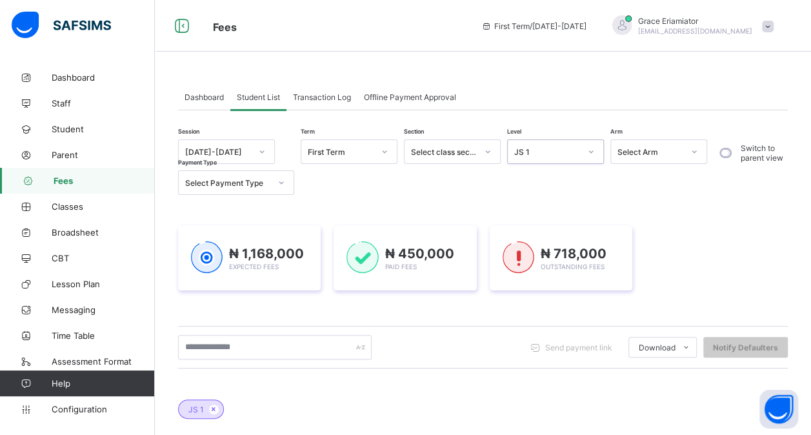
scroll to position [0, 0]
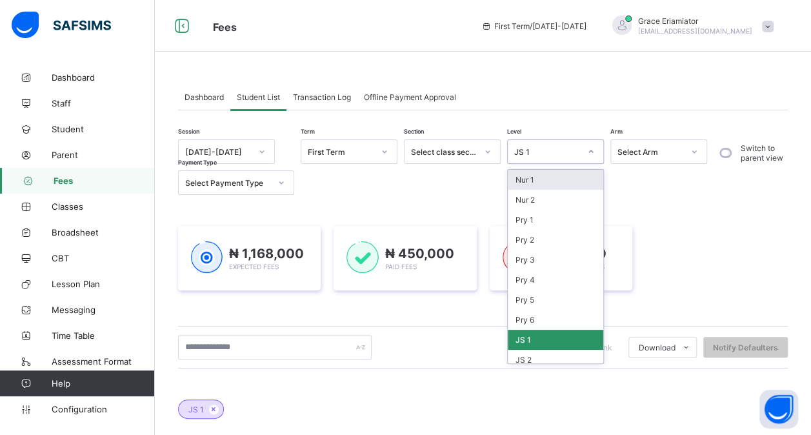
click at [556, 145] on div "JS 1" at bounding box center [542, 152] width 71 height 18
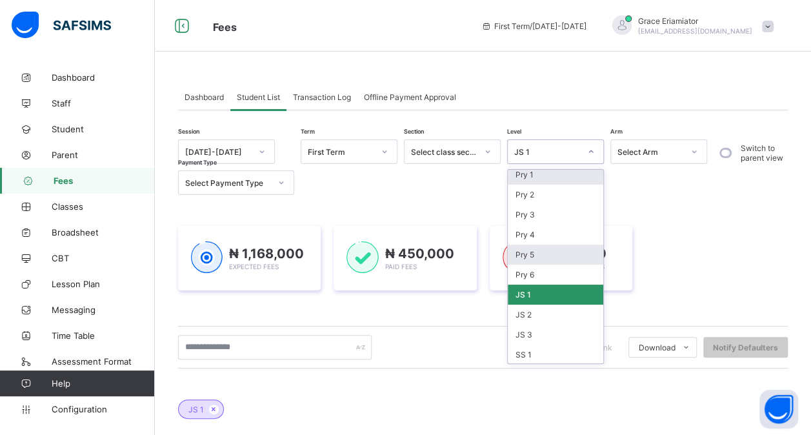
scroll to position [64, 0]
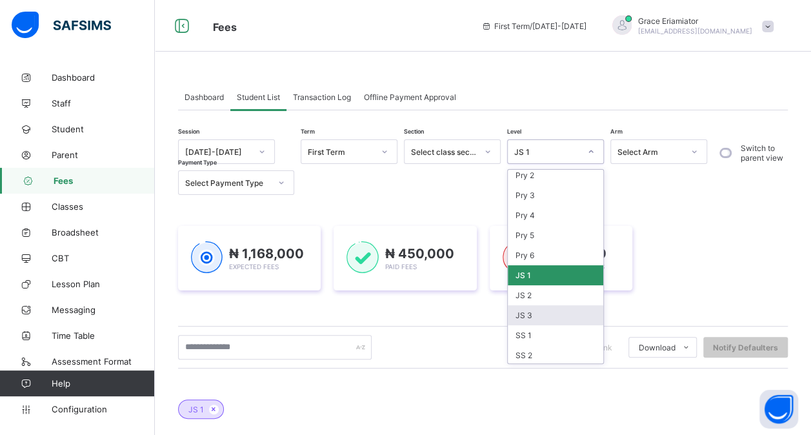
click at [539, 305] on div "JS 3" at bounding box center [554, 315] width 95 height 20
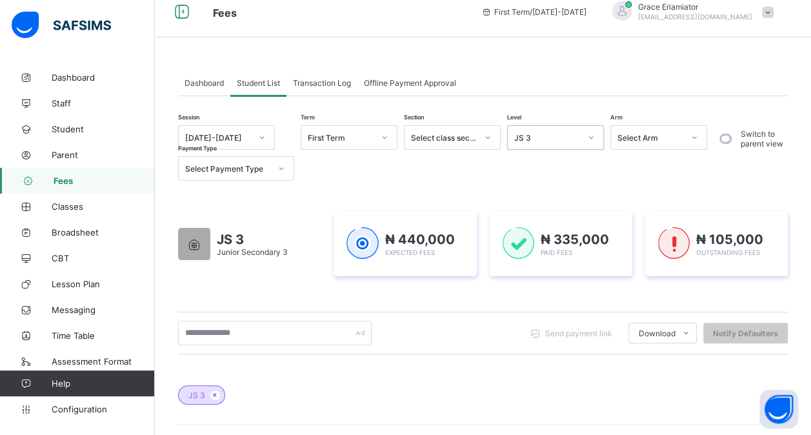
scroll to position [0, 0]
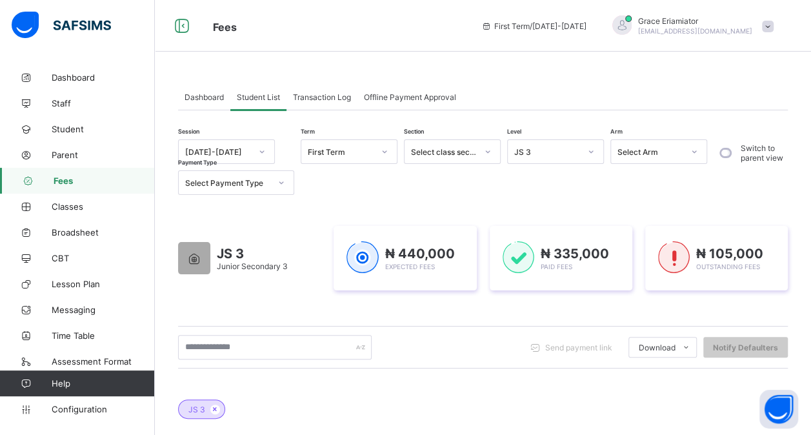
click at [780, 26] on div "[PERSON_NAME] [PERSON_NAME][EMAIL_ADDRESS][DOMAIN_NAME]" at bounding box center [689, 25] width 181 height 21
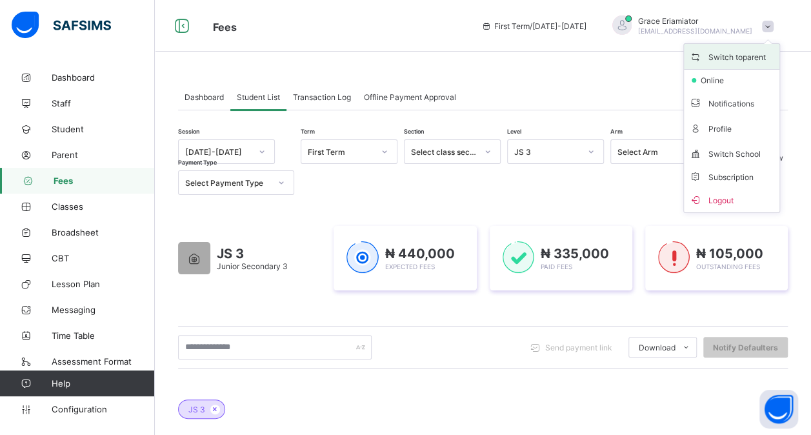
click at [747, 62] on span "Switch to parent" at bounding box center [731, 56] width 85 height 15
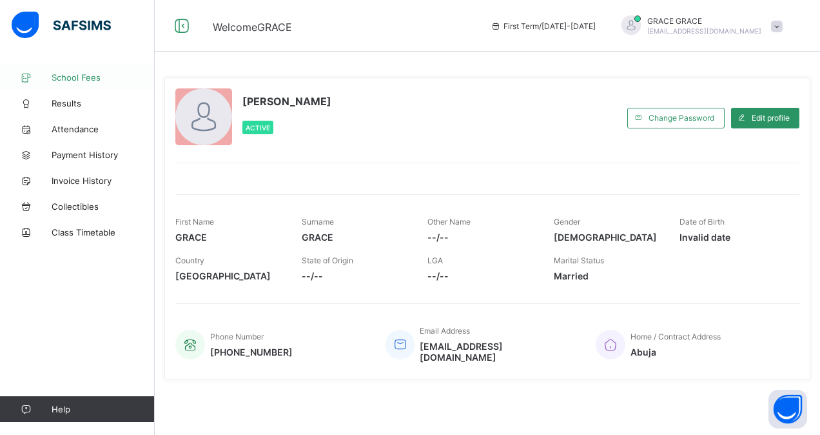
click at [90, 79] on span "School Fees" at bounding box center [103, 77] width 103 height 10
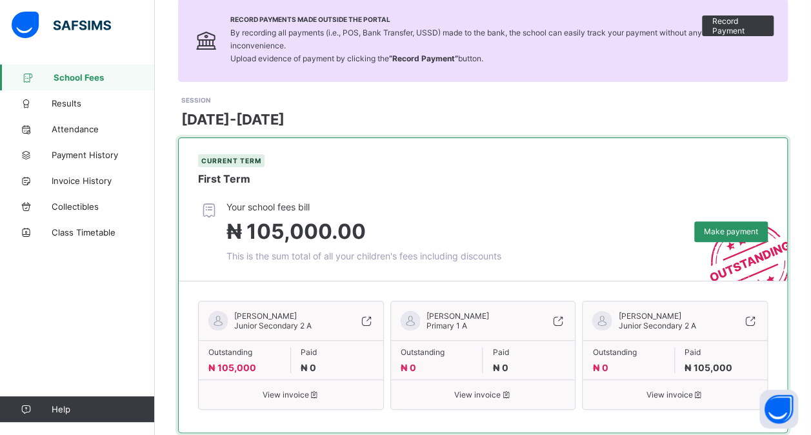
scroll to position [125, 0]
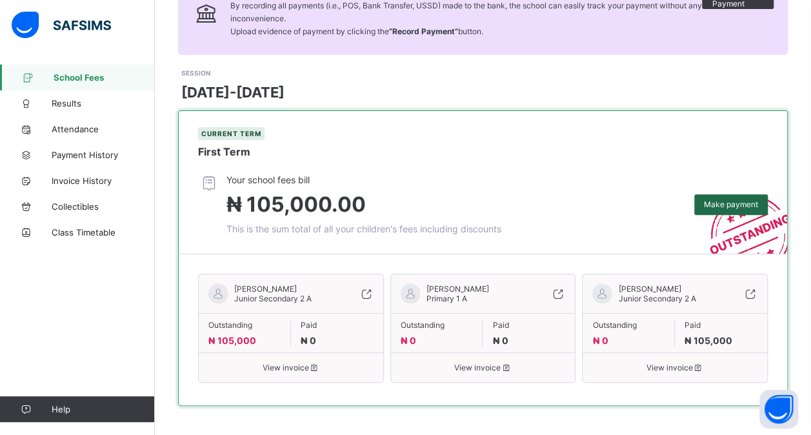
click at [732, 204] on span "Make payment" at bounding box center [731, 204] width 54 height 10
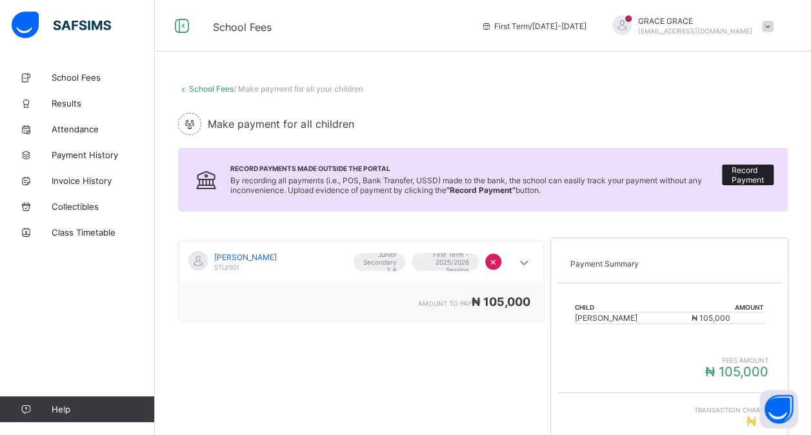
click at [759, 172] on span "Record Payment" at bounding box center [747, 174] width 32 height 19
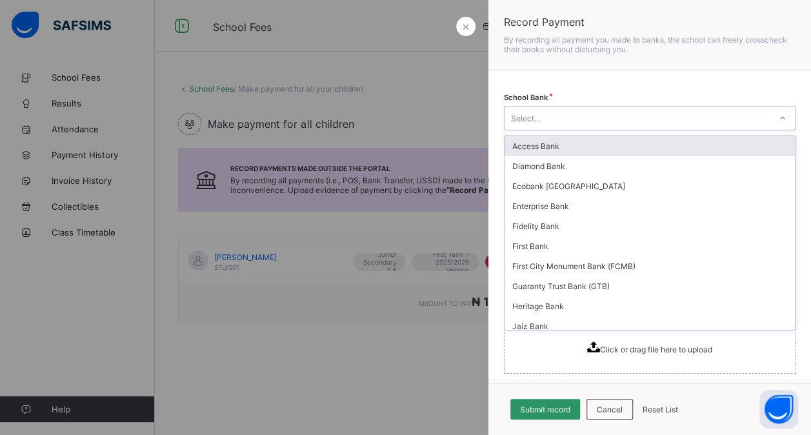
click at [730, 115] on div "Select..." at bounding box center [637, 118] width 266 height 18
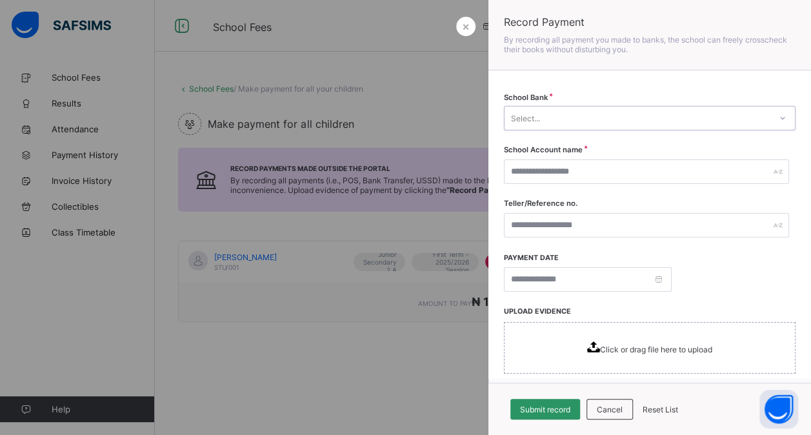
click at [730, 115] on div "Select..." at bounding box center [637, 118] width 266 height 18
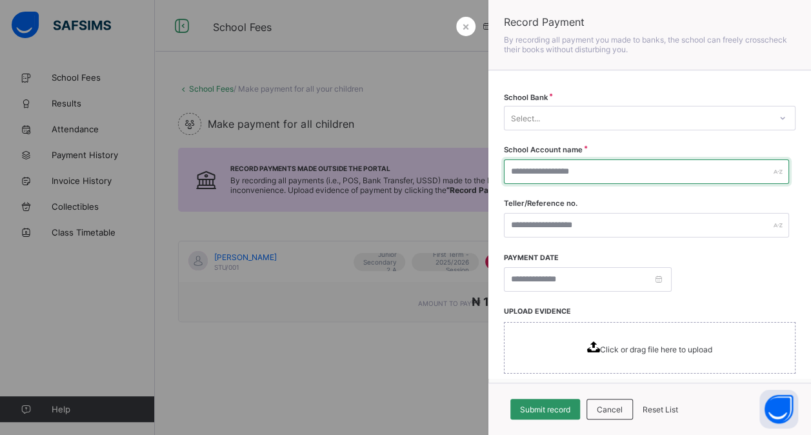
click at [690, 169] on input "text" at bounding box center [646, 171] width 285 height 25
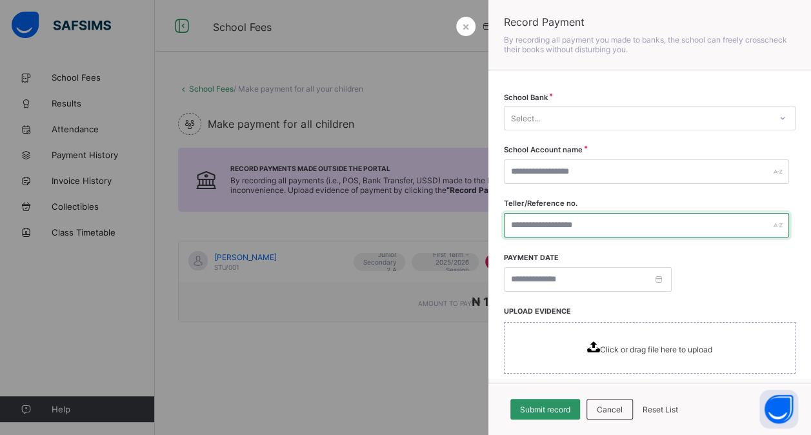
click at [508, 231] on input "text" at bounding box center [646, 225] width 285 height 25
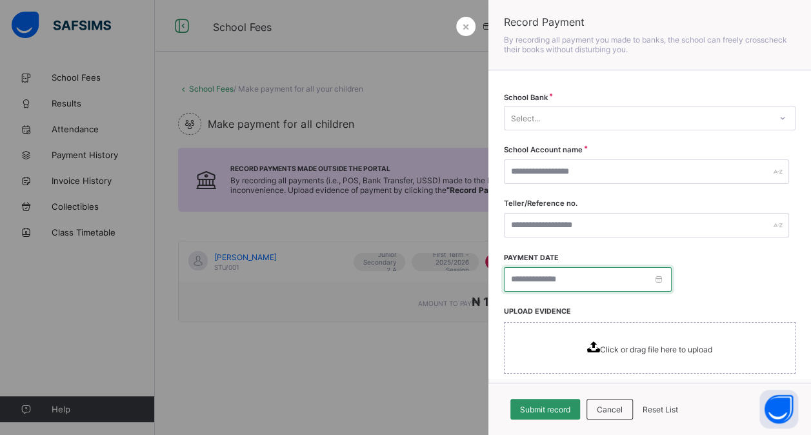
click at [513, 278] on input at bounding box center [588, 279] width 168 height 25
click at [708, 264] on div "Payment date" at bounding box center [649, 271] width 291 height 39
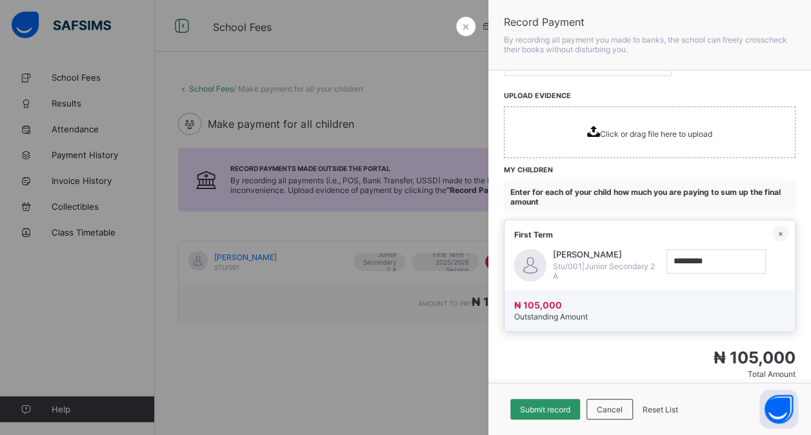
scroll to position [232, 0]
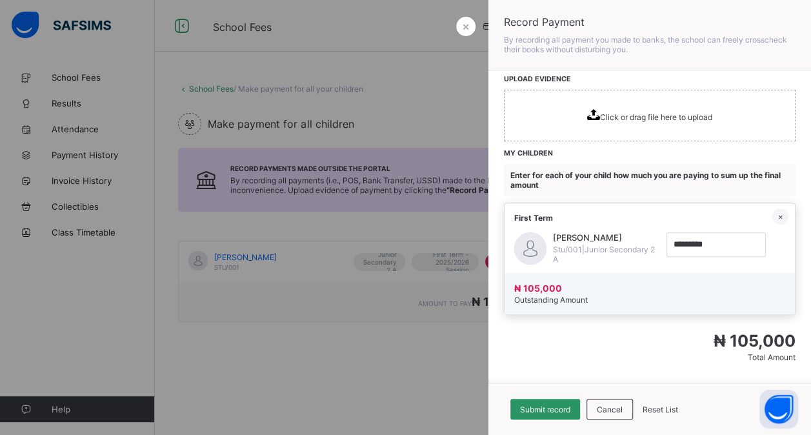
click at [458, 364] on div at bounding box center [405, 217] width 811 height 435
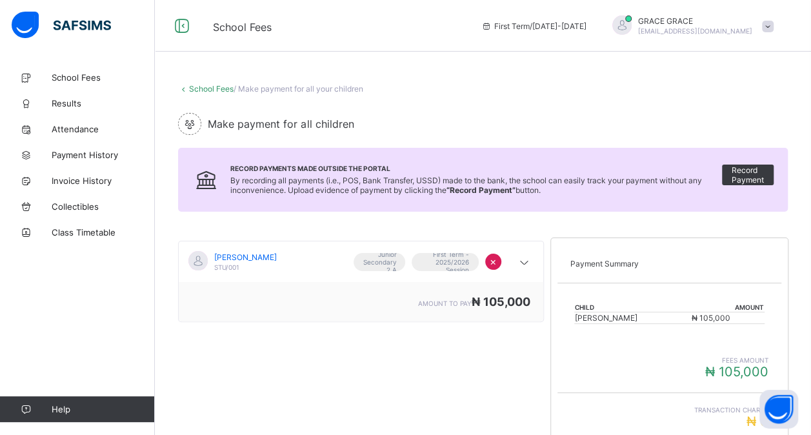
click at [769, 24] on div "[PERSON_NAME] GRACE [EMAIL_ADDRESS][DOMAIN_NAME]" at bounding box center [689, 25] width 181 height 21
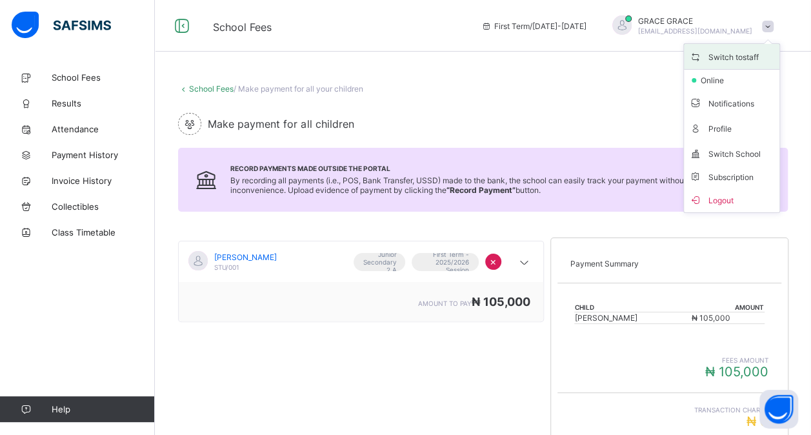
click at [756, 58] on span "Switch to staff" at bounding box center [731, 56] width 85 height 15
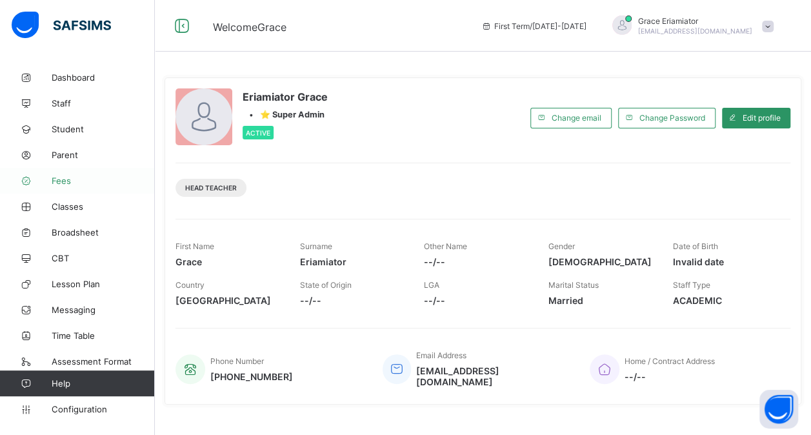
click at [94, 174] on link "Fees" at bounding box center [77, 181] width 155 height 26
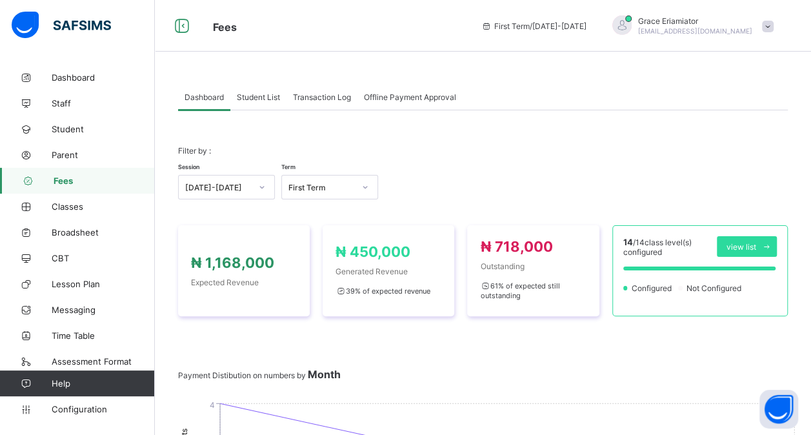
click at [412, 96] on span "Offline Payment Approval" at bounding box center [410, 97] width 92 height 10
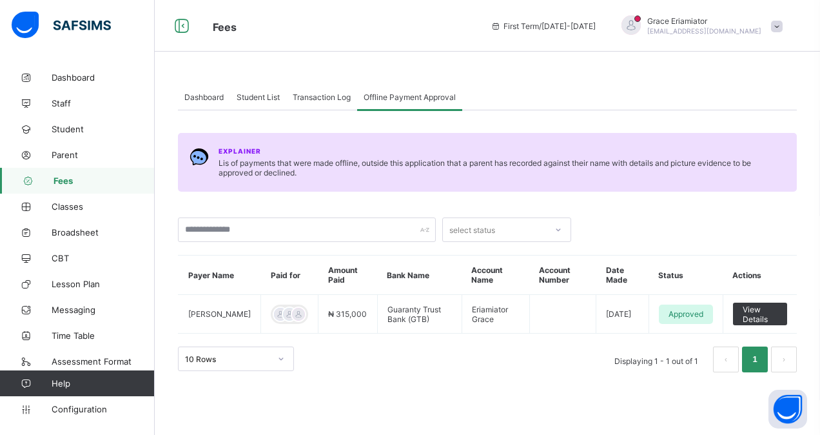
click at [270, 90] on div "Student List" at bounding box center [258, 97] width 56 height 26
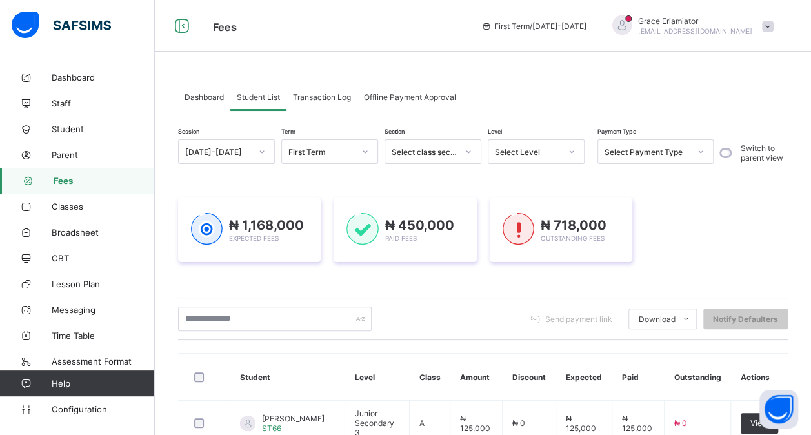
click at [455, 94] on span "Offline Payment Approval" at bounding box center [410, 97] width 92 height 10
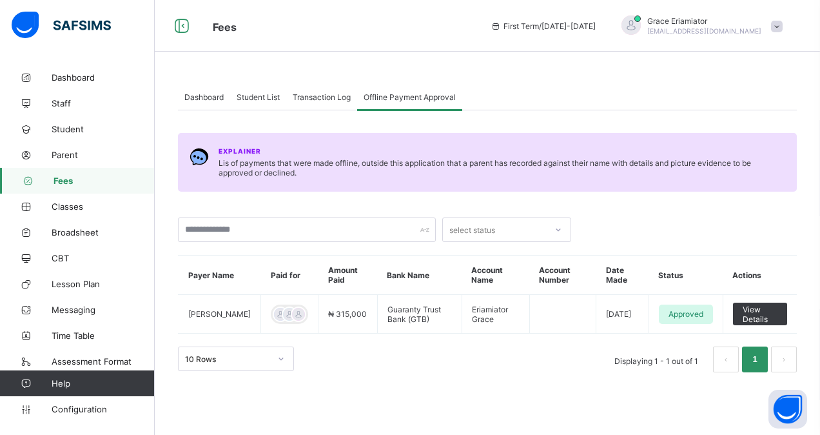
click at [250, 99] on span "Student List" at bounding box center [258, 97] width 43 height 10
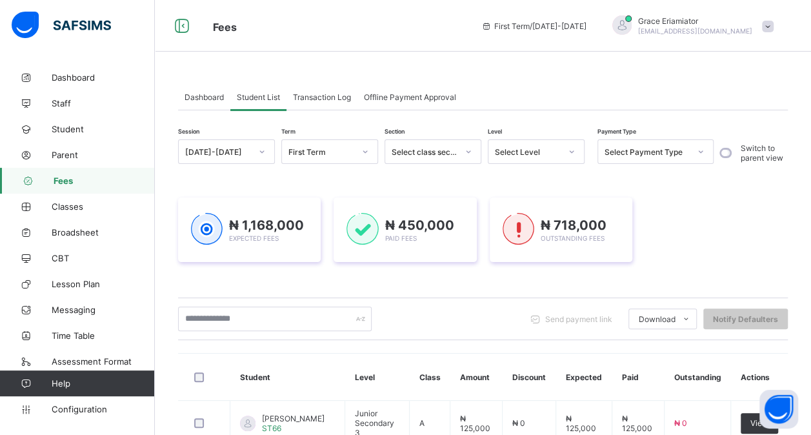
click at [351, 95] on span "Transaction Log" at bounding box center [322, 97] width 58 height 10
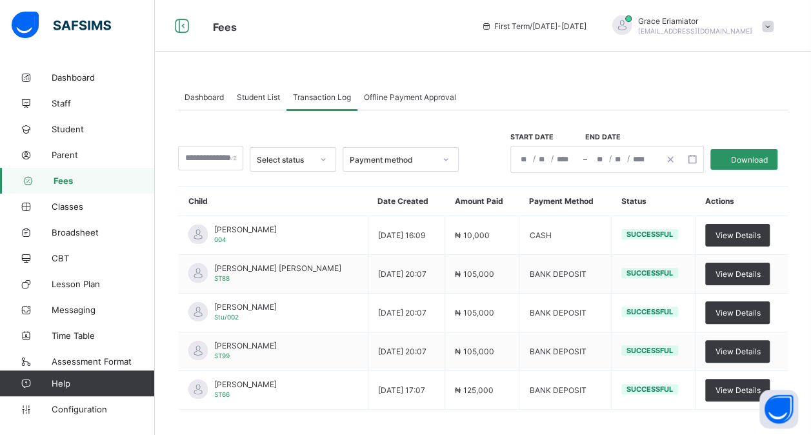
click at [266, 93] on span "Student List" at bounding box center [258, 97] width 43 height 10
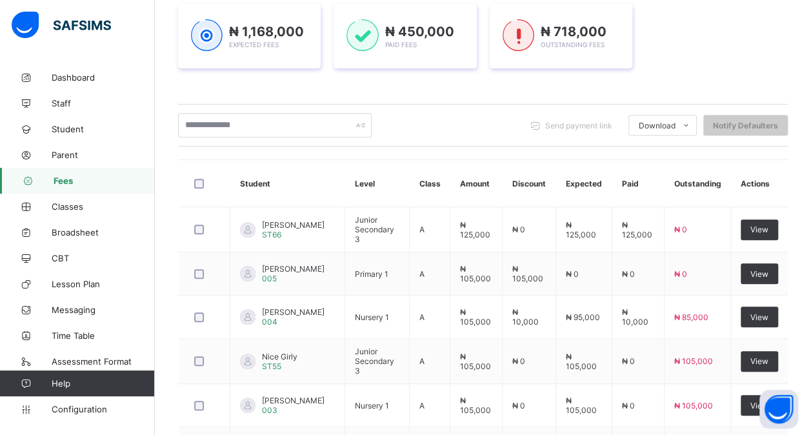
scroll to position [258, 0]
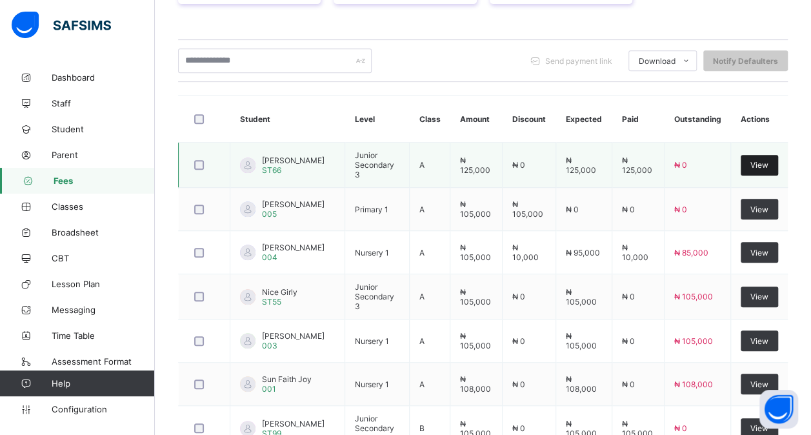
click at [768, 160] on span "View" at bounding box center [759, 165] width 18 height 10
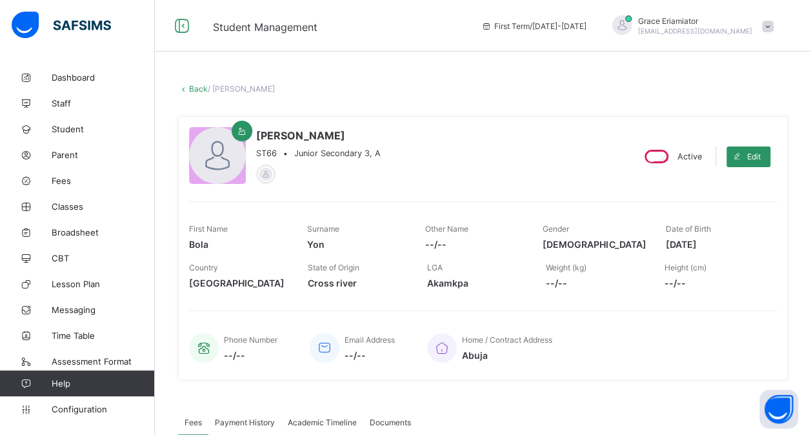
click at [193, 85] on link "Back" at bounding box center [198, 89] width 19 height 10
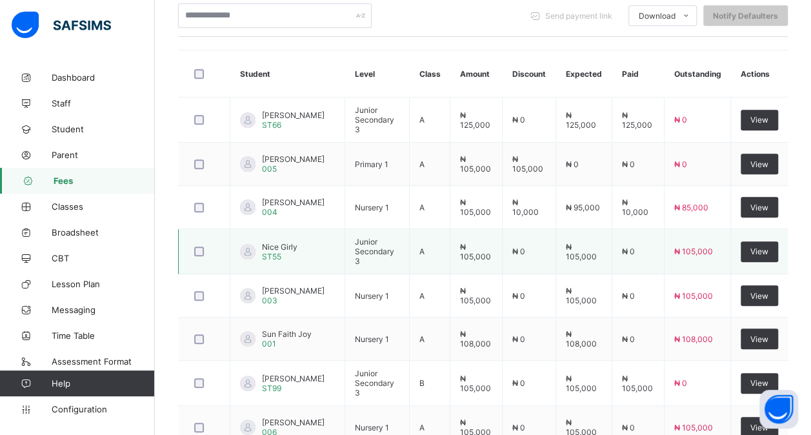
scroll to position [322, 0]
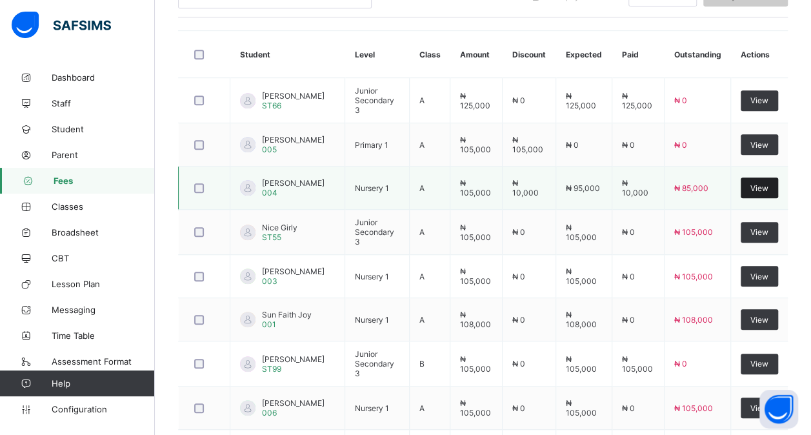
click at [768, 183] on span "View" at bounding box center [759, 188] width 18 height 10
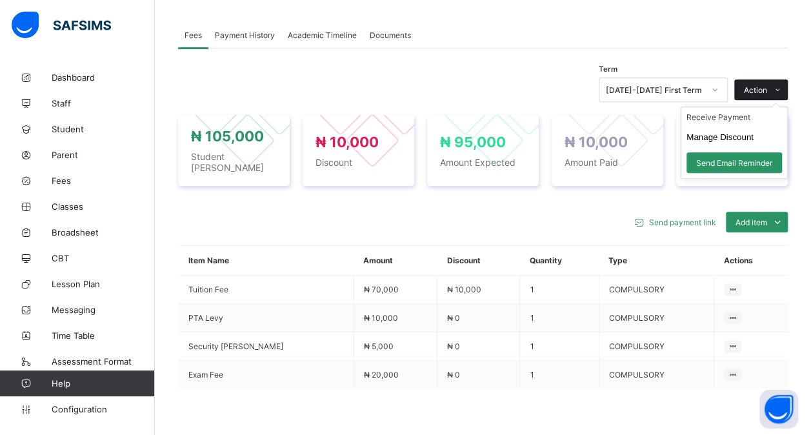
scroll to position [322, 0]
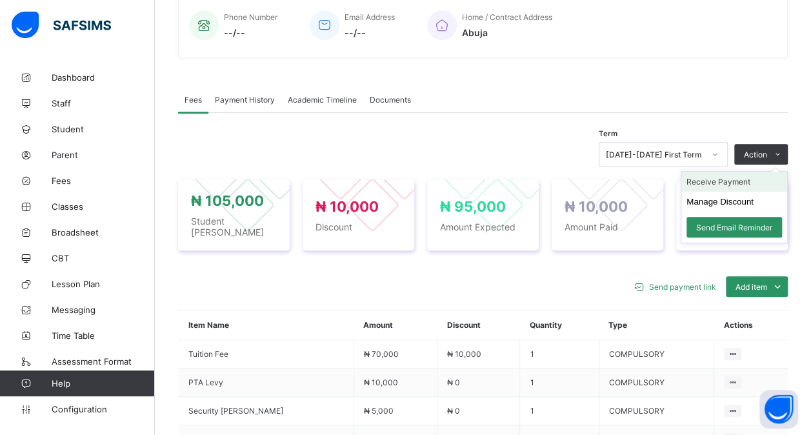
click at [760, 176] on li "Receive Payment" at bounding box center [734, 182] width 106 height 20
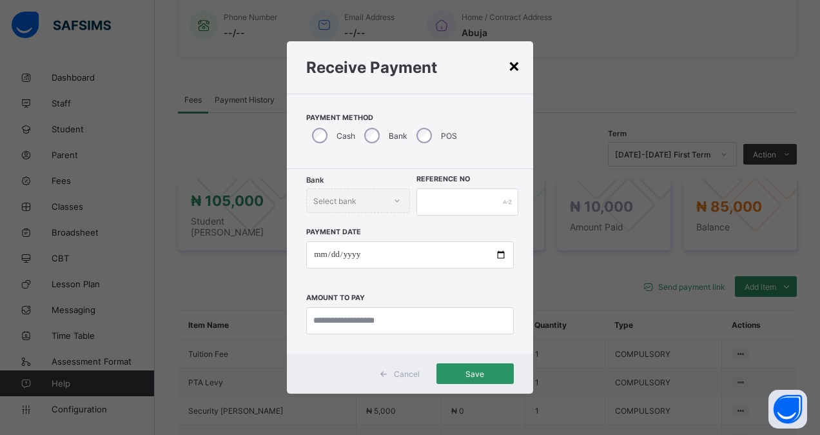
click at [513, 64] on div "×" at bounding box center [514, 65] width 12 height 22
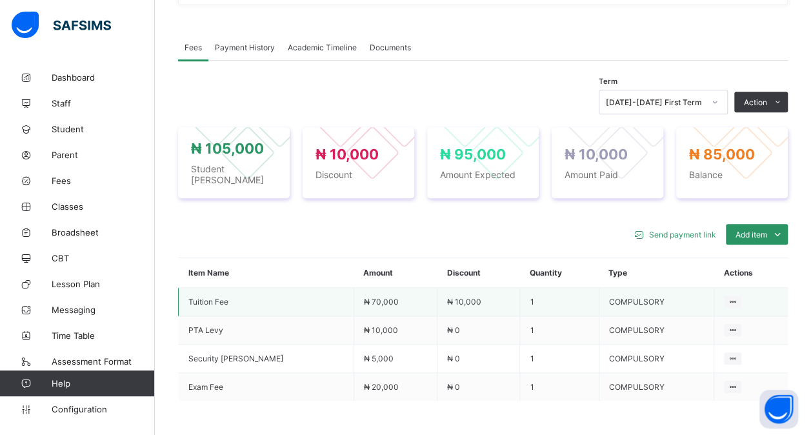
scroll to position [387, 0]
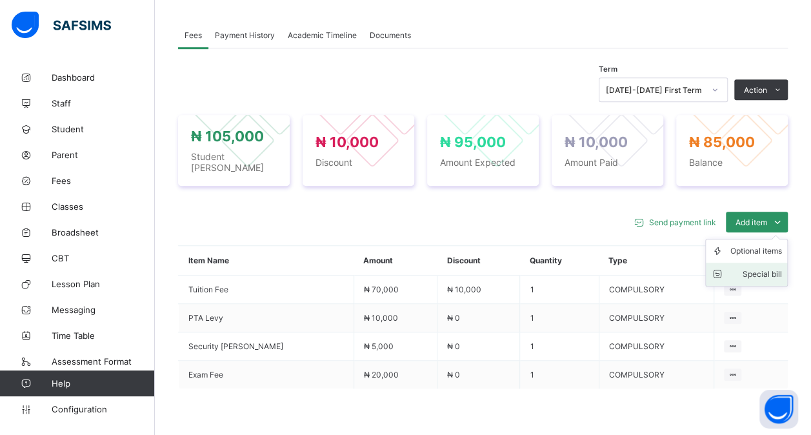
click at [775, 268] on div "Special bill" at bounding box center [756, 274] width 52 height 13
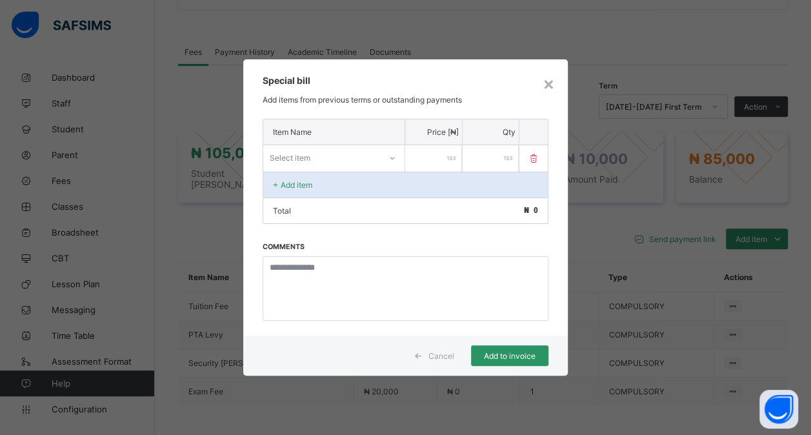
scroll to position [322, 0]
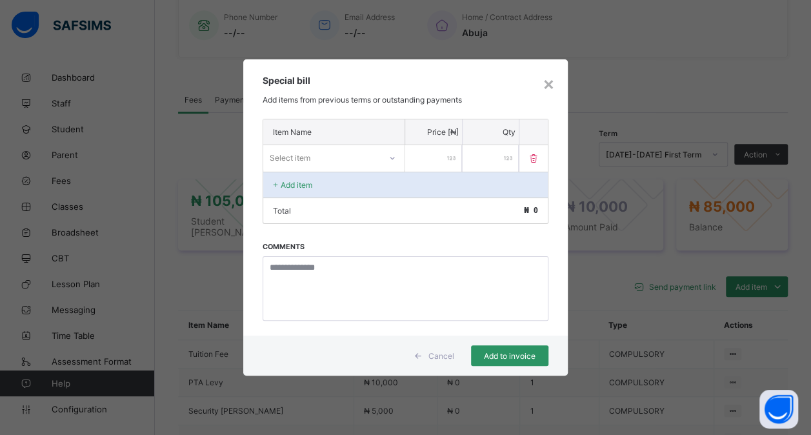
click at [557, 86] on div "Special bill Add items from previous terms or outstanding payments" at bounding box center [405, 88] width 324 height 59
click at [547, 84] on div "×" at bounding box center [548, 83] width 12 height 22
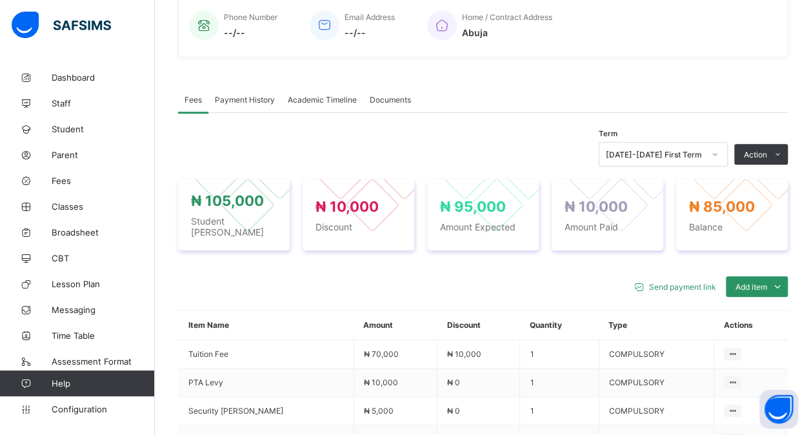
click at [0, 0] on div "Special bill" at bounding box center [0, 0] width 0 height 0
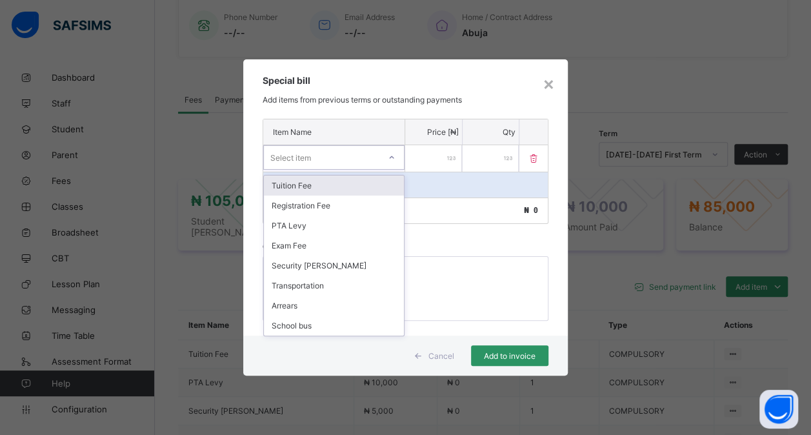
click at [329, 157] on div "Select item" at bounding box center [321, 157] width 115 height 18
click at [298, 190] on div "Tuition Fee" at bounding box center [334, 185] width 140 height 20
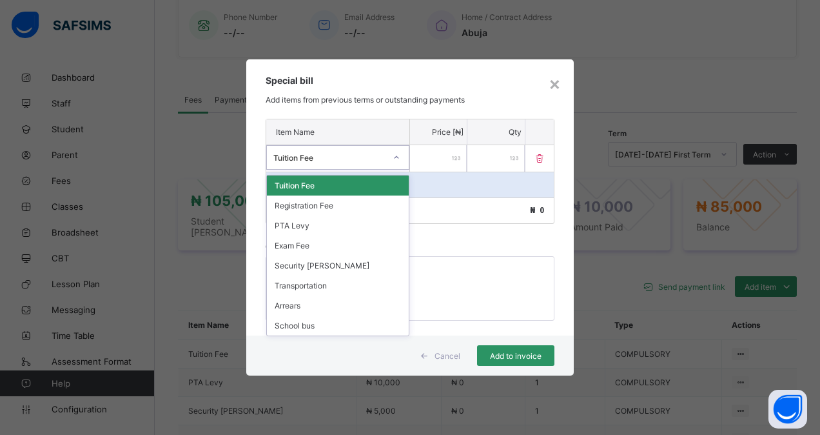
click at [337, 156] on div "Tuition Fee" at bounding box center [329, 158] width 112 height 10
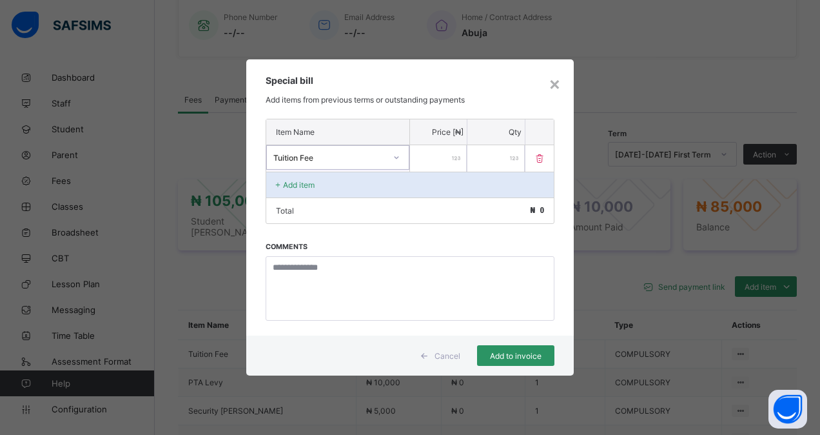
click at [337, 156] on div "Tuition Fee" at bounding box center [329, 158] width 112 height 10
click at [438, 164] on input "number" at bounding box center [438, 158] width 57 height 26
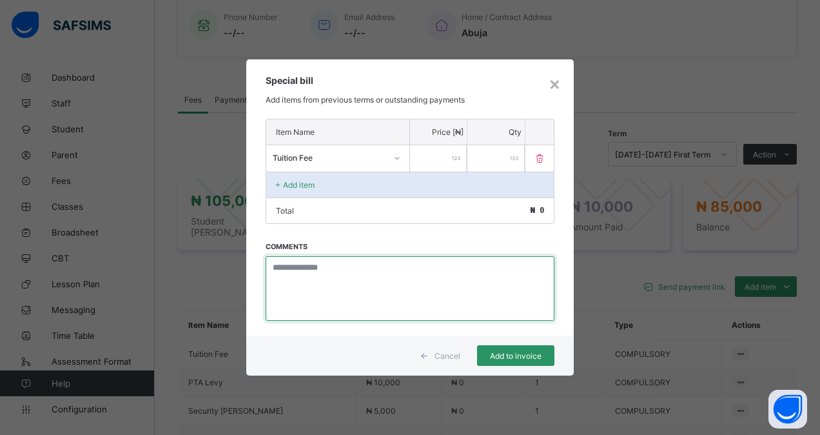
click at [281, 267] on textarea at bounding box center [411, 288] width 290 height 64
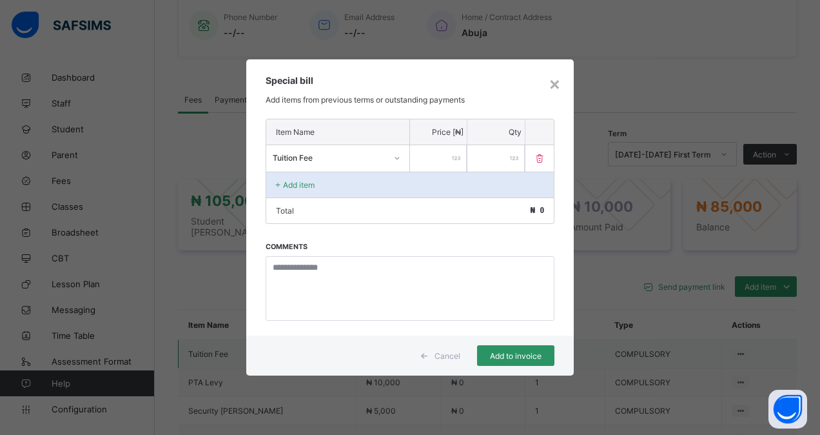
click at [450, 352] on span "Cancel" at bounding box center [448, 356] width 26 height 10
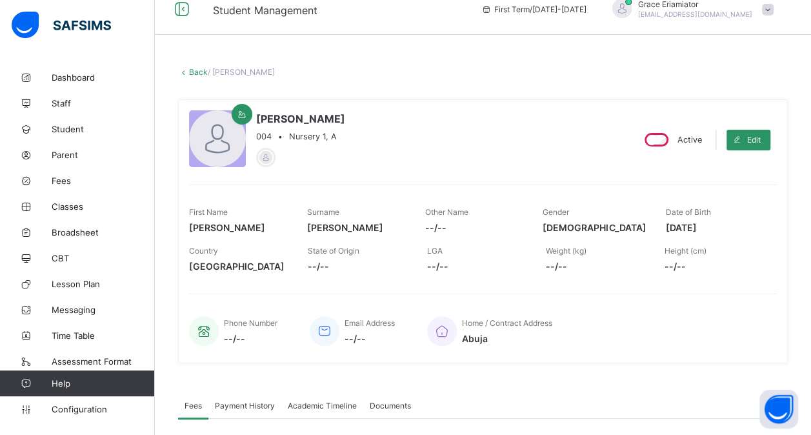
scroll to position [0, 0]
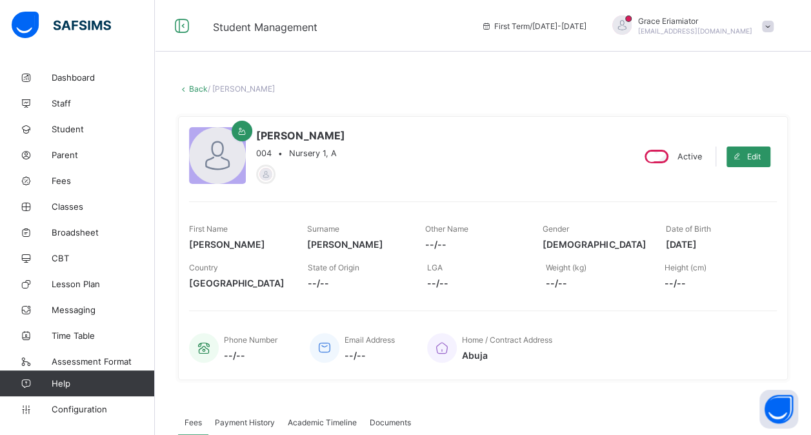
click at [773, 25] on span at bounding box center [768, 27] width 12 height 12
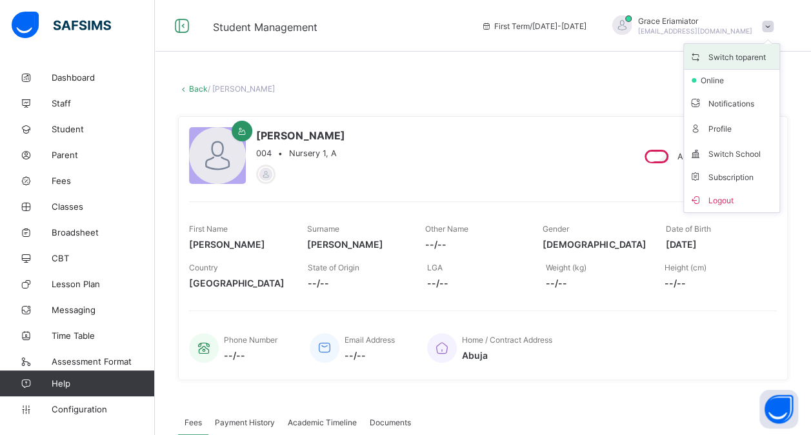
click at [747, 59] on span "Switch to parent" at bounding box center [731, 56] width 85 height 15
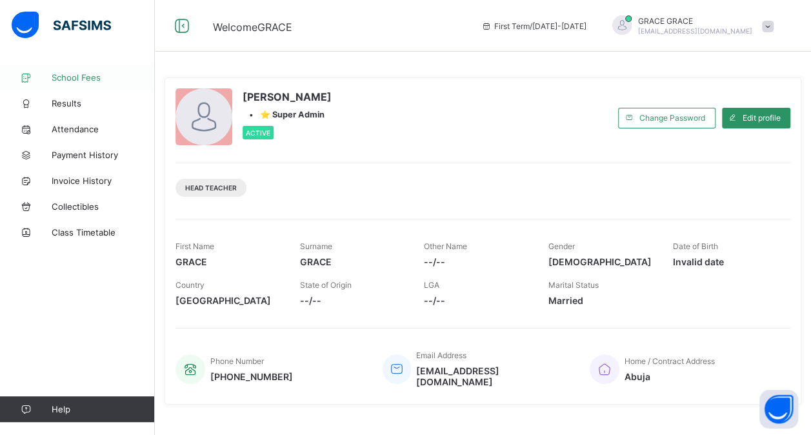
click at [91, 79] on span "School Fees" at bounding box center [103, 77] width 103 height 10
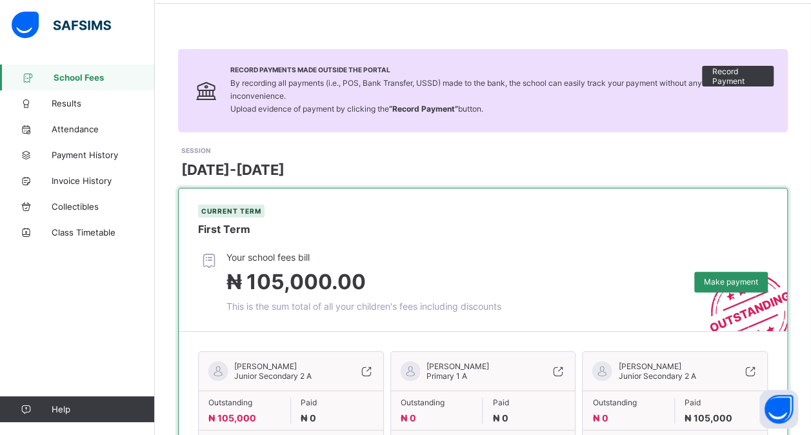
scroll to position [125, 0]
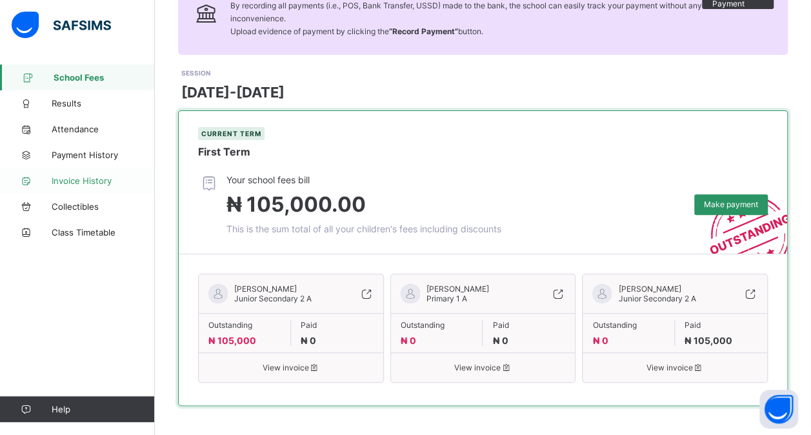
click at [71, 184] on span "Invoice History" at bounding box center [103, 180] width 103 height 10
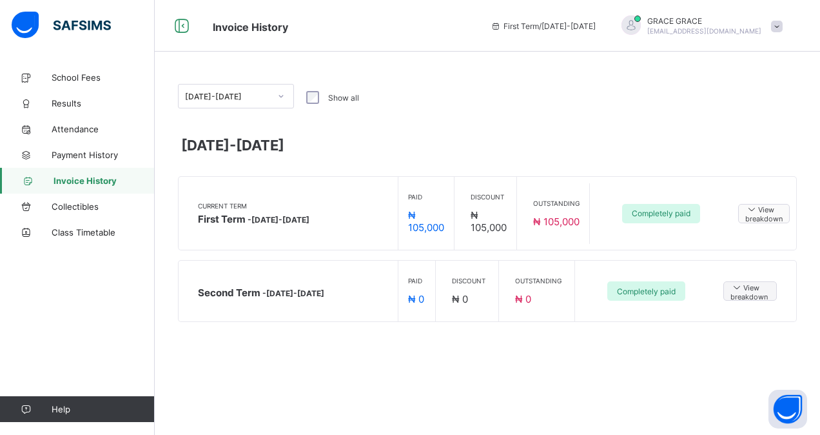
click at [770, 213] on span "View breakdown" at bounding box center [763, 213] width 37 height 20
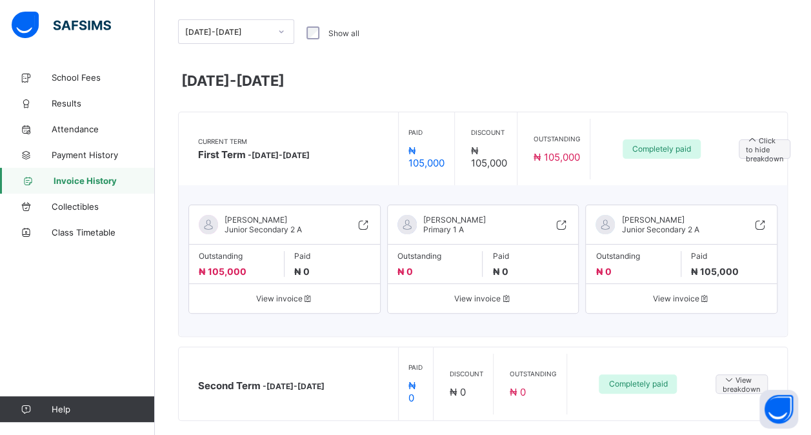
scroll to position [66, 0]
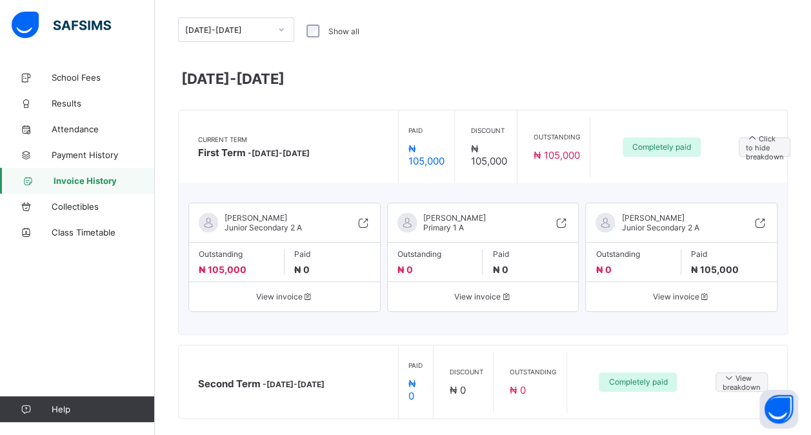
click at [286, 298] on div "[PERSON_NAME] Junior Secondary 2 A Outstanding ₦ 105,000 Paid ₦ 0 View invoice" at bounding box center [284, 256] width 192 height 109
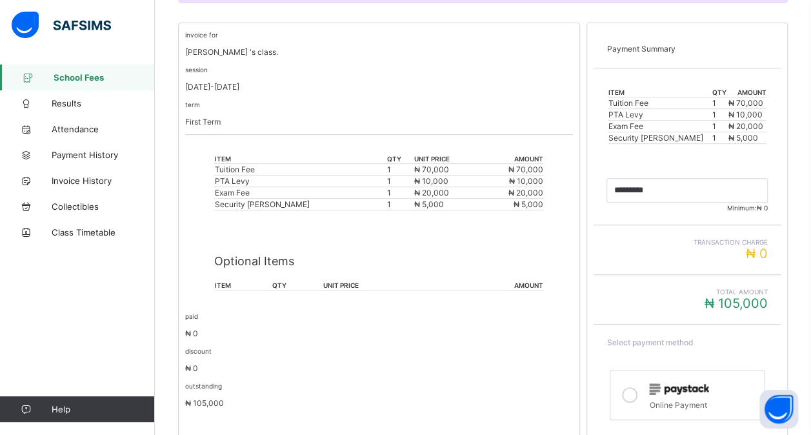
scroll to position [260, 0]
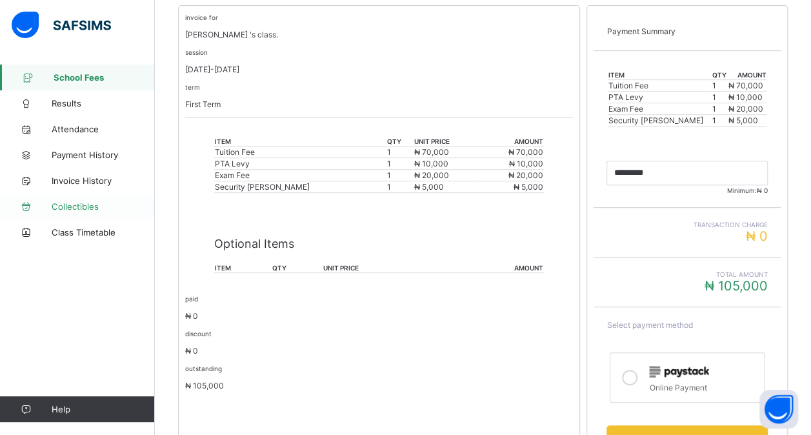
click at [71, 206] on span "Collectibles" at bounding box center [103, 206] width 103 height 10
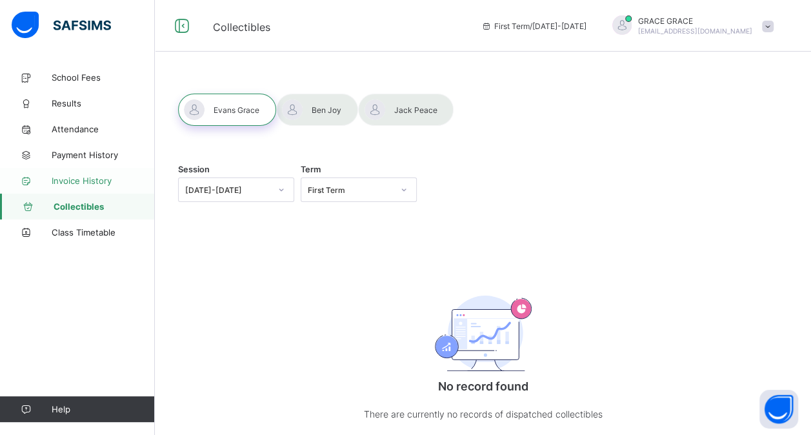
click at [75, 182] on span "Invoice History" at bounding box center [103, 180] width 103 height 10
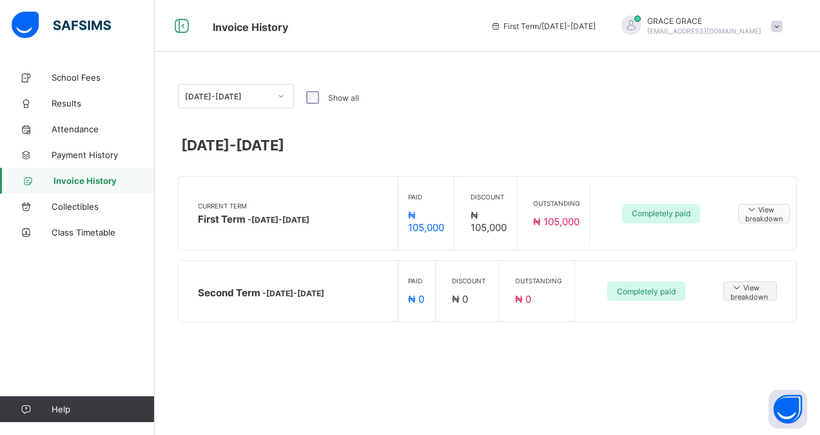
click at [773, 216] on span "View breakdown" at bounding box center [763, 213] width 37 height 20
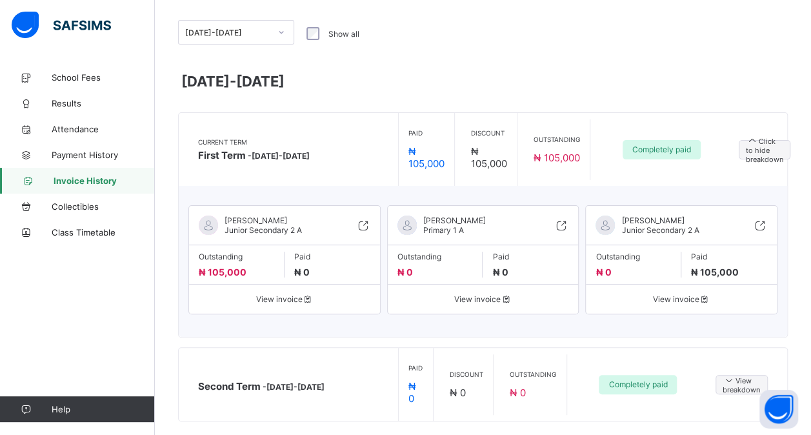
scroll to position [66, 0]
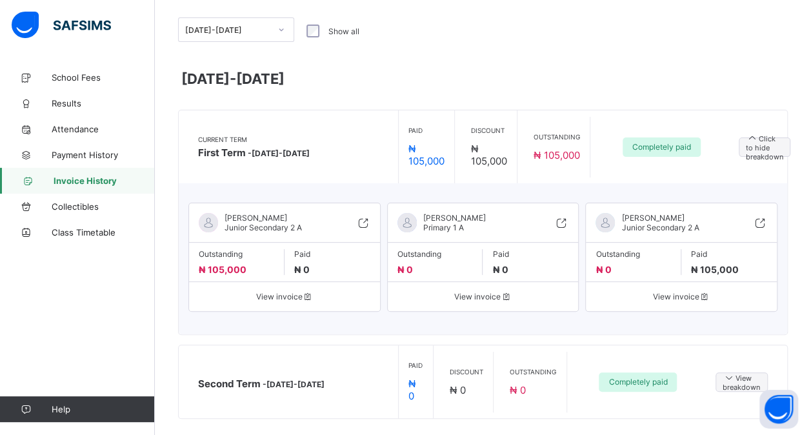
click at [626, 294] on span "View invoice" at bounding box center [681, 296] width 172 height 10
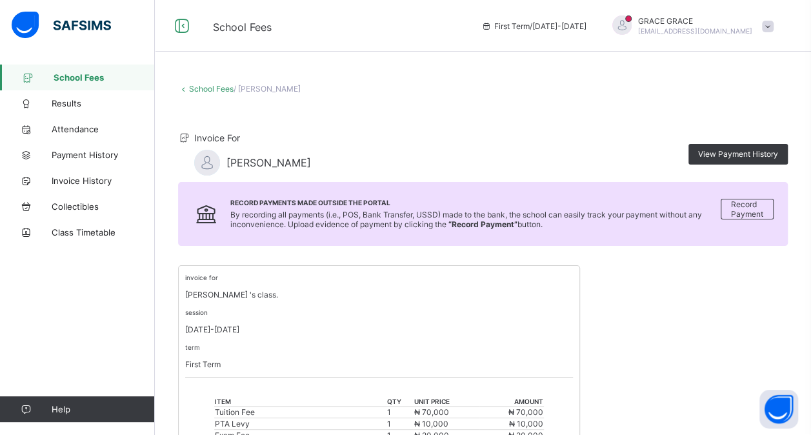
click at [773, 30] on span at bounding box center [768, 27] width 12 height 12
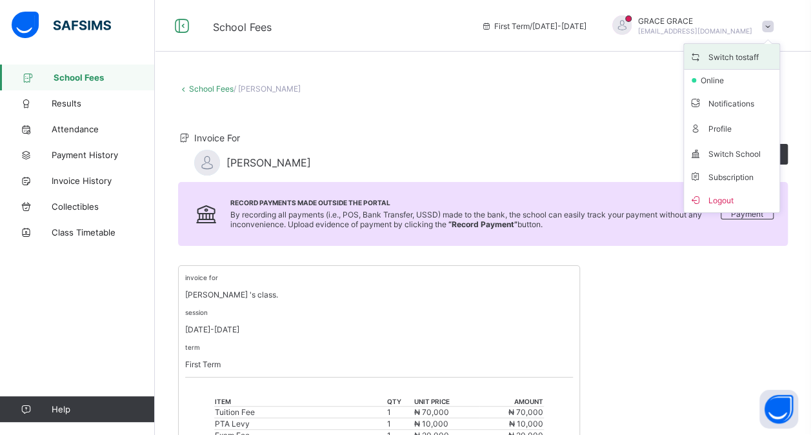
click at [749, 62] on span "Switch to staff" at bounding box center [731, 56] width 85 height 15
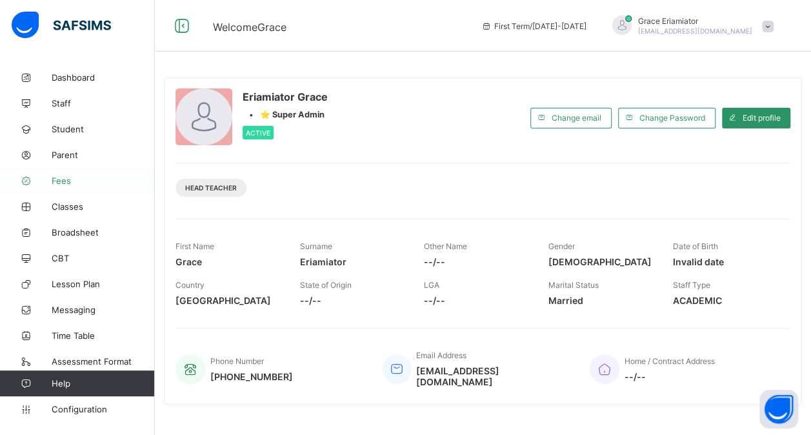
click at [53, 180] on span "Fees" at bounding box center [103, 180] width 103 height 10
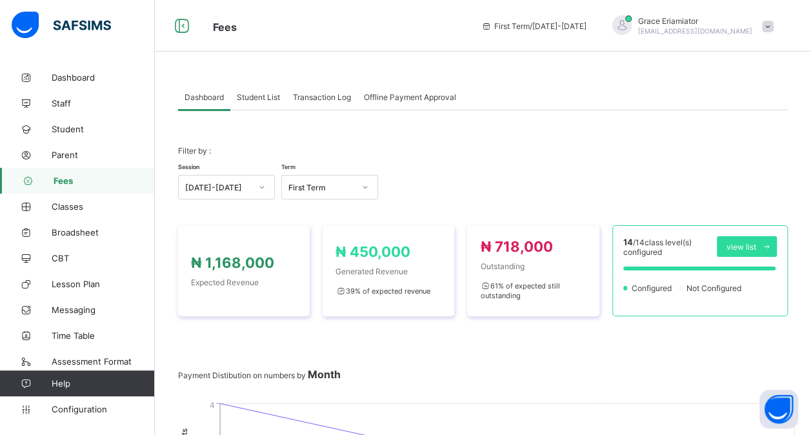
click at [257, 95] on span "Student List" at bounding box center [258, 97] width 43 height 10
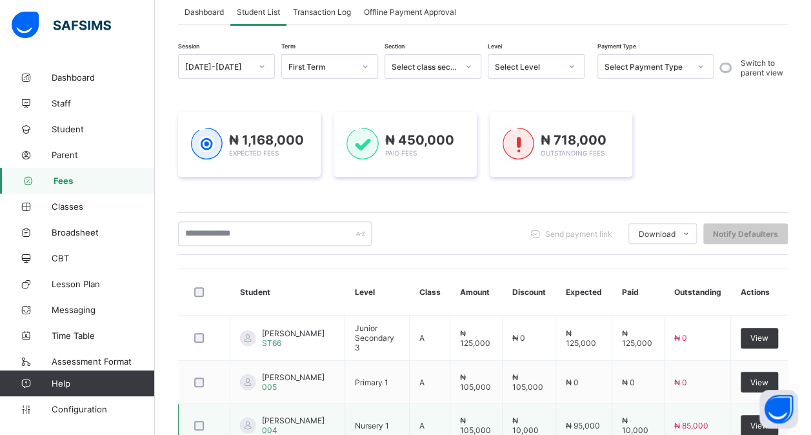
scroll to position [193, 0]
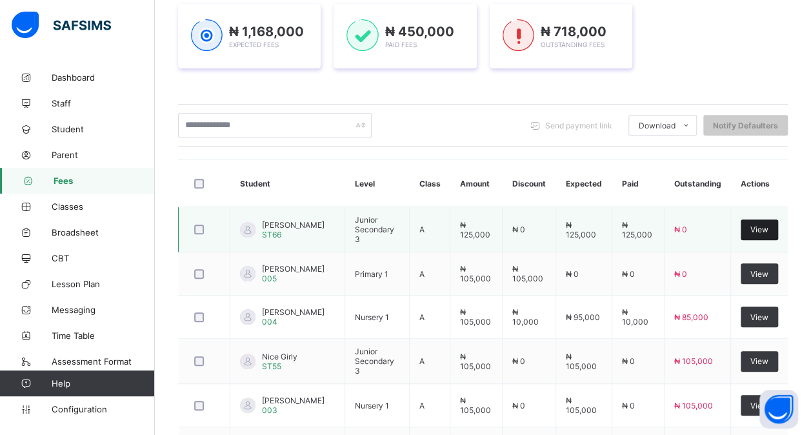
click at [764, 222] on div "View" at bounding box center [758, 229] width 37 height 21
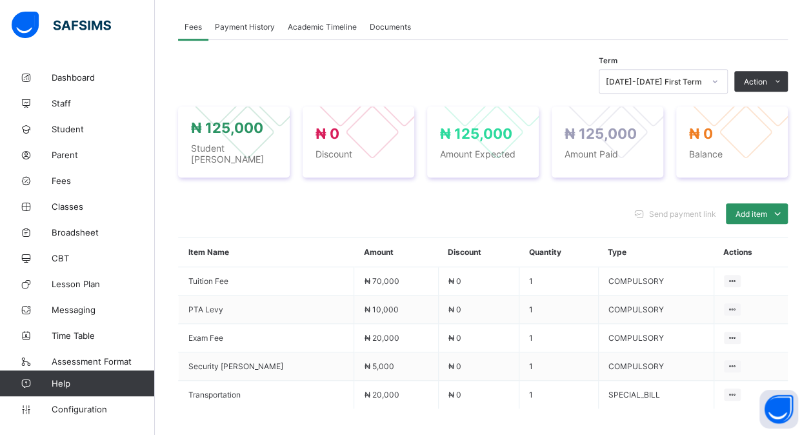
scroll to position [451, 0]
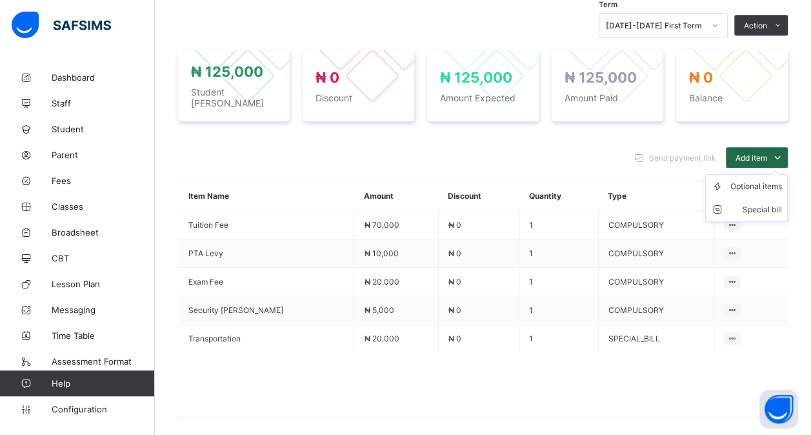
click at [745, 153] on span "Add item" at bounding box center [751, 158] width 32 height 10
click at [0, 0] on div "Optional items" at bounding box center [0, 0] width 0 height 0
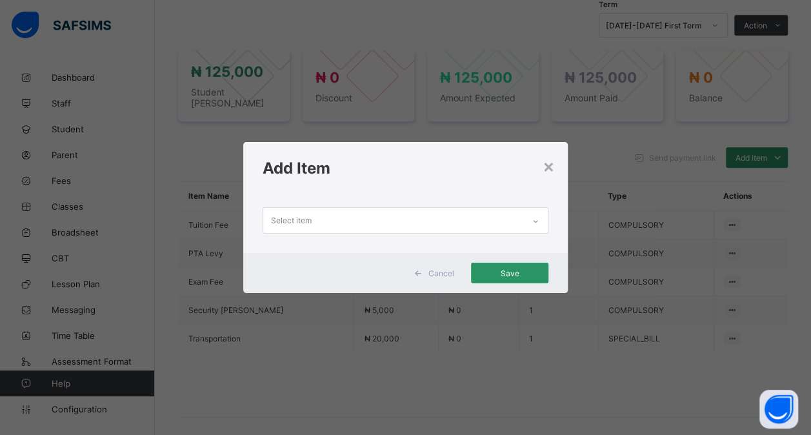
click at [481, 222] on div "Select item" at bounding box center [393, 220] width 260 height 25
click at [551, 162] on div "×" at bounding box center [548, 166] width 12 height 22
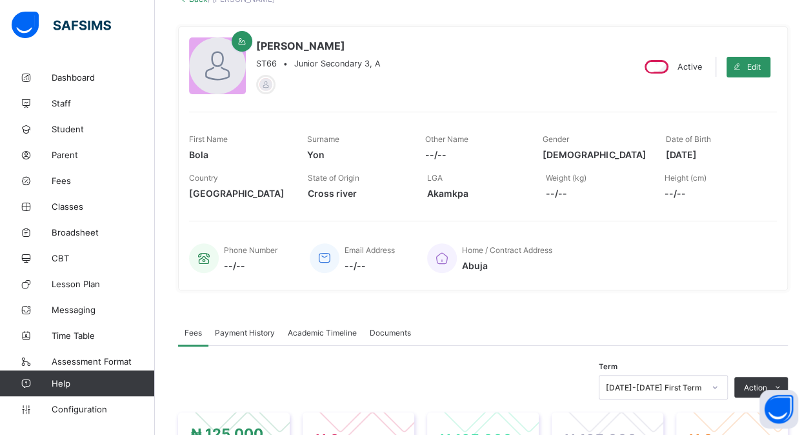
scroll to position [0, 0]
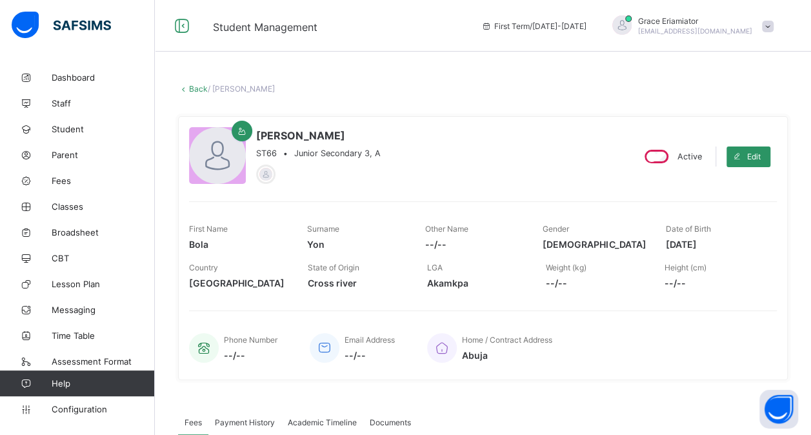
click at [191, 90] on link "Back" at bounding box center [198, 89] width 19 height 10
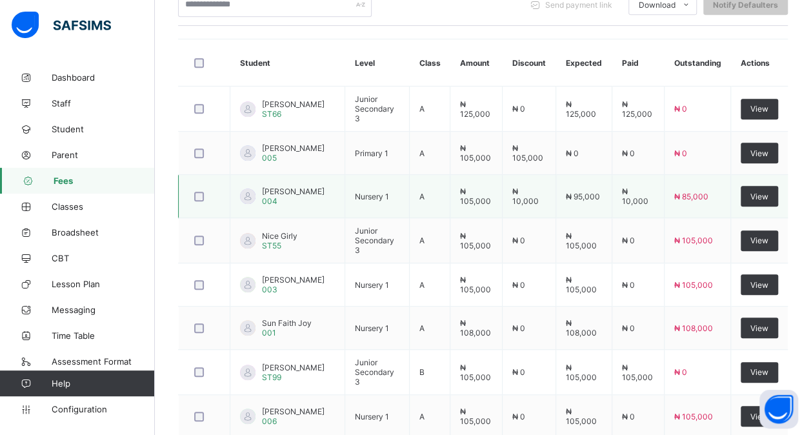
scroll to position [310, 0]
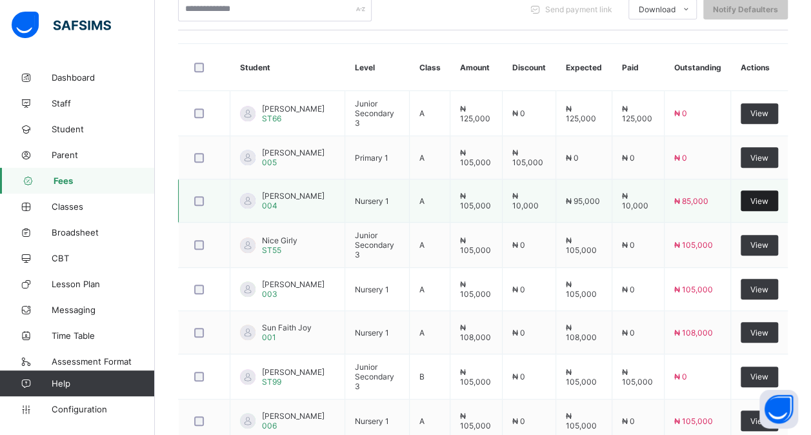
click at [762, 196] on span "View" at bounding box center [759, 201] width 18 height 10
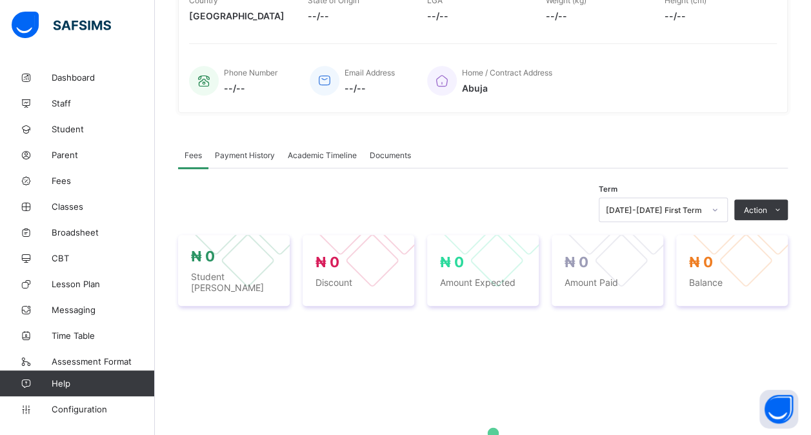
scroll to position [310, 0]
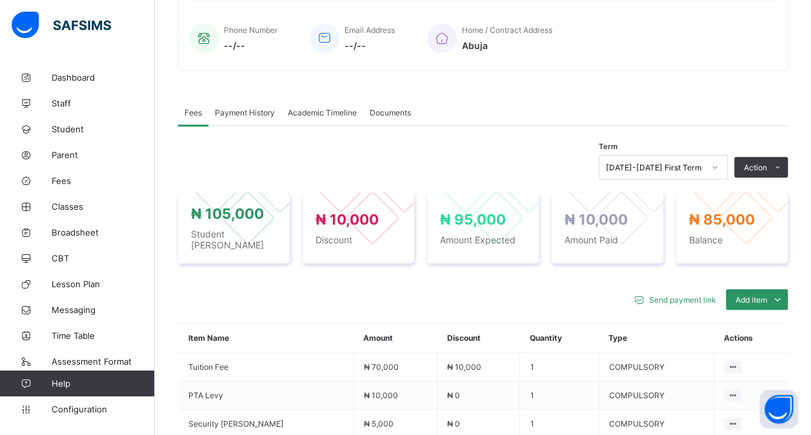
click at [225, 110] on span "Payment History" at bounding box center [245, 113] width 60 height 10
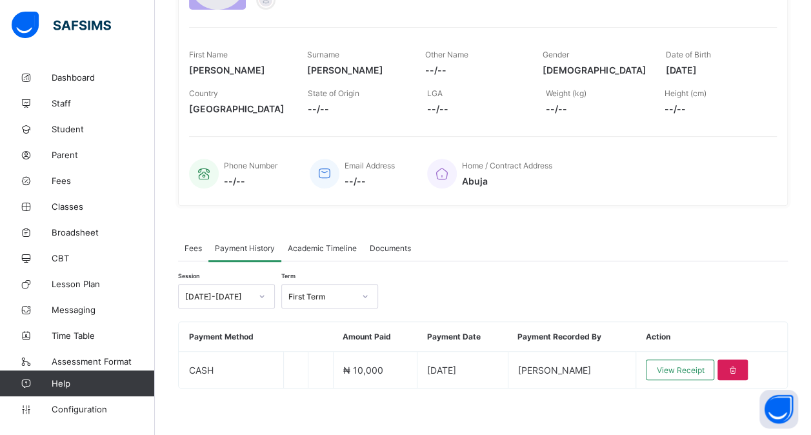
click at [190, 246] on span "Fees" at bounding box center [192, 248] width 17 height 10
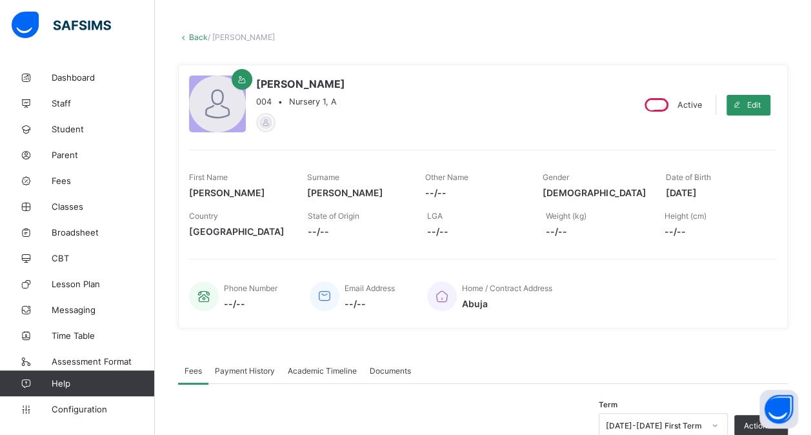
scroll to position [52, 0]
click at [191, 32] on div "× Delete Document This action would delete the document with name: from the sys…" at bounding box center [483, 436] width 656 height 847
click at [197, 37] on link "Back" at bounding box center [198, 37] width 19 height 10
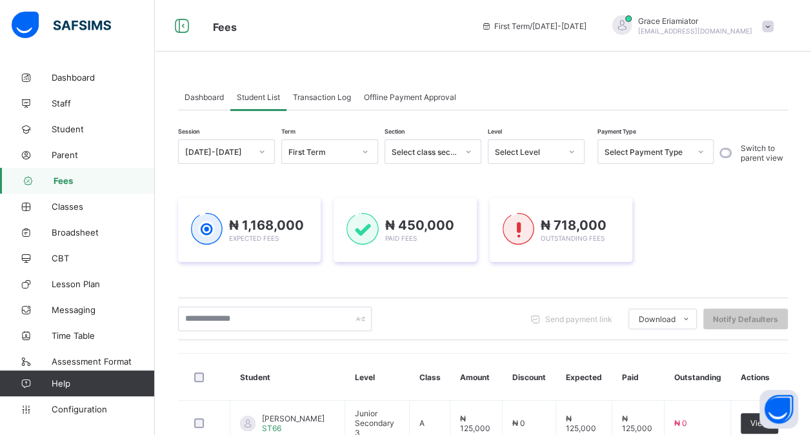
click at [315, 92] on div "Transaction Log" at bounding box center [321, 97] width 71 height 26
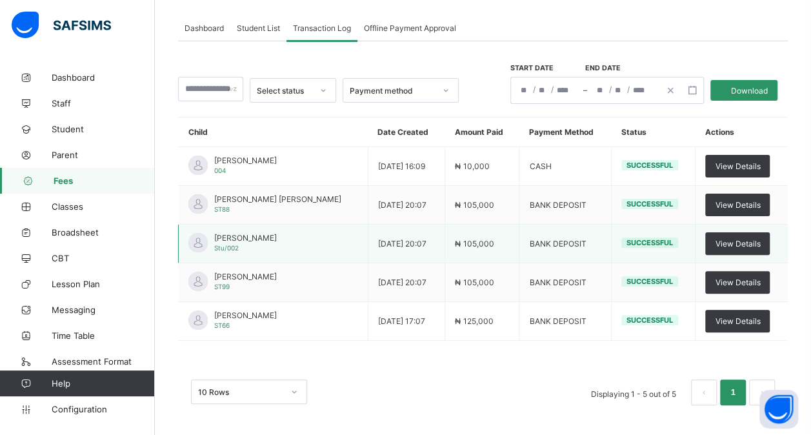
scroll to position [5, 0]
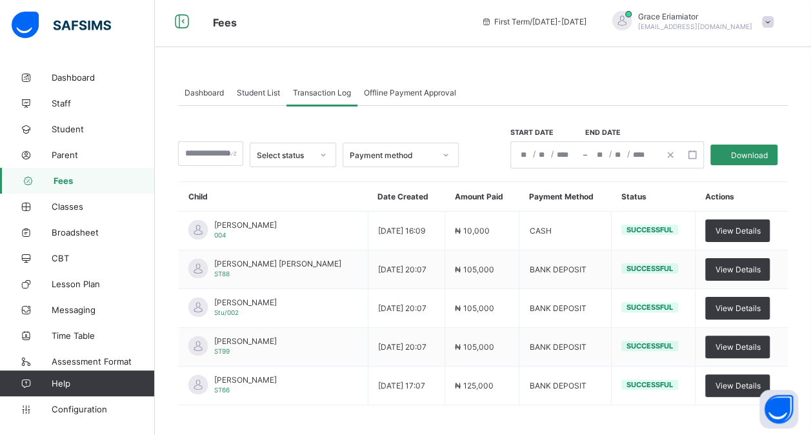
click at [405, 99] on div "Offline Payment Approval" at bounding box center [409, 92] width 105 height 26
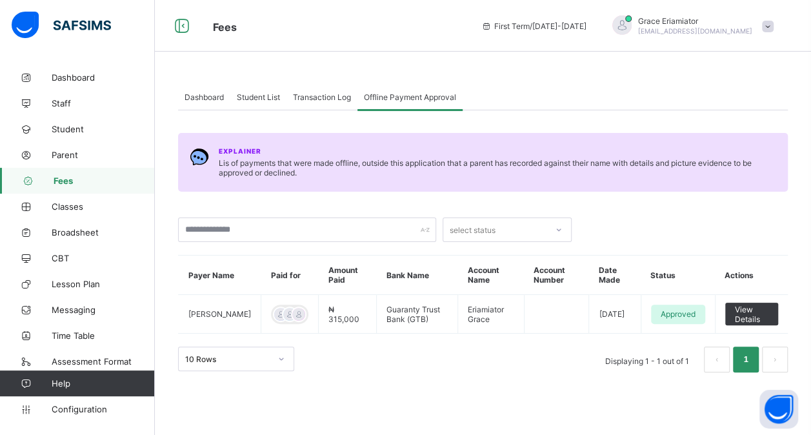
scroll to position [0, 0]
click at [249, 96] on span "Student List" at bounding box center [258, 97] width 43 height 10
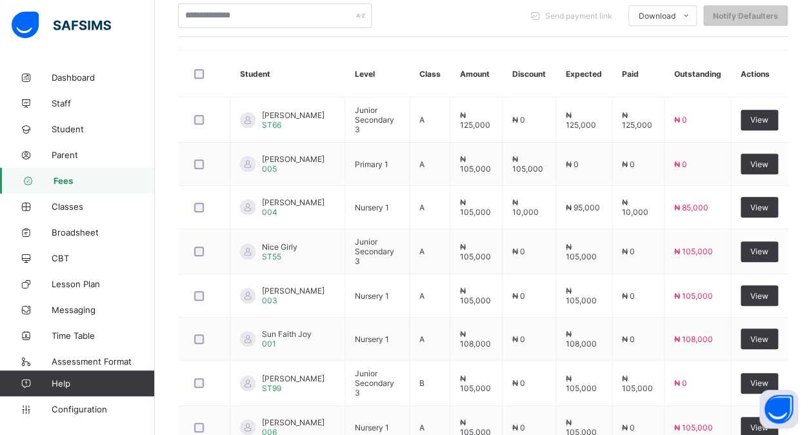
scroll to position [322, 0]
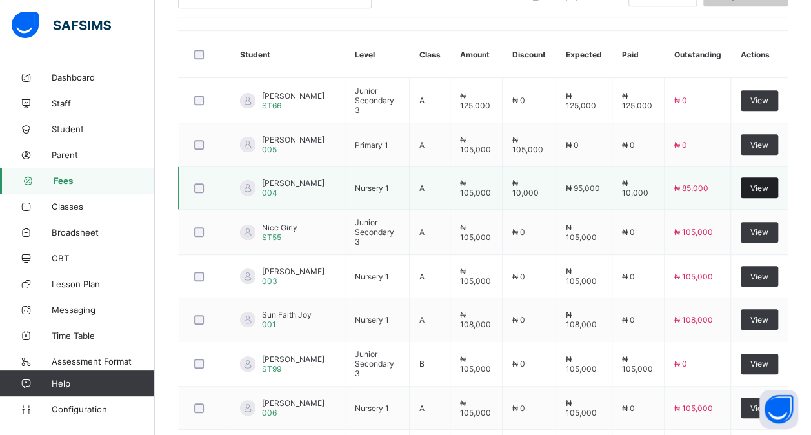
click at [768, 183] on span "View" at bounding box center [759, 188] width 18 height 10
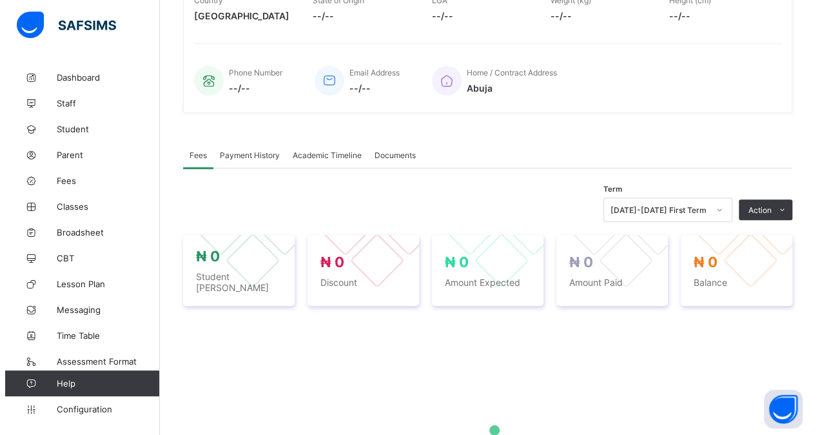
scroll to position [322, 0]
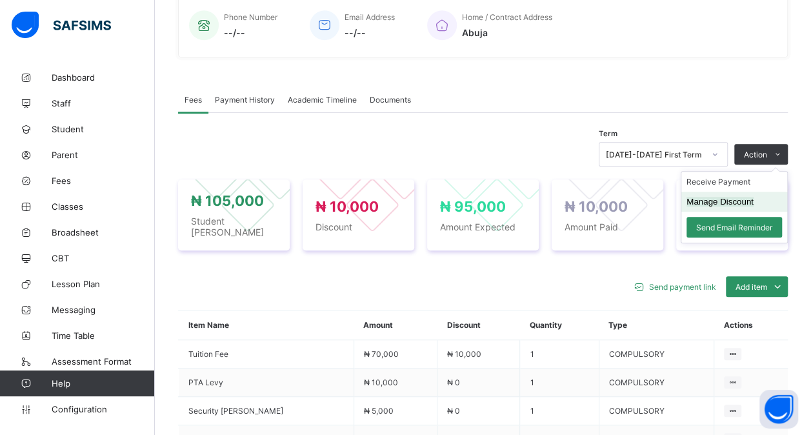
click at [724, 199] on button "Manage Discount" at bounding box center [719, 202] width 67 height 10
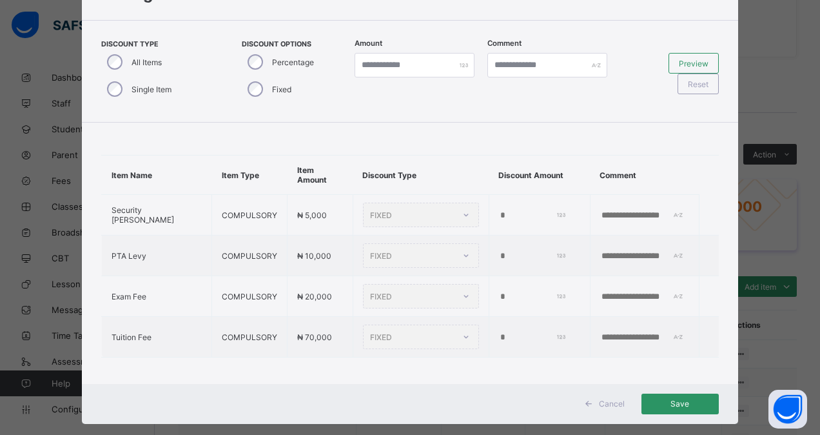
scroll to position [58, 0]
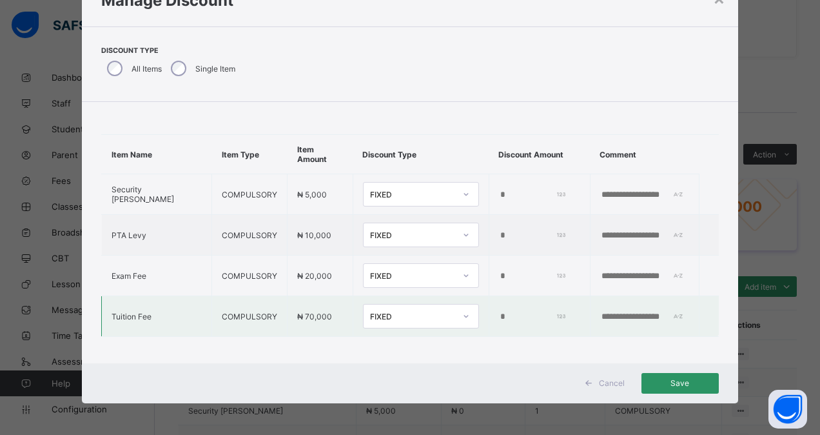
click at [499, 316] on input "*****" at bounding box center [532, 316] width 66 height 10
click at [462, 313] on icon at bounding box center [466, 316] width 8 height 13
click at [364, 344] on div "Percentage" at bounding box center [421, 344] width 115 height 20
click at [460, 311] on icon at bounding box center [464, 316] width 8 height 13
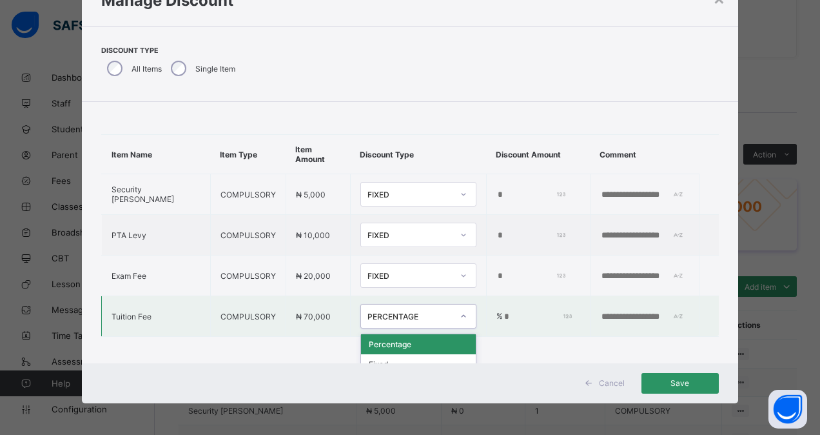
click at [403, 347] on div "Percentage" at bounding box center [418, 344] width 115 height 20
click at [486, 307] on td "% ***" at bounding box center [538, 316] width 104 height 41
click at [503, 311] on input "***" at bounding box center [537, 316] width 68 height 10
type input "*"
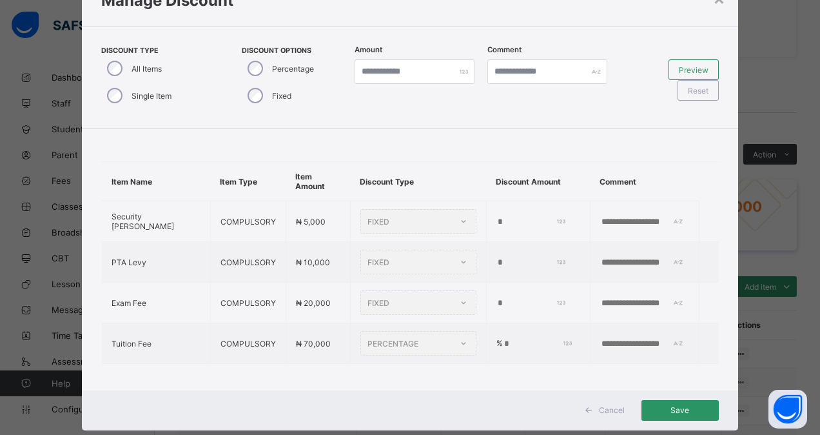
scroll to position [85, 0]
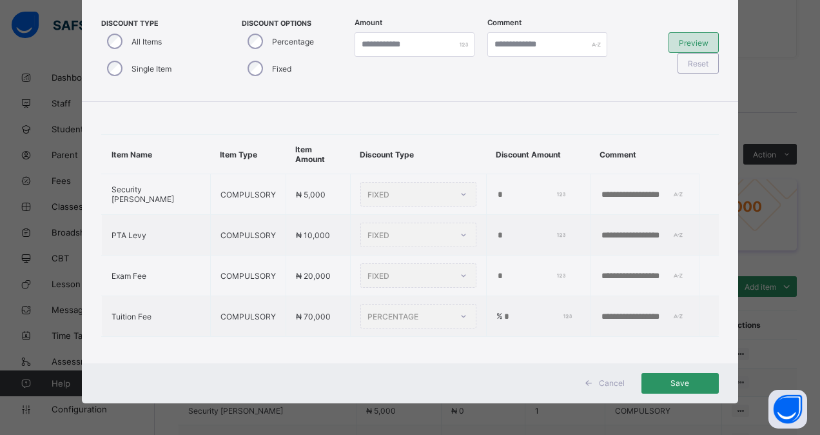
click at [700, 45] on span "Preview" at bounding box center [694, 43] width 30 height 10
type input "*"
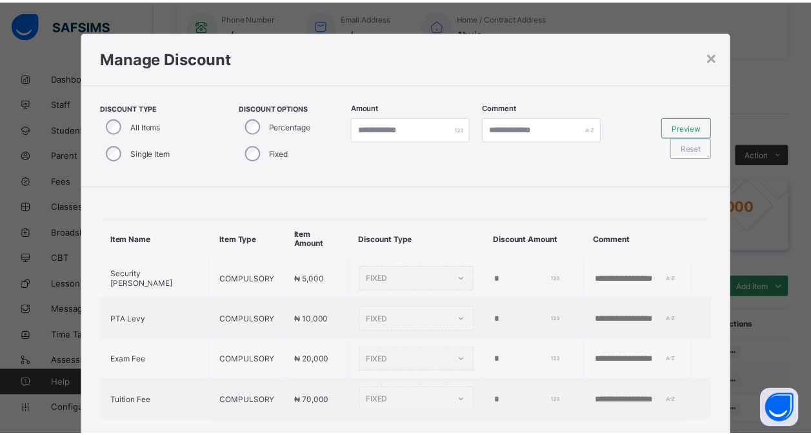
scroll to position [0, 0]
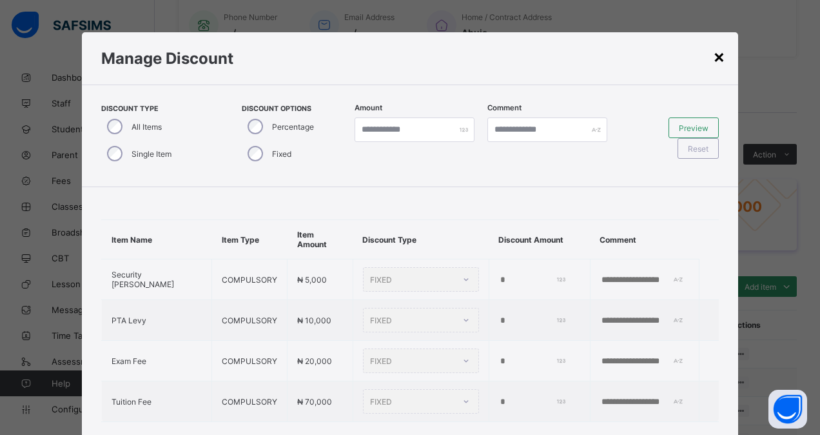
click at [720, 60] on div "×" at bounding box center [719, 56] width 12 height 22
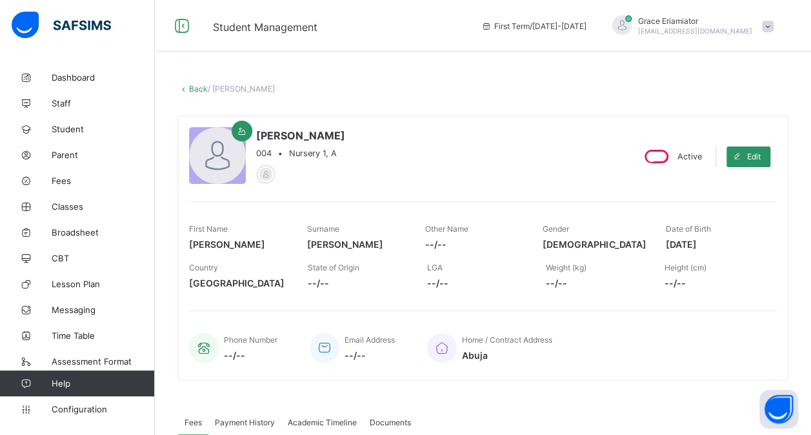
click at [196, 92] on link "Back" at bounding box center [198, 89] width 19 height 10
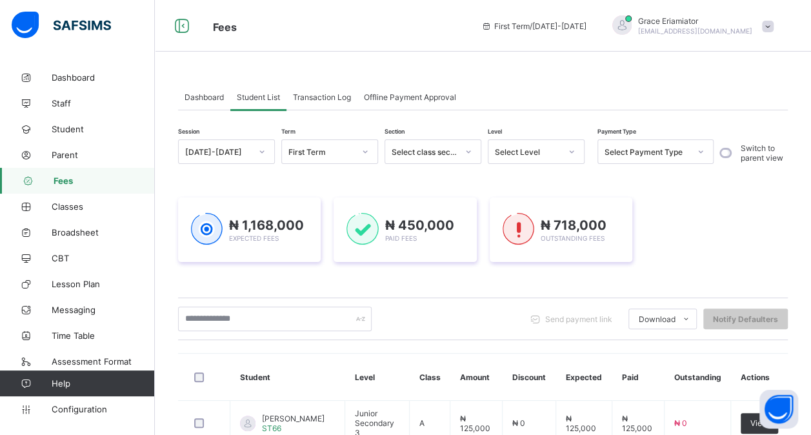
click at [211, 104] on div "Dashboard" at bounding box center [204, 97] width 52 height 26
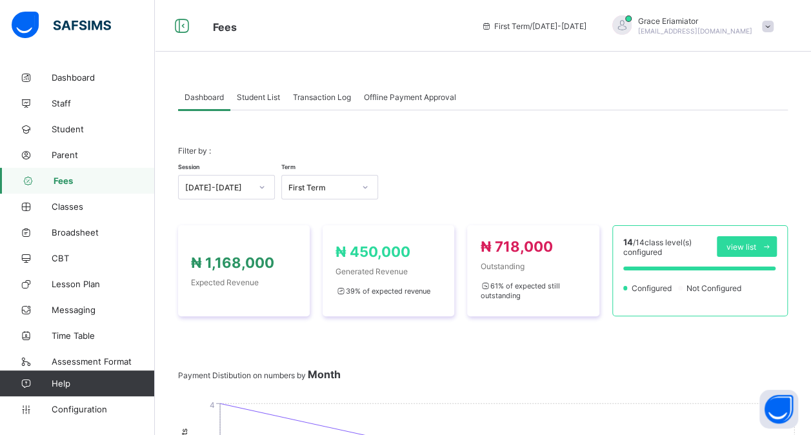
click at [253, 94] on span "Student List" at bounding box center [258, 97] width 43 height 10
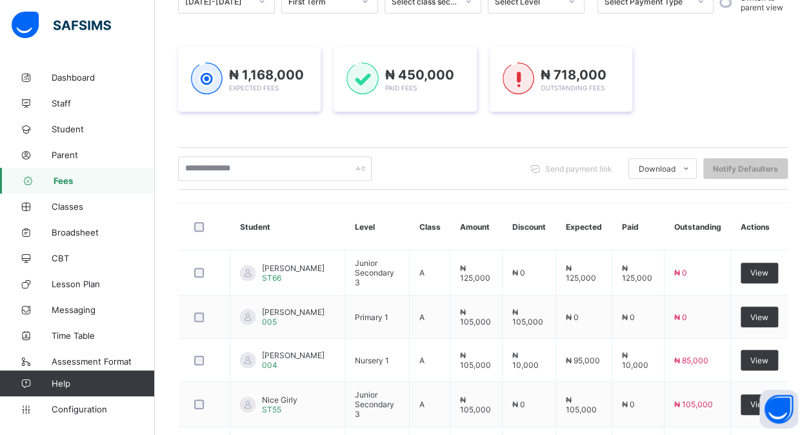
scroll to position [129, 0]
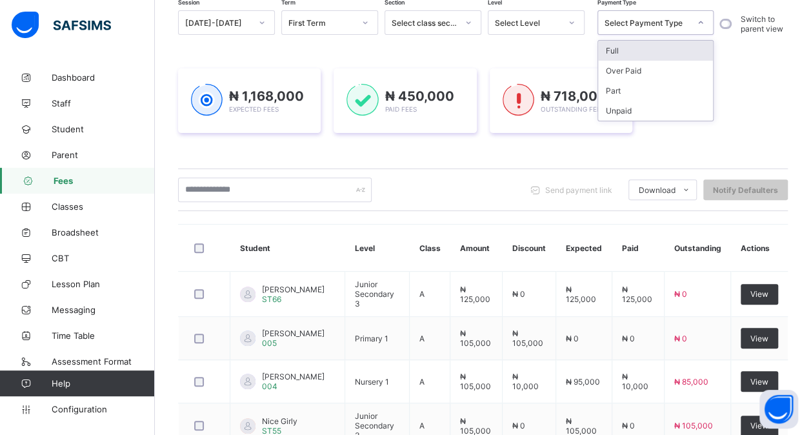
click at [682, 19] on div "Select Payment Type" at bounding box center [646, 23] width 85 height 10
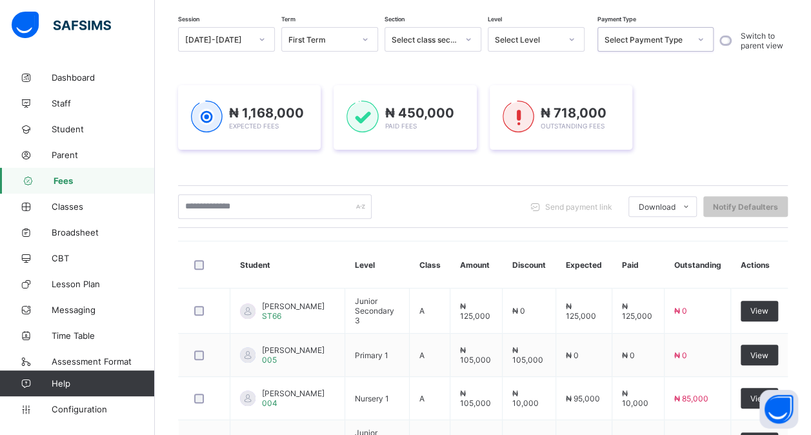
scroll to position [64, 0]
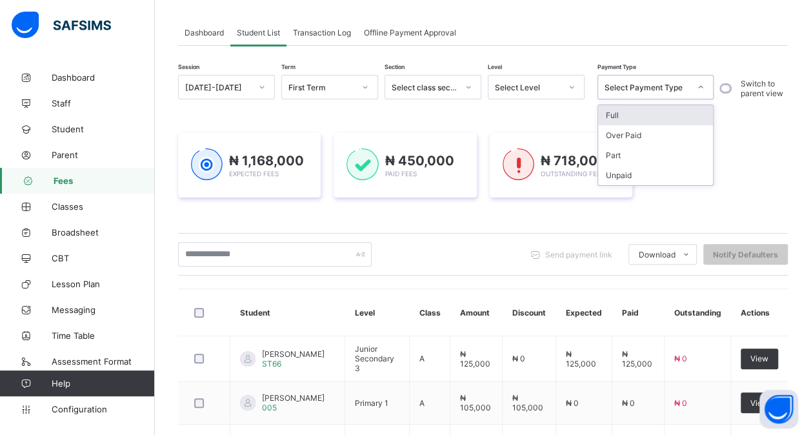
click at [668, 90] on div "Select Payment Type" at bounding box center [646, 88] width 85 height 10
click at [669, 90] on div "Select Payment Type" at bounding box center [646, 88] width 85 height 10
click at [496, 114] on div "₦ 1,168,000 Expected Fees ₦ 450,000 Paid Fees ₦ 718,000 Outstanding Fees" at bounding box center [482, 164] width 609 height 103
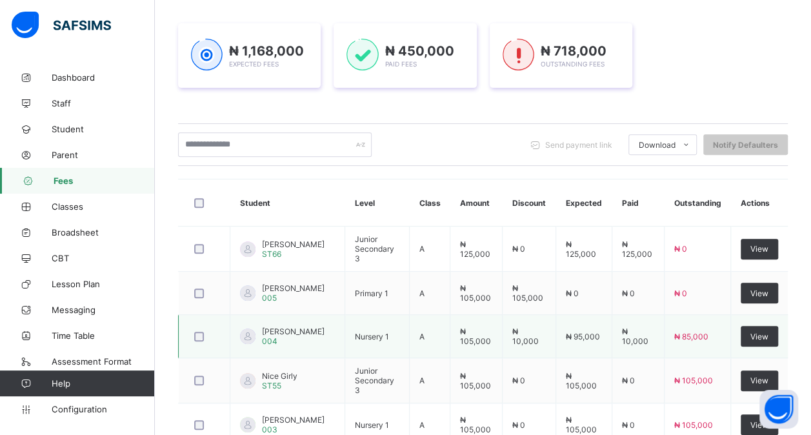
scroll to position [193, 0]
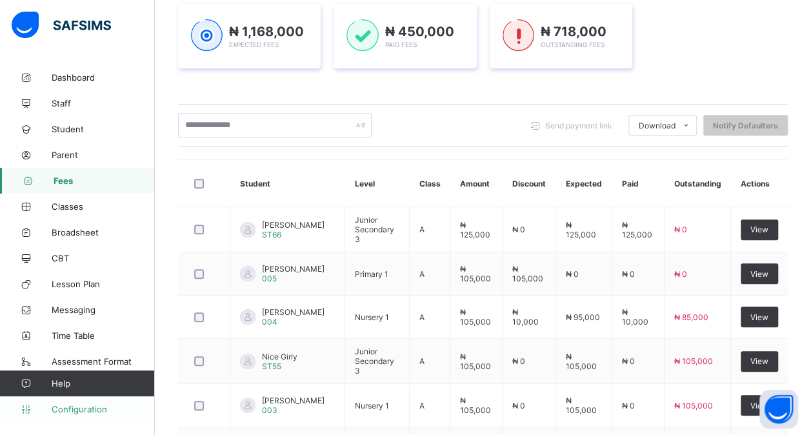
click at [74, 409] on span "Configuration" at bounding box center [103, 409] width 103 height 10
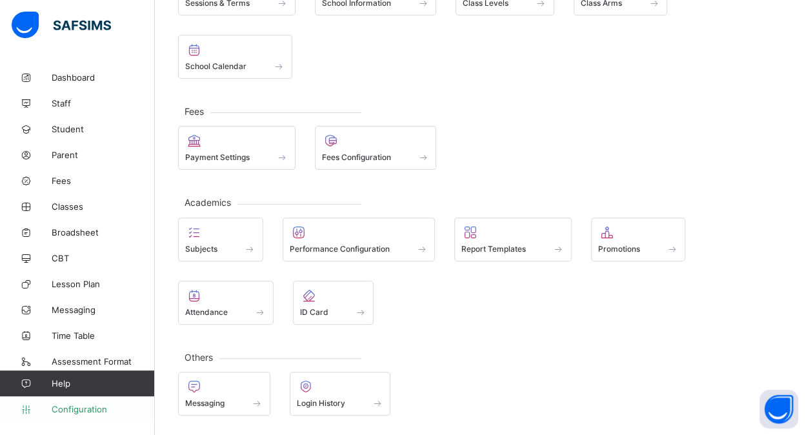
scroll to position [128, 0]
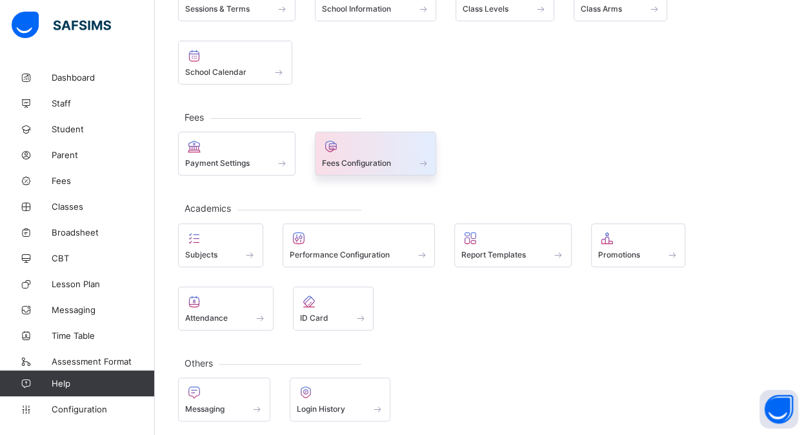
click at [349, 159] on span "Fees Configuration" at bounding box center [356, 163] width 69 height 10
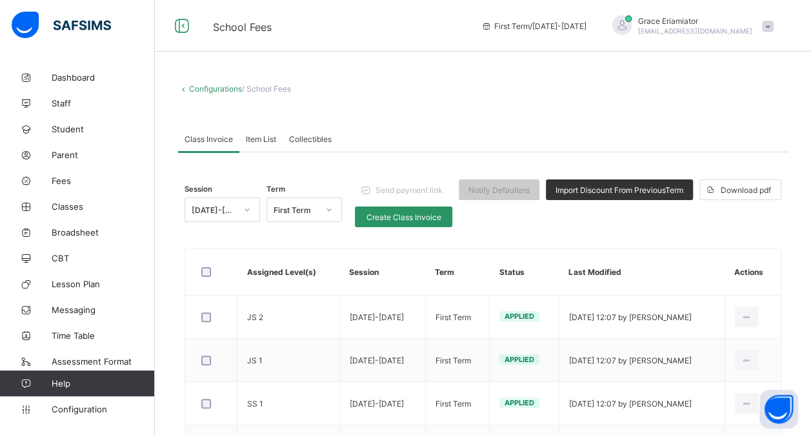
click at [302, 134] on span "Collectibles" at bounding box center [310, 139] width 43 height 10
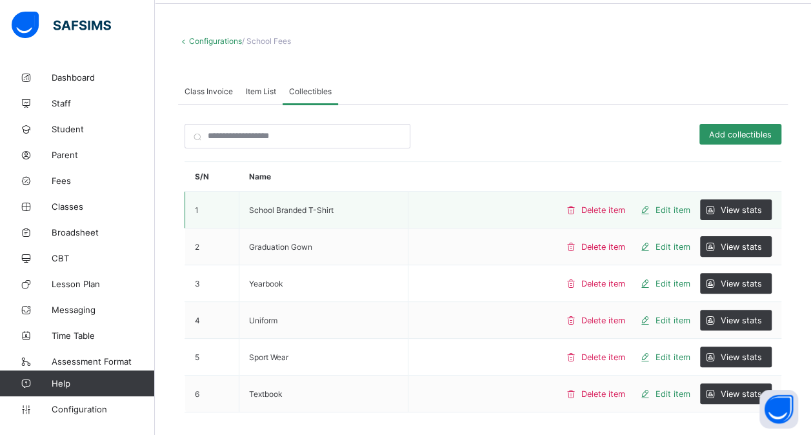
scroll to position [64, 0]
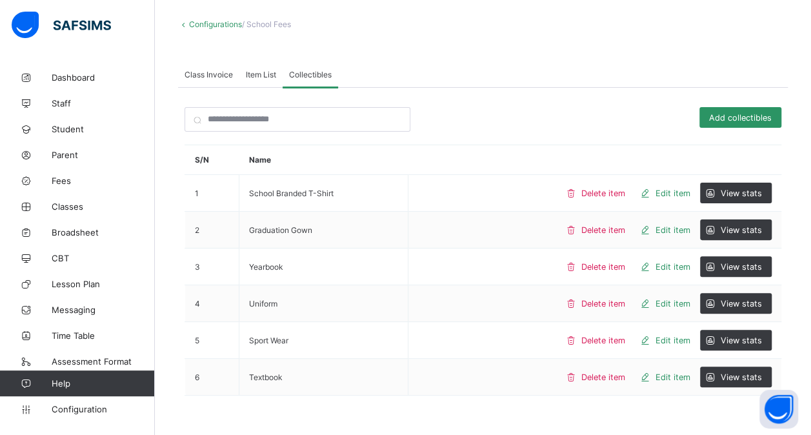
click at [258, 79] on div "Item List" at bounding box center [260, 74] width 43 height 26
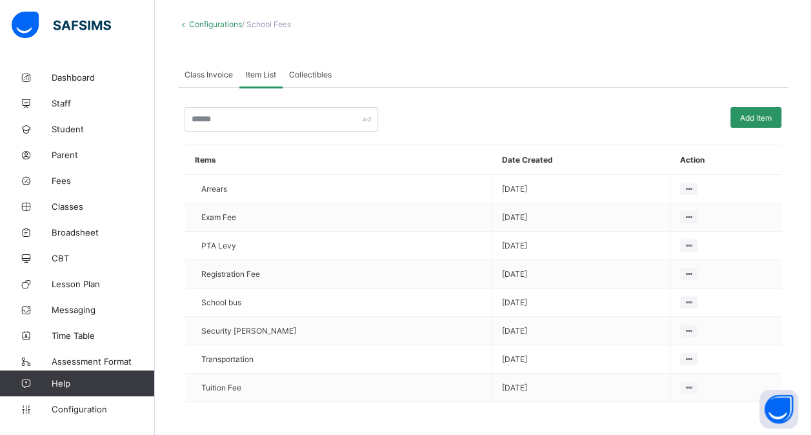
scroll to position [61, 0]
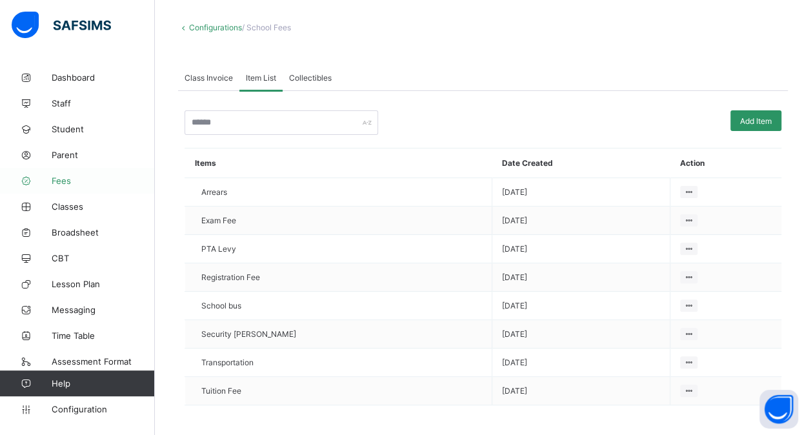
click at [89, 181] on span "Fees" at bounding box center [103, 180] width 103 height 10
